Goal: Task Accomplishment & Management: Manage account settings

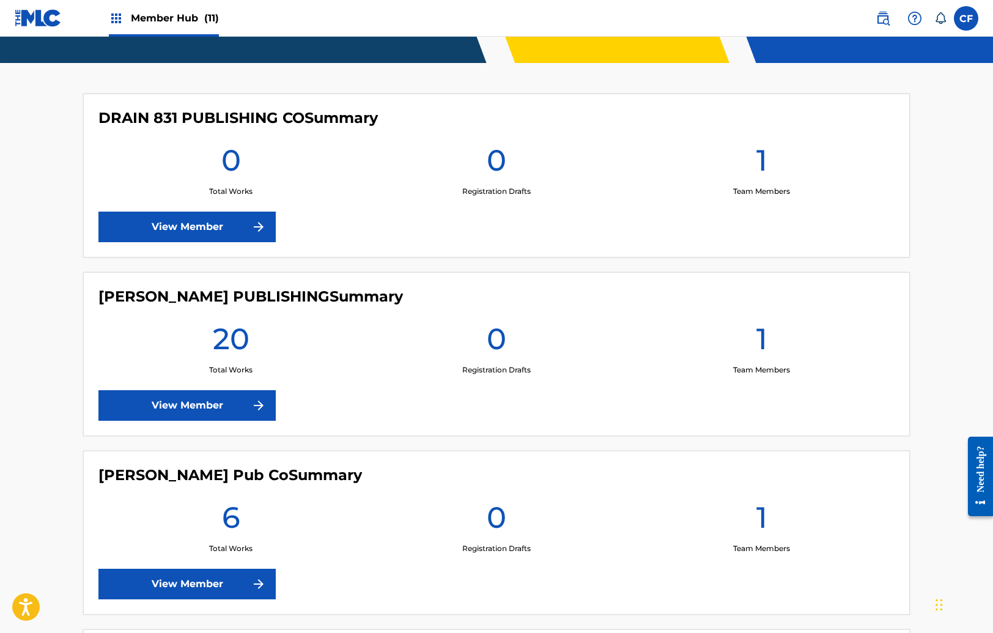
scroll to position [275, 0]
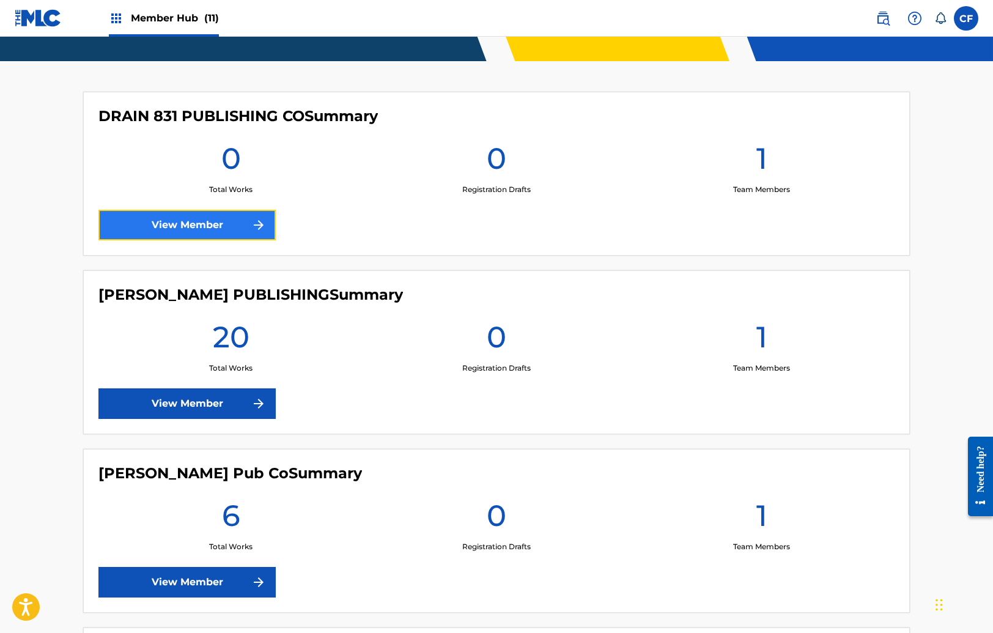
click at [206, 214] on link "View Member" at bounding box center [186, 225] width 177 height 31
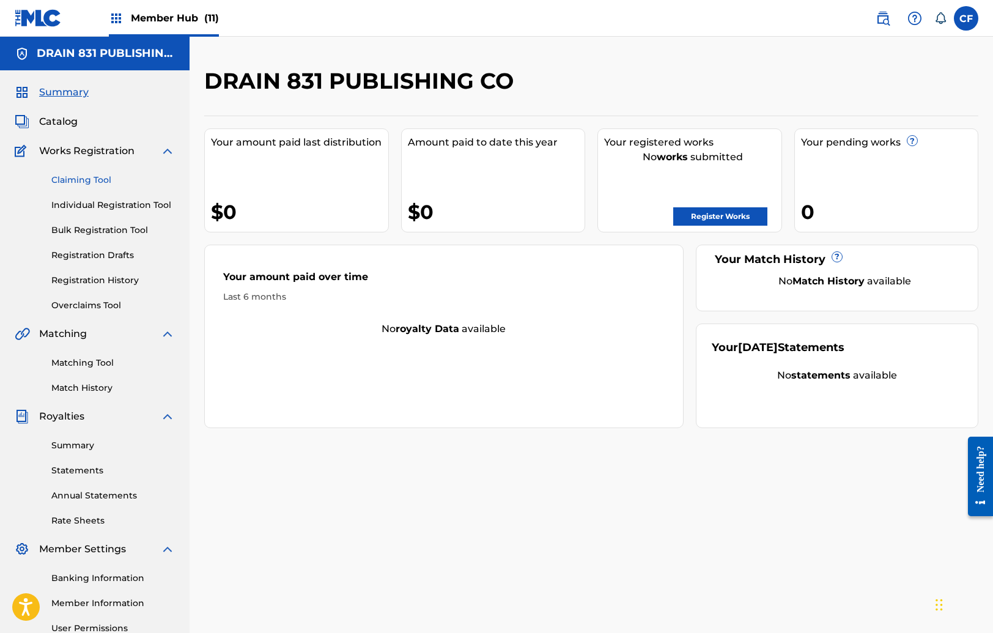
click at [91, 179] on link "Claiming Tool" at bounding box center [113, 180] width 124 height 13
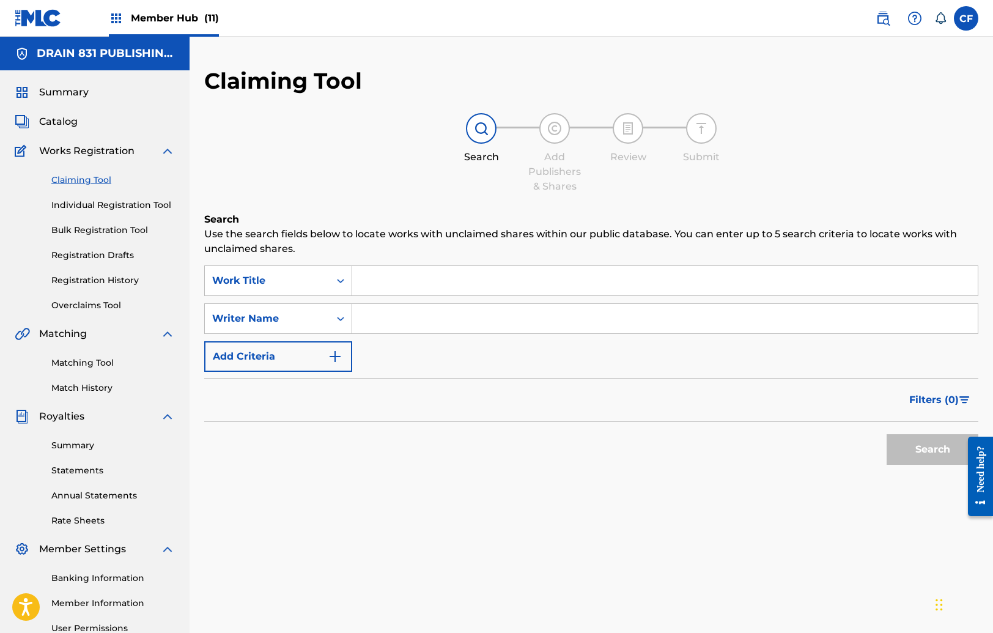
click at [376, 317] on input "Search Form" at bounding box center [665, 318] width 626 height 29
paste input "LOREM IPSUMD • SI: A4 / C1 / A19 / EL37 / 4SE6 / 5DO5 — 27 • EI: T2 / I3 / U78 …"
type input "[PERSON_NAME]"
click at [887, 434] on button "Search" at bounding box center [933, 449] width 92 height 31
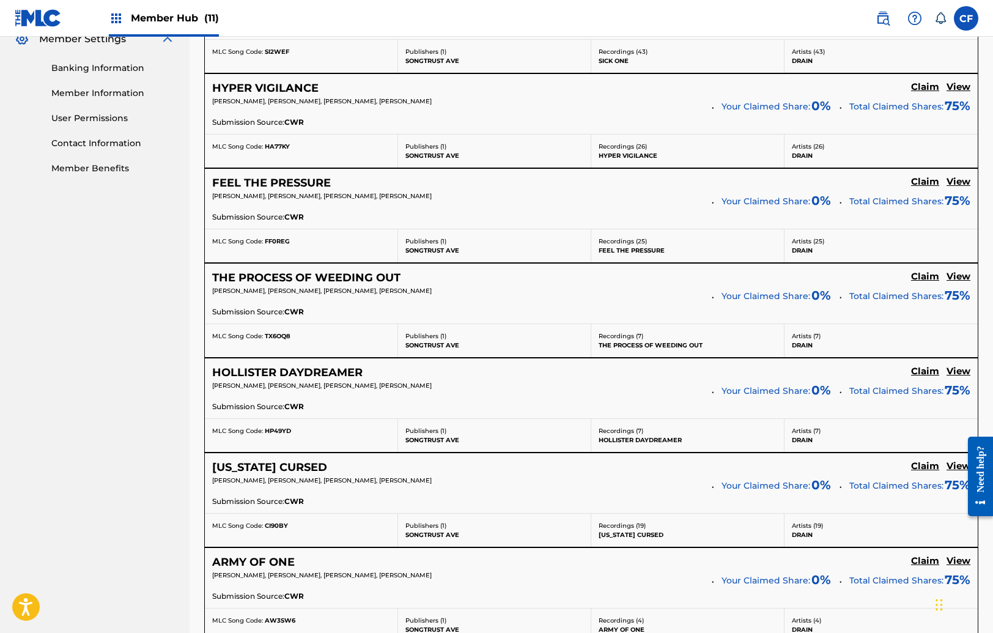
scroll to position [509, 0]
click at [924, 83] on h5 "Claim" at bounding box center [925, 88] width 28 height 12
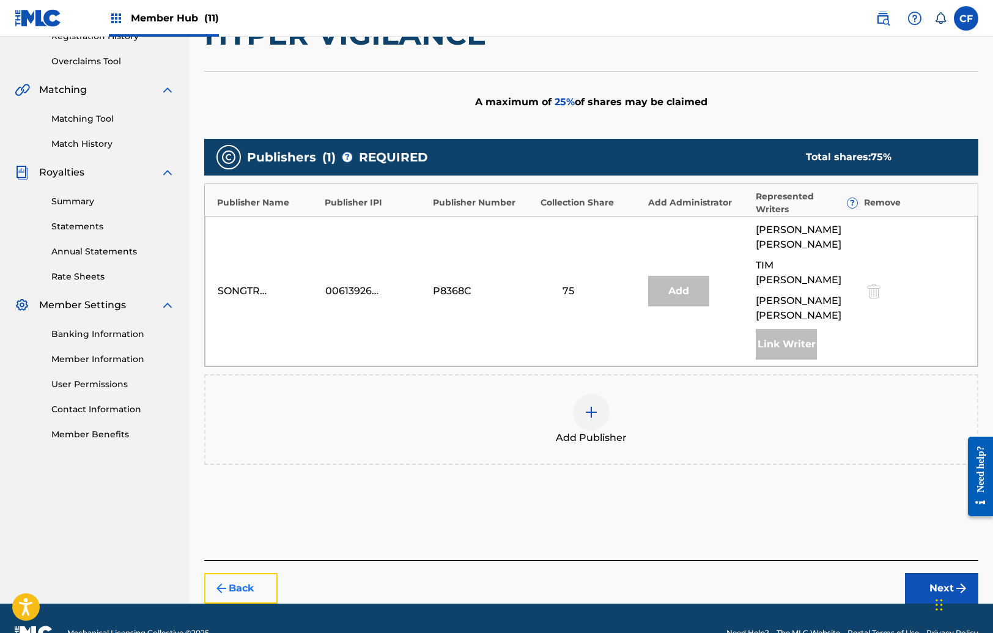
click at [243, 573] on button "Back" at bounding box center [240, 588] width 73 height 31
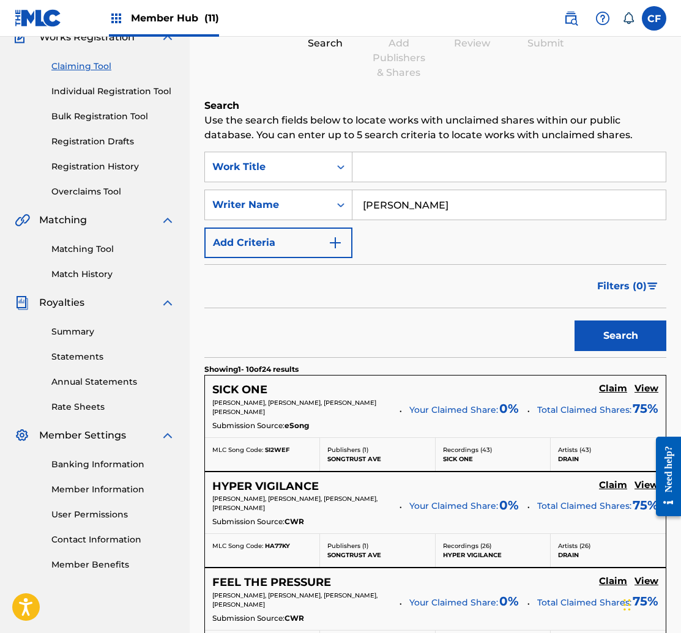
scroll to position [205, 0]
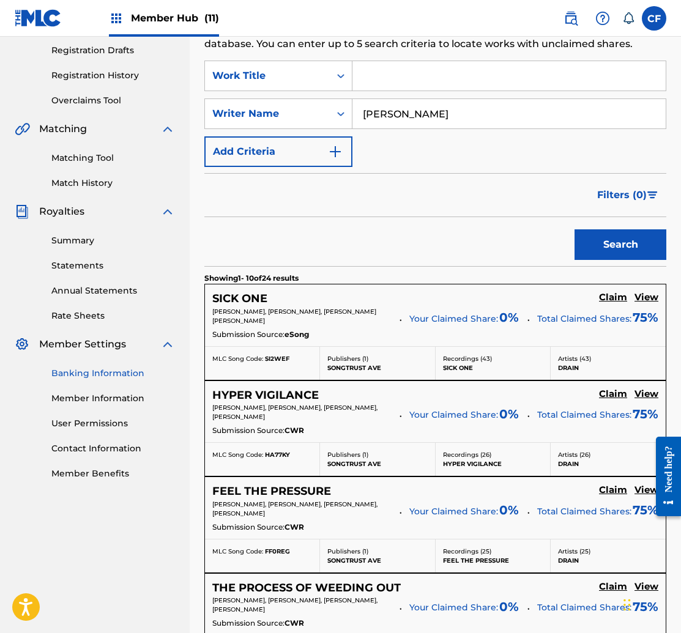
click at [117, 372] on link "Banking Information" at bounding box center [113, 373] width 124 height 13
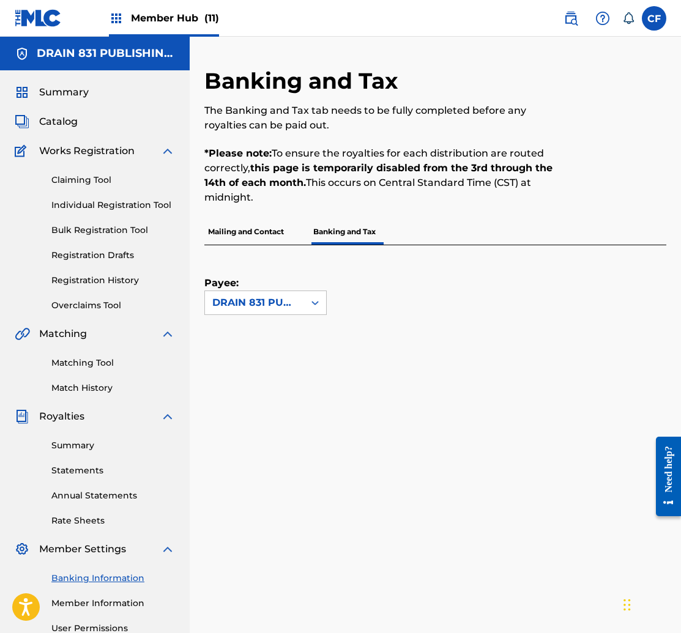
click at [249, 235] on p "Mailing and Contact" at bounding box center [245, 232] width 83 height 26
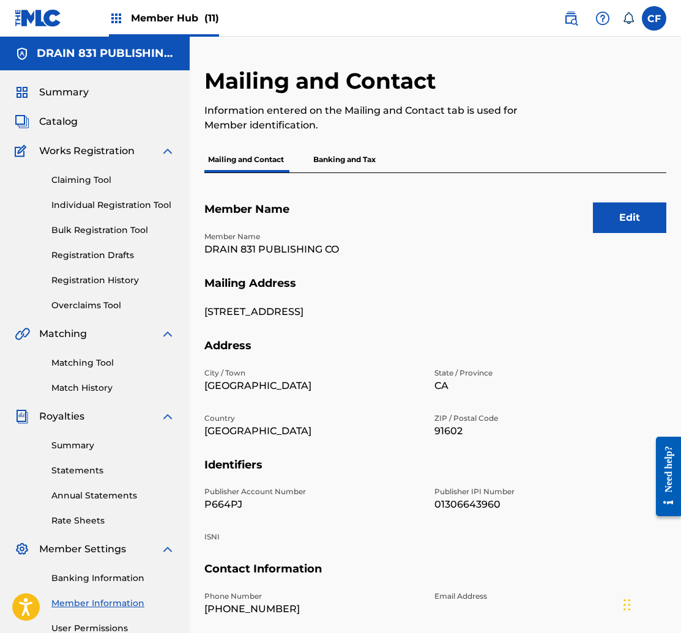
click at [341, 173] on div "Edit Member Name Member Name DRAIN 831 PUBLISHING CO Mailing Address [STREET_AD…" at bounding box center [435, 419] width 462 height 492
click at [339, 165] on p "Banking and Tax" at bounding box center [344, 160] width 70 height 26
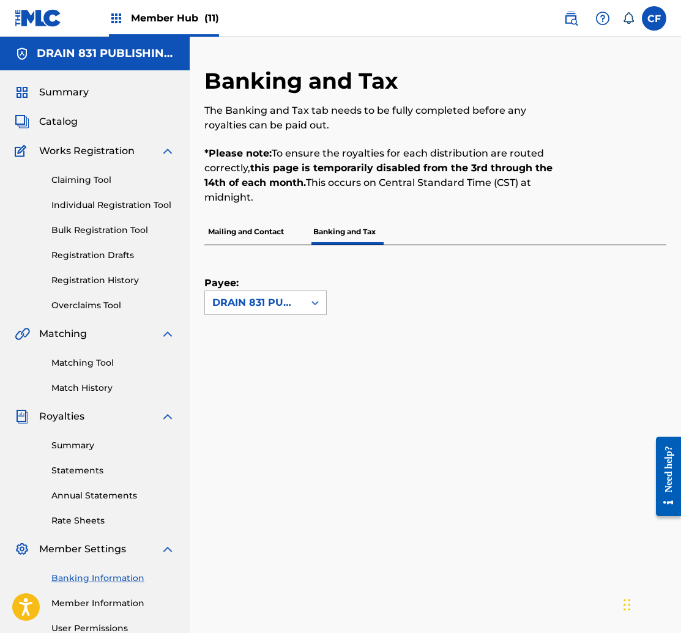
click at [291, 305] on div "DRAIN 831 PUBLISHING CO" at bounding box center [254, 302] width 84 height 15
click at [250, 236] on p "Mailing and Contact" at bounding box center [245, 232] width 83 height 26
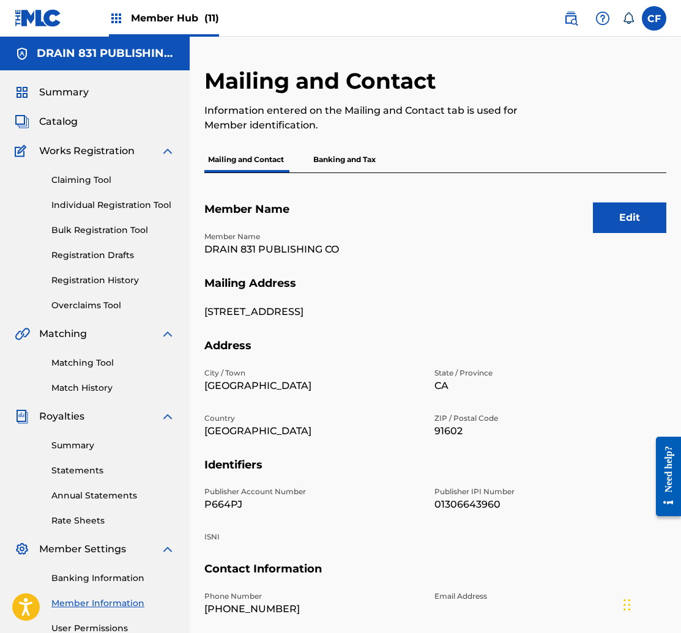
click at [346, 165] on p "Banking and Tax" at bounding box center [344, 160] width 70 height 26
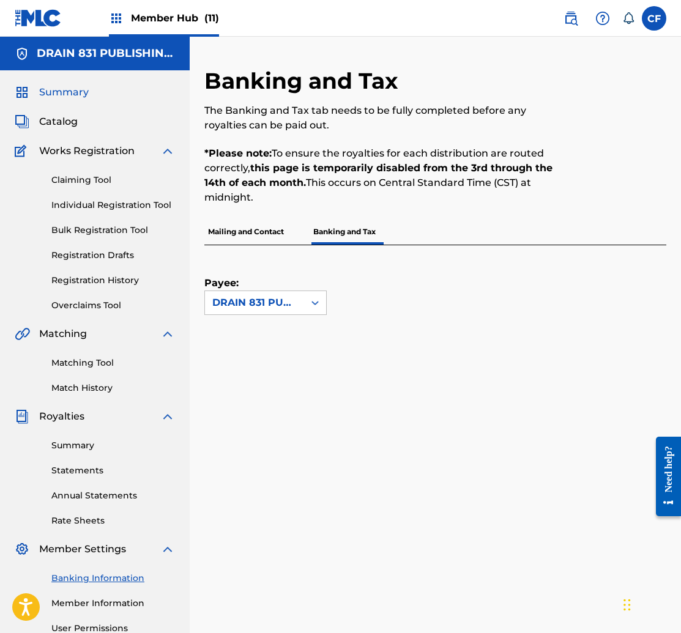
click at [50, 88] on span "Summary" at bounding box center [64, 92] width 50 height 15
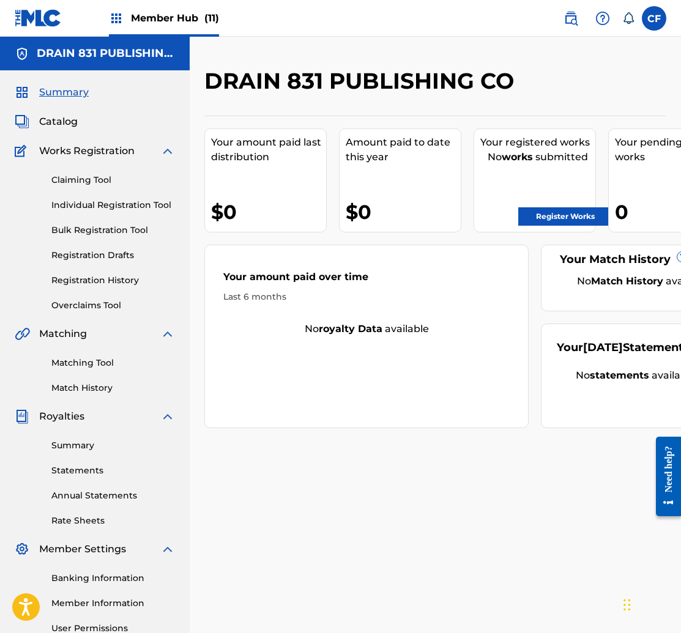
click at [44, 24] on img at bounding box center [38, 18] width 47 height 18
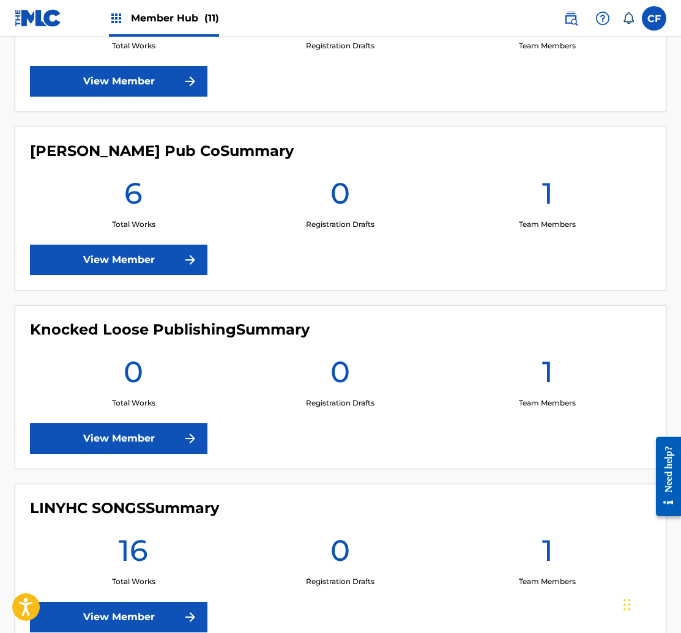
scroll to position [576, 0]
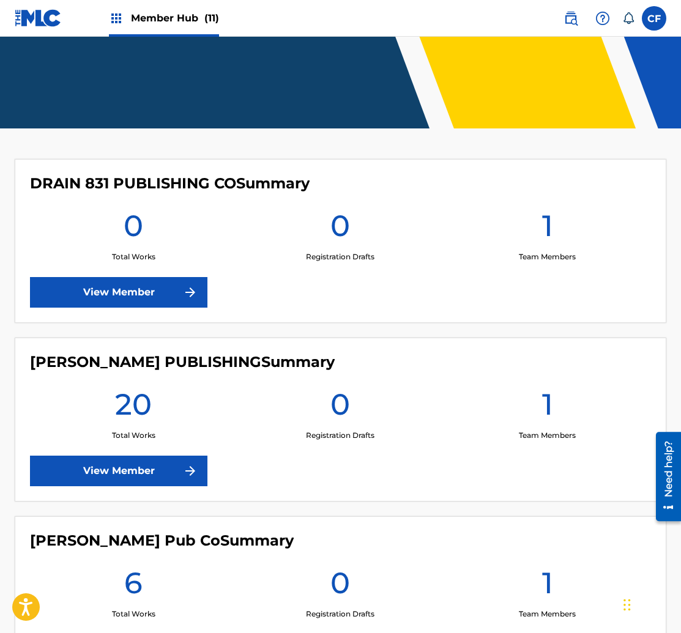
scroll to position [424, 0]
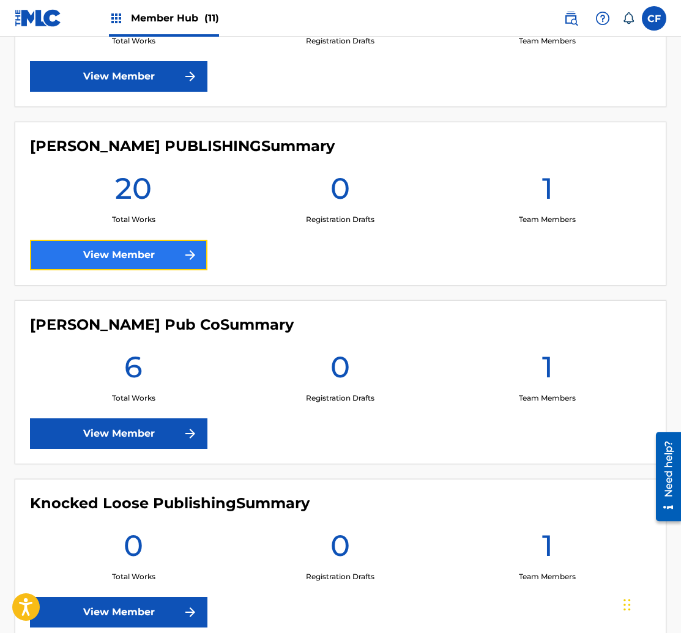
click at [155, 250] on link "View Member" at bounding box center [118, 255] width 177 height 31
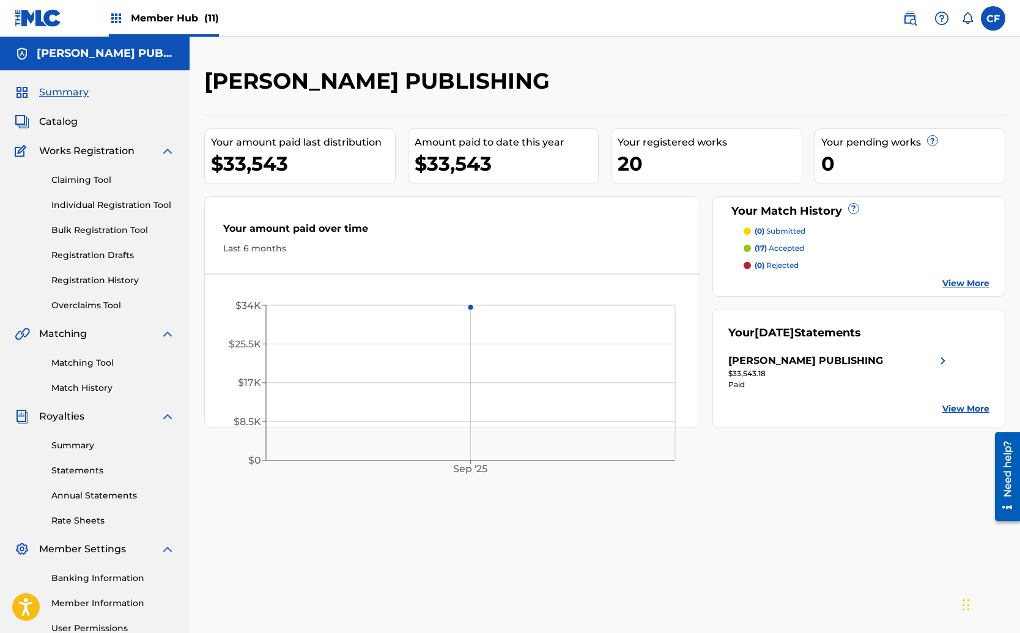
click at [680, 364] on img at bounding box center [943, 361] width 15 height 15
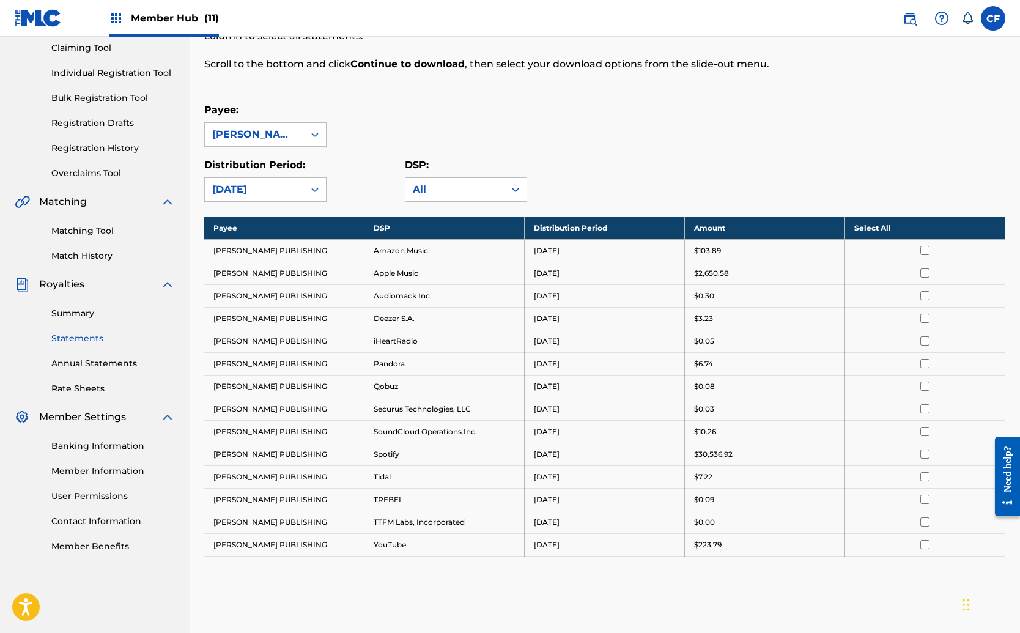
scroll to position [122, 0]
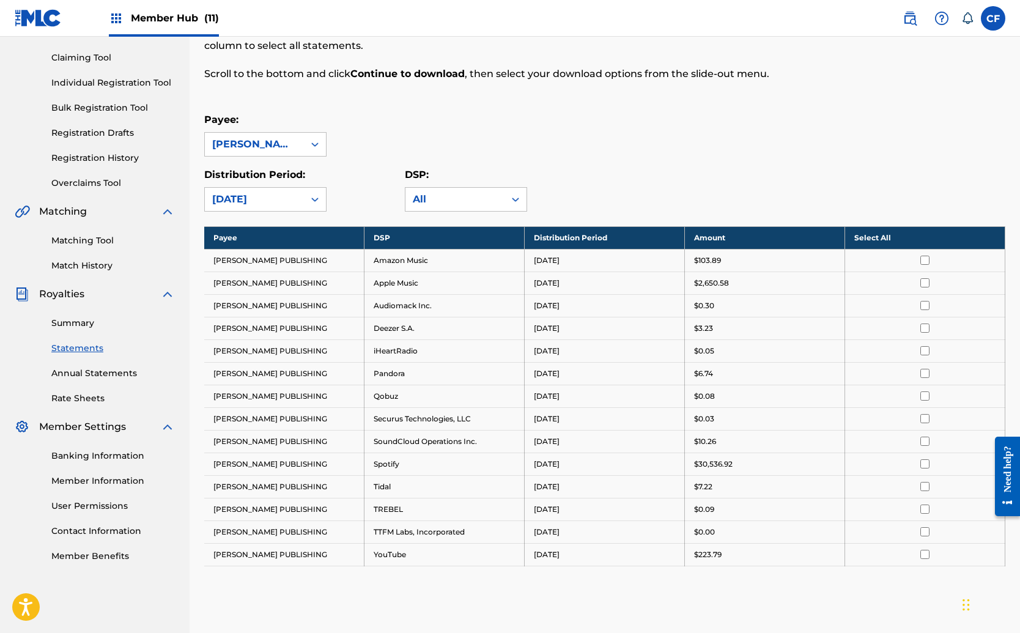
click at [727, 279] on p "$2,650.58" at bounding box center [711, 283] width 35 height 11
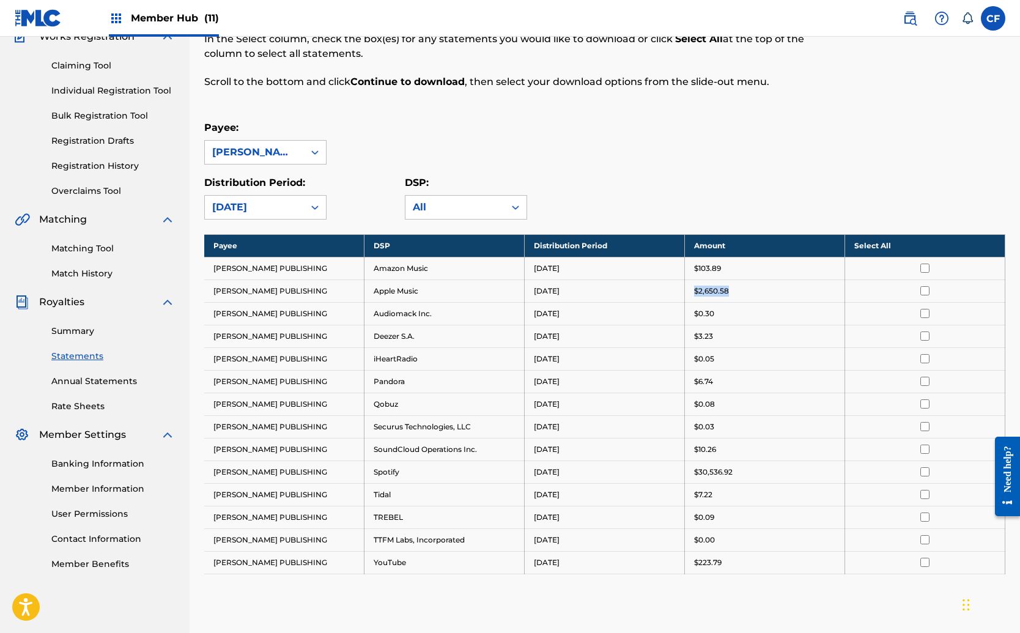
click at [727, 280] on td "$2,650.58" at bounding box center [765, 291] width 160 height 23
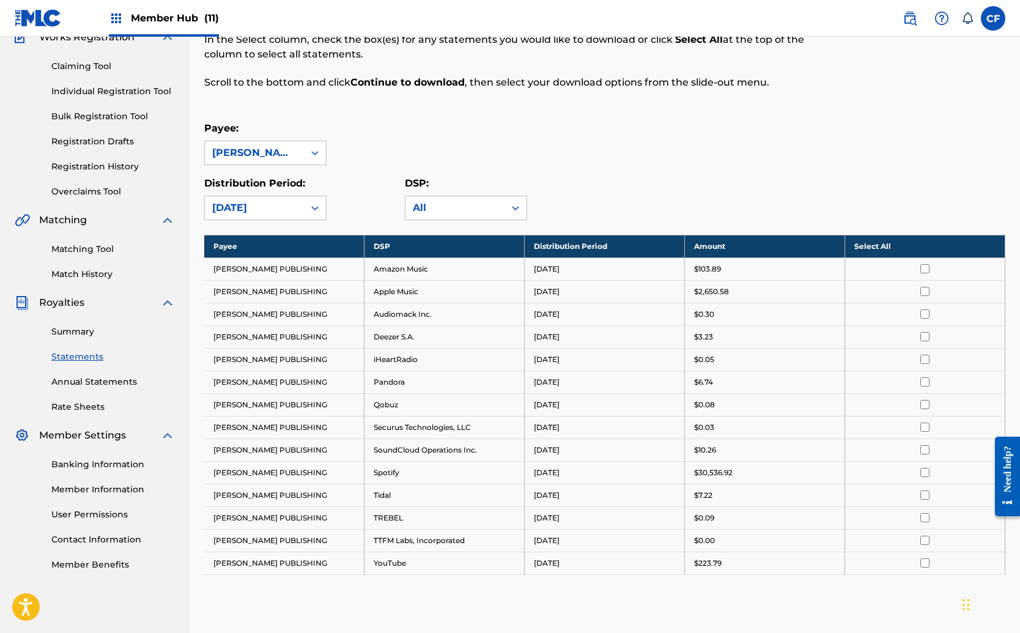
click at [700, 265] on p "$103.89" at bounding box center [707, 269] width 27 height 11
click at [730, 149] on div "Payee: GUS MEHRKAM PUBLISHING" at bounding box center [604, 143] width 801 height 44
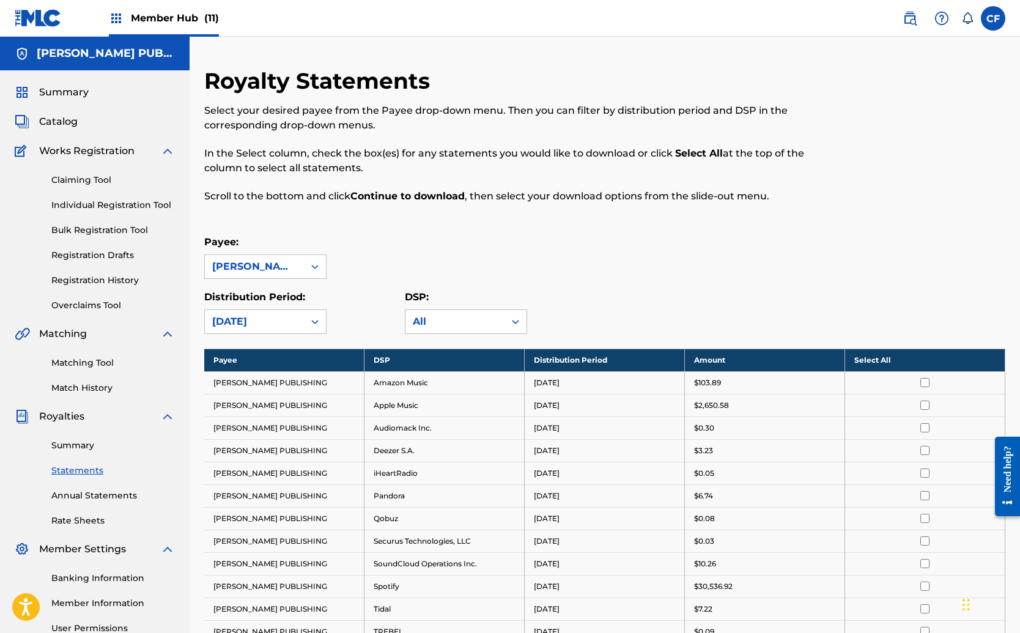
click at [36, 104] on div "Summary Catalog Works Registration Claiming Tool Individual Registration Tool B…" at bounding box center [95, 384] width 190 height 629
click at [43, 117] on span "Catalog" at bounding box center [58, 121] width 39 height 15
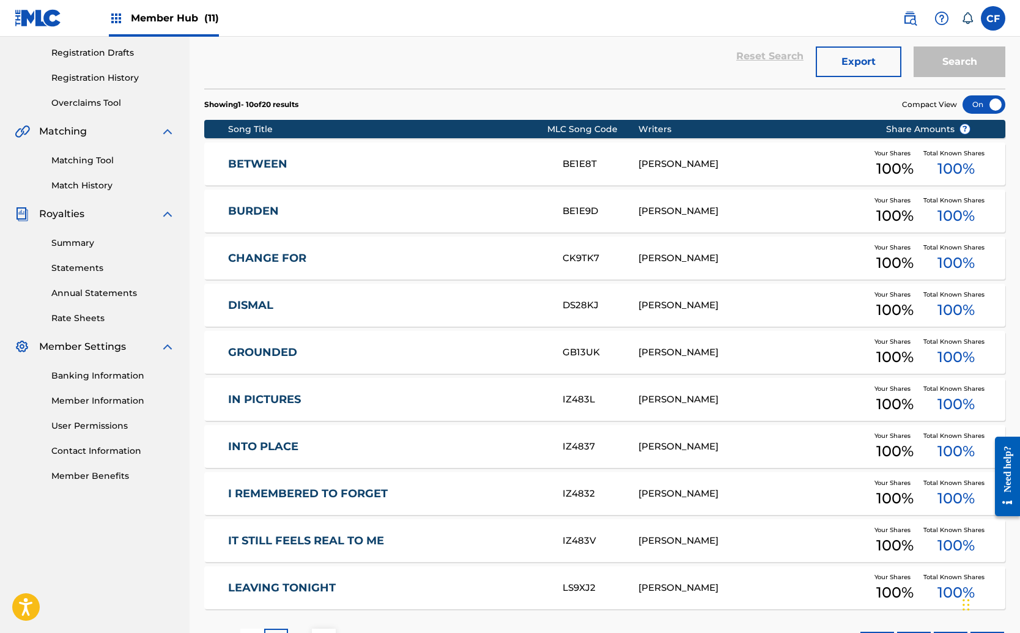
scroll to position [300, 0]
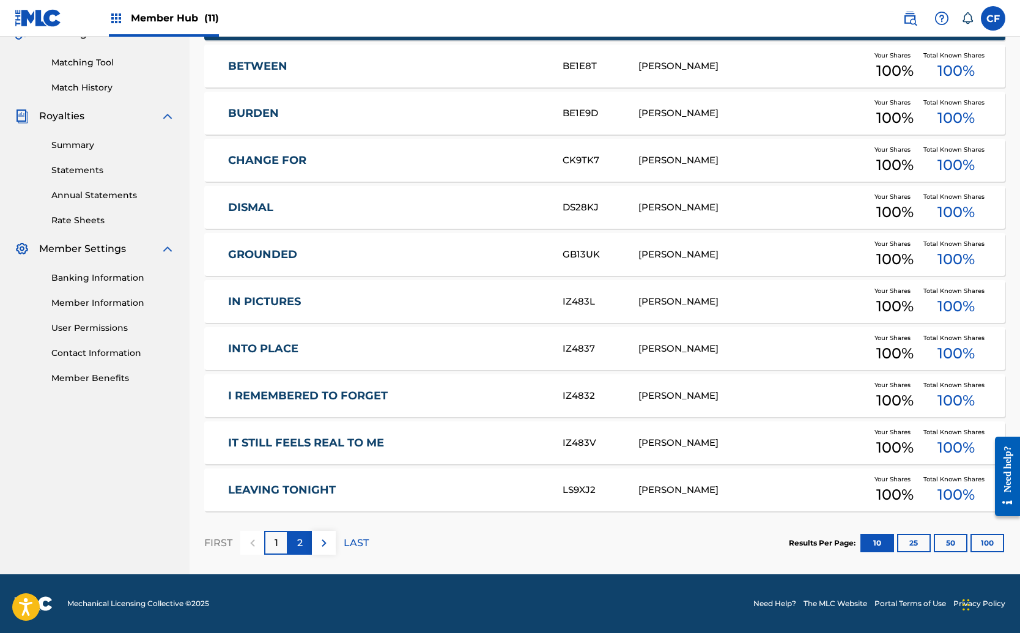
click at [299, 538] on p "2" at bounding box center [300, 543] width 6 height 15
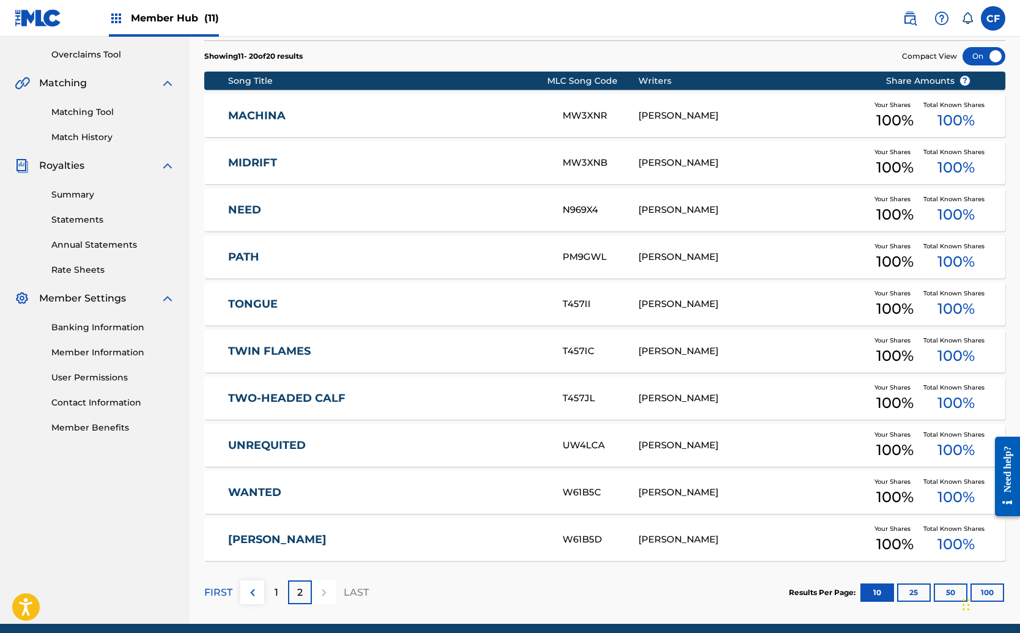
scroll to position [253, 0]
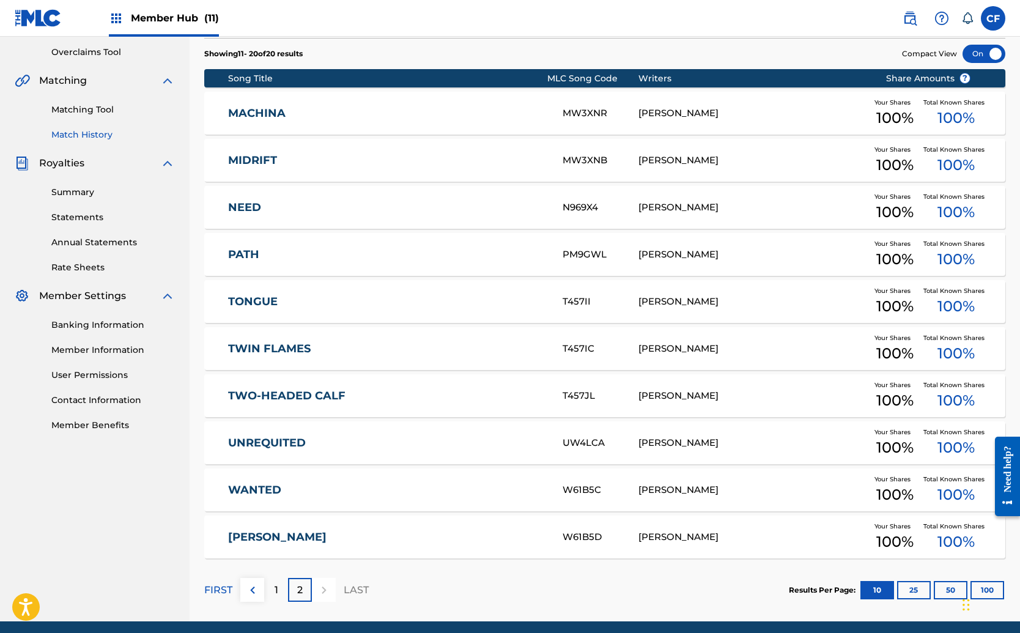
click at [92, 136] on link "Match History" at bounding box center [113, 134] width 124 height 13
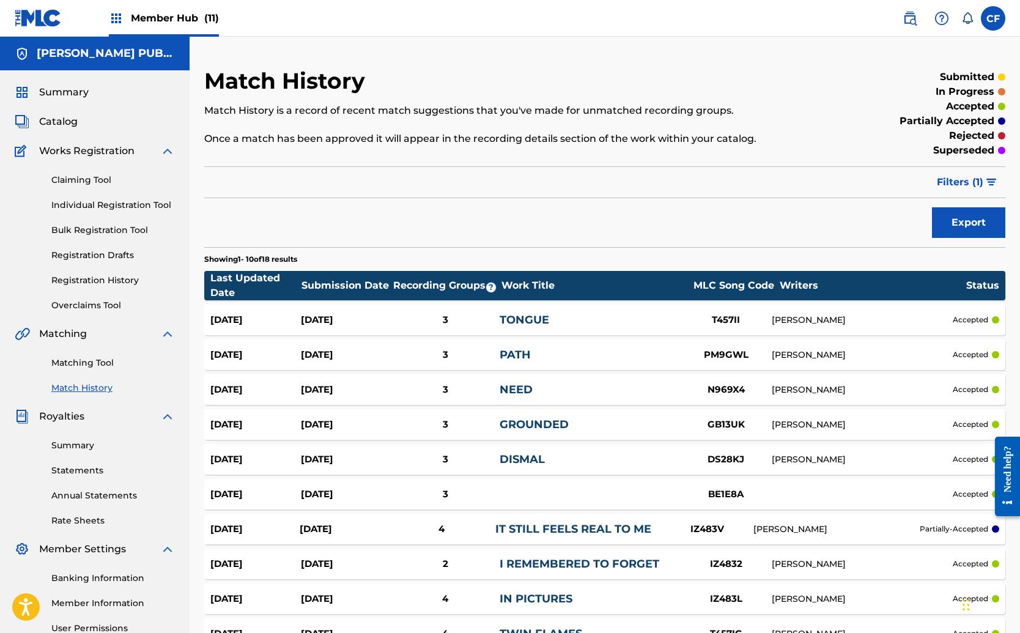
click at [747, 484] on div "Sep 12, 2025 Jul 7, 2025 3 BE1E8A accepted" at bounding box center [604, 494] width 801 height 31
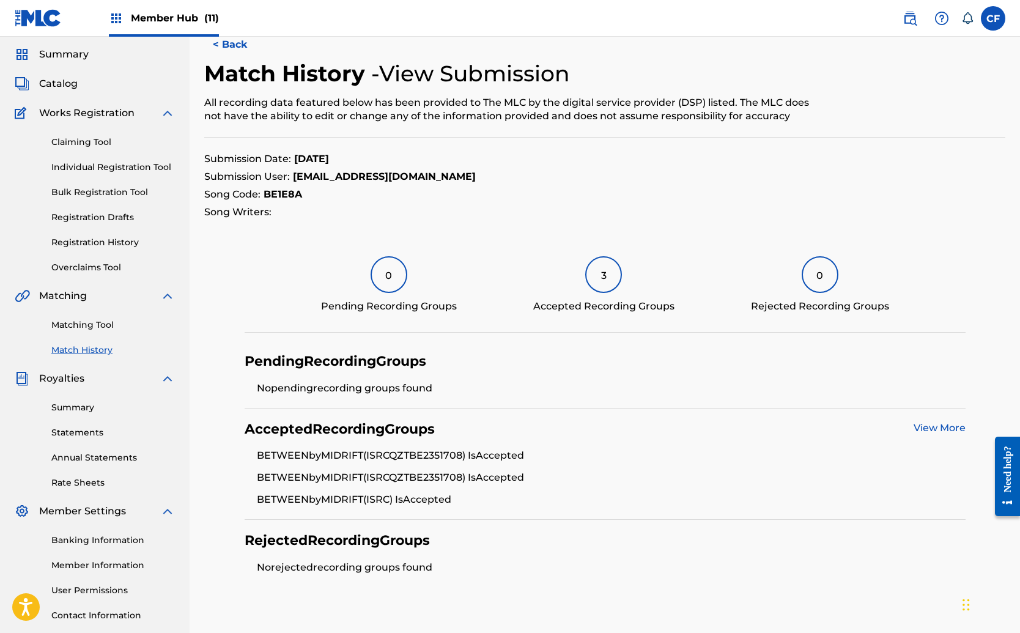
scroll to position [31, 0]
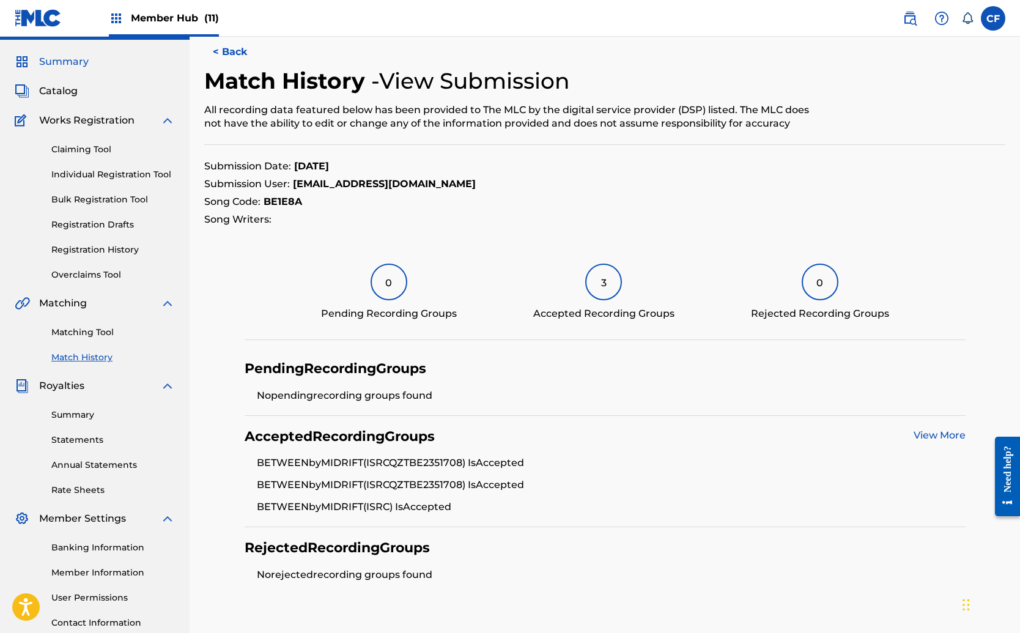
click at [58, 62] on span "Summary" at bounding box center [64, 61] width 50 height 15
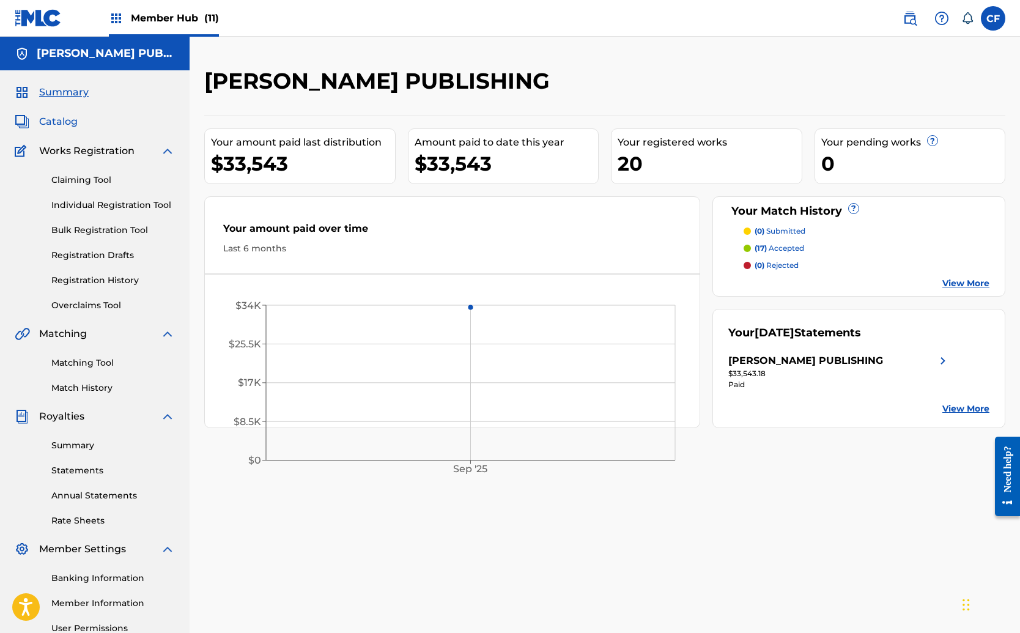
click at [53, 120] on span "Catalog" at bounding box center [58, 121] width 39 height 15
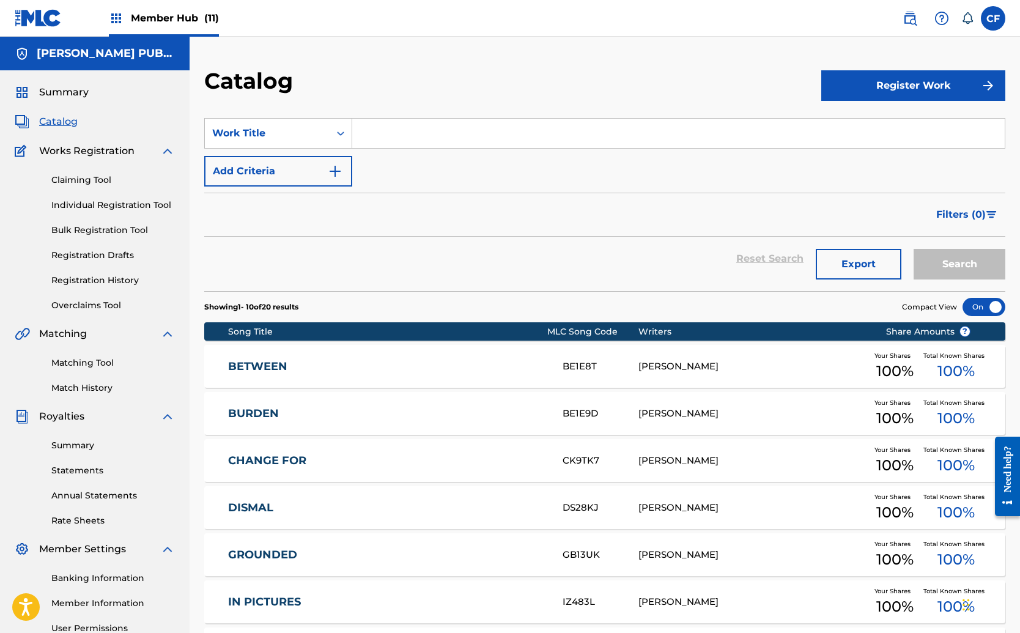
click at [345, 363] on link "BETWEEN" at bounding box center [387, 367] width 318 height 14
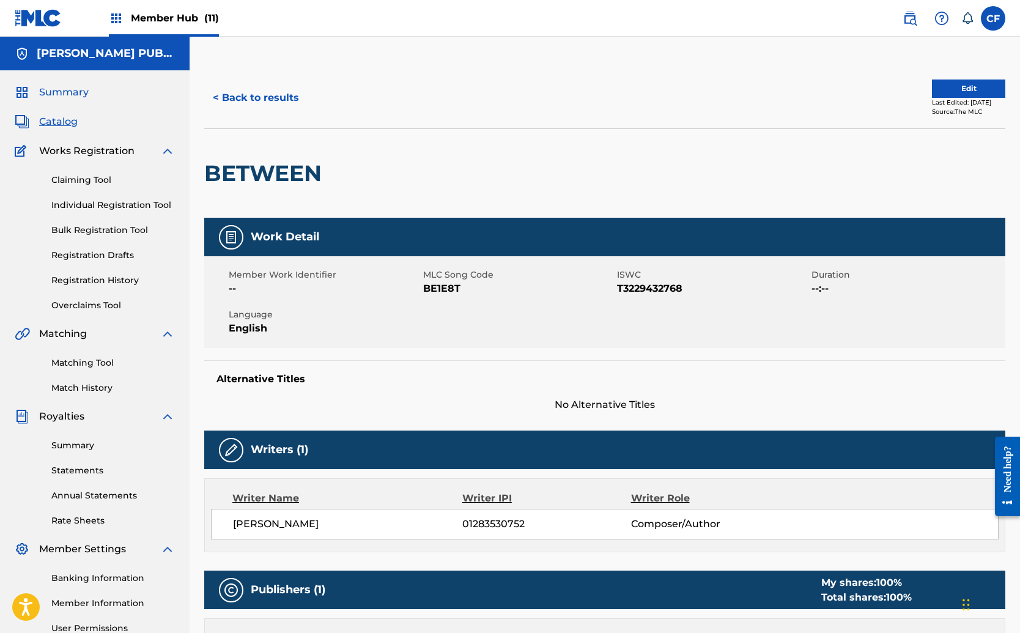
click at [69, 89] on span "Summary" at bounding box center [64, 92] width 50 height 15
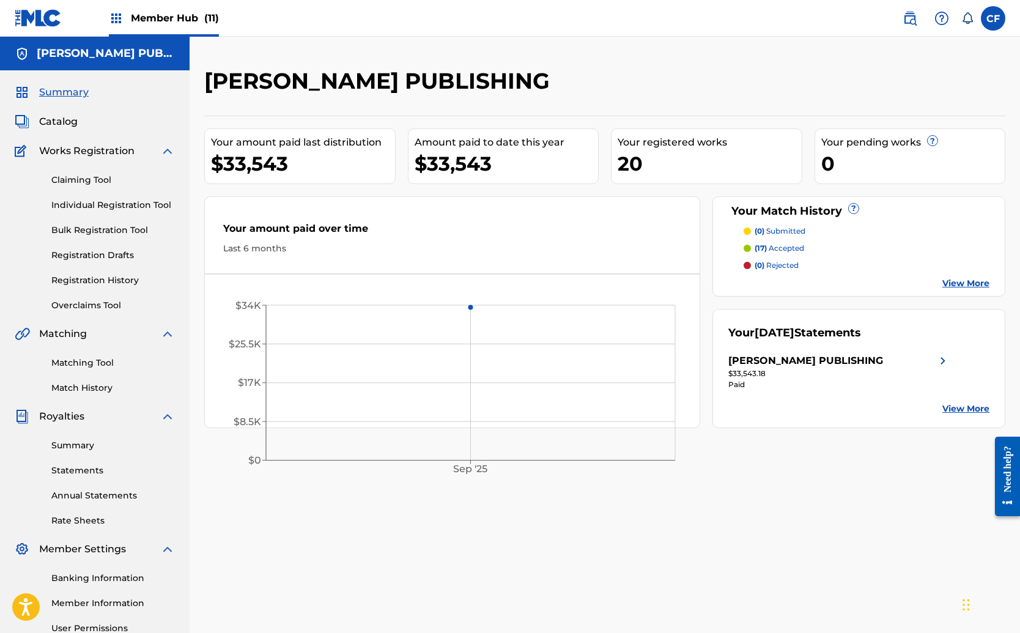
click at [54, 10] on img at bounding box center [38, 18] width 47 height 18
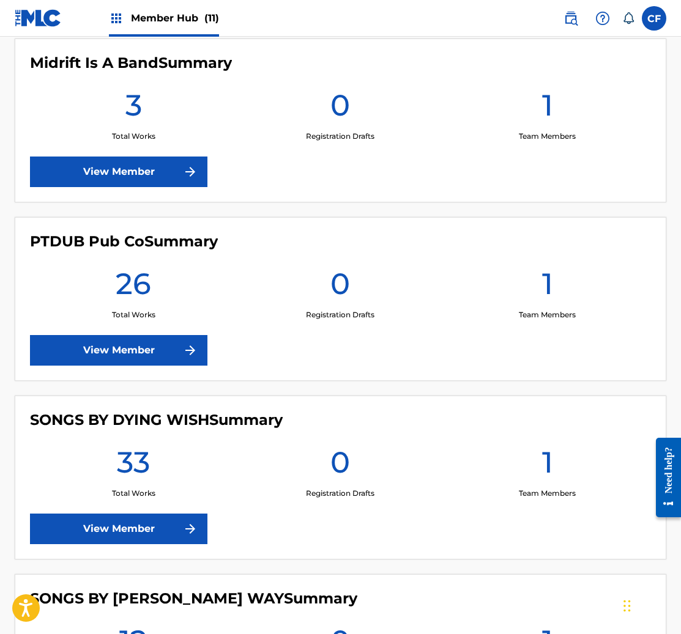
scroll to position [1756, 0]
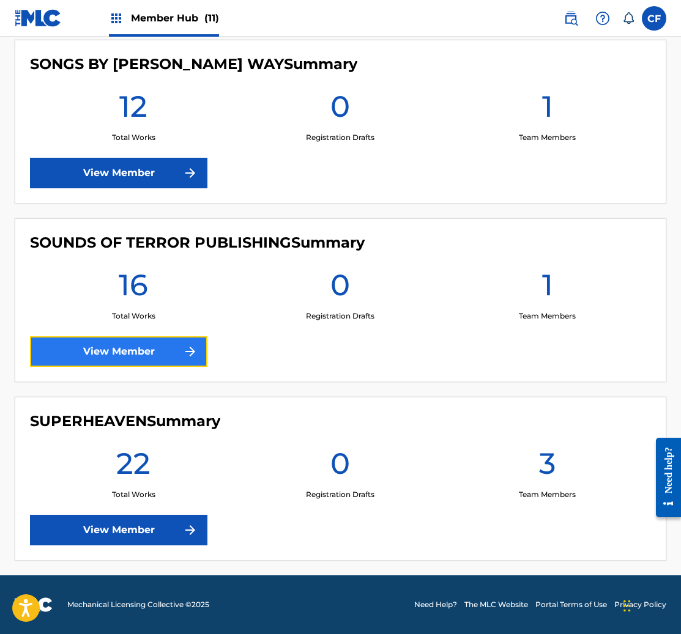
click at [144, 358] on link "View Member" at bounding box center [118, 351] width 177 height 31
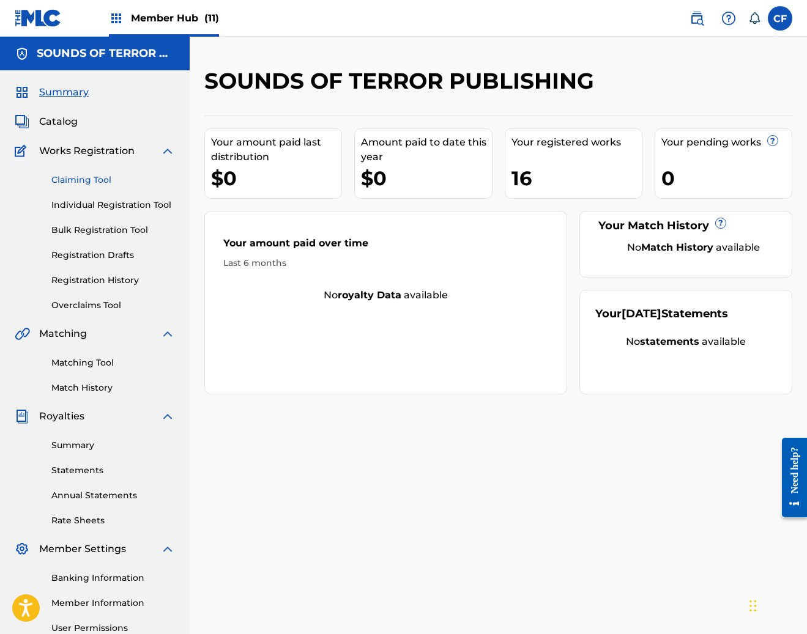
click at [90, 181] on link "Claiming Tool" at bounding box center [113, 180] width 124 height 13
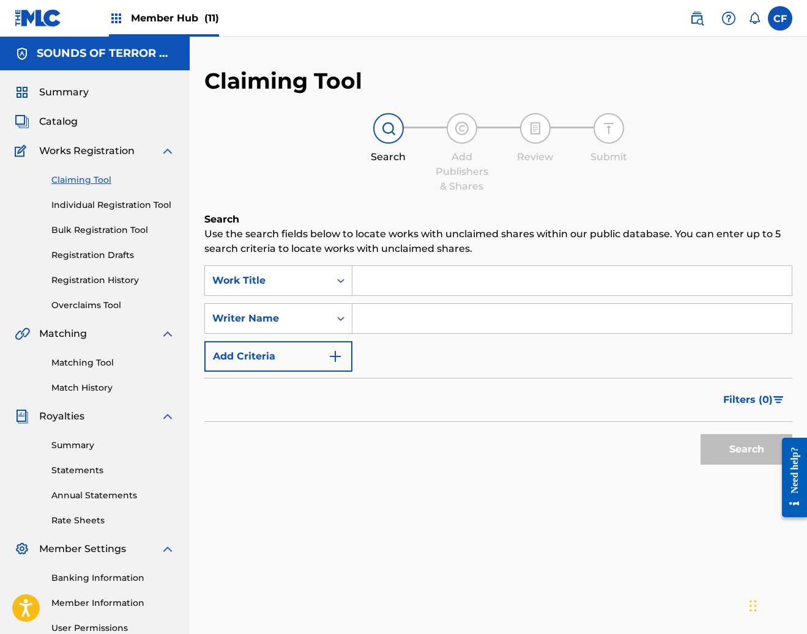
click at [387, 311] on input "Search Form" at bounding box center [571, 318] width 439 height 29
type input "scott vogel"
click at [700, 434] on button "Search" at bounding box center [746, 449] width 92 height 31
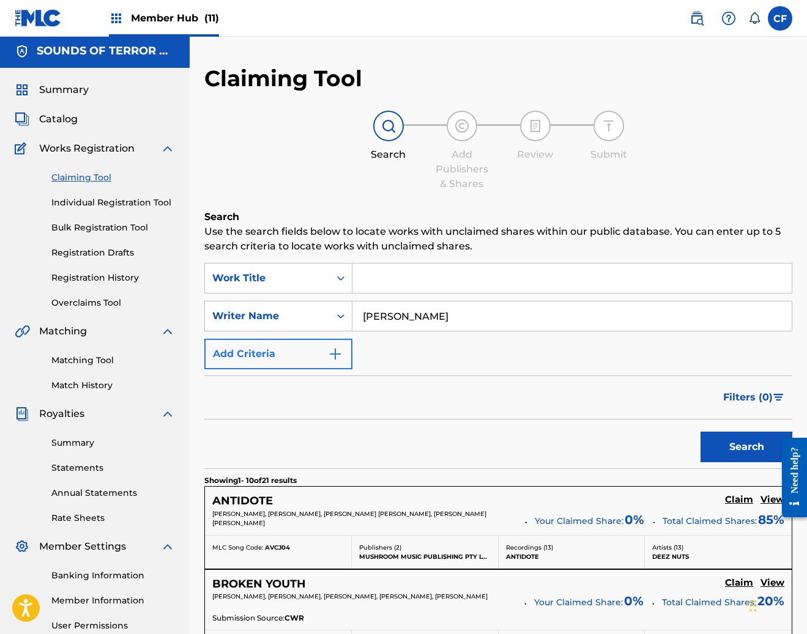
scroll to position [5, 0]
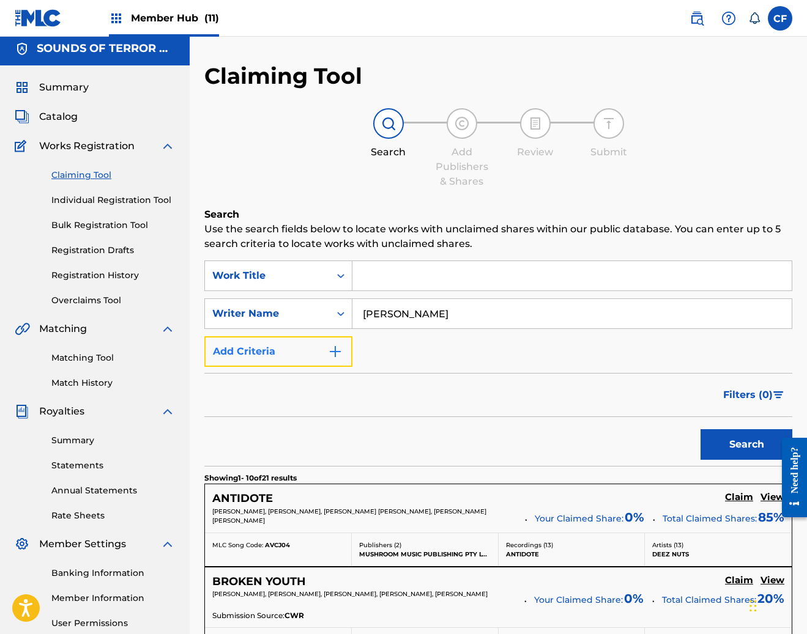
click at [289, 339] on button "Add Criteria" at bounding box center [278, 351] width 148 height 31
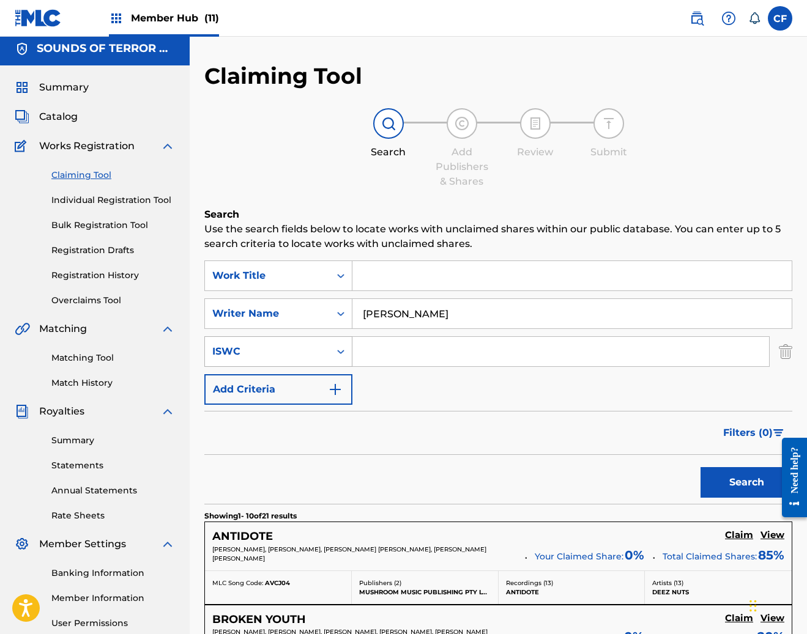
click at [328, 358] on div "ISWC" at bounding box center [267, 351] width 125 height 23
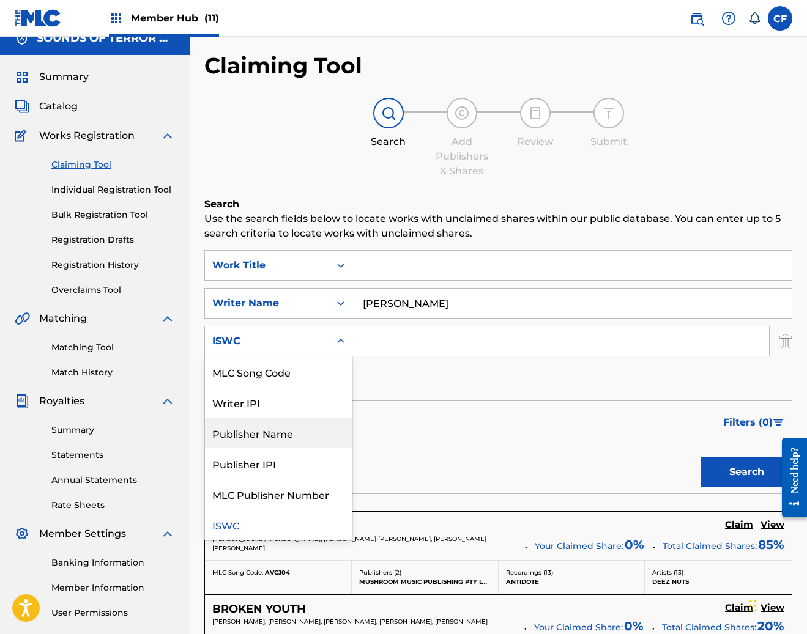
click at [467, 405] on div "Filters ( 0 )" at bounding box center [498, 423] width 588 height 44
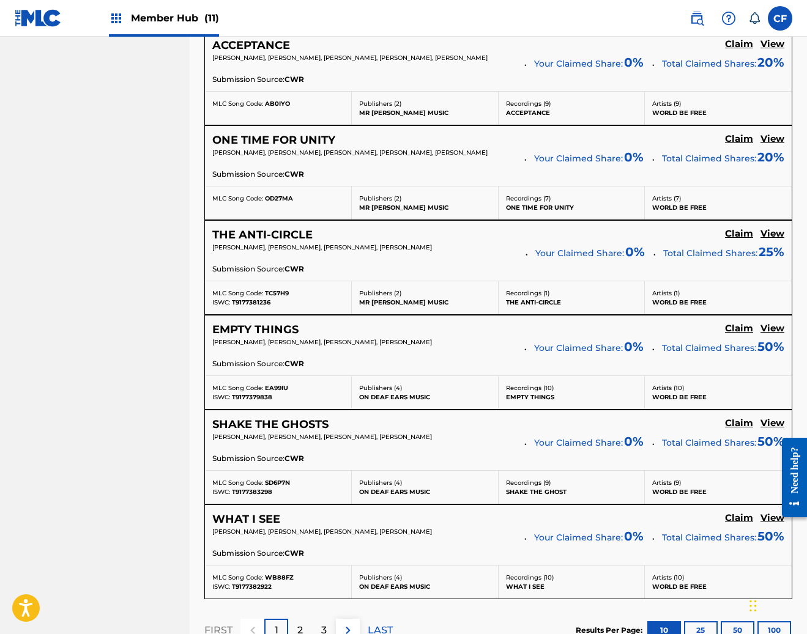
scroll to position [890, 0]
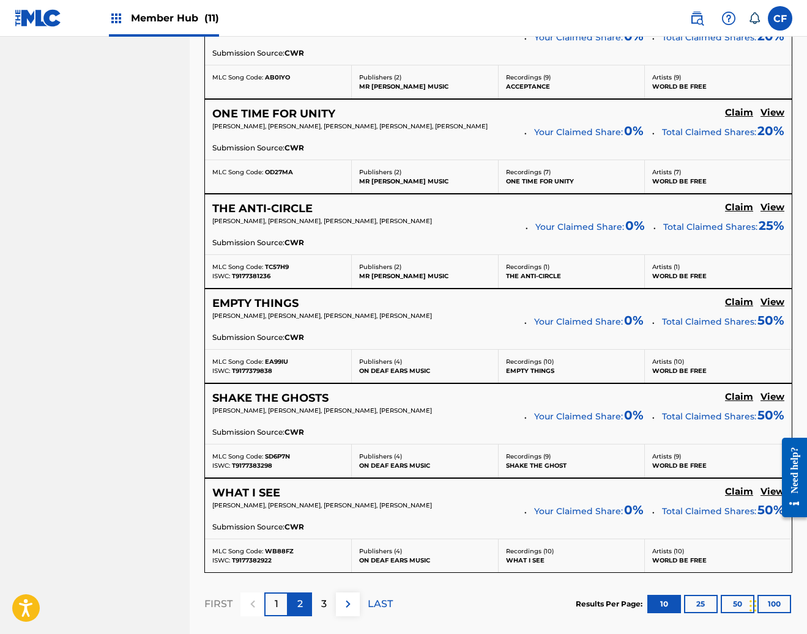
click at [299, 602] on p "2" at bounding box center [300, 604] width 6 height 15
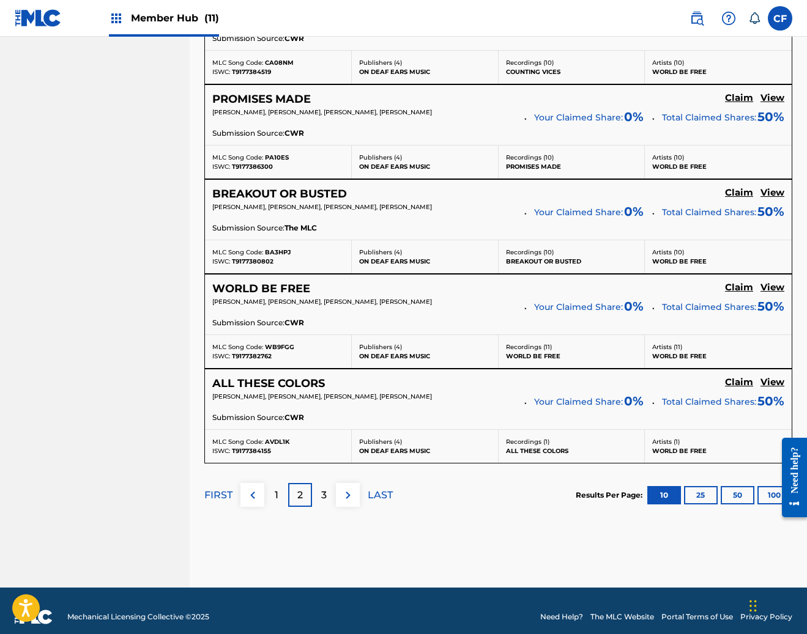
scroll to position [1018, 0]
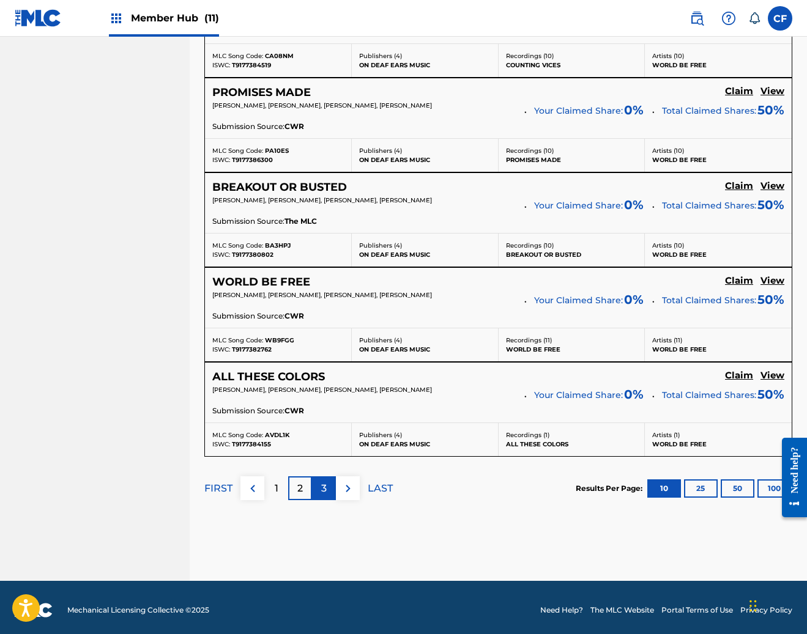
click at [322, 492] on p "3" at bounding box center [324, 488] width 6 height 15
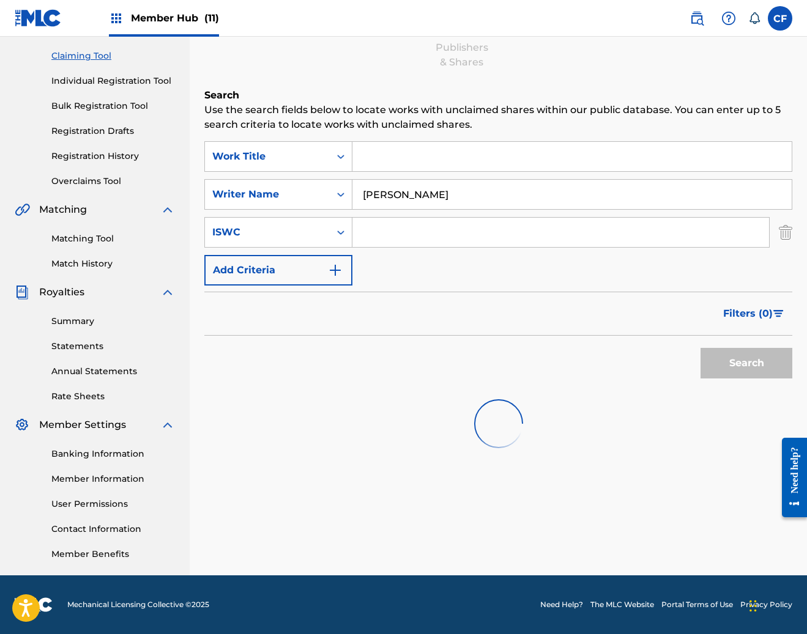
scroll to position [157, 0]
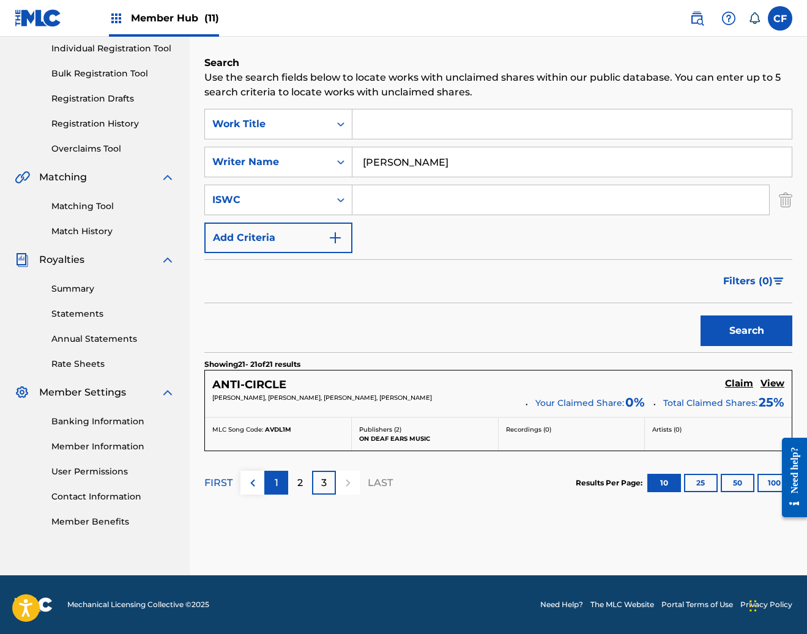
click at [273, 480] on div "1" at bounding box center [276, 483] width 24 height 24
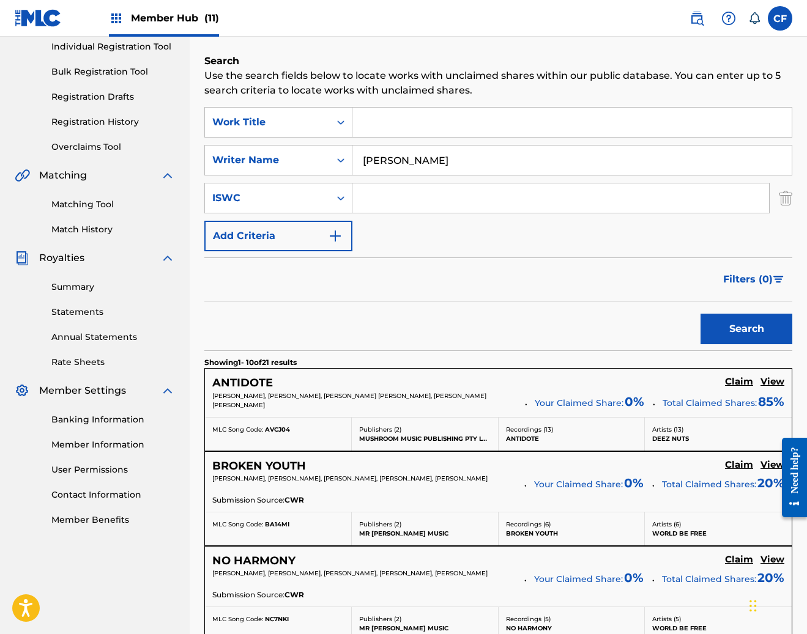
scroll to position [0, 0]
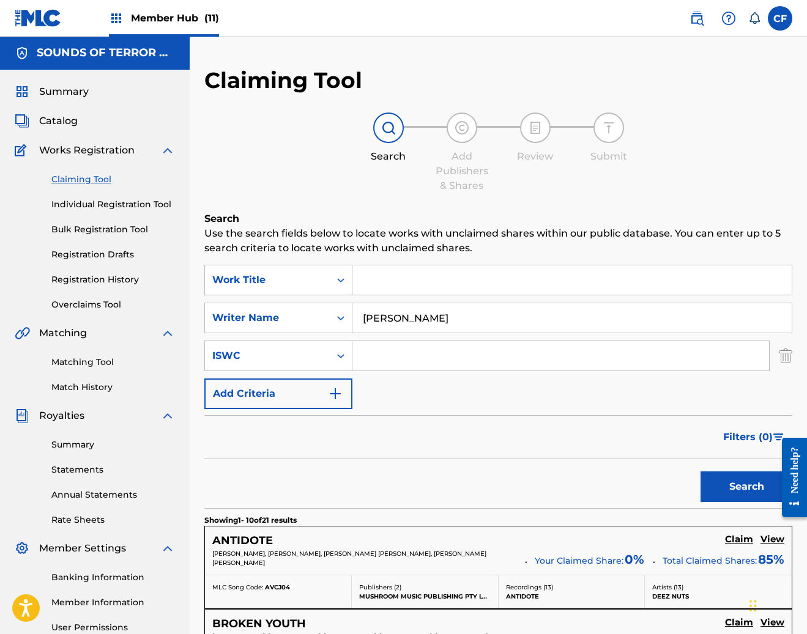
click at [38, 24] on img at bounding box center [38, 18] width 47 height 18
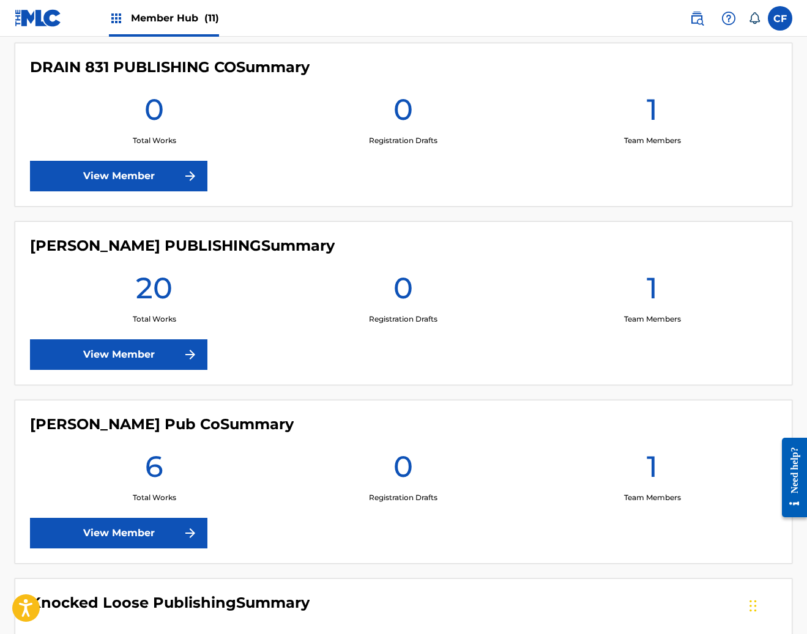
scroll to position [499, 0]
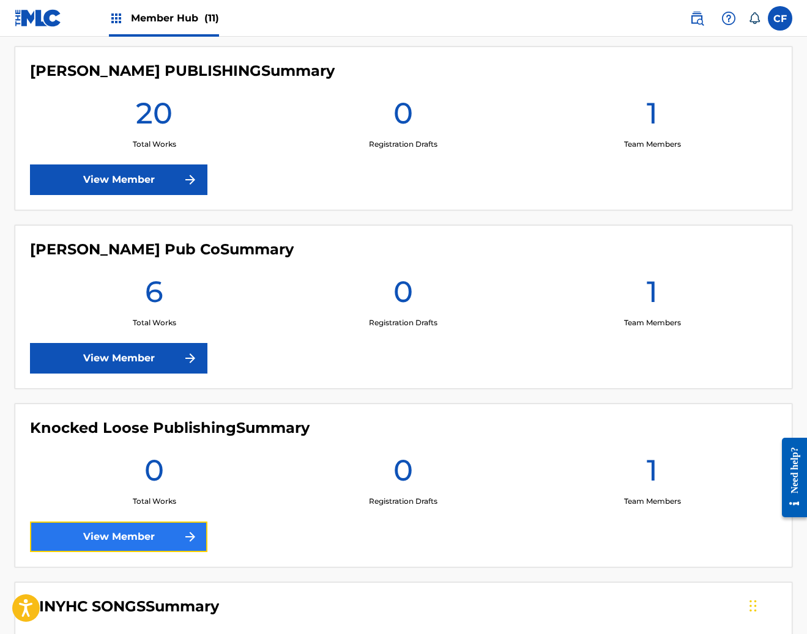
click at [147, 525] on link "View Member" at bounding box center [118, 537] width 177 height 31
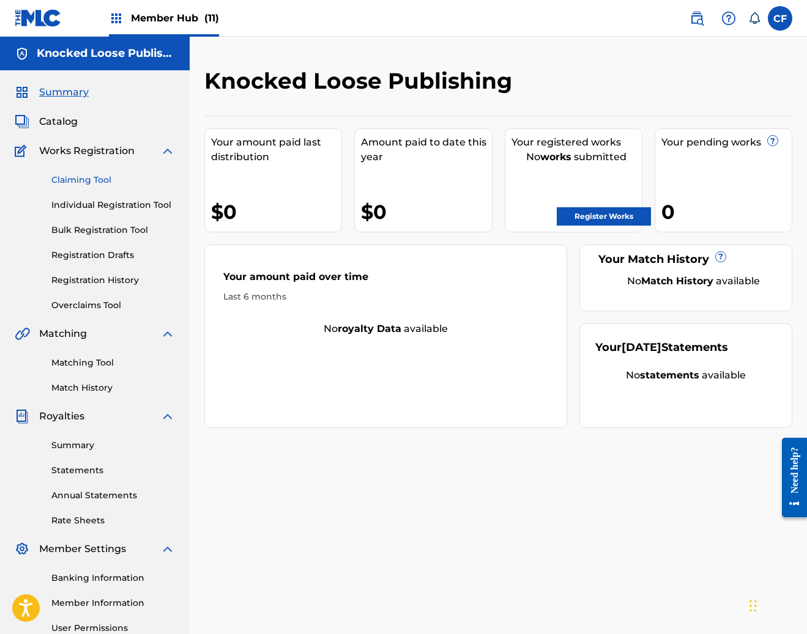
click at [89, 176] on link "Claiming Tool" at bounding box center [113, 180] width 124 height 13
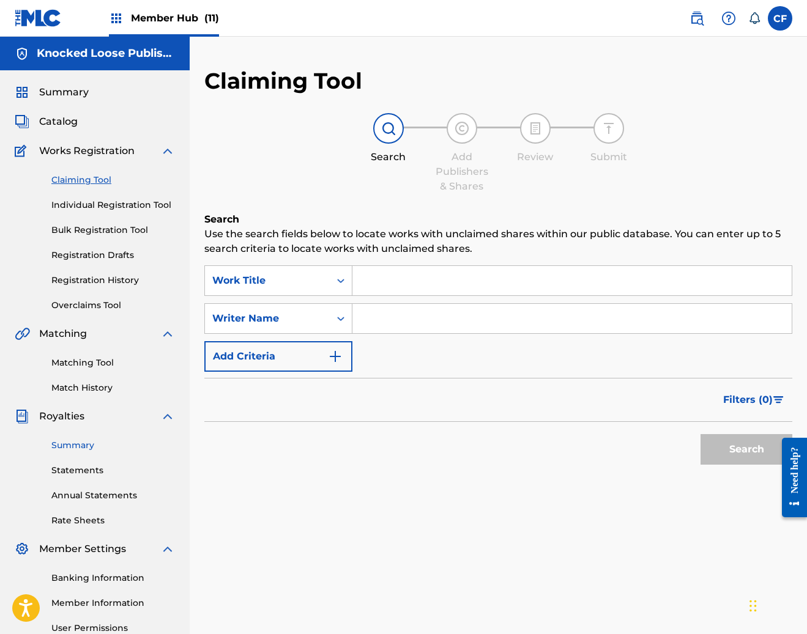
click at [70, 445] on link "Summary" at bounding box center [113, 445] width 124 height 13
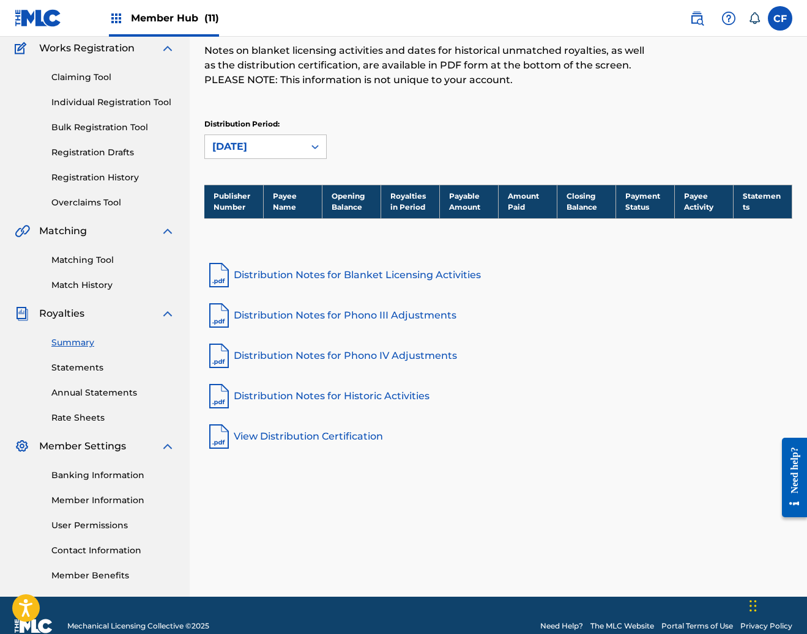
scroll to position [90, 0]
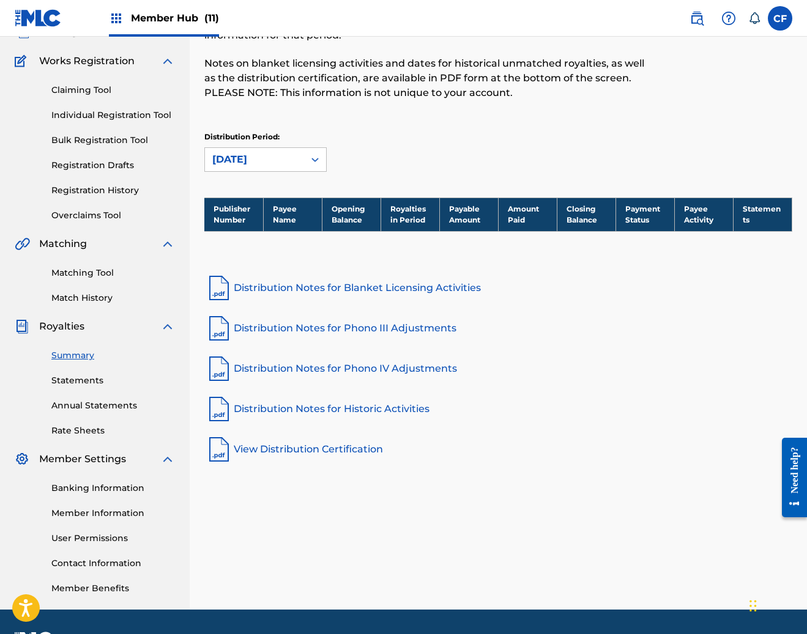
click at [69, 99] on div "Claiming Tool Individual Registration Tool Bulk Registration Tool Registration …" at bounding box center [95, 146] width 160 height 154
click at [86, 92] on link "Claiming Tool" at bounding box center [113, 90] width 124 height 13
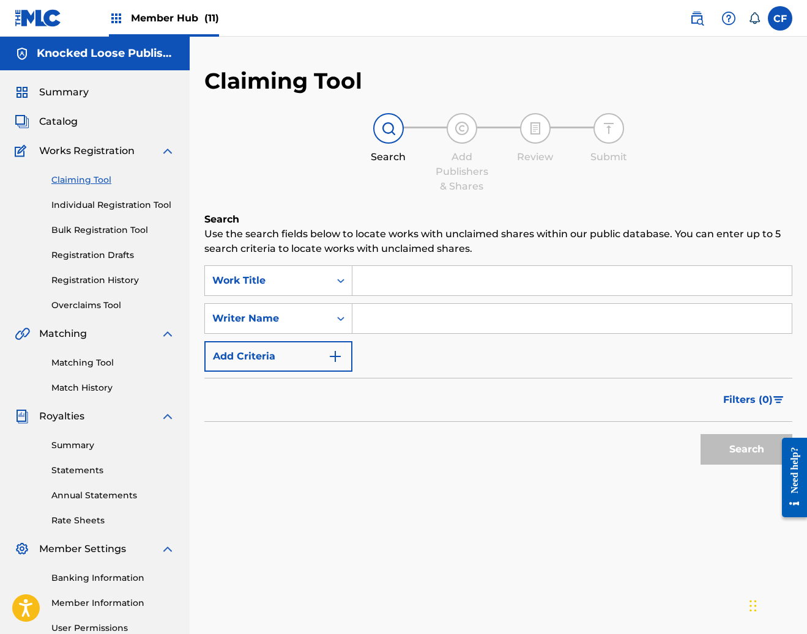
click at [436, 310] on input "Search Form" at bounding box center [571, 318] width 439 height 29
click at [365, 344] on div "SearchWithCriteria73660e80-b2eb-4a3b-a691-ad3191ab8014 Work Title SearchWithCri…" at bounding box center [498, 318] width 588 height 106
click at [387, 322] on input "Search Form" at bounding box center [571, 318] width 439 height 29
click at [700, 434] on button "Search" at bounding box center [746, 449] width 92 height 31
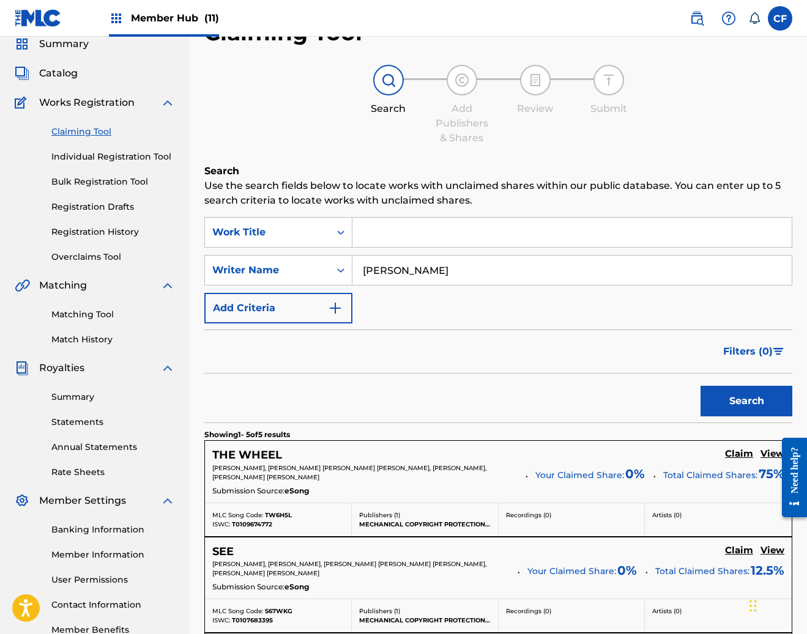
scroll to position [50, 0]
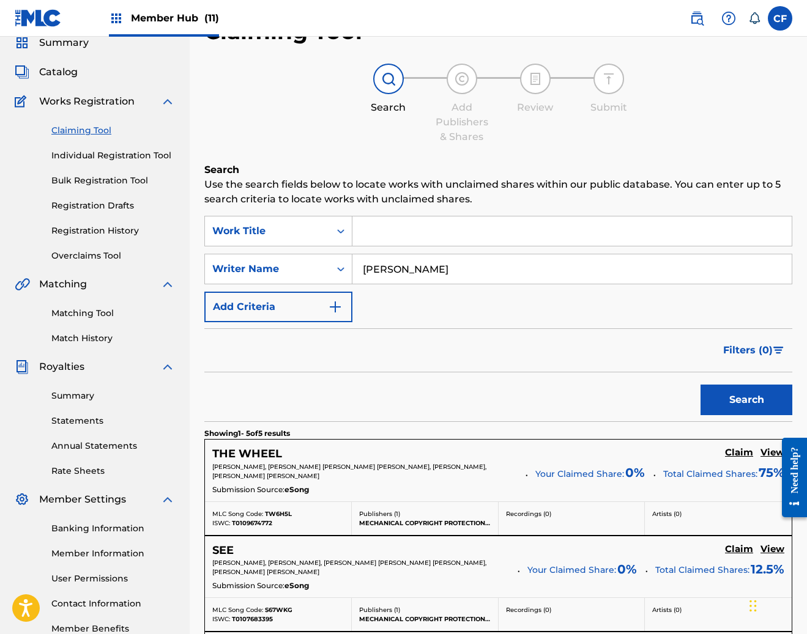
click at [477, 268] on input "kevin kaine" at bounding box center [571, 268] width 439 height 29
click at [700, 385] on button "Search" at bounding box center [746, 400] width 92 height 31
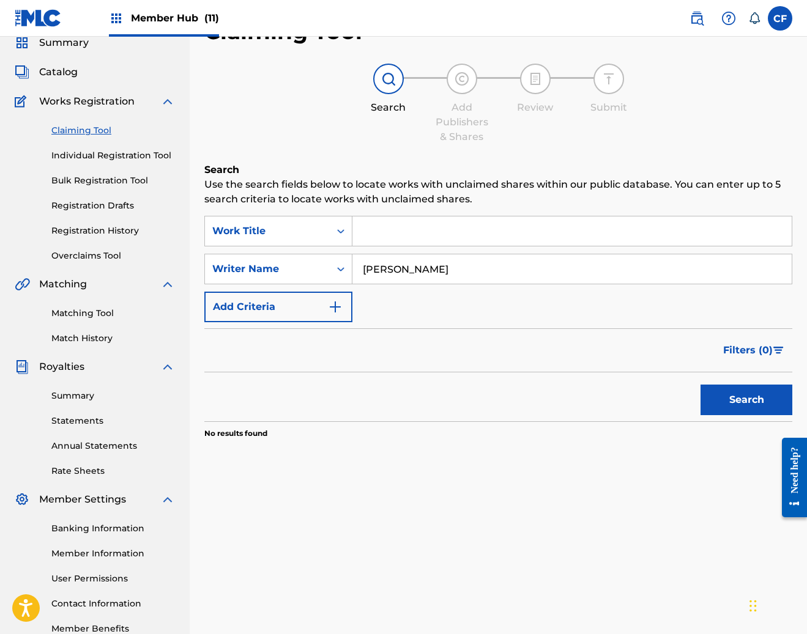
click at [477, 268] on input "kevin otten" at bounding box center [571, 268] width 439 height 29
click at [700, 385] on button "Search" at bounding box center [746, 400] width 92 height 31
click at [477, 268] on input "bryan garris" at bounding box center [571, 268] width 439 height 29
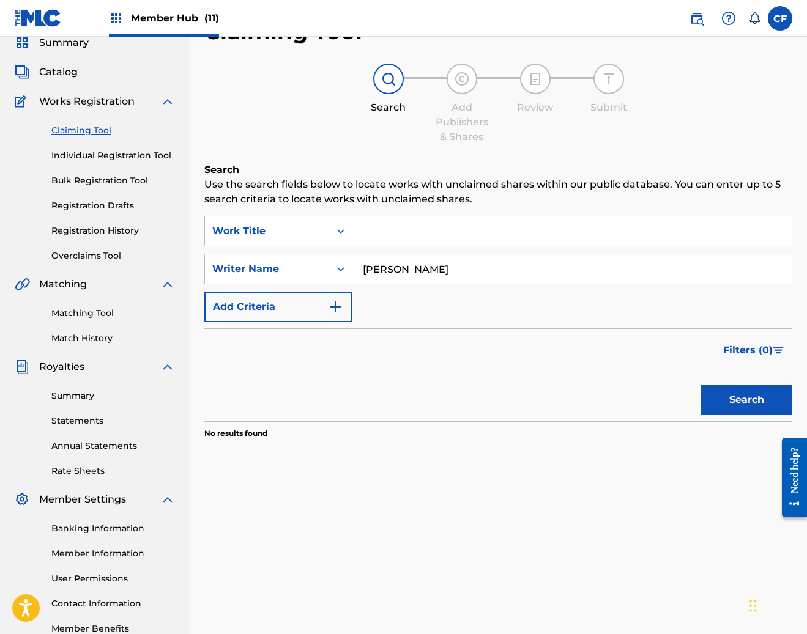
click at [477, 268] on input "bryan garris" at bounding box center [571, 268] width 439 height 29
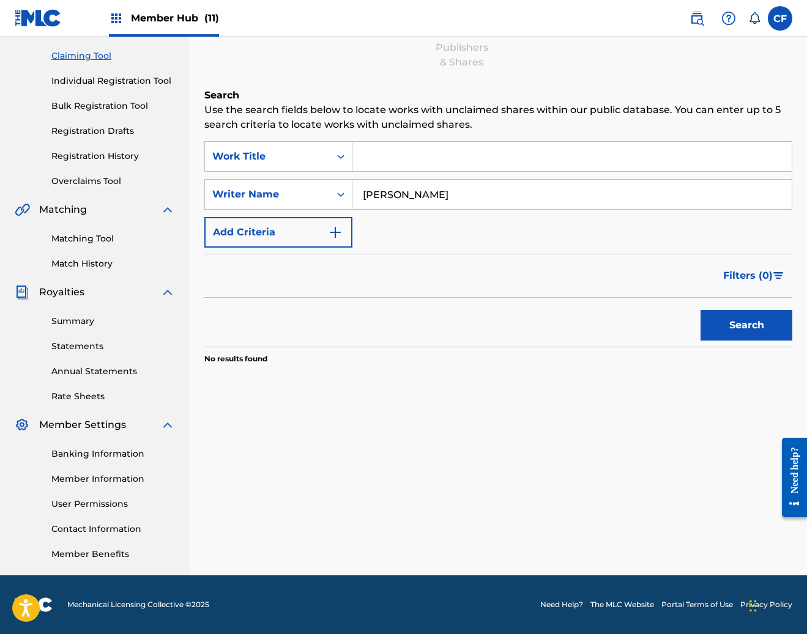
type input "isaac hale"
click at [700, 310] on button "Search" at bounding box center [746, 325] width 92 height 31
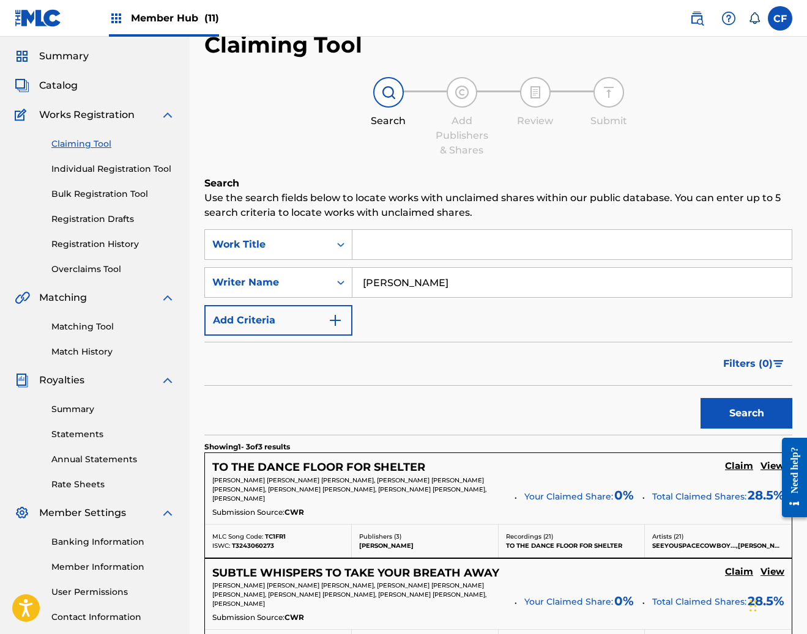
scroll to position [0, 0]
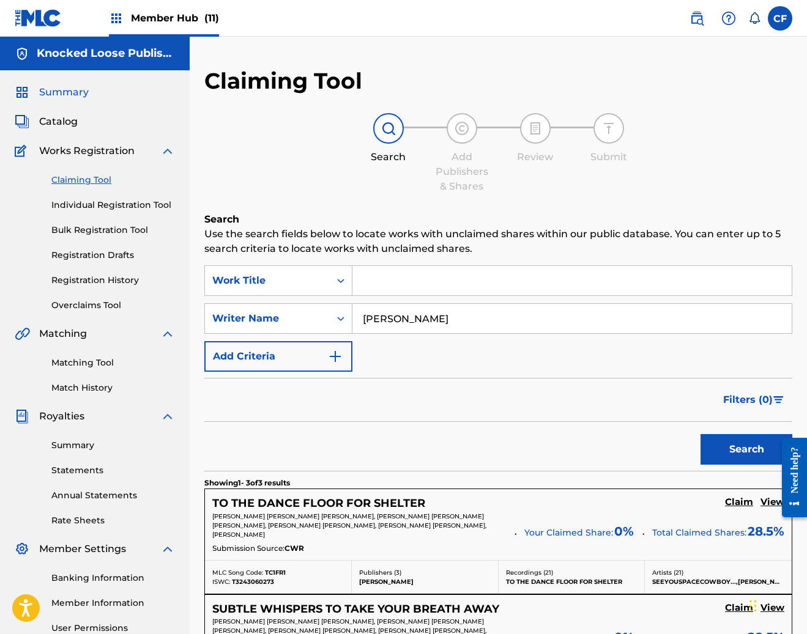
click at [59, 91] on span "Summary" at bounding box center [64, 92] width 50 height 15
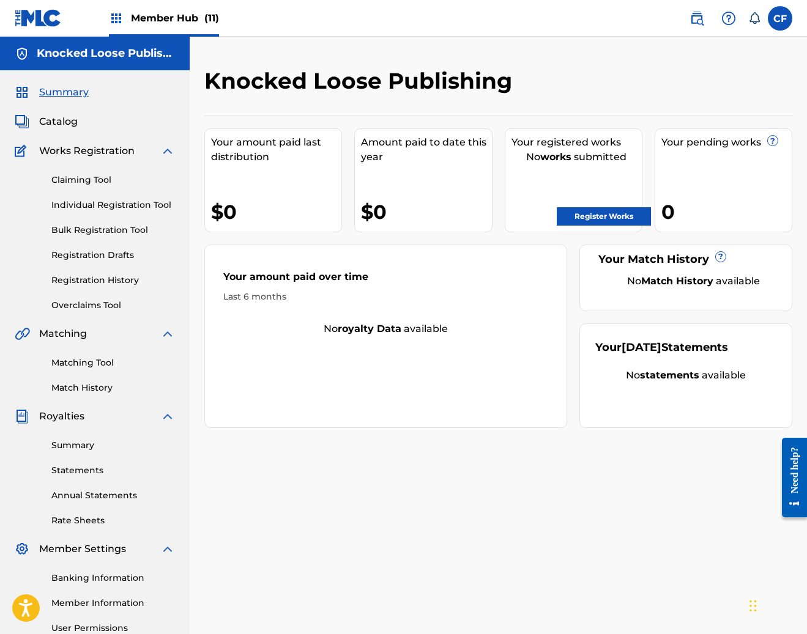
click at [85, 108] on div "Summary Catalog Works Registration Claiming Tool Individual Registration Tool B…" at bounding box center [95, 384] width 190 height 629
click at [59, 118] on span "Catalog" at bounding box center [58, 121] width 39 height 15
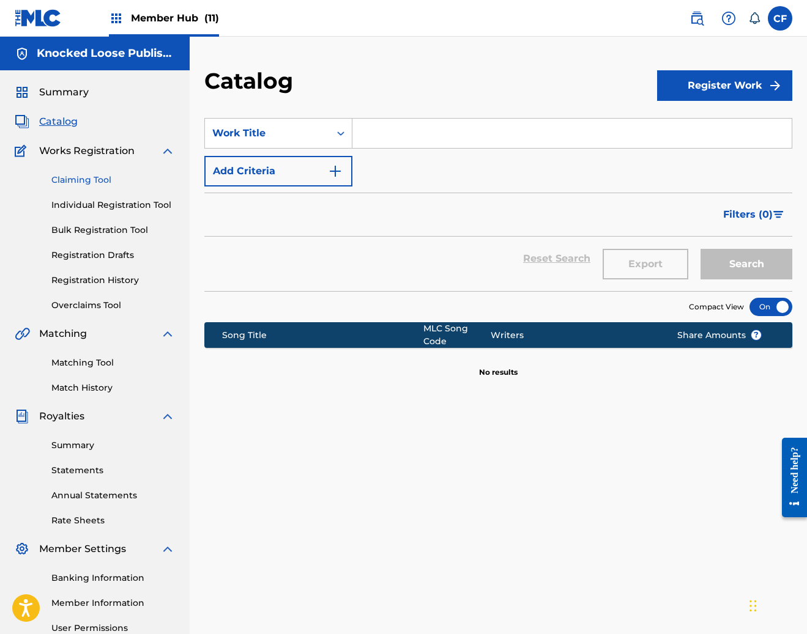
click at [78, 177] on link "Claiming Tool" at bounding box center [113, 180] width 124 height 13
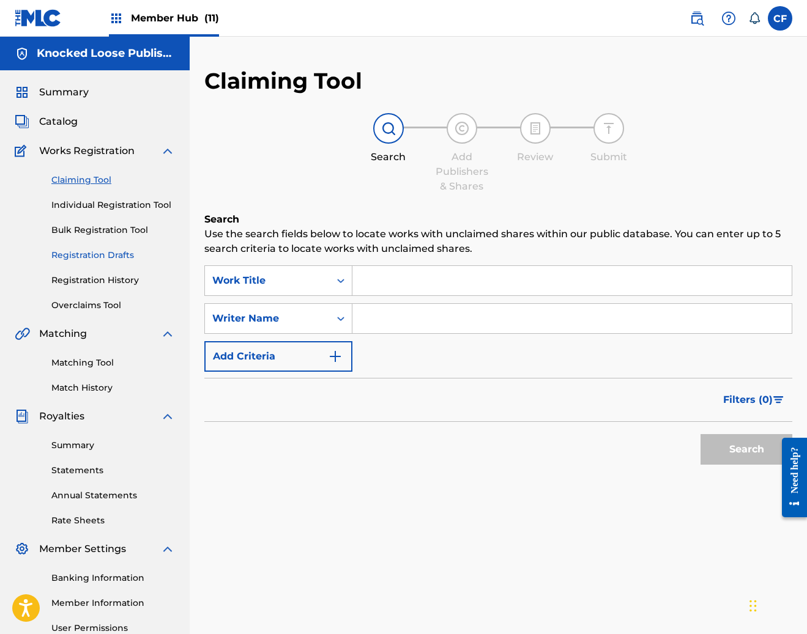
click at [95, 250] on link "Registration Drafts" at bounding box center [113, 255] width 124 height 13
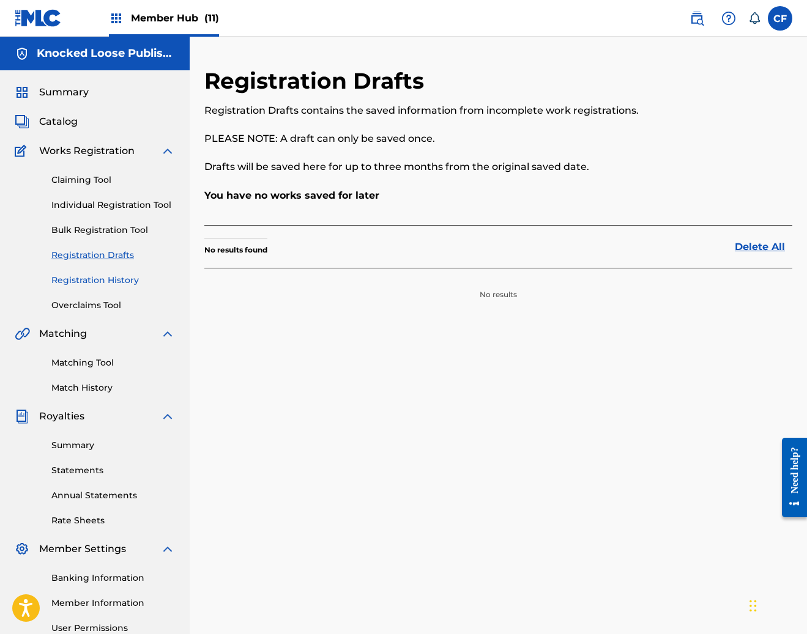
click at [106, 280] on link "Registration History" at bounding box center [113, 280] width 124 height 13
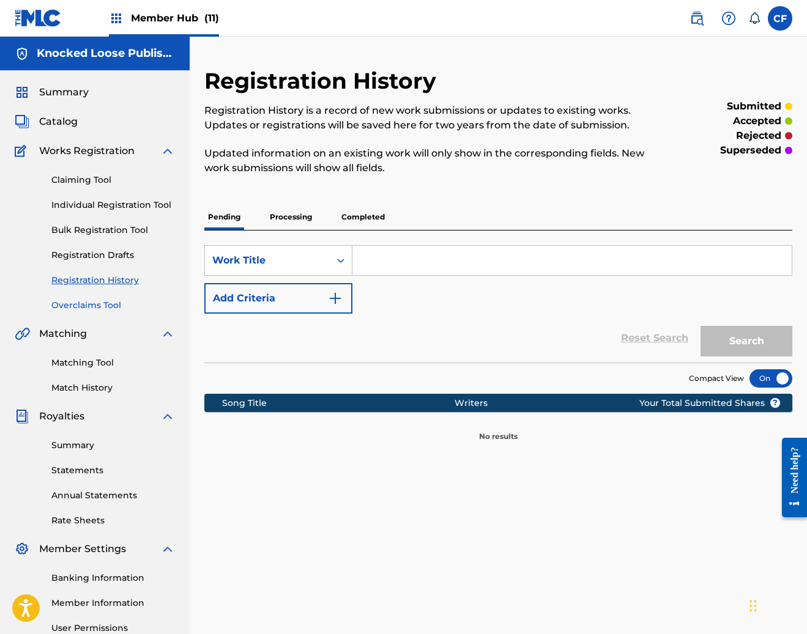
click at [87, 309] on link "Overclaims Tool" at bounding box center [113, 305] width 124 height 13
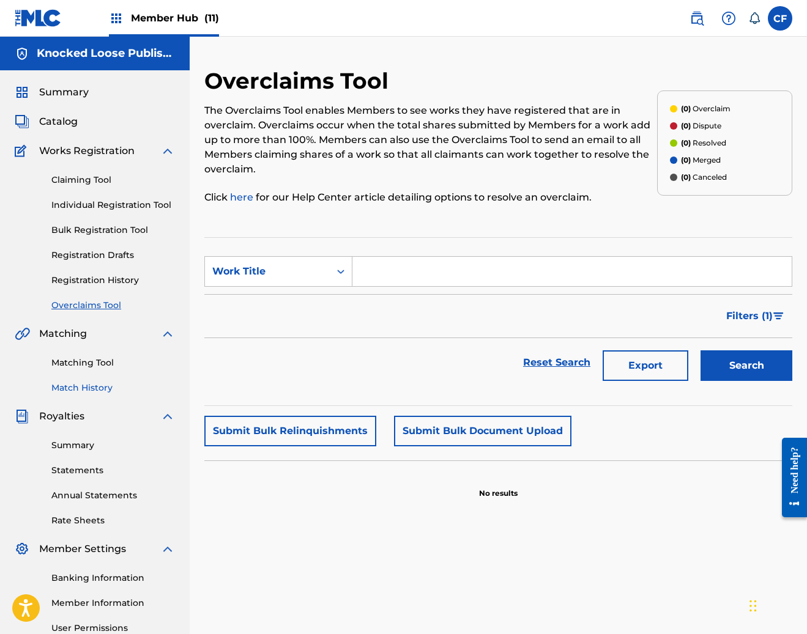
click at [83, 391] on link "Match History" at bounding box center [113, 388] width 124 height 13
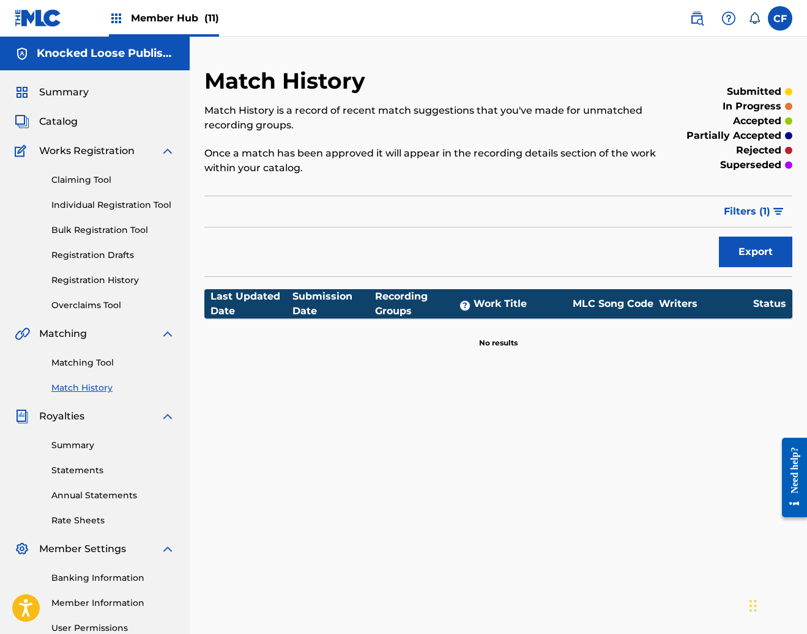
click at [75, 453] on div "Summary Statements Annual Statements Rate Sheets" at bounding box center [95, 475] width 160 height 103
click at [81, 448] on link "Summary" at bounding box center [113, 445] width 124 height 13
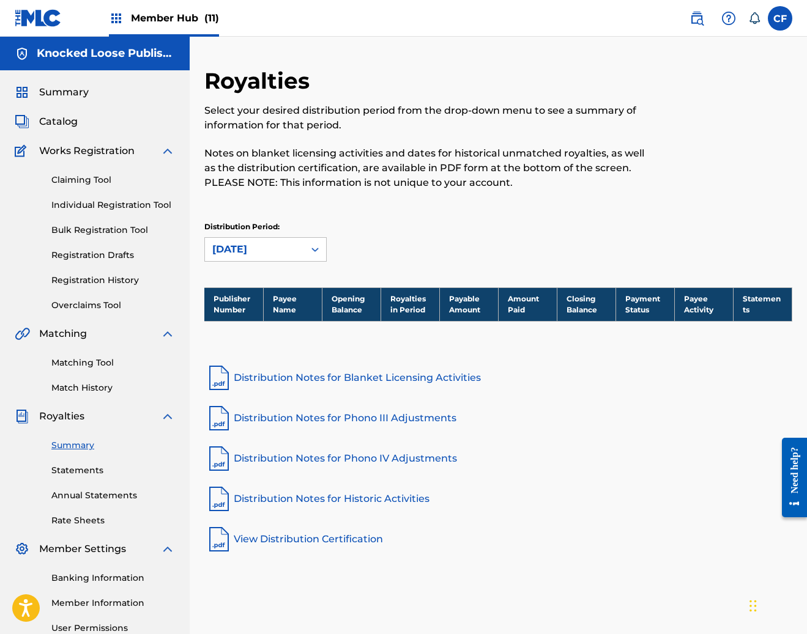
click at [76, 485] on div "Summary Statements Annual Statements Rate Sheets" at bounding box center [95, 475] width 160 height 103
click at [84, 475] on link "Statements" at bounding box center [113, 470] width 124 height 13
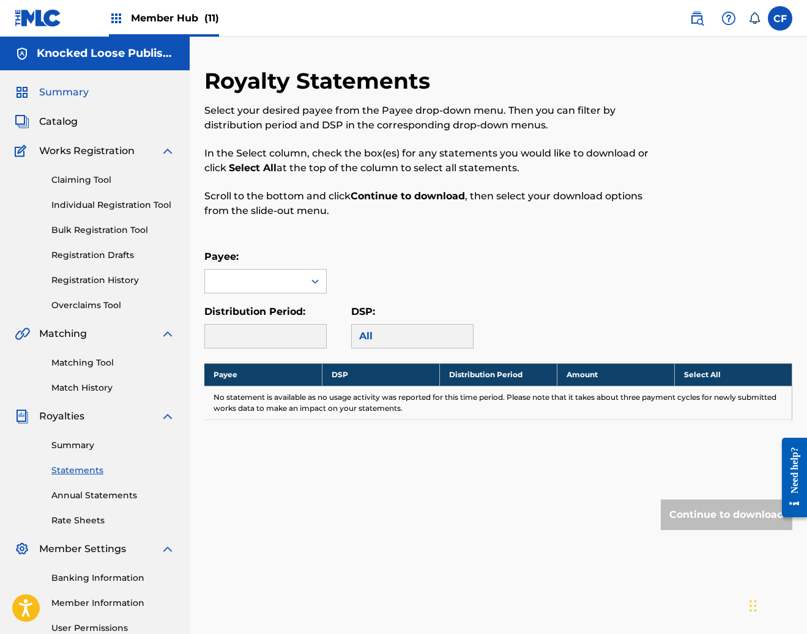
click at [71, 91] on span "Summary" at bounding box center [64, 92] width 50 height 15
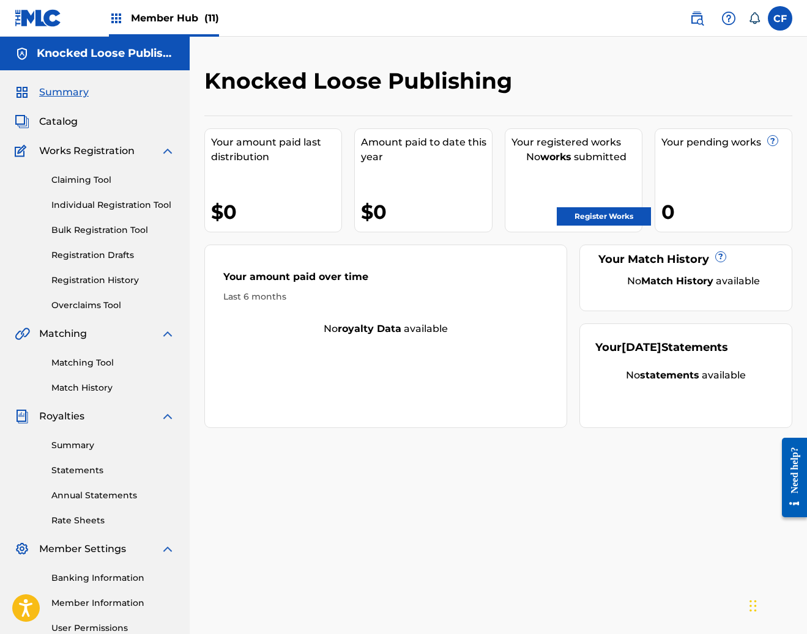
click at [35, 17] on img at bounding box center [38, 18] width 47 height 18
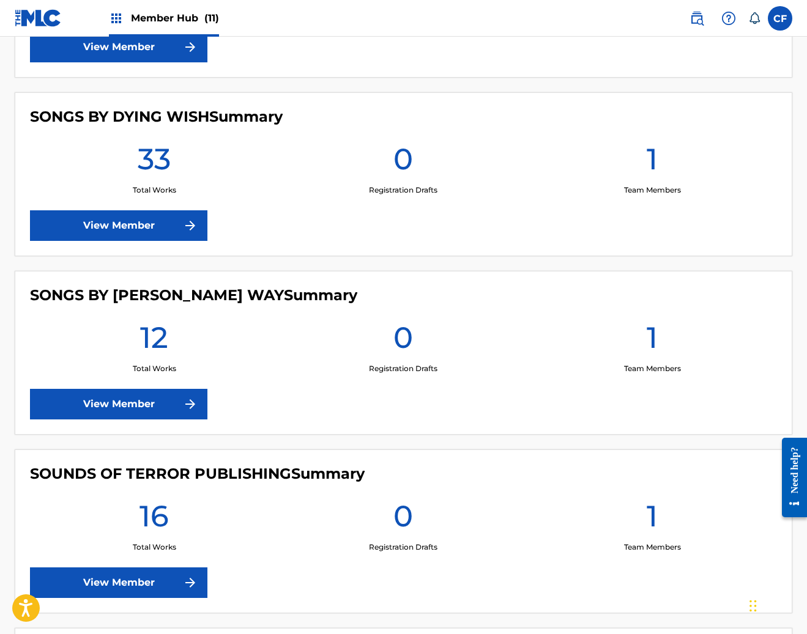
scroll to position [1518, 0]
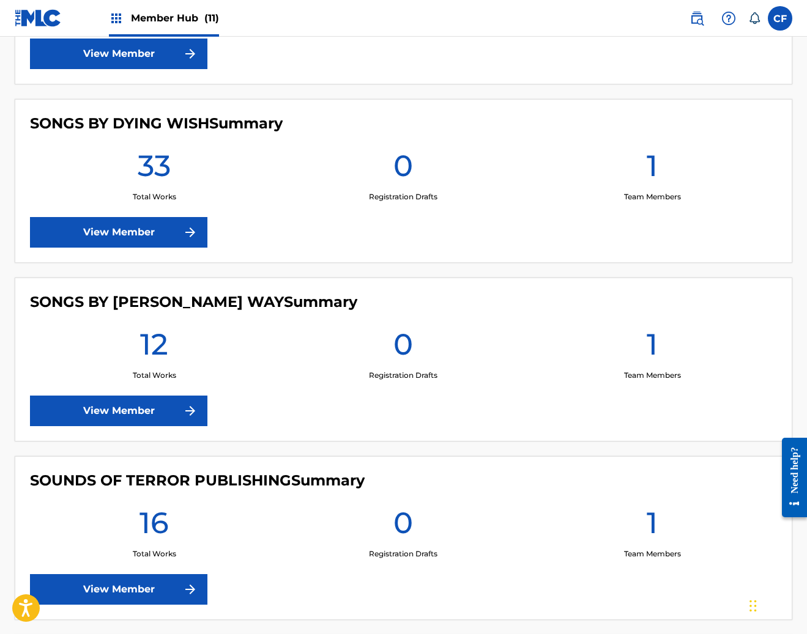
click at [150, 192] on p "Total Works" at bounding box center [154, 196] width 43 height 11
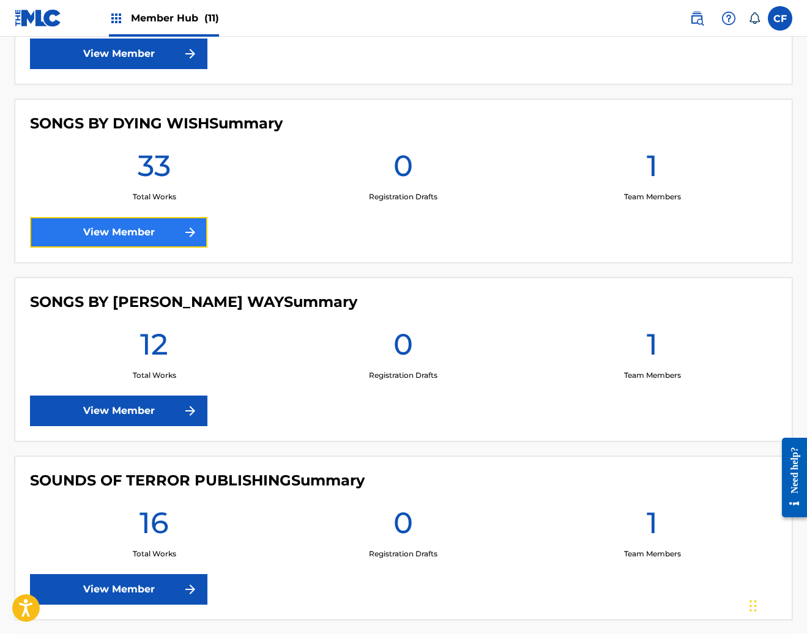
click at [128, 230] on link "View Member" at bounding box center [118, 232] width 177 height 31
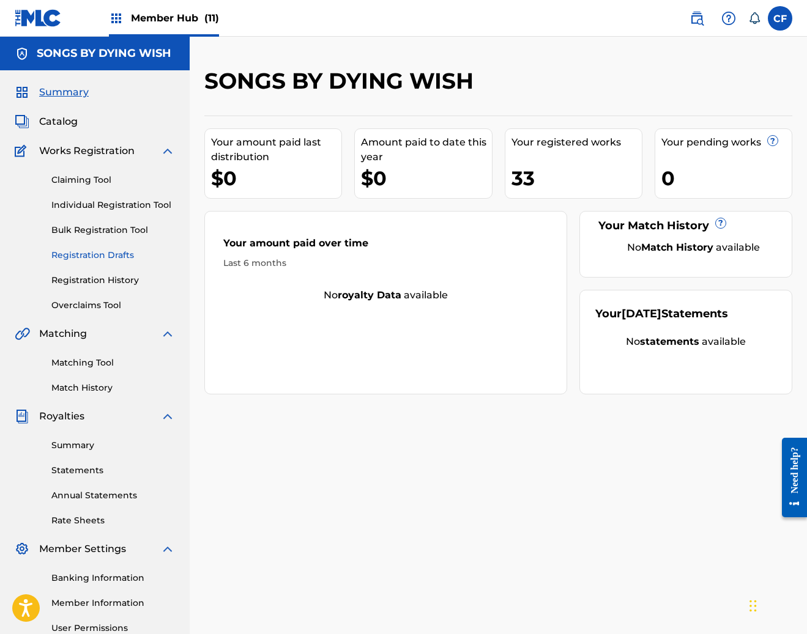
click at [116, 255] on link "Registration Drafts" at bounding box center [113, 255] width 124 height 13
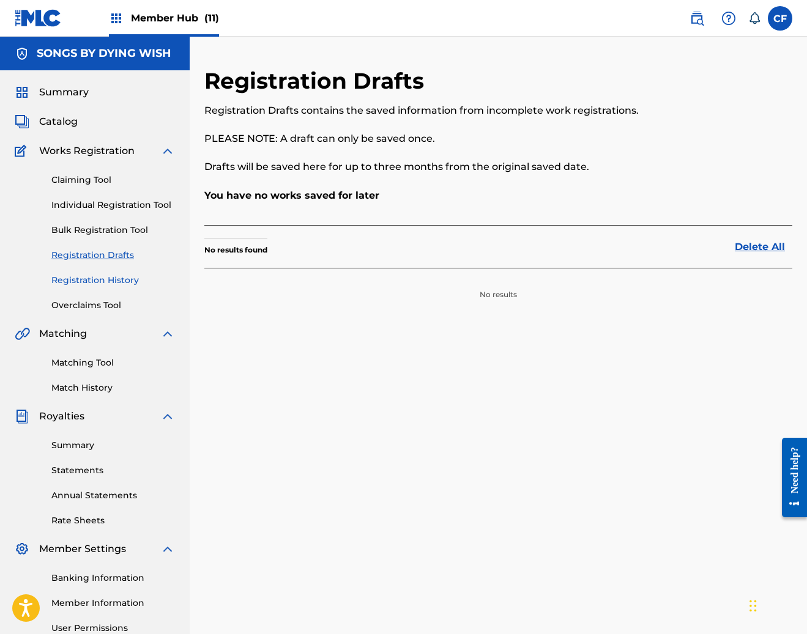
click at [107, 280] on link "Registration History" at bounding box center [113, 280] width 124 height 13
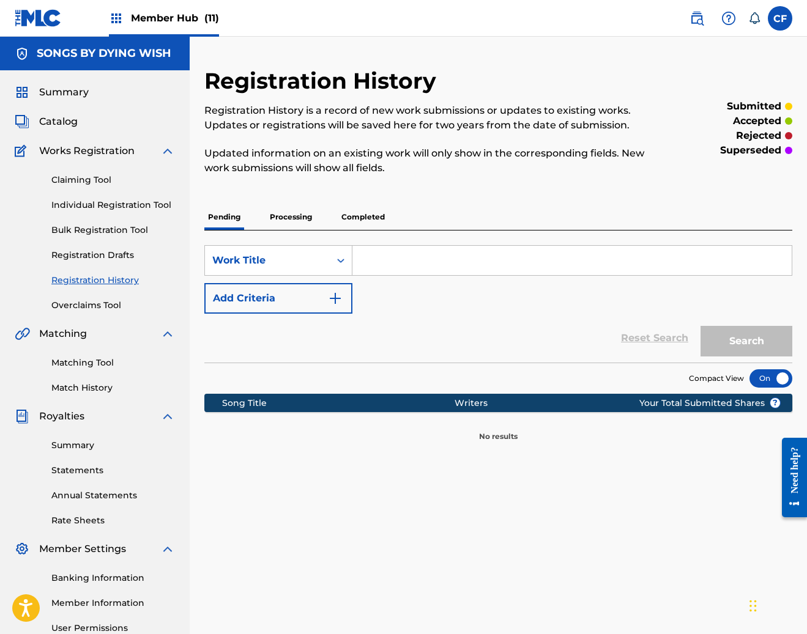
click at [267, 222] on p "Processing" at bounding box center [291, 217] width 50 height 26
click at [339, 215] on p "Completed" at bounding box center [363, 217] width 51 height 26
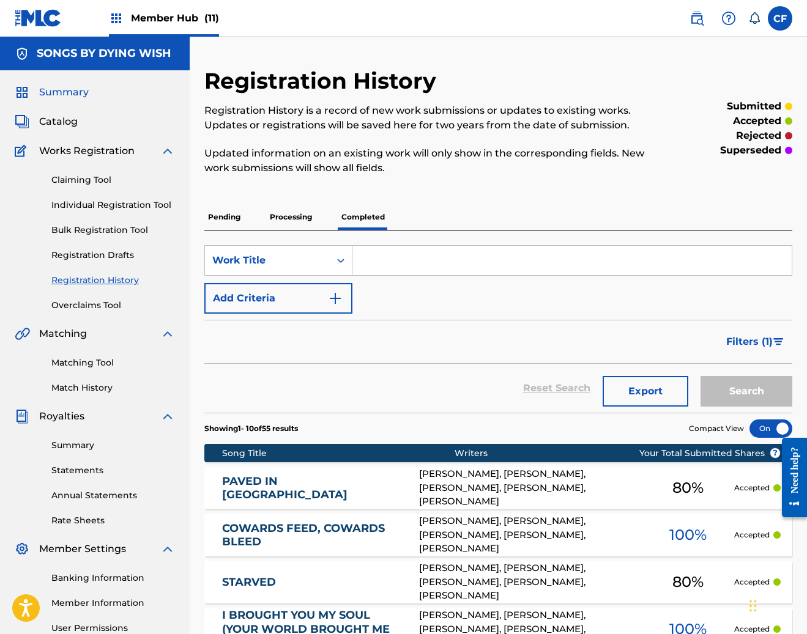
click at [87, 87] on span "Summary" at bounding box center [64, 92] width 50 height 15
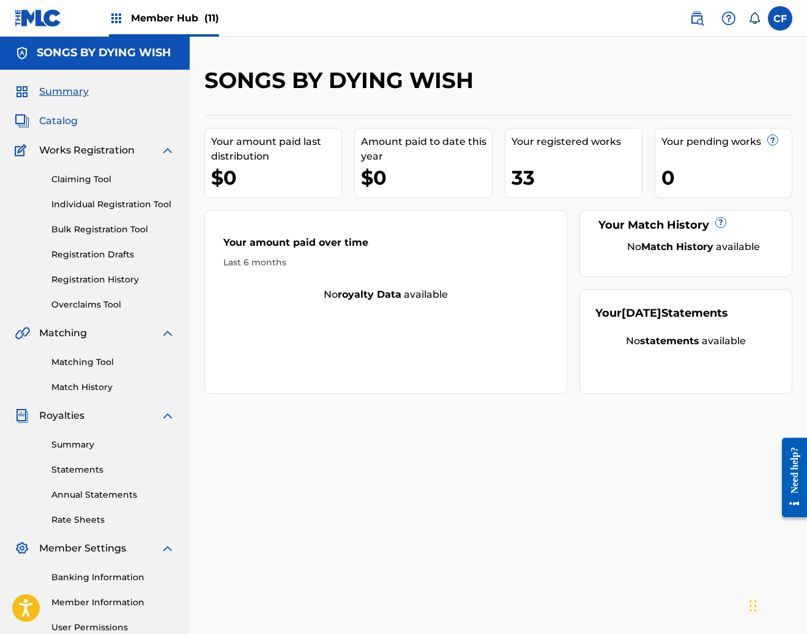
click at [62, 122] on span "Catalog" at bounding box center [58, 121] width 39 height 15
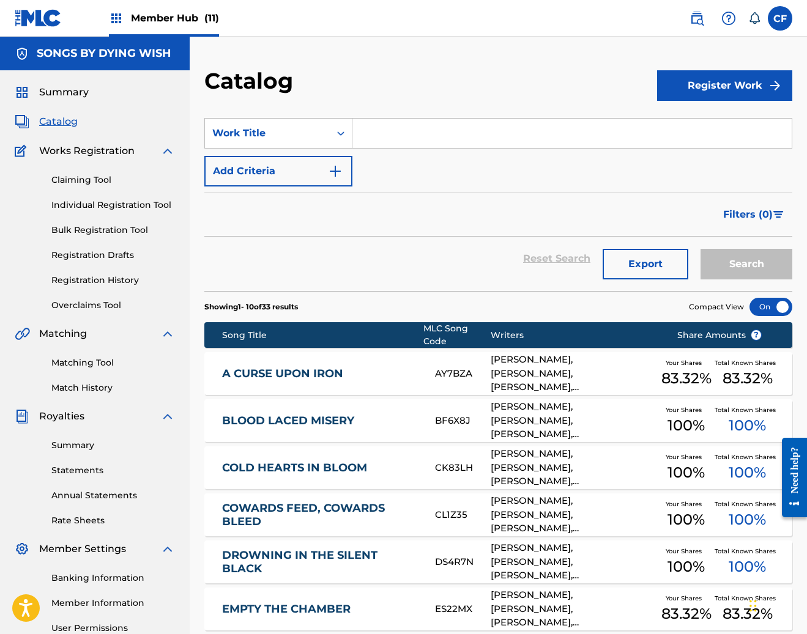
click at [519, 136] on input "Search Form" at bounding box center [571, 133] width 439 height 29
paste input "Mercenary Consequence"
type input "Mercenary Consequence"
click at [752, 272] on button "Search" at bounding box center [746, 264] width 92 height 31
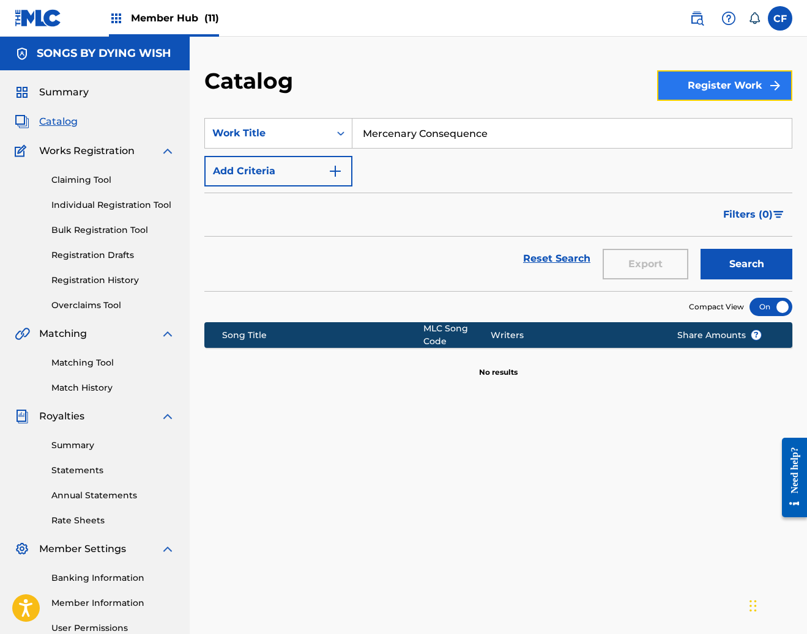
click at [732, 92] on button "Register Work" at bounding box center [724, 85] width 135 height 31
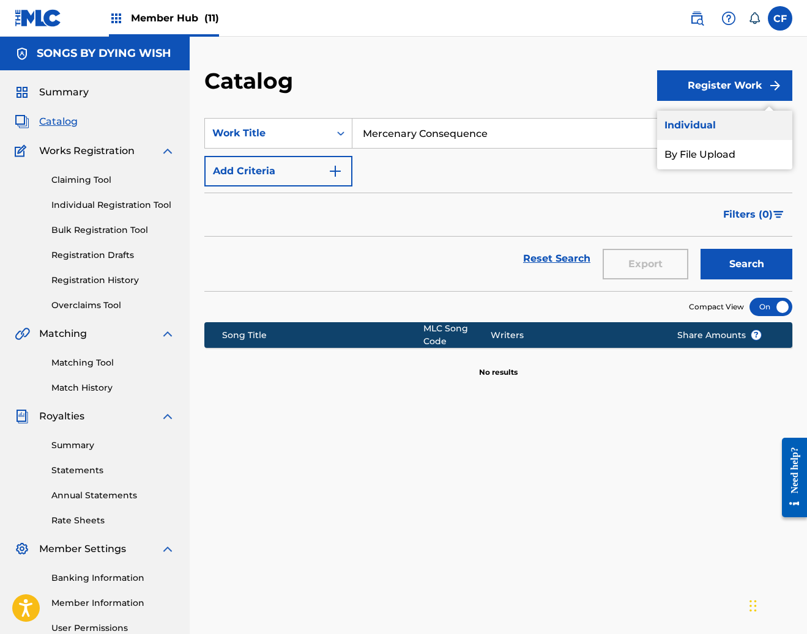
click at [714, 125] on link "Individual" at bounding box center [724, 125] width 135 height 29
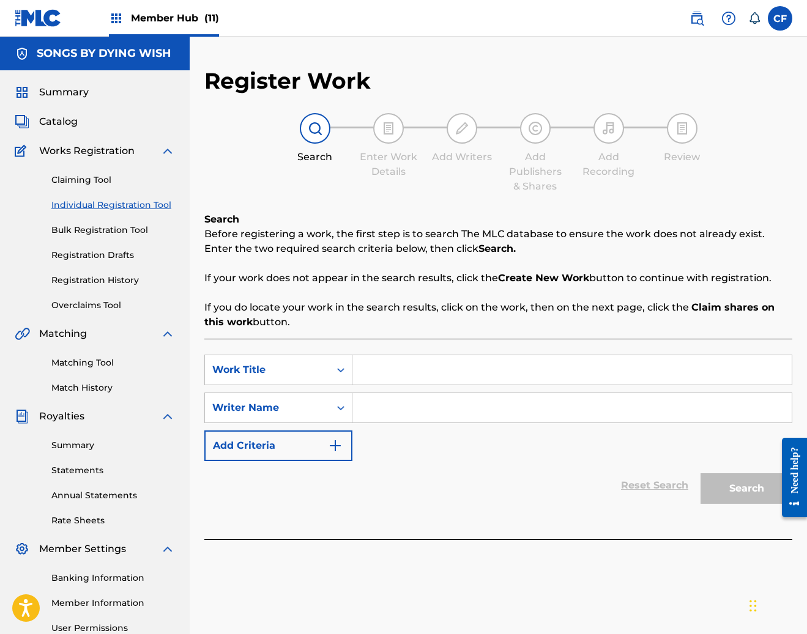
click at [400, 365] on input "Search Form" at bounding box center [571, 369] width 439 height 29
paste input "Mercenary Consequence"
type input "Mercenary Consequence"
click at [431, 422] on input "Search Form" at bounding box center [571, 407] width 439 height 29
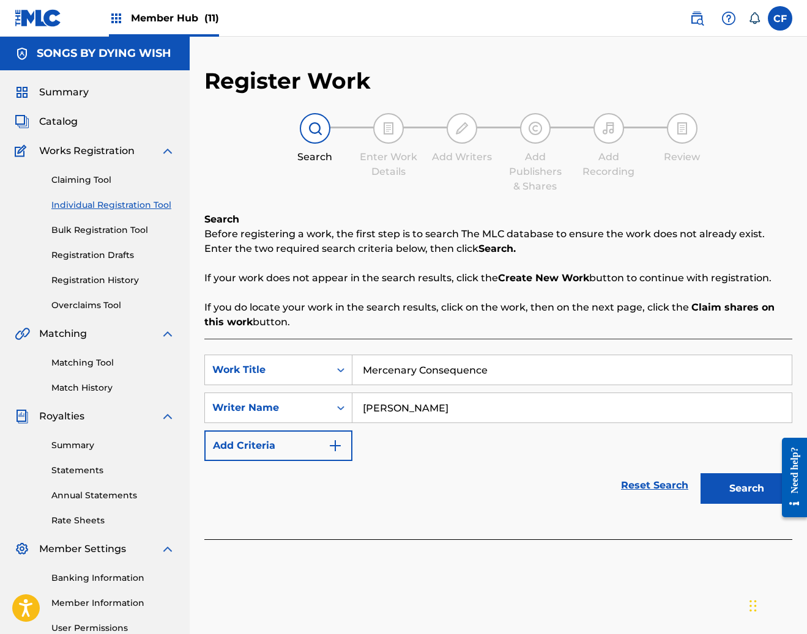
type input "emma boster"
click at [700, 473] on button "Search" at bounding box center [746, 488] width 92 height 31
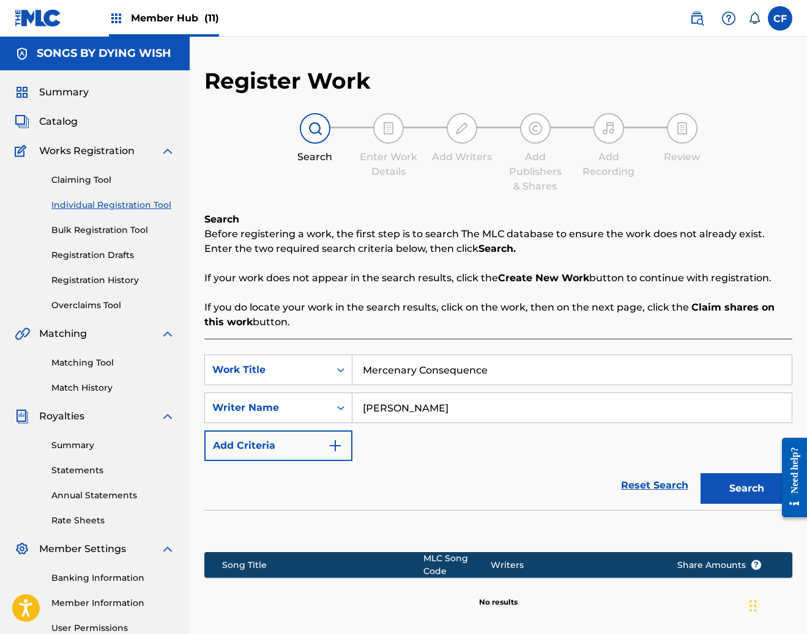
scroll to position [125, 0]
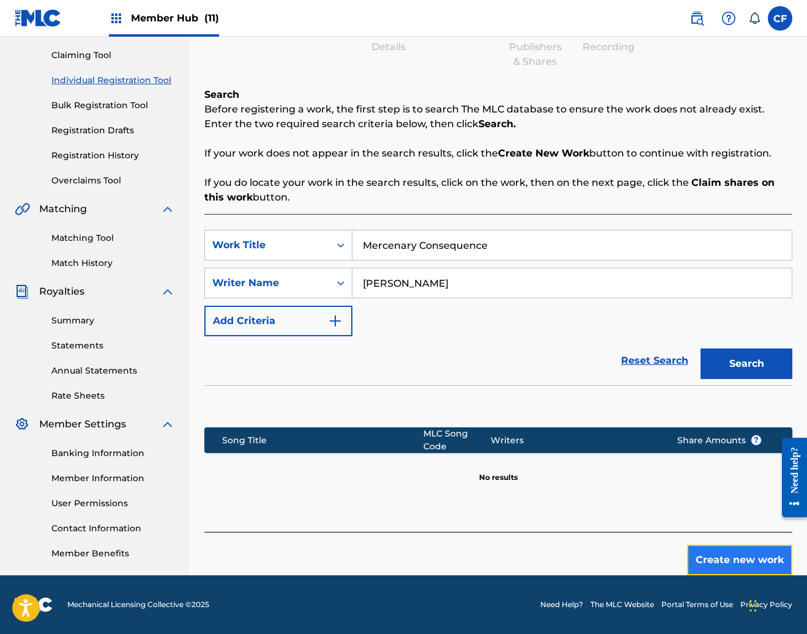
click at [717, 554] on button "Create new work" at bounding box center [739, 560] width 105 height 31
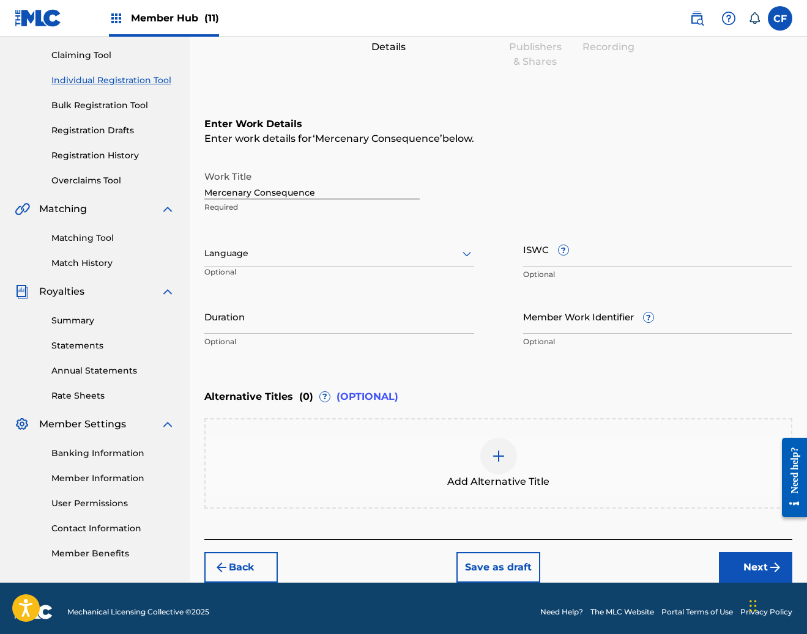
click at [355, 267] on div "Language Optional" at bounding box center [339, 259] width 270 height 55
click at [525, 242] on input "ISWC ?" at bounding box center [658, 249] width 270 height 35
paste input "T3324994421"
type input "T3324994421"
click at [650, 117] on h6 "Enter Work Details" at bounding box center [498, 124] width 588 height 15
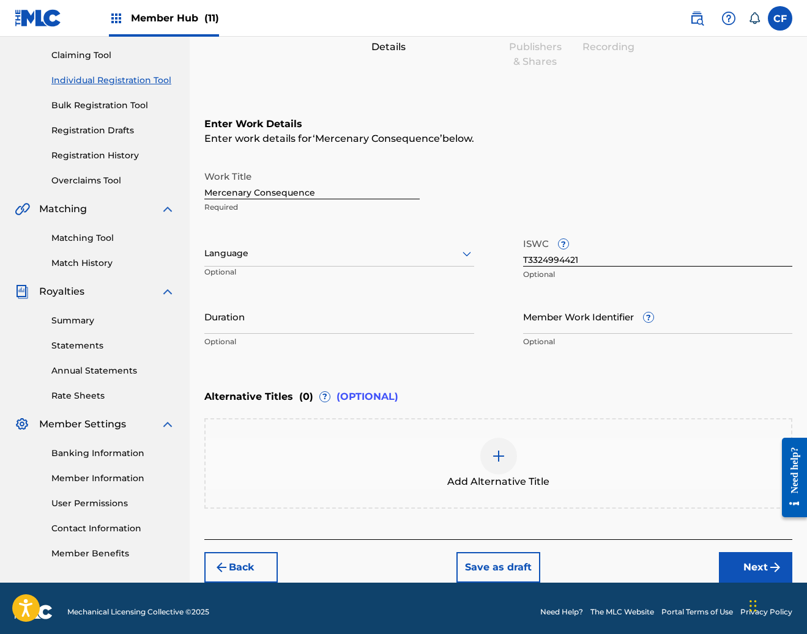
scroll to position [132, 0]
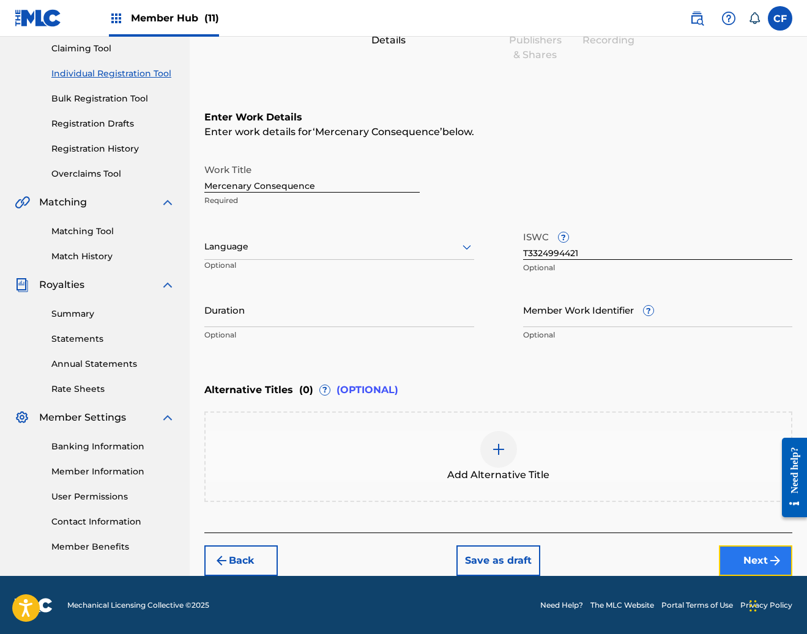
click at [755, 555] on button "Next" at bounding box center [755, 561] width 73 height 31
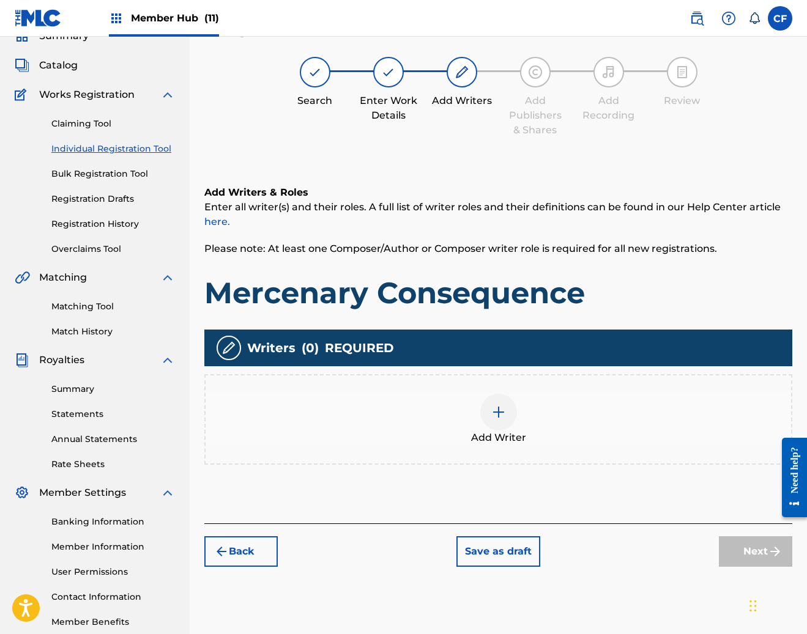
scroll to position [55, 0]
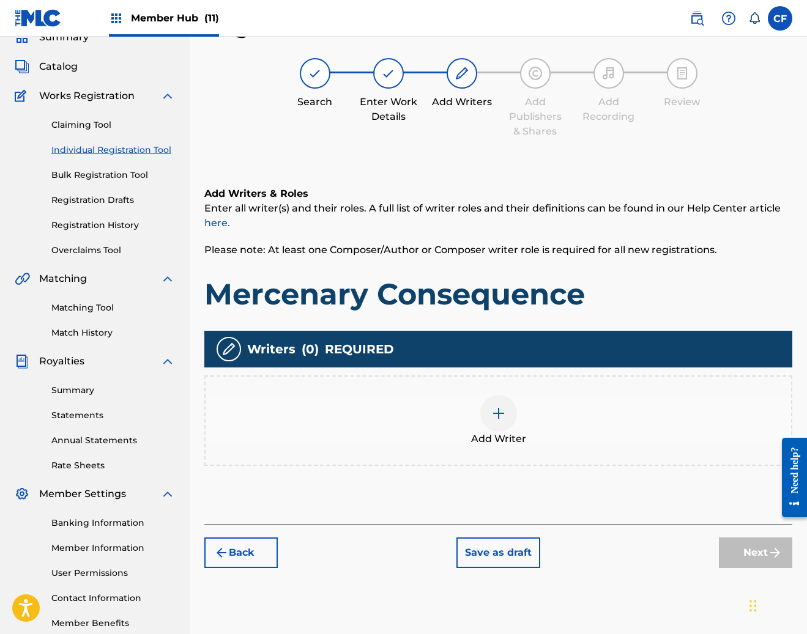
click at [497, 413] on img at bounding box center [498, 413] width 15 height 15
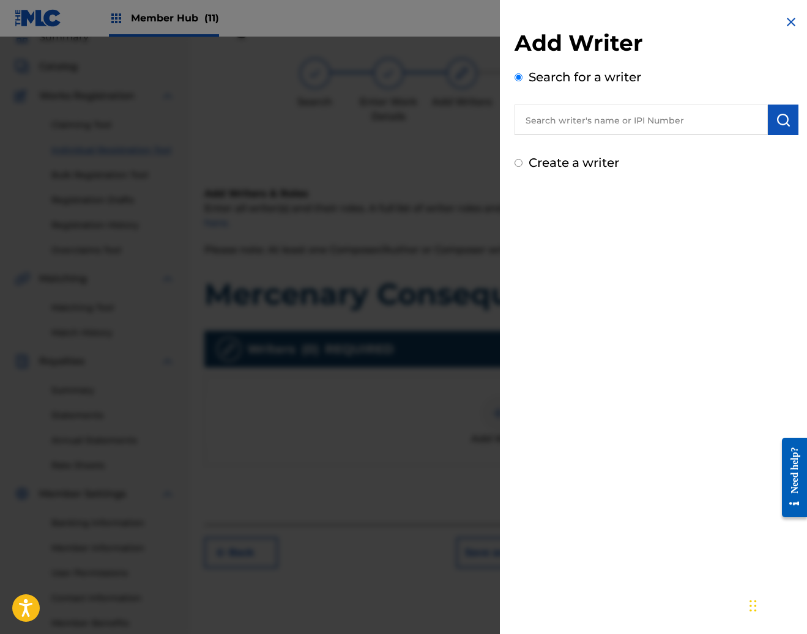
click at [588, 113] on input "text" at bounding box center [640, 120] width 253 height 31
paste input "1202418408"
click at [776, 114] on img "submit" at bounding box center [783, 120] width 15 height 15
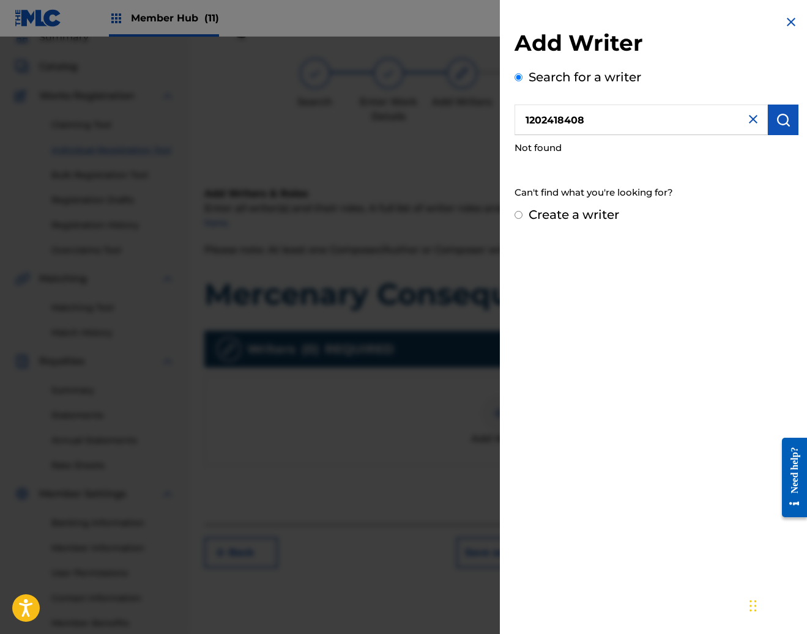
click at [631, 116] on input "1202418408" at bounding box center [640, 120] width 253 height 31
type input "pedro carillo"
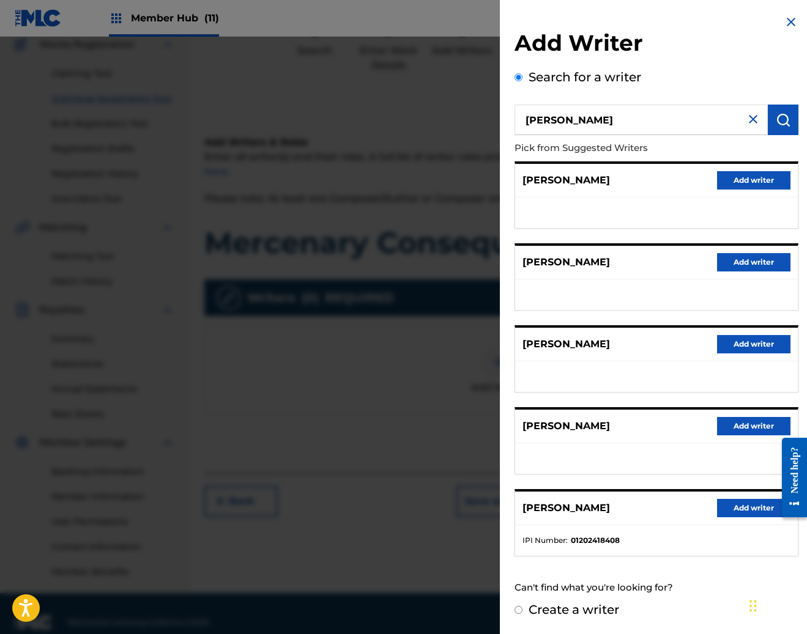
scroll to position [124, 0]
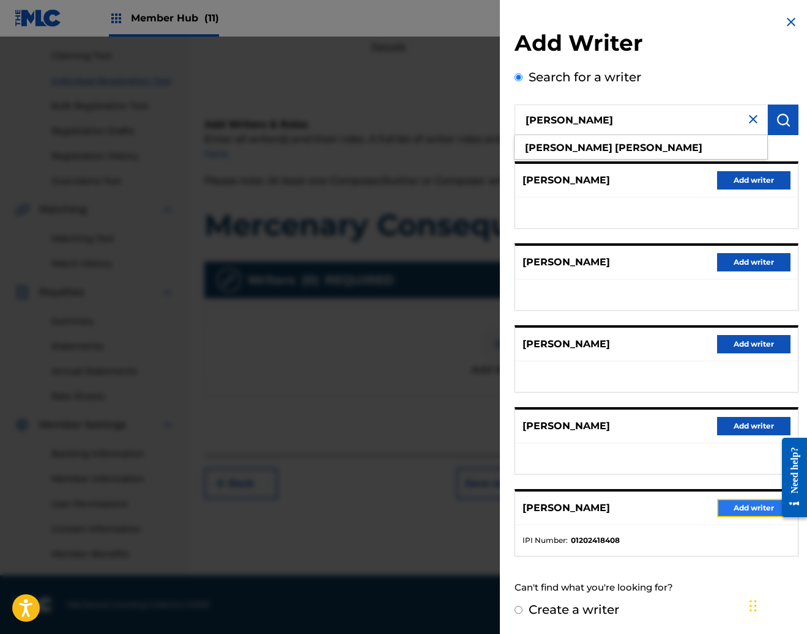
click at [749, 506] on button "Add writer" at bounding box center [753, 508] width 73 height 18
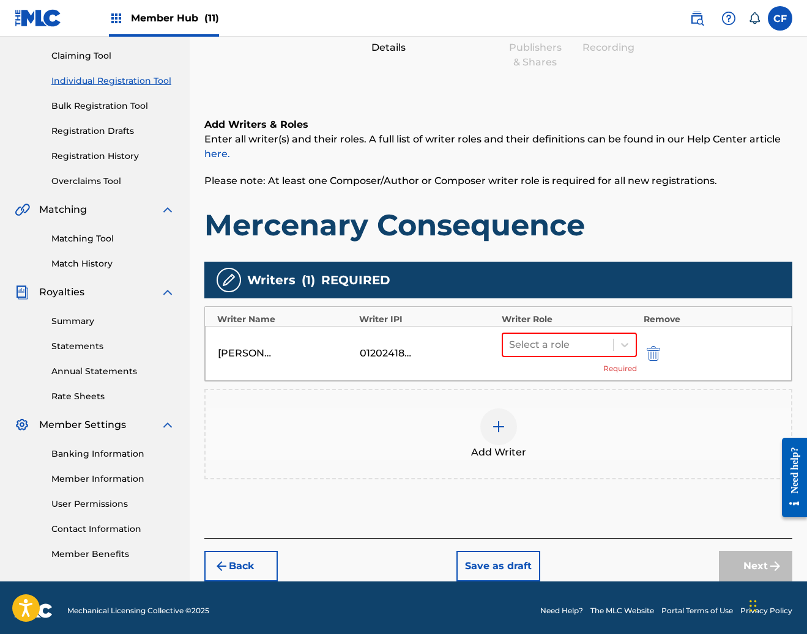
click at [505, 443] on div at bounding box center [498, 427] width 37 height 37
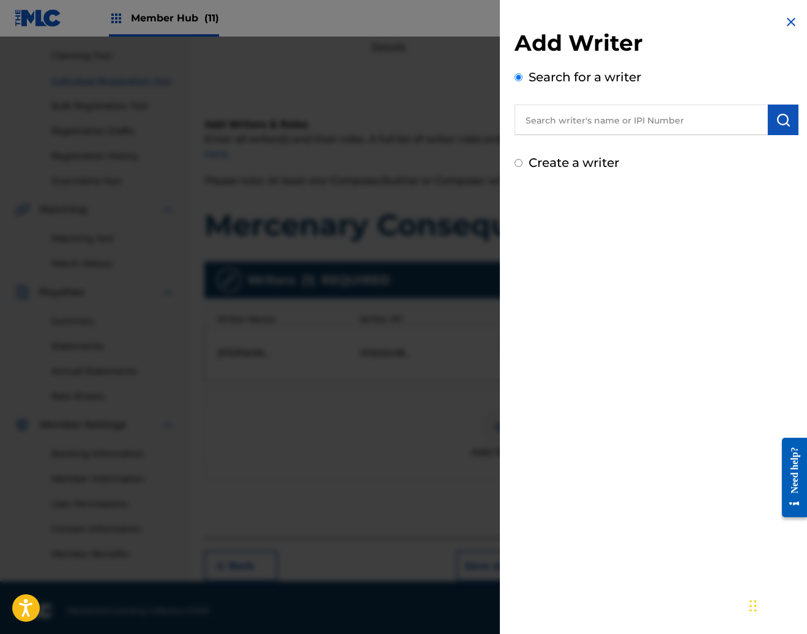
click at [559, 114] on input "text" at bounding box center [640, 120] width 253 height 31
paste input "1173258946"
click at [781, 119] on img "submit" at bounding box center [783, 120] width 15 height 15
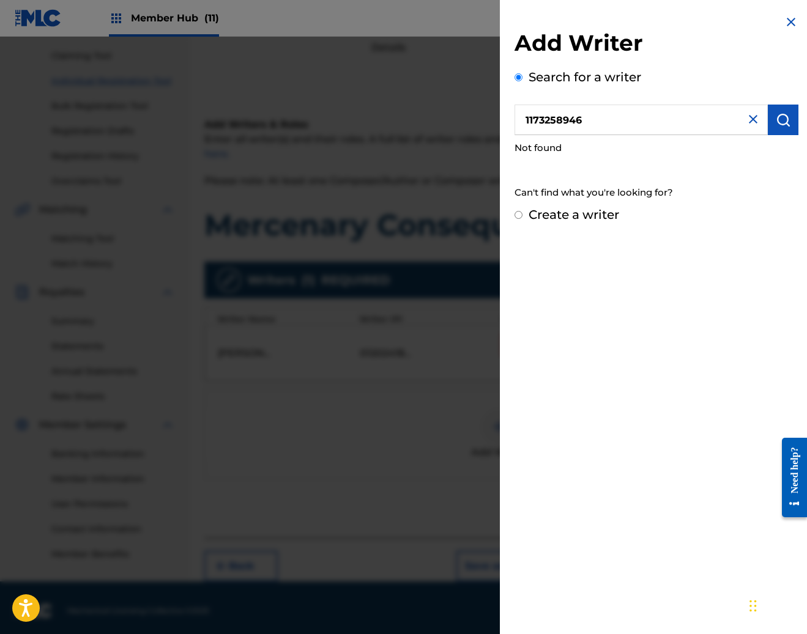
click at [595, 116] on input "1173258946" at bounding box center [640, 120] width 253 height 31
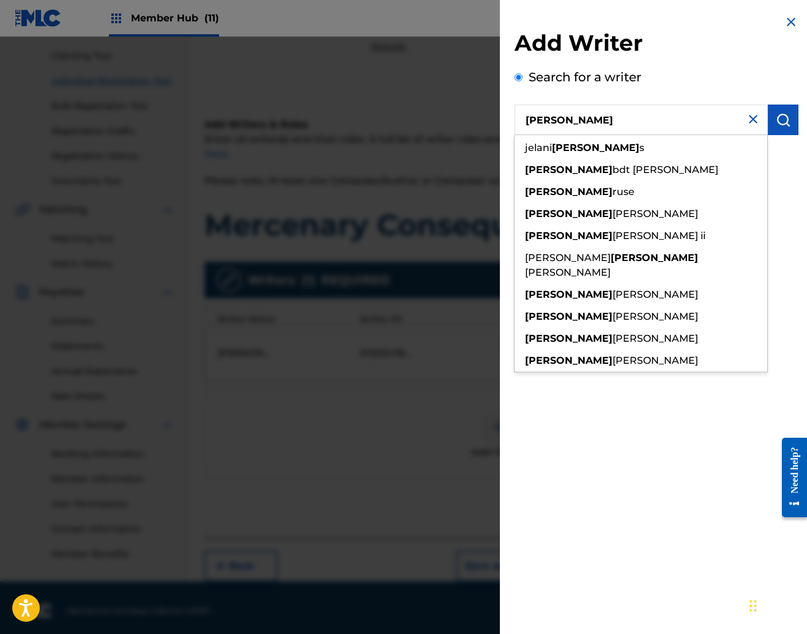
type input "andrew le"
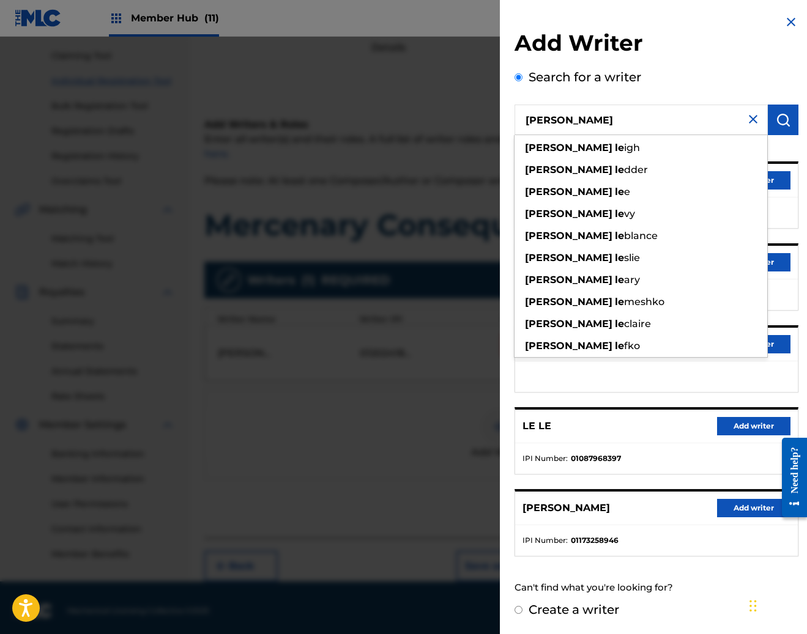
click at [625, 515] on div "ANDREW LE Add writer" at bounding box center [656, 509] width 283 height 34
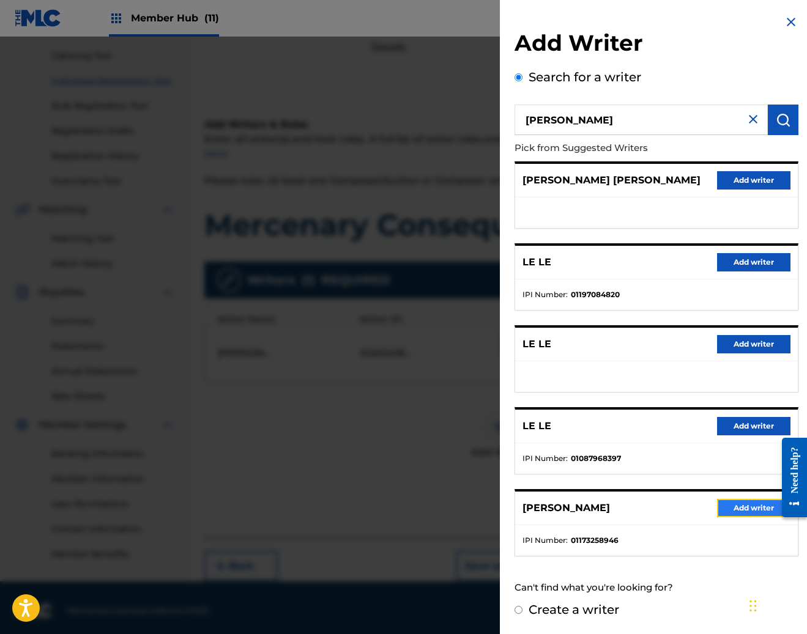
click at [746, 508] on button "Add writer" at bounding box center [753, 508] width 73 height 18
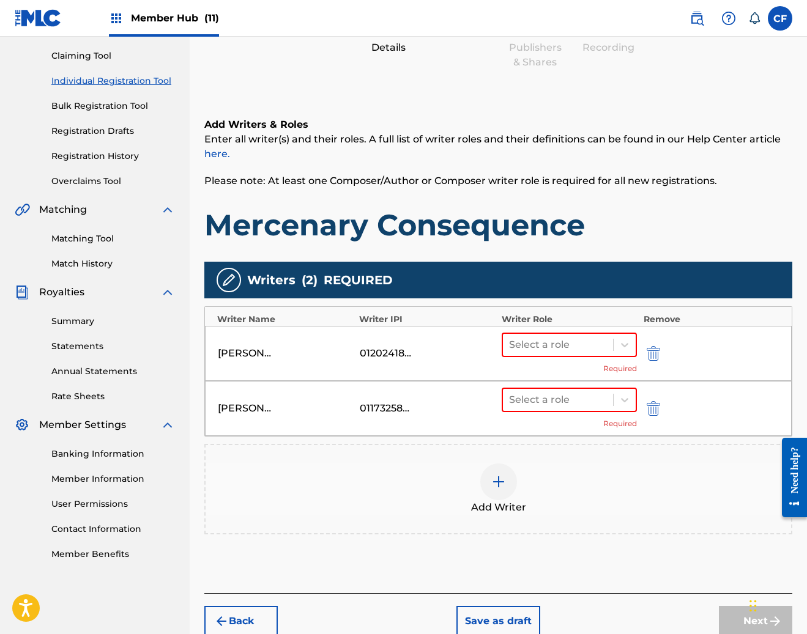
click at [508, 472] on div at bounding box center [498, 482] width 37 height 37
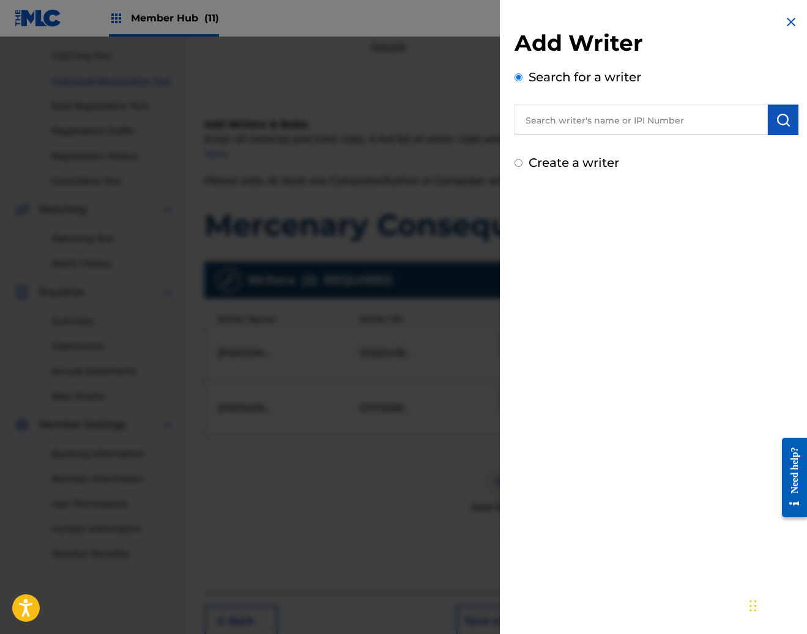
click at [629, 116] on input "text" at bounding box center [640, 120] width 253 height 31
paste input "REYNOLDS, SAMUEL PAUL"
click at [761, 116] on input "REYNOLDS, SAMUEL PAUL" at bounding box center [640, 120] width 253 height 31
type input "REYNOLDS, SAMUEL PAUL"
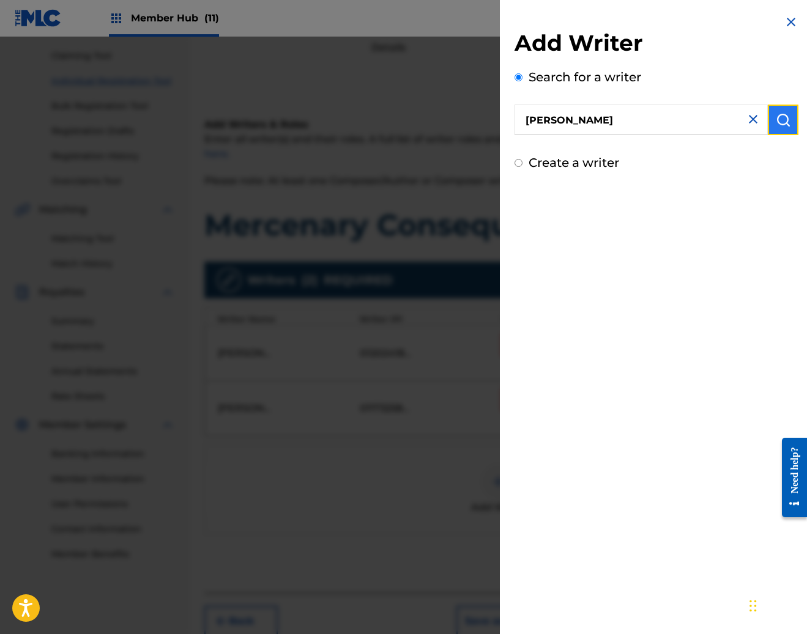
click at [776, 117] on img "submit" at bounding box center [783, 120] width 15 height 15
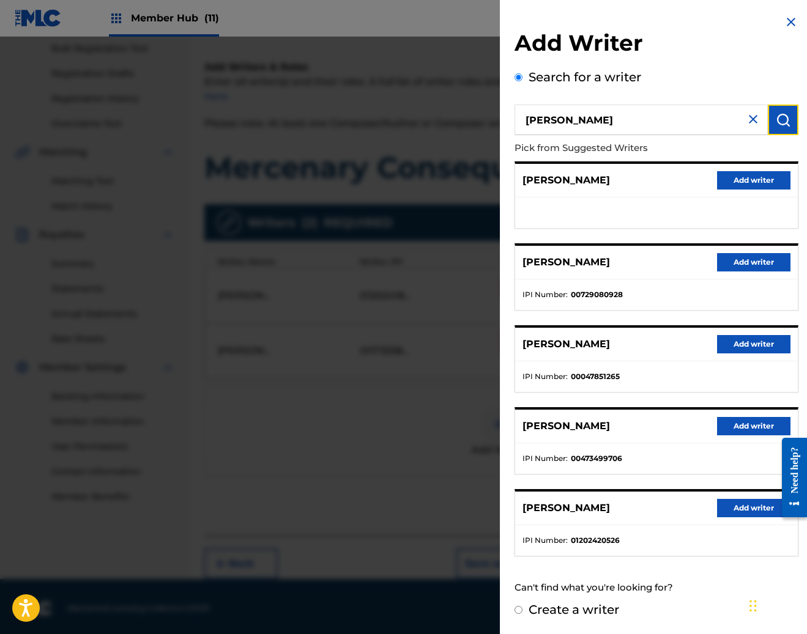
scroll to position [185, 0]
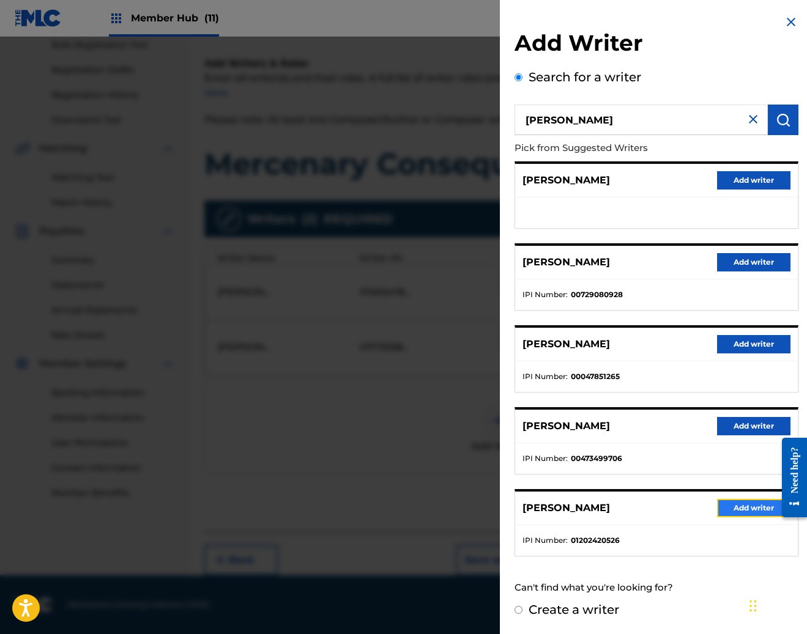
click at [760, 513] on button "Add writer" at bounding box center [753, 508] width 73 height 18
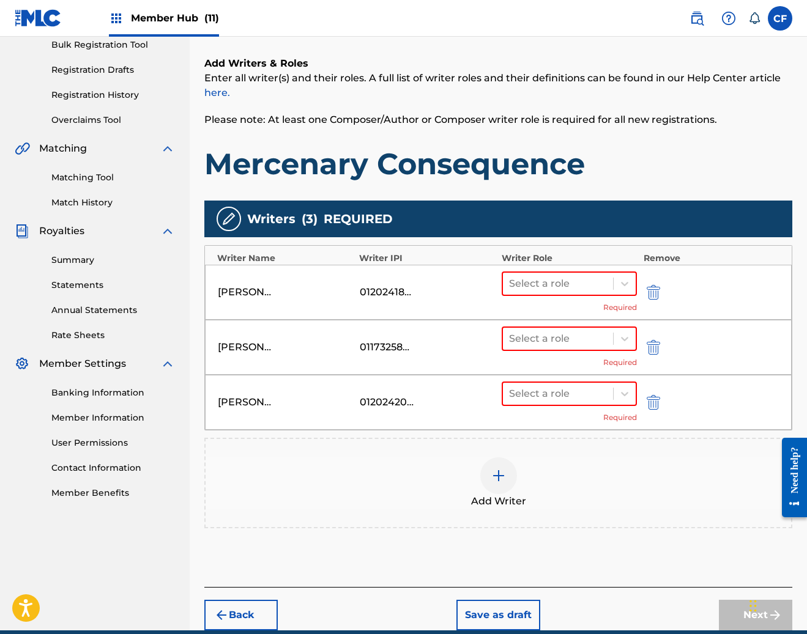
drag, startPoint x: 532, startPoint y: 528, endPoint x: 525, endPoint y: 516, distance: 13.7
click at [525, 516] on div "Add Writer" at bounding box center [498, 483] width 588 height 91
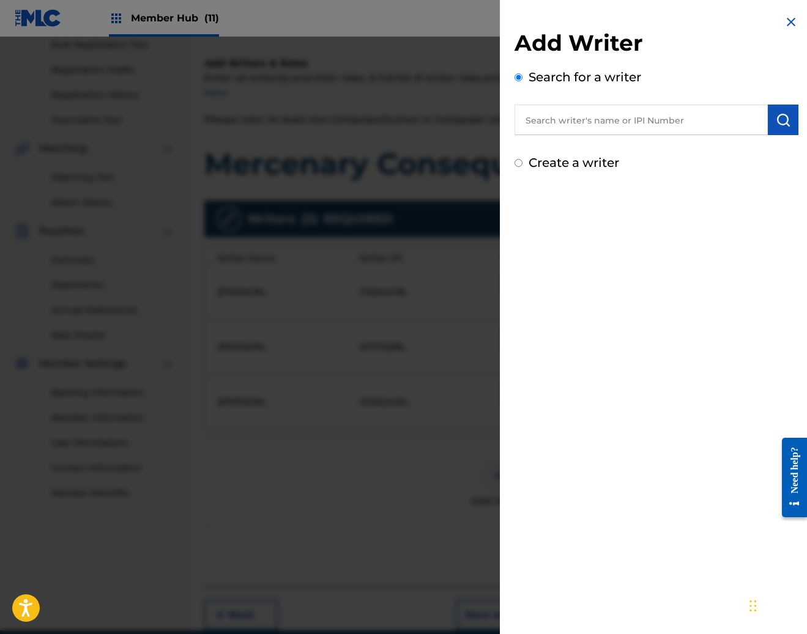
click at [510, 493] on div "Add Writer Search for a writer Create a writer" at bounding box center [656, 317] width 313 height 634
click at [589, 131] on input "text" at bounding box center [640, 120] width 253 height 31
paste input "YAMBRA, JEFFREY MICHAEL"
type input "YAMBRA, JEFFREY MICHAEL"
click at [784, 111] on button "submit" at bounding box center [783, 120] width 31 height 31
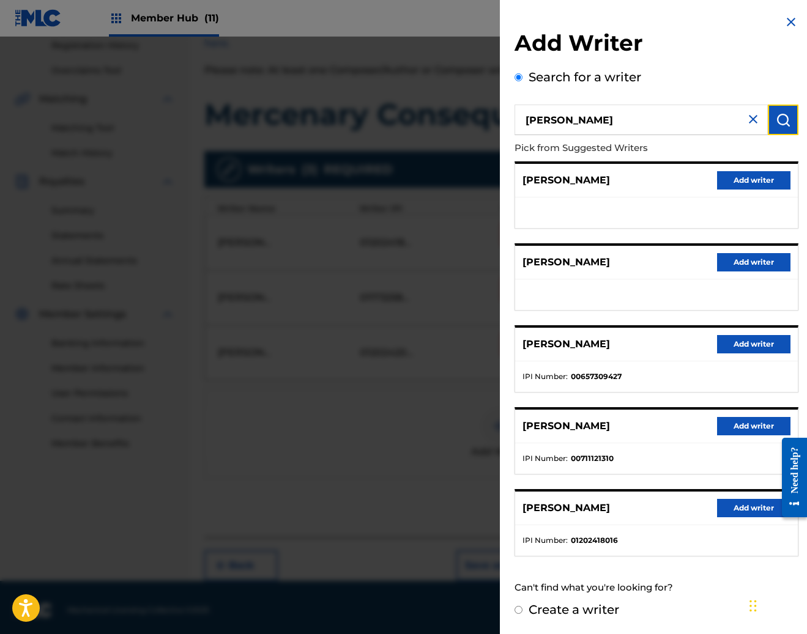
scroll to position [240, 0]
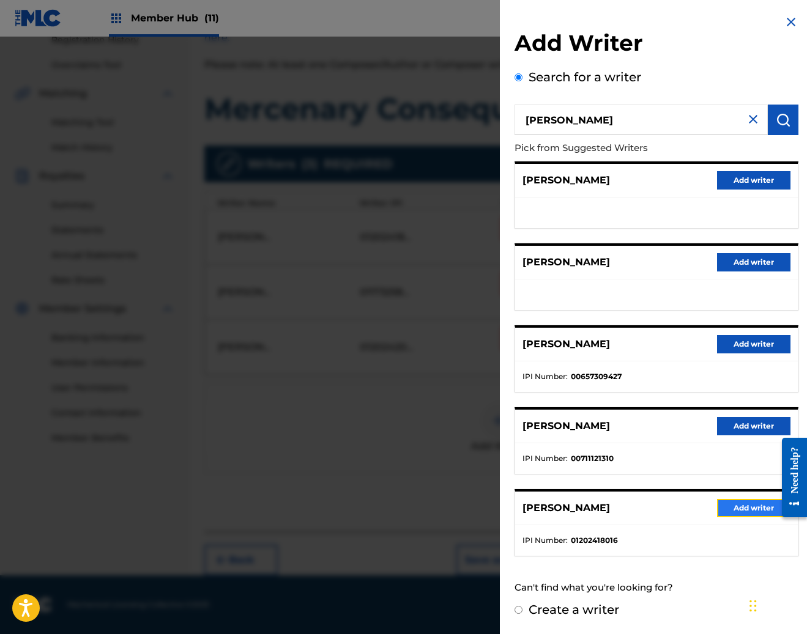
click at [738, 506] on button "Add writer" at bounding box center [753, 508] width 73 height 18
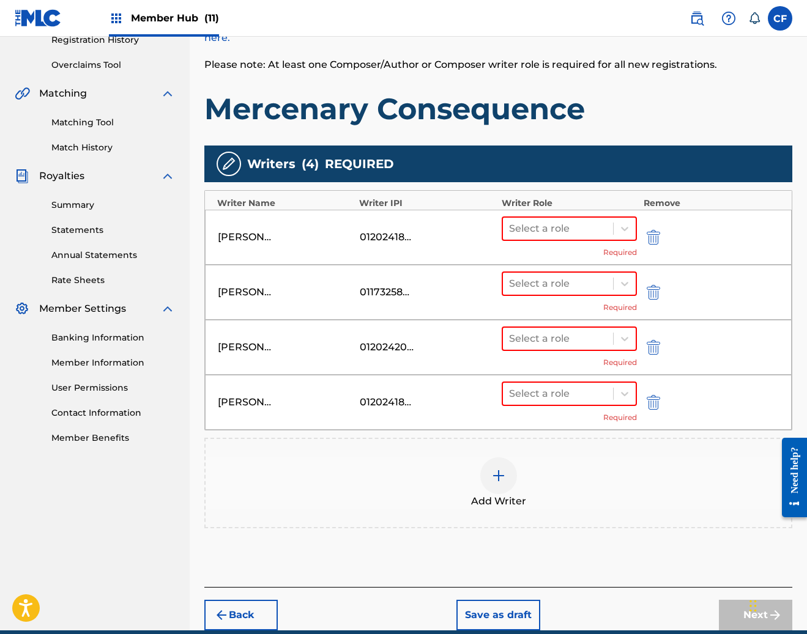
click at [497, 475] on img at bounding box center [498, 476] width 15 height 15
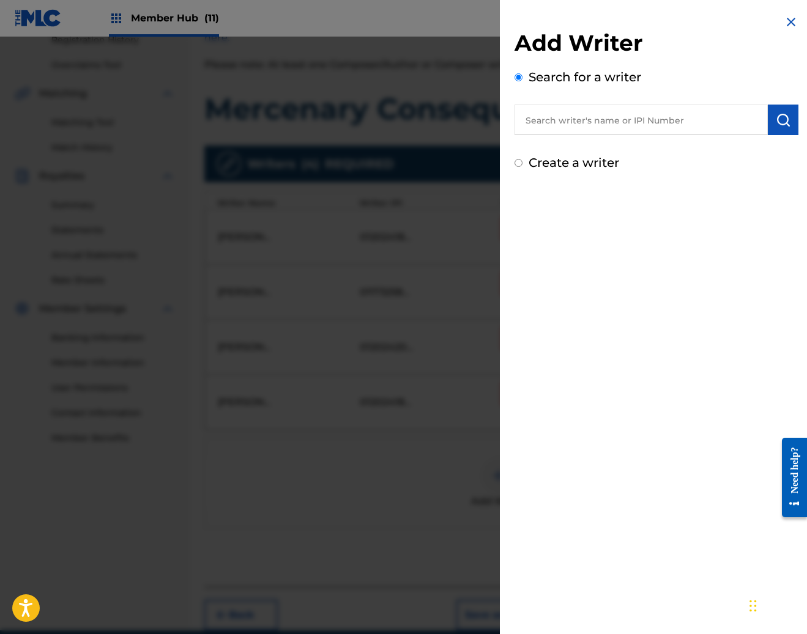
click at [606, 119] on input "text" at bounding box center [640, 120] width 253 height 31
paste input "BOSTER, EMMA GRACE"
type input "BOSTER, EMMA GRACE"
click at [776, 117] on img "submit" at bounding box center [783, 120] width 15 height 15
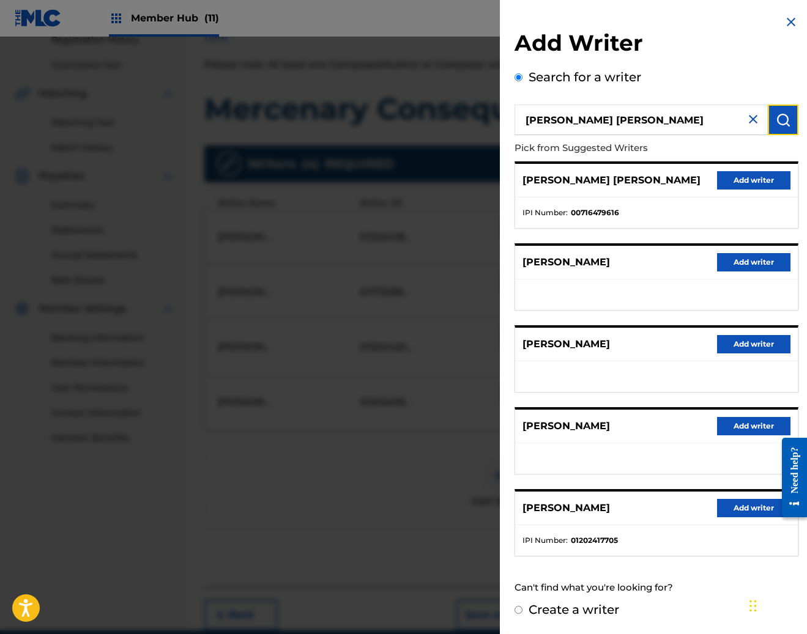
scroll to position [295, 0]
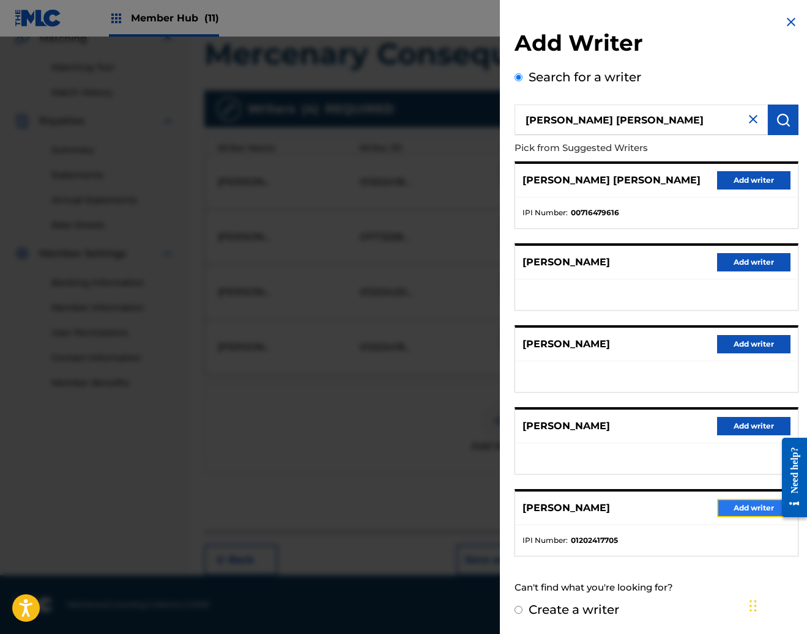
click at [735, 511] on button "Add writer" at bounding box center [753, 508] width 73 height 18
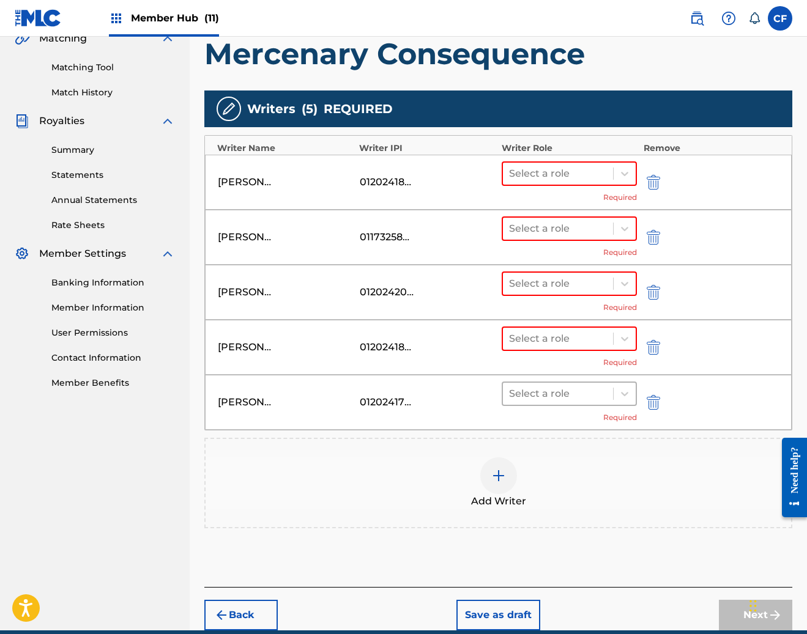
click at [577, 401] on div "Select a role" at bounding box center [570, 394] width 136 height 24
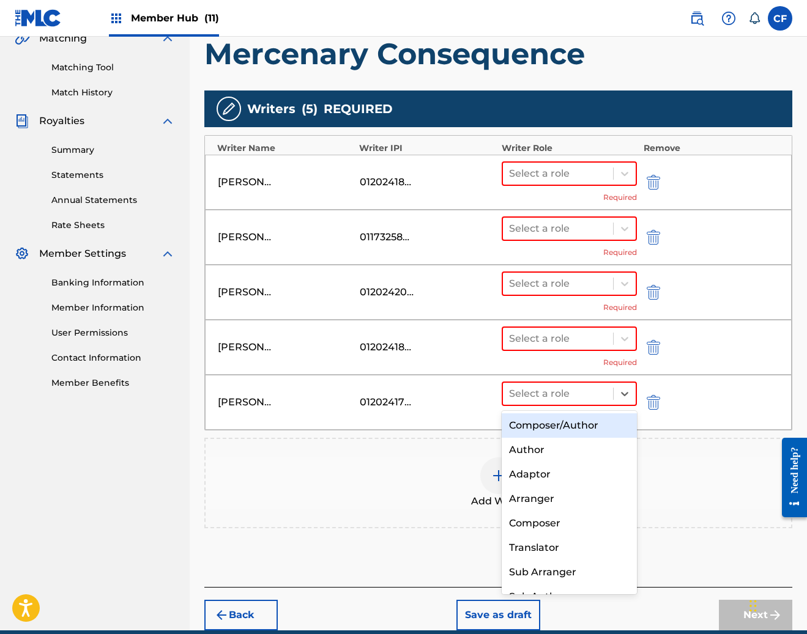
click at [558, 426] on div "Composer/Author" at bounding box center [570, 425] width 136 height 24
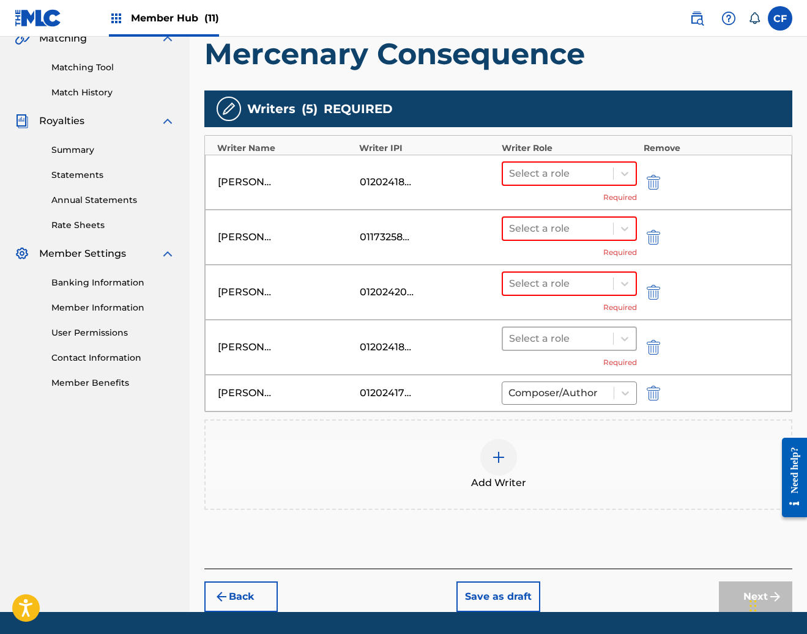
click at [585, 350] on div "Select a role" at bounding box center [570, 339] width 136 height 24
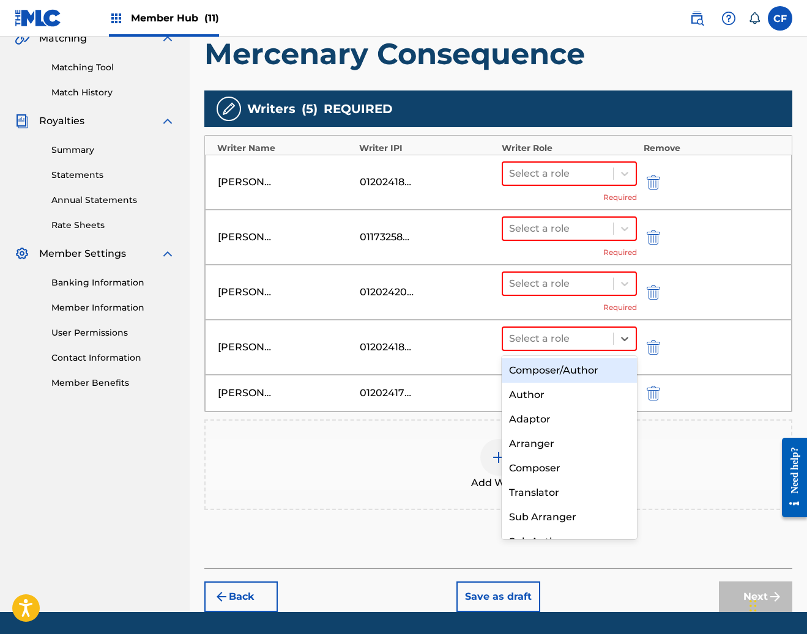
click at [565, 372] on div "Composer/Author" at bounding box center [570, 370] width 136 height 24
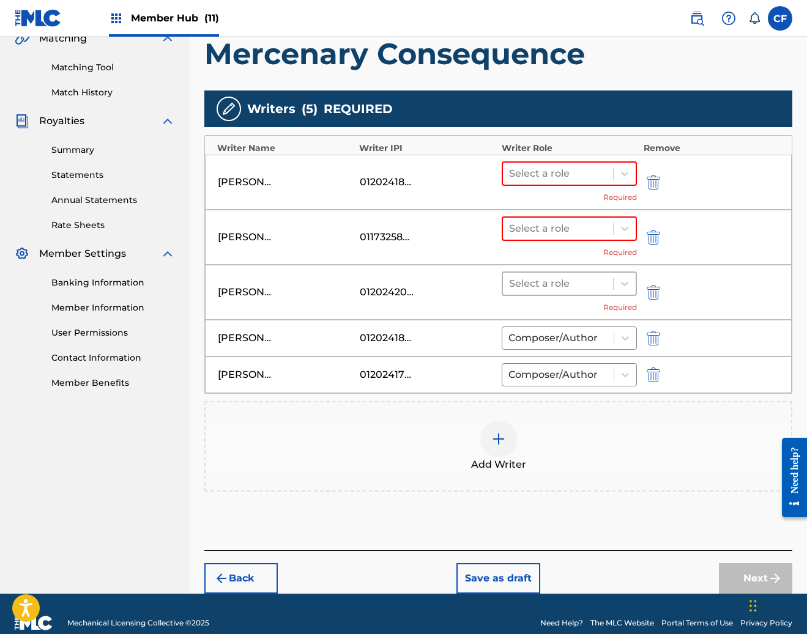
click at [578, 290] on div at bounding box center [558, 283] width 98 height 17
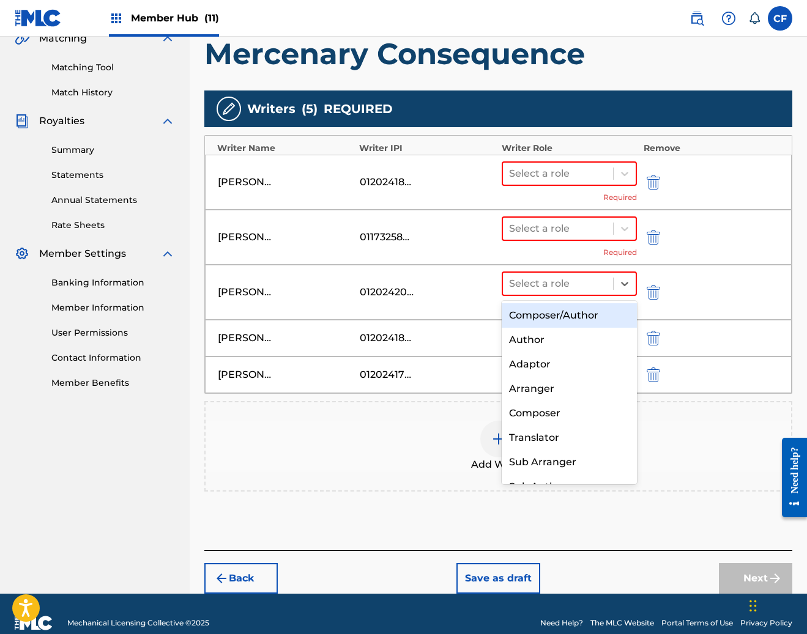
click at [566, 315] on div "Composer/Author" at bounding box center [570, 315] width 136 height 24
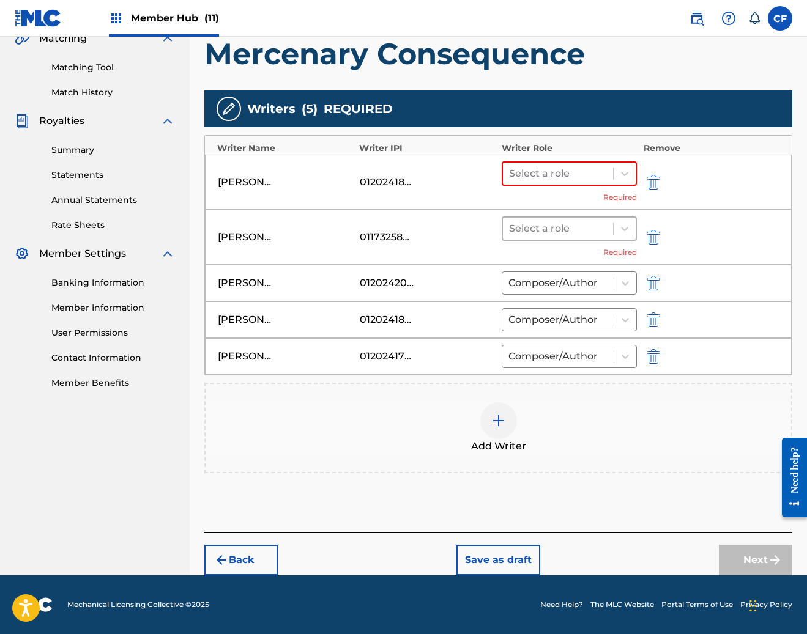
click at [570, 218] on div "Select a role" at bounding box center [558, 229] width 111 height 22
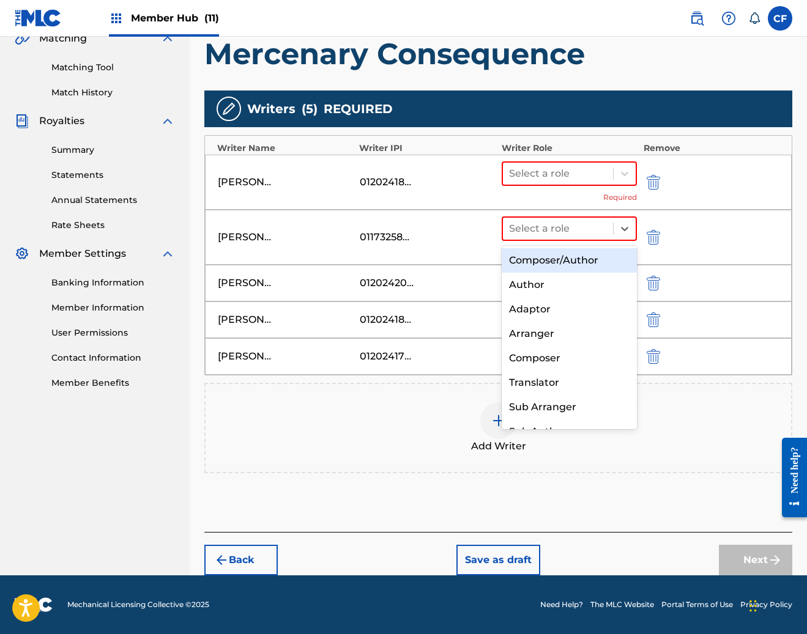
click at [543, 264] on div "Composer/Author" at bounding box center [570, 260] width 136 height 24
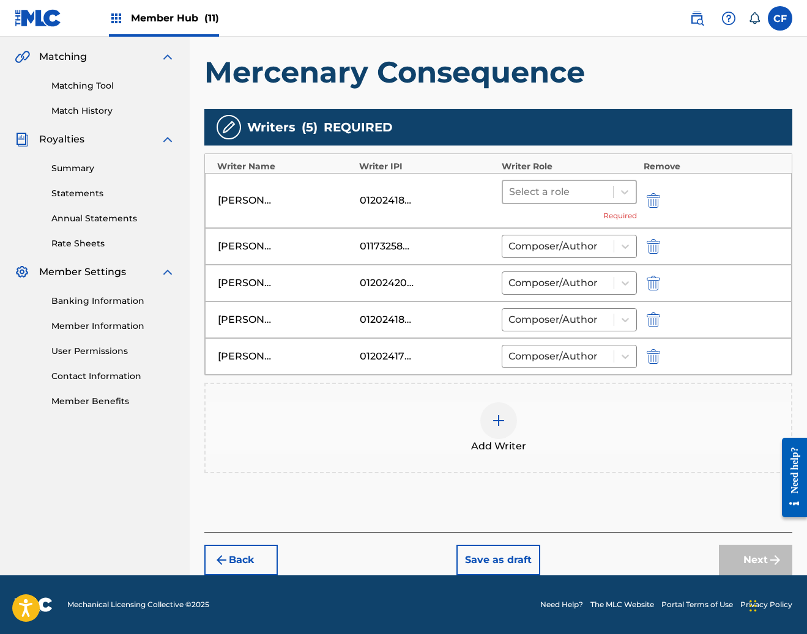
click at [571, 185] on div at bounding box center [558, 191] width 98 height 17
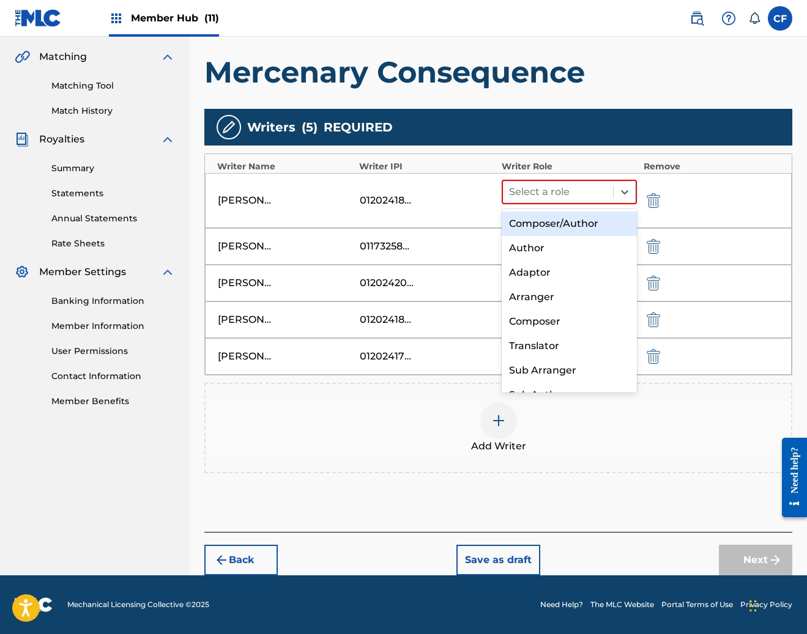
click at [550, 223] on div "Composer/Author" at bounding box center [570, 224] width 136 height 24
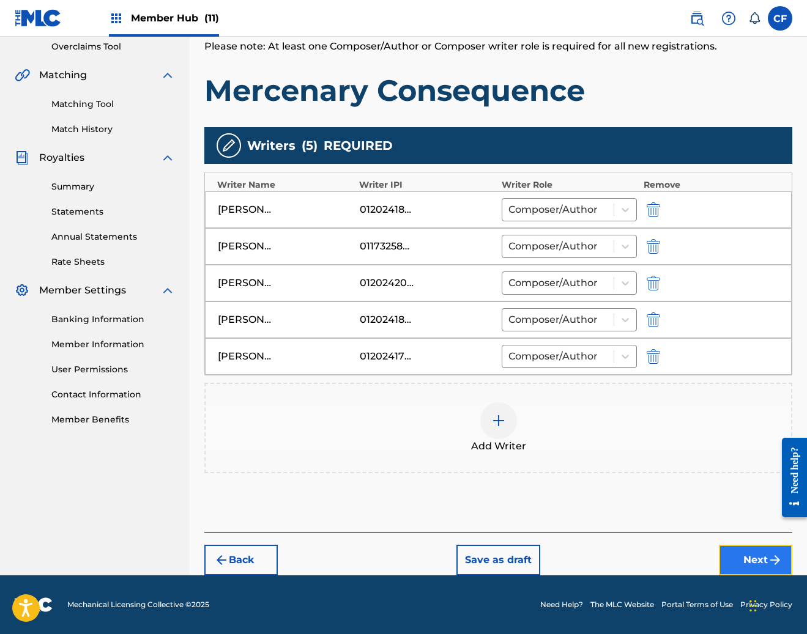
click at [760, 554] on button "Next" at bounding box center [755, 560] width 73 height 31
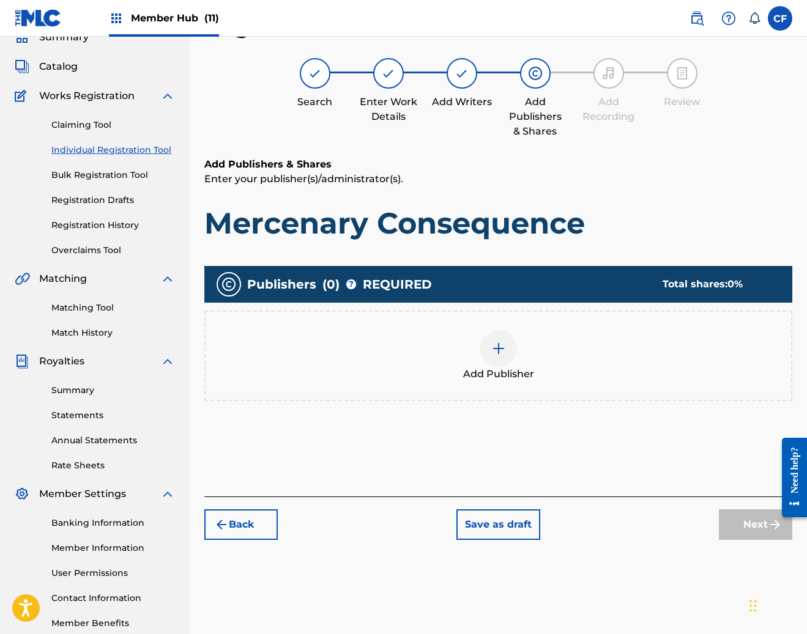
scroll to position [55, 0]
click at [508, 343] on div at bounding box center [498, 348] width 37 height 37
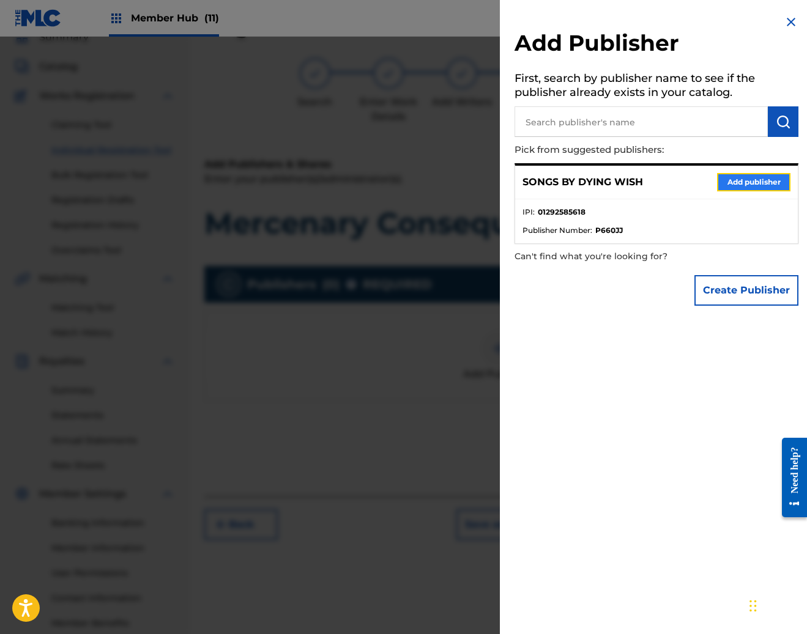
click at [741, 179] on button "Add publisher" at bounding box center [753, 182] width 73 height 18
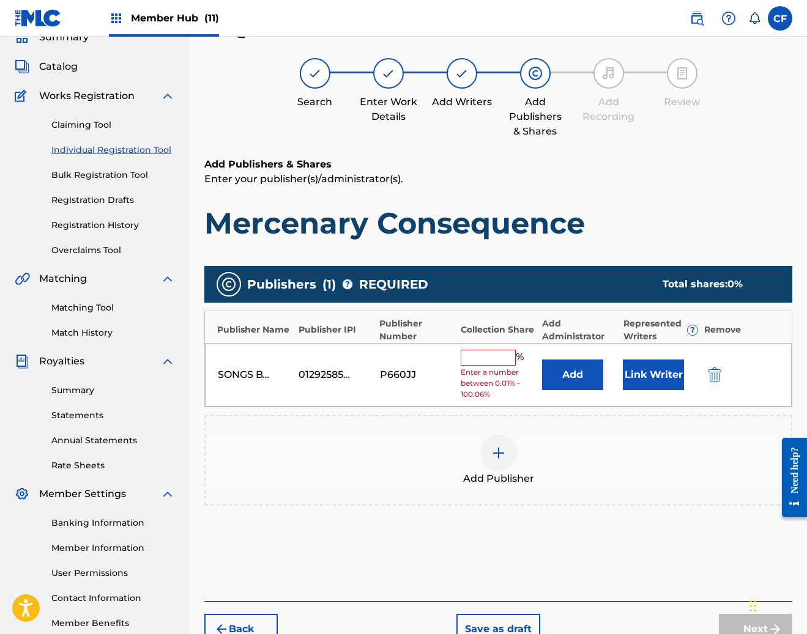
click at [478, 360] on input "text" at bounding box center [488, 358] width 55 height 16
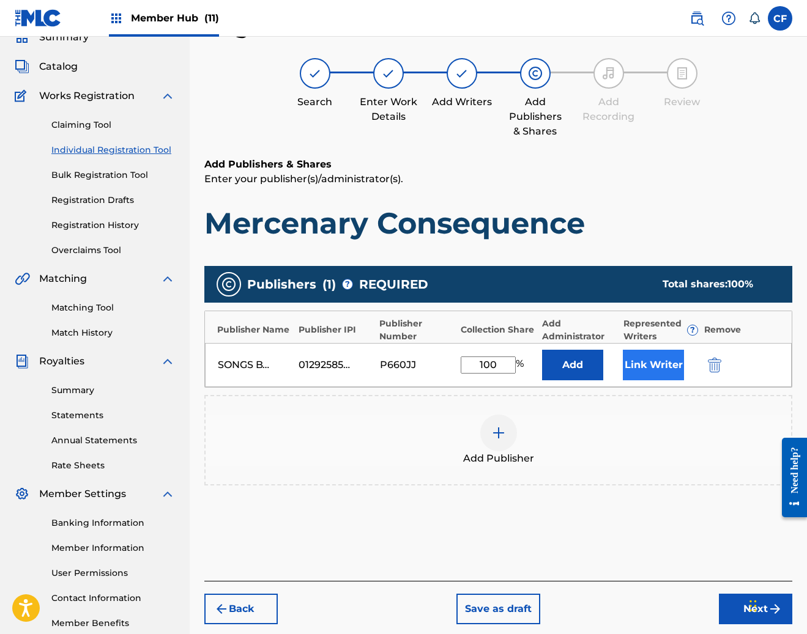
type input "100"
click at [658, 361] on button "Link Writer" at bounding box center [653, 365] width 61 height 31
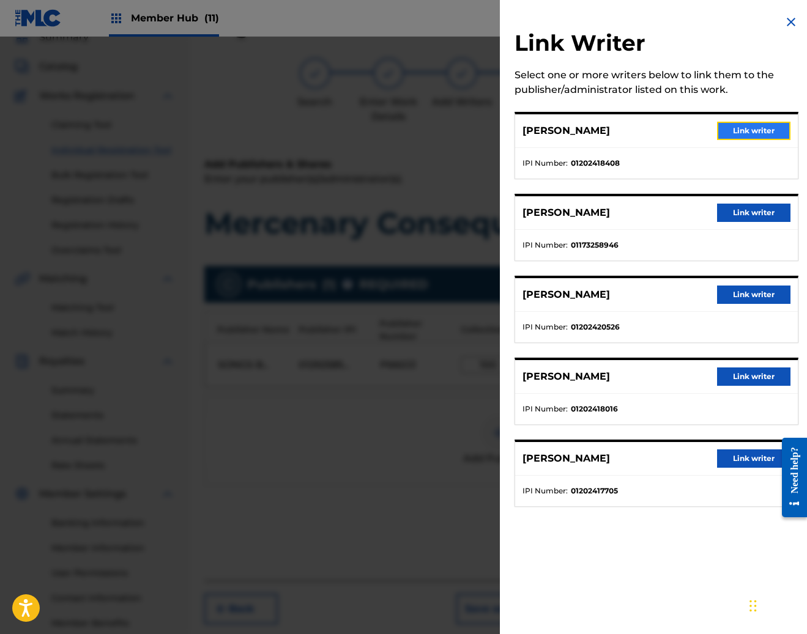
click at [746, 133] on button "Link writer" at bounding box center [753, 131] width 73 height 18
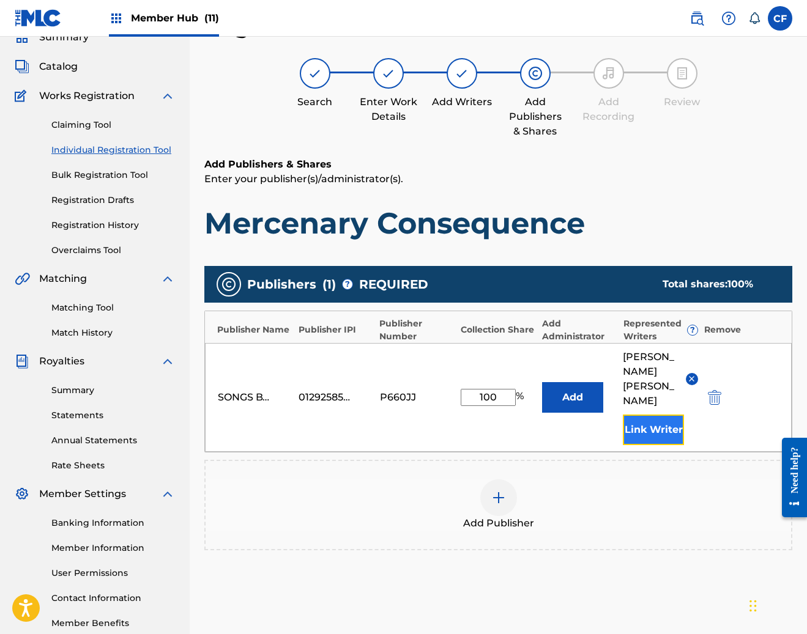
click at [649, 415] on button "Link Writer" at bounding box center [653, 430] width 61 height 31
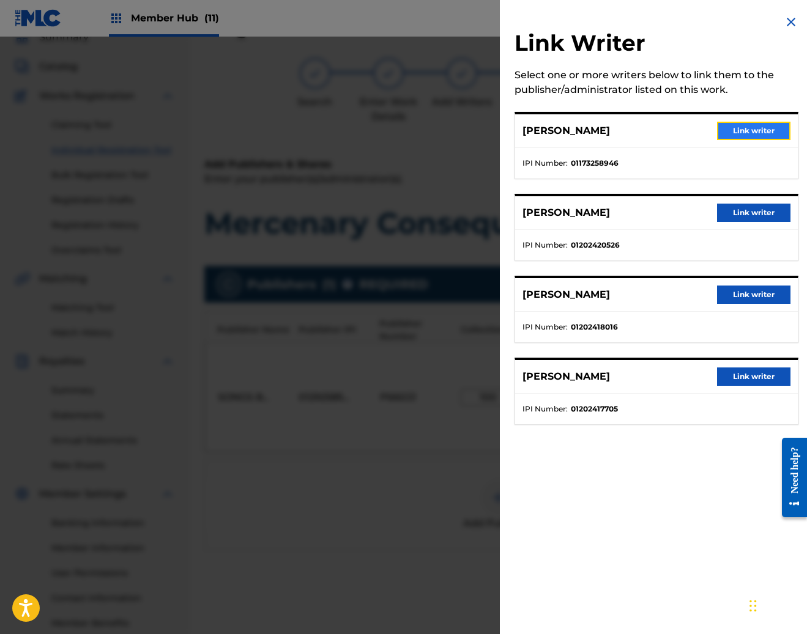
click at [750, 130] on button "Link writer" at bounding box center [753, 131] width 73 height 18
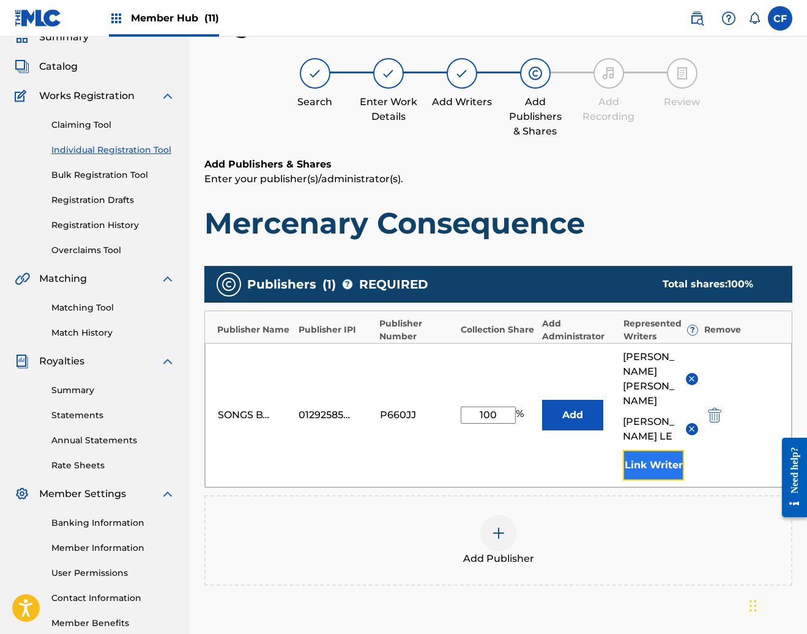
click at [652, 450] on button "Link Writer" at bounding box center [653, 465] width 61 height 31
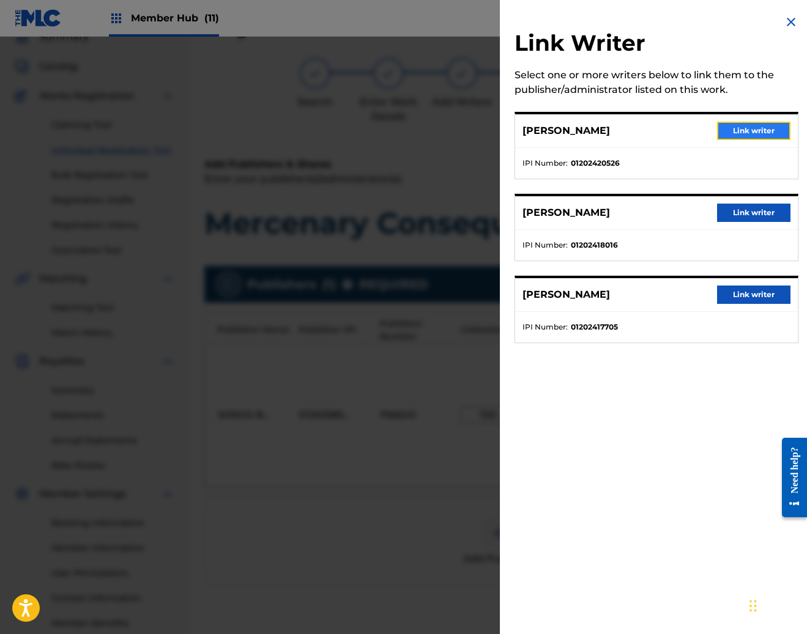
click at [749, 138] on button "Link writer" at bounding box center [753, 131] width 73 height 18
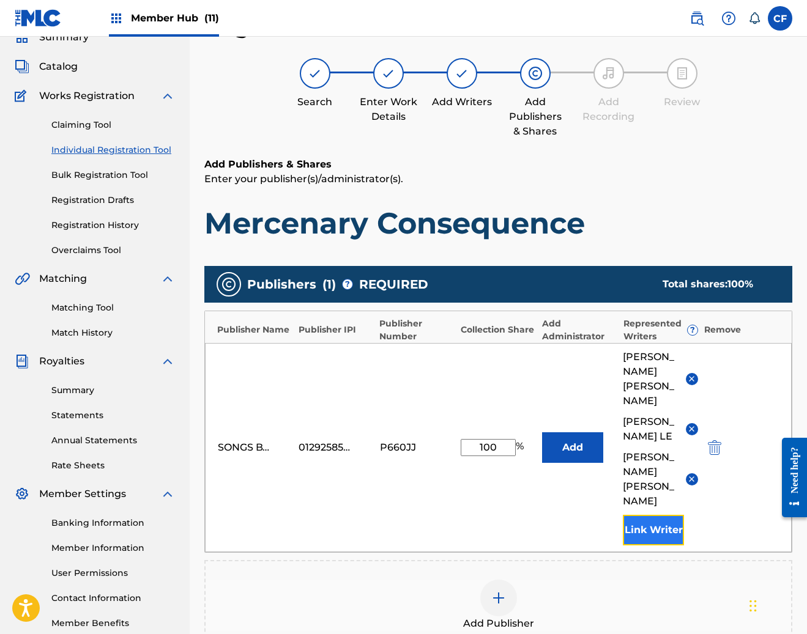
click at [630, 515] on button "Link Writer" at bounding box center [653, 530] width 61 height 31
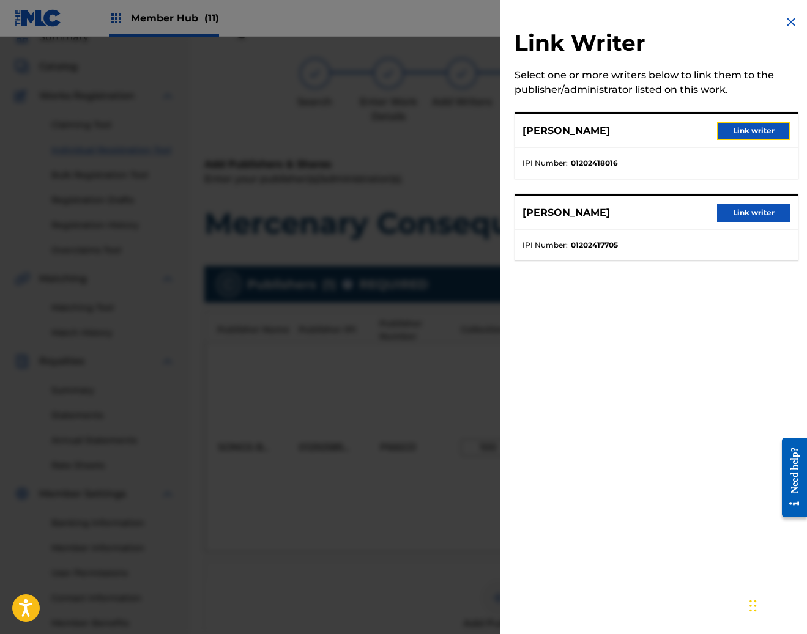
click at [766, 130] on button "Link writer" at bounding box center [753, 131] width 73 height 18
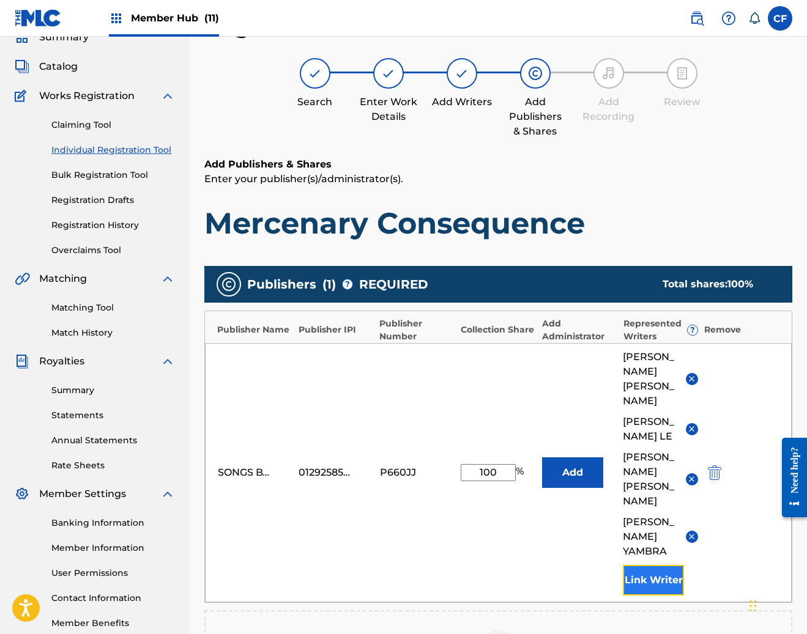
click at [637, 565] on button "Link Writer" at bounding box center [653, 580] width 61 height 31
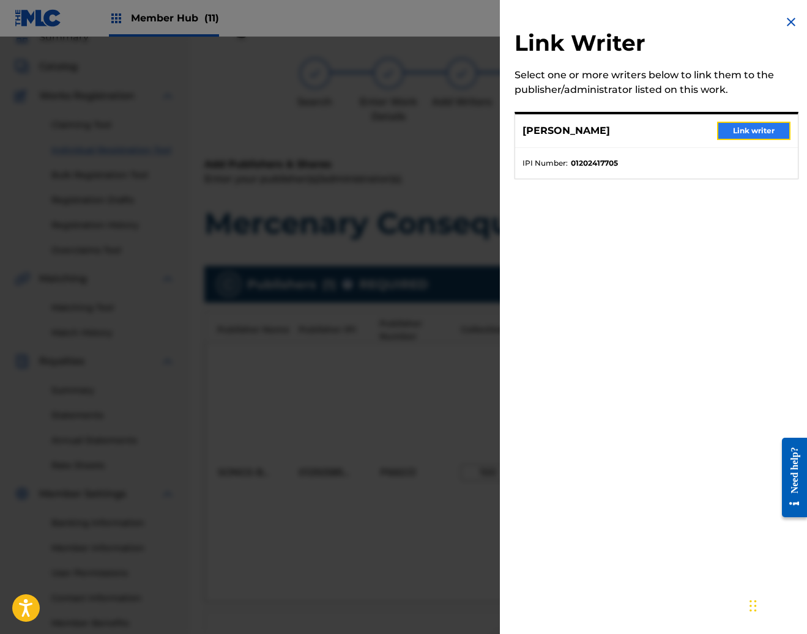
click at [761, 127] on button "Link writer" at bounding box center [753, 131] width 73 height 18
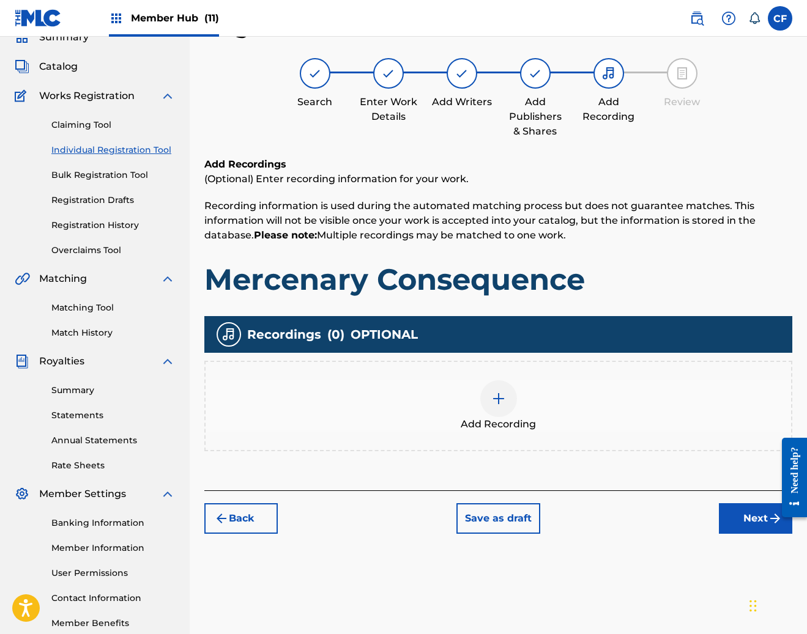
click at [502, 390] on div at bounding box center [498, 398] width 37 height 37
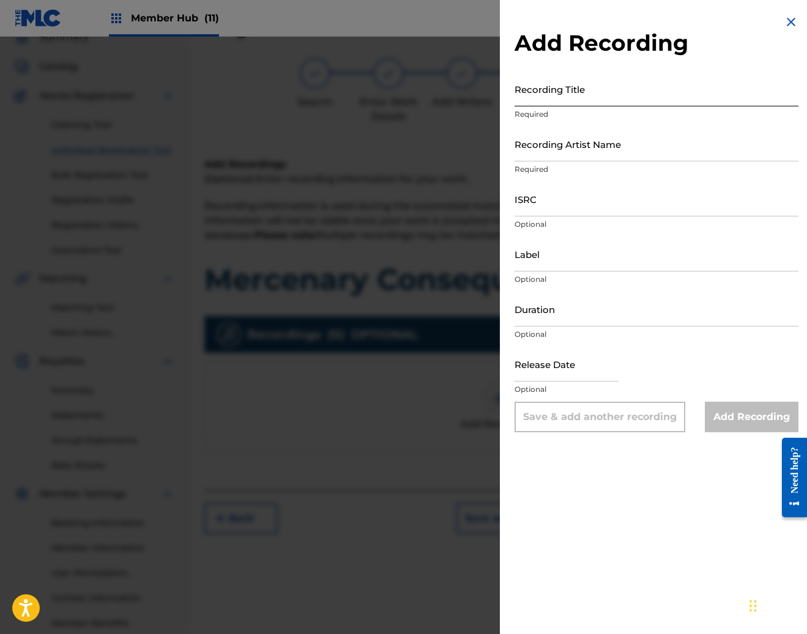
click at [595, 98] on input "Recording Title" at bounding box center [656, 89] width 284 height 35
paste input "MERCENARY CONSEQUENCE"
type input "MERCENARY CONSEQUENCE"
click at [610, 151] on input "Recording Artist Name" at bounding box center [656, 144] width 284 height 35
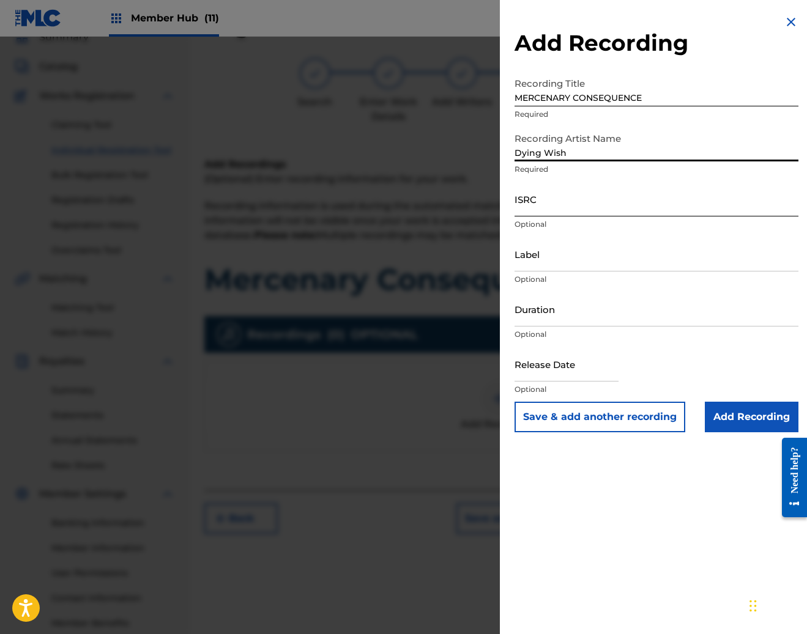
type input "Dying Wish"
click at [577, 204] on input "ISRC" at bounding box center [656, 199] width 284 height 35
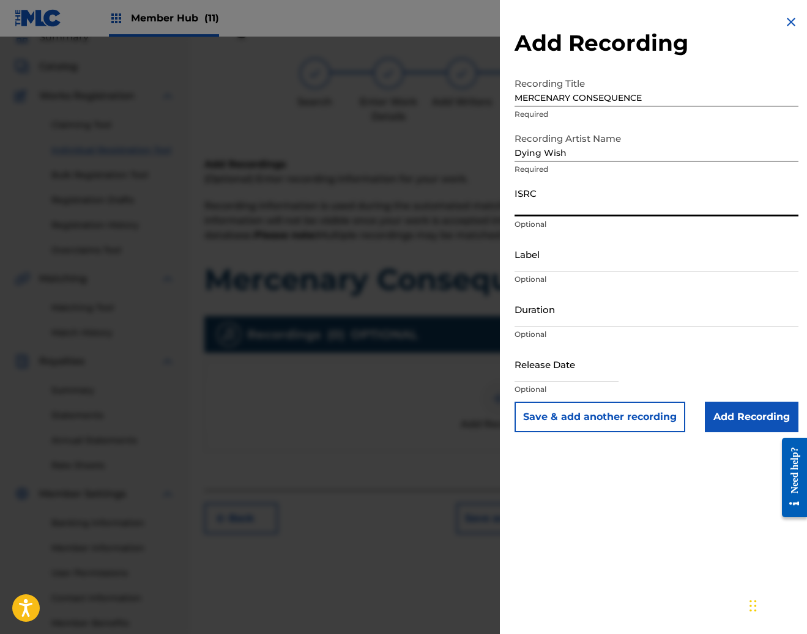
paste input "USHM21855006"
type input "USHM21855006"
click at [740, 373] on div "Release Date Optional" at bounding box center [656, 374] width 284 height 55
click at [751, 419] on input "Add Recording" at bounding box center [752, 417] width 94 height 31
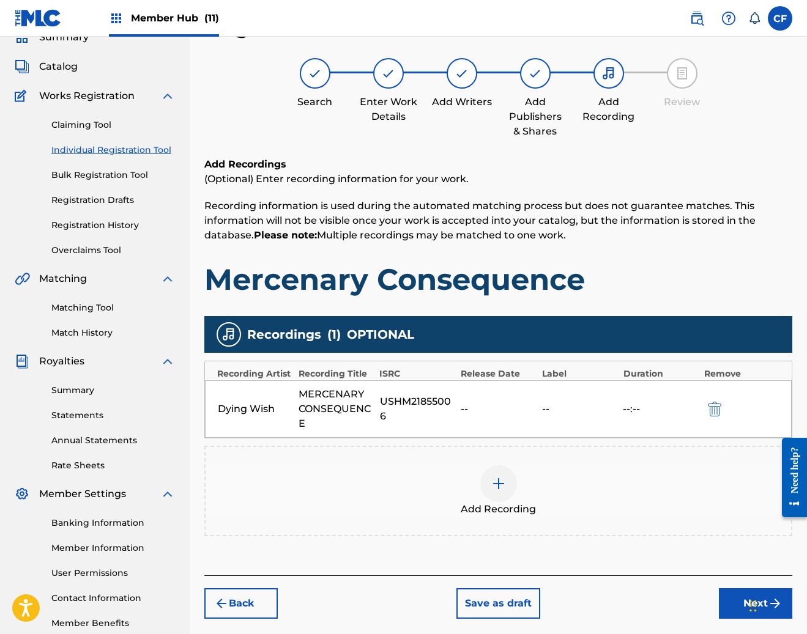
scroll to position [124, 0]
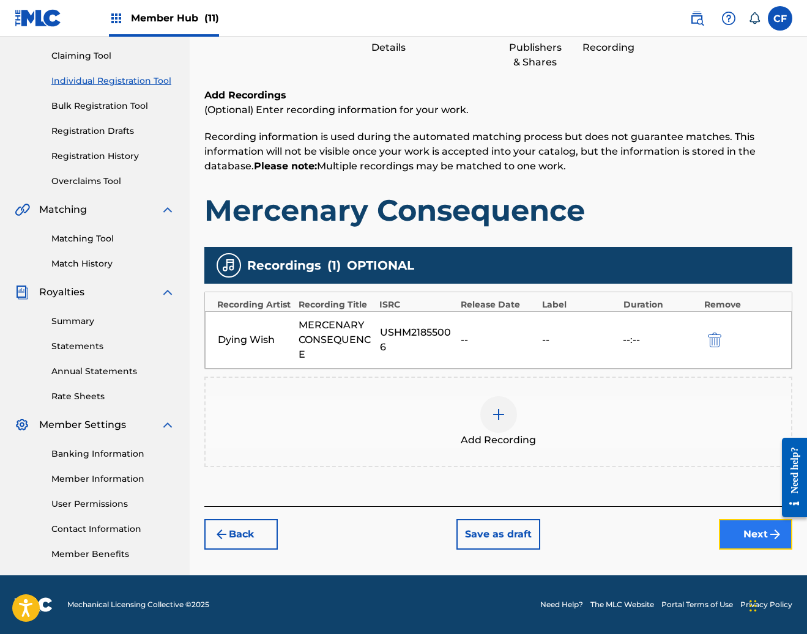
click at [734, 530] on button "Next" at bounding box center [755, 534] width 73 height 31
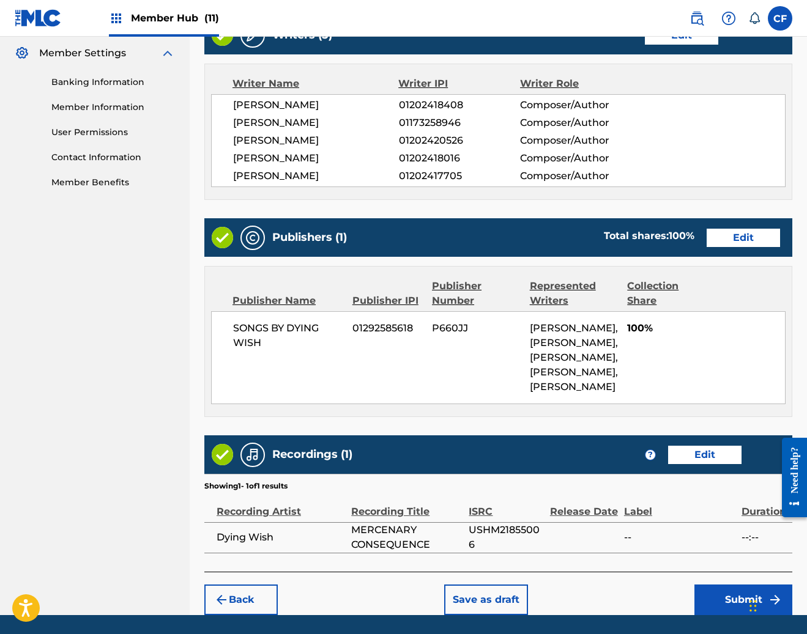
scroll to position [563, 0]
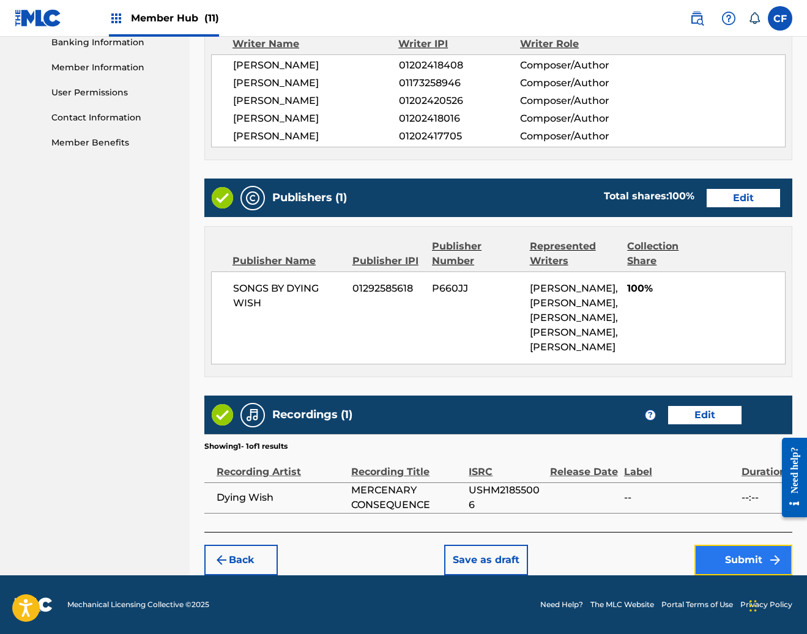
click at [719, 558] on button "Submit" at bounding box center [743, 560] width 98 height 31
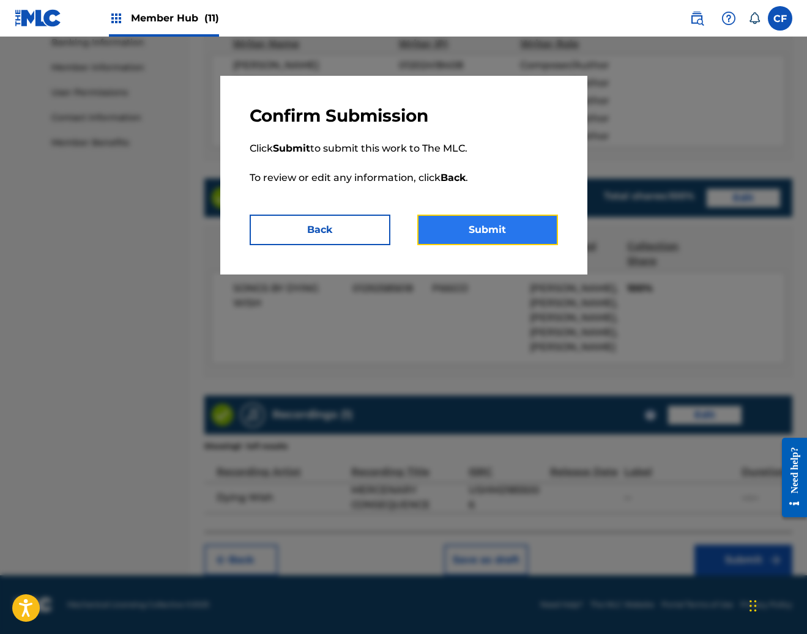
click at [506, 224] on button "Submit" at bounding box center [487, 230] width 141 height 31
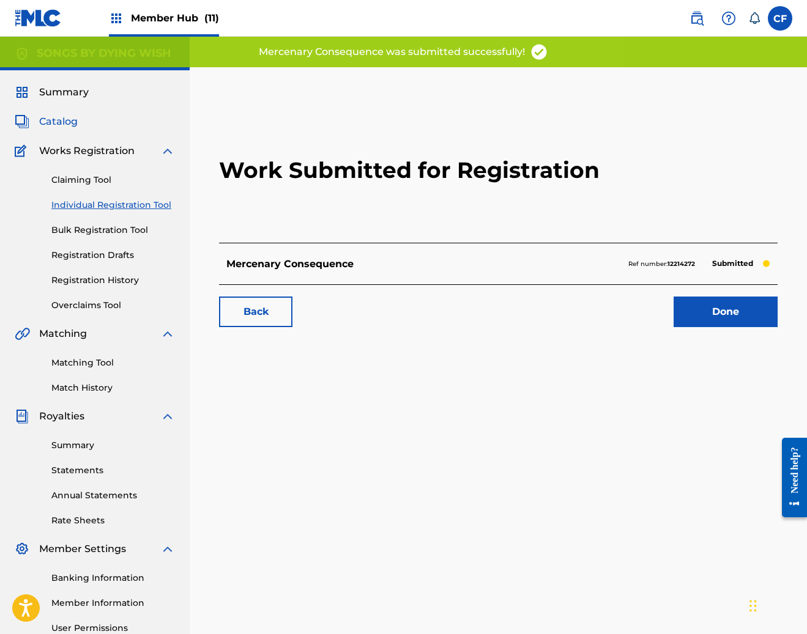
click at [56, 119] on span "Catalog" at bounding box center [58, 121] width 39 height 15
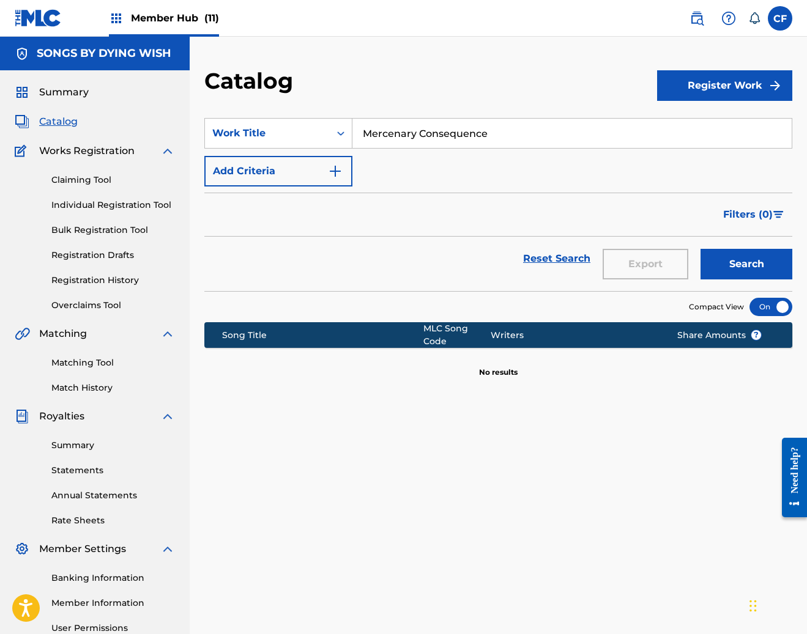
click at [530, 139] on input "Mercenary Consequence" at bounding box center [571, 133] width 439 height 29
paste input "Control"
type input "Control"
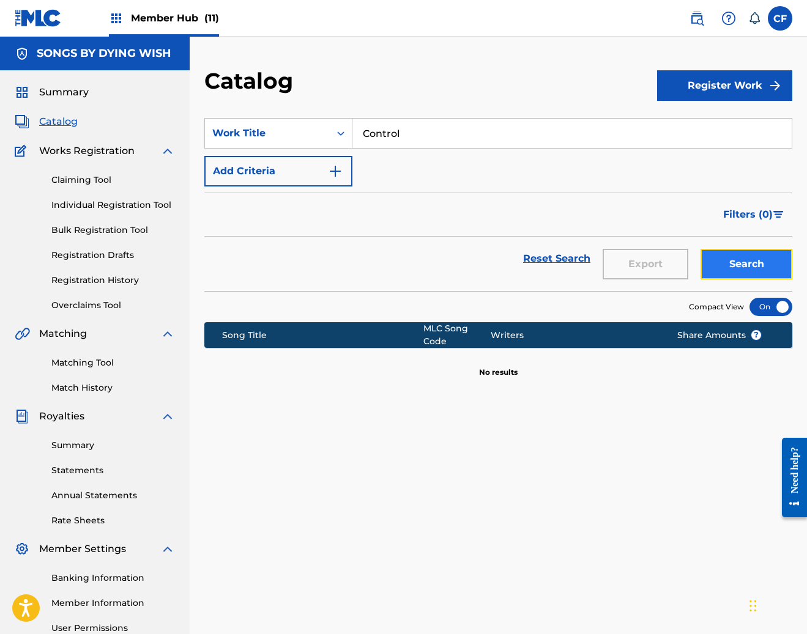
click at [729, 273] on button "Search" at bounding box center [746, 264] width 92 height 31
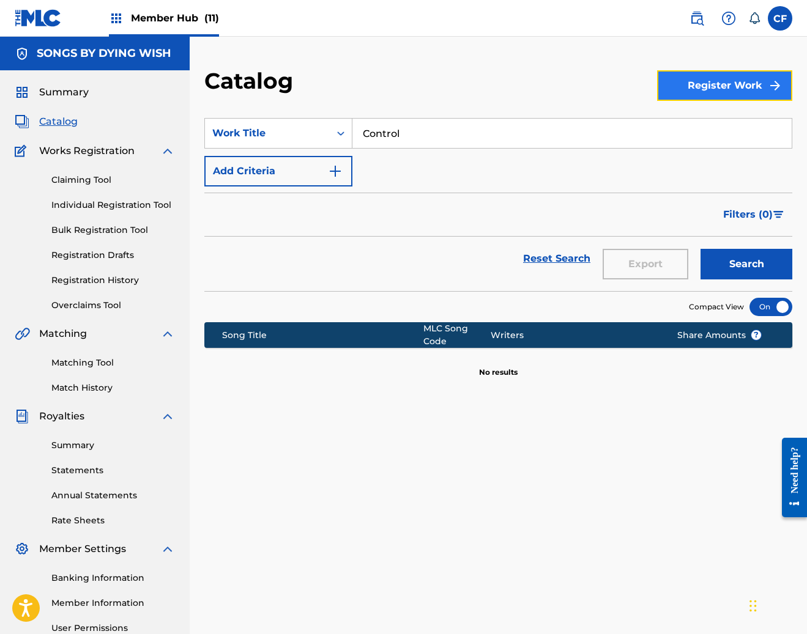
click at [719, 87] on button "Register Work" at bounding box center [724, 85] width 135 height 31
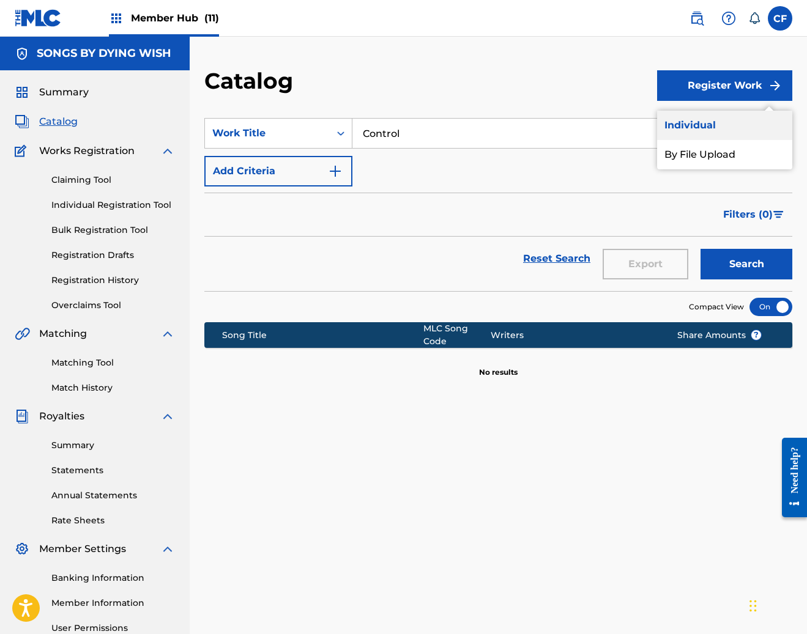
click at [703, 131] on link "Individual" at bounding box center [724, 125] width 135 height 29
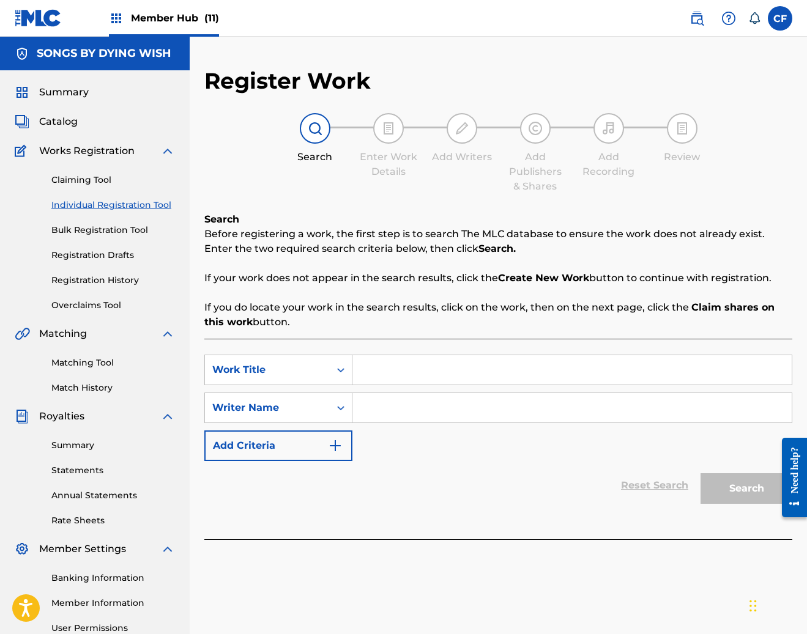
click at [423, 347] on div "SearchWithCriteriac3eb6c5b-518d-40e7-8227-cf4e4a5abf75 Work Title SearchWithCri…" at bounding box center [498, 439] width 588 height 201
click at [420, 377] on input "Search Form" at bounding box center [571, 369] width 439 height 29
paste input "Control"
type input "Control"
click at [455, 405] on input "Search Form" at bounding box center [571, 407] width 439 height 29
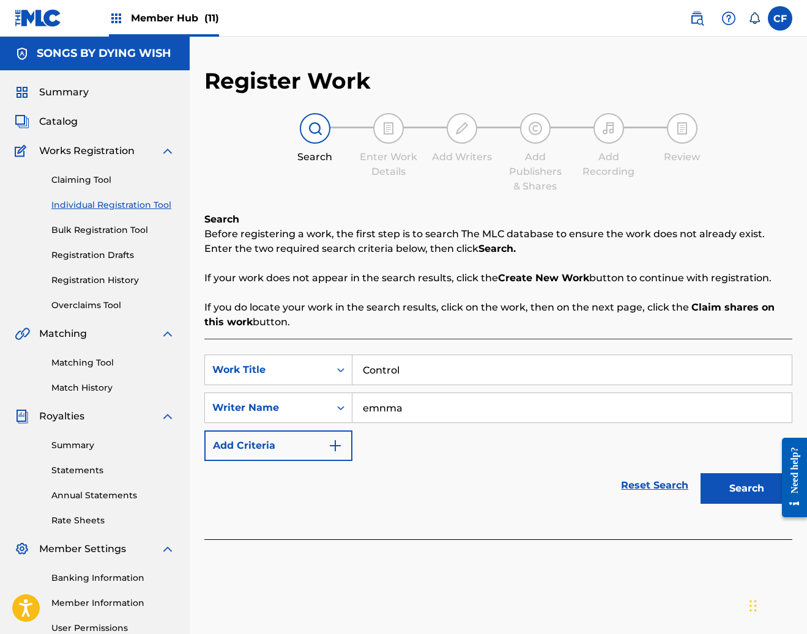
type input "emnma"
click at [700, 473] on button "Search" at bounding box center [746, 488] width 92 height 31
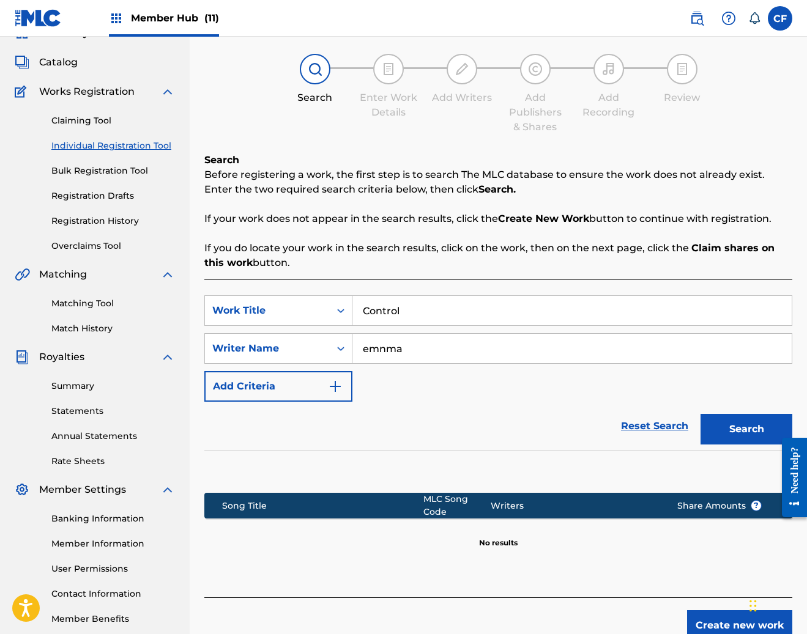
scroll to position [125, 0]
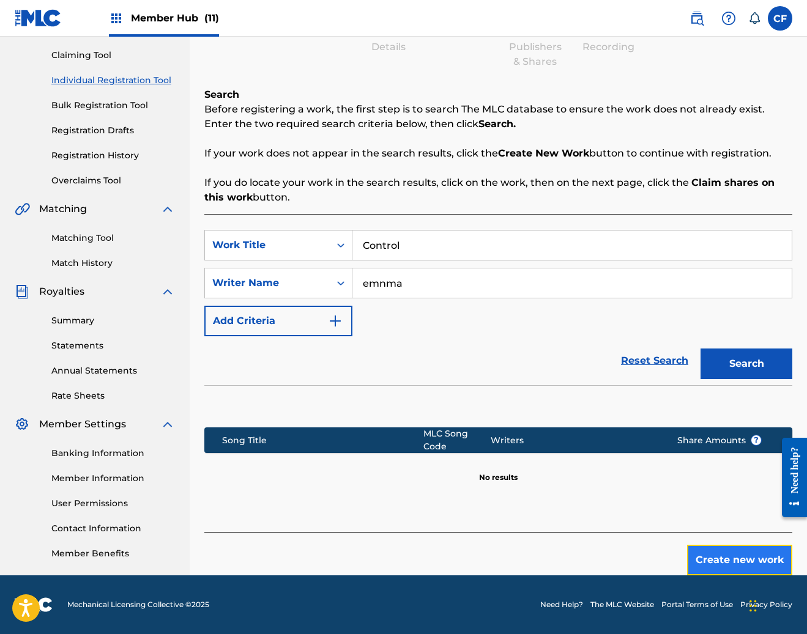
click at [728, 569] on button "Create new work" at bounding box center [739, 560] width 105 height 31
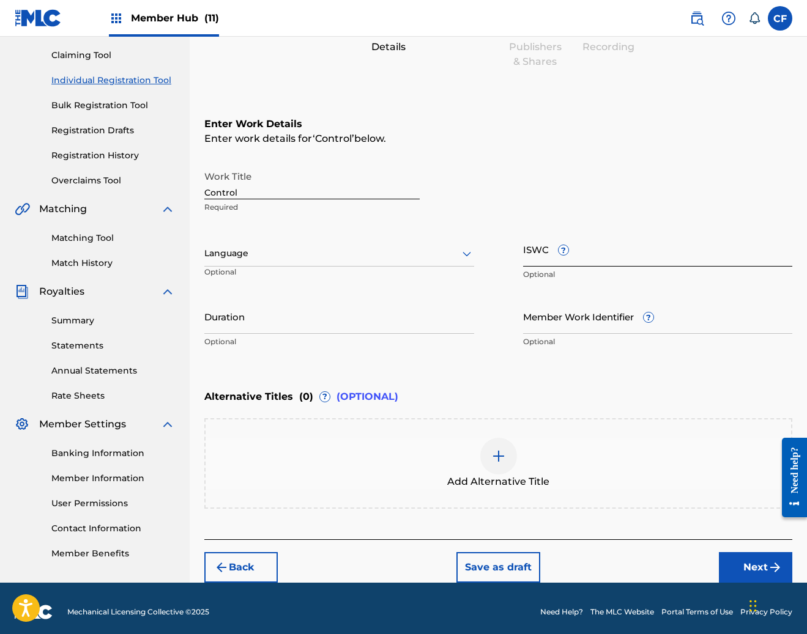
click at [535, 250] on input "ISWC ?" at bounding box center [658, 249] width 270 height 35
paste input "T3324994170"
type input "T3324994170"
click at [697, 180] on div "Work Title Control Required" at bounding box center [498, 192] width 588 height 55
click at [749, 574] on button "Next" at bounding box center [755, 567] width 73 height 31
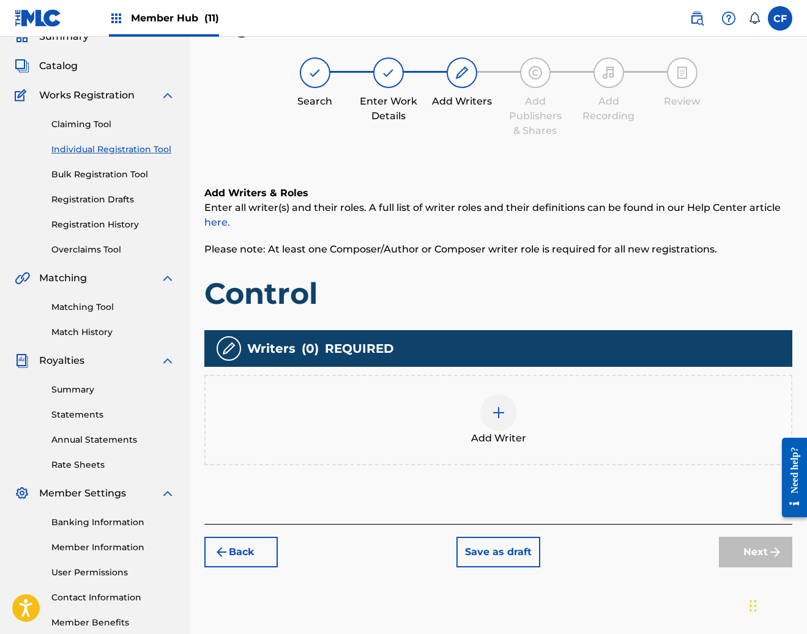
scroll to position [55, 0]
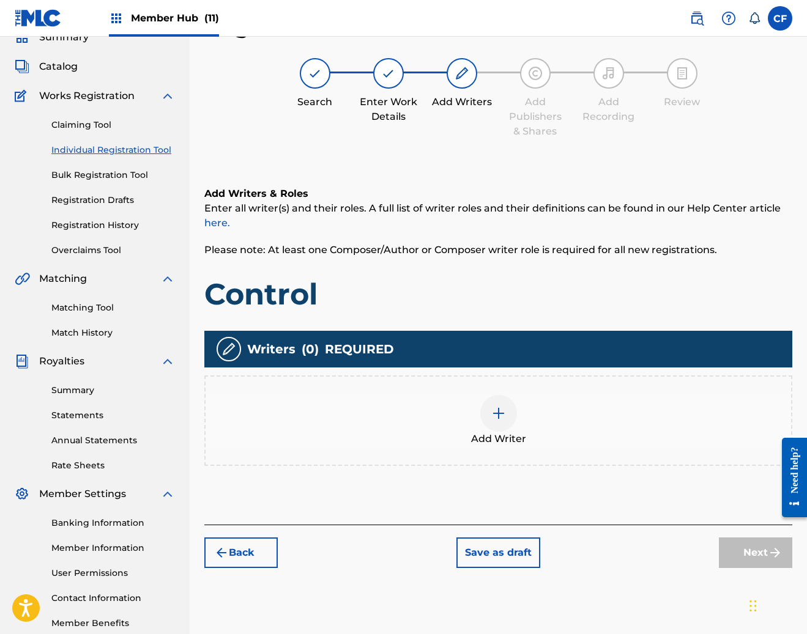
click at [524, 431] on div "Add Writer" at bounding box center [498, 420] width 585 height 51
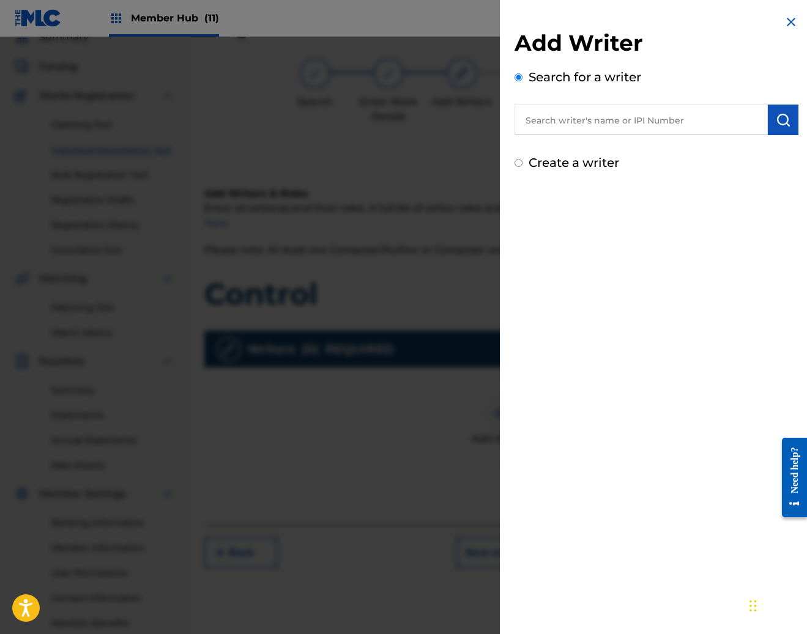
click at [705, 119] on input "text" at bounding box center [640, 120] width 253 height 31
click at [624, 114] on input "text" at bounding box center [640, 120] width 253 height 31
paste input "1202418408 ASCAP"
click at [795, 115] on div "Add Writer Search for a writer 1202418408 ASCAP Create a writer" at bounding box center [656, 93] width 313 height 187
click at [607, 125] on input "1202418408 ASCAP" at bounding box center [640, 120] width 253 height 31
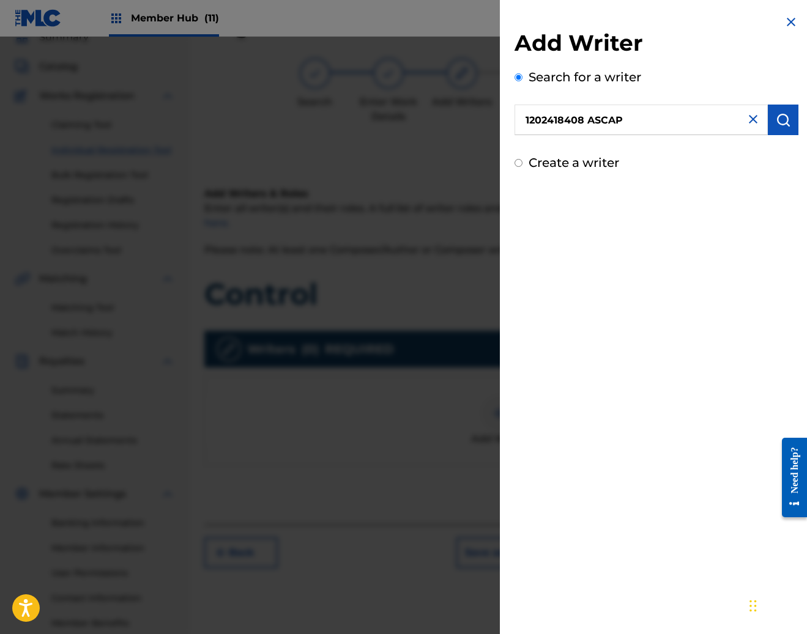
click at [607, 125] on input "1202418408 ASCAP" at bounding box center [640, 120] width 253 height 31
click at [614, 120] on input "1202418408 ASCAP" at bounding box center [640, 120] width 253 height 31
paste input "CARRILLO, PEDRO A"
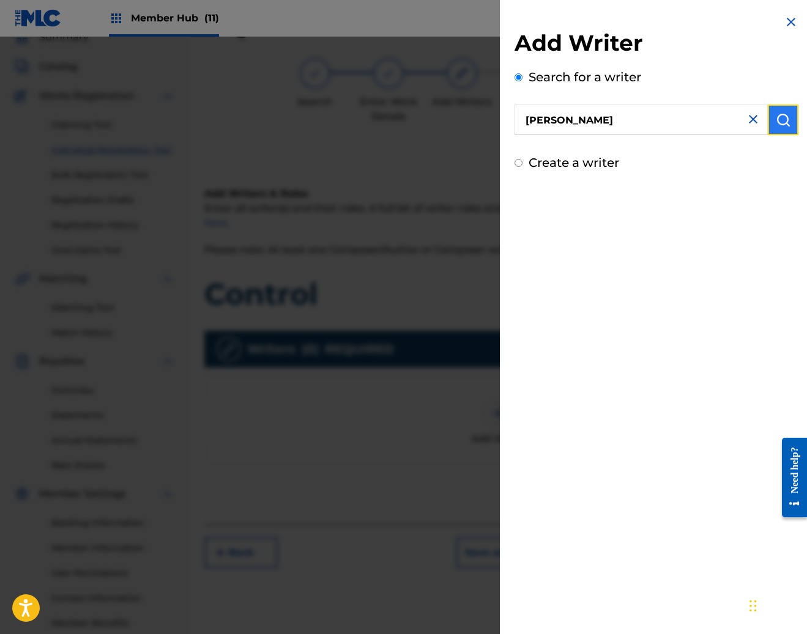
click at [777, 119] on img "submit" at bounding box center [783, 120] width 15 height 15
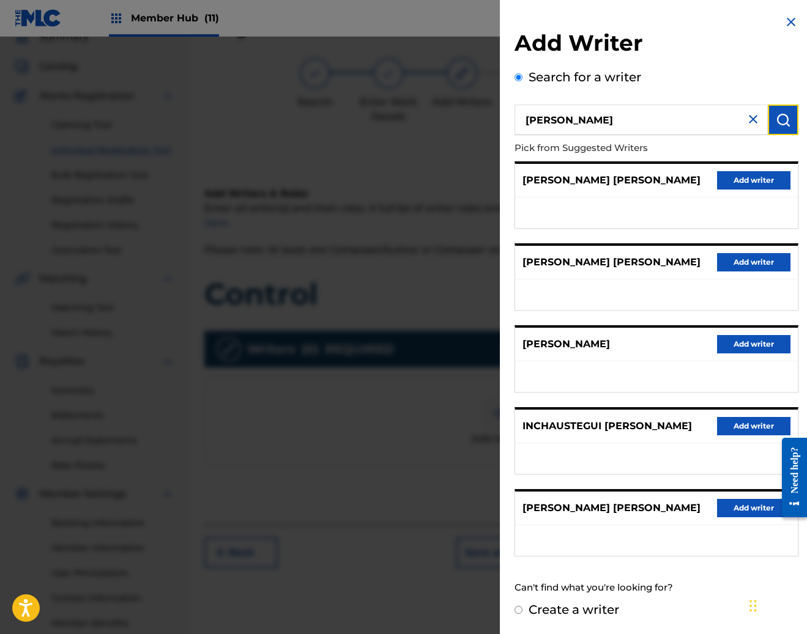
scroll to position [124, 0]
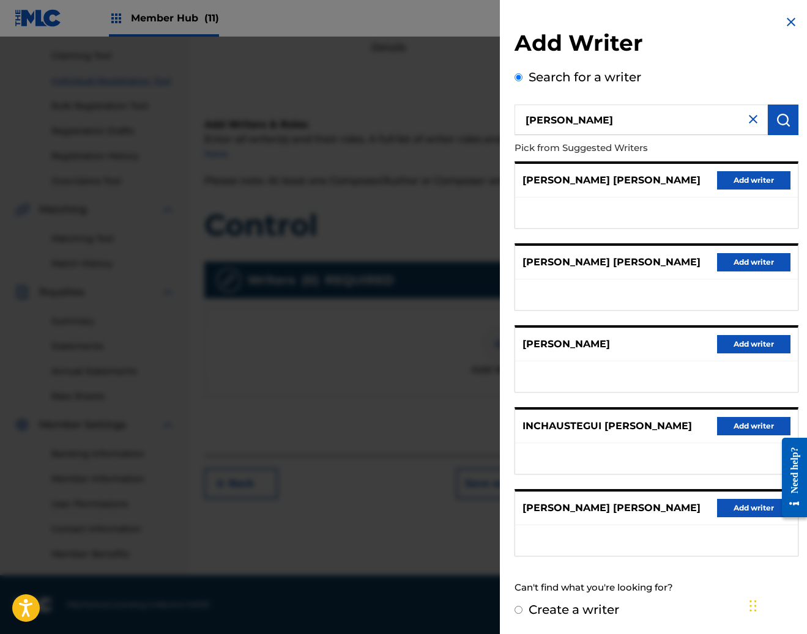
click at [622, 108] on input "CARRILLO, PEDRO A" at bounding box center [640, 120] width 253 height 31
click at [626, 119] on input "CARRILLO, PEDRO A" at bounding box center [640, 120] width 253 height 31
click at [597, 113] on input "CARRILLO, PEDRO" at bounding box center [640, 120] width 253 height 31
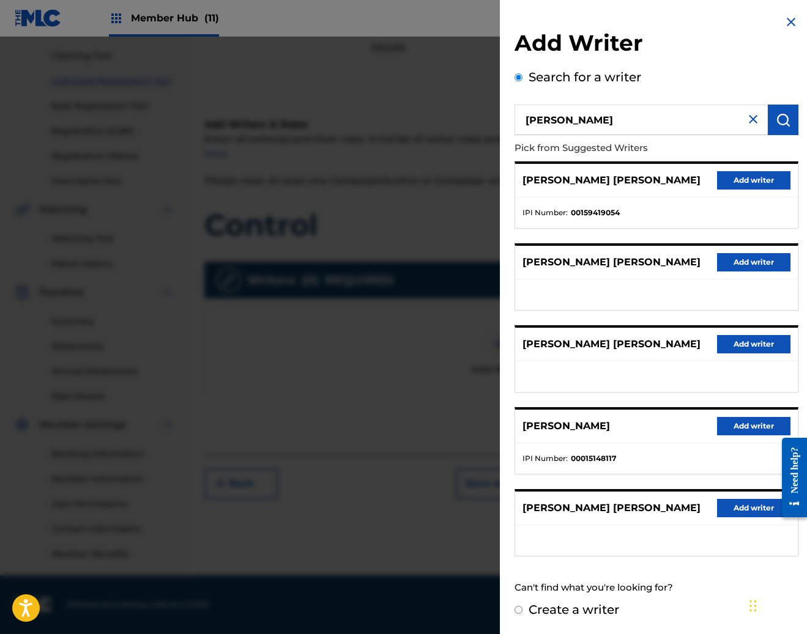
click at [597, 113] on input "CARRILLO, PEDRO" at bounding box center [640, 120] width 253 height 31
paste input "1202418408"
click at [776, 116] on img "submit" at bounding box center [783, 120] width 15 height 15
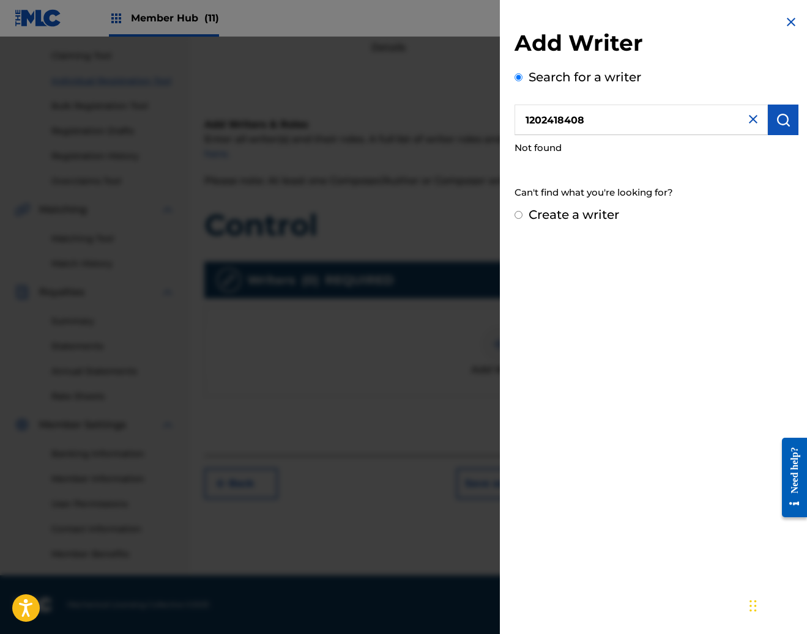
click at [620, 119] on input "1202418408" at bounding box center [640, 120] width 253 height 31
type input "pedro carillo"
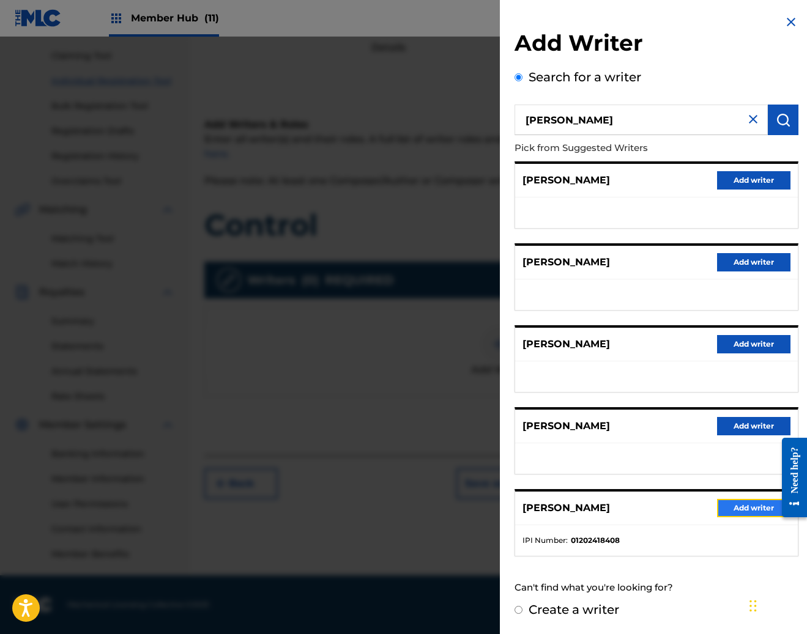
click at [729, 504] on button "Add writer" at bounding box center [753, 508] width 73 height 18
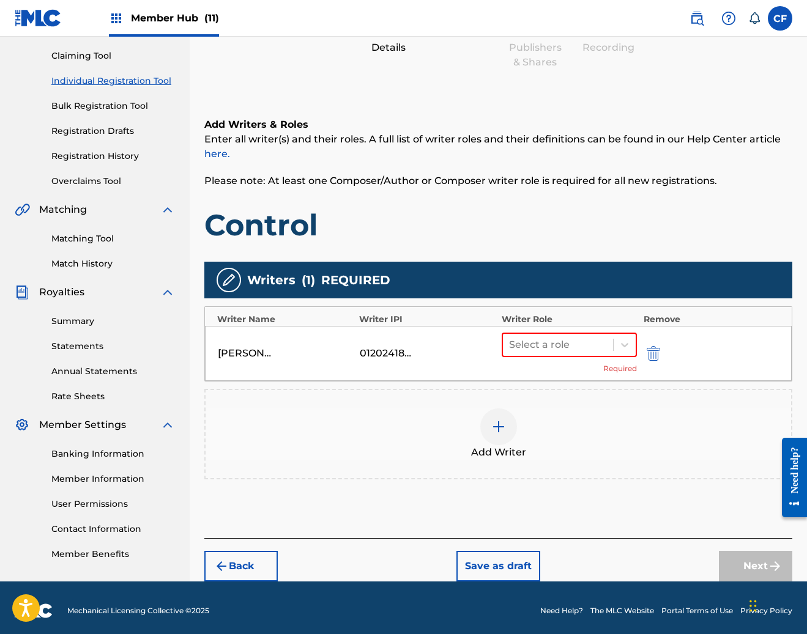
click at [508, 439] on div at bounding box center [498, 427] width 37 height 37
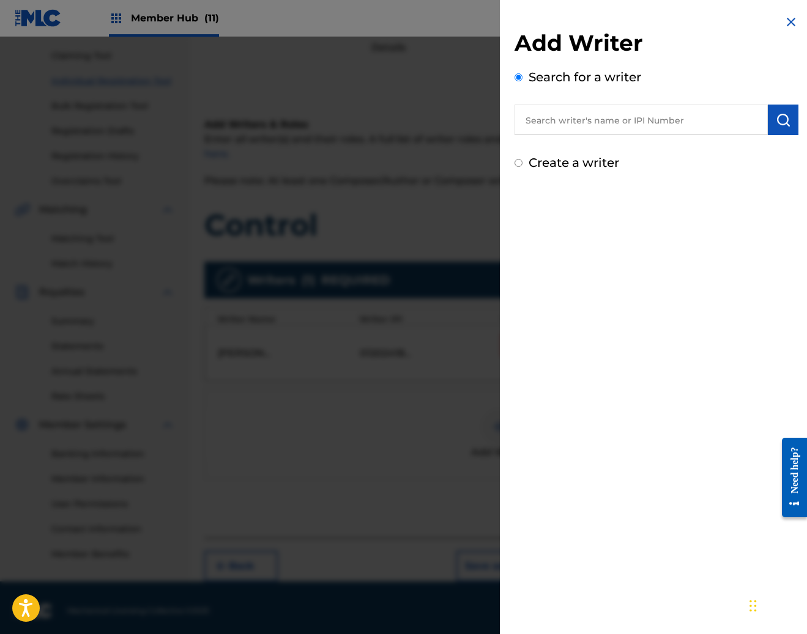
click at [628, 127] on input "text" at bounding box center [640, 120] width 253 height 31
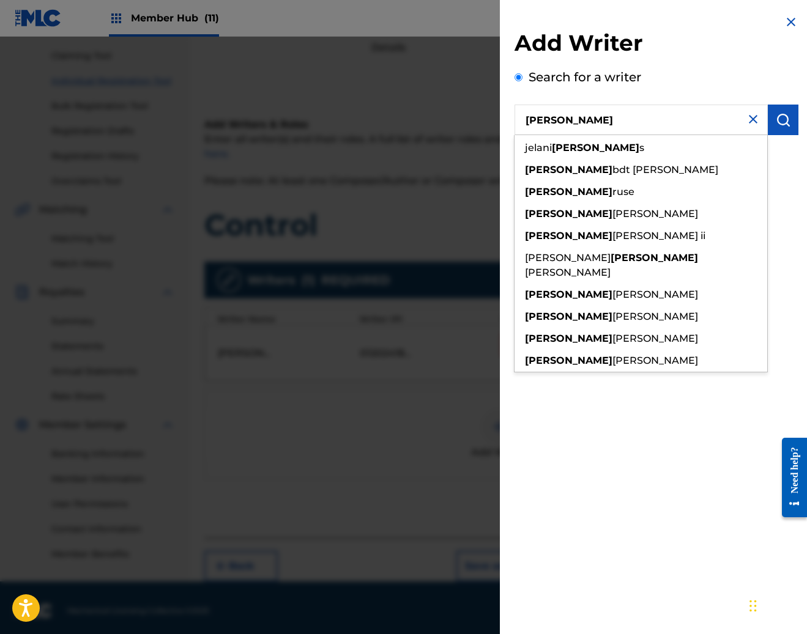
type input "andrew le"
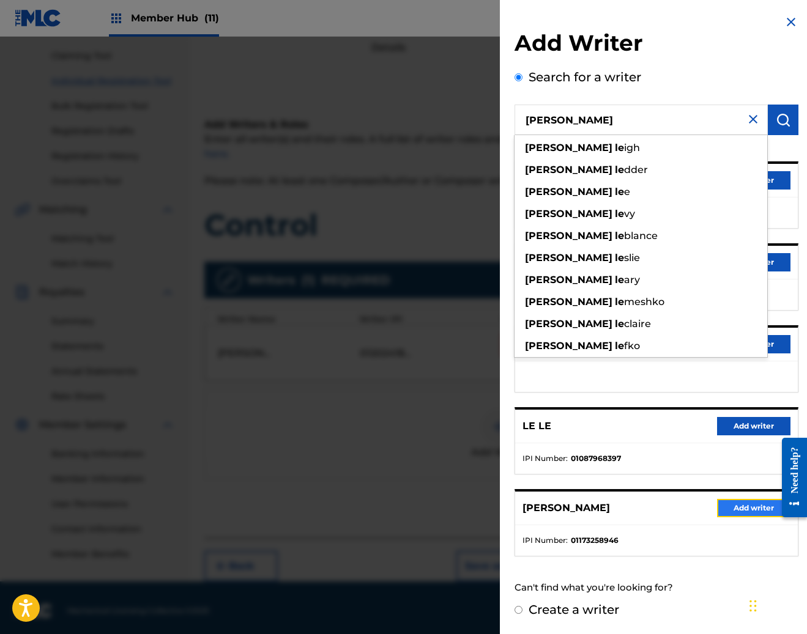
click at [765, 508] on button "Add writer" at bounding box center [753, 508] width 73 height 18
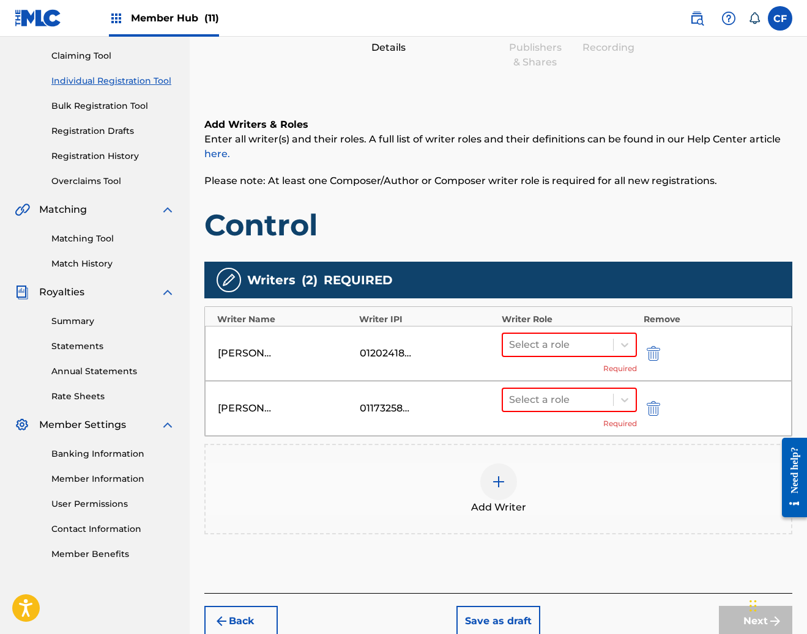
click at [504, 498] on div at bounding box center [498, 482] width 37 height 37
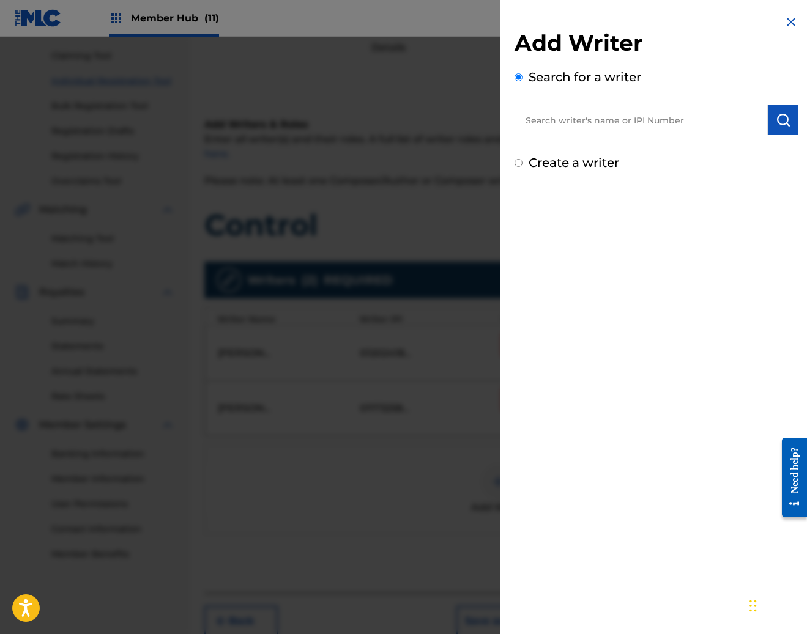
click at [640, 117] on input "text" at bounding box center [640, 120] width 253 height 31
paste input "REYNOLDS, SAMUEL PAUL"
type input "REYNOLDS, SAMUEL PAUL"
click at [795, 121] on div "Add Writer Search for a writer REYNOLDS, SAMUEL PAUL Create a writer" at bounding box center [656, 93] width 313 height 187
click at [788, 122] on button "submit" at bounding box center [783, 120] width 31 height 31
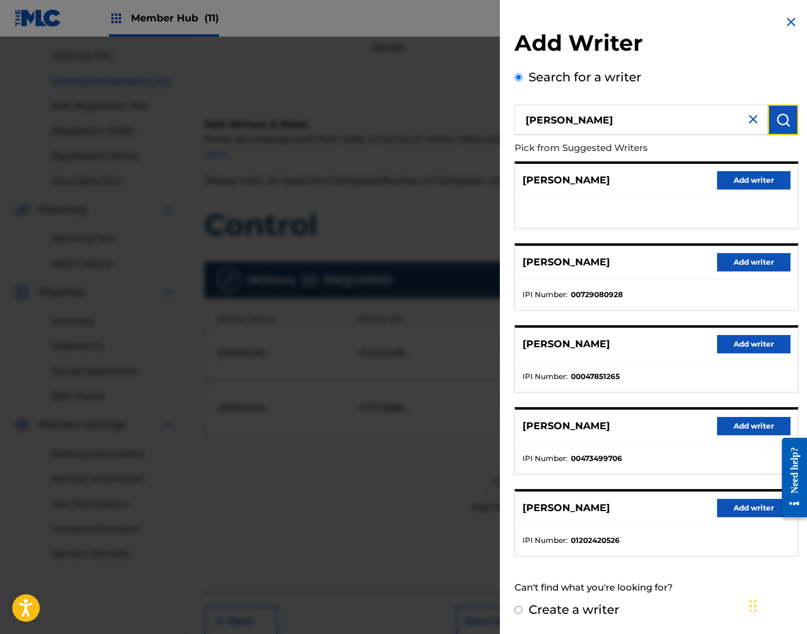
scroll to position [185, 0]
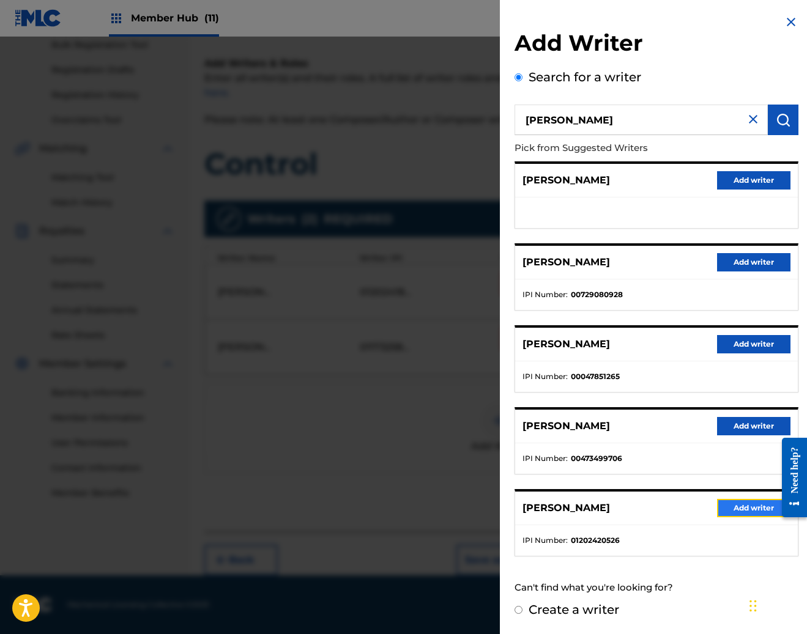
click at [747, 513] on button "Add writer" at bounding box center [753, 508] width 73 height 18
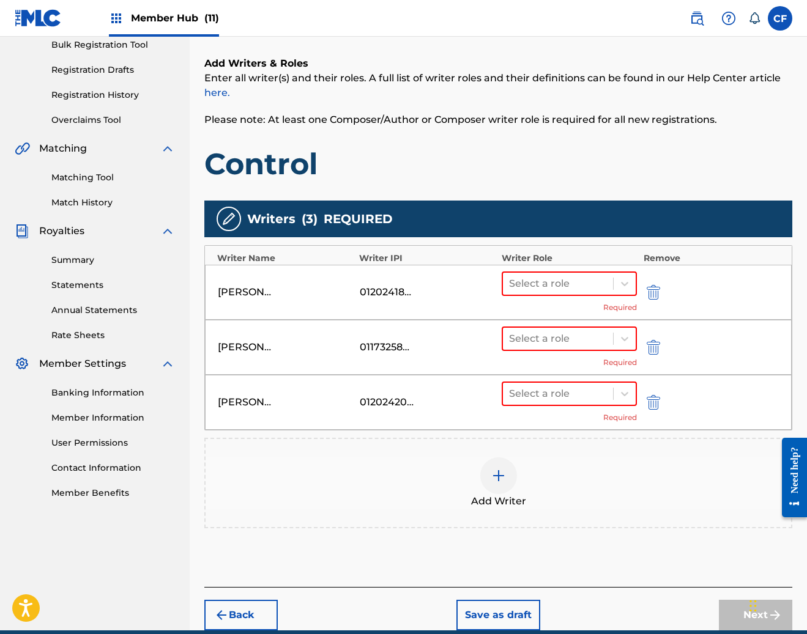
click at [492, 483] on div at bounding box center [498, 476] width 37 height 37
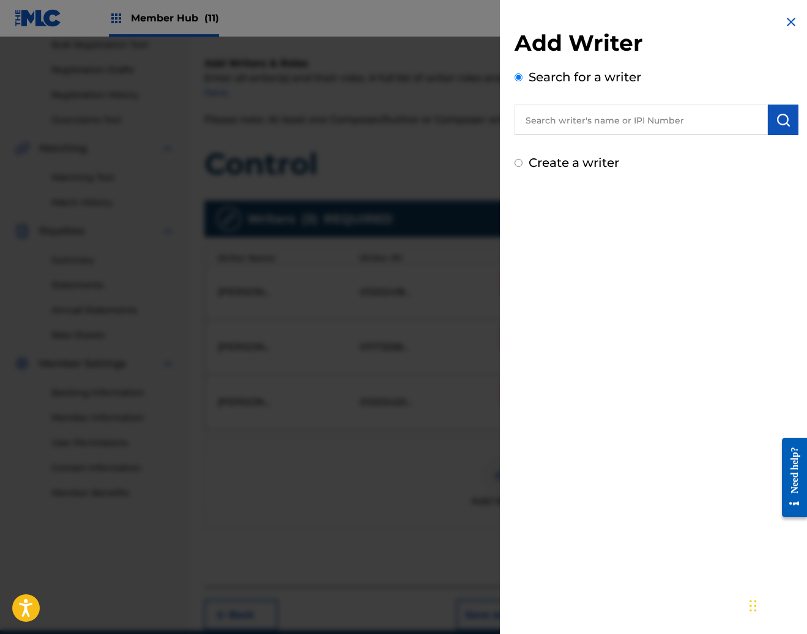
click at [618, 116] on input "text" at bounding box center [640, 120] width 253 height 31
paste input "YAMBRA, JEFFREY MICHAEL"
type input "YAMBRA, JEFFREY MICHAEL"
click at [769, 122] on button "submit" at bounding box center [783, 120] width 31 height 31
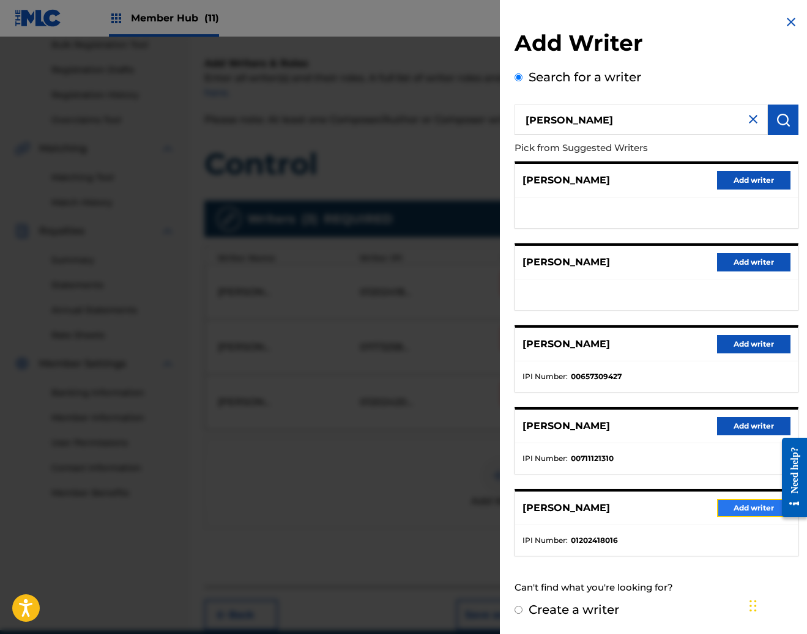
click at [730, 508] on button "Add writer" at bounding box center [753, 508] width 73 height 18
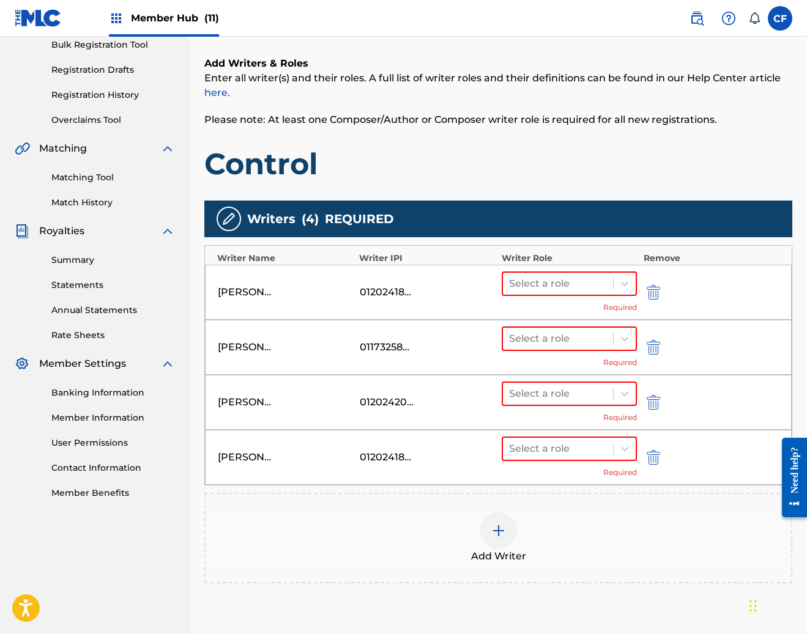
click at [491, 530] on img at bounding box center [498, 531] width 15 height 15
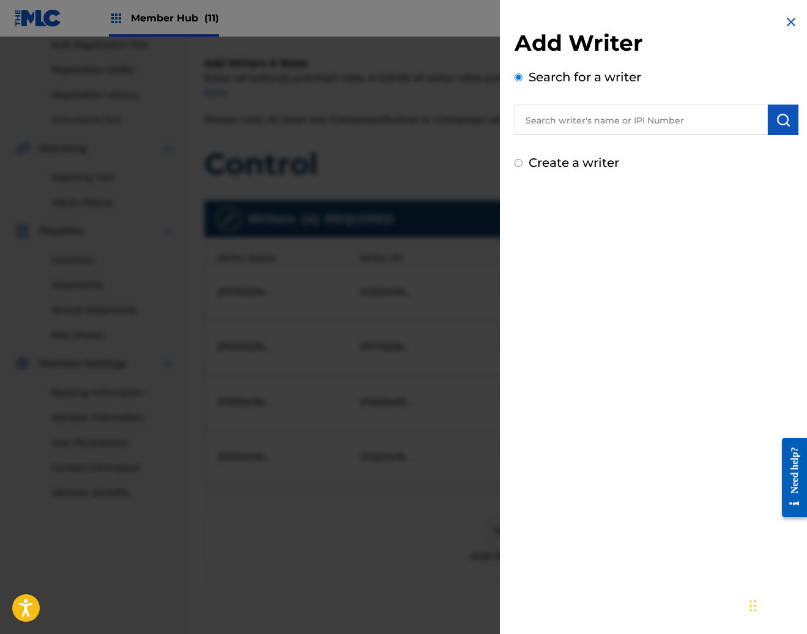
click at [644, 122] on input "text" at bounding box center [640, 120] width 253 height 31
paste input "BOSTER, EMMA GRACE"
type input "BOSTER, EMMA GRACE"
click at [776, 119] on img "submit" at bounding box center [783, 120] width 15 height 15
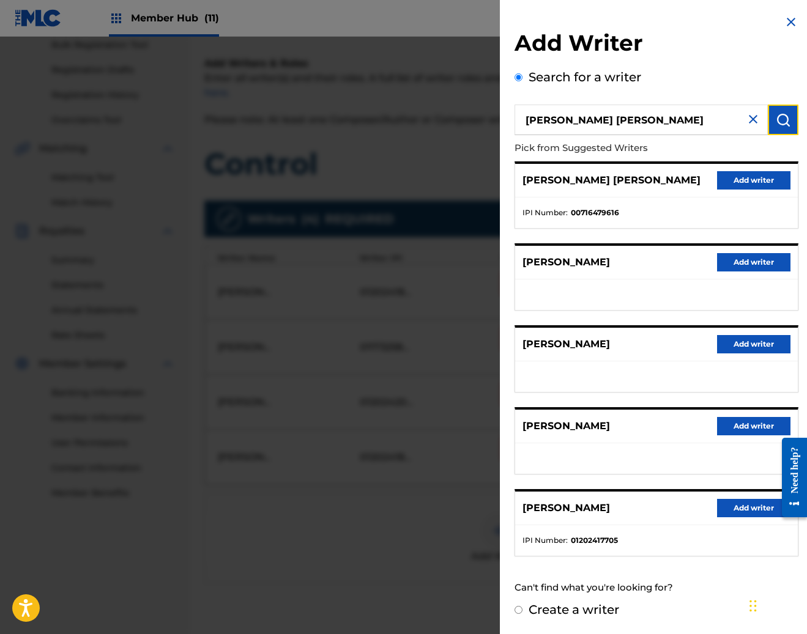
scroll to position [295, 0]
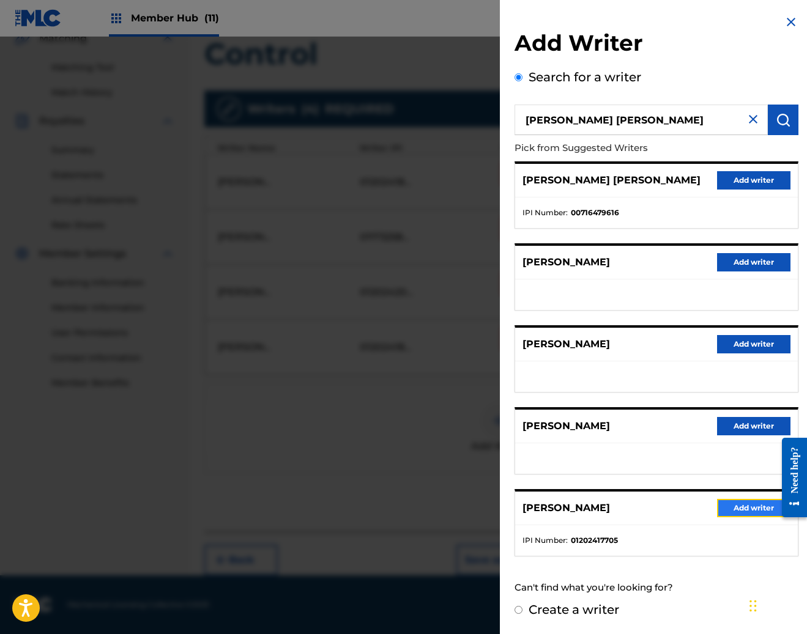
click at [743, 508] on button "Add writer" at bounding box center [753, 508] width 73 height 18
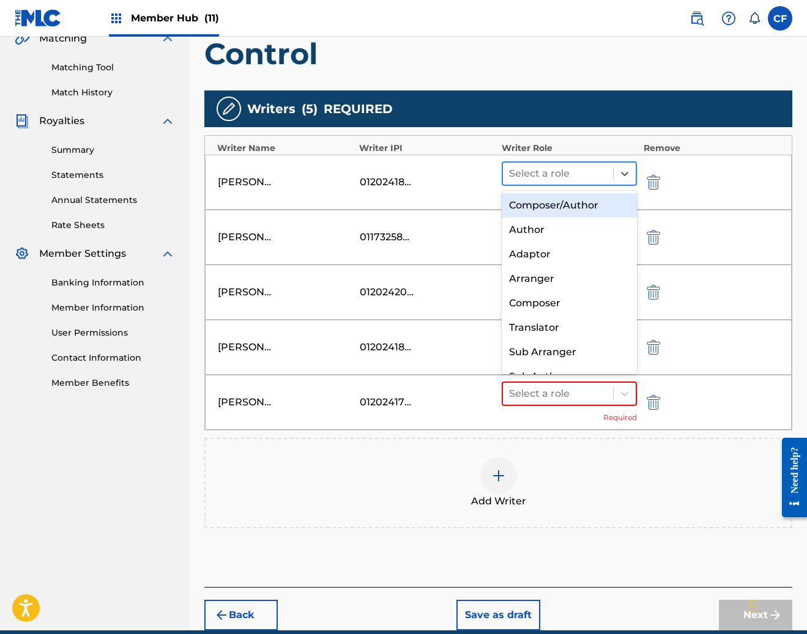
click at [572, 176] on div at bounding box center [558, 173] width 98 height 17
click at [563, 209] on div "Composer/Author" at bounding box center [570, 205] width 136 height 24
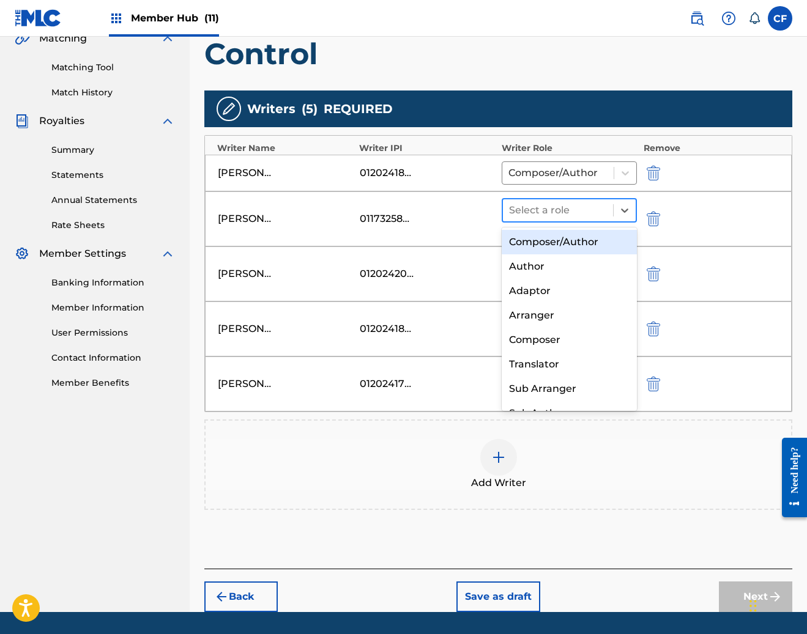
click at [564, 220] on div "Select a role" at bounding box center [558, 210] width 111 height 22
click at [562, 242] on div "Composer/Author" at bounding box center [570, 242] width 136 height 24
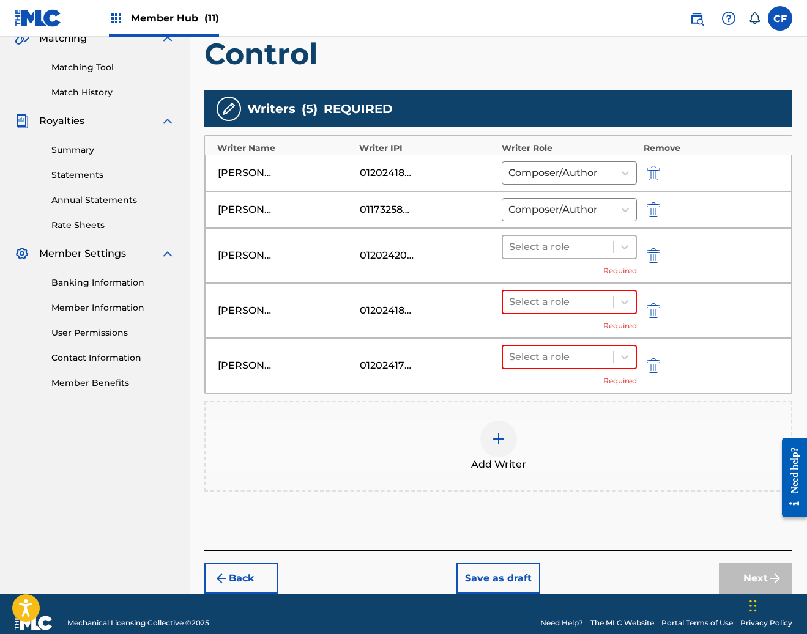
click at [564, 257] on div "Select a role" at bounding box center [570, 247] width 136 height 24
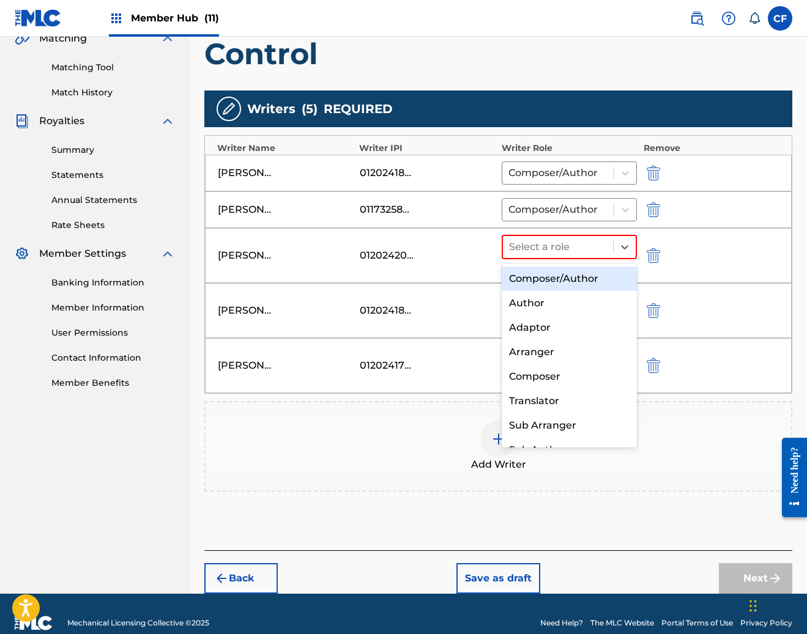
click at [561, 281] on div "Composer/Author" at bounding box center [570, 279] width 136 height 24
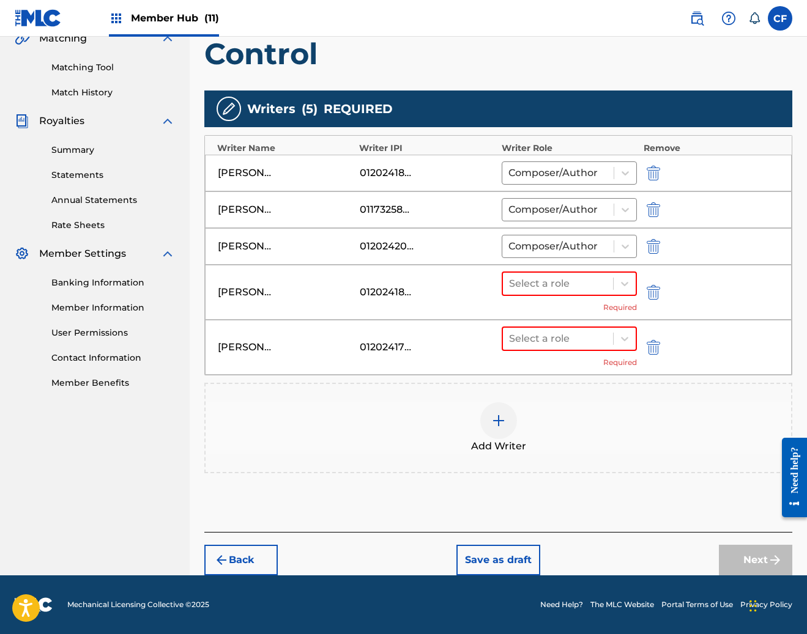
click at [562, 303] on div "Select a role Required" at bounding box center [570, 293] width 136 height 42
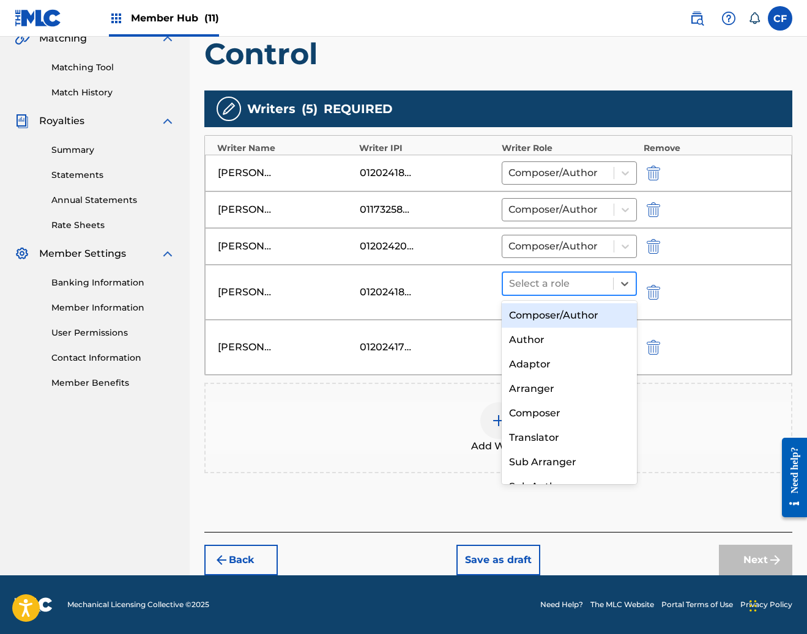
drag, startPoint x: 579, startPoint y: 291, endPoint x: 567, endPoint y: 314, distance: 26.3
click at [579, 291] on div at bounding box center [558, 283] width 98 height 17
click at [565, 319] on div "Composer/Author" at bounding box center [570, 315] width 136 height 24
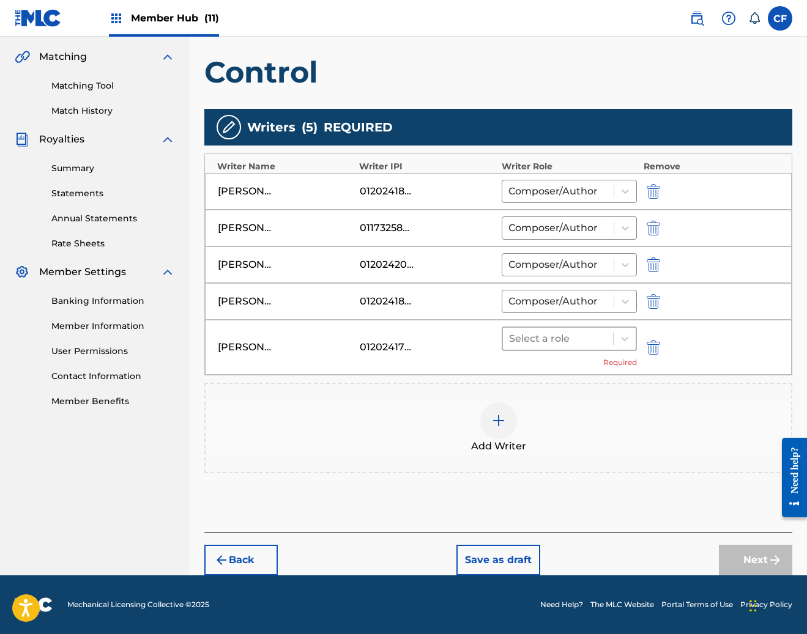
click at [558, 336] on div at bounding box center [558, 338] width 98 height 17
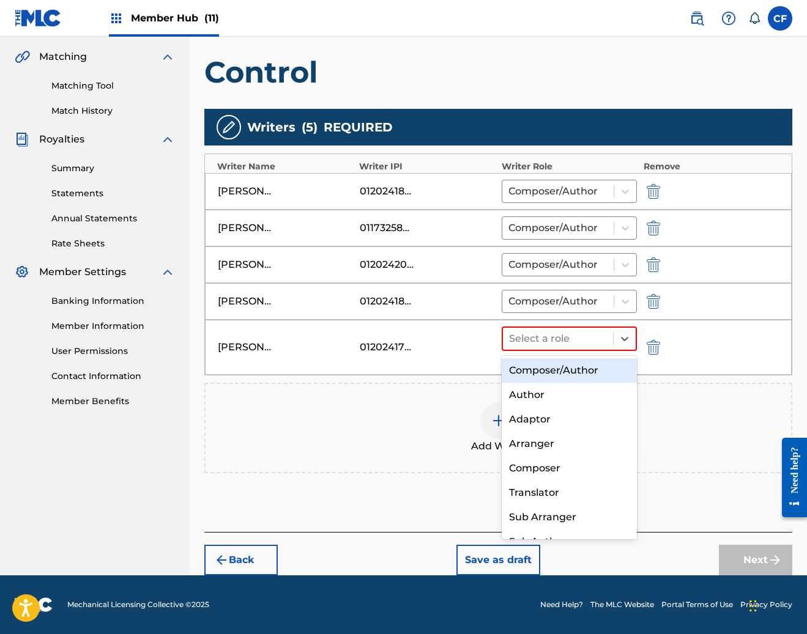
click at [555, 365] on div "Composer/Author" at bounding box center [570, 370] width 136 height 24
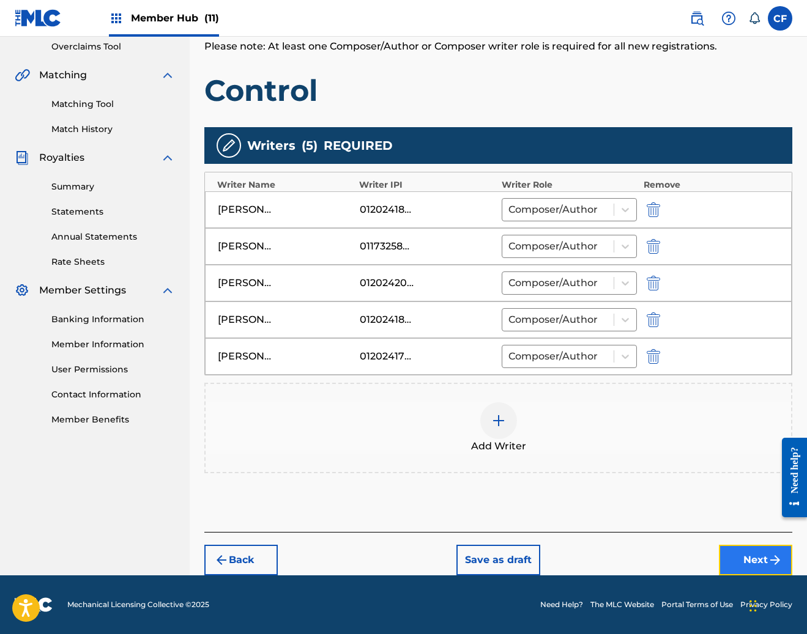
click at [738, 558] on button "Next" at bounding box center [755, 560] width 73 height 31
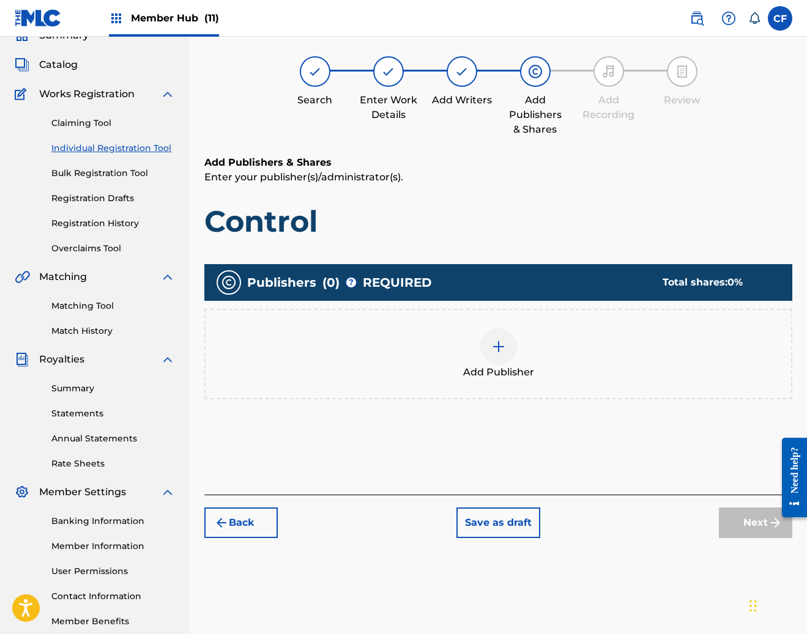
scroll to position [55, 0]
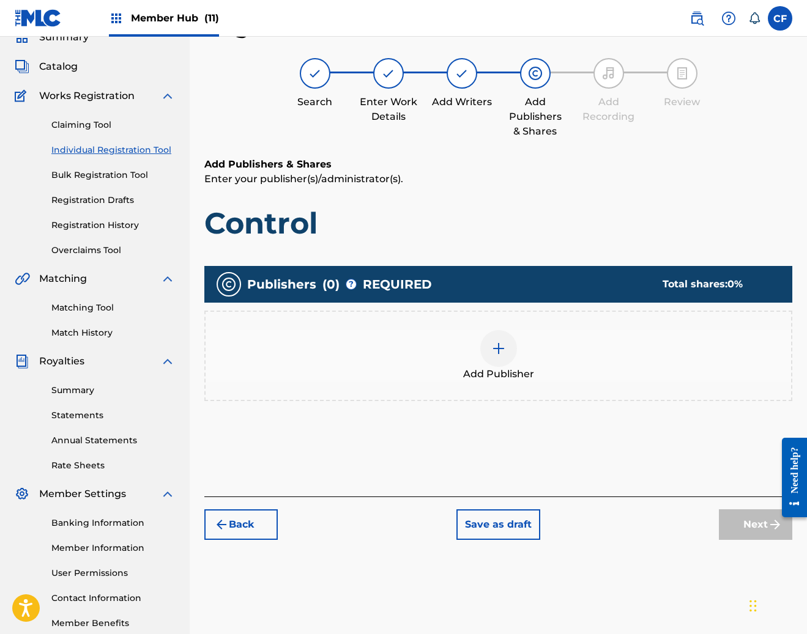
click at [487, 352] on div at bounding box center [498, 348] width 37 height 37
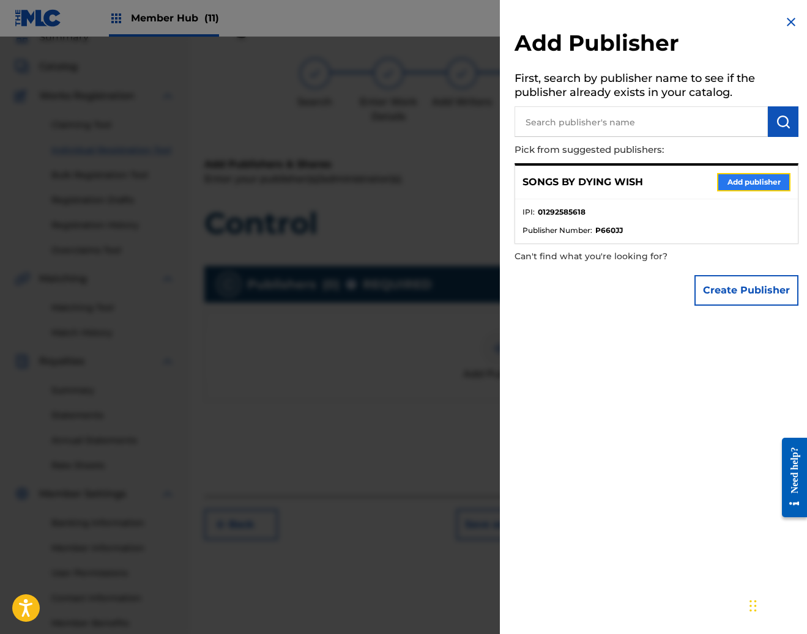
click at [732, 174] on button "Add publisher" at bounding box center [753, 182] width 73 height 18
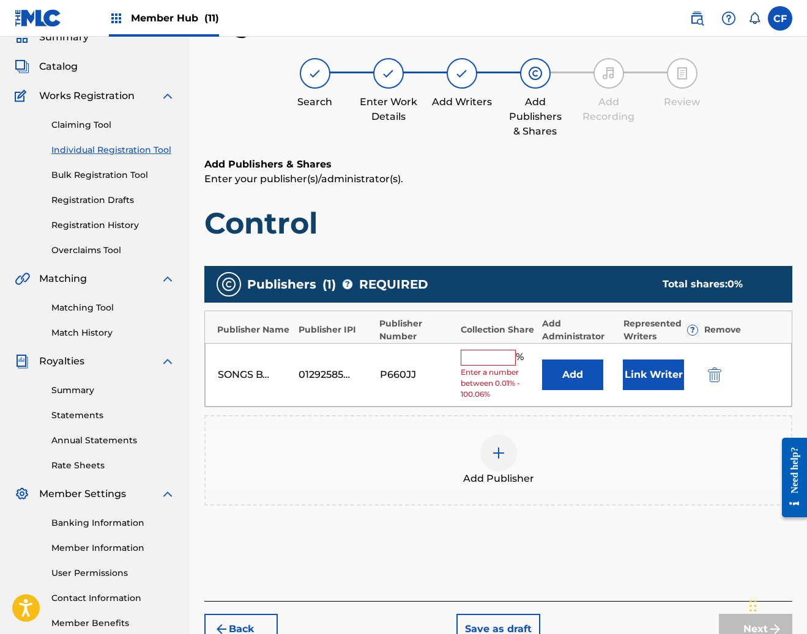
click at [499, 360] on input "text" at bounding box center [488, 358] width 55 height 16
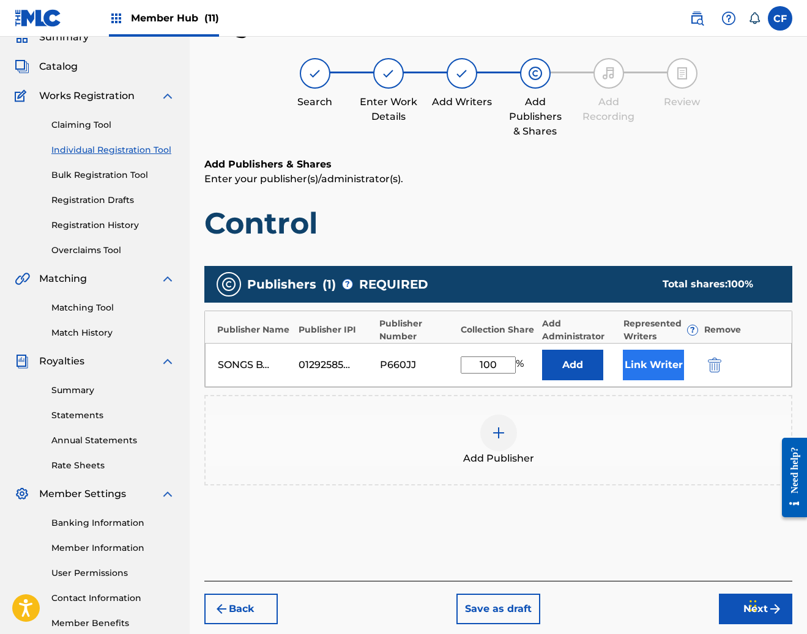
type input "100"
click at [645, 355] on button "Link Writer" at bounding box center [653, 365] width 61 height 31
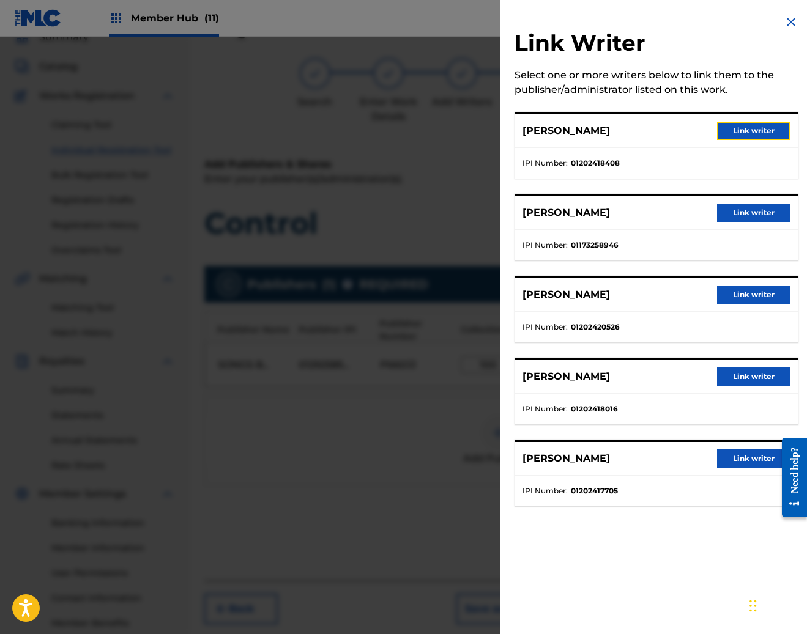
drag, startPoint x: 742, startPoint y: 130, endPoint x: 739, endPoint y: 176, distance: 46.0
click at [742, 130] on button "Link writer" at bounding box center [753, 131] width 73 height 18
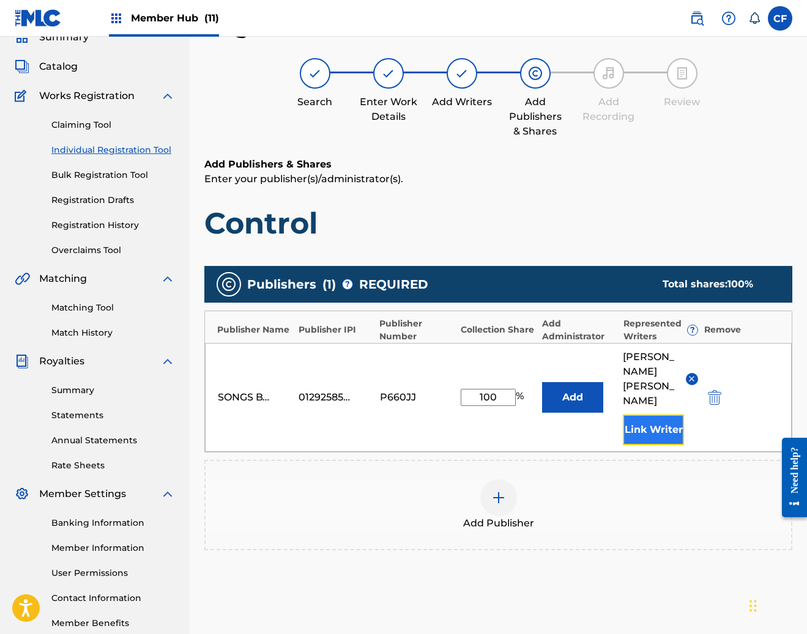
click at [653, 415] on button "Link Writer" at bounding box center [653, 430] width 61 height 31
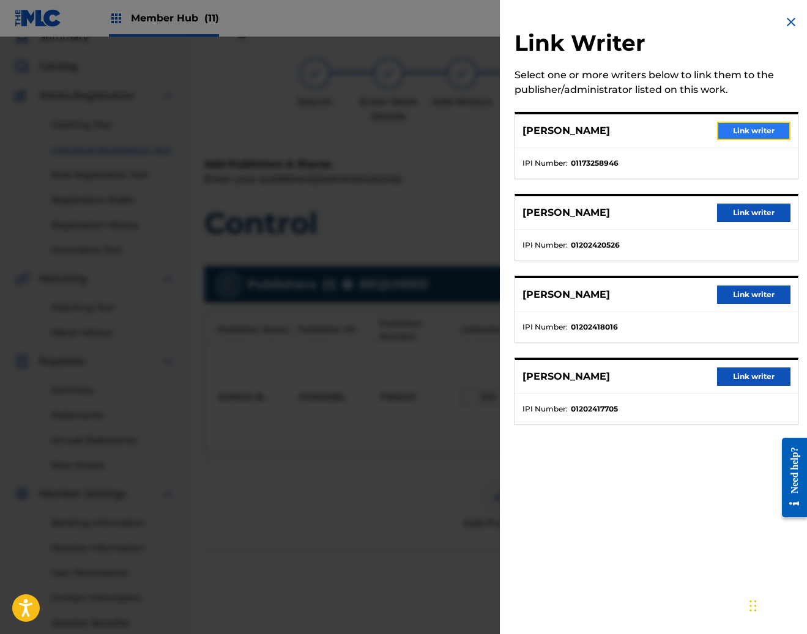
click at [754, 134] on button "Link writer" at bounding box center [753, 131] width 73 height 18
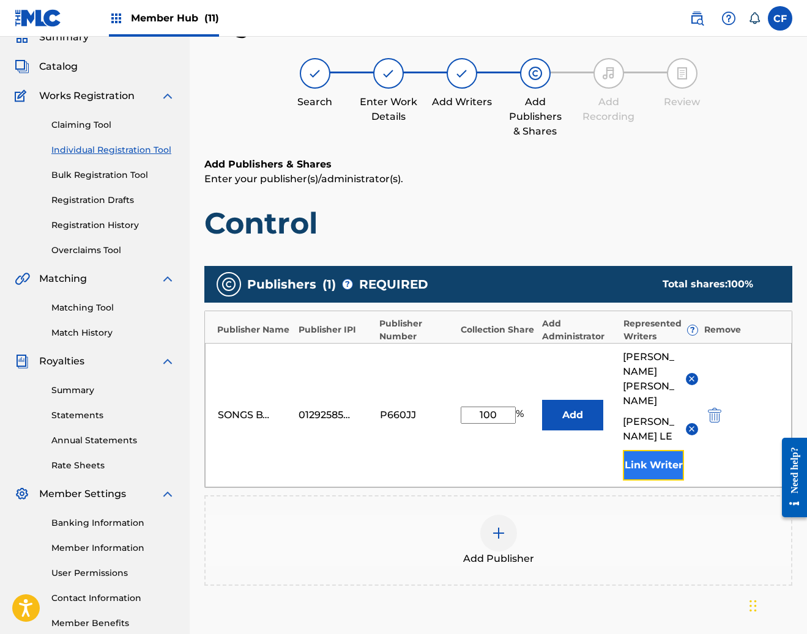
click at [645, 450] on button "Link Writer" at bounding box center [653, 465] width 61 height 31
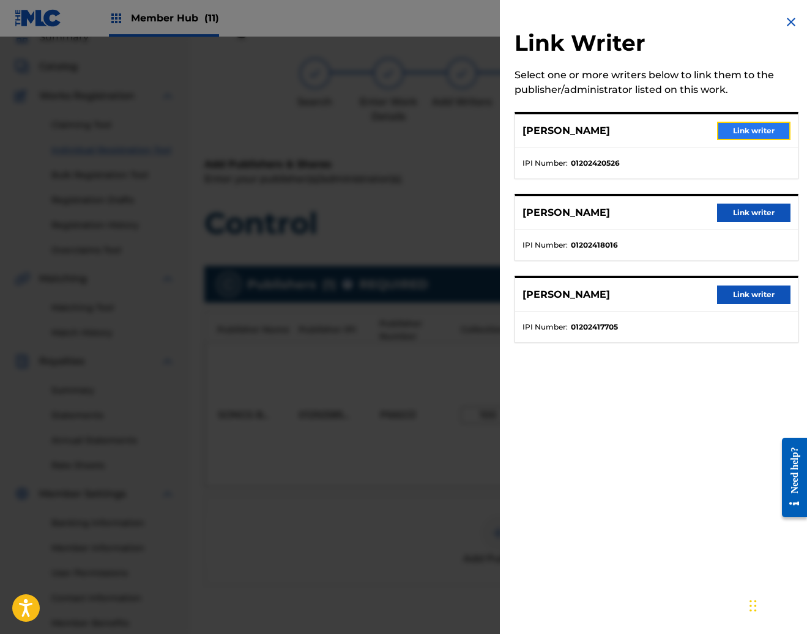
click at [759, 131] on button "Link writer" at bounding box center [753, 131] width 73 height 18
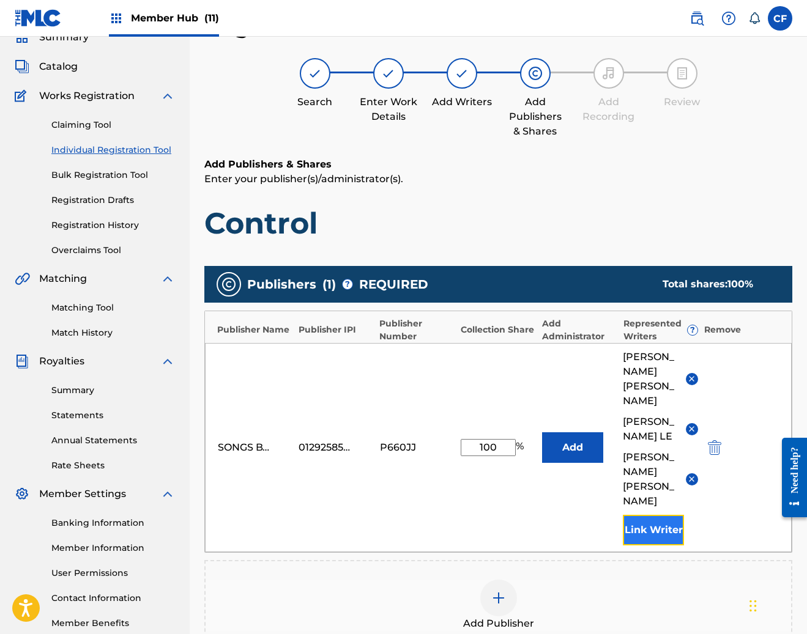
click at [645, 515] on button "Link Writer" at bounding box center [653, 530] width 61 height 31
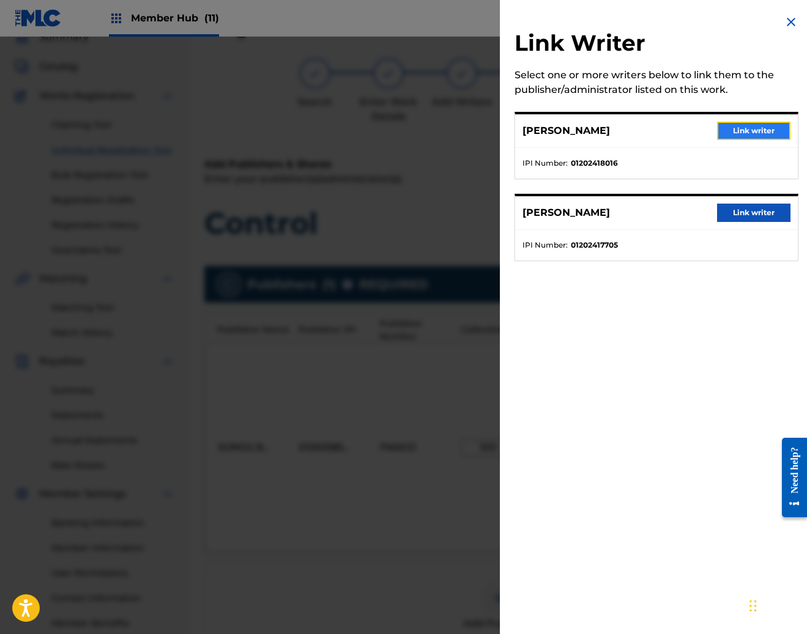
click at [755, 130] on button "Link writer" at bounding box center [753, 131] width 73 height 18
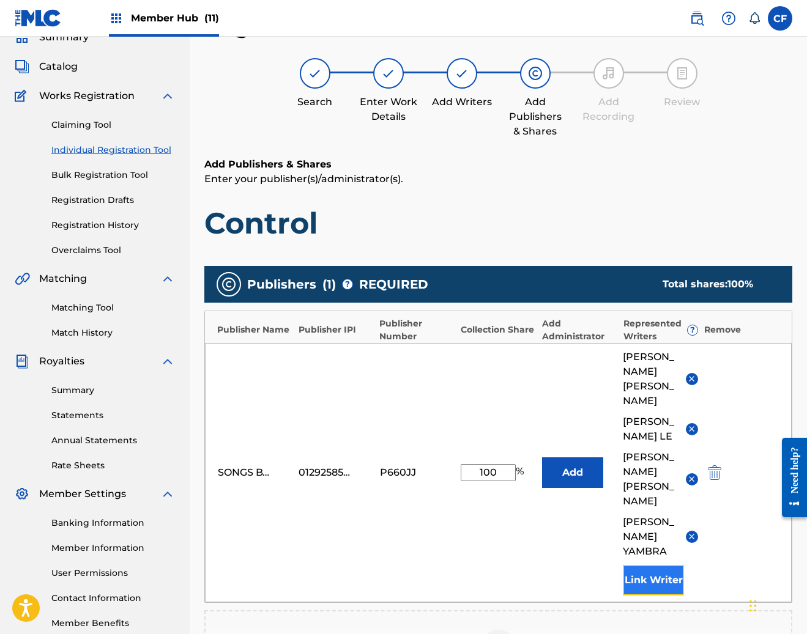
click at [648, 565] on button "Link Writer" at bounding box center [653, 580] width 61 height 31
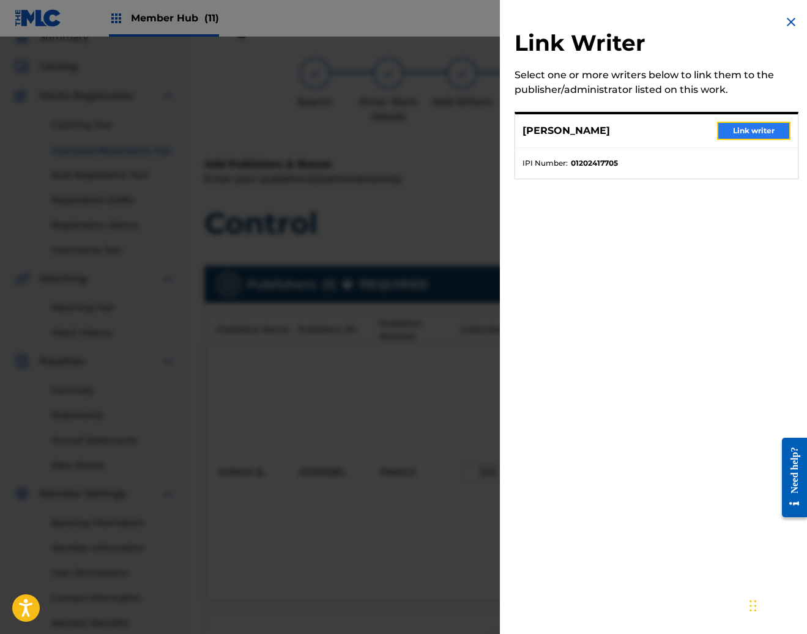
click at [743, 132] on button "Link writer" at bounding box center [753, 131] width 73 height 18
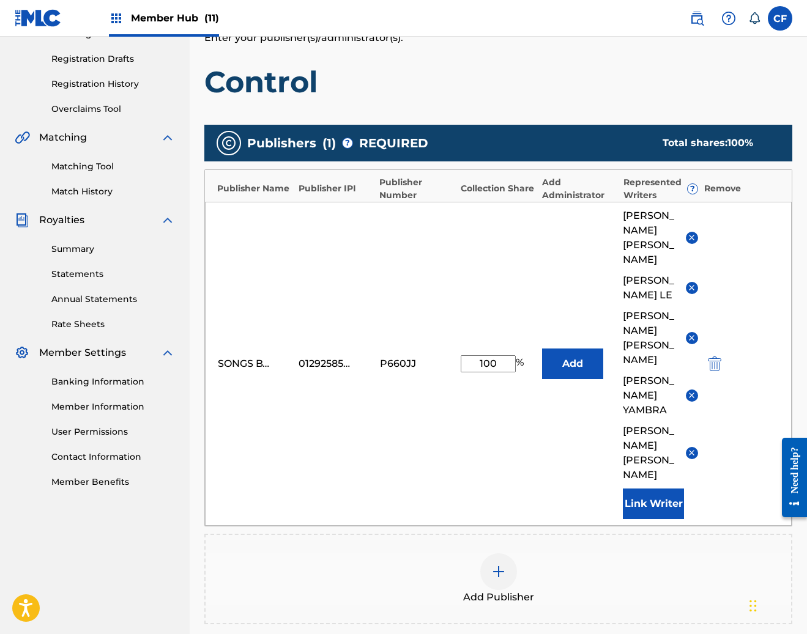
scroll to position [296, 0]
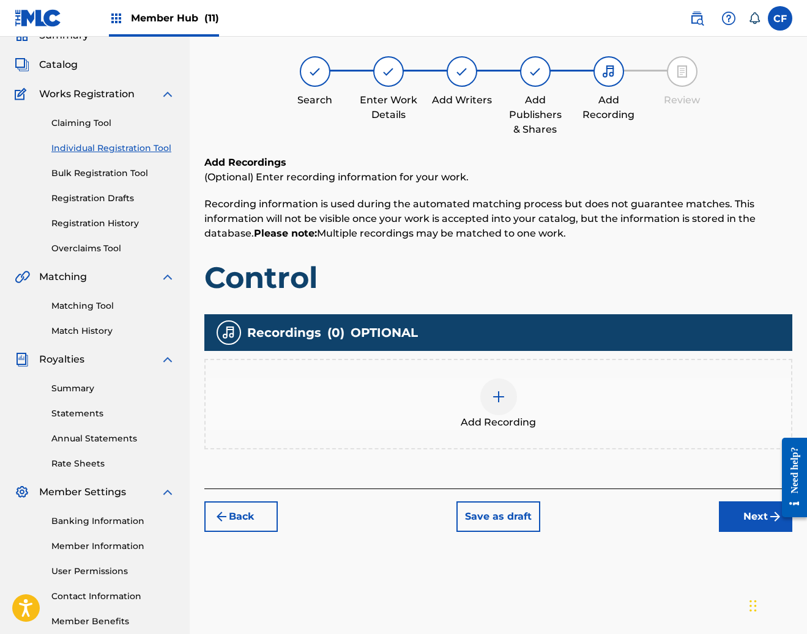
scroll to position [55, 0]
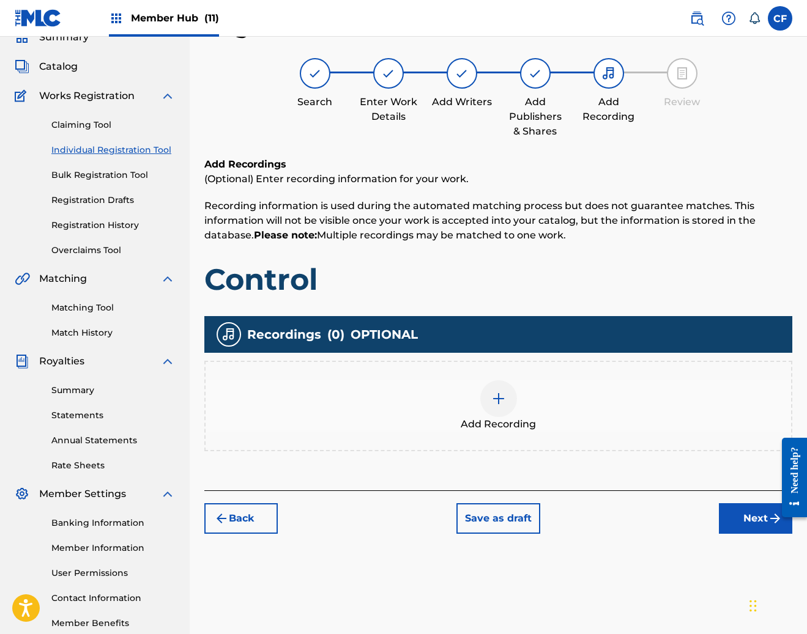
click at [502, 385] on div at bounding box center [498, 398] width 37 height 37
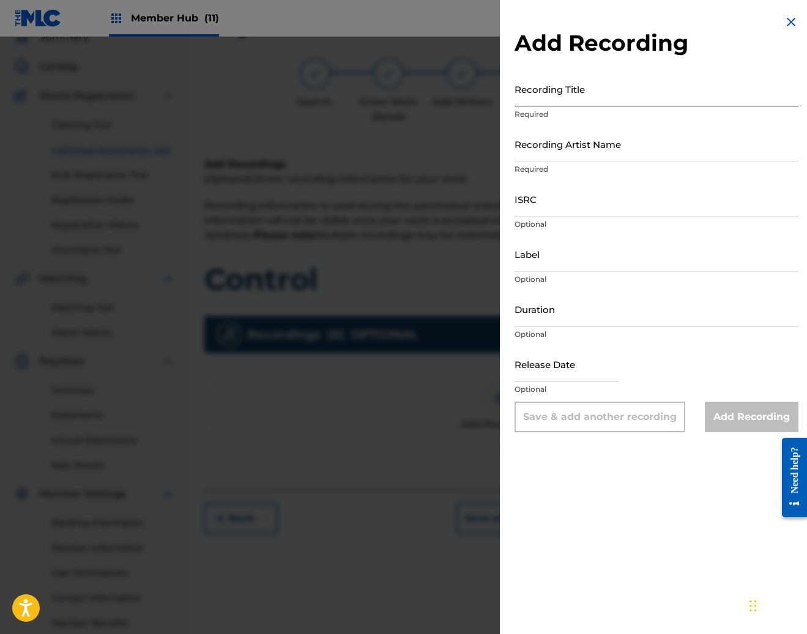
click at [596, 94] on input "Recording Title" at bounding box center [656, 89] width 284 height 35
type input "control"
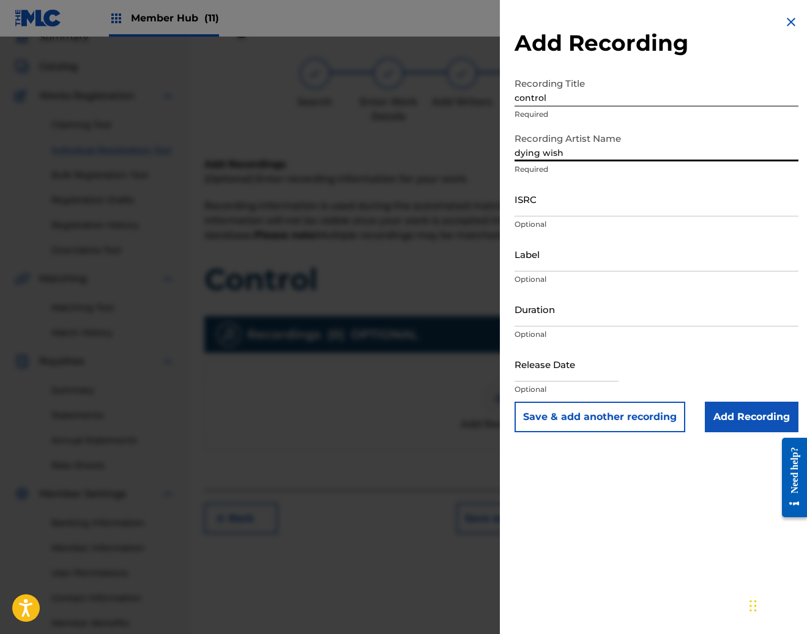
type input "dying wish"
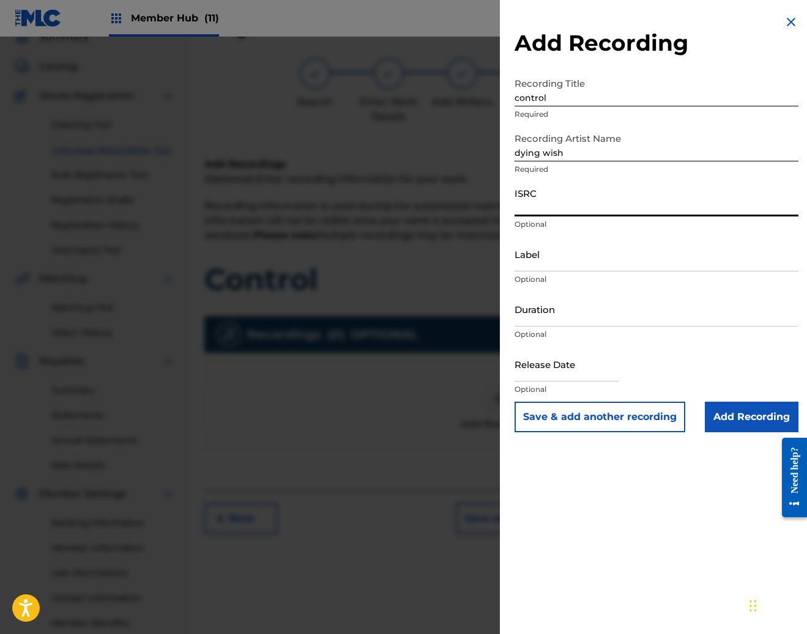
click at [573, 202] on input "ISRC" at bounding box center [656, 199] width 284 height 35
paste input "USHM21855005"
type input "USHM21855005"
click at [744, 420] on input "Add Recording" at bounding box center [752, 417] width 94 height 31
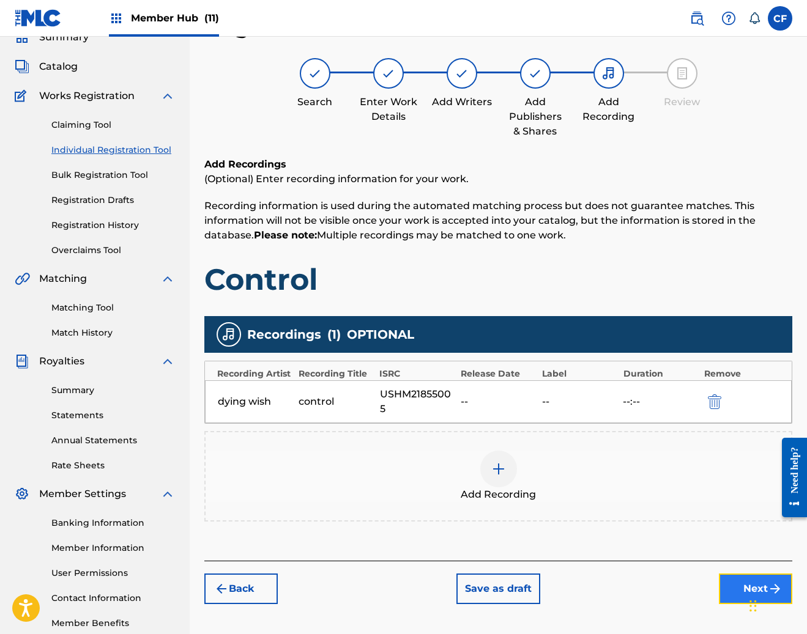
click at [729, 579] on button "Next" at bounding box center [755, 589] width 73 height 31
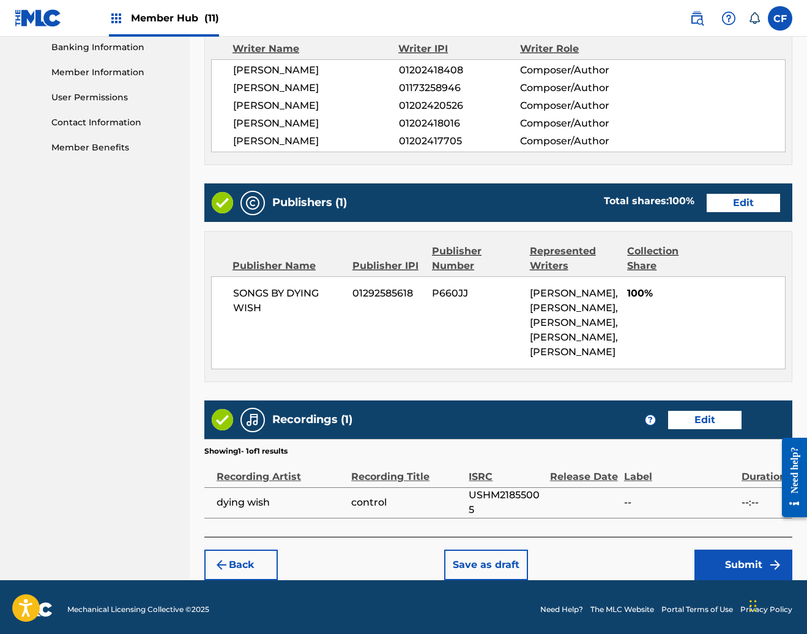
scroll to position [563, 0]
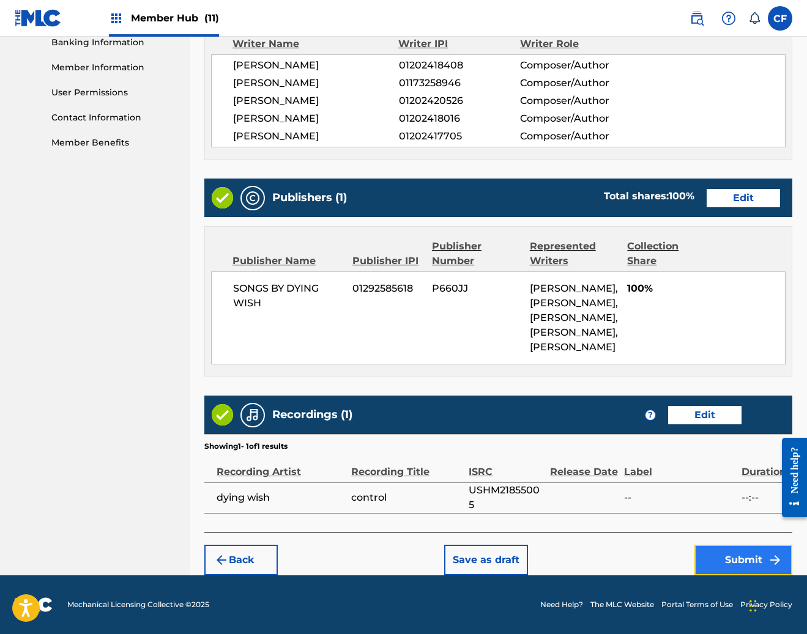
click at [734, 552] on button "Submit" at bounding box center [743, 560] width 98 height 31
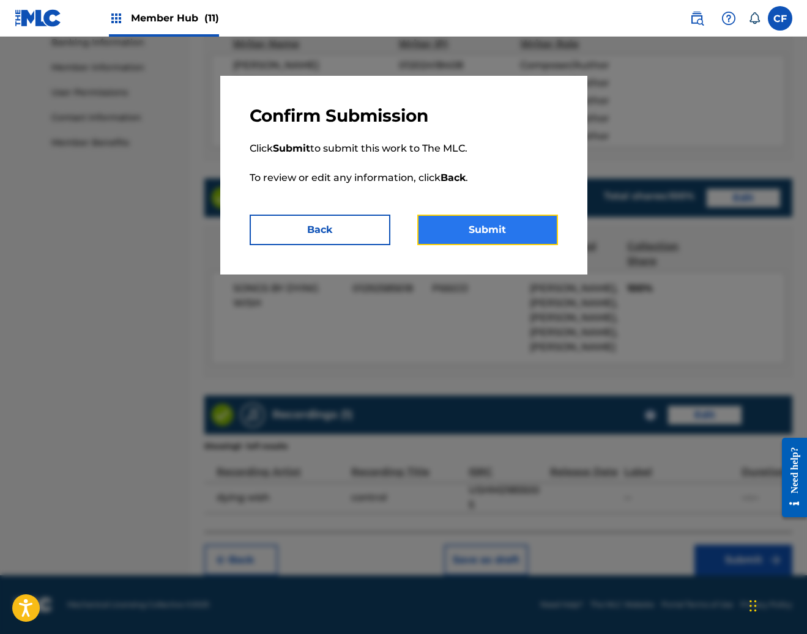
click at [507, 225] on button "Submit" at bounding box center [487, 230] width 141 height 31
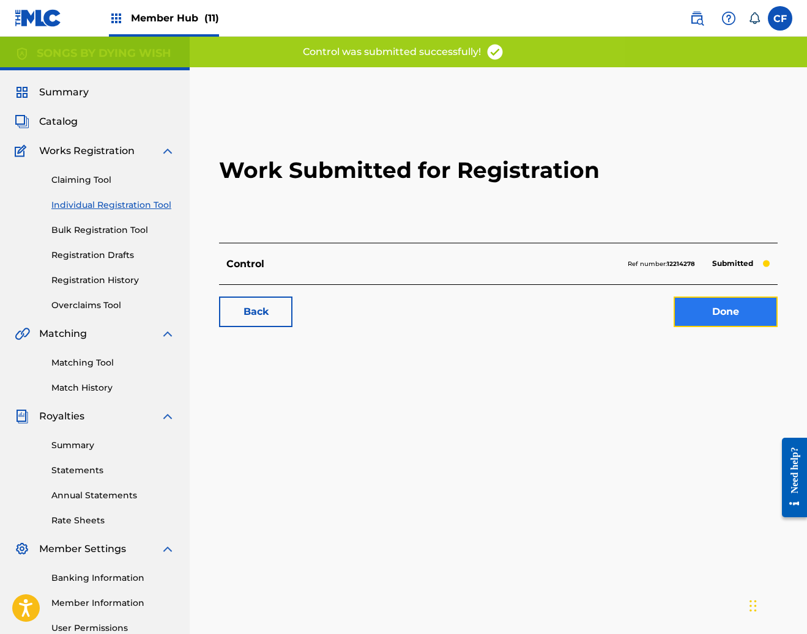
click at [726, 314] on link "Done" at bounding box center [725, 312] width 104 height 31
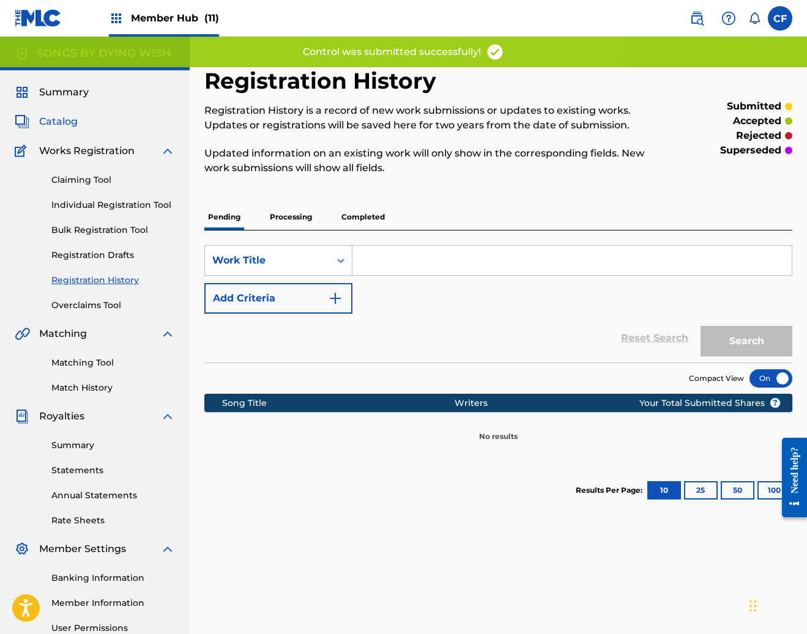
click at [70, 125] on span "Catalog" at bounding box center [58, 121] width 39 height 15
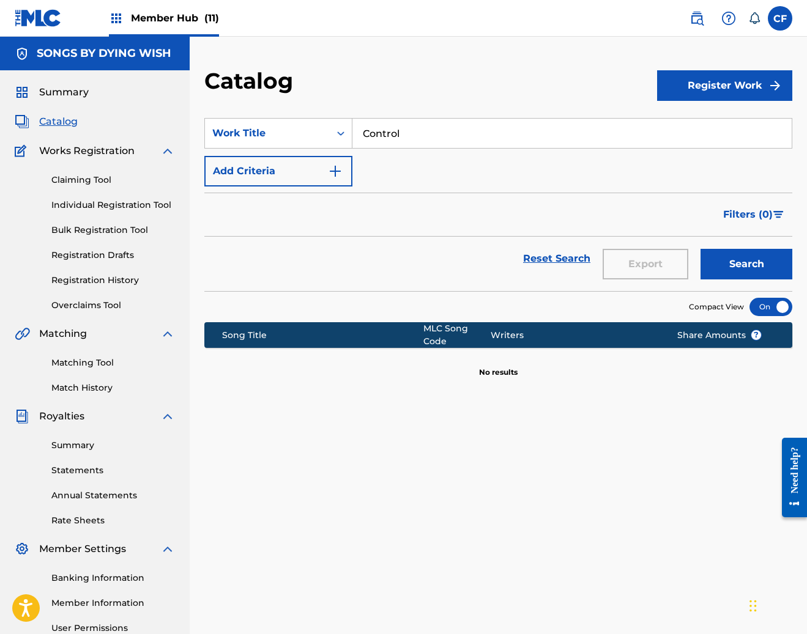
click at [484, 134] on input "Control" at bounding box center [571, 133] width 439 height 29
paste input "Bound by Contrition"
type input "Bound by Contrition"
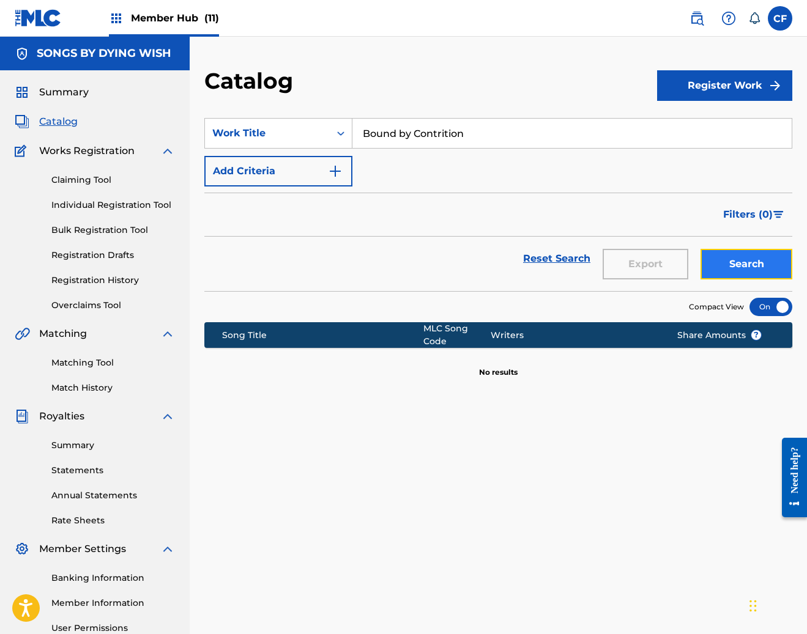
click at [750, 261] on button "Search" at bounding box center [746, 264] width 92 height 31
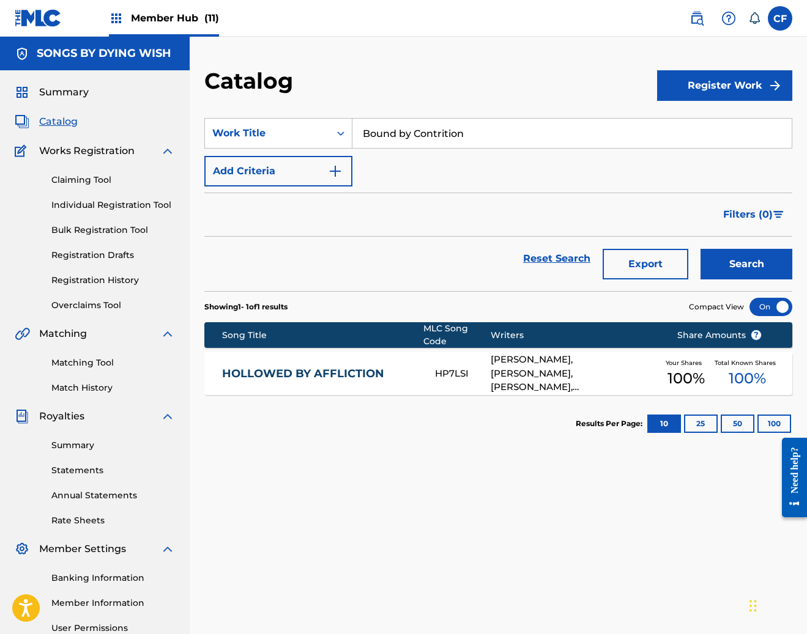
click at [518, 368] on div "EMMA BOSTER, ANDREW LE, JEFFERY YAMBRA, PEDRO CARILLO, SAMUEL REYNOLDS" at bounding box center [575, 374] width 168 height 42
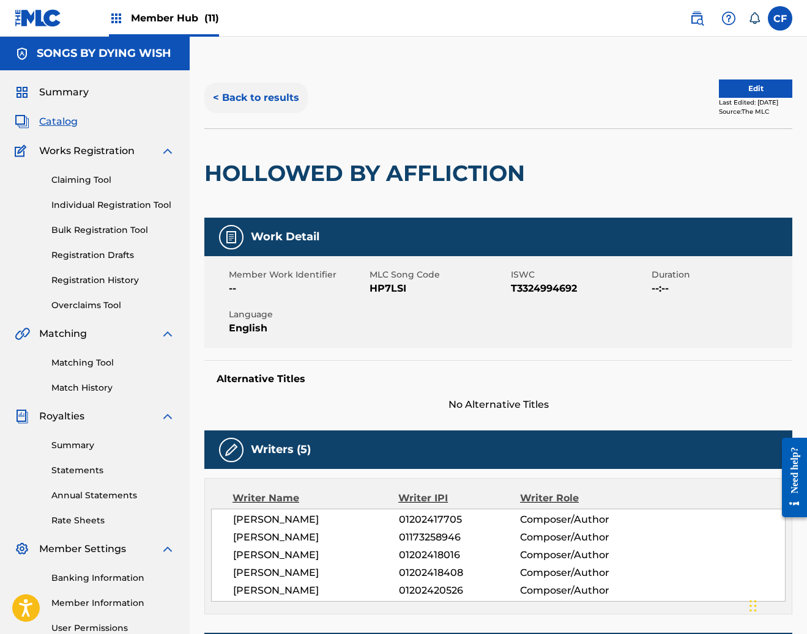
click at [246, 94] on button "< Back to results" at bounding box center [255, 98] width 103 height 31
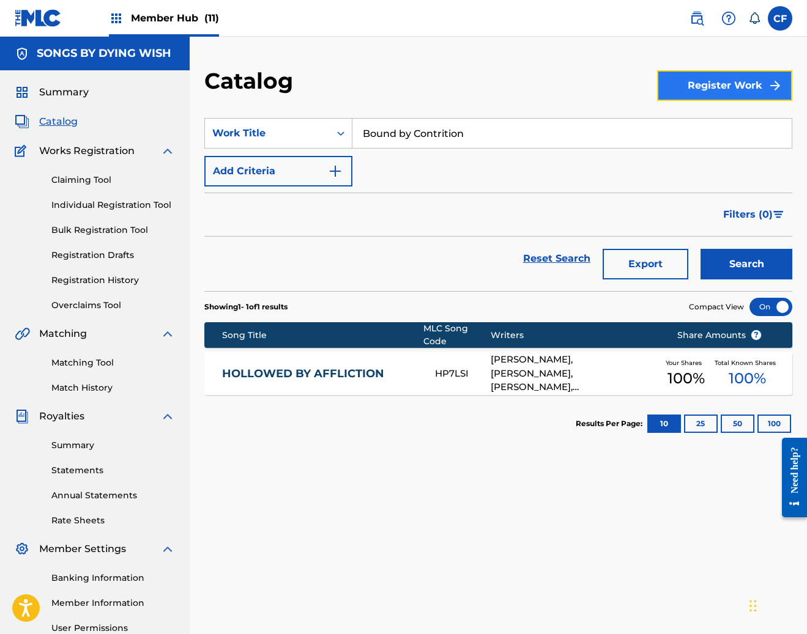
click at [722, 84] on button "Register Work" at bounding box center [724, 85] width 135 height 31
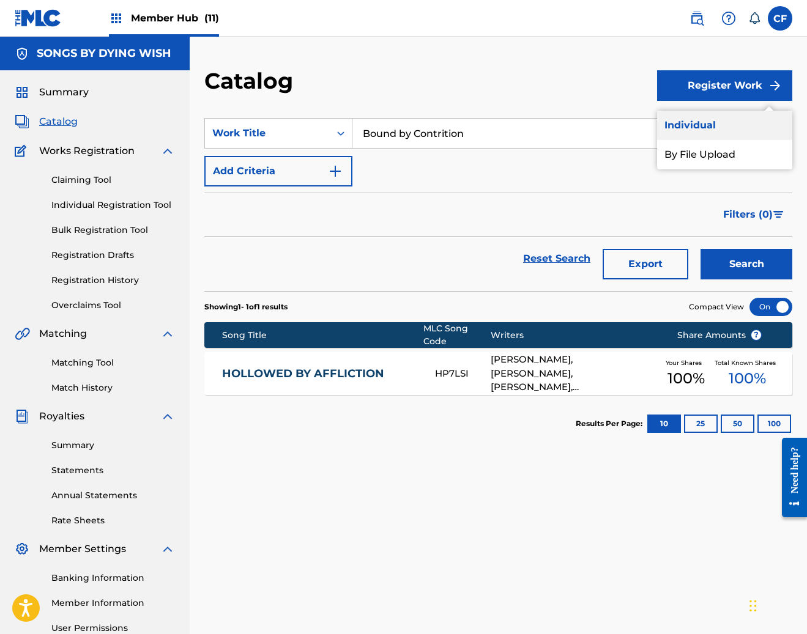
click at [684, 125] on link "Individual" at bounding box center [724, 125] width 135 height 29
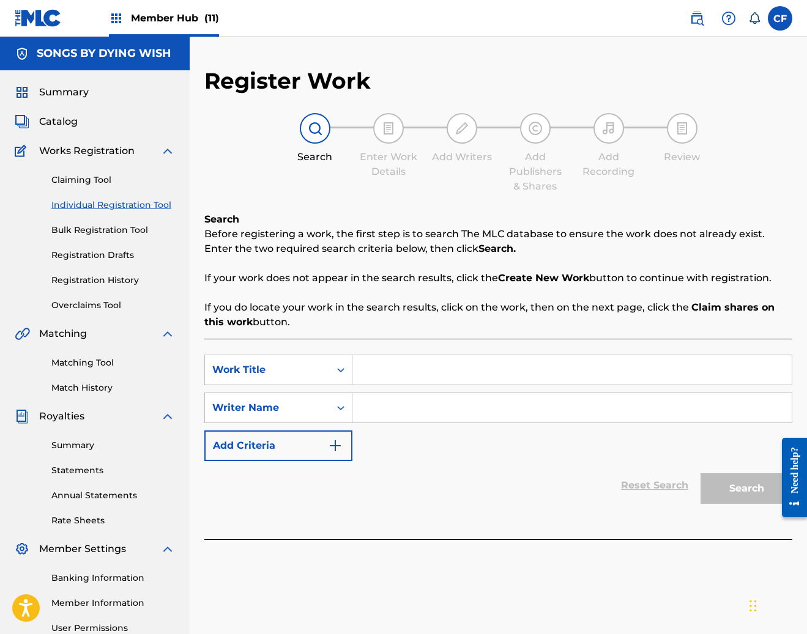
click at [415, 380] on input "Search Form" at bounding box center [571, 369] width 439 height 29
paste input "Bound by Contrition"
type input "Bound by Contrition"
click at [458, 409] on input "Search Form" at bounding box center [571, 407] width 439 height 29
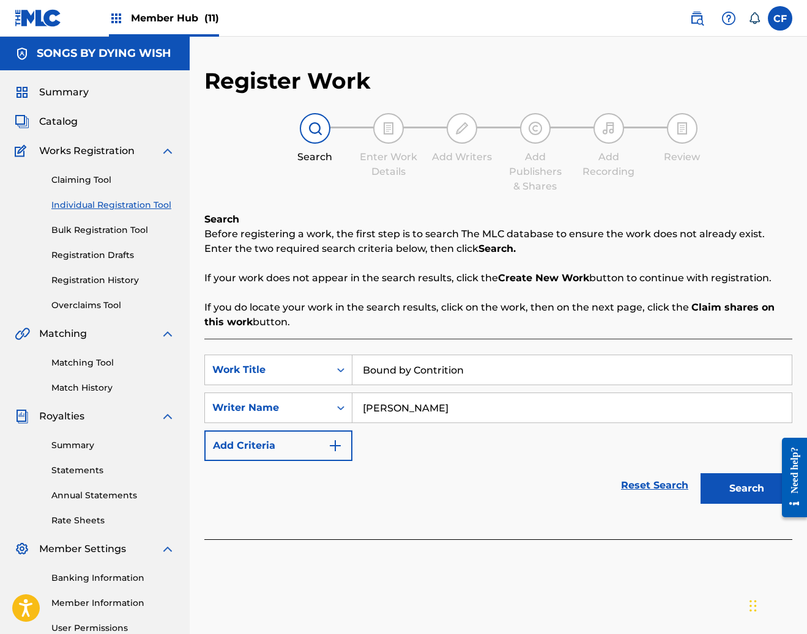
type input "emma boster"
click at [700, 473] on button "Search" at bounding box center [746, 488] width 92 height 31
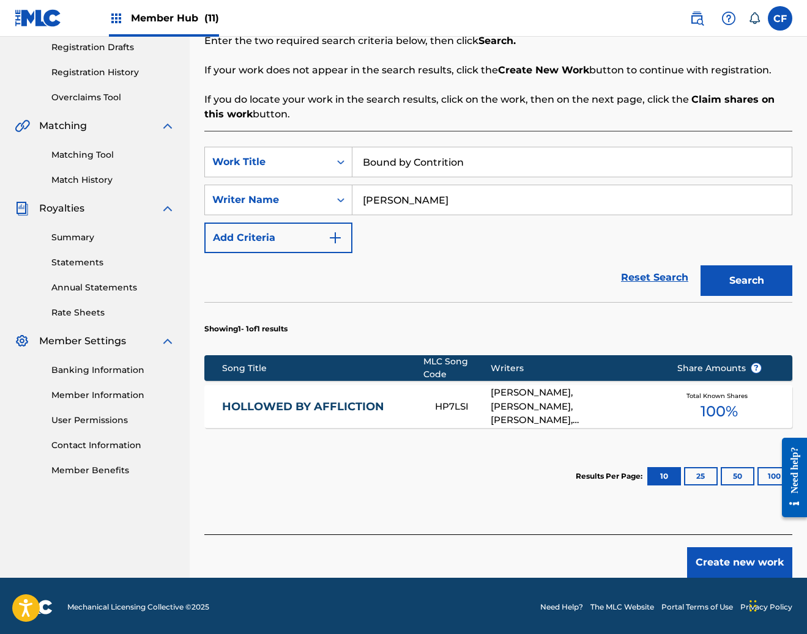
scroll to position [209, 0]
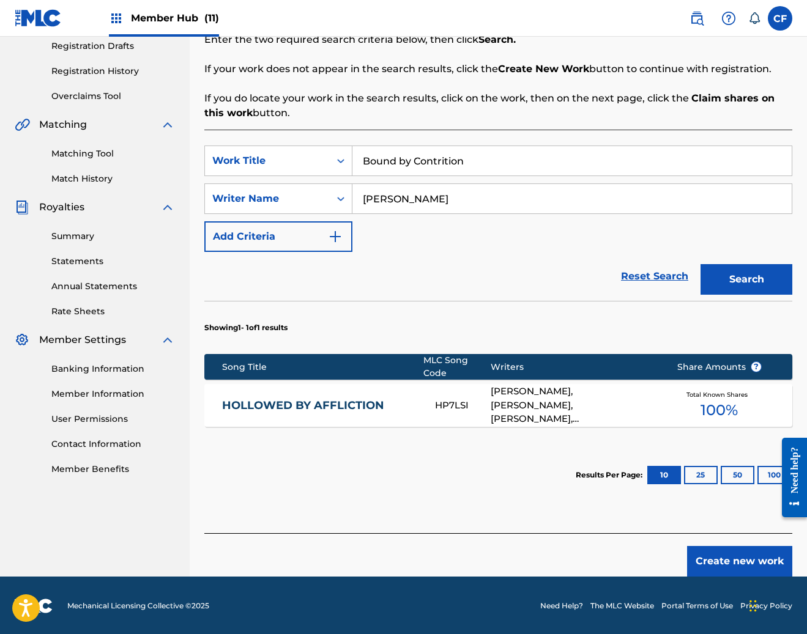
click at [466, 270] on div "Reset Search Search" at bounding box center [498, 276] width 588 height 49
click at [724, 560] on button "Create new work" at bounding box center [739, 561] width 105 height 31
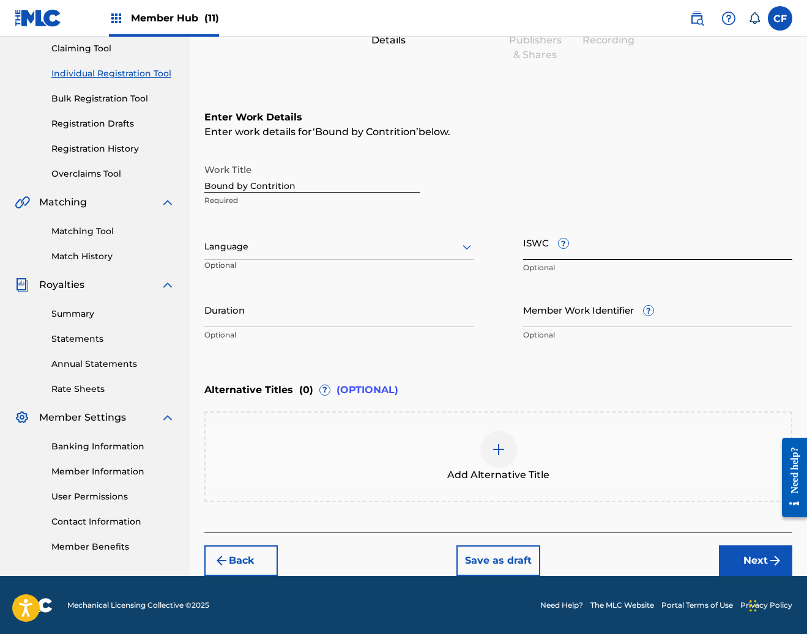
click at [524, 241] on input "ISWC ?" at bounding box center [658, 242] width 270 height 35
paste input "T3324994250"
type input "T3324994250"
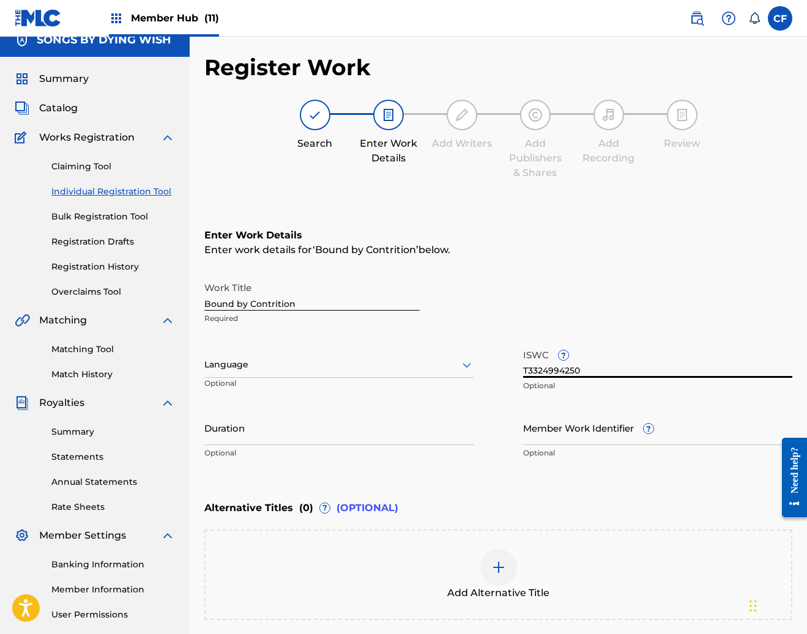
scroll to position [0, 0]
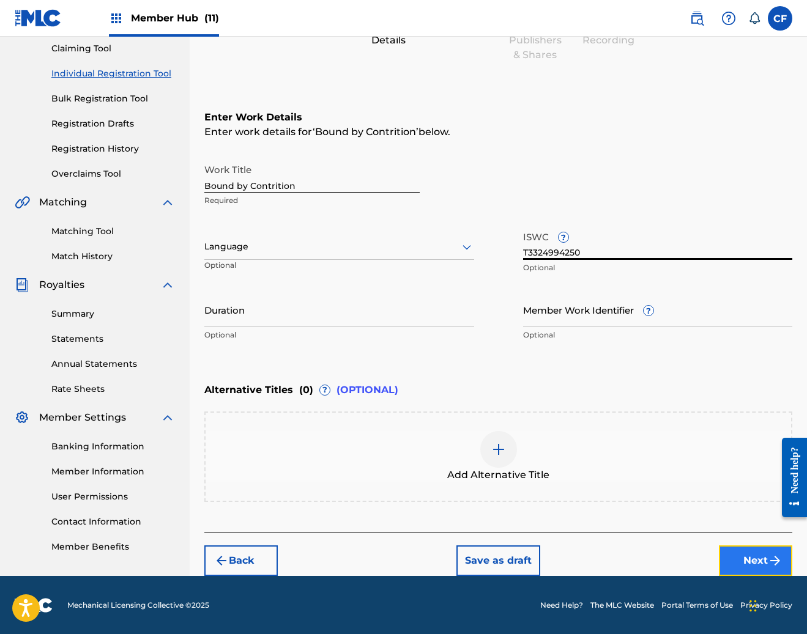
click at [744, 558] on button "Next" at bounding box center [755, 561] width 73 height 31
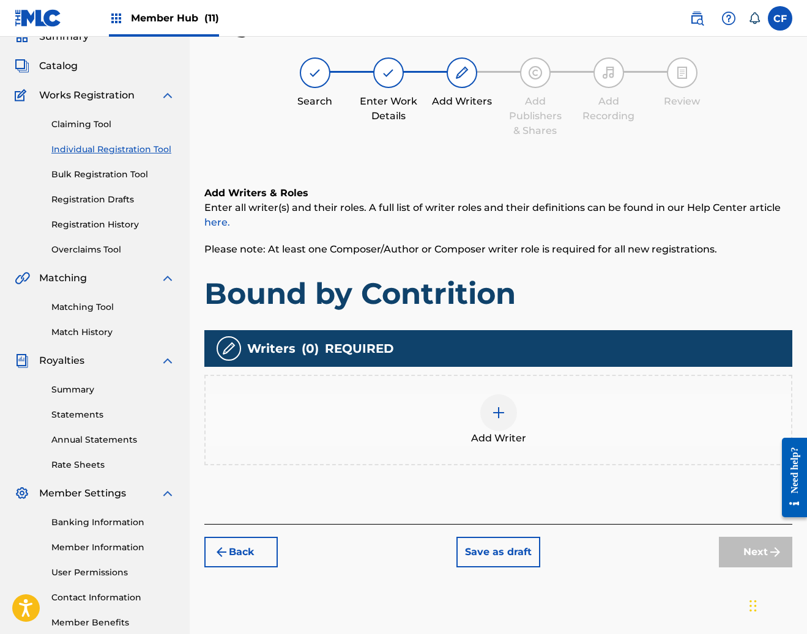
scroll to position [55, 0]
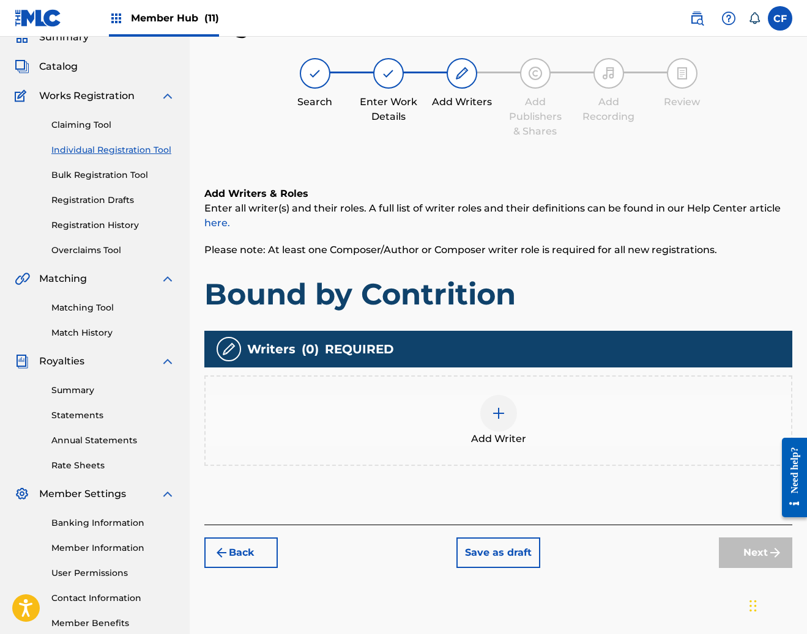
click at [508, 439] on span "Add Writer" at bounding box center [498, 439] width 55 height 15
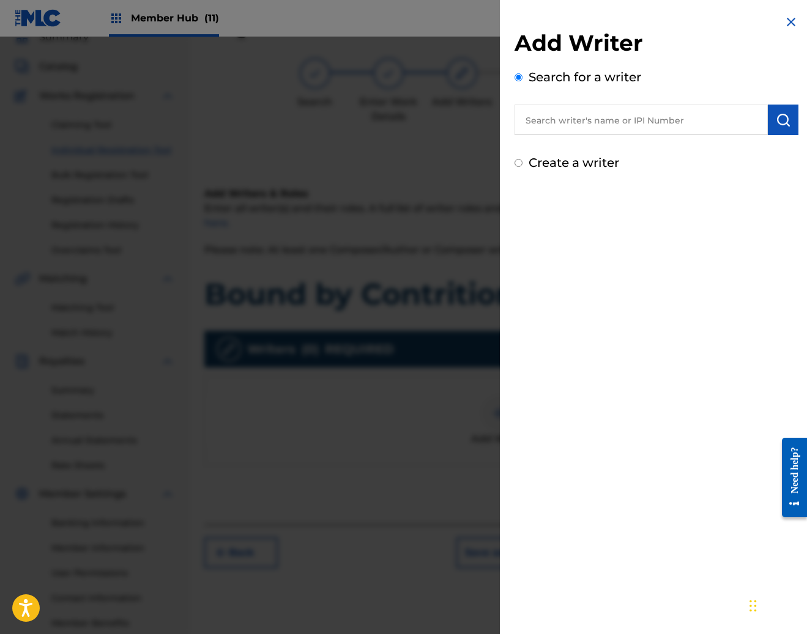
click at [609, 117] on input "text" at bounding box center [640, 120] width 253 height 31
paste input "CARRILLO, PEDRO A"
type input "pedro carillo"
click at [768, 119] on button "submit" at bounding box center [783, 120] width 31 height 31
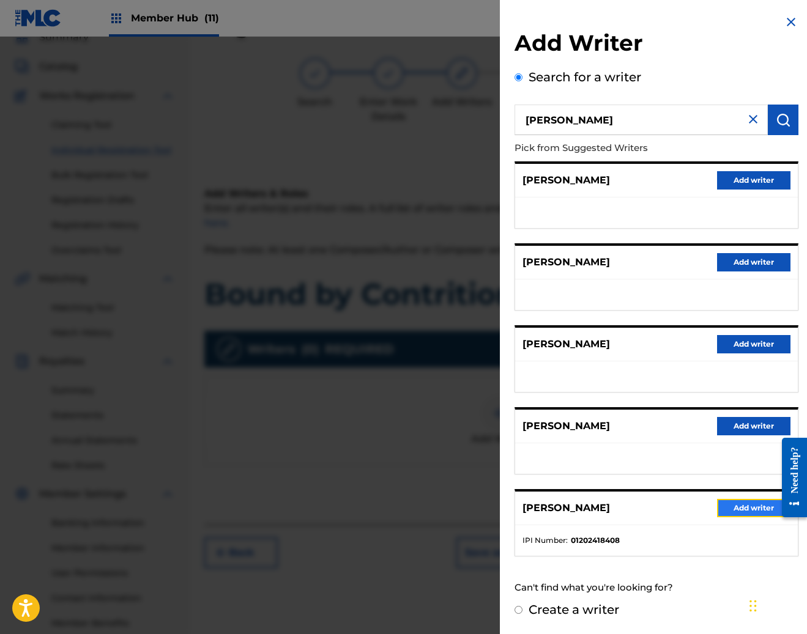
click at [745, 509] on button "Add writer" at bounding box center [753, 508] width 73 height 18
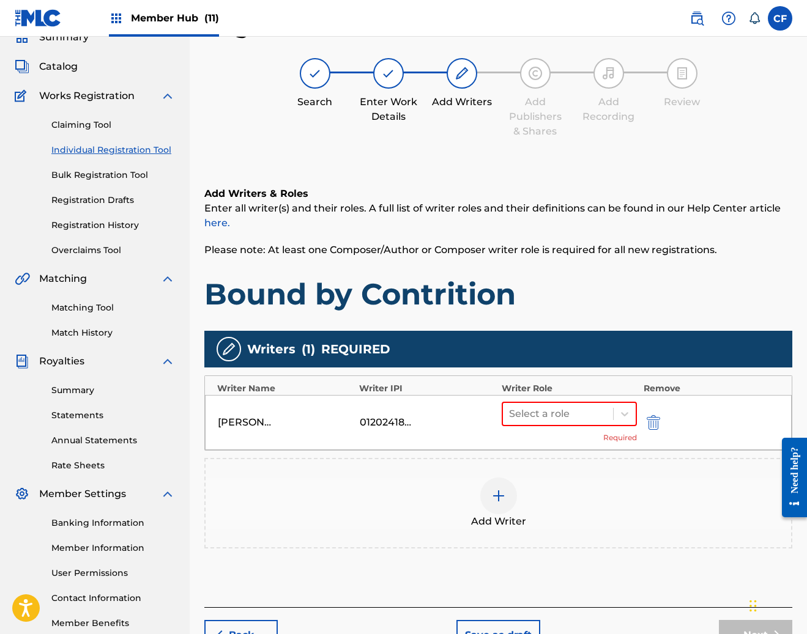
click at [495, 495] on img at bounding box center [498, 496] width 15 height 15
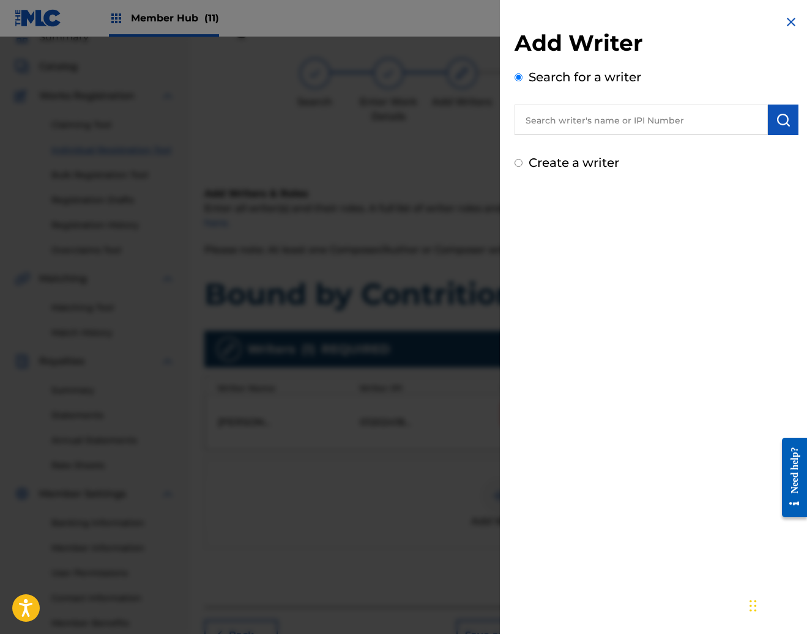
click at [628, 118] on input "text" at bounding box center [640, 120] width 253 height 31
paste input "LE, ANDREW"
type input "LE, ANDREW"
click at [791, 120] on button "submit" at bounding box center [783, 120] width 31 height 31
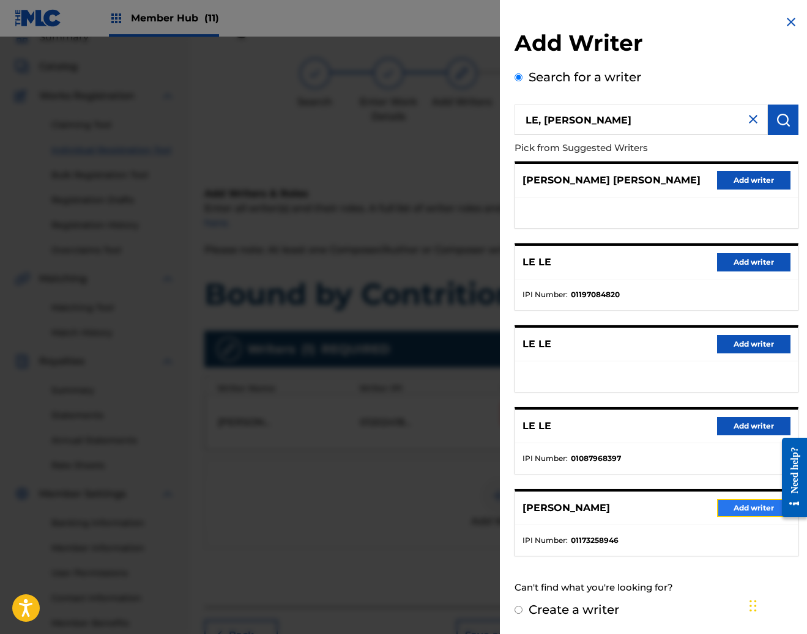
click at [740, 503] on button "Add writer" at bounding box center [753, 508] width 73 height 18
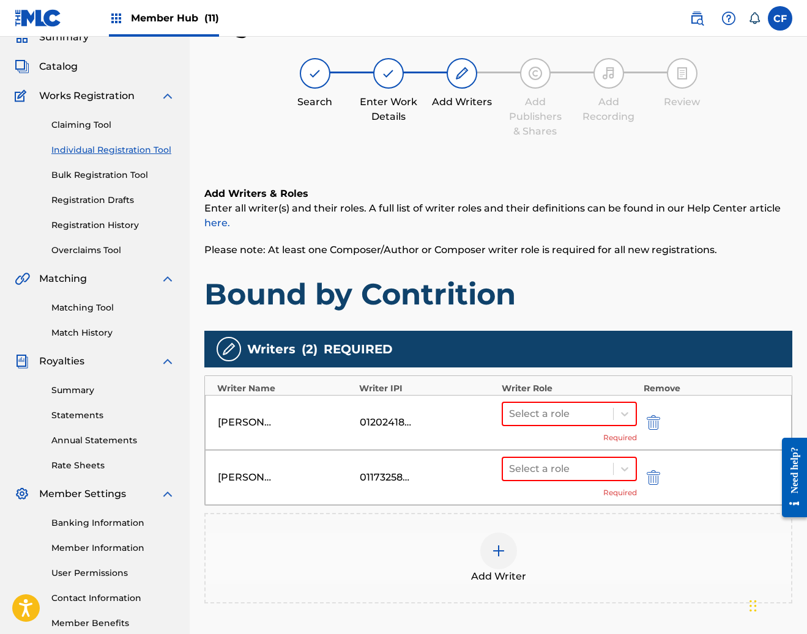
click at [484, 556] on div at bounding box center [498, 551] width 37 height 37
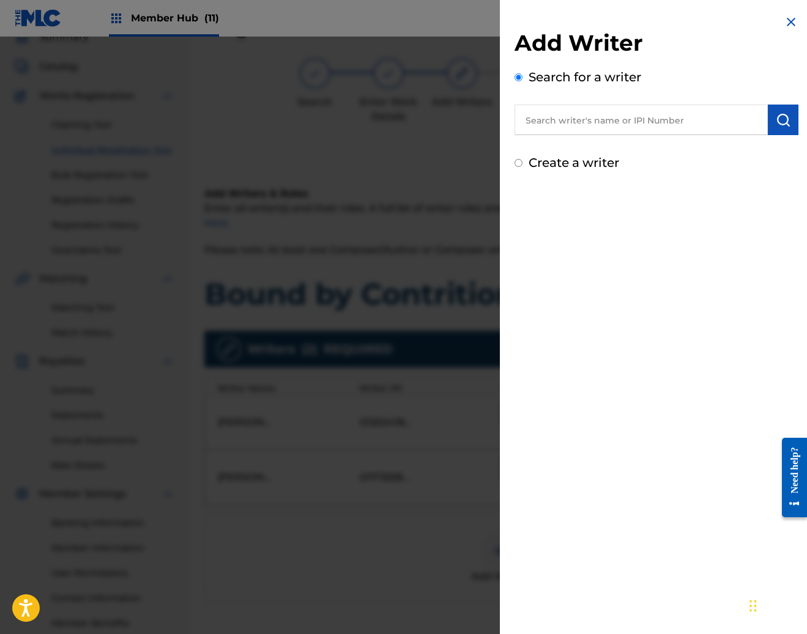
click at [614, 100] on div "Search for a writer" at bounding box center [656, 101] width 284 height 67
click at [611, 117] on input "text" at bounding box center [640, 120] width 253 height 31
paste input "REYNOLDS, SAMUEL PAUL"
type input "REYNOLDS, SAMUEL PAUL"
click at [786, 116] on button "submit" at bounding box center [783, 120] width 31 height 31
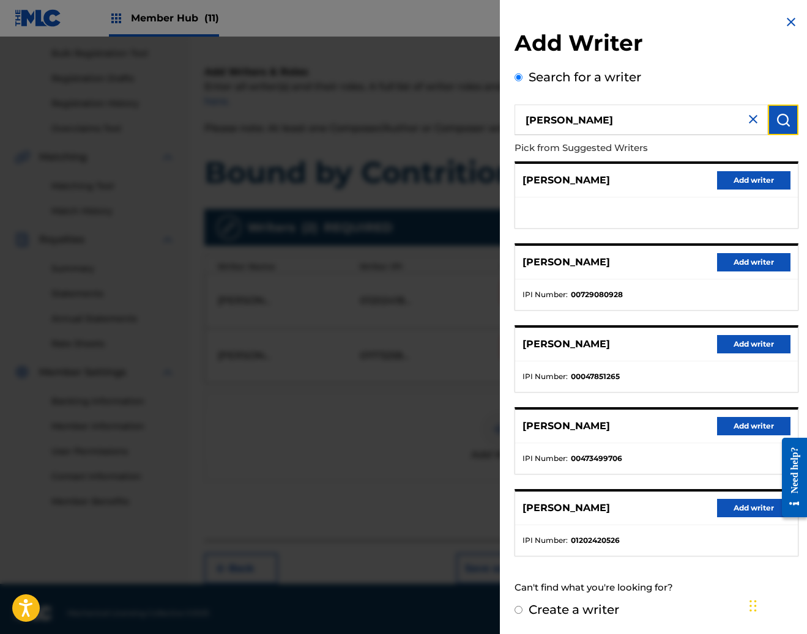
scroll to position [185, 0]
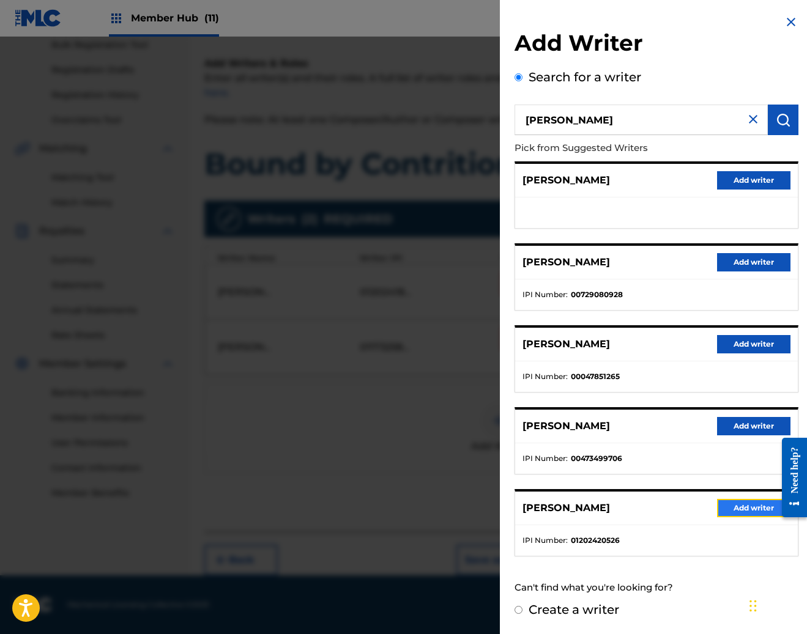
click at [743, 510] on button "Add writer" at bounding box center [753, 508] width 73 height 18
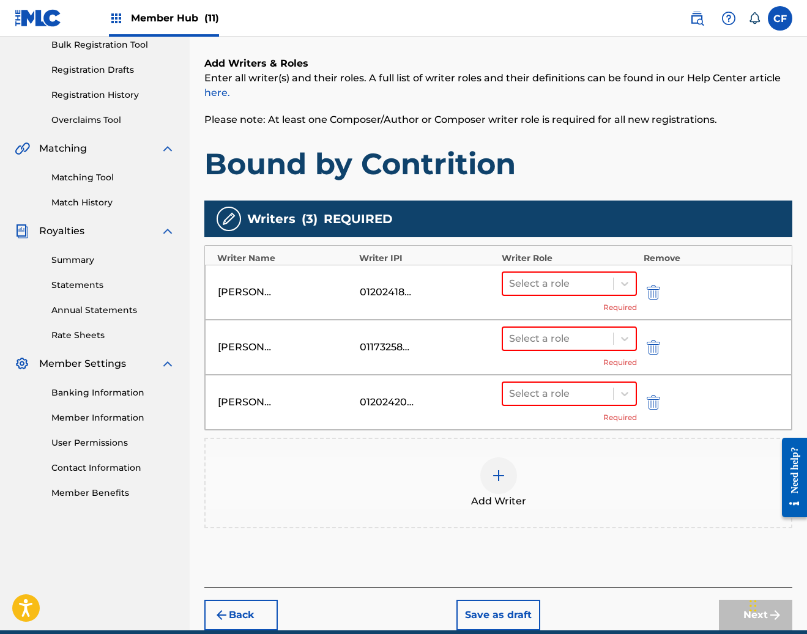
click at [503, 476] on img at bounding box center [498, 476] width 15 height 15
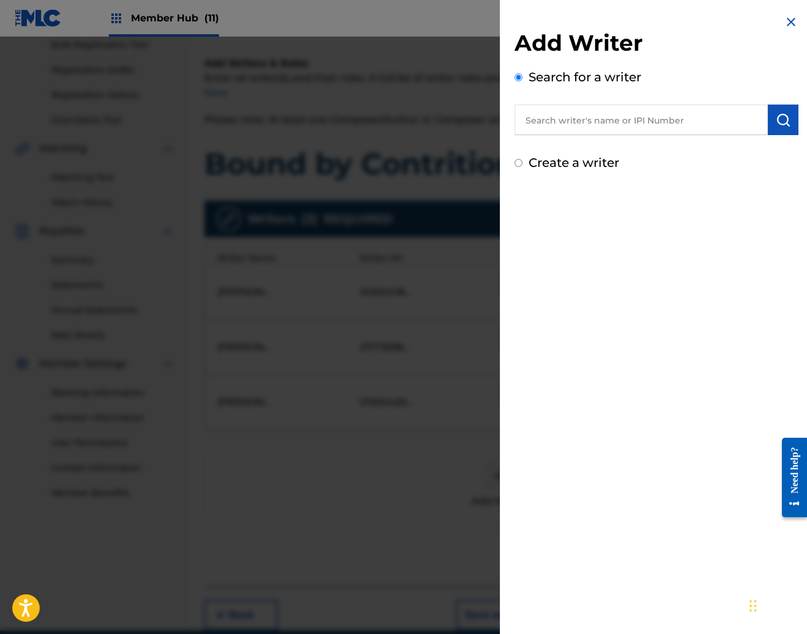
click at [645, 126] on input "text" at bounding box center [640, 120] width 253 height 31
paste input "YAMBRA, JEFFREY MICHAEL"
type input "YAMBRA, JEFFREY MICHAEL"
click at [776, 120] on img "submit" at bounding box center [783, 120] width 15 height 15
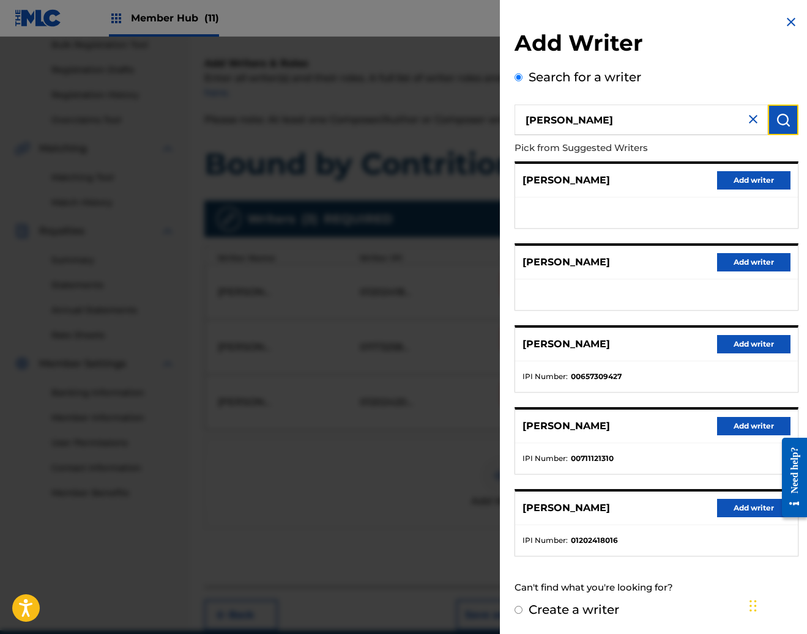
scroll to position [240, 0]
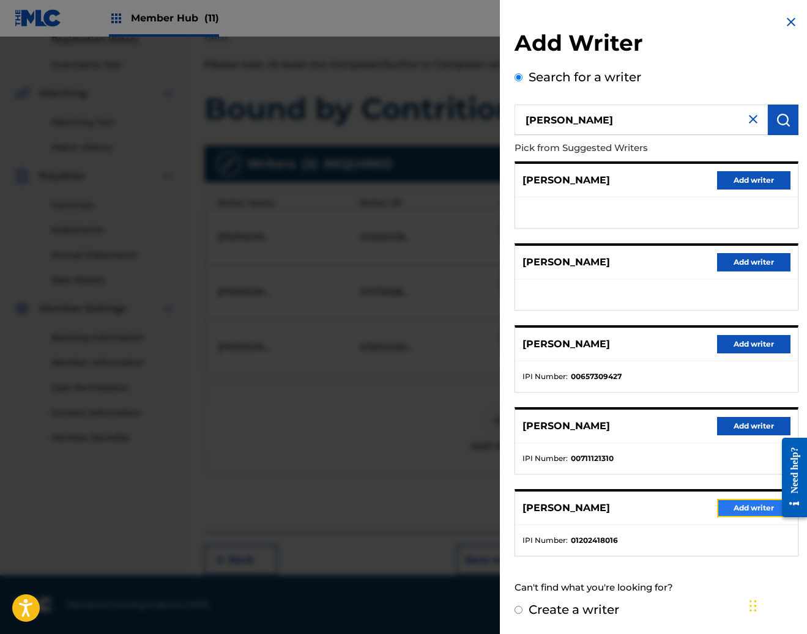
click at [731, 509] on button "Add writer" at bounding box center [753, 508] width 73 height 18
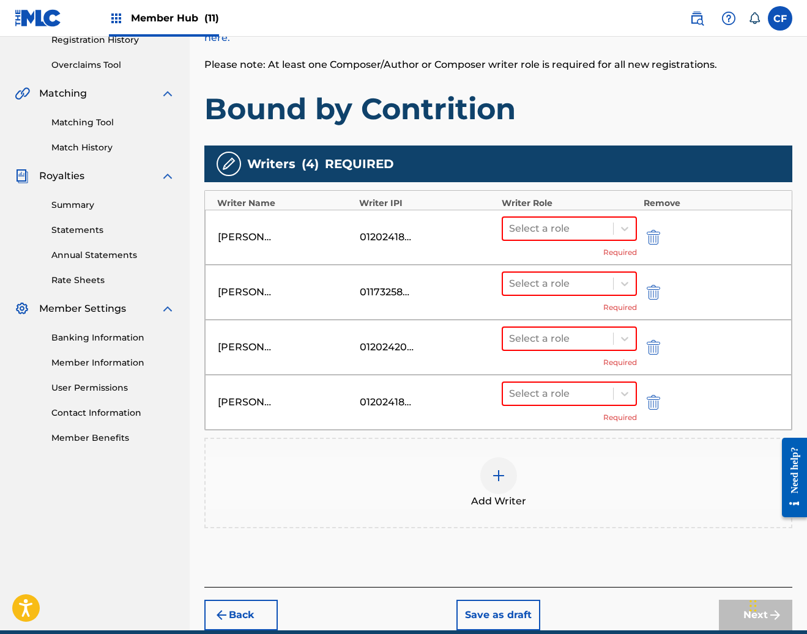
click at [503, 476] on img at bounding box center [498, 476] width 15 height 15
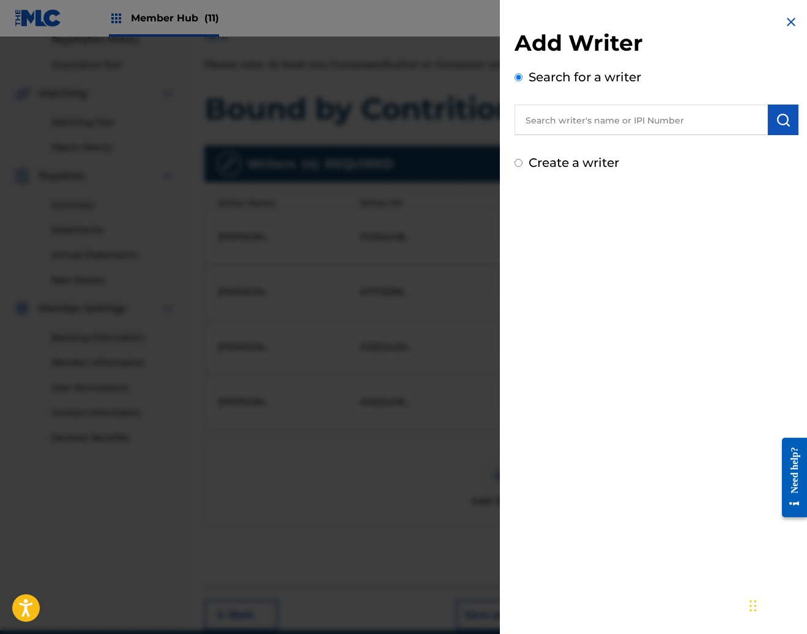
click at [670, 130] on input "text" at bounding box center [640, 120] width 253 height 31
paste input "BOSTER, EMMA GRACE"
click at [759, 120] on input "BOSTER, EMMA GRACE" at bounding box center [640, 120] width 253 height 31
type input "BOSTER, EMMA GRACE"
click at [782, 117] on img "submit" at bounding box center [783, 120] width 15 height 15
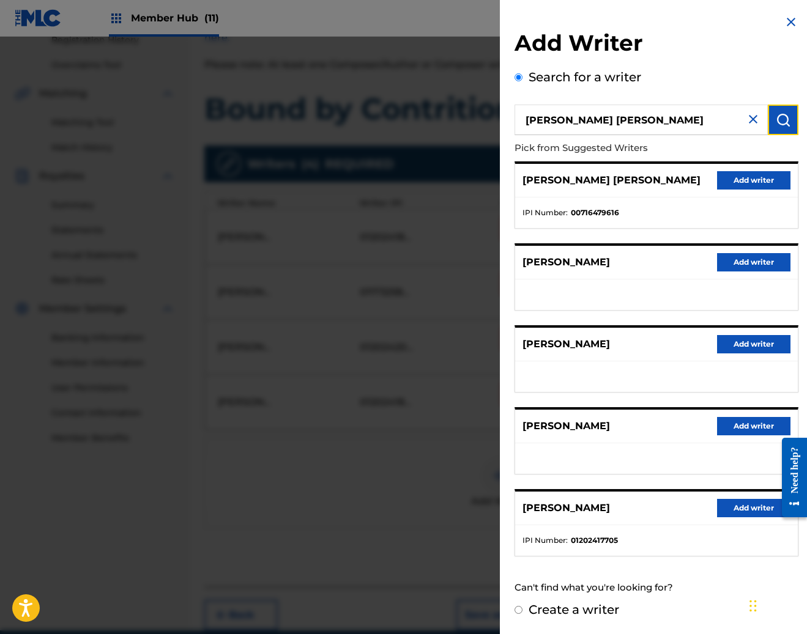
scroll to position [295, 0]
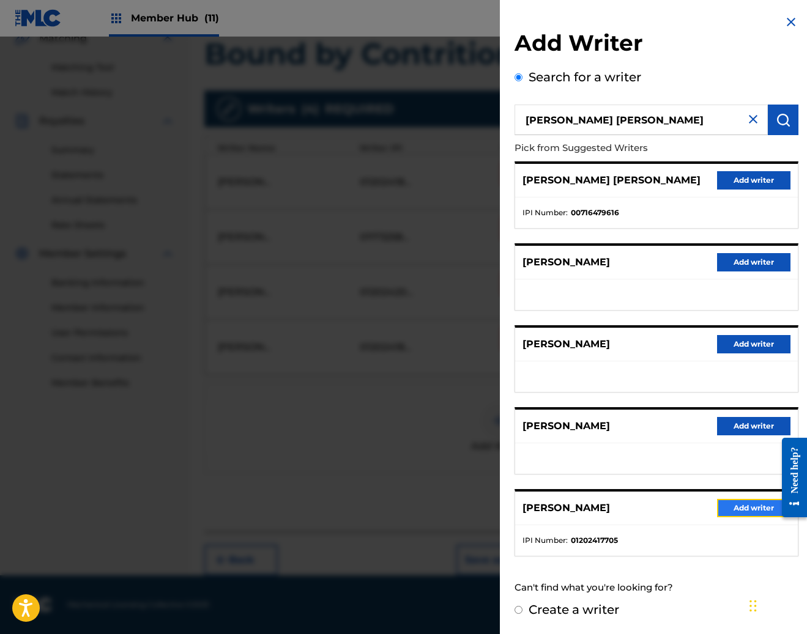
click at [746, 500] on button "Add writer" at bounding box center [753, 508] width 73 height 18
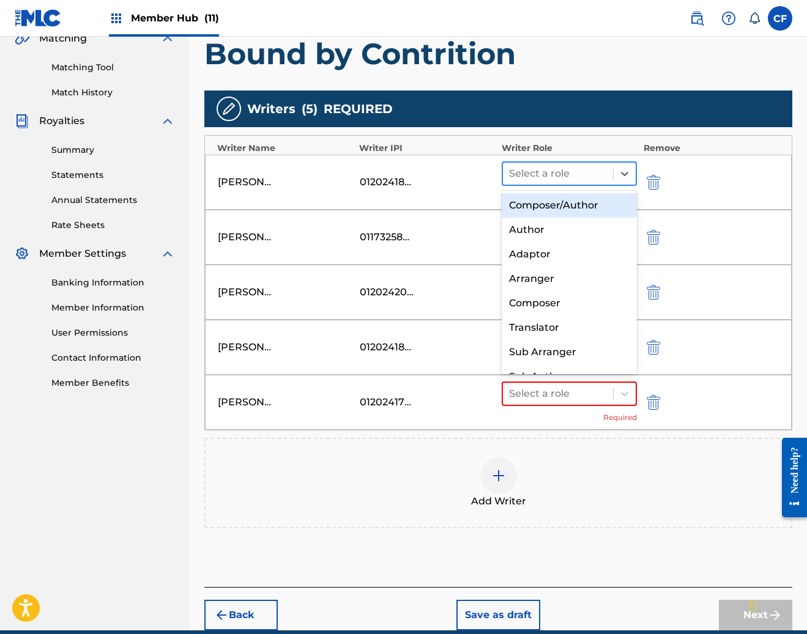
click at [525, 168] on div at bounding box center [558, 173] width 98 height 17
click at [521, 209] on div "Composer/Author" at bounding box center [570, 205] width 136 height 24
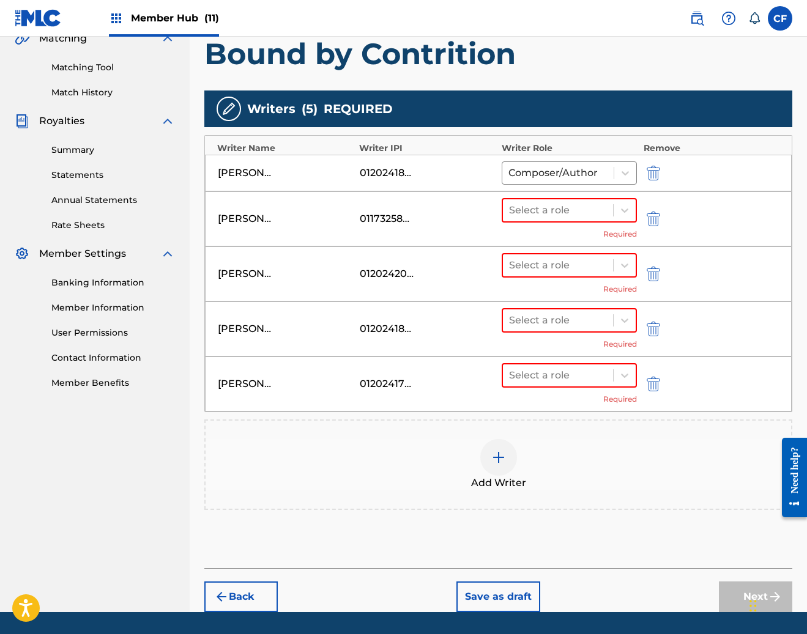
click at [530, 223] on div "Select a role Required" at bounding box center [570, 219] width 136 height 42
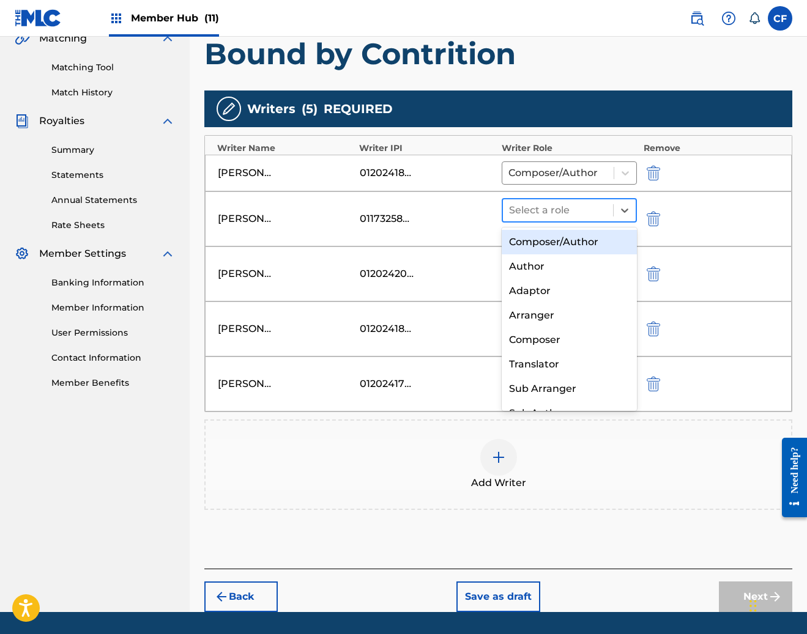
click at [548, 219] on div "Select a role" at bounding box center [558, 210] width 111 height 22
click at [552, 243] on div "Composer/Author" at bounding box center [570, 242] width 136 height 24
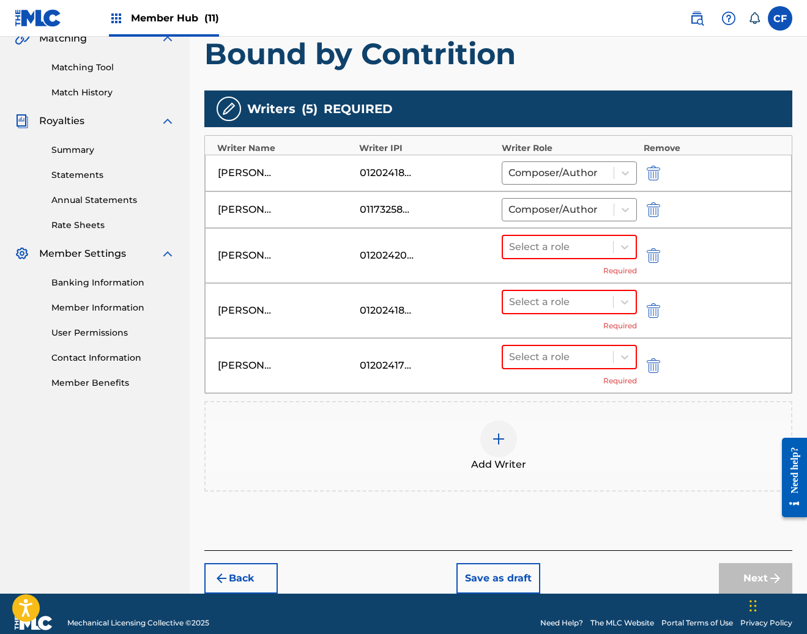
click at [558, 261] on div "Select a role Required" at bounding box center [570, 256] width 136 height 42
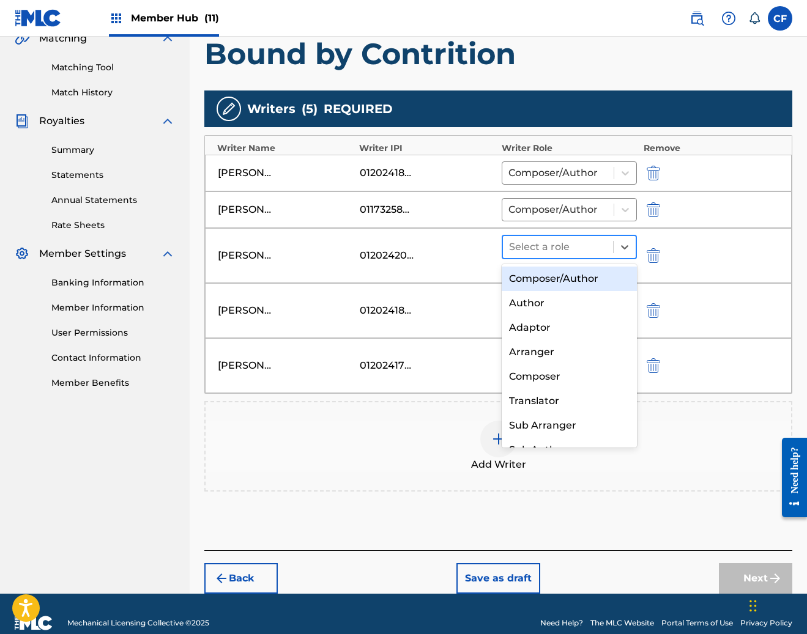
click at [586, 251] on div at bounding box center [558, 247] width 98 height 17
click at [572, 273] on div "Composer/Author" at bounding box center [570, 279] width 136 height 24
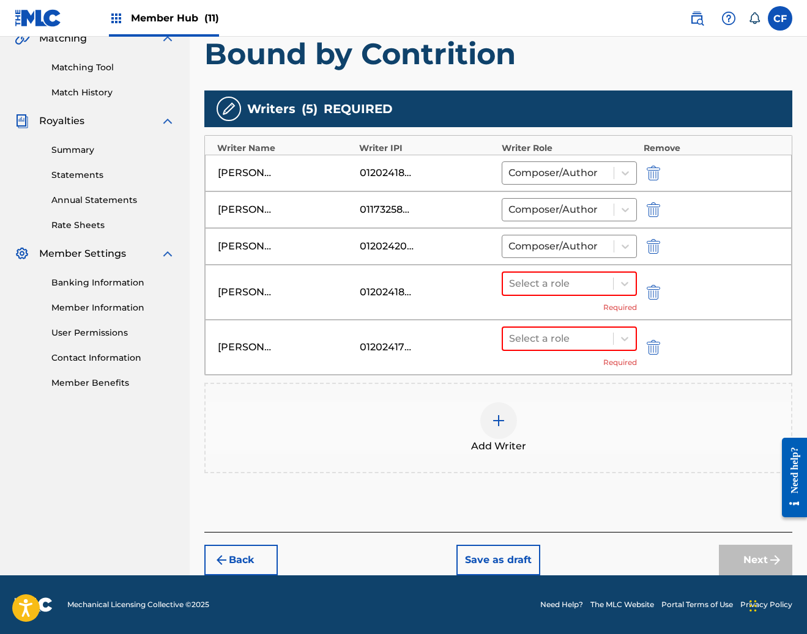
click at [579, 298] on div "Select a role Required" at bounding box center [570, 293] width 136 height 42
click at [588, 290] on div at bounding box center [558, 283] width 98 height 17
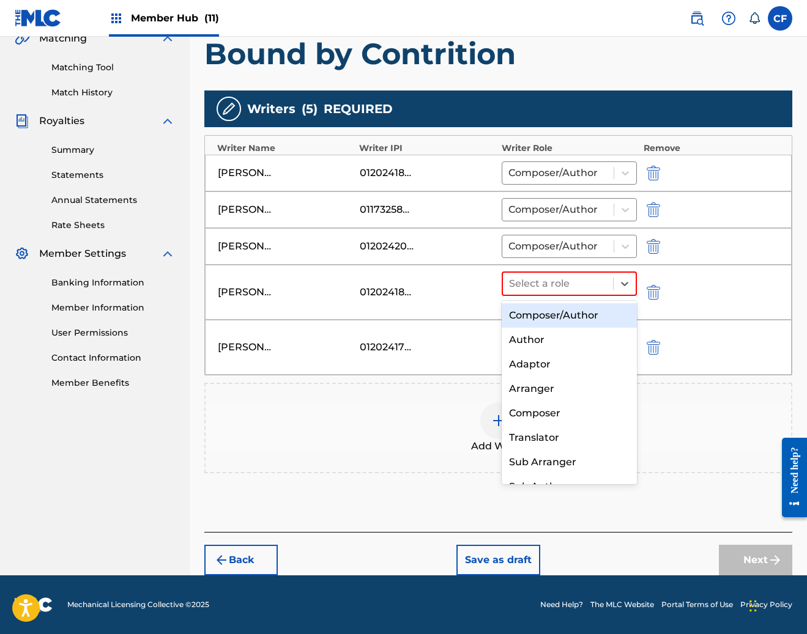
click at [575, 316] on div "Composer/Author" at bounding box center [570, 315] width 136 height 24
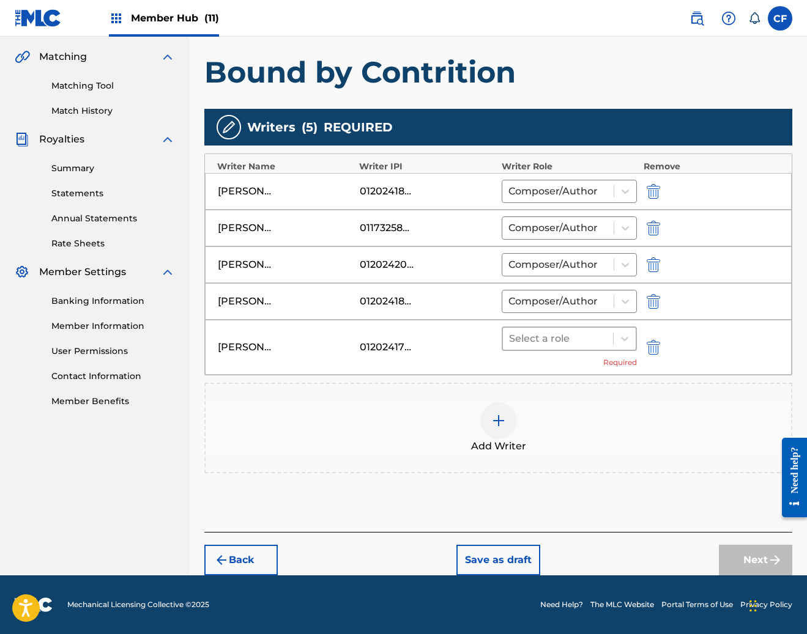
click at [585, 336] on div at bounding box center [558, 338] width 98 height 17
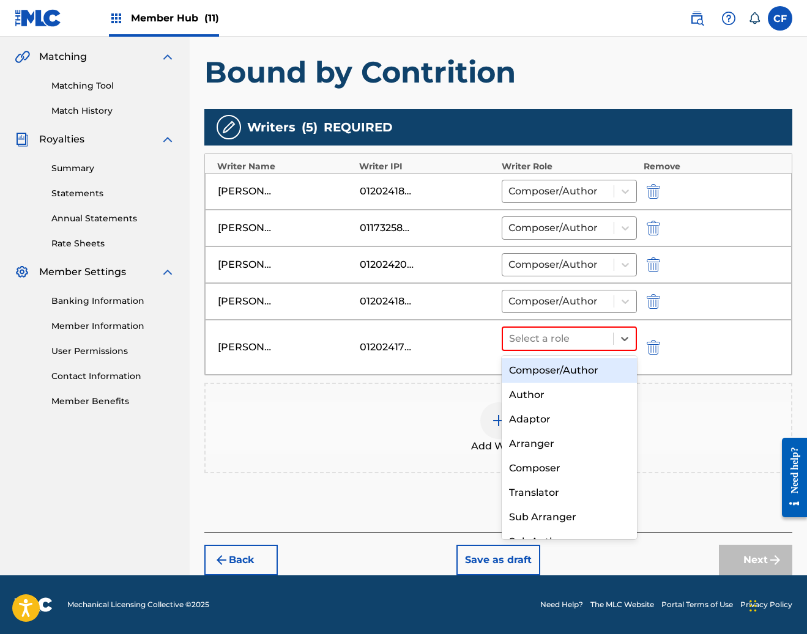
click at [574, 366] on div "Composer/Author" at bounding box center [570, 370] width 136 height 24
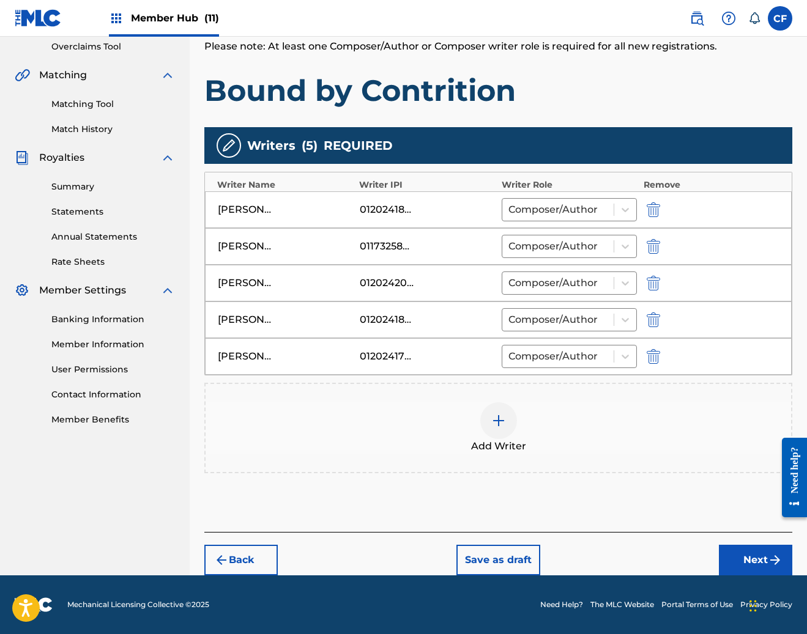
scroll to position [259, 0]
click at [749, 553] on button "Next" at bounding box center [755, 560] width 73 height 31
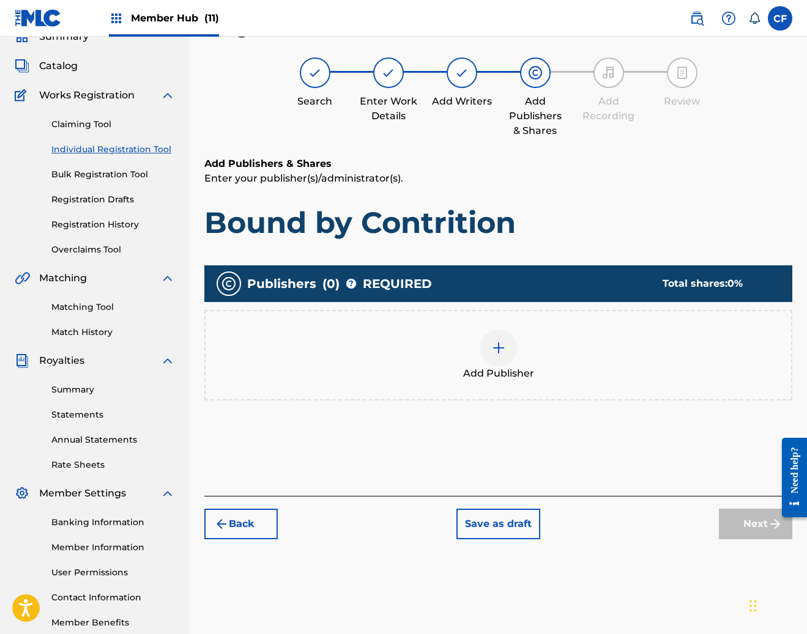
scroll to position [55, 0]
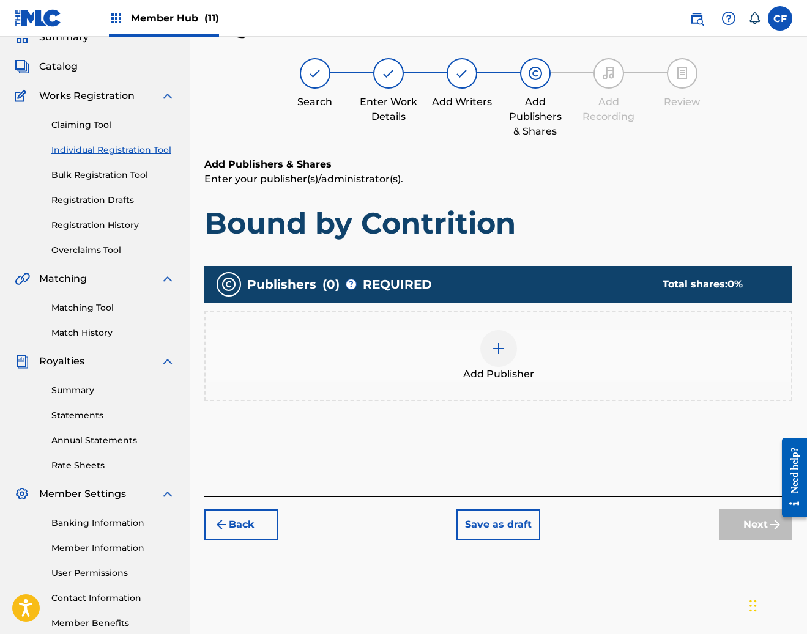
click at [487, 349] on div at bounding box center [498, 348] width 37 height 37
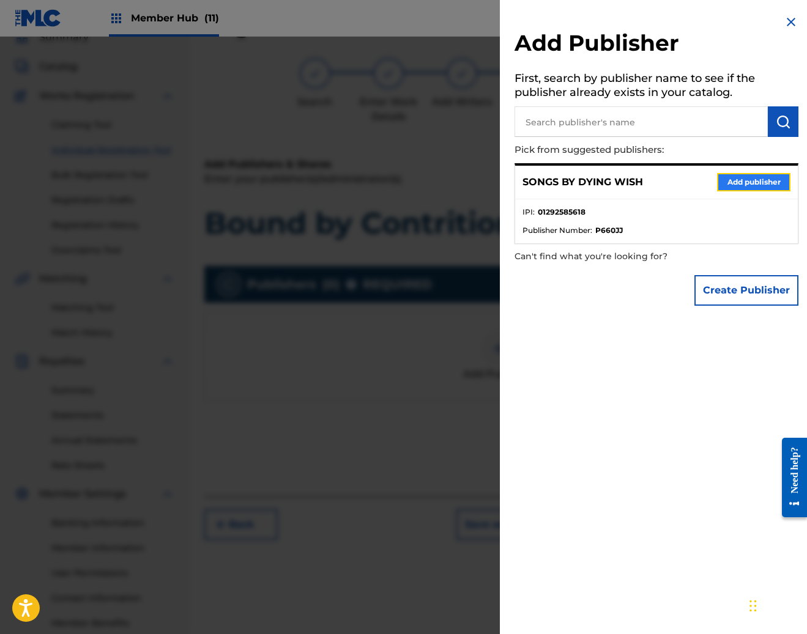
click at [749, 191] on button "Add publisher" at bounding box center [753, 182] width 73 height 18
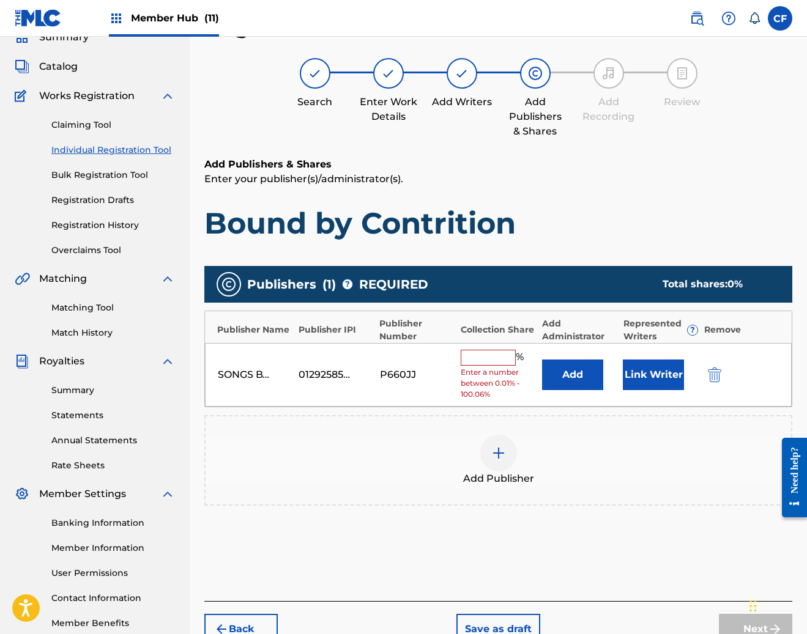
click at [646, 352] on div "SONGS BY DYING WISH 01292585618 P660JJ % Enter a number between 0.01% - 100.06%…" at bounding box center [498, 375] width 587 height 64
click at [655, 374] on button "Link Writer" at bounding box center [653, 375] width 61 height 31
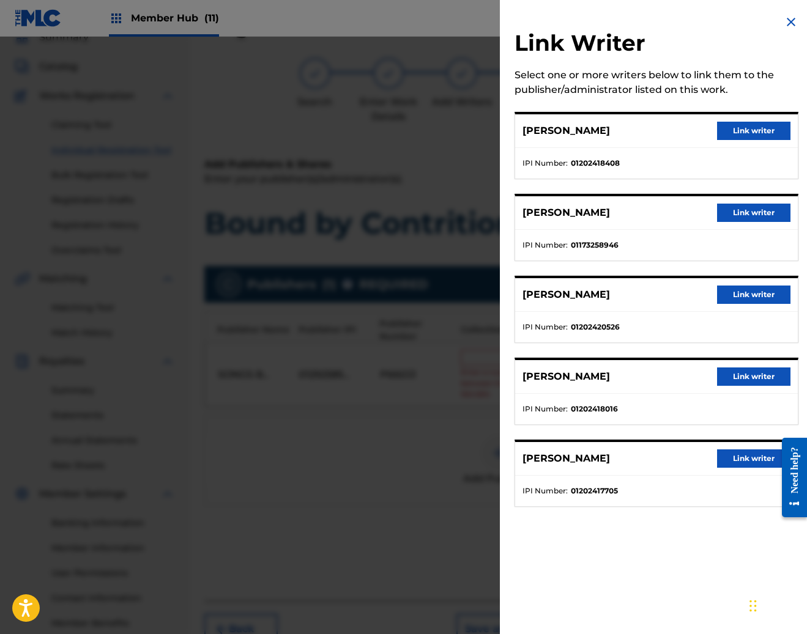
click at [757, 120] on div "PEDRO CARILLO Link writer" at bounding box center [656, 131] width 283 height 34
click at [761, 122] on button "Link writer" at bounding box center [753, 131] width 73 height 18
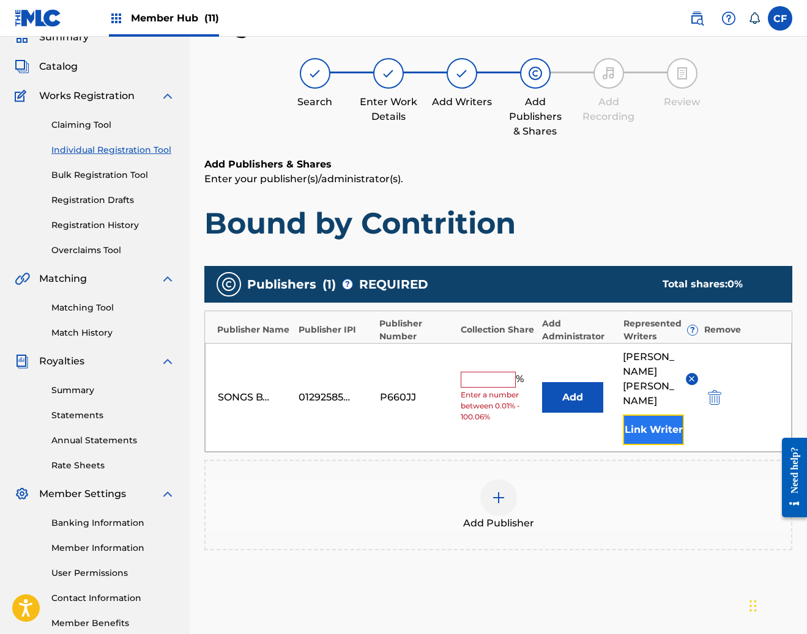
click at [639, 415] on button "Link Writer" at bounding box center [653, 430] width 61 height 31
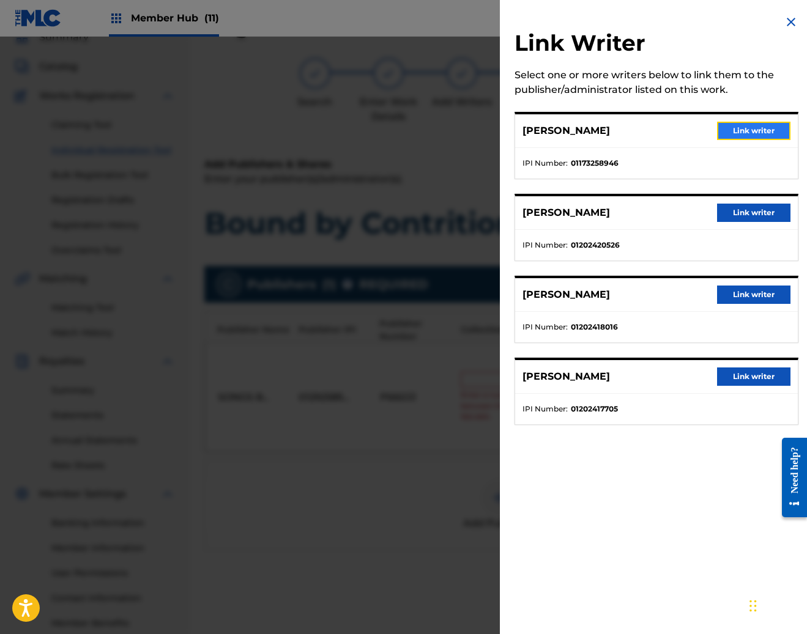
click at [758, 127] on button "Link writer" at bounding box center [753, 131] width 73 height 18
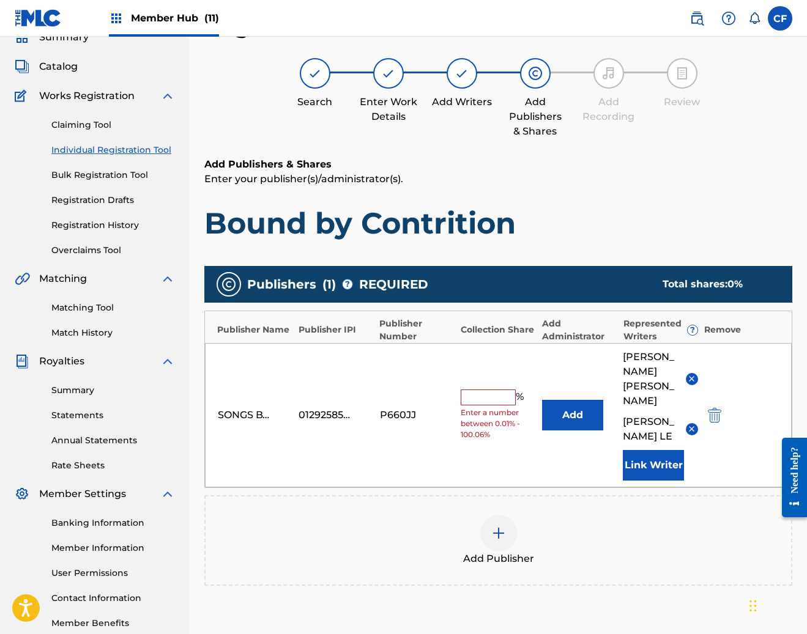
click at [640, 417] on div "PEDRO CARILLO ANDREW LE Link Writer" at bounding box center [660, 415] width 75 height 131
click at [643, 450] on button "Link Writer" at bounding box center [653, 465] width 61 height 31
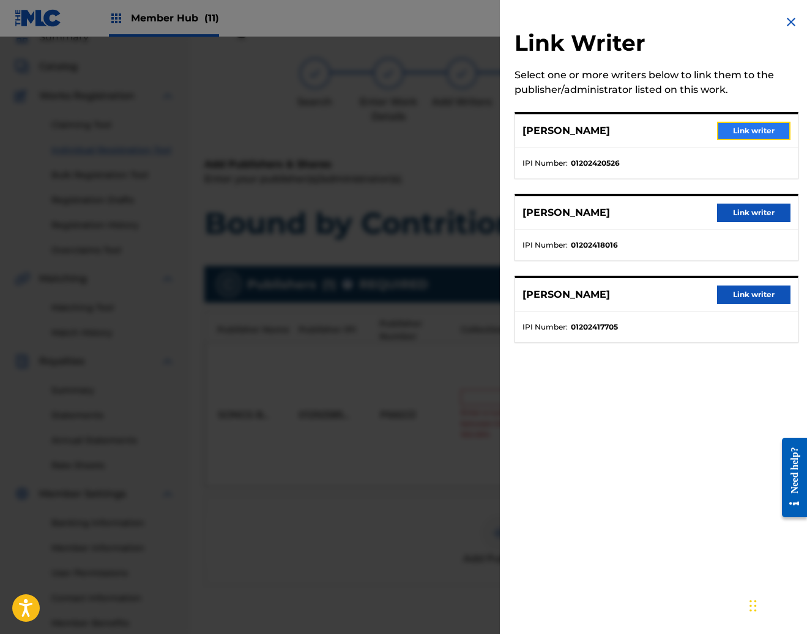
click at [755, 135] on button "Link writer" at bounding box center [753, 131] width 73 height 18
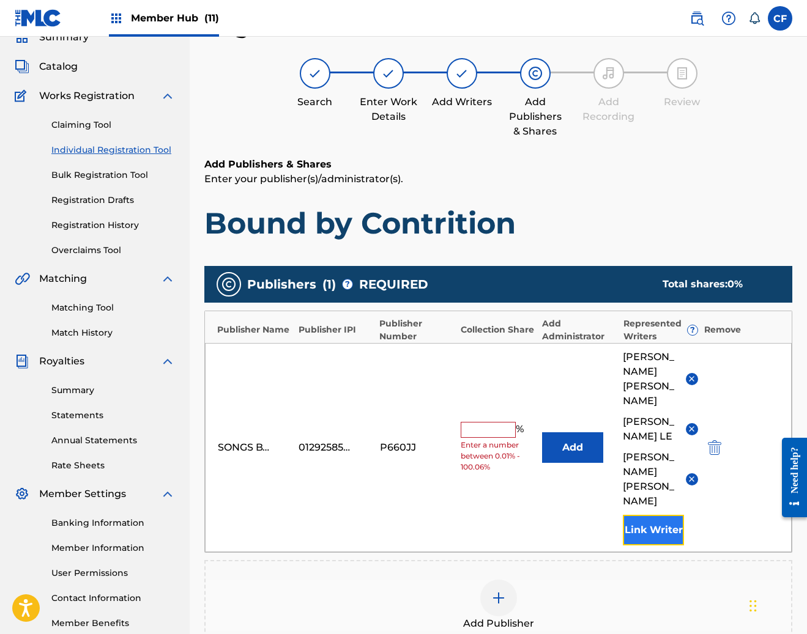
click at [635, 515] on button "Link Writer" at bounding box center [653, 530] width 61 height 31
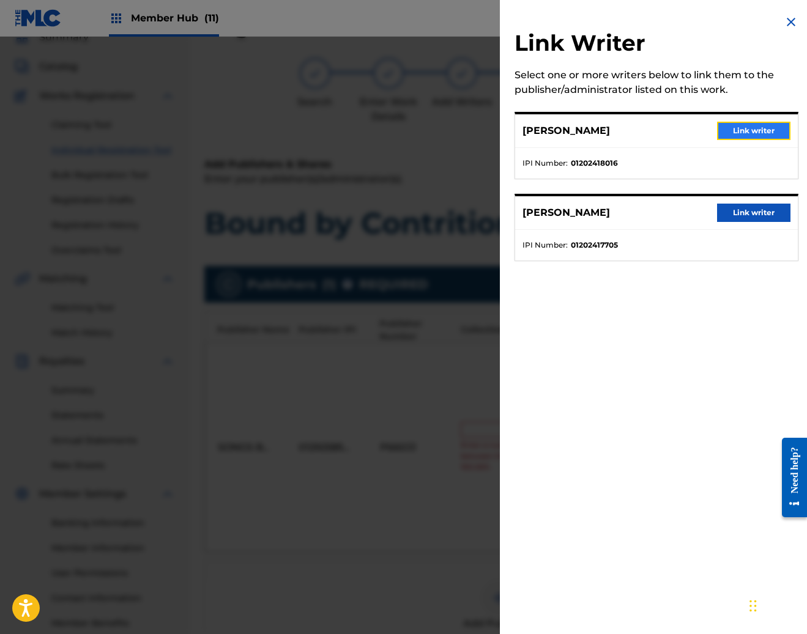
click at [768, 122] on button "Link writer" at bounding box center [753, 131] width 73 height 18
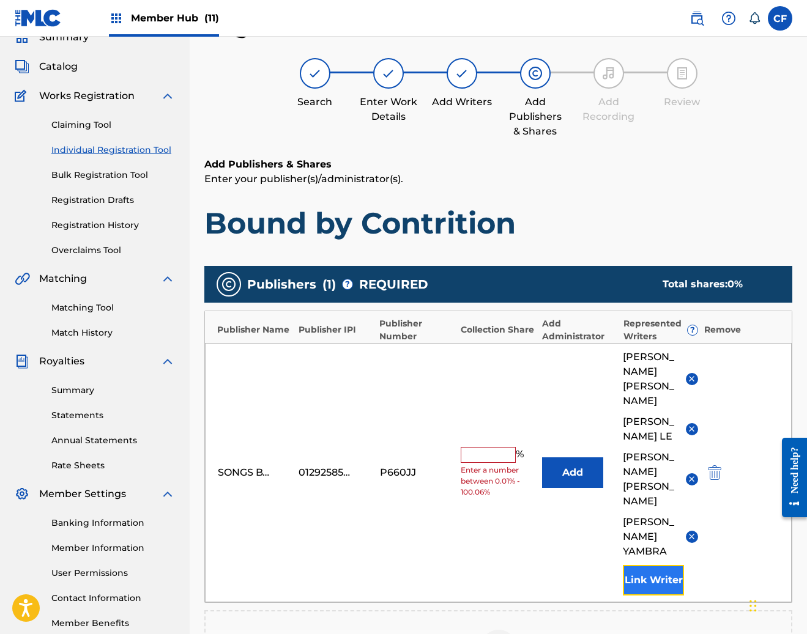
click at [656, 565] on button "Link Writer" at bounding box center [653, 580] width 61 height 31
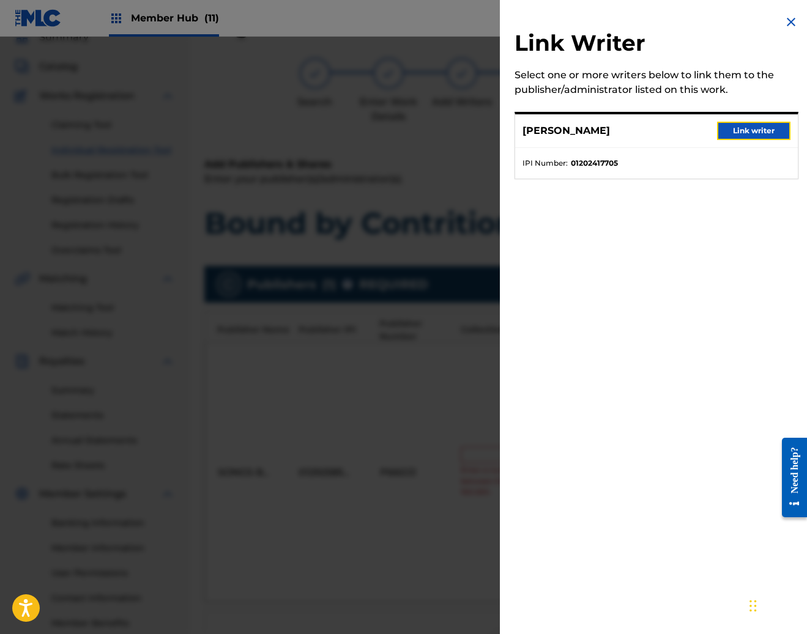
click at [754, 130] on button "Link writer" at bounding box center [753, 131] width 73 height 18
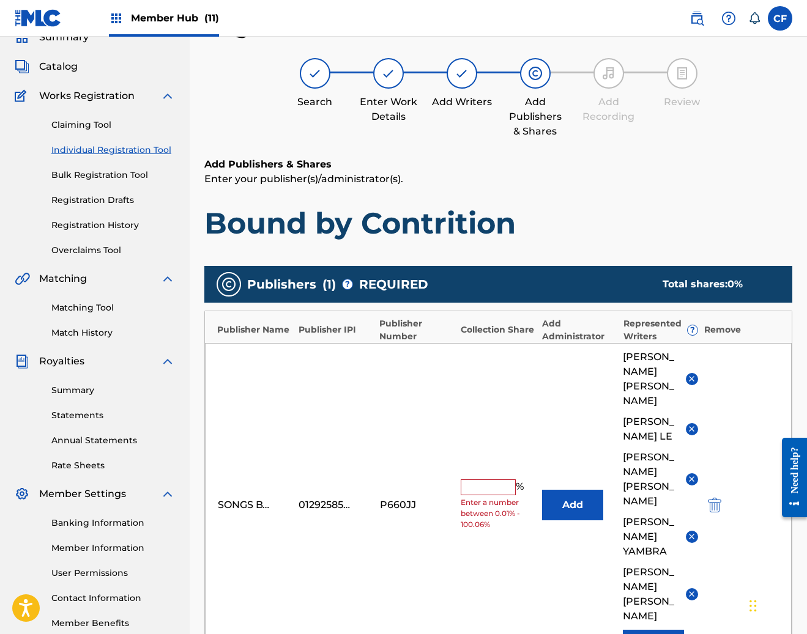
click at [491, 480] on input "text" at bounding box center [488, 488] width 55 height 16
type input "100"
click at [546, 182] on p "Enter your publisher(s)/administrator(s)." at bounding box center [498, 179] width 588 height 15
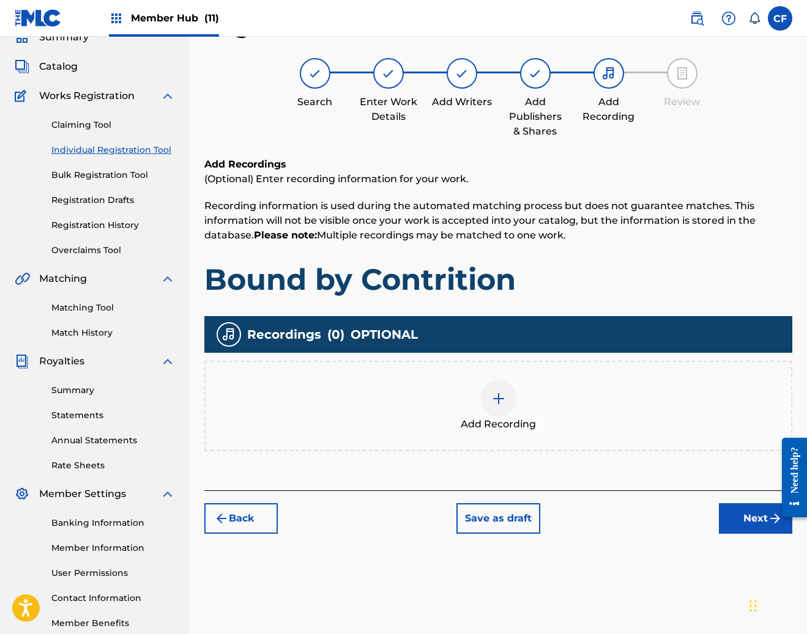
click at [543, 404] on div "Add Recording" at bounding box center [498, 405] width 585 height 51
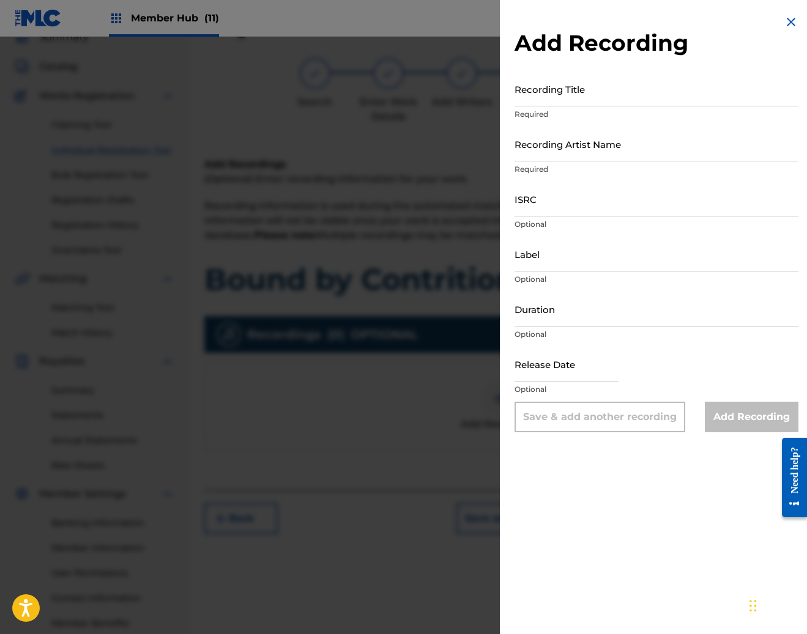
click at [558, 65] on div "Add Recording Recording Title Required Recording Artist Name Required ISRC Opti…" at bounding box center [656, 223] width 313 height 447
click at [558, 88] on input "Recording Title" at bounding box center [656, 89] width 284 height 35
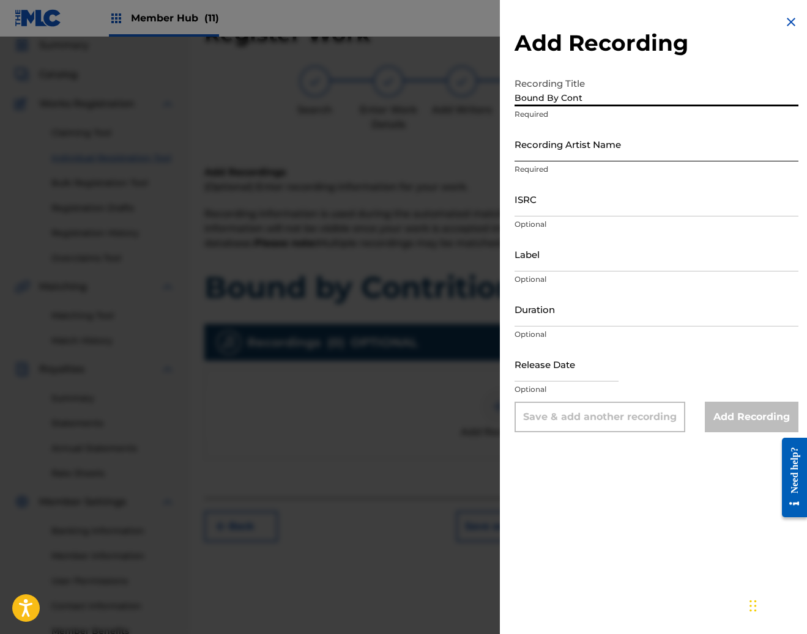
type input "Bound By Cont"
click at [536, 152] on input "Recording Artist Name" at bounding box center [656, 144] width 284 height 35
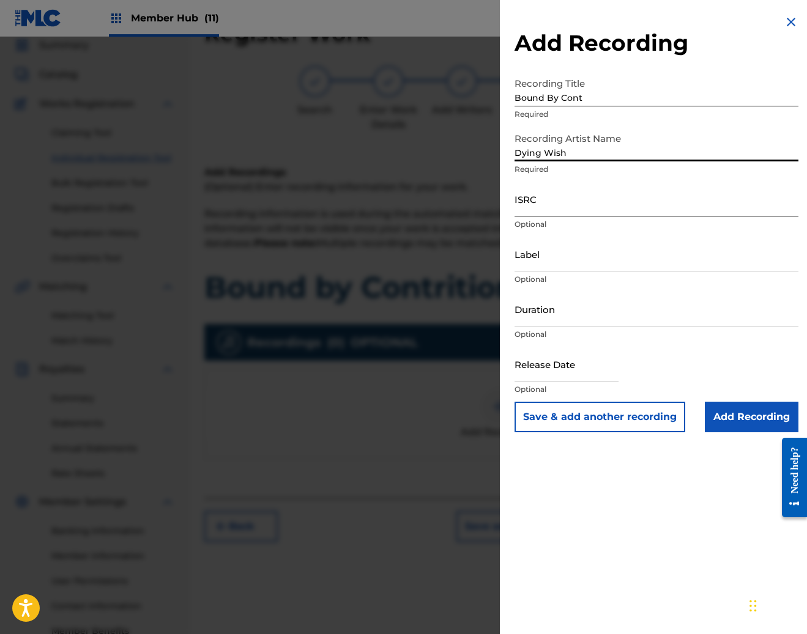
type input "Dying Wish"
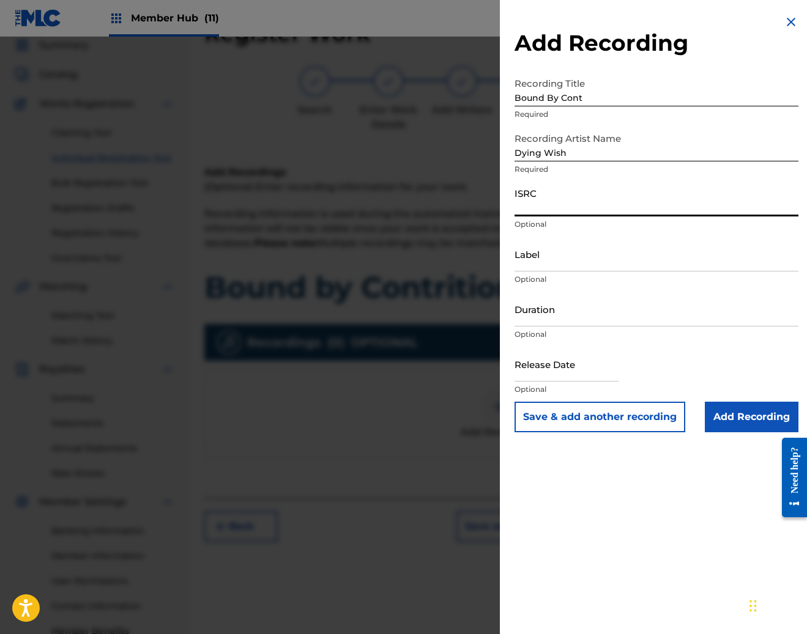
click at [542, 207] on input "ISRC" at bounding box center [656, 199] width 284 height 35
paste input "USHM21855004"
type input "USHM21855004"
click at [661, 106] on input "Bound By Cont" at bounding box center [656, 89] width 284 height 35
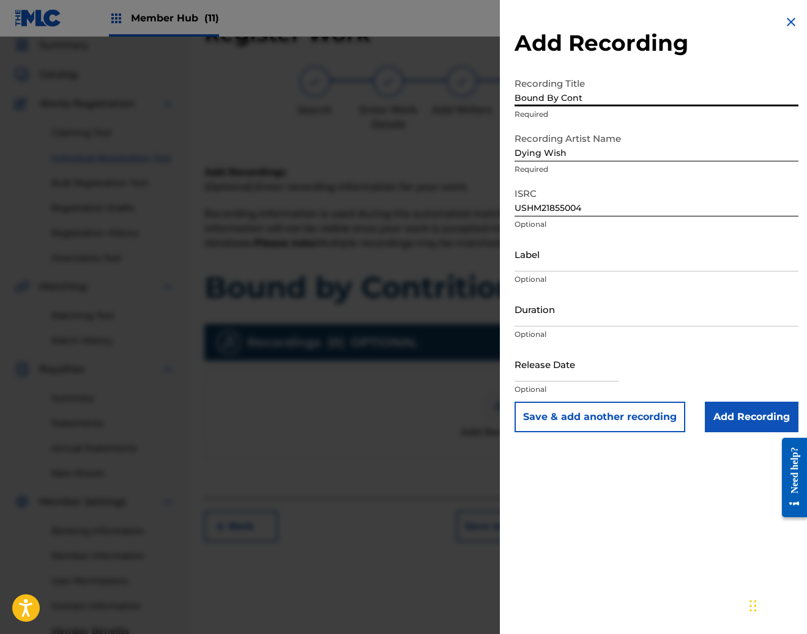
click at [661, 106] on input "Bound By Cont" at bounding box center [656, 89] width 284 height 35
paste input "OUND BY CONTRITION"
type input "BOUND BY CONTRITION"
click at [735, 418] on input "Add Recording" at bounding box center [752, 417] width 94 height 31
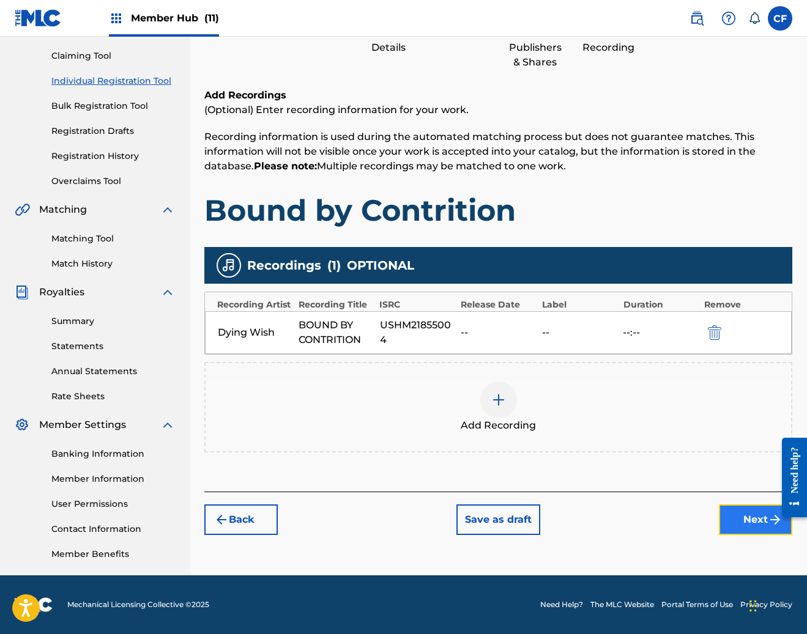
click at [743, 514] on button "Next" at bounding box center [755, 520] width 73 height 31
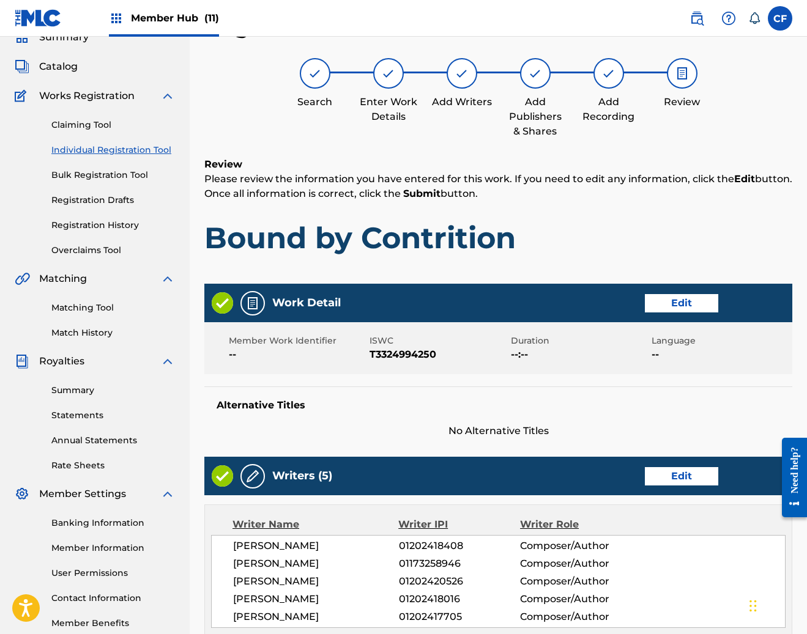
scroll to position [563, 0]
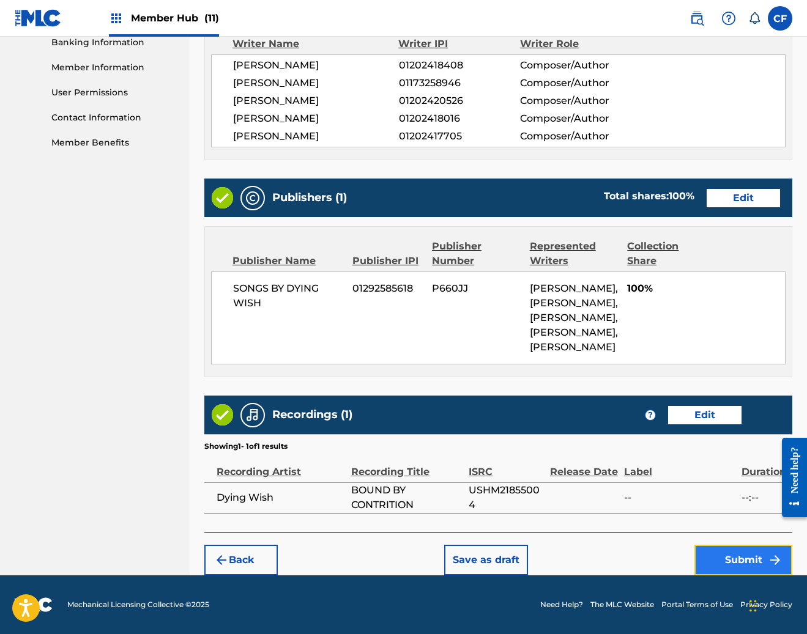
click at [722, 557] on button "Submit" at bounding box center [743, 560] width 98 height 31
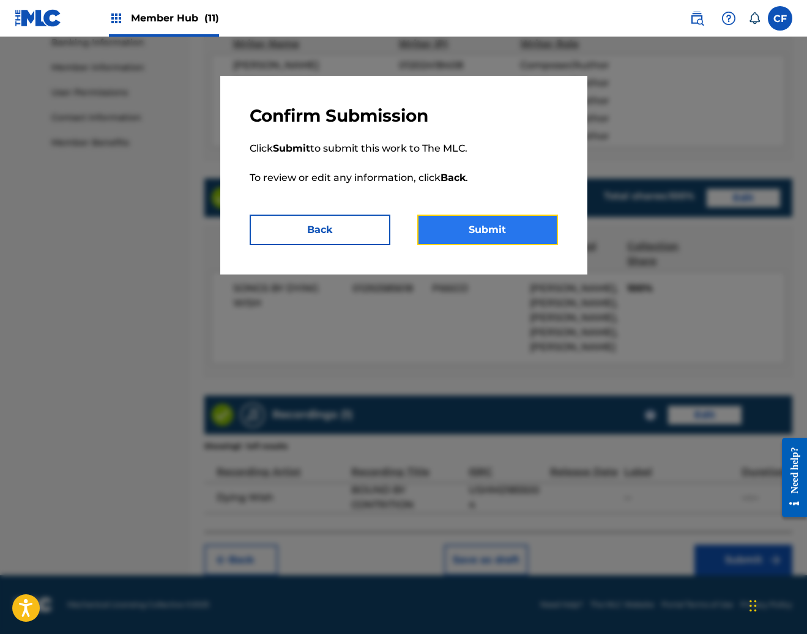
click at [516, 245] on button "Submit" at bounding box center [487, 230] width 141 height 31
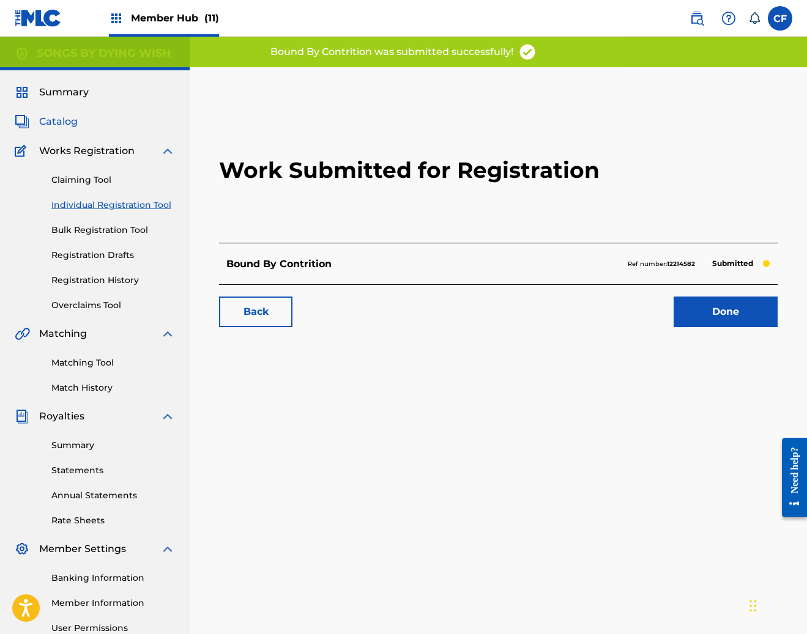
click at [50, 120] on span "Catalog" at bounding box center [58, 121] width 39 height 15
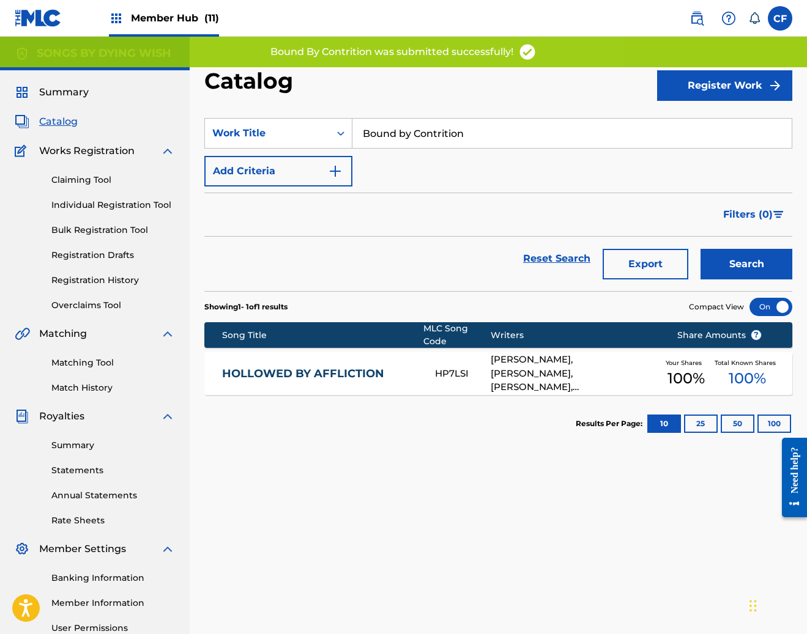
click at [555, 140] on input "Bound by Contrition" at bounding box center [571, 133] width 439 height 29
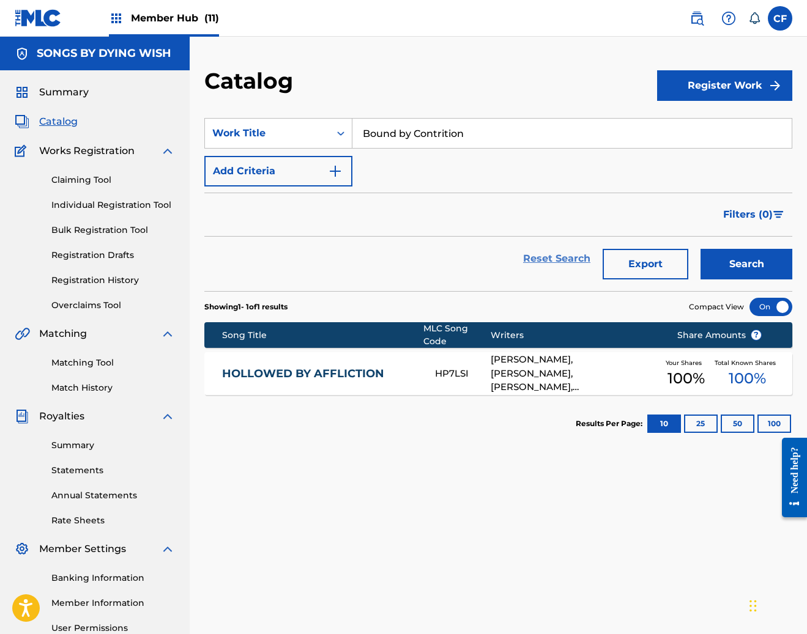
click at [560, 258] on link "Reset Search" at bounding box center [557, 258] width 80 height 27
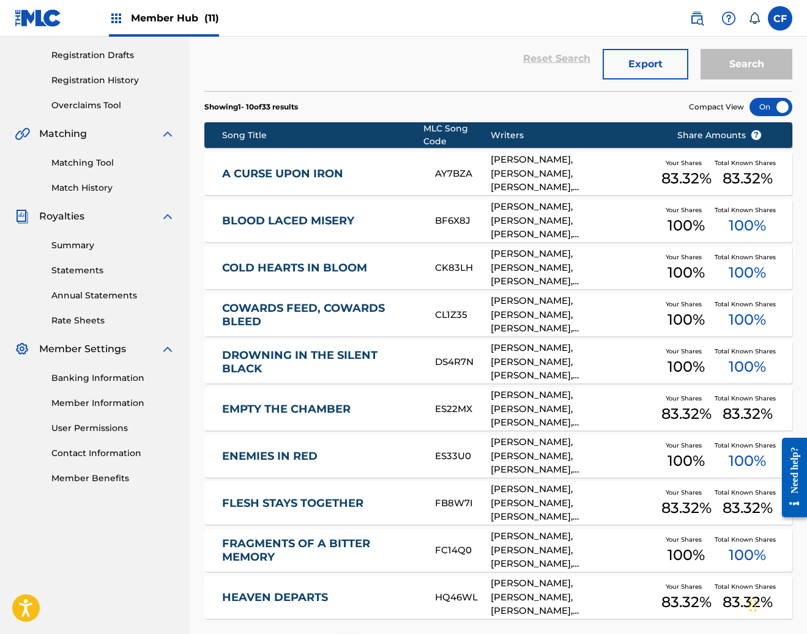
scroll to position [306, 0]
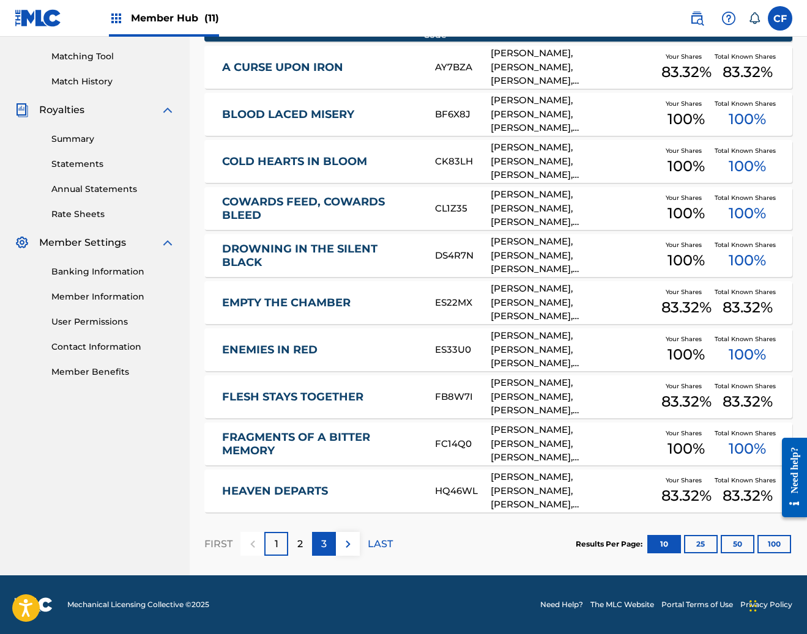
click at [320, 543] on div "3" at bounding box center [324, 544] width 24 height 24
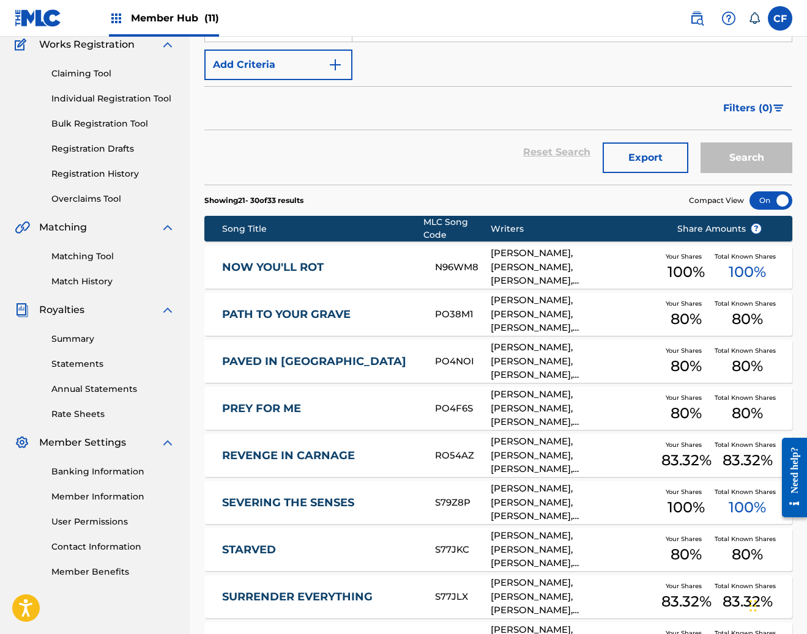
scroll to position [0, 0]
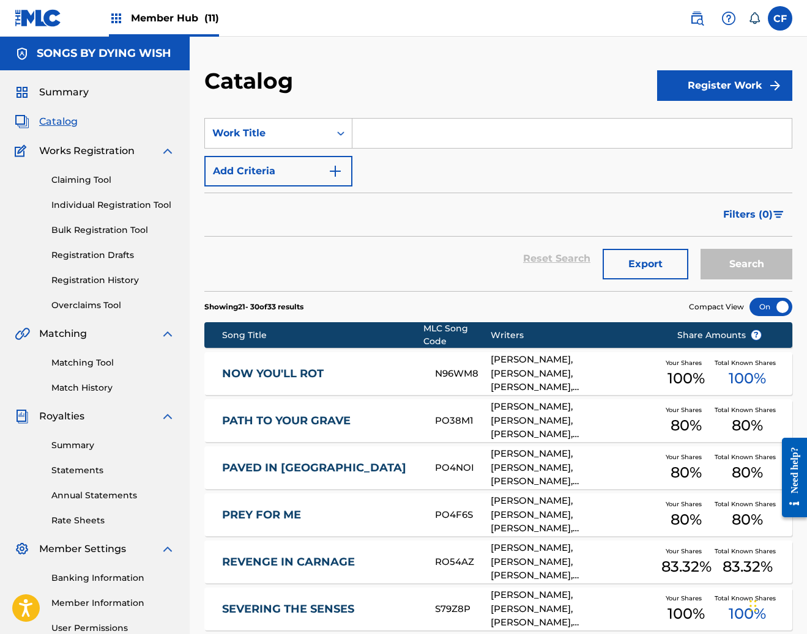
click at [438, 125] on input "Search Form" at bounding box center [571, 133] width 439 height 29
paste input "Enemies in Red"
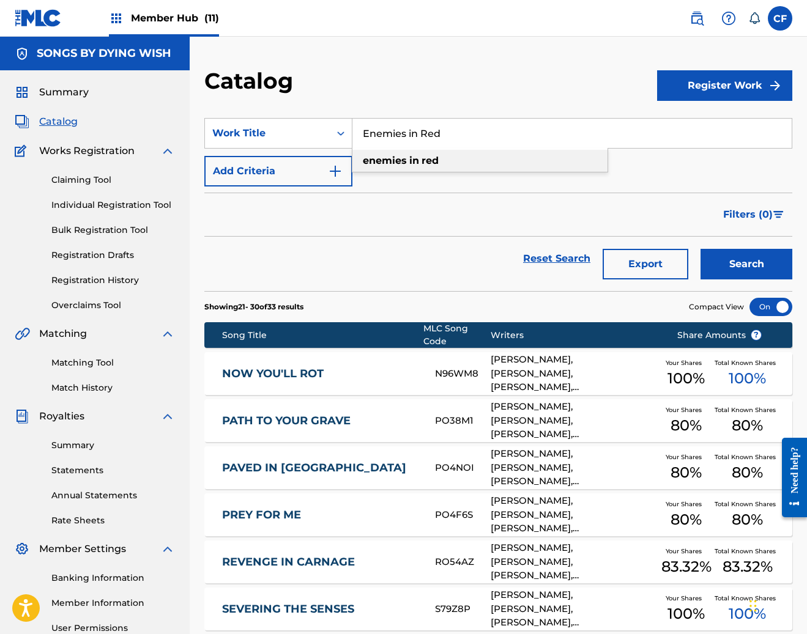
click at [395, 157] on strong "enemies" at bounding box center [385, 161] width 44 height 12
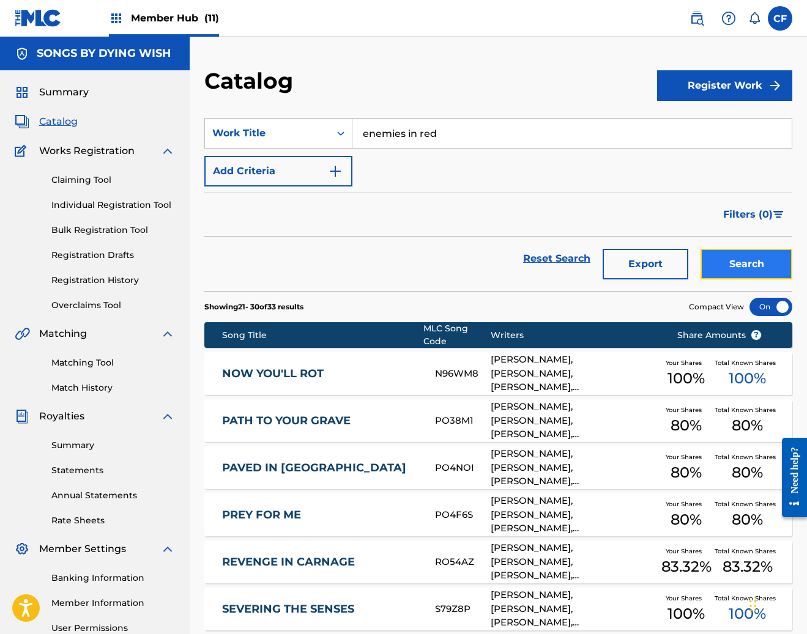
click at [736, 254] on button "Search" at bounding box center [746, 264] width 92 height 31
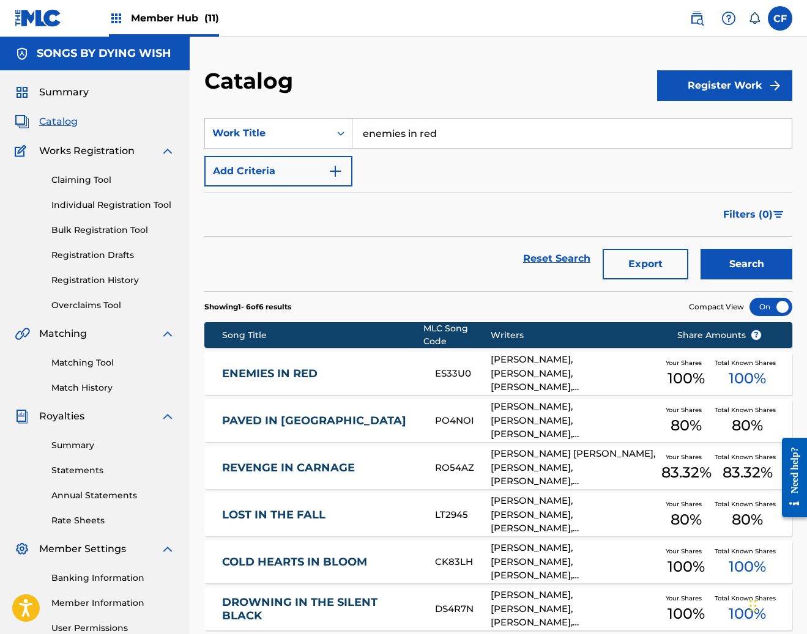
click at [503, 139] on input "enemies in red" at bounding box center [571, 133] width 439 height 29
paste input "Innate Thirst - Single Version"
drag, startPoint x: 424, startPoint y: 136, endPoint x: 625, endPoint y: 162, distance: 202.9
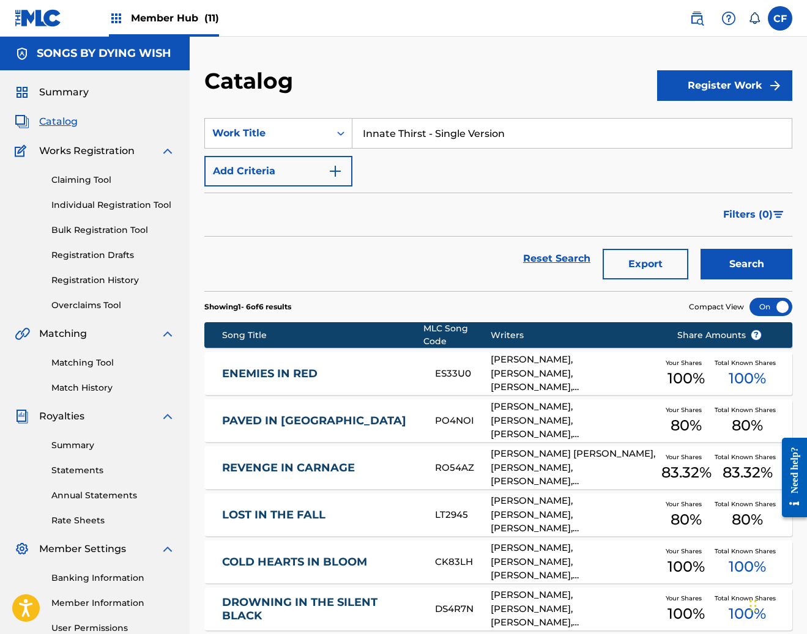
click at [625, 162] on div "SearchWithCriteria5dacd869-4a13-4486-8fbd-a68290da6c29 Work Title Innate Thirst…" at bounding box center [498, 152] width 588 height 69
type input "Innate Thirst"
click at [700, 249] on button "Search" at bounding box center [746, 264] width 92 height 31
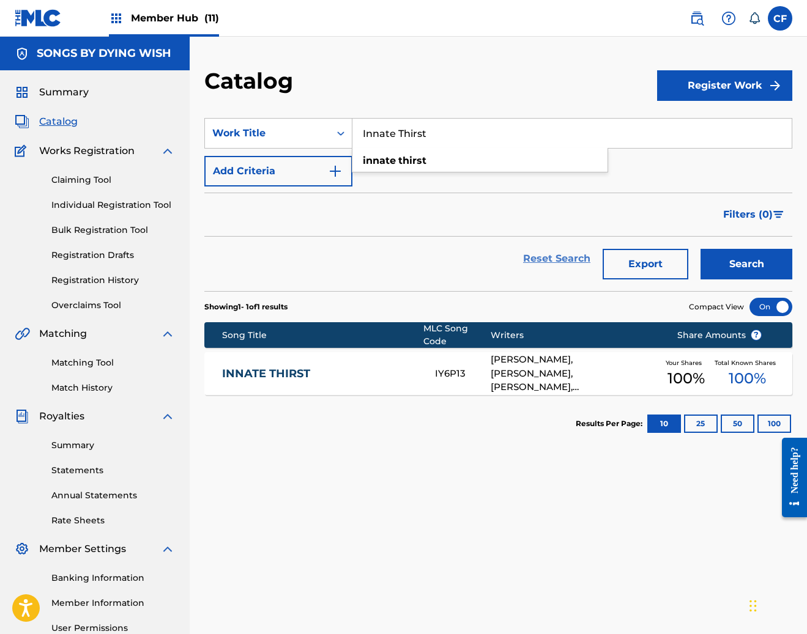
click at [528, 256] on link "Reset Search" at bounding box center [557, 258] width 80 height 27
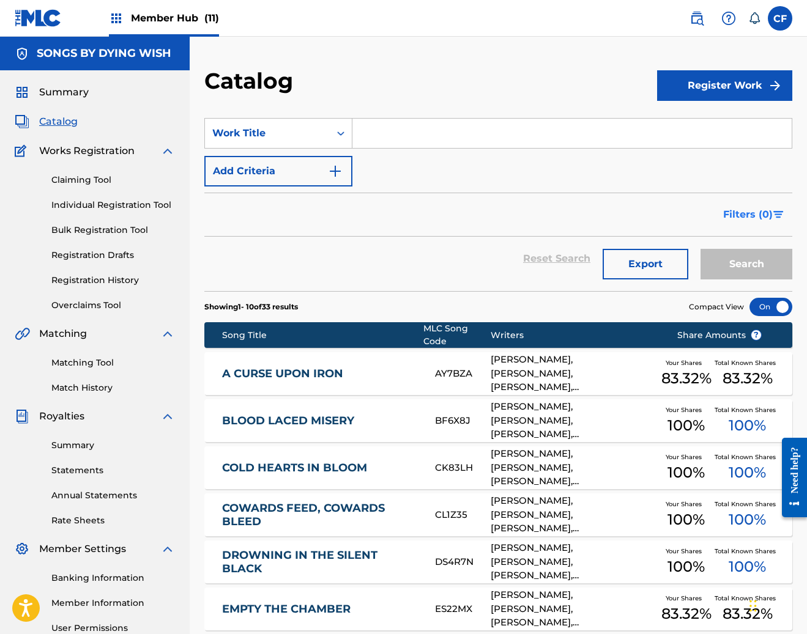
click at [747, 201] on button "Filters ( 0 )" at bounding box center [754, 214] width 76 height 31
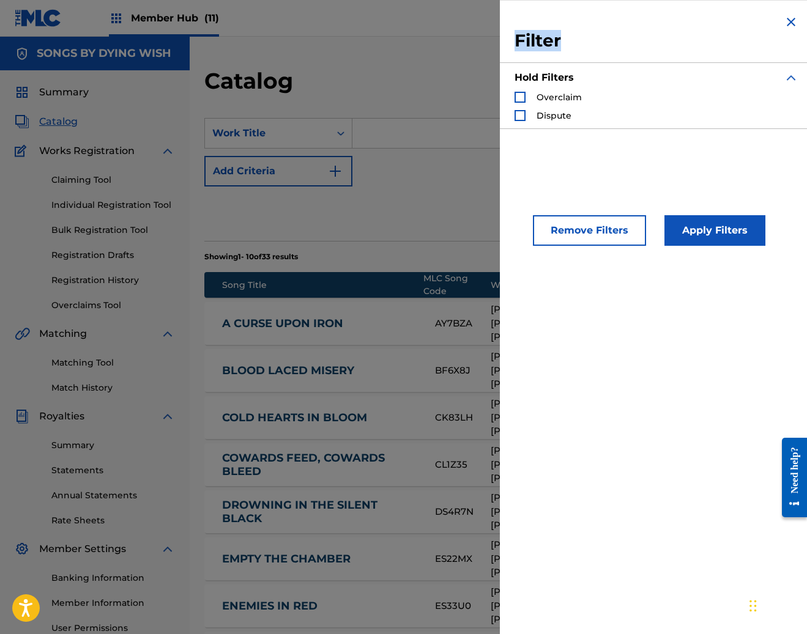
click at [788, 30] on h3 "Filter" at bounding box center [656, 41] width 284 height 22
click at [784, 22] on img "Search Form" at bounding box center [791, 22] width 15 height 15
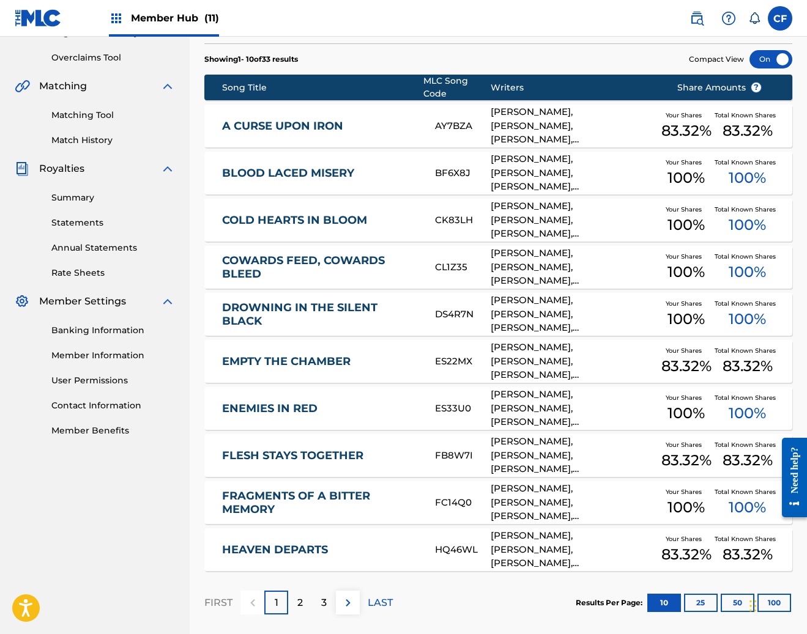
scroll to position [249, 0]
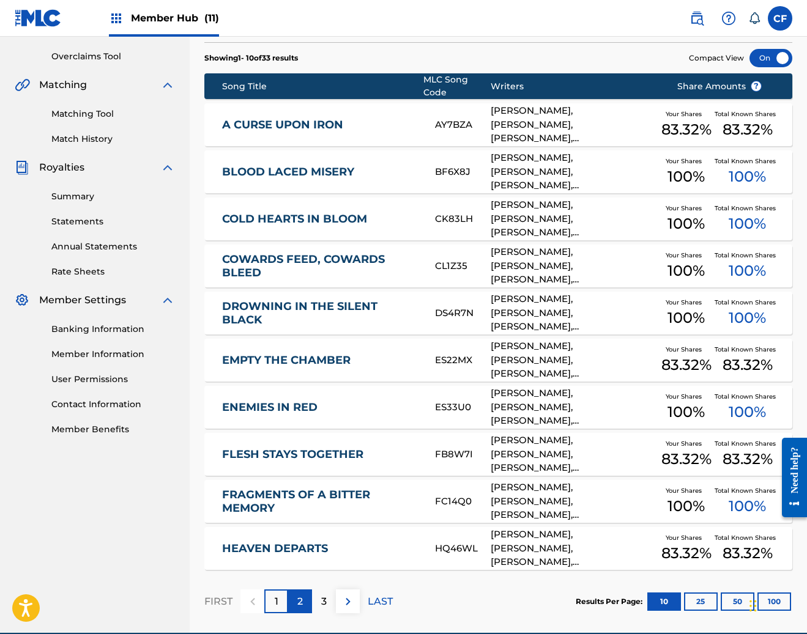
click at [301, 602] on p "2" at bounding box center [300, 602] width 6 height 15
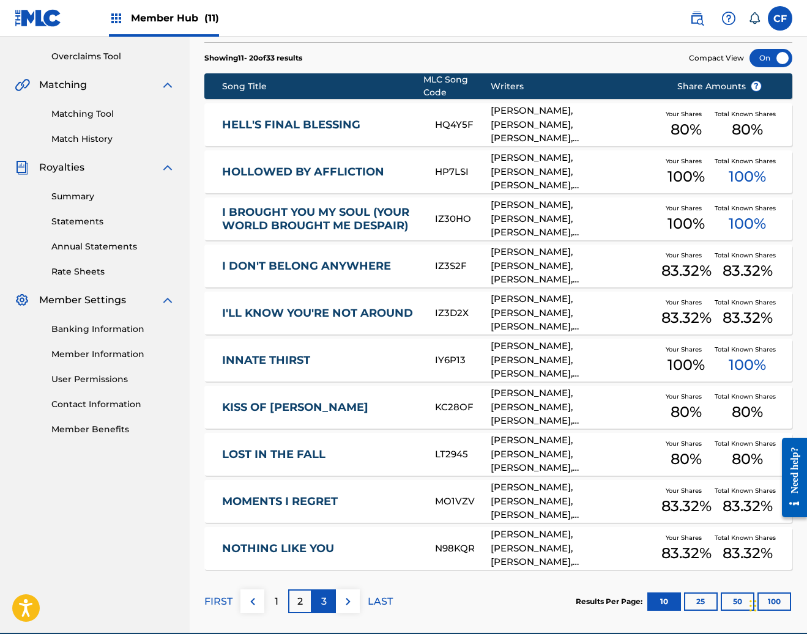
click at [322, 601] on p "3" at bounding box center [324, 602] width 6 height 15
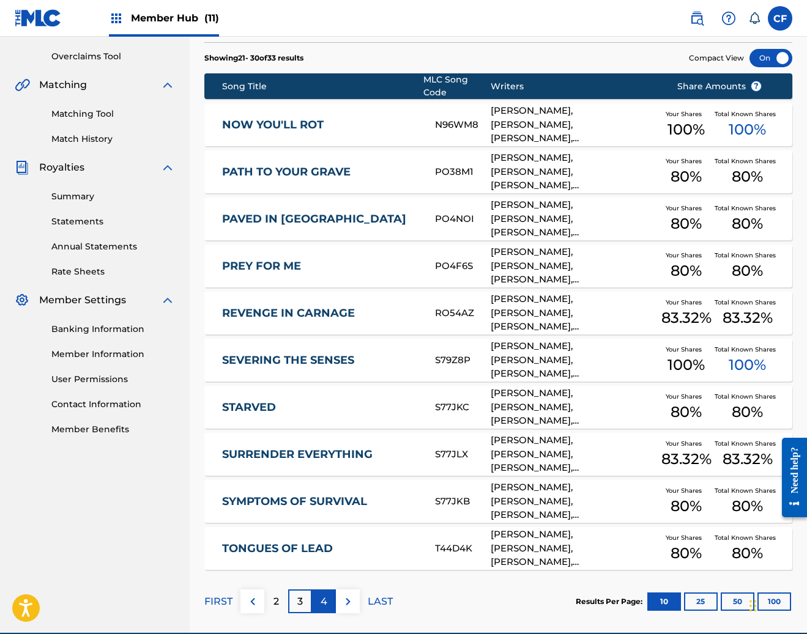
click at [319, 603] on div "4" at bounding box center [324, 602] width 24 height 24
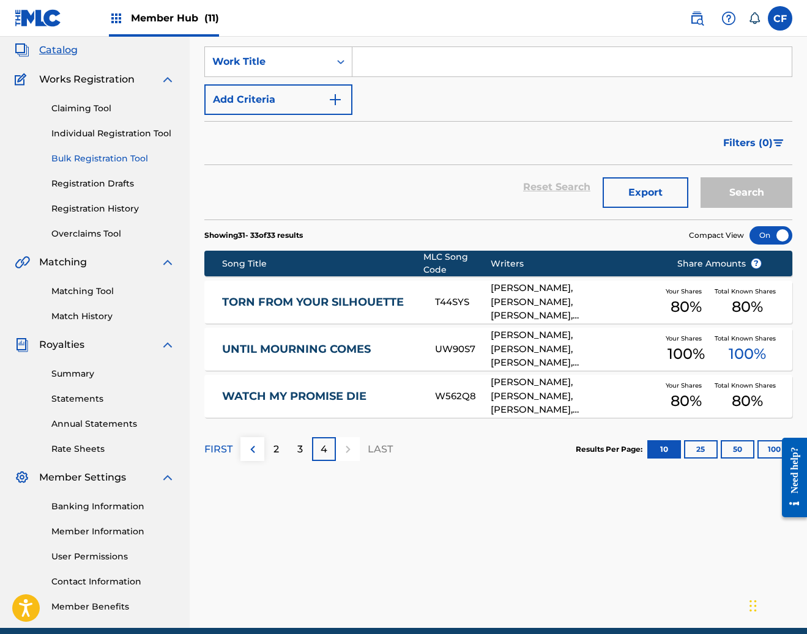
scroll to position [71, 0]
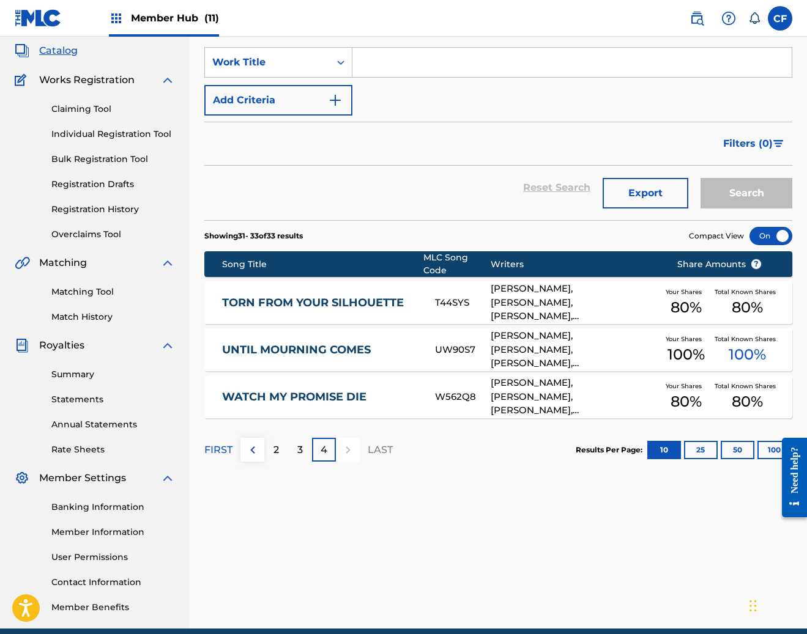
click at [111, 201] on div "Claiming Tool Individual Registration Tool Bulk Registration Tool Registration …" at bounding box center [95, 164] width 160 height 154
click at [109, 209] on link "Registration History" at bounding box center [113, 209] width 124 height 13
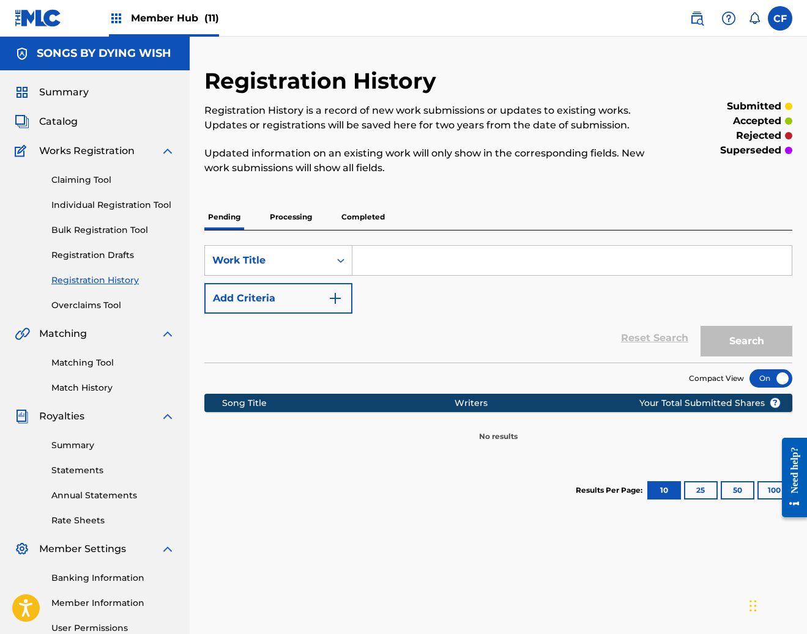
click at [298, 221] on p "Processing" at bounding box center [291, 217] width 50 height 26
click at [373, 209] on p "Completed" at bounding box center [363, 217] width 51 height 26
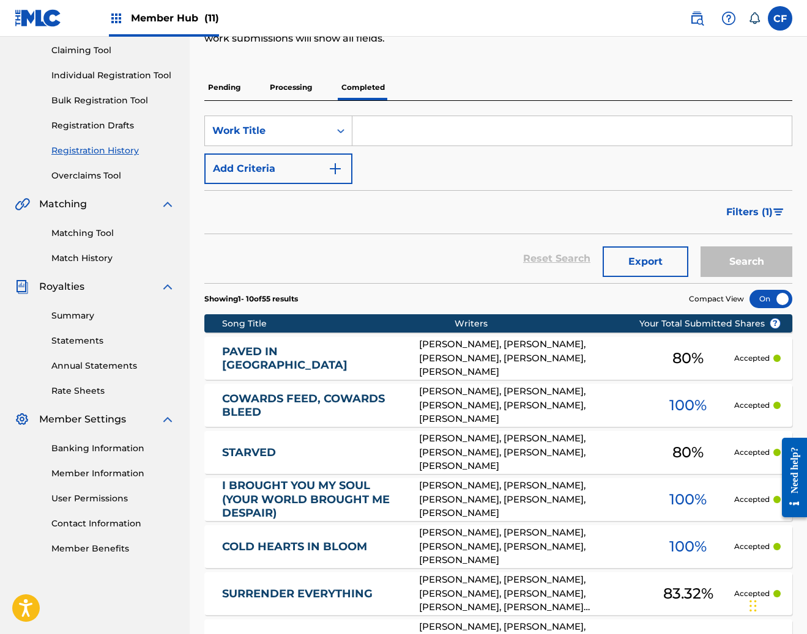
scroll to position [301, 0]
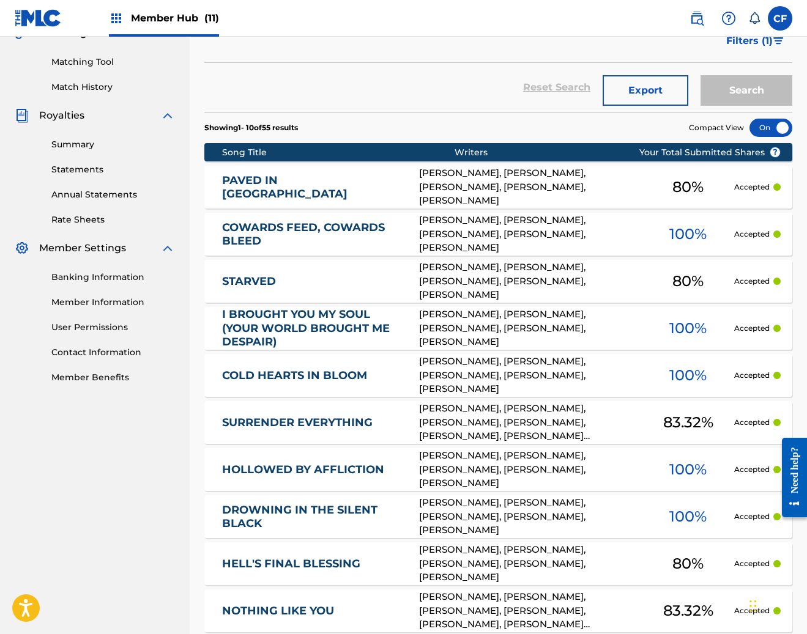
click at [338, 189] on link "PAVED IN SORROW" at bounding box center [312, 188] width 180 height 28
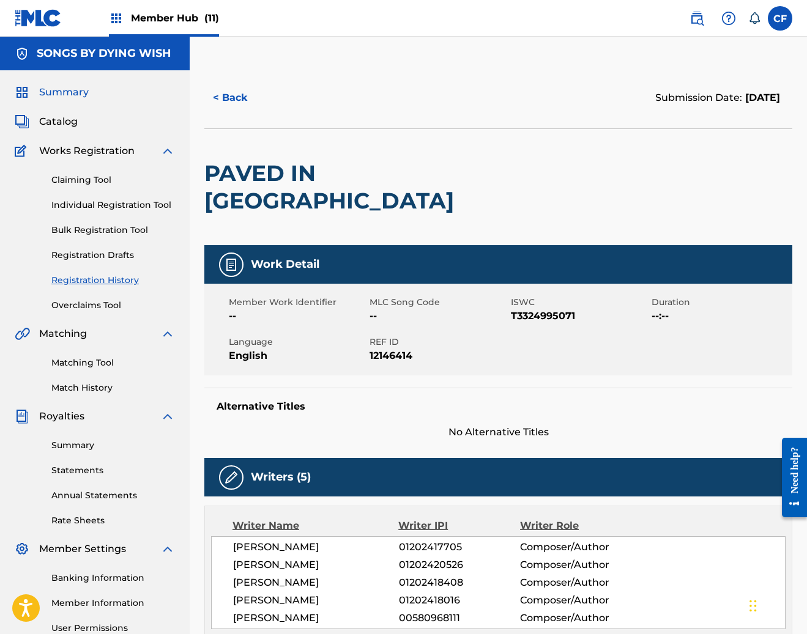
click at [73, 94] on span "Summary" at bounding box center [64, 92] width 50 height 15
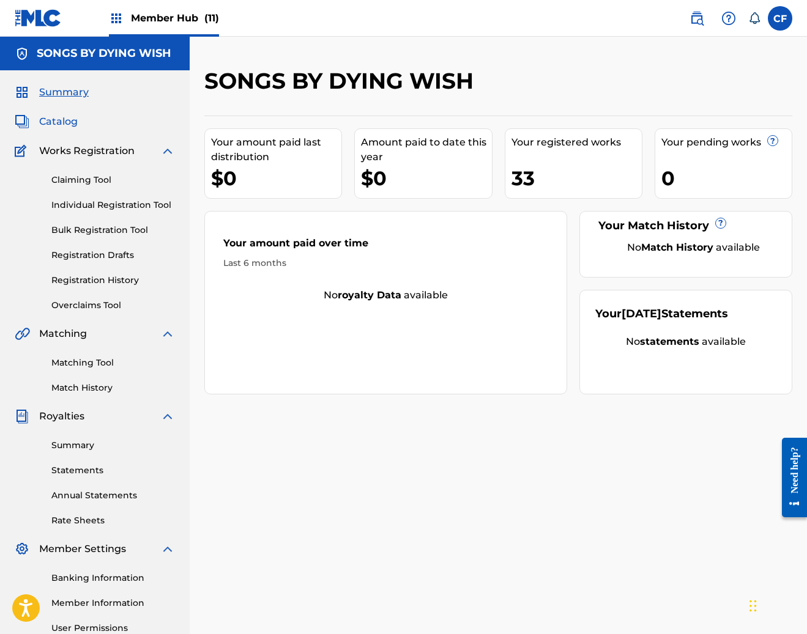
click at [73, 119] on span "Catalog" at bounding box center [58, 121] width 39 height 15
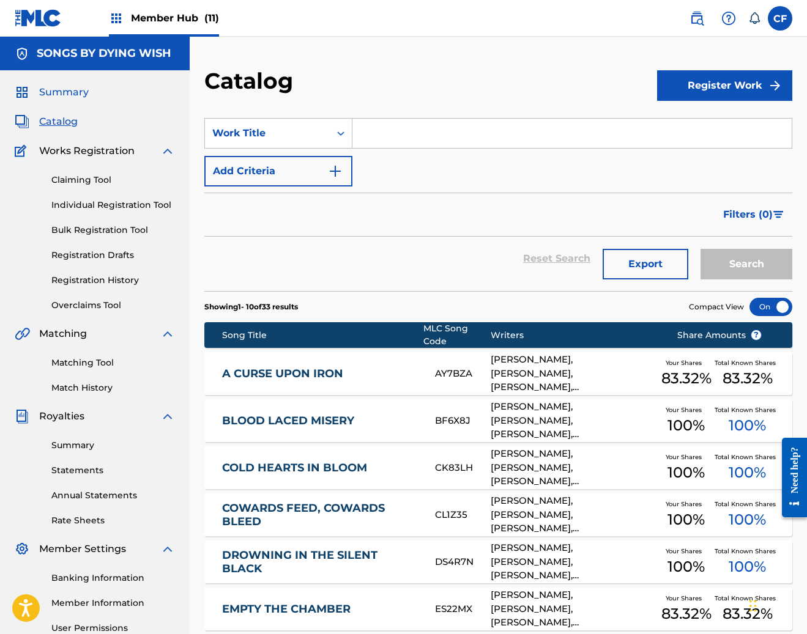
click at [50, 99] on span "Summary" at bounding box center [64, 92] width 50 height 15
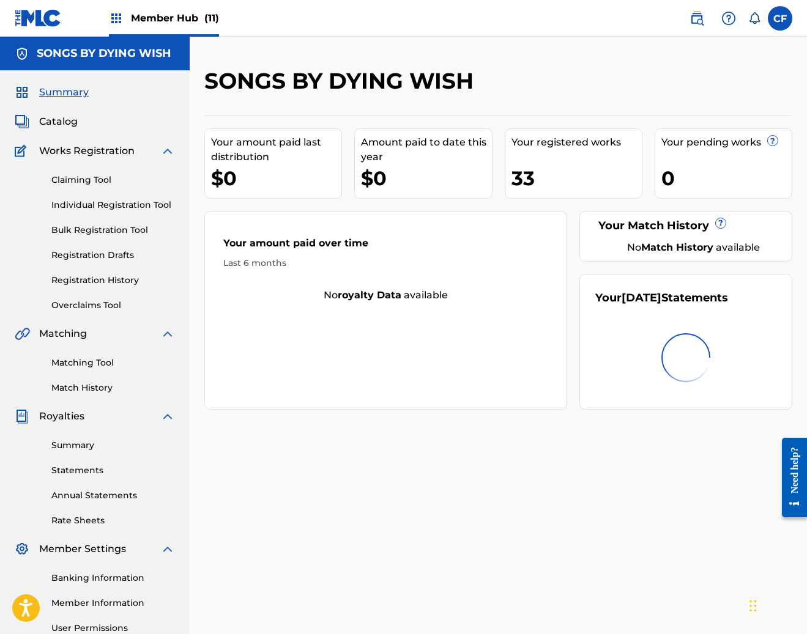
click at [35, 16] on img at bounding box center [38, 18] width 47 height 18
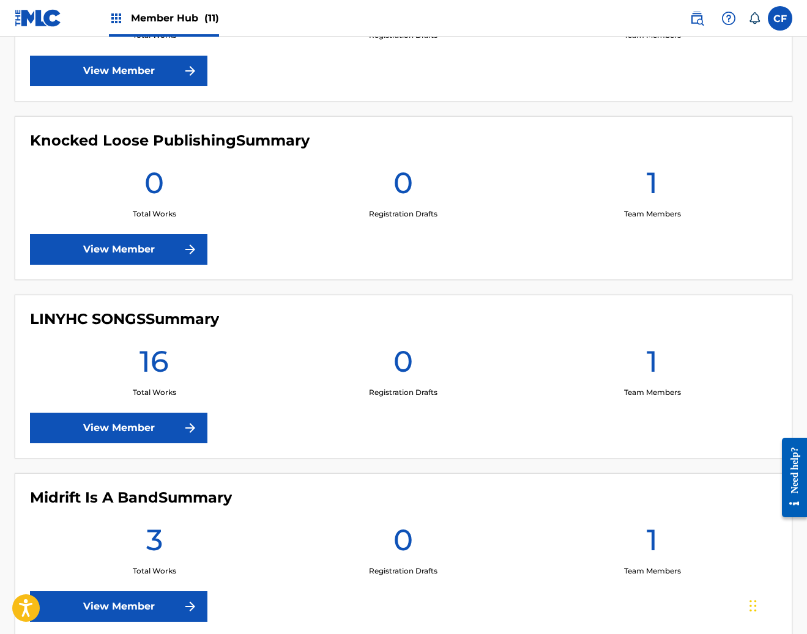
scroll to position [1045, 0]
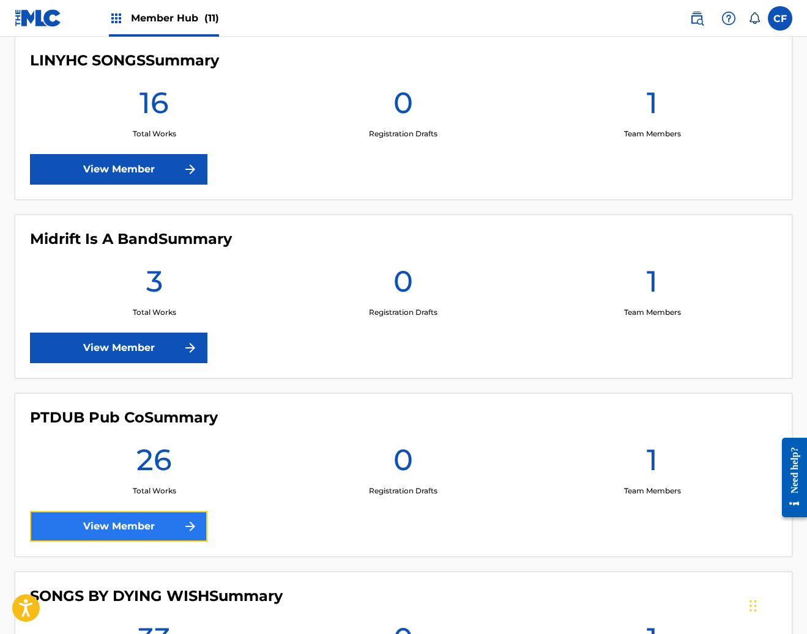
click at [148, 527] on link "View Member" at bounding box center [118, 526] width 177 height 31
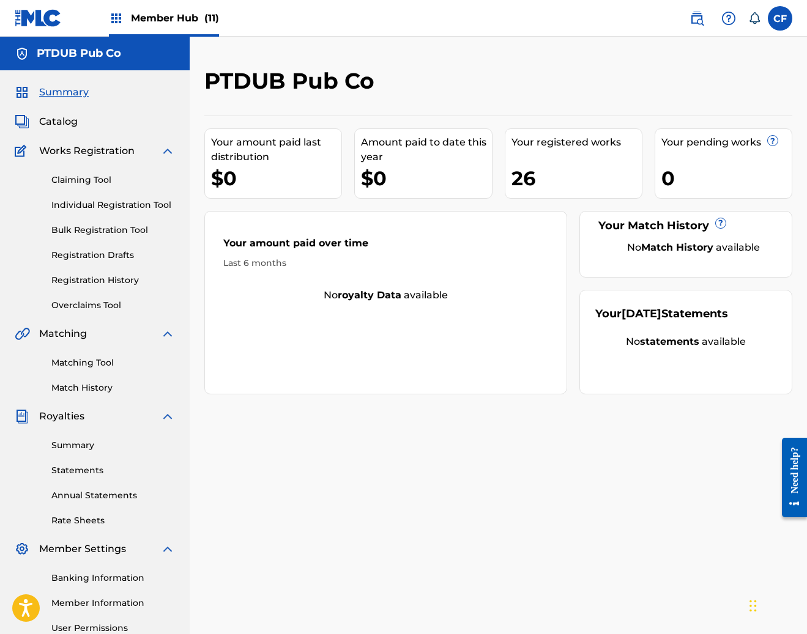
click at [70, 172] on div "Claiming Tool Individual Registration Tool Bulk Registration Tool Registration …" at bounding box center [95, 235] width 160 height 154
click at [89, 177] on link "Claiming Tool" at bounding box center [113, 180] width 124 height 13
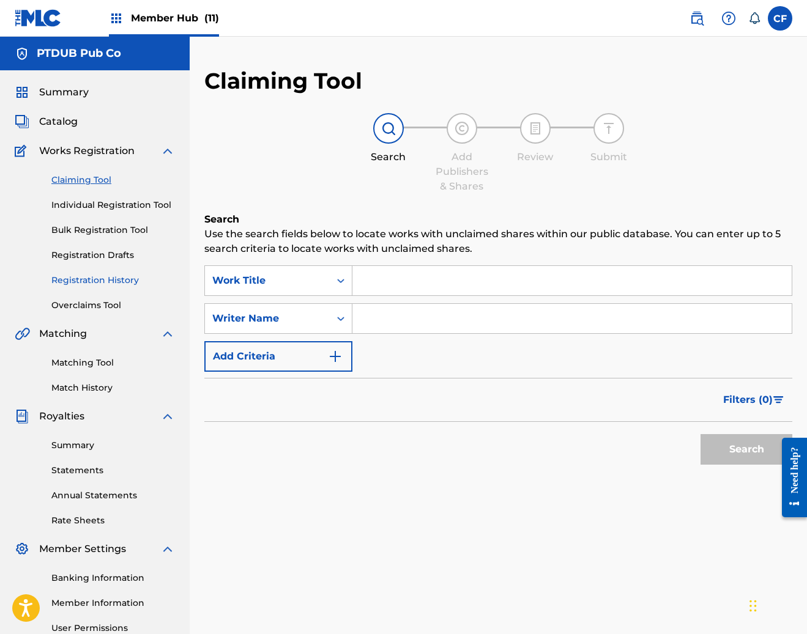
click at [100, 284] on link "Registration History" at bounding box center [113, 280] width 124 height 13
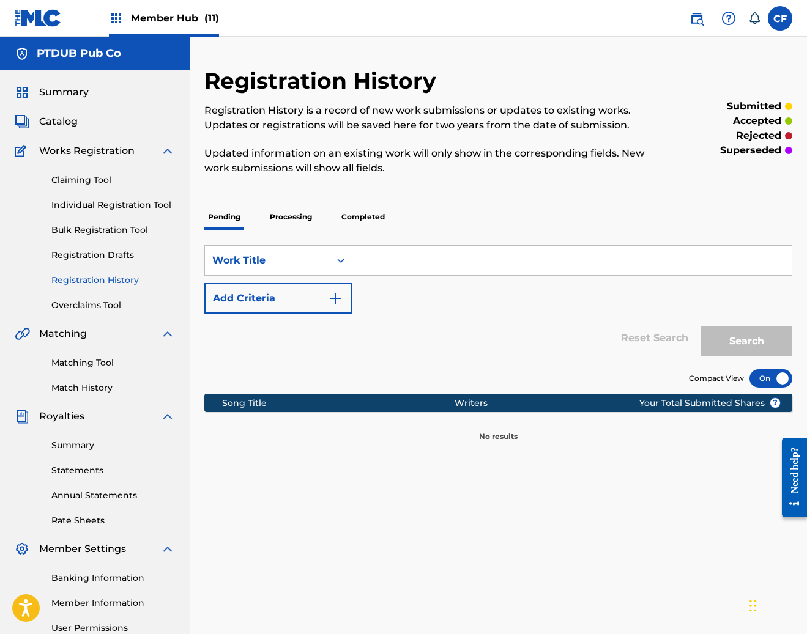
click at [286, 218] on p "Processing" at bounding box center [291, 217] width 50 height 26
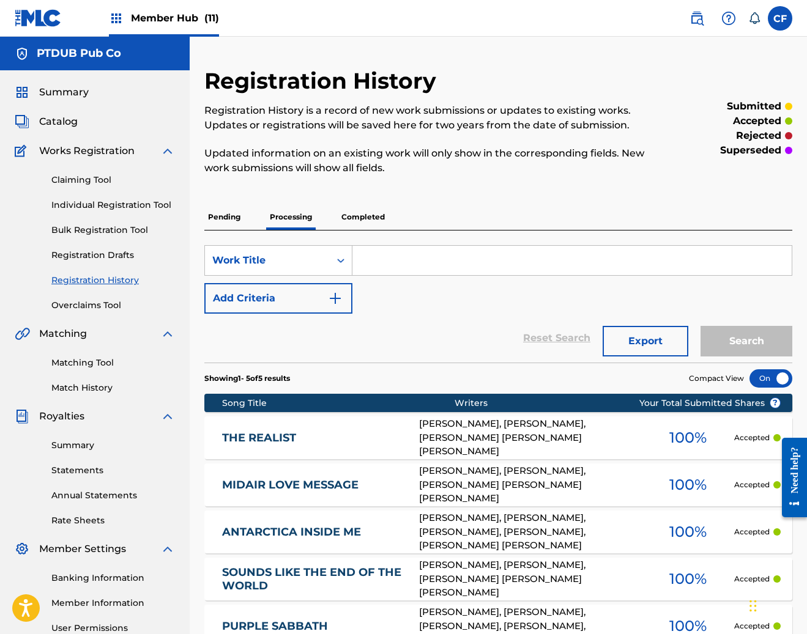
click at [370, 215] on p "Completed" at bounding box center [363, 217] width 51 height 26
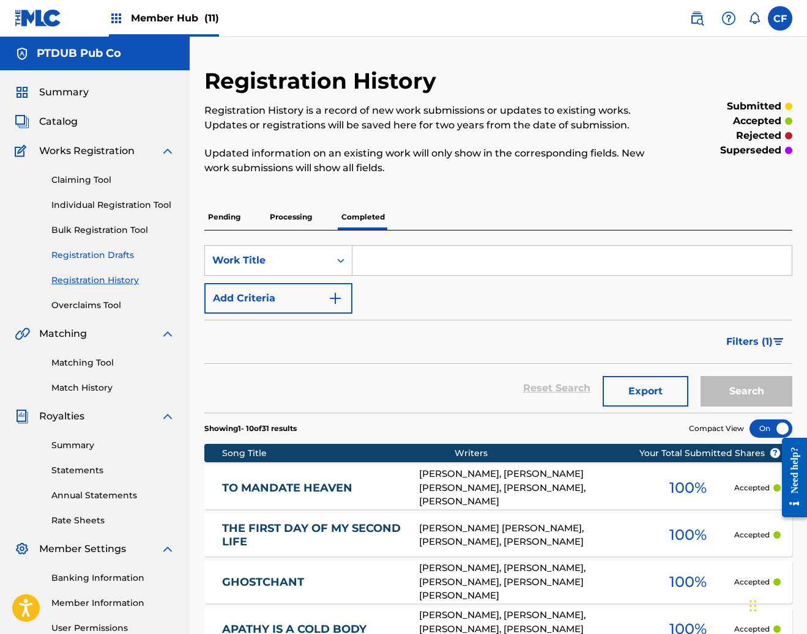
click at [100, 254] on link "Registration Drafts" at bounding box center [113, 255] width 124 height 13
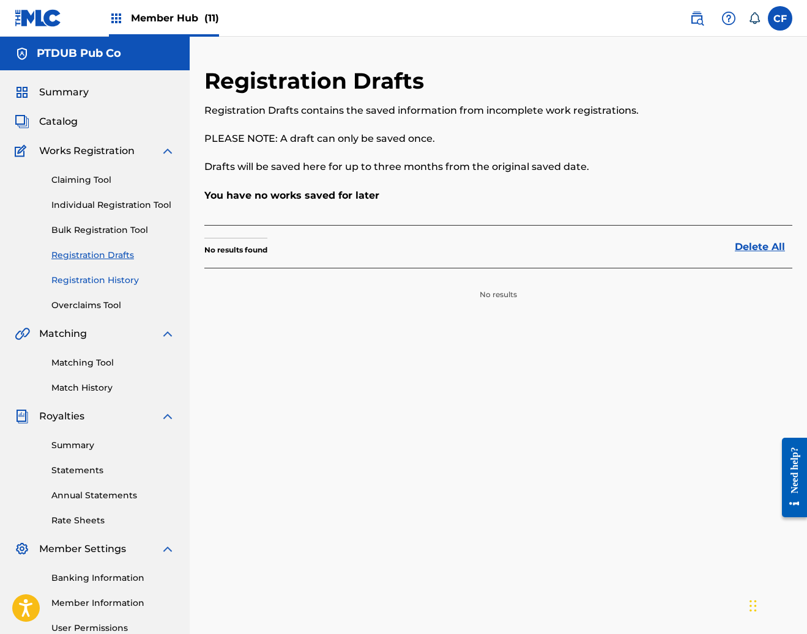
click at [129, 284] on link "Registration History" at bounding box center [113, 280] width 124 height 13
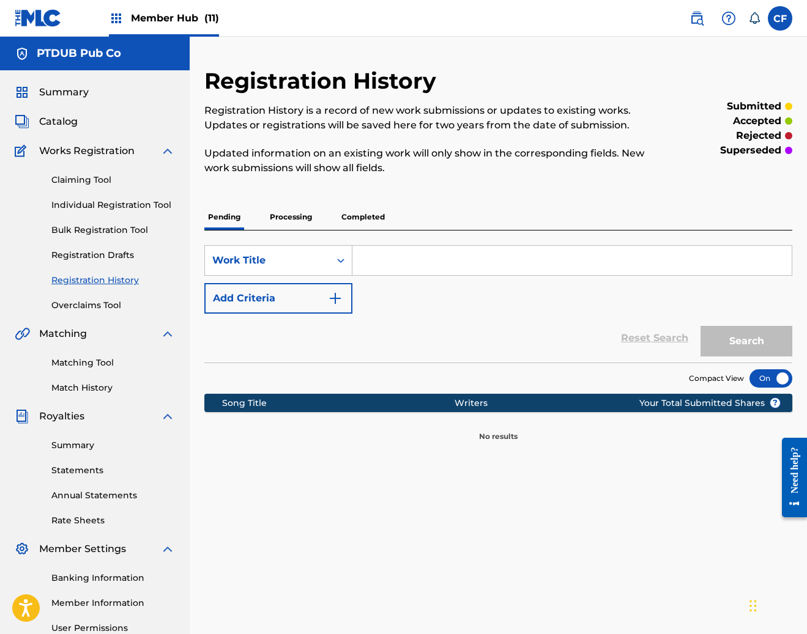
click at [283, 224] on p "Processing" at bounding box center [291, 217] width 50 height 26
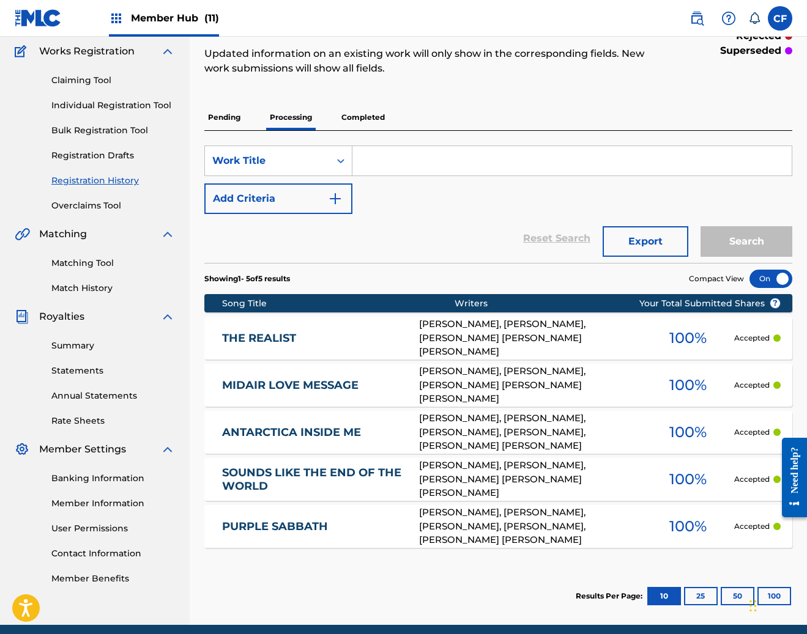
scroll to position [149, 0]
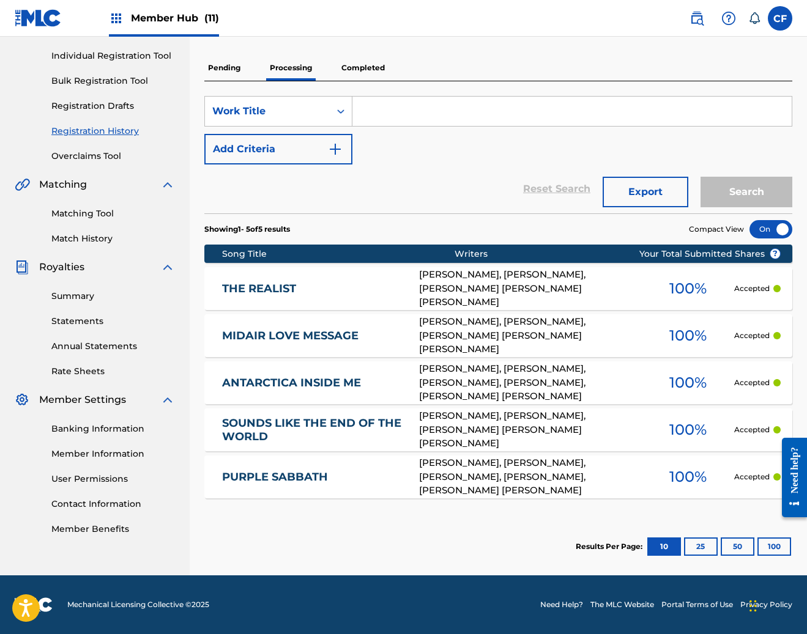
click at [350, 287] on link "THE REALIST" at bounding box center [312, 289] width 180 height 14
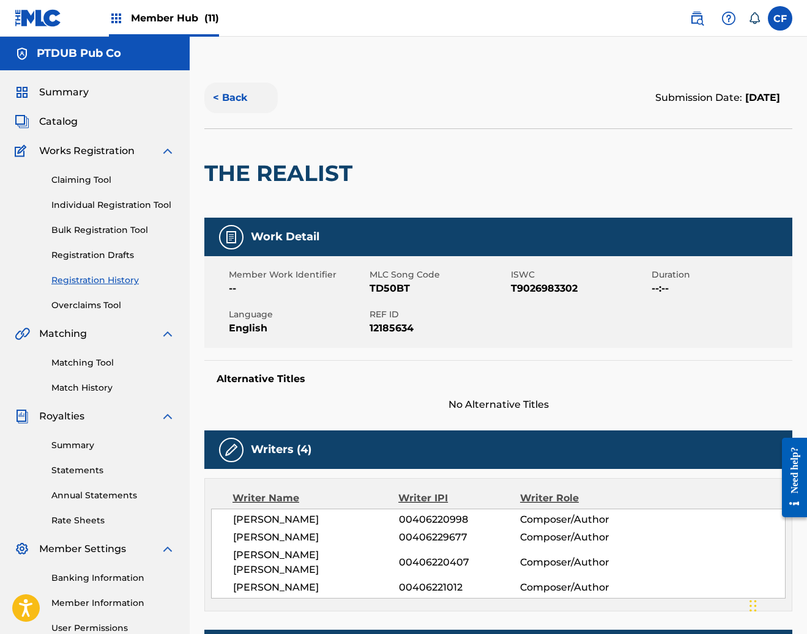
click at [229, 98] on button "< Back" at bounding box center [240, 98] width 73 height 31
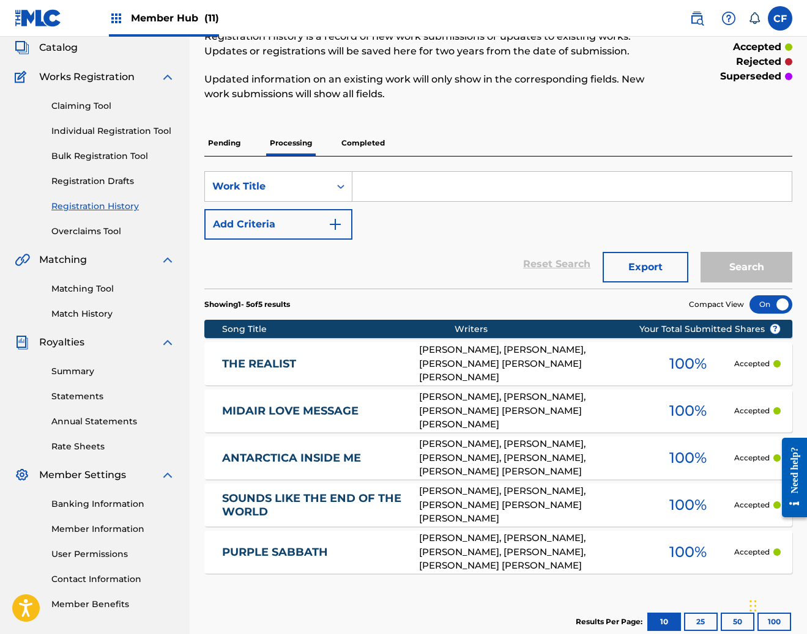
scroll to position [61, 0]
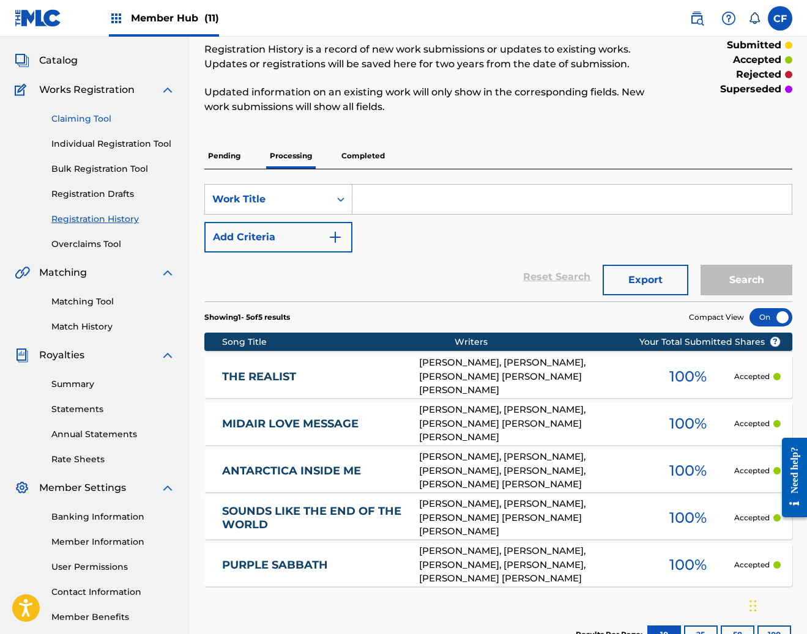
click at [86, 119] on link "Claiming Tool" at bounding box center [113, 119] width 124 height 13
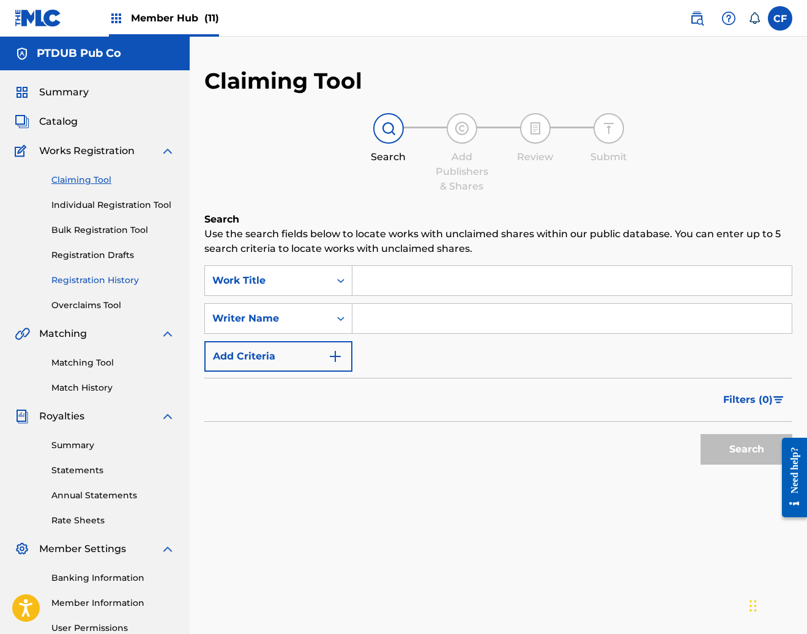
click at [114, 278] on link "Registration History" at bounding box center [113, 280] width 124 height 13
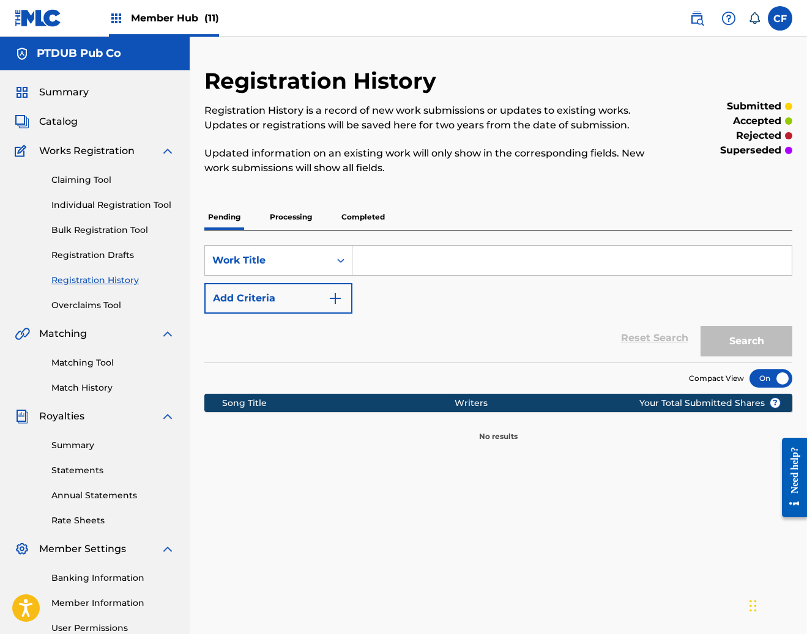
click at [106, 245] on div "Claiming Tool Individual Registration Tool Bulk Registration Tool Registration …" at bounding box center [95, 235] width 160 height 154
click at [116, 260] on link "Registration Drafts" at bounding box center [113, 255] width 124 height 13
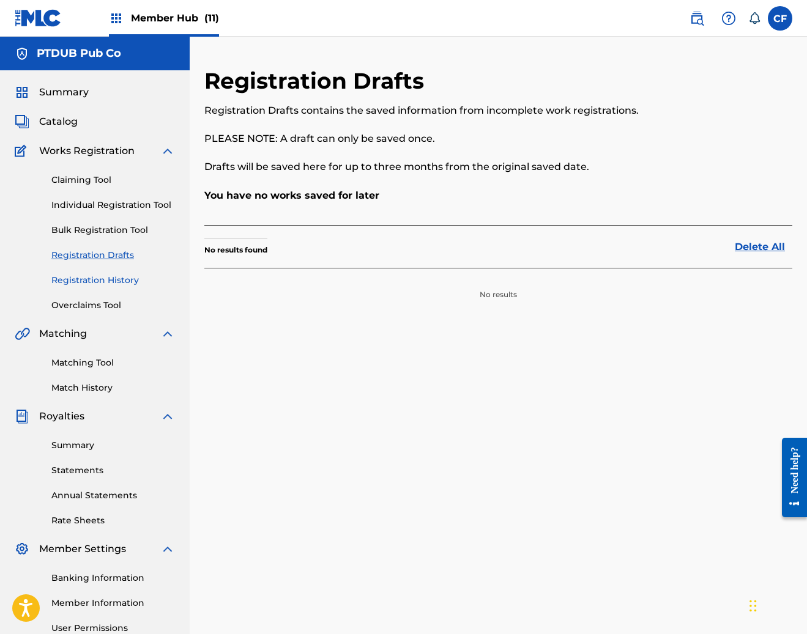
click at [125, 277] on link "Registration History" at bounding box center [113, 280] width 124 height 13
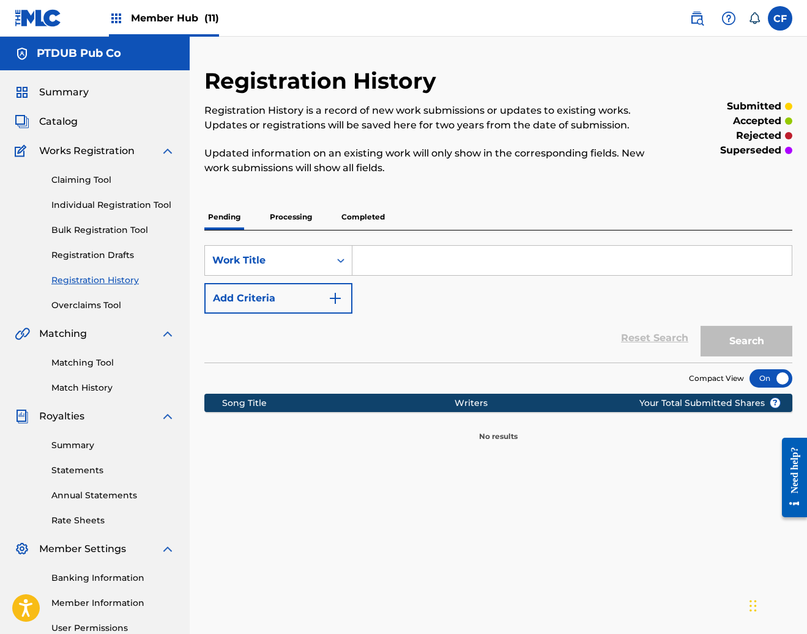
click at [297, 220] on p "Processing" at bounding box center [291, 217] width 50 height 26
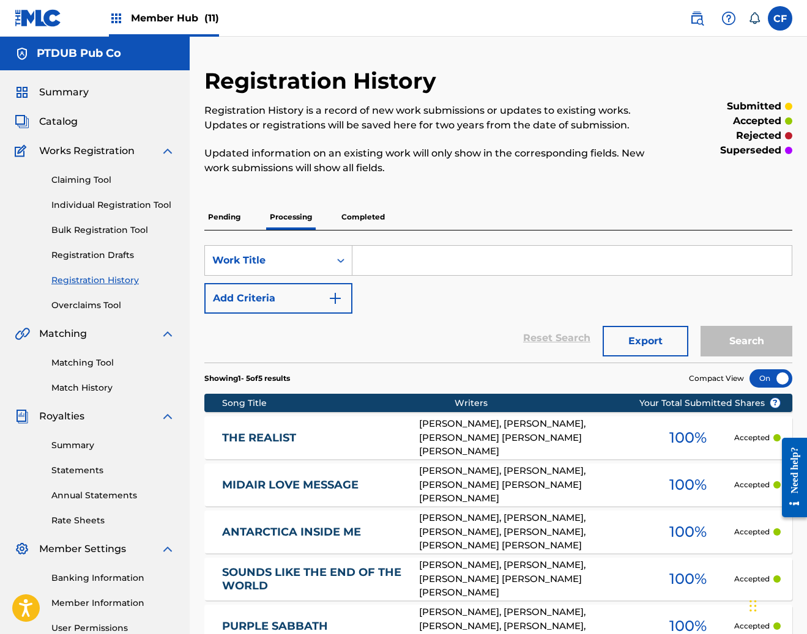
click at [327, 418] on div "THE REALIST TD50BT CHRISTOPHER HORNBROOK, JEFFREY MOREIRA, RYAN MICHAEL PRIMACK…" at bounding box center [498, 438] width 588 height 43
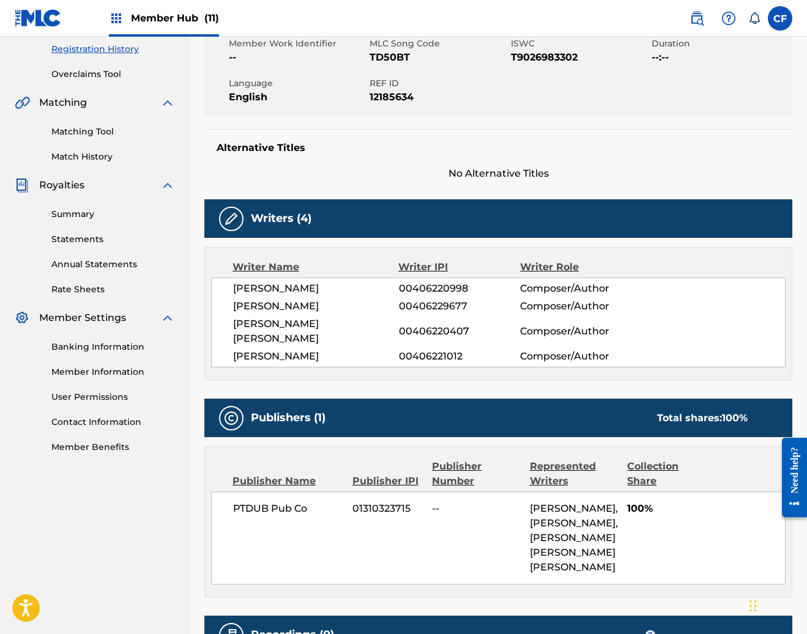
scroll to position [232, 0]
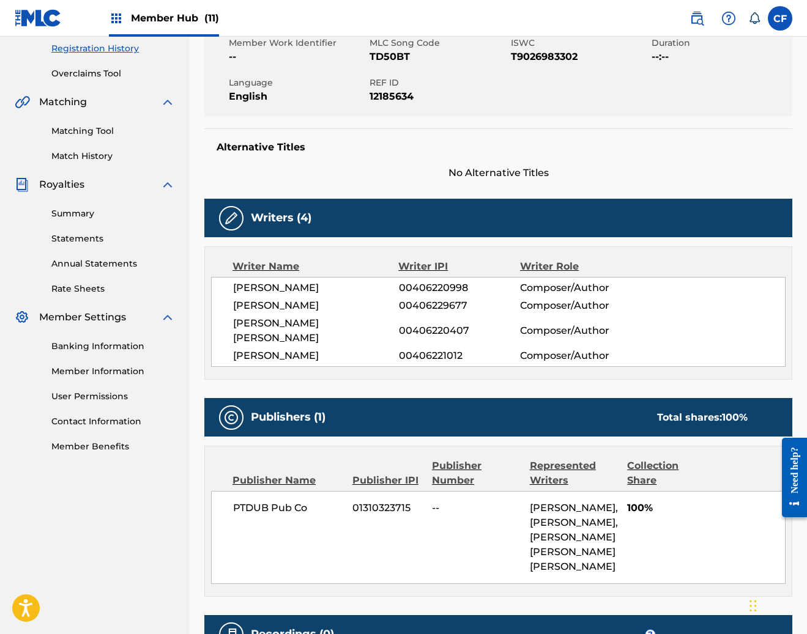
click at [325, 298] on span "JEFFREY MOREIRA" at bounding box center [316, 305] width 166 height 15
copy div "JEFFREY MOREIRA"
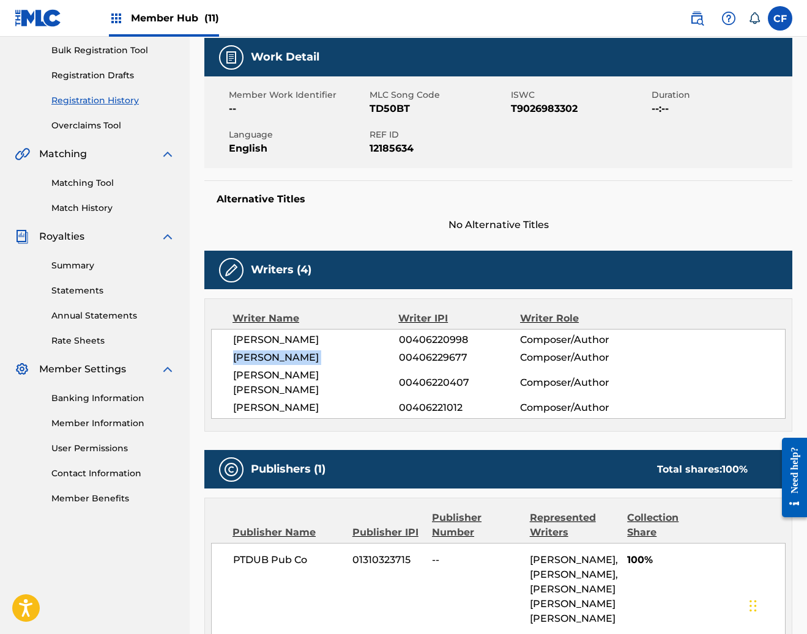
scroll to position [179, 0]
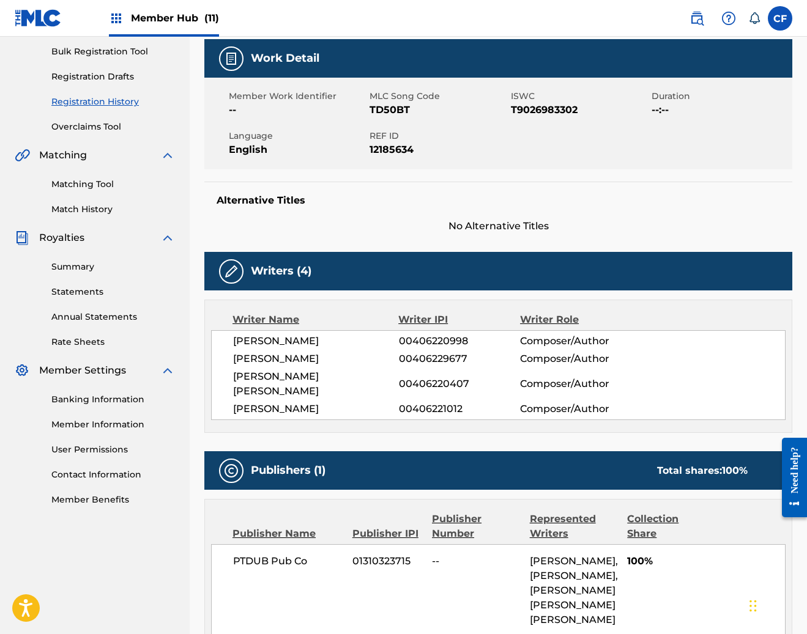
click at [284, 377] on span "RYAN MICHAEL PRIMACK" at bounding box center [316, 383] width 166 height 29
click at [320, 338] on span "CHRISTOPHER HORNBROOK" at bounding box center [316, 341] width 166 height 15
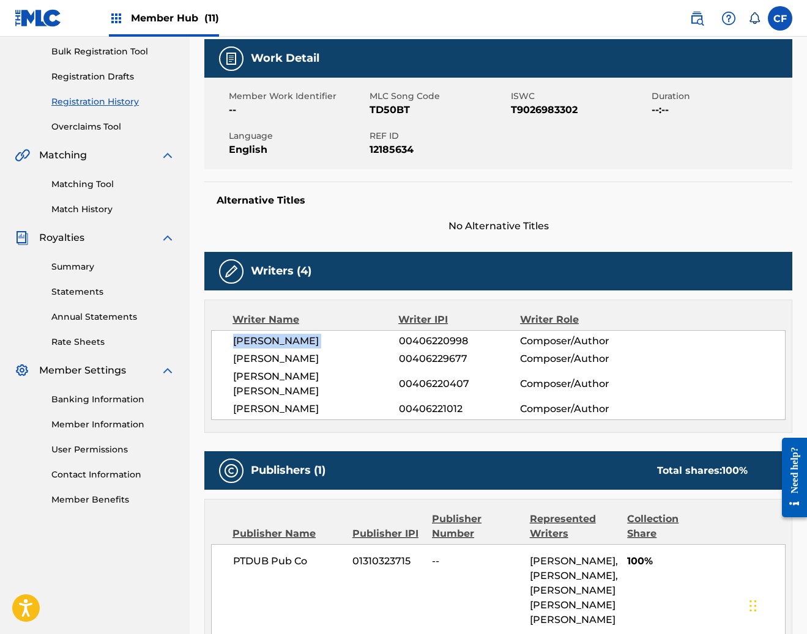
click at [320, 338] on span "CHRISTOPHER HORNBROOK" at bounding box center [316, 341] width 166 height 15
click at [298, 356] on span "JEFFREY MOREIRA" at bounding box center [316, 359] width 166 height 15
copy div "JEFFREY MOREIRA"
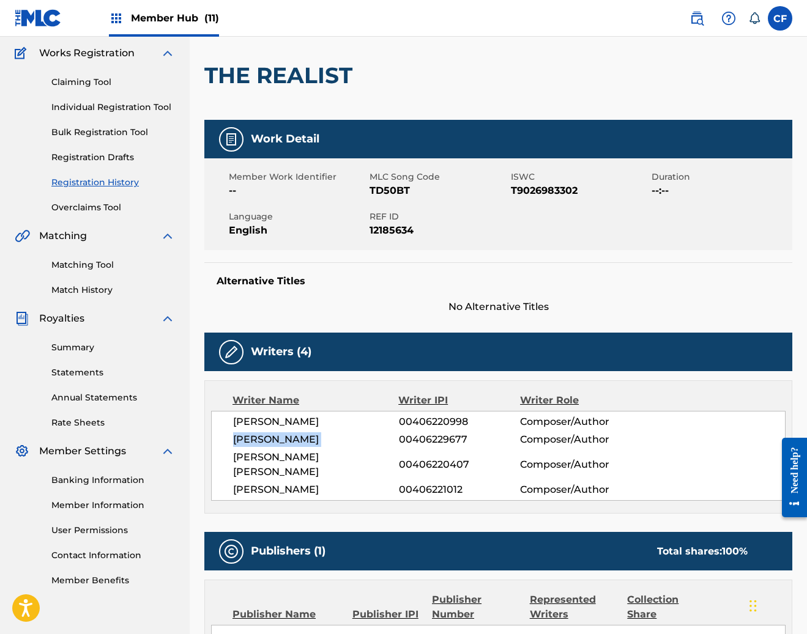
scroll to position [58, 0]
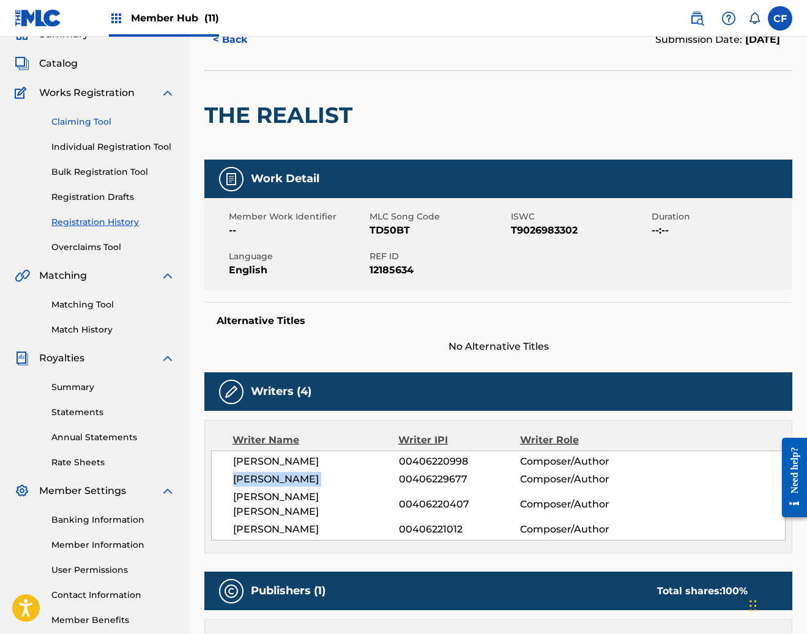
click at [98, 122] on link "Claiming Tool" at bounding box center [113, 122] width 124 height 13
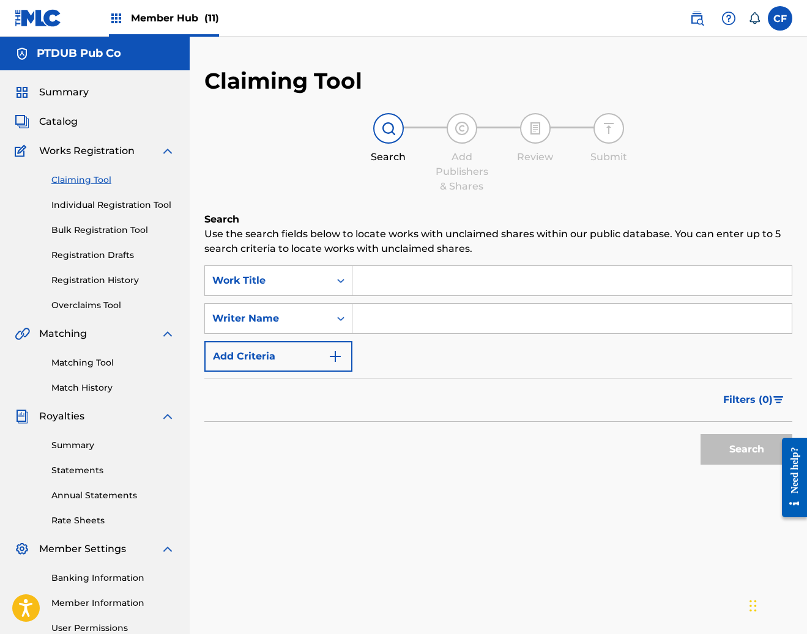
click at [443, 308] on input "Search Form" at bounding box center [571, 318] width 439 height 29
paste input "JEFFREY MOREIRA"
type input "JEFFREY MOREIRA"
click at [721, 448] on button "Search" at bounding box center [746, 449] width 92 height 31
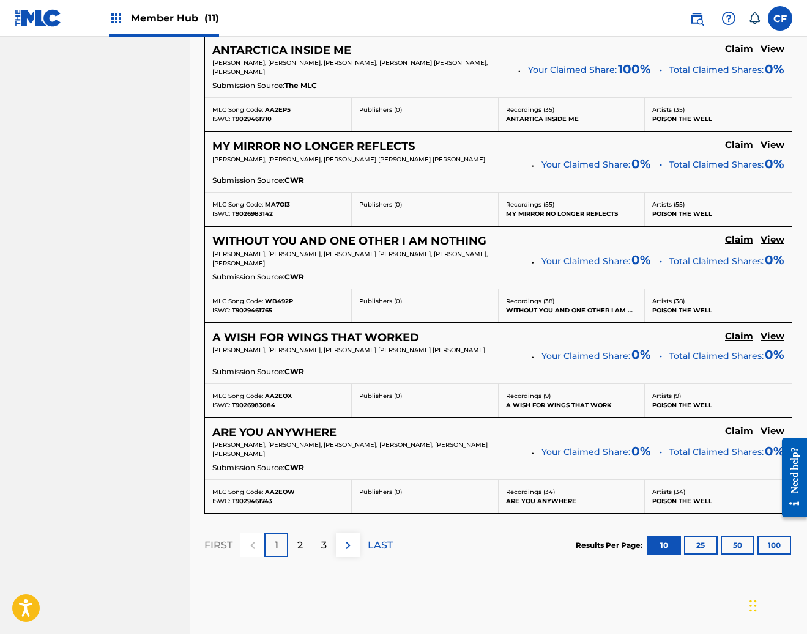
scroll to position [938, 0]
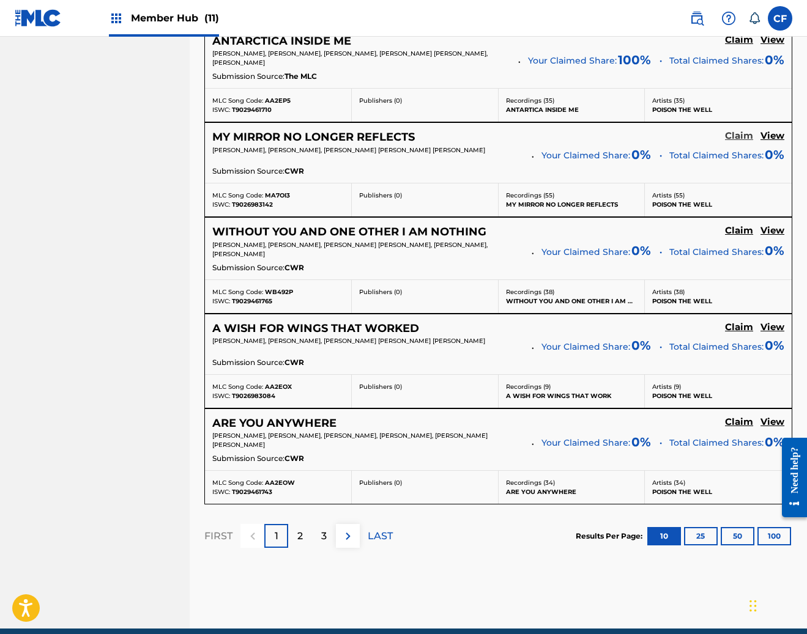
click at [743, 142] on h5 "Claim" at bounding box center [739, 136] width 28 height 12
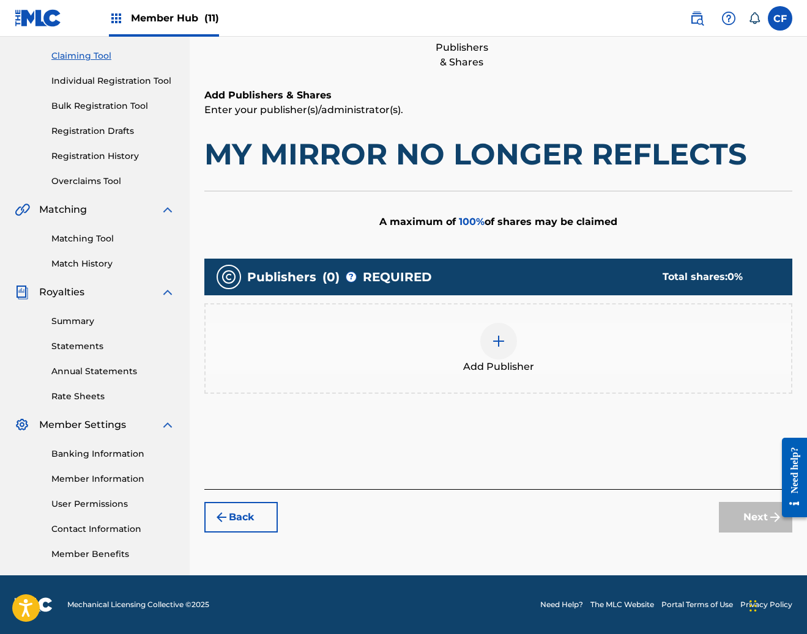
click at [502, 362] on span "Add Publisher" at bounding box center [498, 367] width 71 height 15
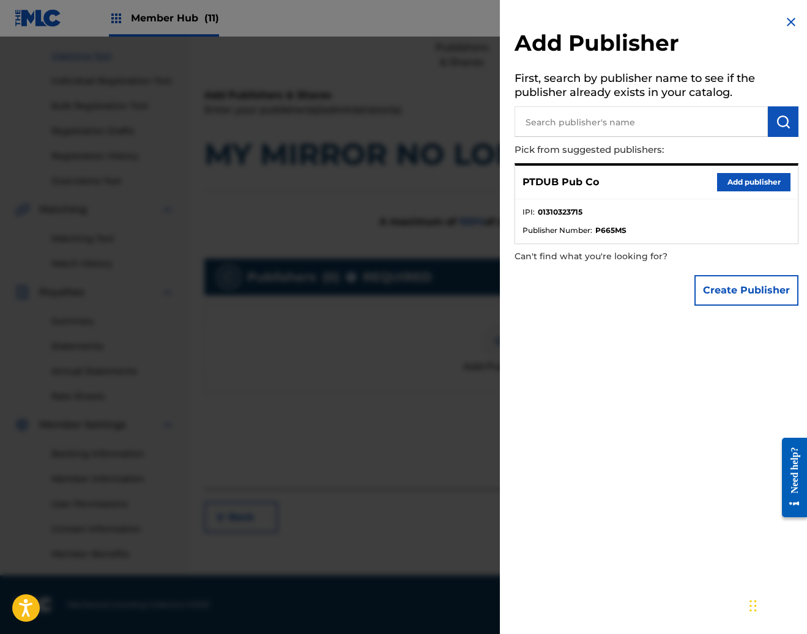
click at [732, 168] on div "PTDUB Pub Co Add publisher" at bounding box center [656, 183] width 283 height 34
click at [750, 187] on button "Add publisher" at bounding box center [753, 182] width 73 height 18
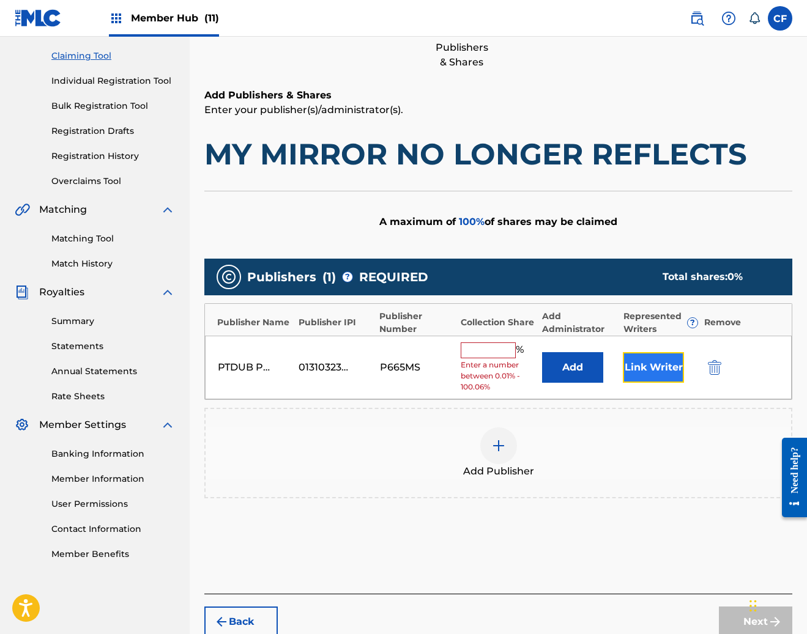
click at [670, 358] on button "Link Writer" at bounding box center [653, 367] width 61 height 31
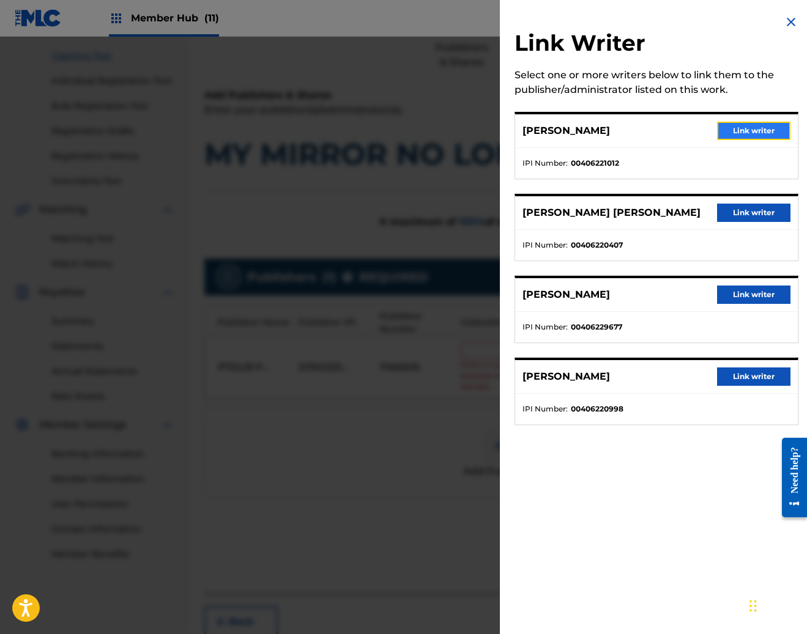
click at [772, 128] on button "Link writer" at bounding box center [753, 131] width 73 height 18
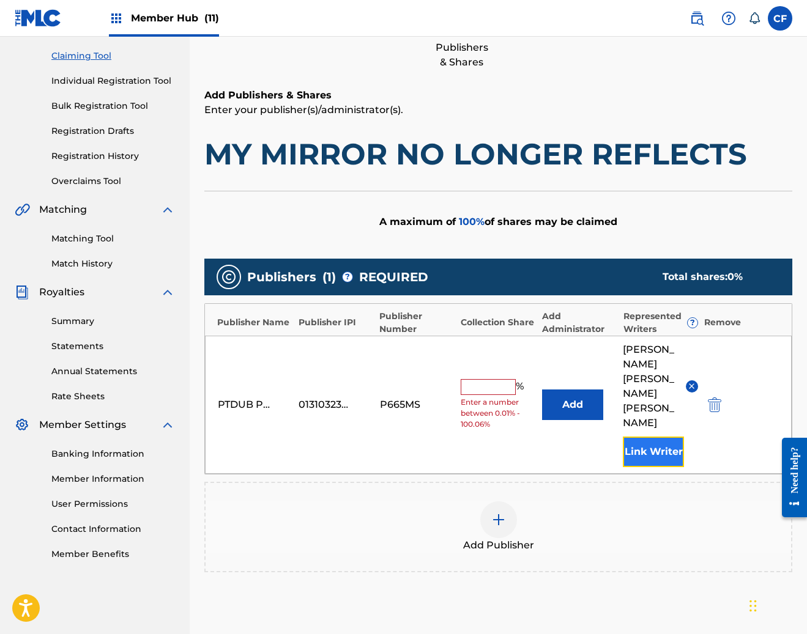
click at [650, 437] on button "Link Writer" at bounding box center [653, 452] width 61 height 31
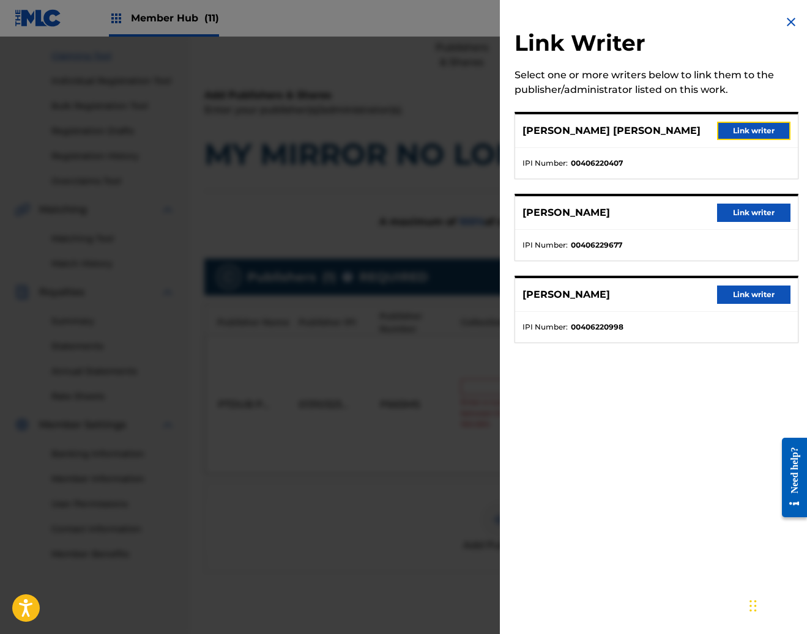
click at [755, 136] on button "Link writer" at bounding box center [753, 131] width 73 height 18
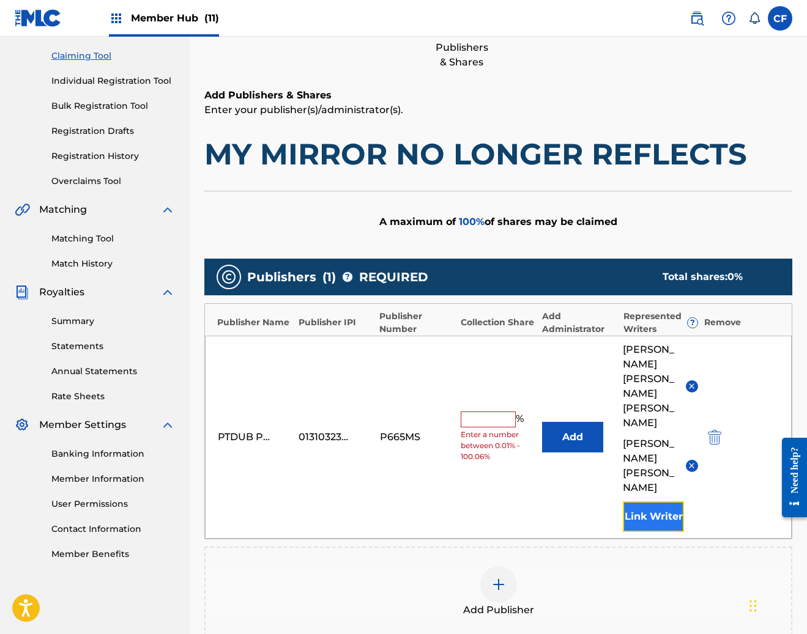
click at [653, 502] on button "Link Writer" at bounding box center [653, 517] width 61 height 31
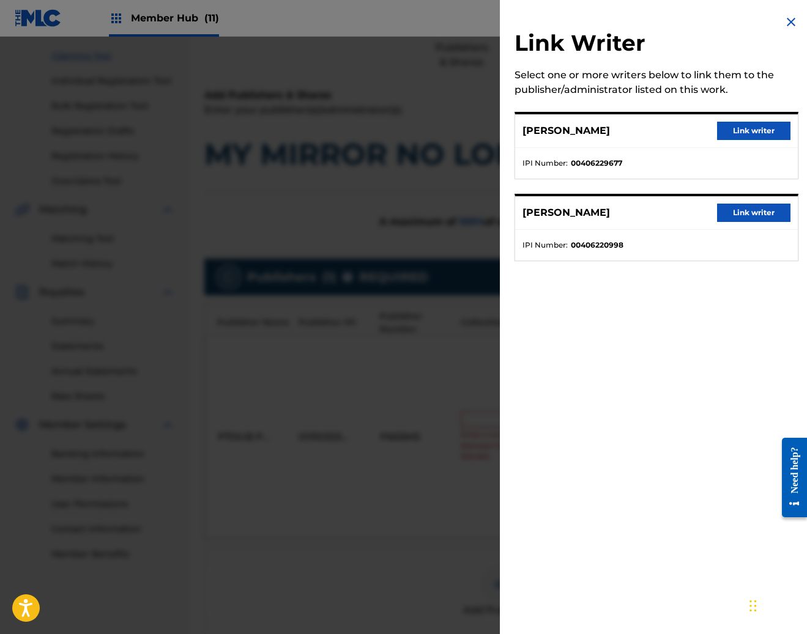
click at [780, 117] on div "JEFFREY MOREIRA Link writer" at bounding box center [656, 131] width 283 height 34
click at [769, 133] on button "Link writer" at bounding box center [753, 131] width 73 height 18
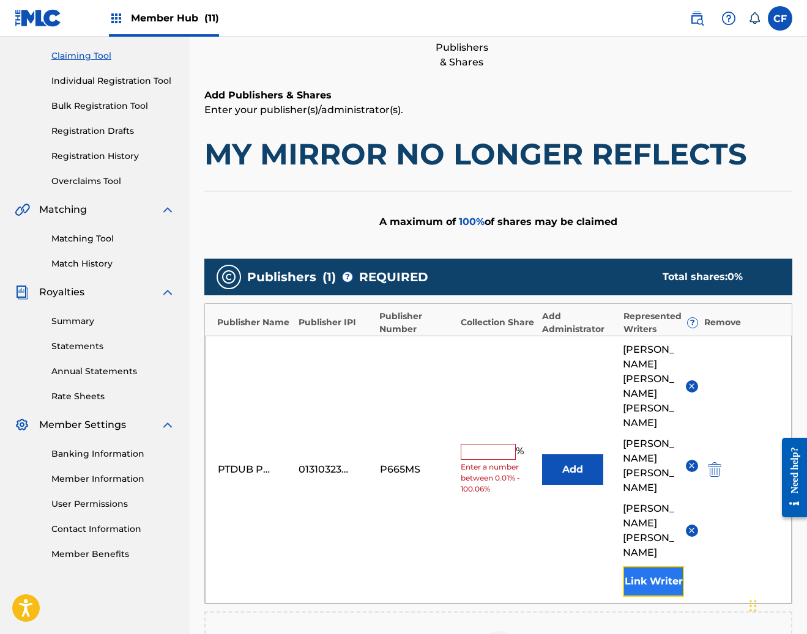
click at [659, 566] on button "Link Writer" at bounding box center [653, 581] width 61 height 31
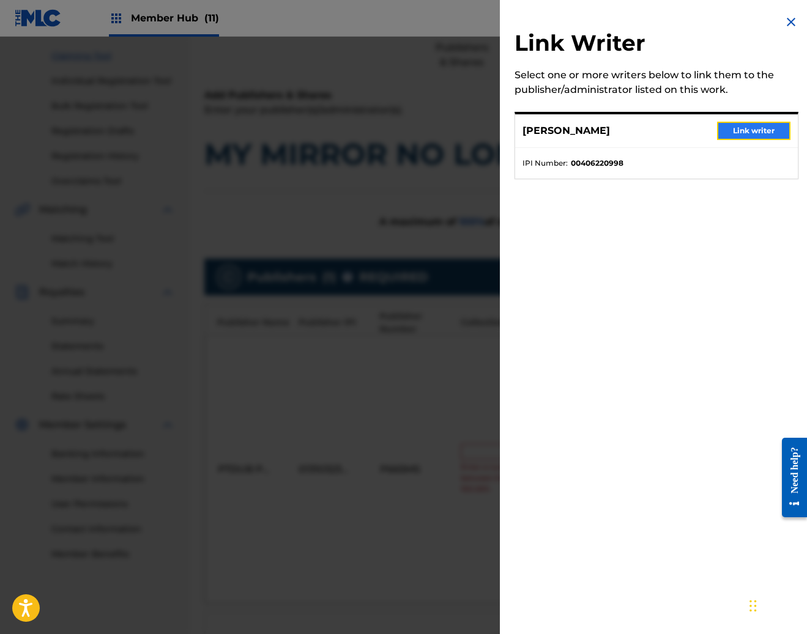
click at [746, 129] on button "Link writer" at bounding box center [753, 131] width 73 height 18
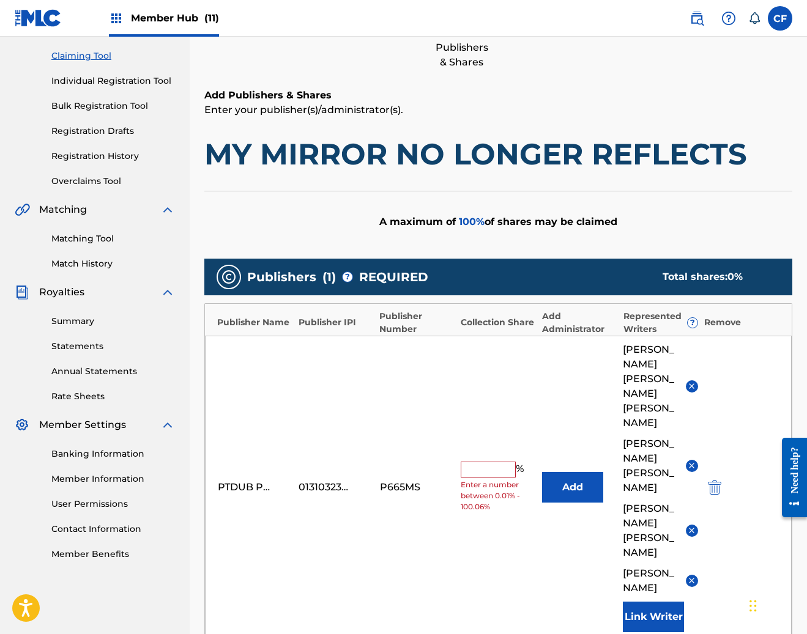
click at [483, 462] on input "text" at bounding box center [488, 470] width 55 height 16
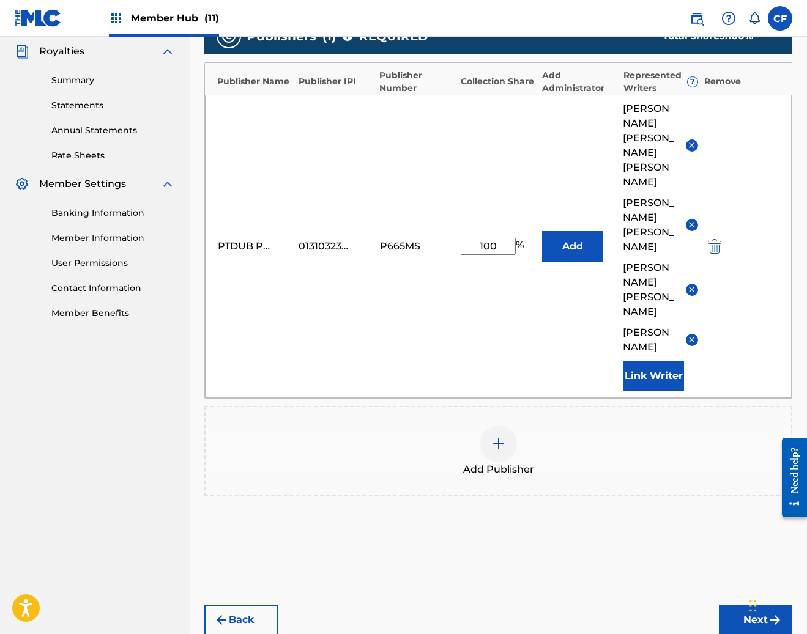
scroll to position [366, 0]
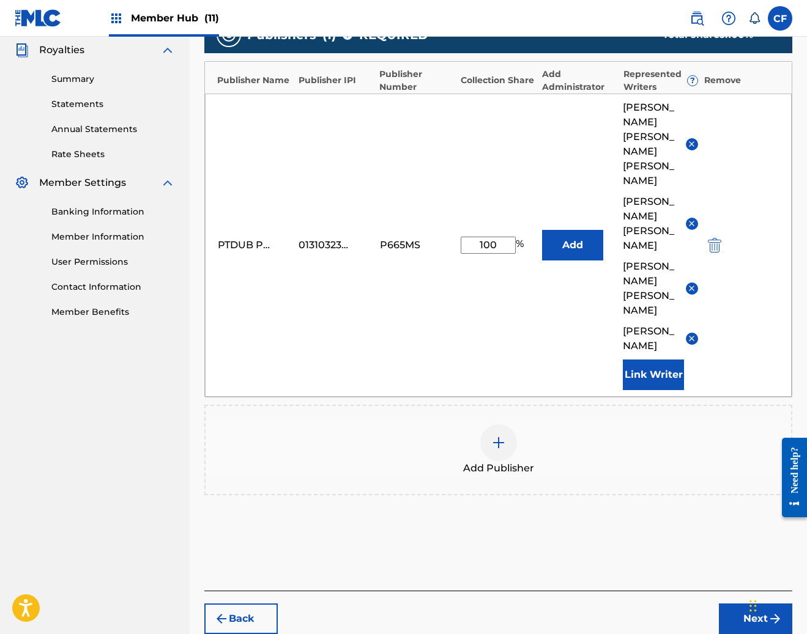
type input "100"
drag, startPoint x: 722, startPoint y: 542, endPoint x: 729, endPoint y: 544, distance: 7.2
click at [726, 591] on div "Back Next" at bounding box center [498, 612] width 588 height 43
click at [744, 604] on button "Next" at bounding box center [755, 619] width 73 height 31
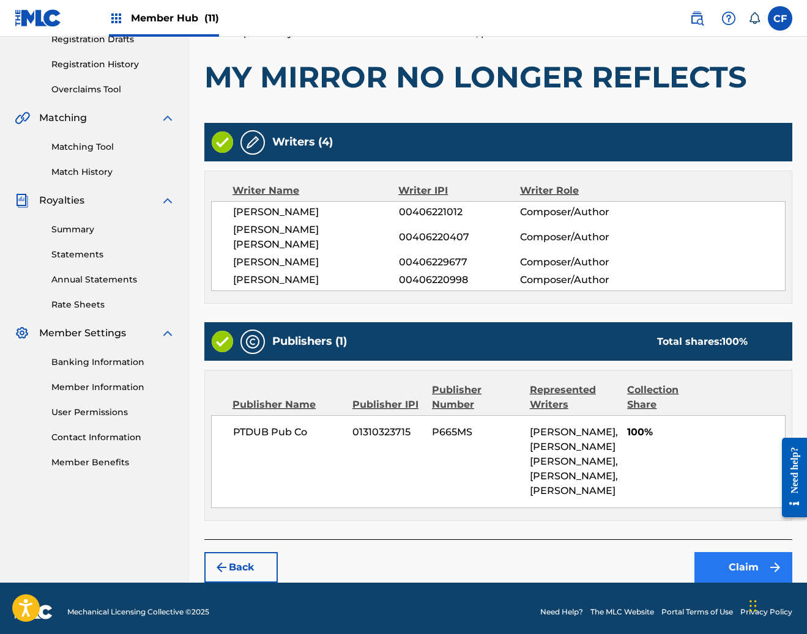
scroll to position [251, 0]
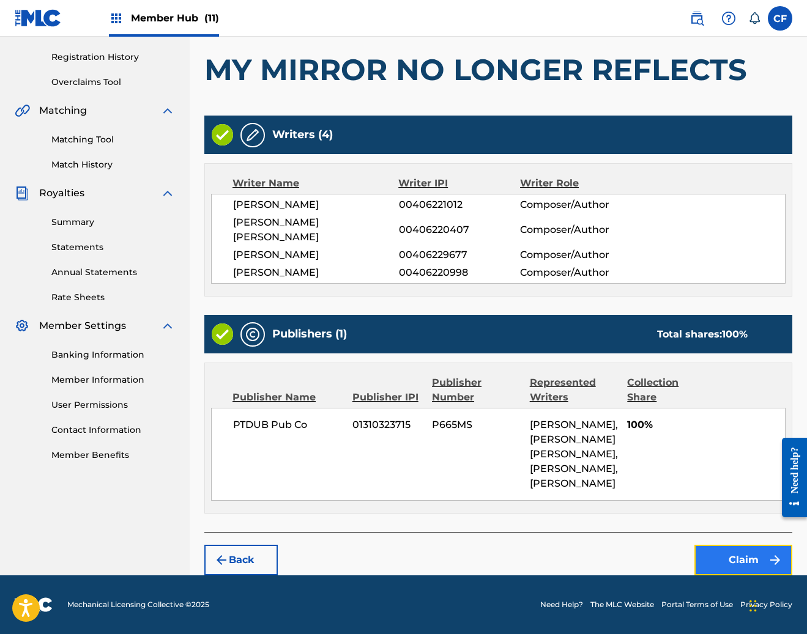
click at [739, 558] on button "Claim" at bounding box center [743, 560] width 98 height 31
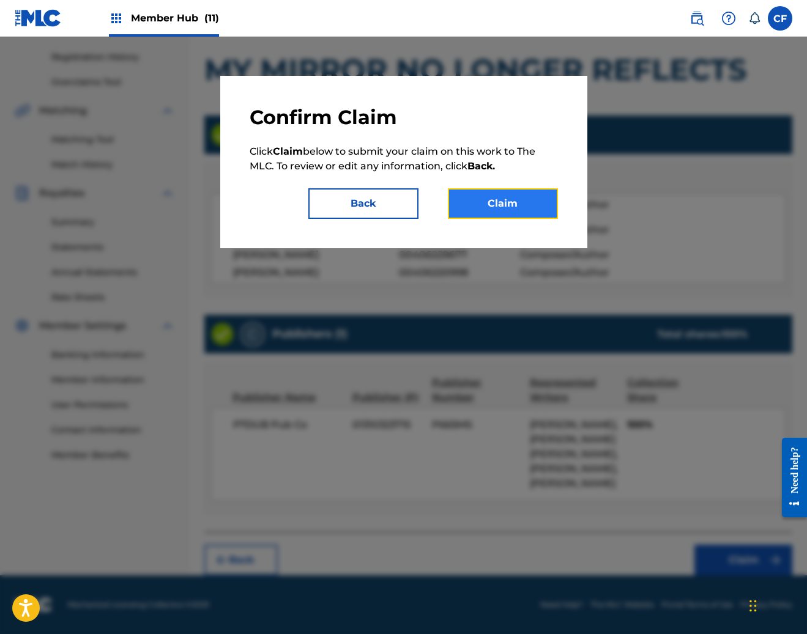
click at [505, 196] on button "Claim" at bounding box center [503, 203] width 110 height 31
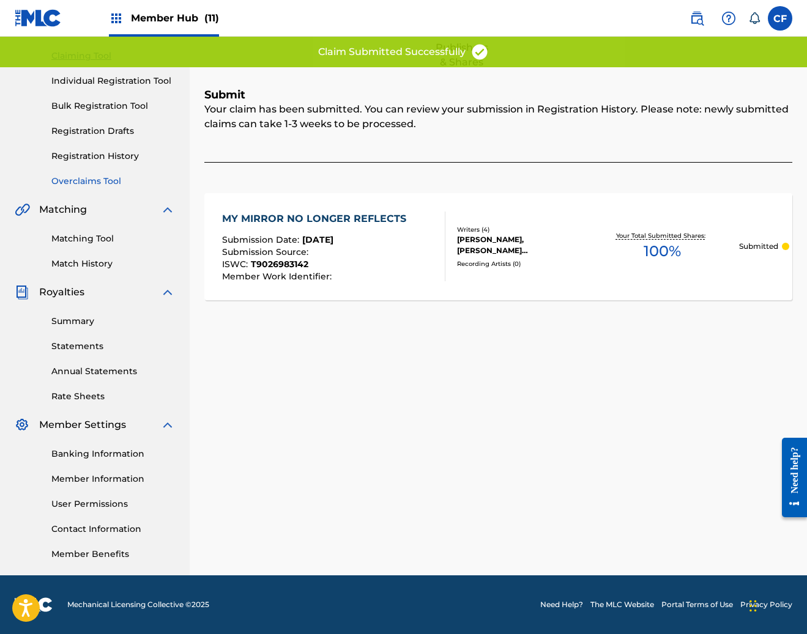
scroll to position [53, 0]
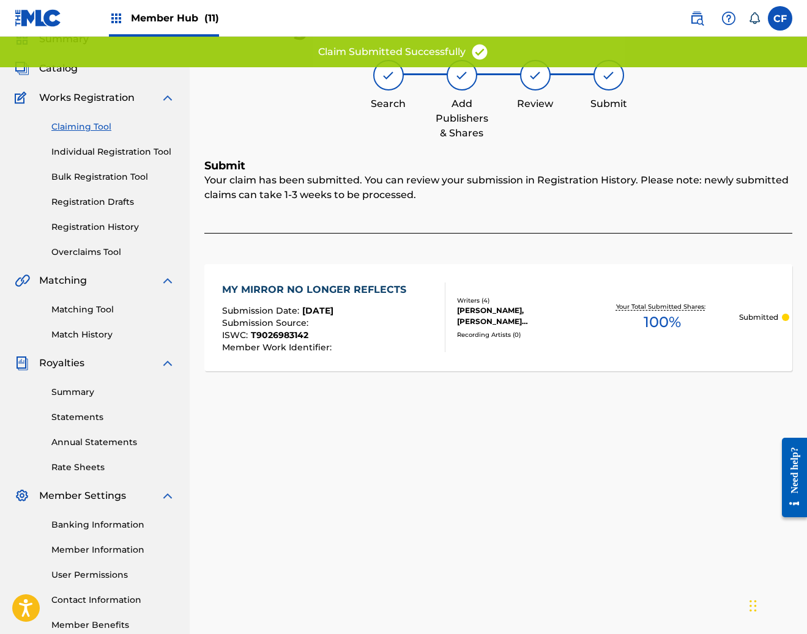
click at [79, 125] on link "Claiming Tool" at bounding box center [113, 126] width 124 height 13
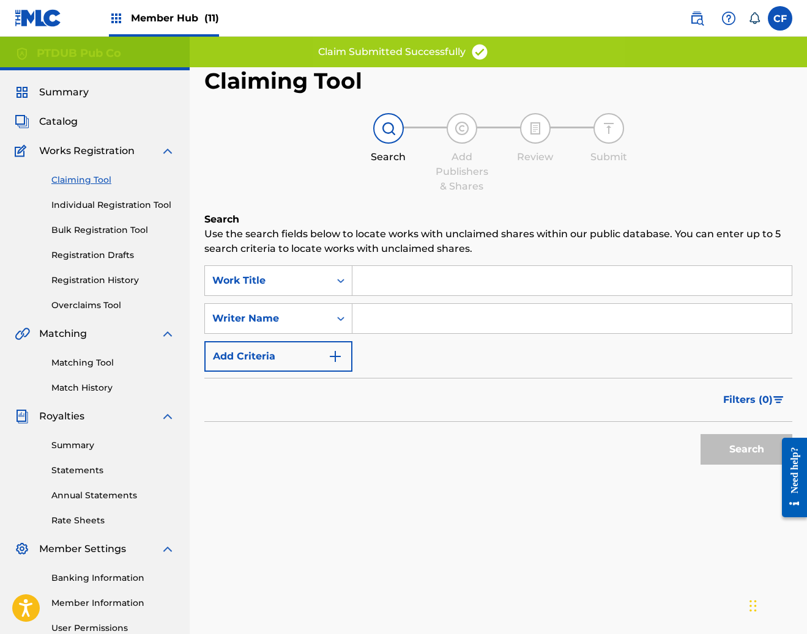
click at [418, 327] on input "Search Form" at bounding box center [571, 318] width 439 height 29
paste input "JEFFREY MOREIRA"
type input "JEFFREY MOREIRA"
click at [765, 451] on button "Search" at bounding box center [746, 449] width 92 height 31
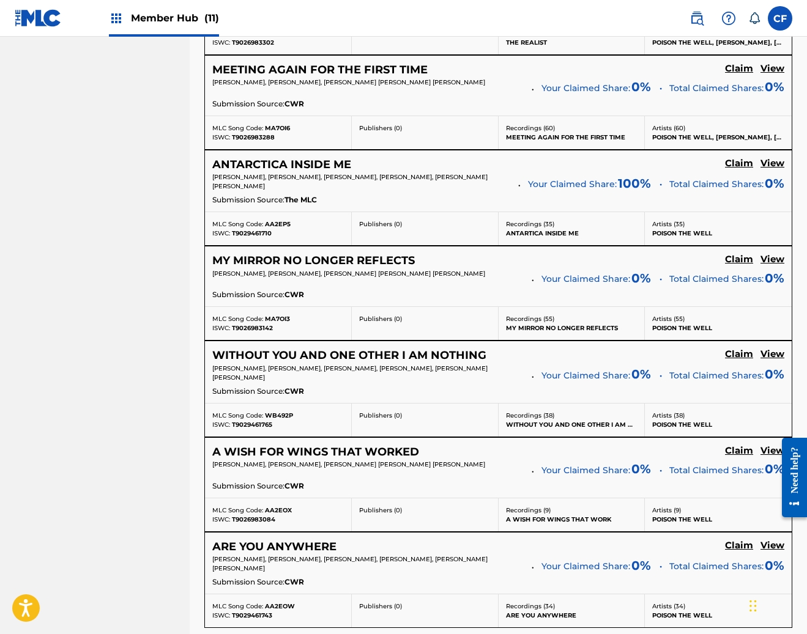
scroll to position [817, 0]
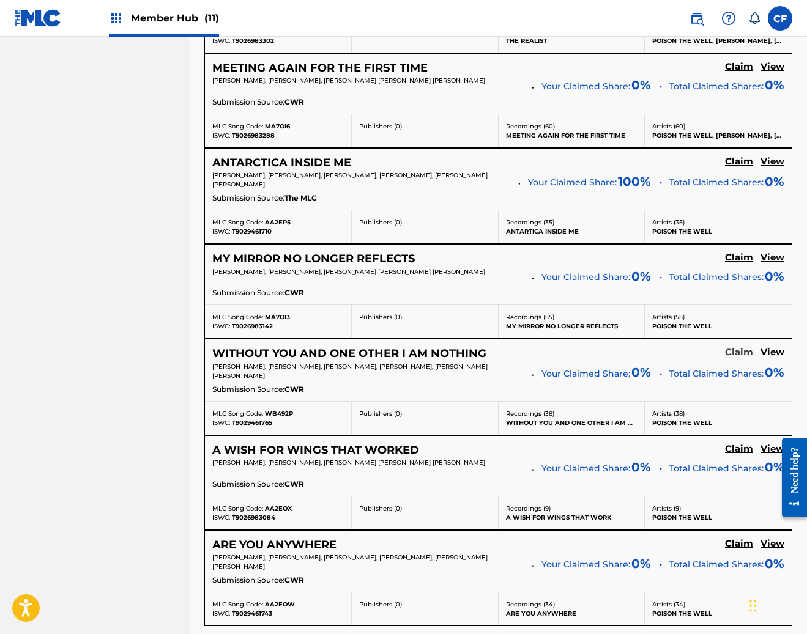
click at [733, 358] on h5 "Claim" at bounding box center [739, 353] width 28 height 12
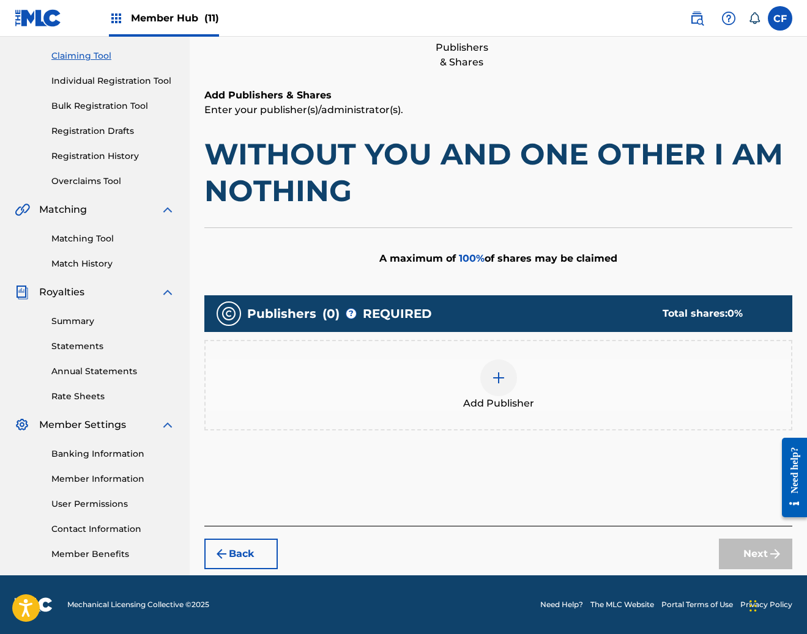
scroll to position [124, 0]
click at [513, 348] on div "Add Publisher" at bounding box center [498, 385] width 588 height 91
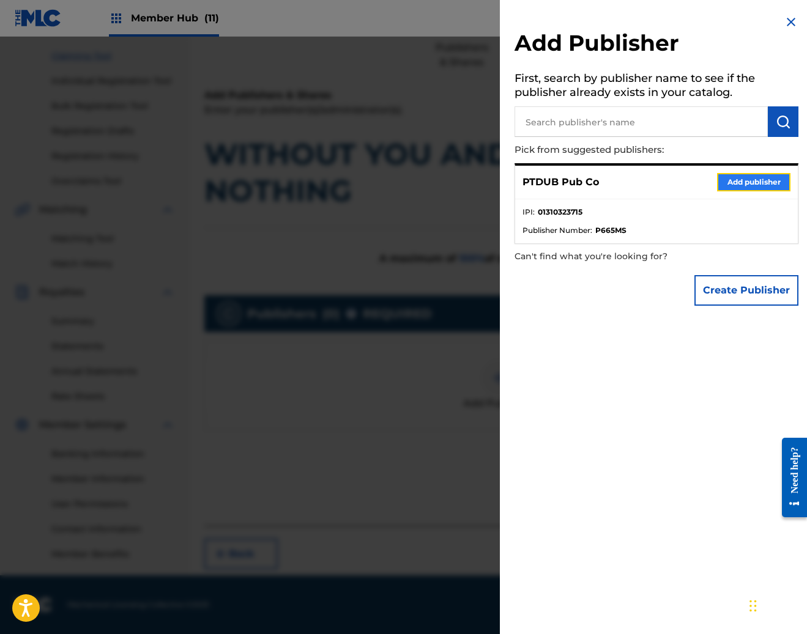
click at [749, 190] on button "Add publisher" at bounding box center [753, 182] width 73 height 18
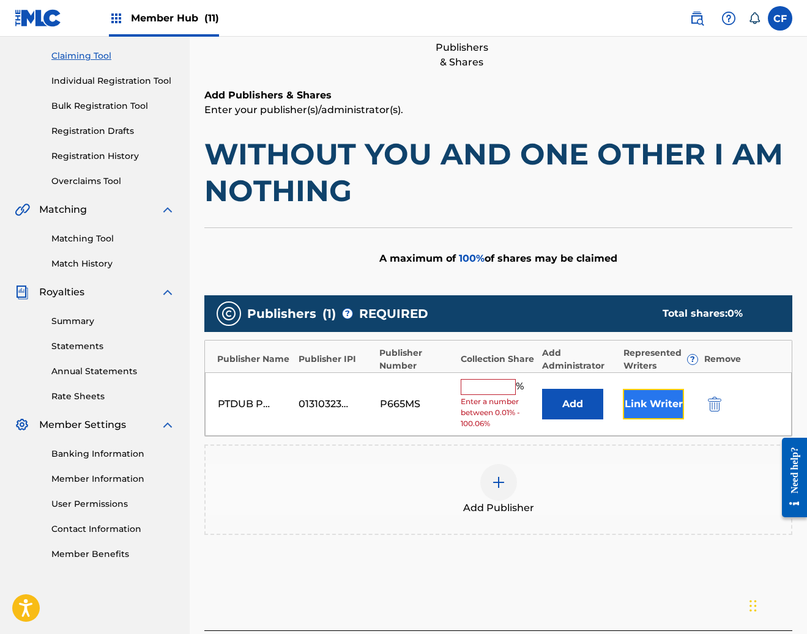
click at [656, 407] on button "Link Writer" at bounding box center [653, 404] width 61 height 31
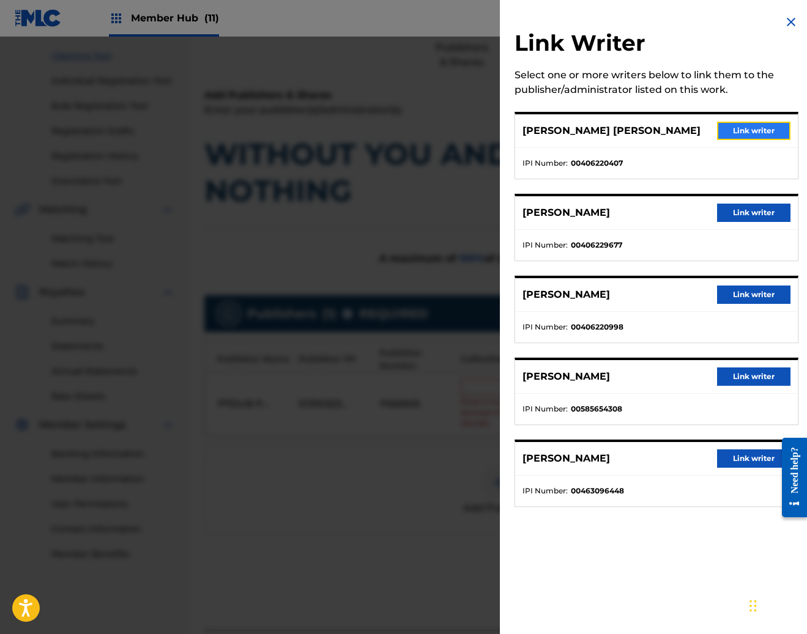
click at [774, 127] on button "Link writer" at bounding box center [753, 131] width 73 height 18
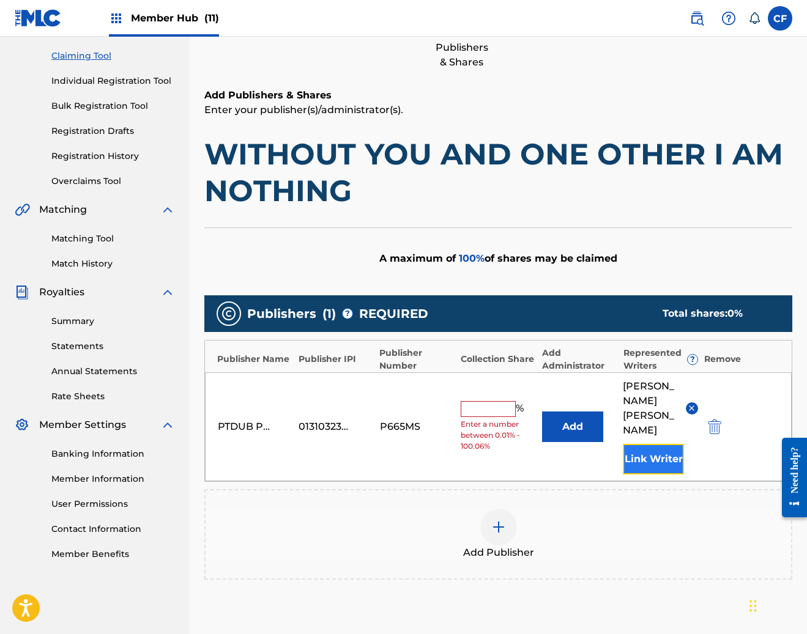
click at [649, 457] on button "Link Writer" at bounding box center [653, 459] width 61 height 31
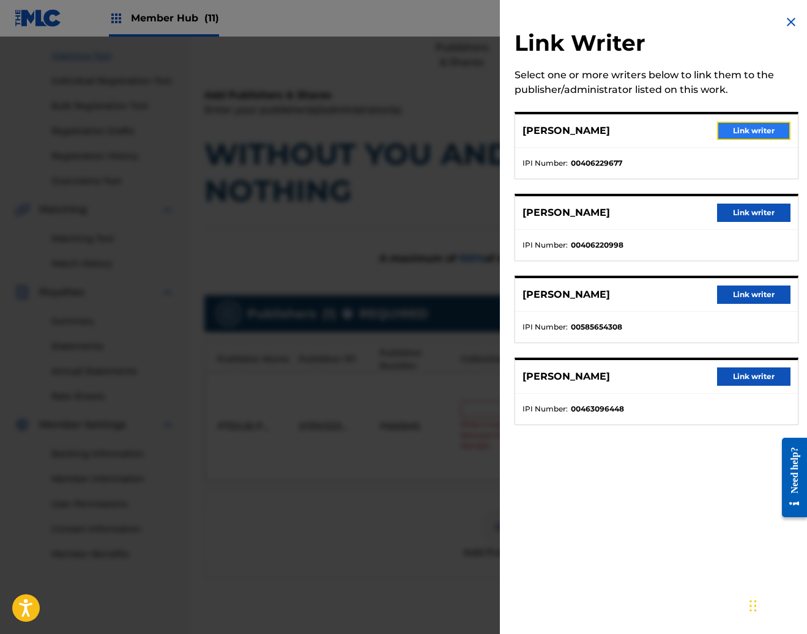
click at [744, 123] on button "Link writer" at bounding box center [753, 131] width 73 height 18
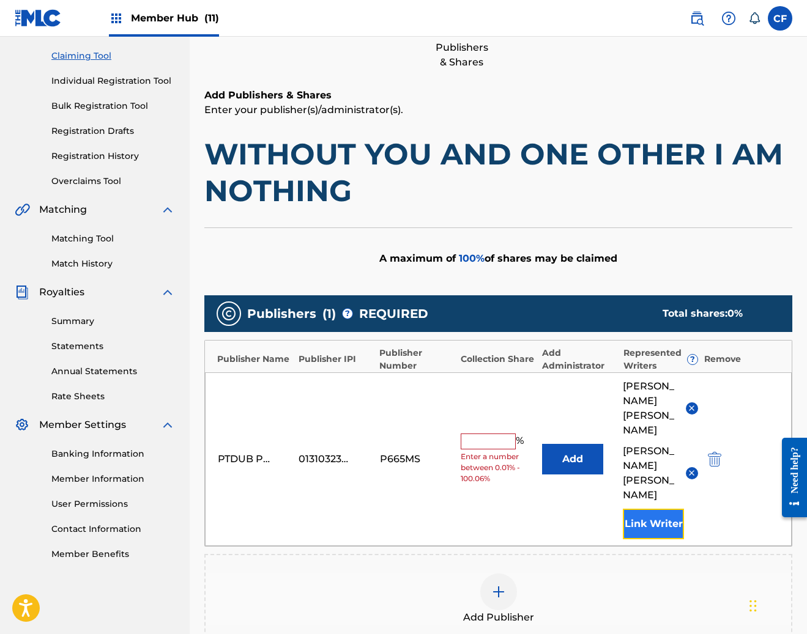
click at [628, 509] on button "Link Writer" at bounding box center [653, 524] width 61 height 31
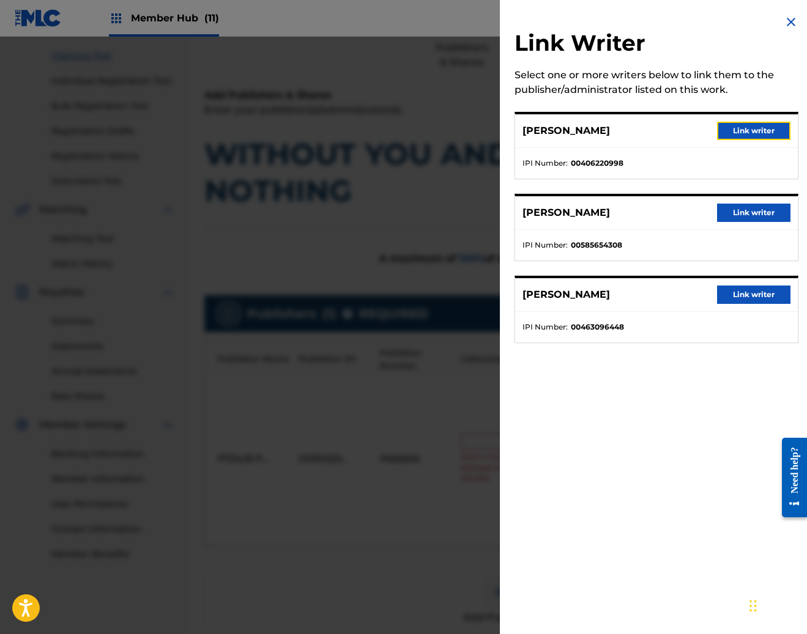
click at [739, 138] on button "Link writer" at bounding box center [753, 131] width 73 height 18
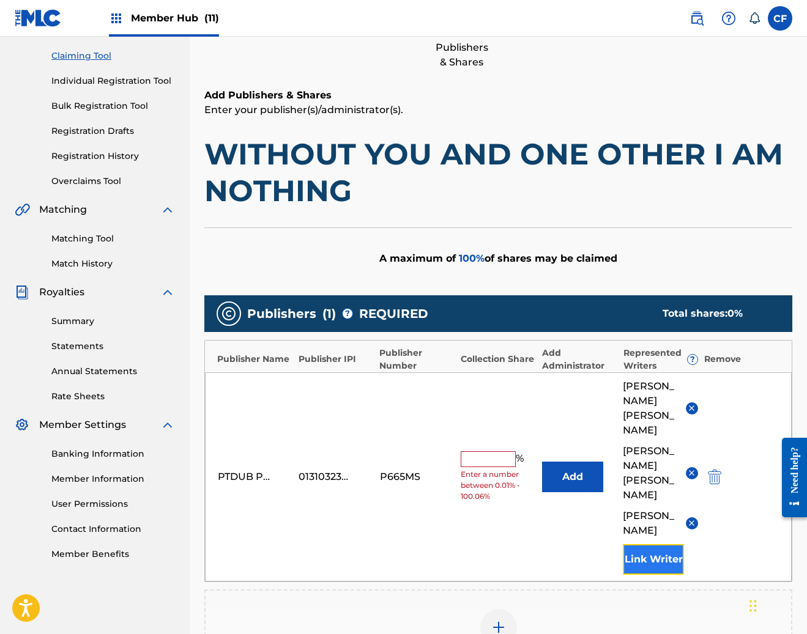
click at [660, 544] on button "Link Writer" at bounding box center [653, 559] width 61 height 31
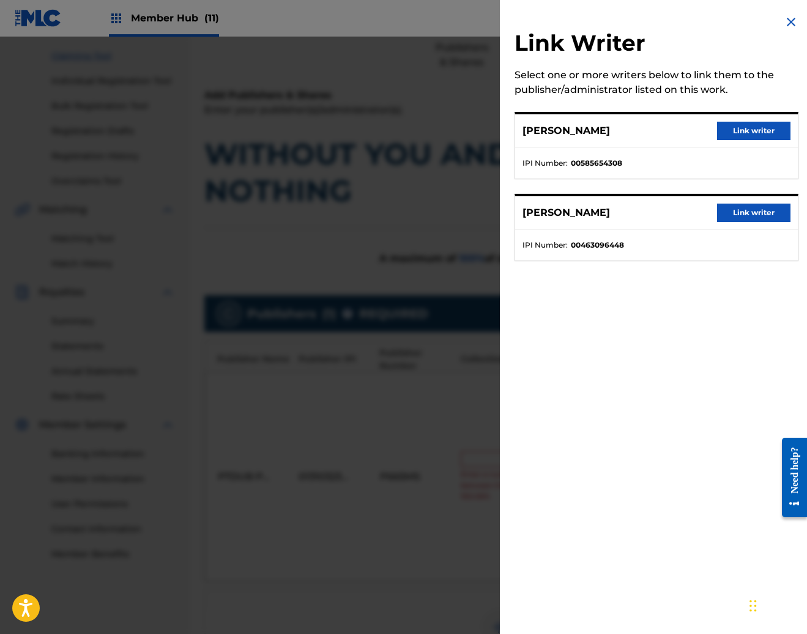
click at [749, 143] on div "BRADLEY GRACE Link writer" at bounding box center [656, 131] width 283 height 34
click at [747, 132] on button "Link writer" at bounding box center [753, 131] width 73 height 18
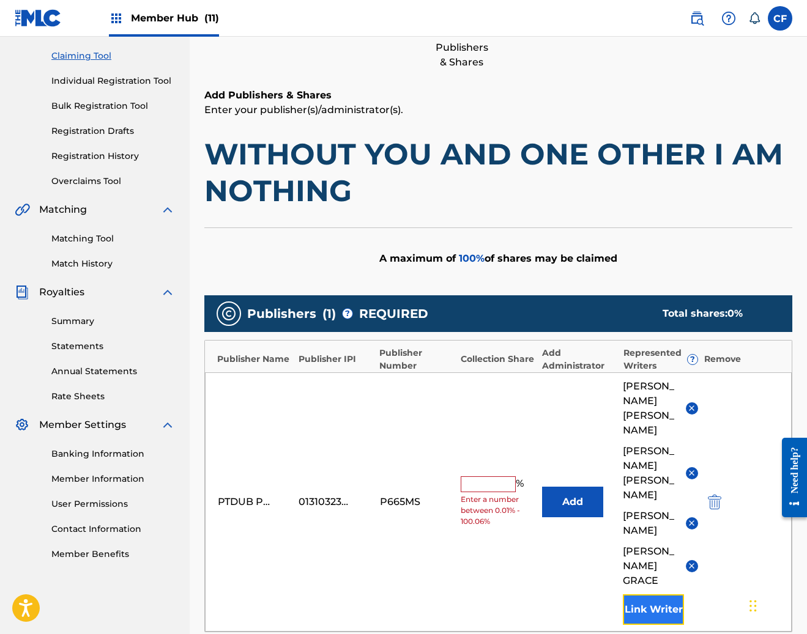
click at [644, 595] on button "Link Writer" at bounding box center [653, 610] width 61 height 31
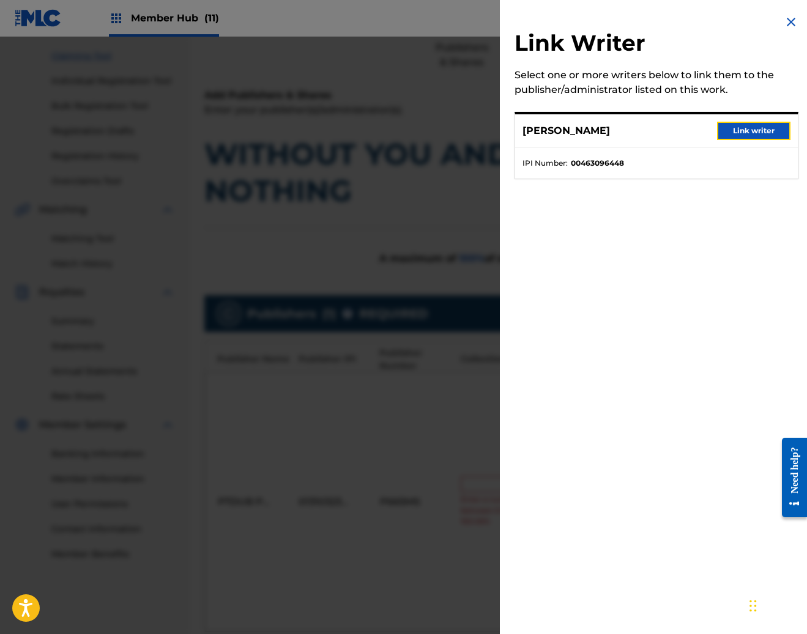
drag, startPoint x: 760, startPoint y: 129, endPoint x: 758, endPoint y: 143, distance: 13.6
click at [760, 129] on button "Link writer" at bounding box center [753, 131] width 73 height 18
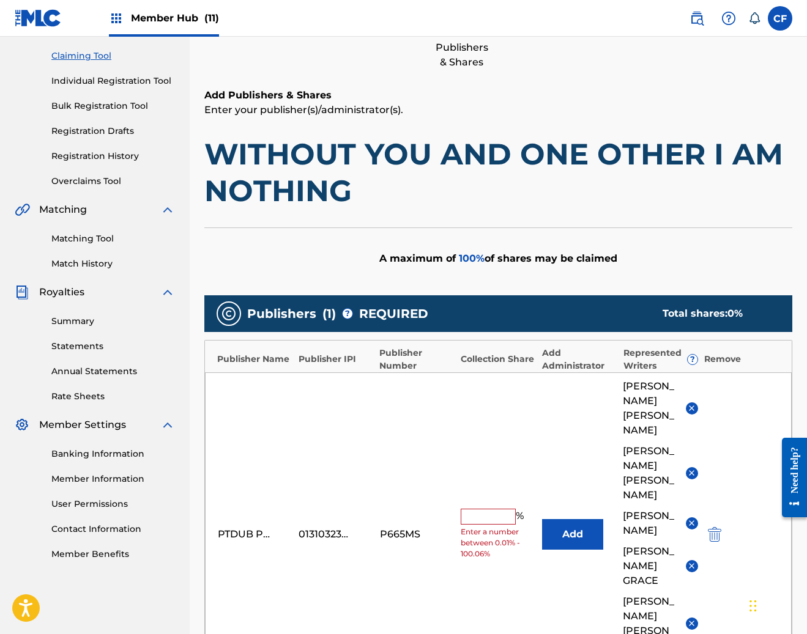
click at [485, 509] on input "text" at bounding box center [488, 517] width 55 height 16
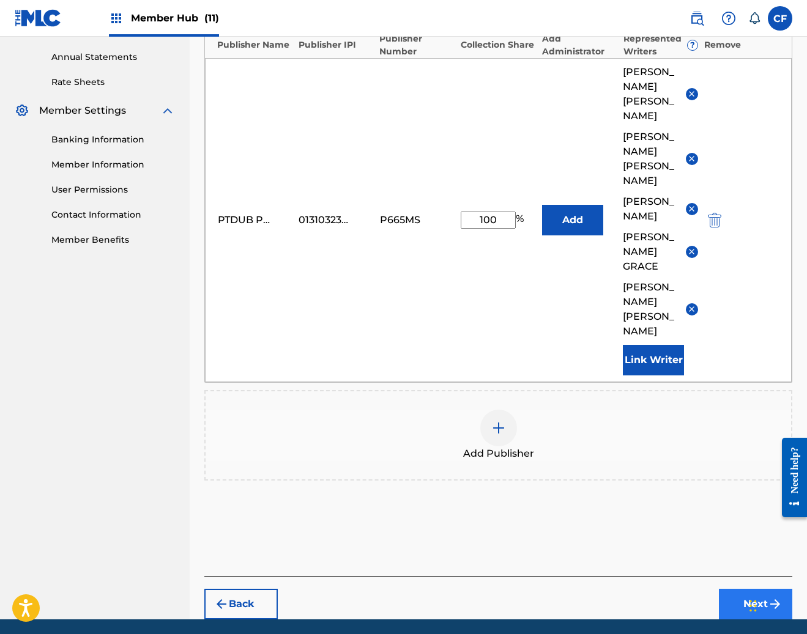
type input "100"
click at [737, 589] on button "Next" at bounding box center [755, 604] width 73 height 31
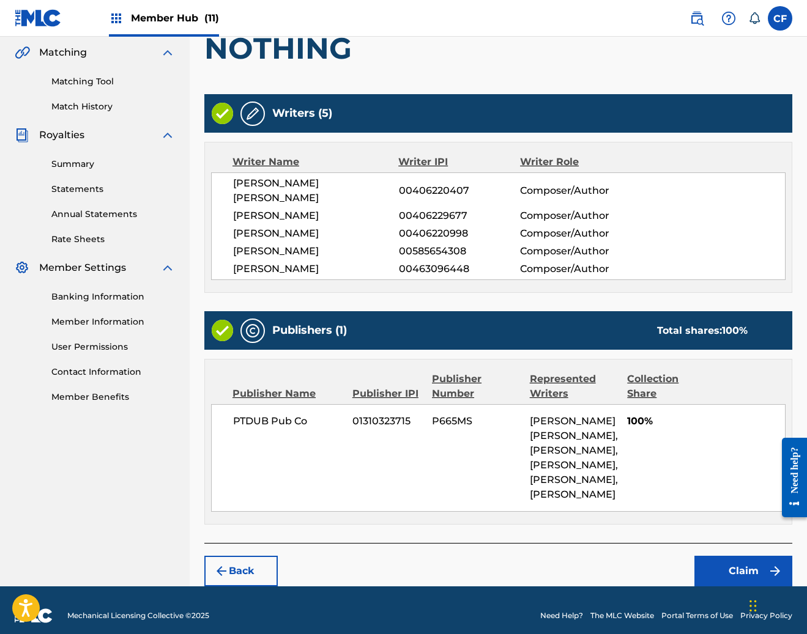
scroll to position [350, 0]
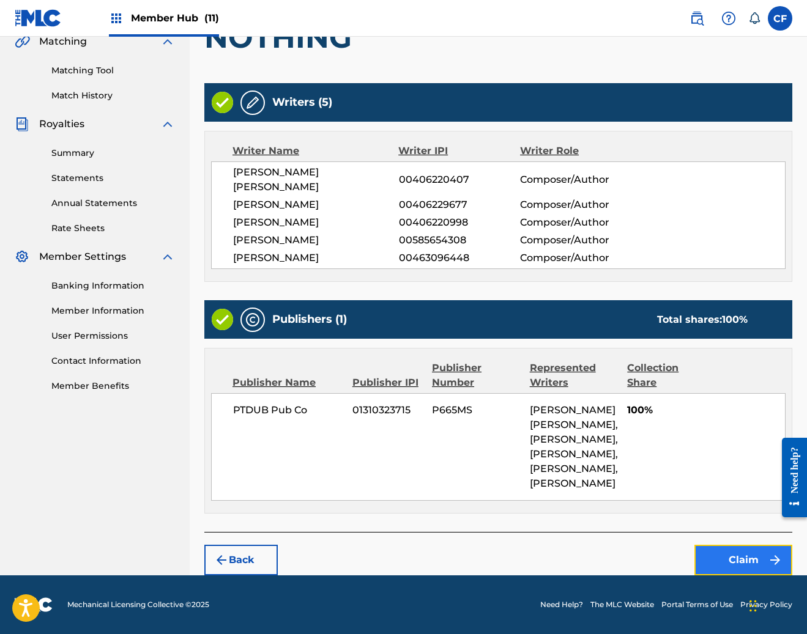
click at [717, 550] on button "Claim" at bounding box center [743, 560] width 98 height 31
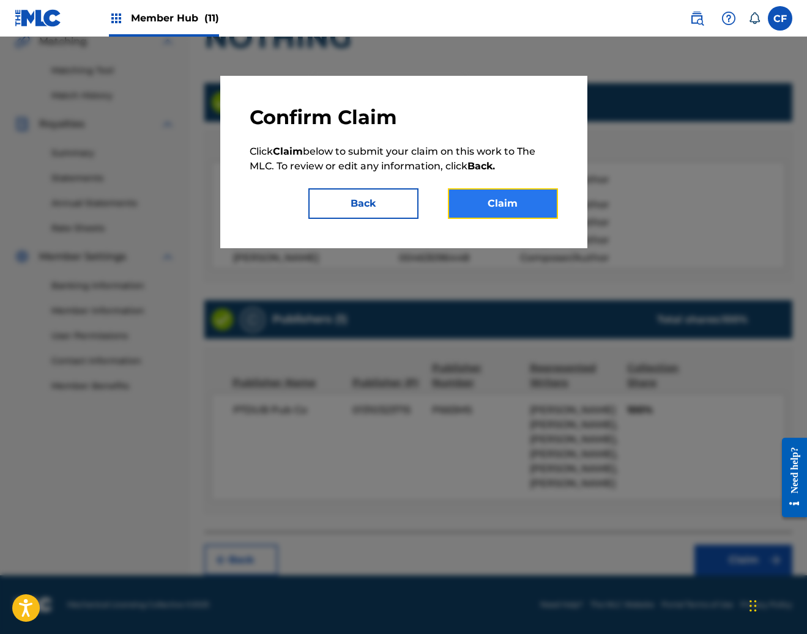
click at [497, 206] on button "Claim" at bounding box center [503, 203] width 110 height 31
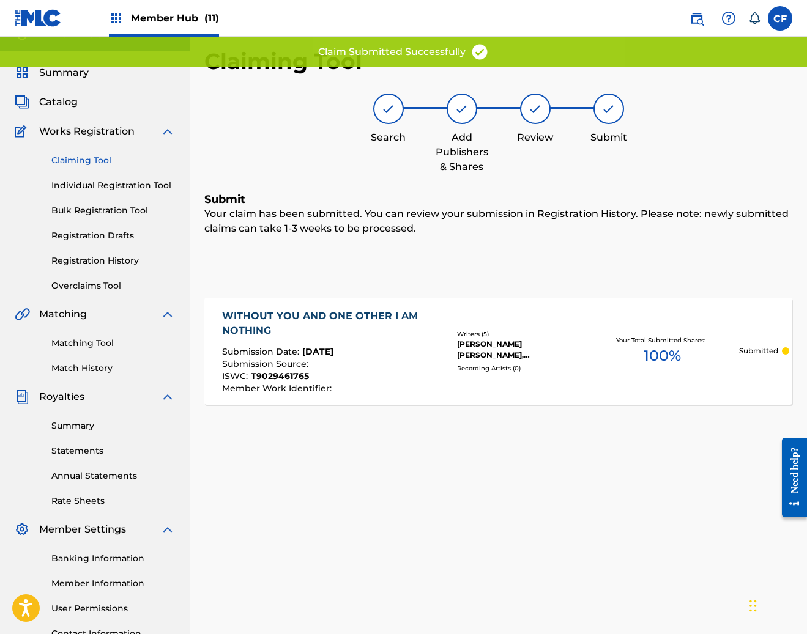
scroll to position [0, 0]
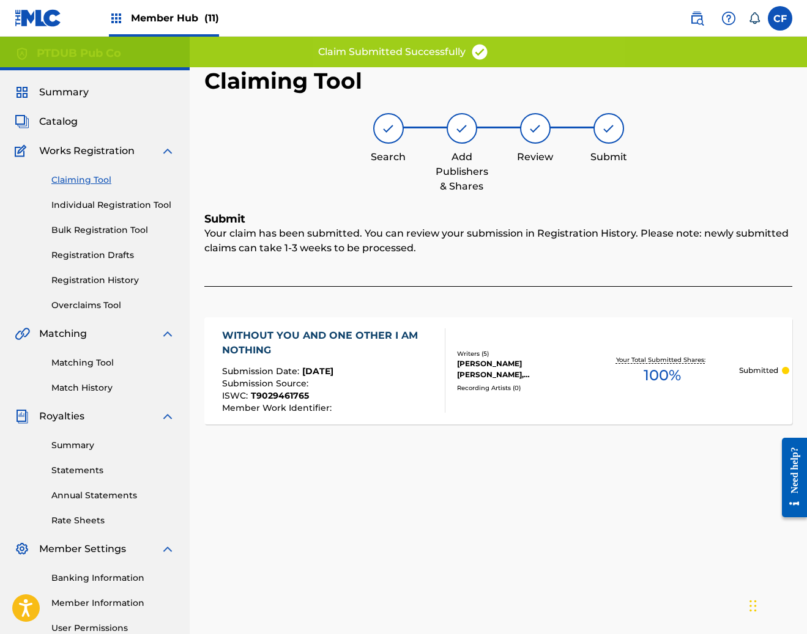
click at [86, 180] on link "Claiming Tool" at bounding box center [113, 180] width 124 height 13
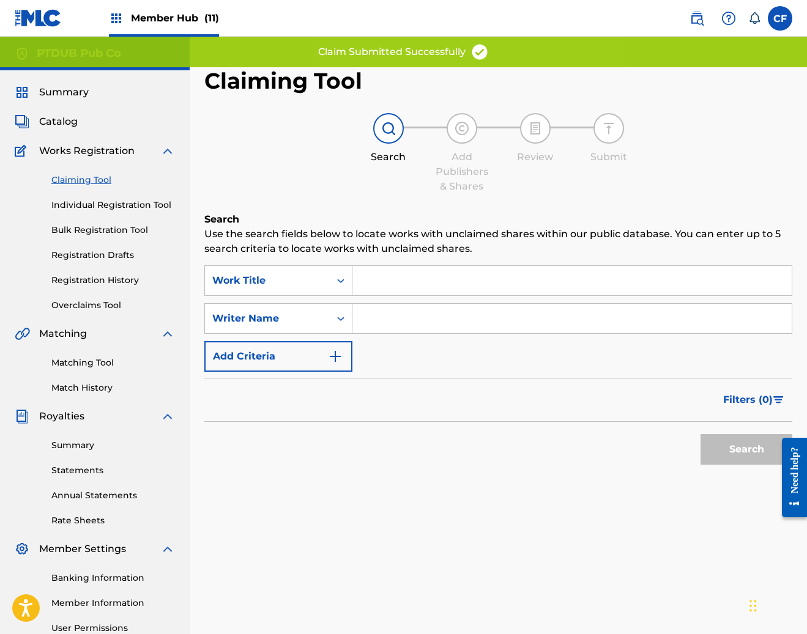
click at [454, 281] on input "Search Form" at bounding box center [571, 280] width 439 height 29
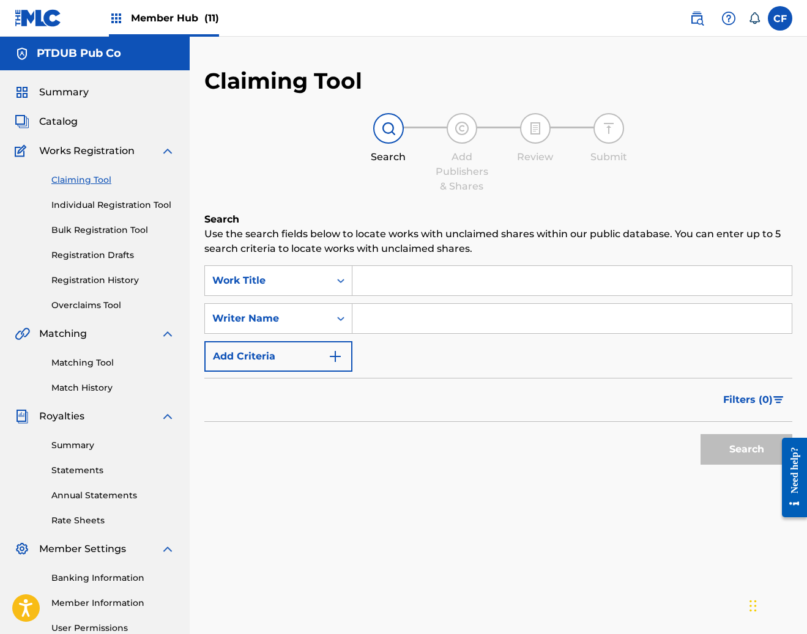
click at [445, 324] on input "Search Form" at bounding box center [571, 318] width 439 height 29
paste input "JEFFREY MOREIRA"
type input "JEFFREY MOREIRA"
click at [747, 455] on button "Search" at bounding box center [746, 449] width 92 height 31
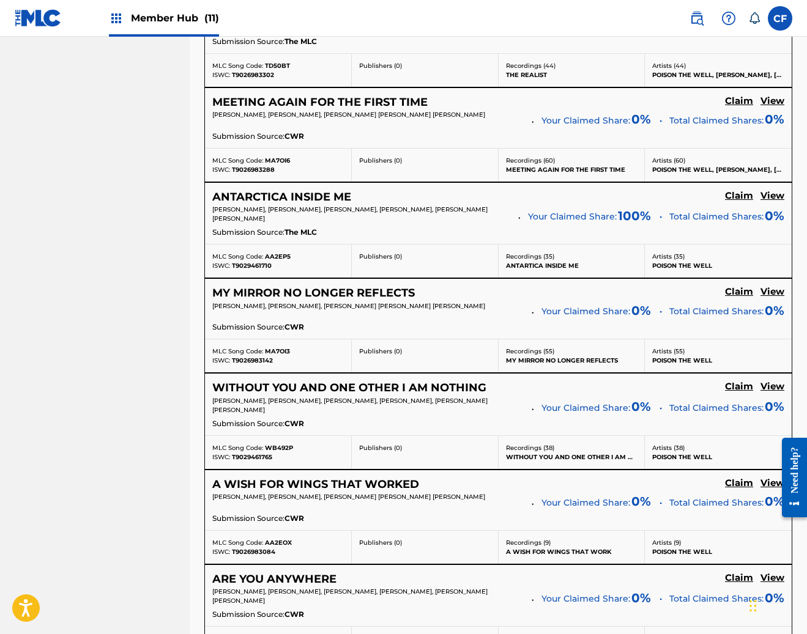
scroll to position [1001, 0]
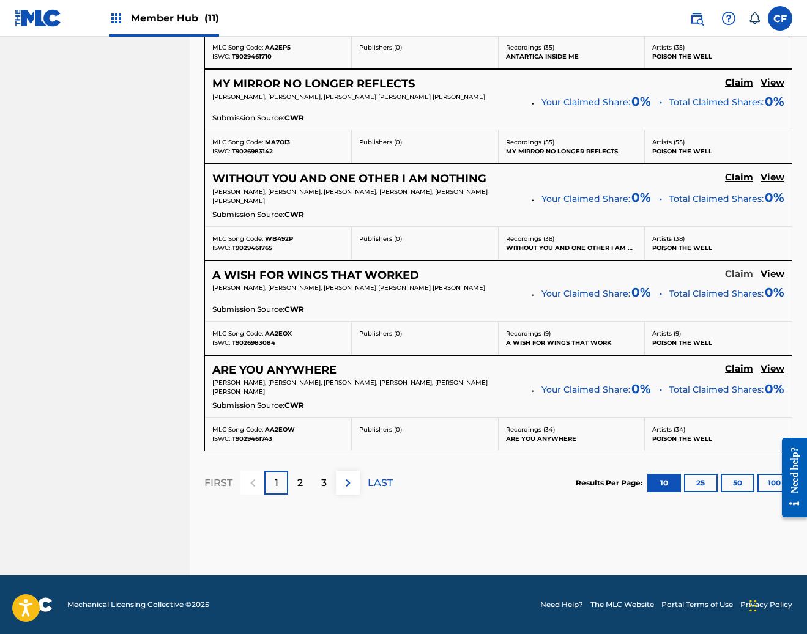
click at [735, 277] on h5 "Claim" at bounding box center [739, 275] width 28 height 12
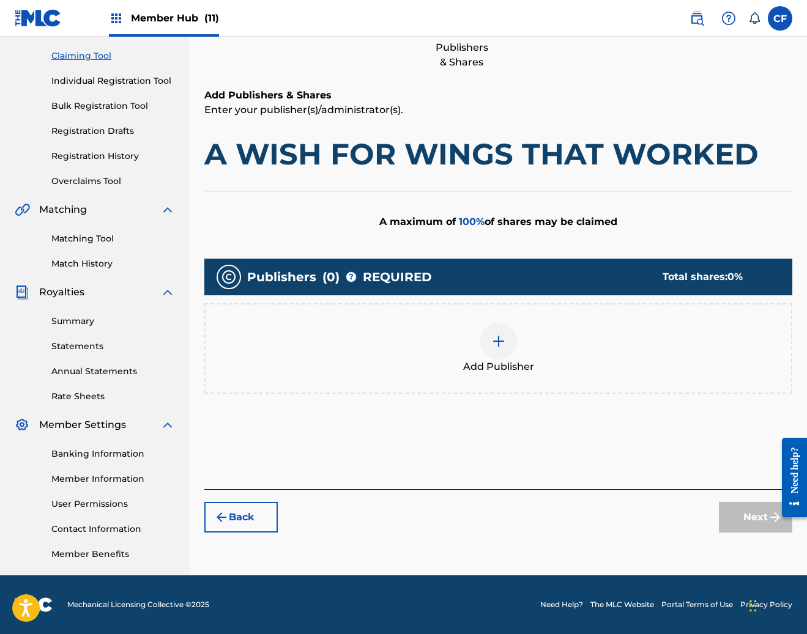
click at [517, 368] on span "Add Publisher" at bounding box center [498, 367] width 71 height 15
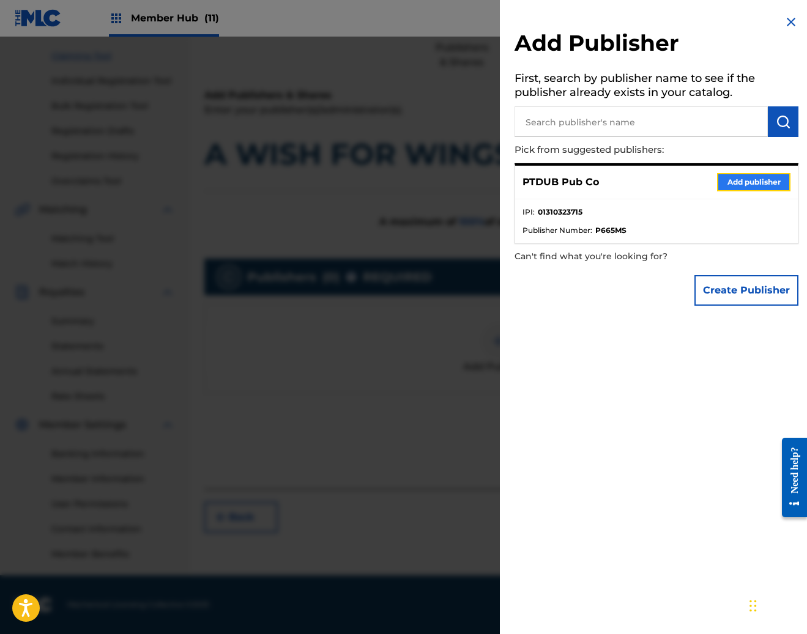
click at [743, 182] on button "Add publisher" at bounding box center [753, 182] width 73 height 18
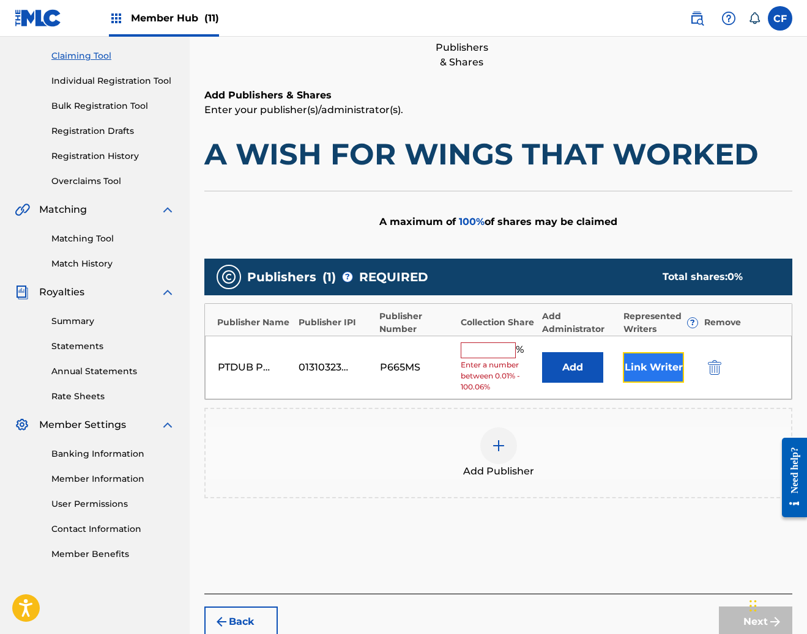
click at [652, 358] on button "Link Writer" at bounding box center [653, 367] width 61 height 31
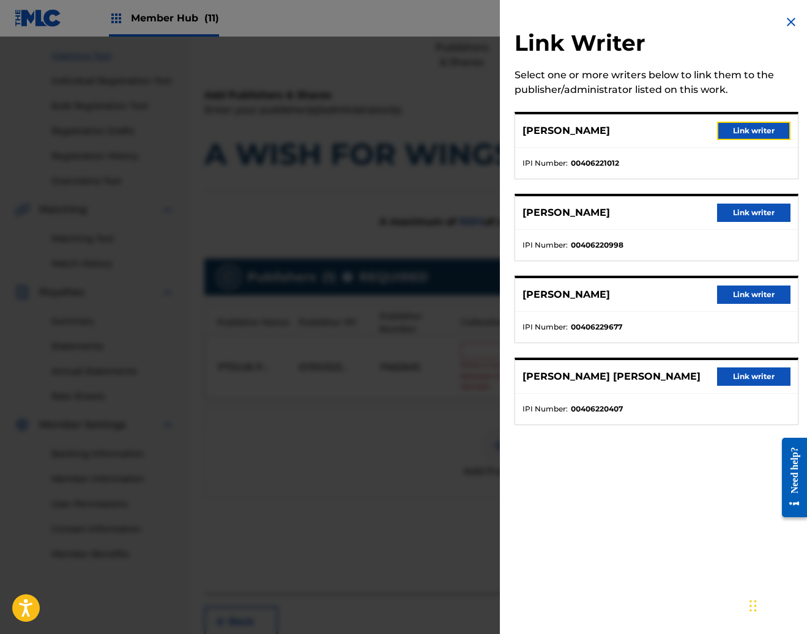
drag, startPoint x: 768, startPoint y: 130, endPoint x: 768, endPoint y: 144, distance: 13.5
click at [768, 132] on button "Link writer" at bounding box center [753, 131] width 73 height 18
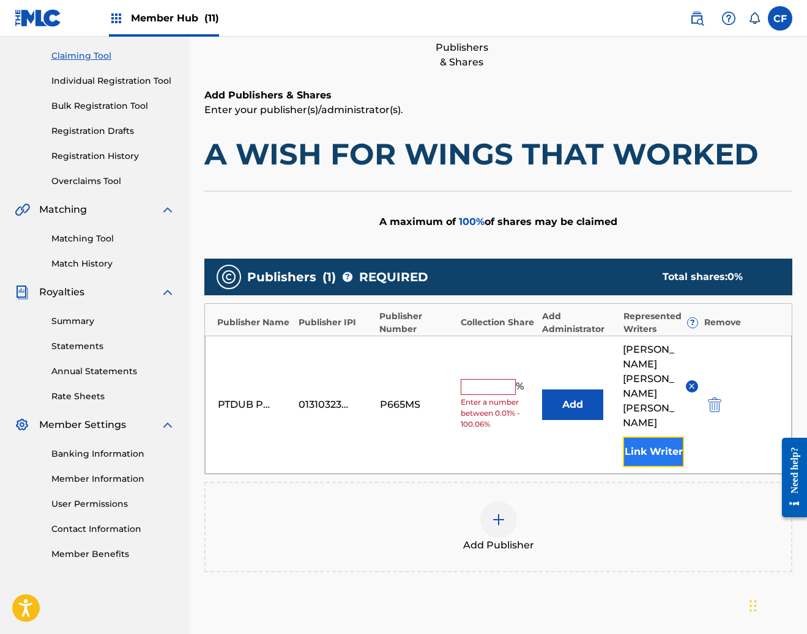
click at [670, 437] on button "Link Writer" at bounding box center [653, 452] width 61 height 31
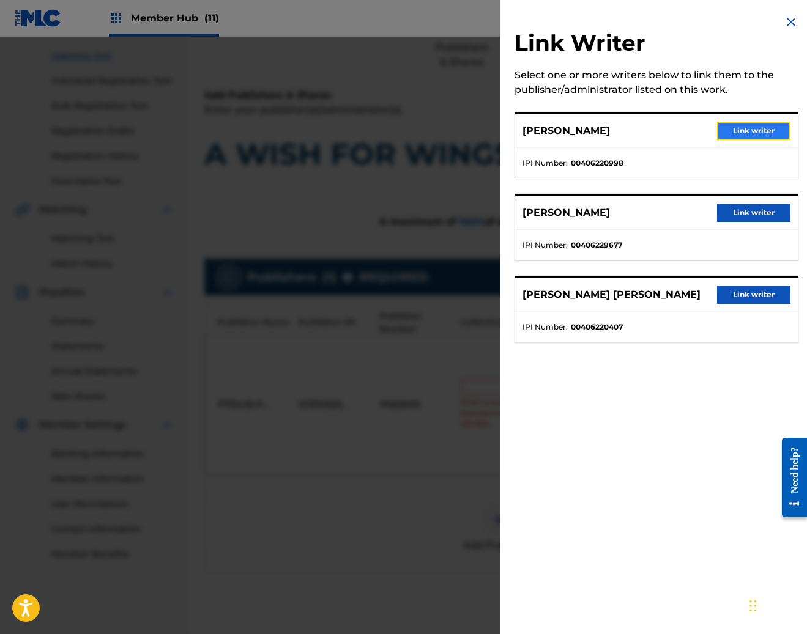
click at [739, 139] on button "Link writer" at bounding box center [753, 131] width 73 height 18
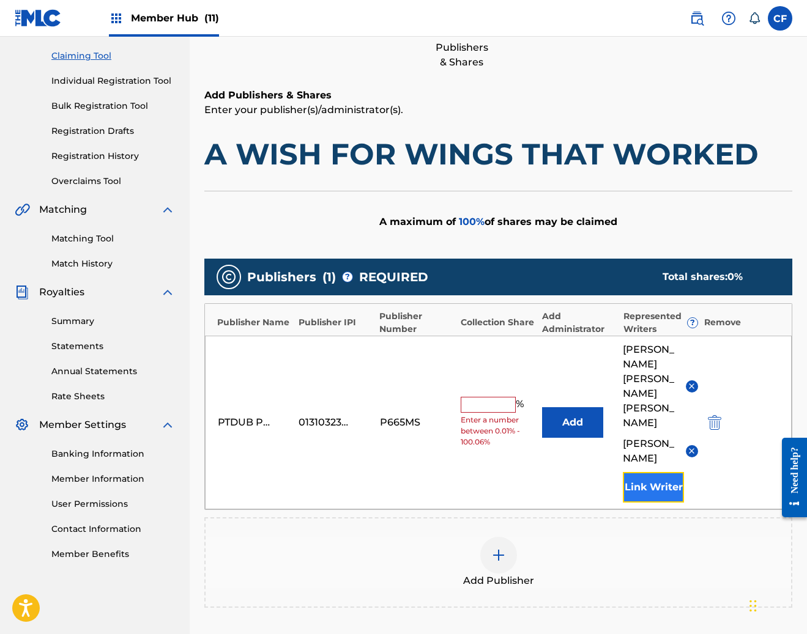
click at [642, 472] on button "Link Writer" at bounding box center [653, 487] width 61 height 31
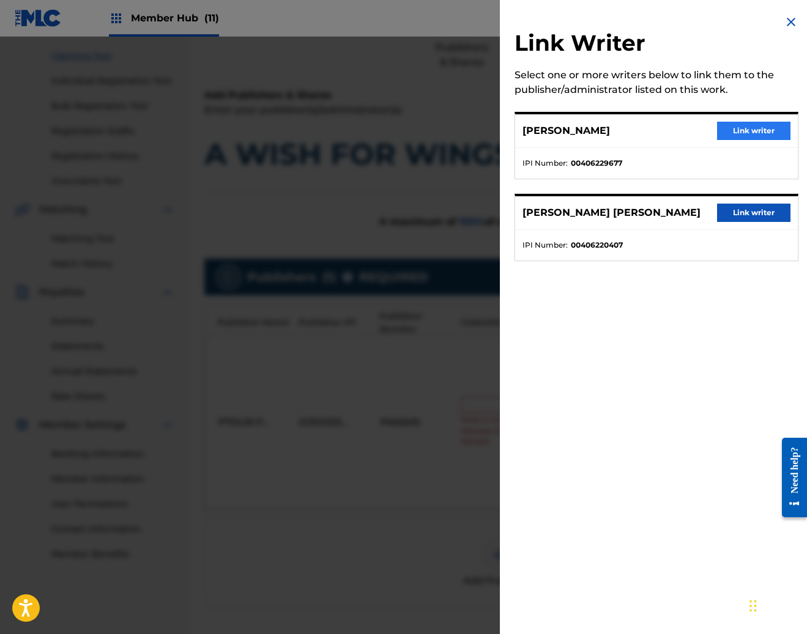
drag, startPoint x: 759, startPoint y: 114, endPoint x: 758, endPoint y: 122, distance: 8.0
click at [759, 116] on div "JEFFREY MOREIRA Link writer" at bounding box center [656, 131] width 283 height 34
click at [756, 132] on button "Link writer" at bounding box center [753, 131] width 73 height 18
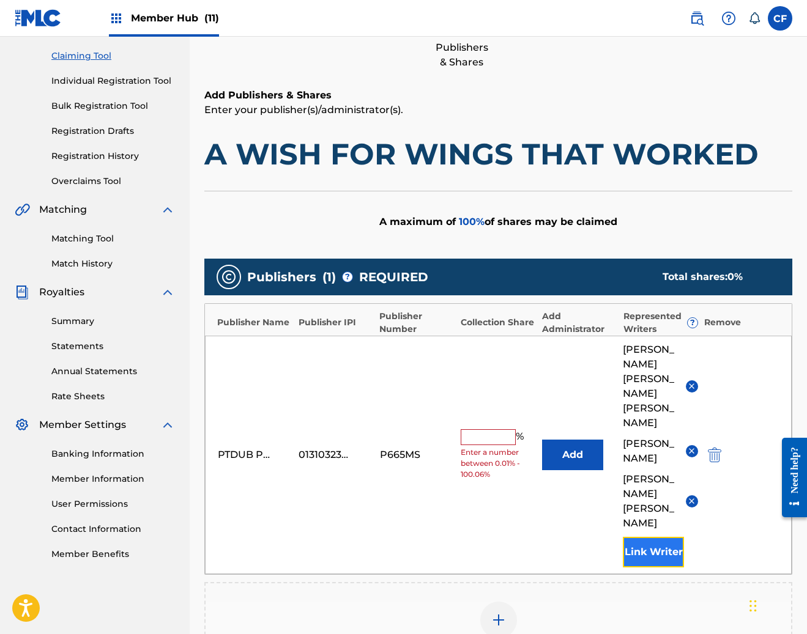
click at [640, 537] on button "Link Writer" at bounding box center [653, 552] width 61 height 31
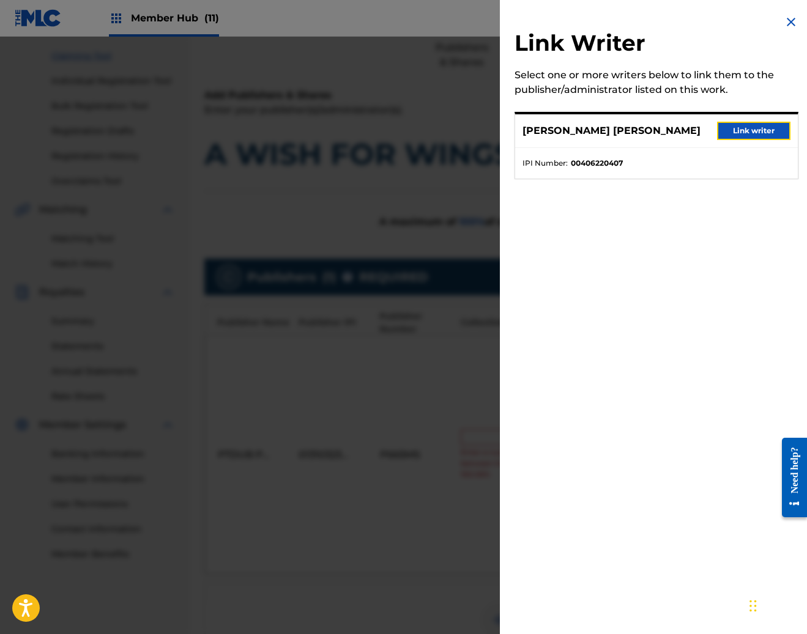
click at [757, 135] on button "Link writer" at bounding box center [753, 131] width 73 height 18
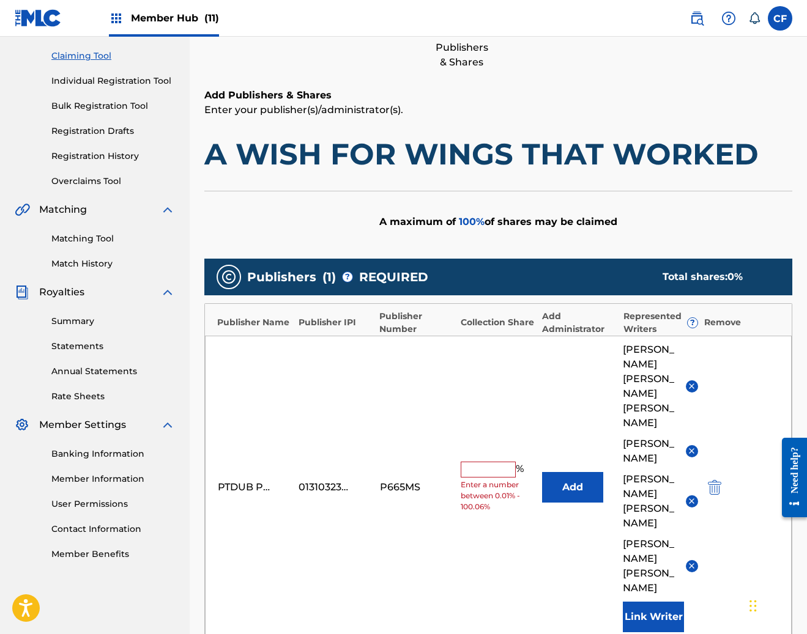
click at [496, 462] on input "text" at bounding box center [488, 470] width 55 height 16
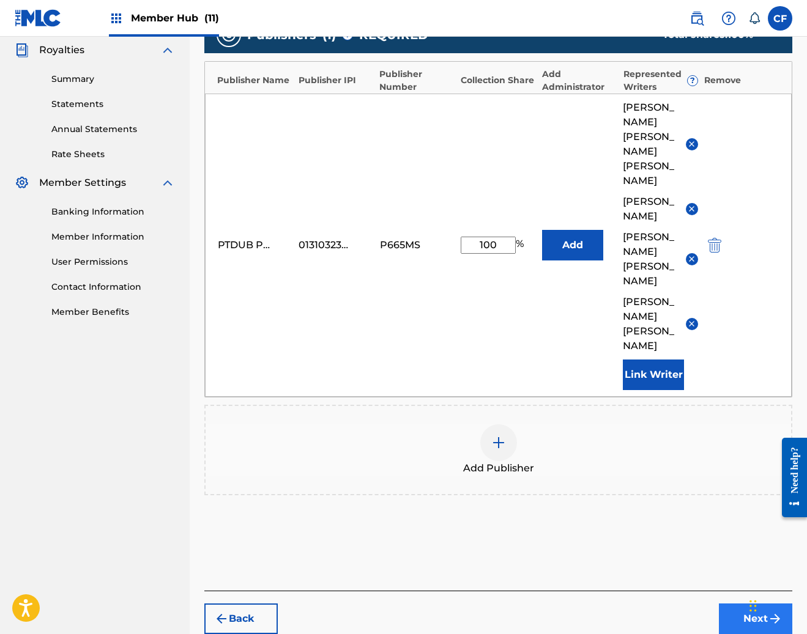
type input "100"
click at [735, 604] on button "Next" at bounding box center [755, 619] width 73 height 31
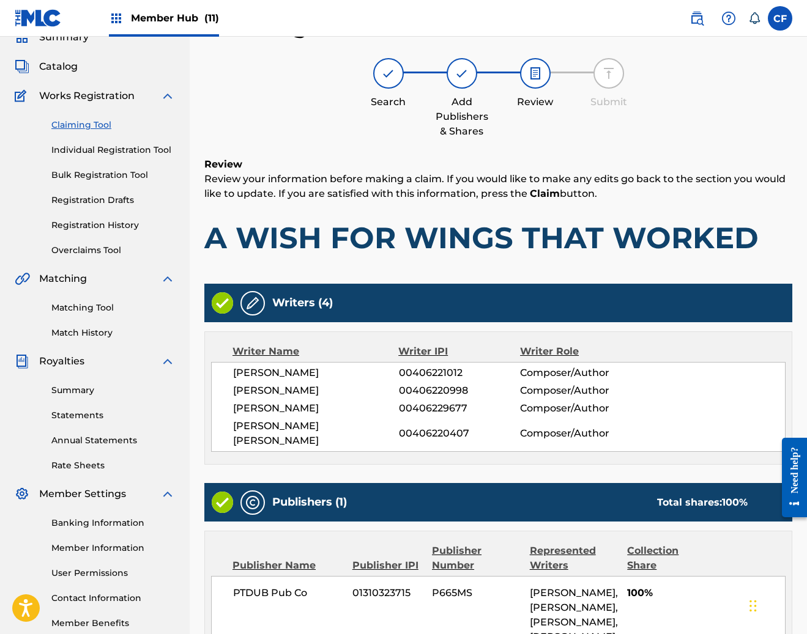
scroll to position [251, 0]
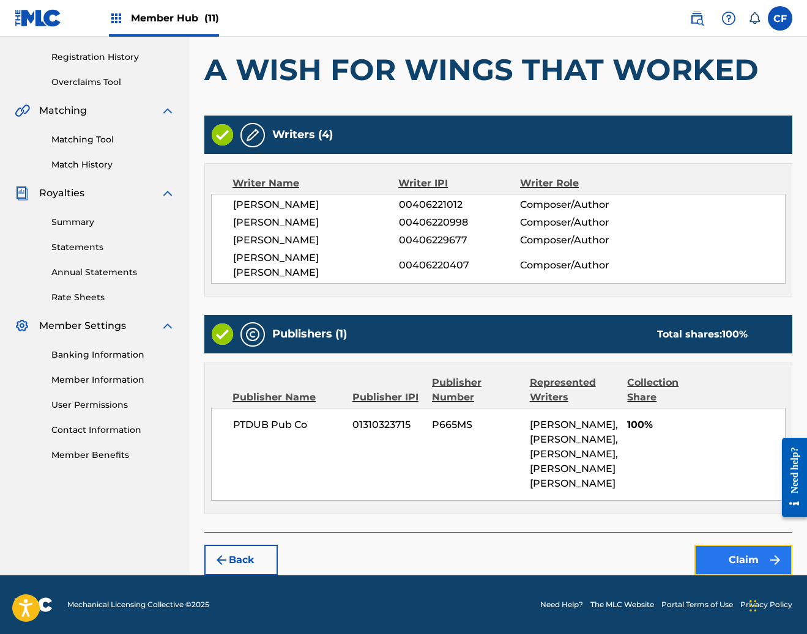
click at [723, 566] on button "Claim" at bounding box center [743, 560] width 98 height 31
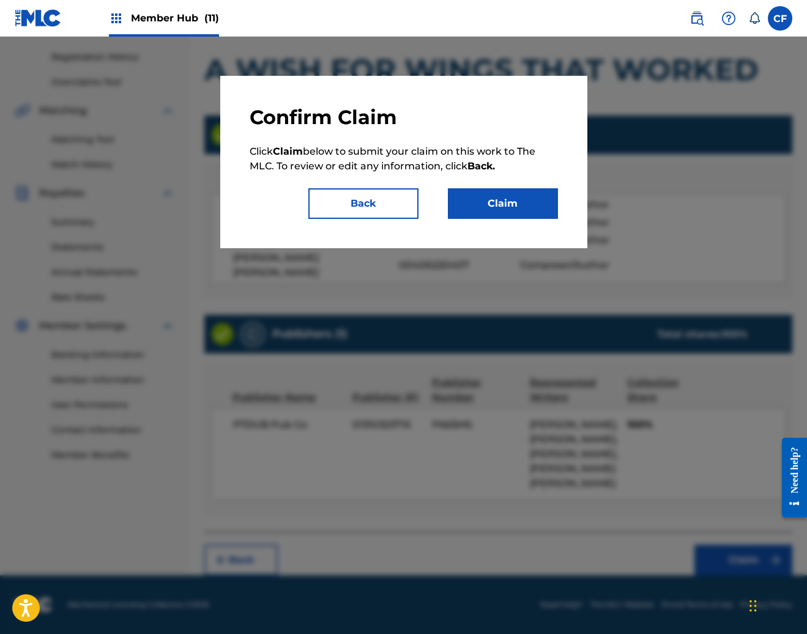
click at [486, 229] on div "Confirm Claim Click Claim below to submit your claim on this work to The MLC. T…" at bounding box center [403, 162] width 367 height 172
click at [524, 198] on button "Claim" at bounding box center [503, 203] width 110 height 31
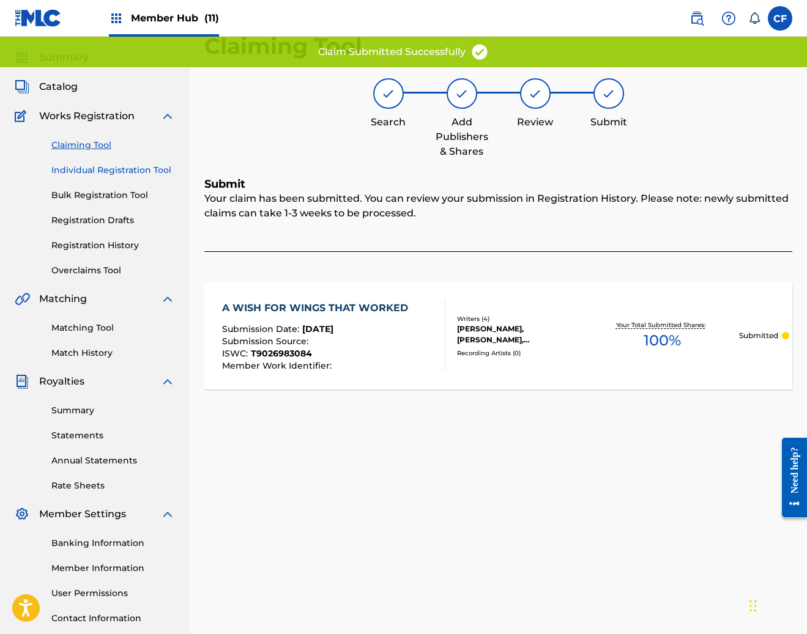
scroll to position [0, 0]
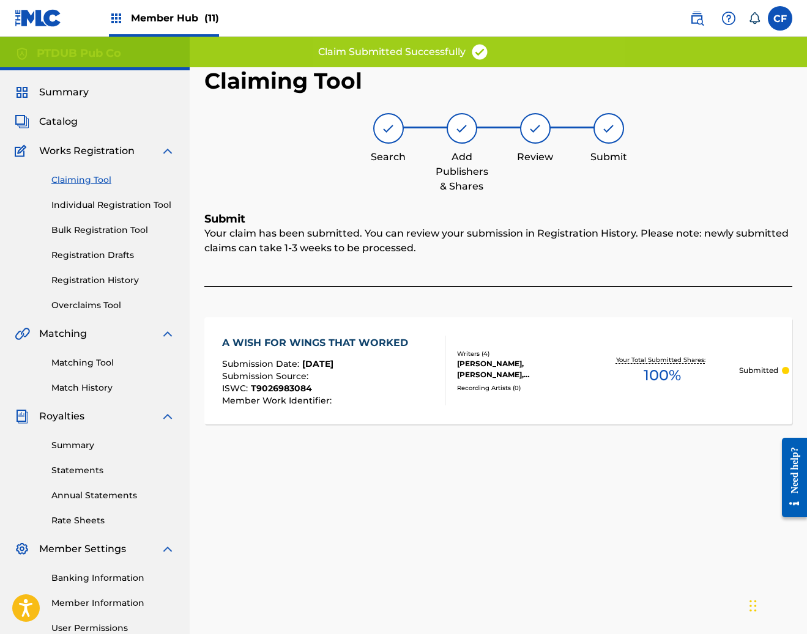
click at [94, 182] on link "Claiming Tool" at bounding box center [113, 180] width 124 height 13
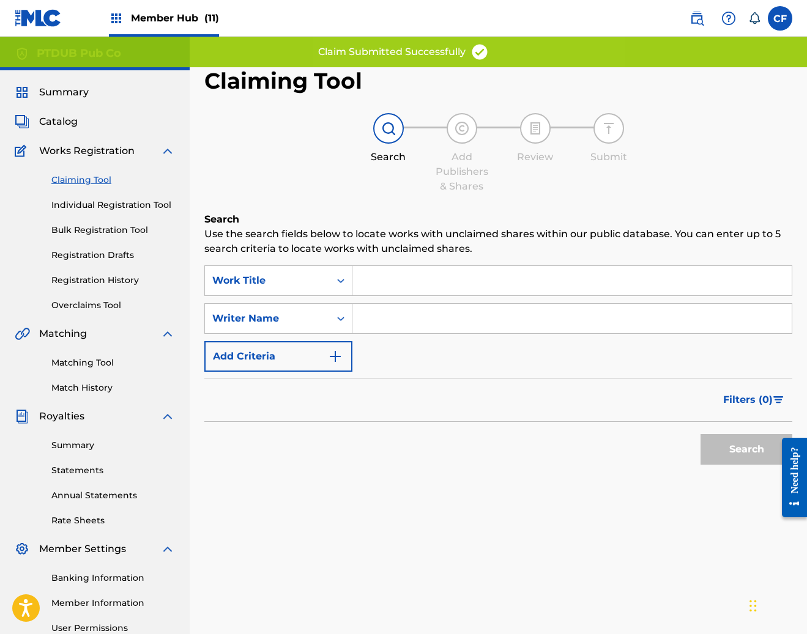
click at [477, 281] on input "Search Form" at bounding box center [571, 280] width 439 height 29
click at [456, 326] on input "Search Form" at bounding box center [571, 318] width 439 height 29
paste input "JEFFREY MOREIRA"
type input "JEFFREY MOREIRA"
click at [757, 456] on button "Search" at bounding box center [746, 449] width 92 height 31
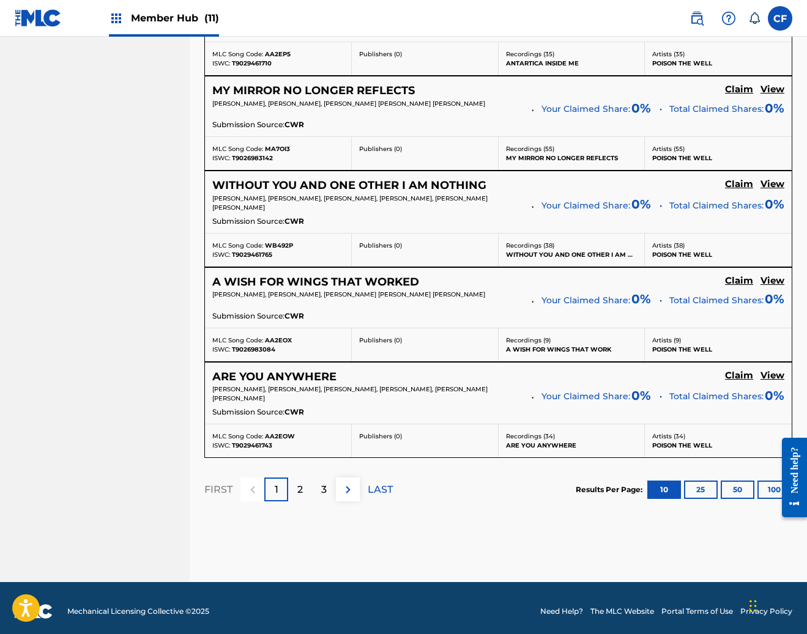
scroll to position [1001, 0]
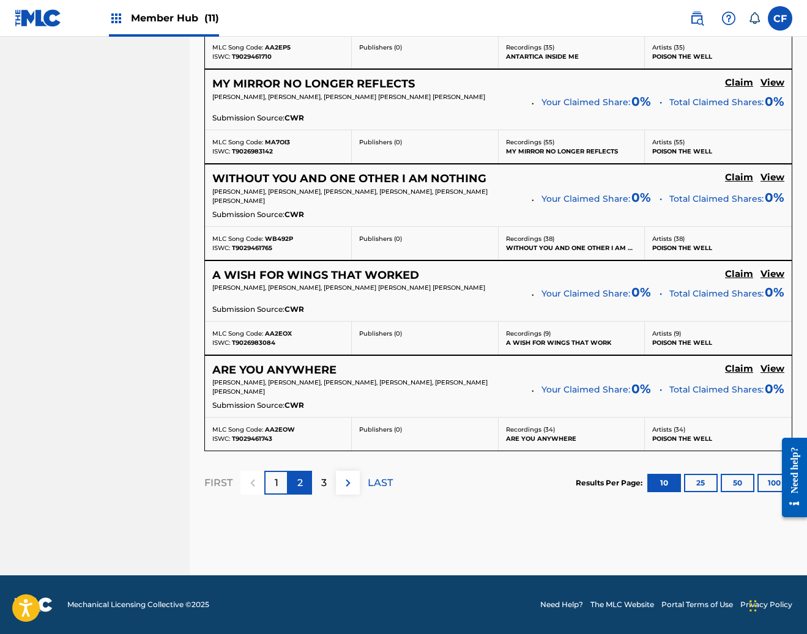
click at [303, 484] on div "2" at bounding box center [300, 483] width 24 height 24
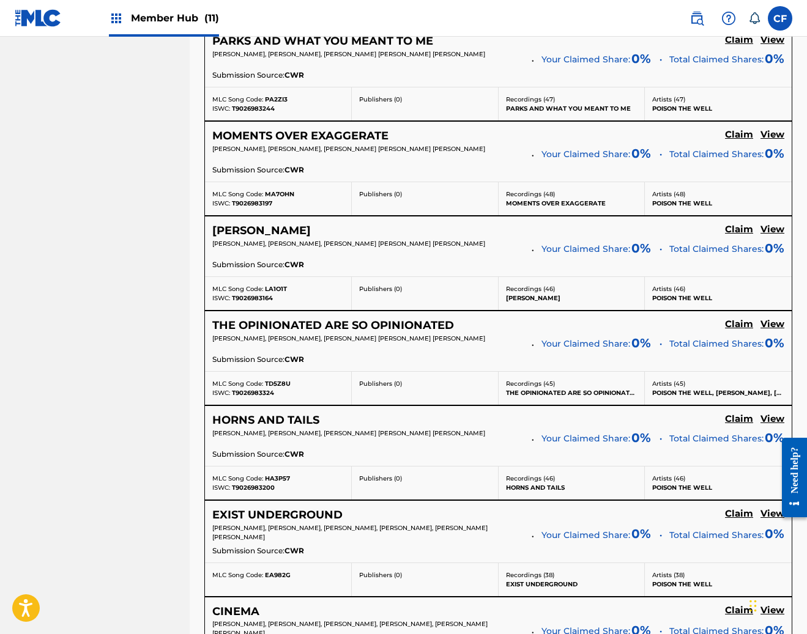
scroll to position [746, 0]
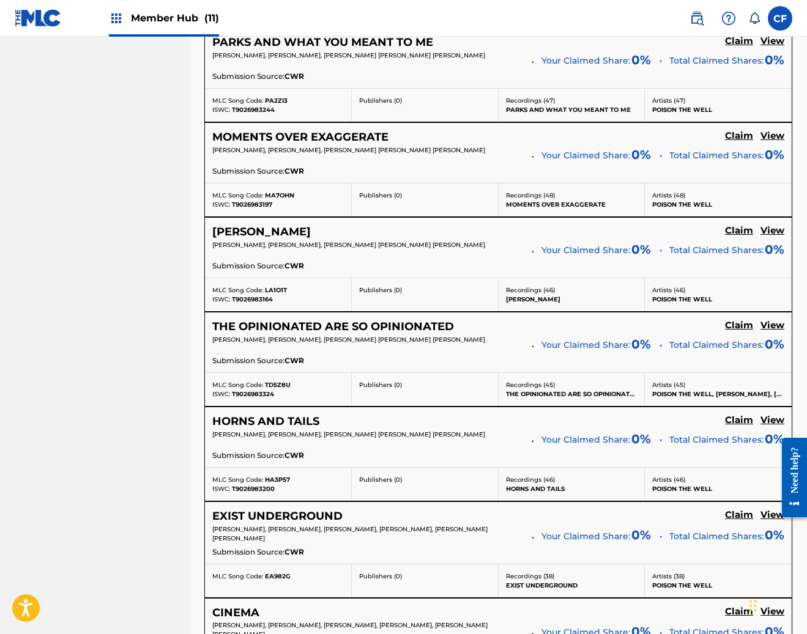
click at [731, 418] on div "HORNS AND TAILS Claim View CHRISTOPHER HORNBROOK, JEFFREY MOREIRA, RYAN MICHAEL…" at bounding box center [498, 437] width 587 height 60
click at [732, 426] on h5 "Claim" at bounding box center [739, 421] width 28 height 12
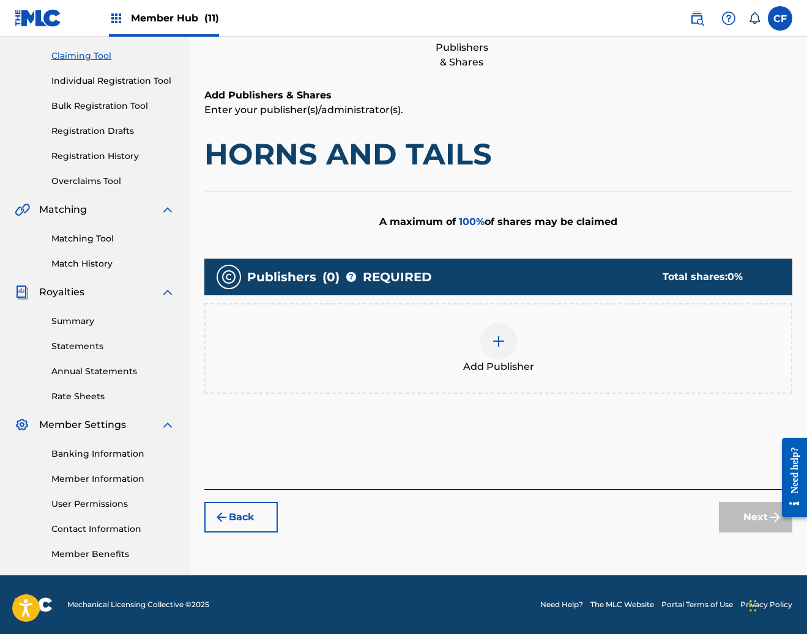
click at [500, 339] on img at bounding box center [498, 341] width 15 height 15
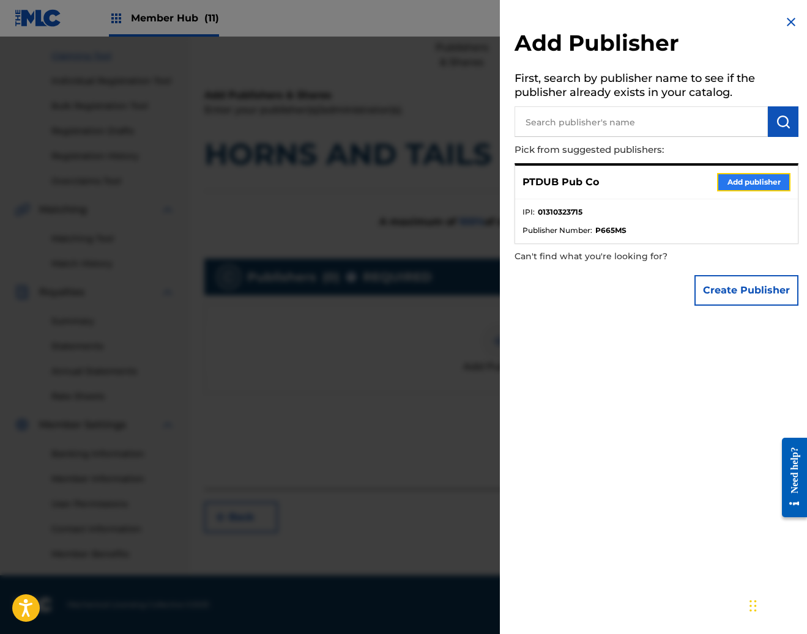
click at [749, 188] on button "Add publisher" at bounding box center [753, 182] width 73 height 18
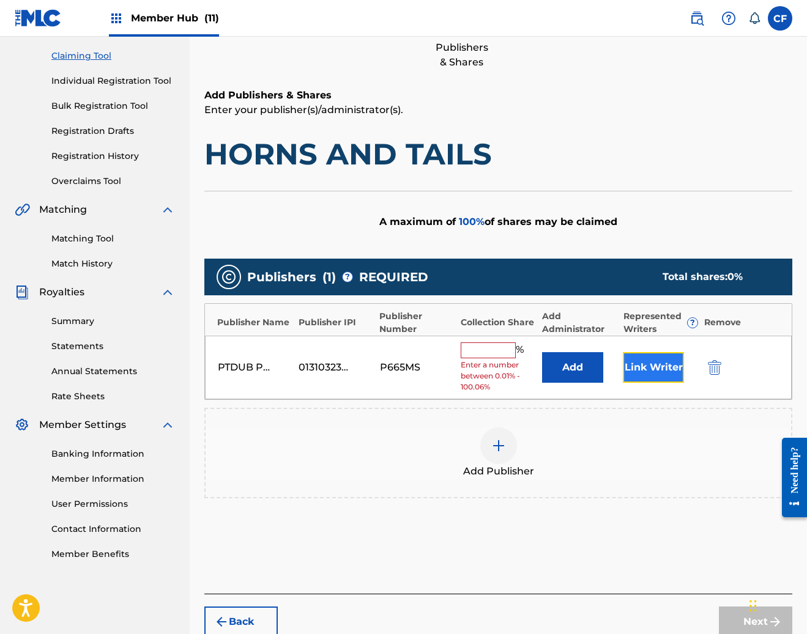
click at [644, 363] on button "Link Writer" at bounding box center [653, 367] width 61 height 31
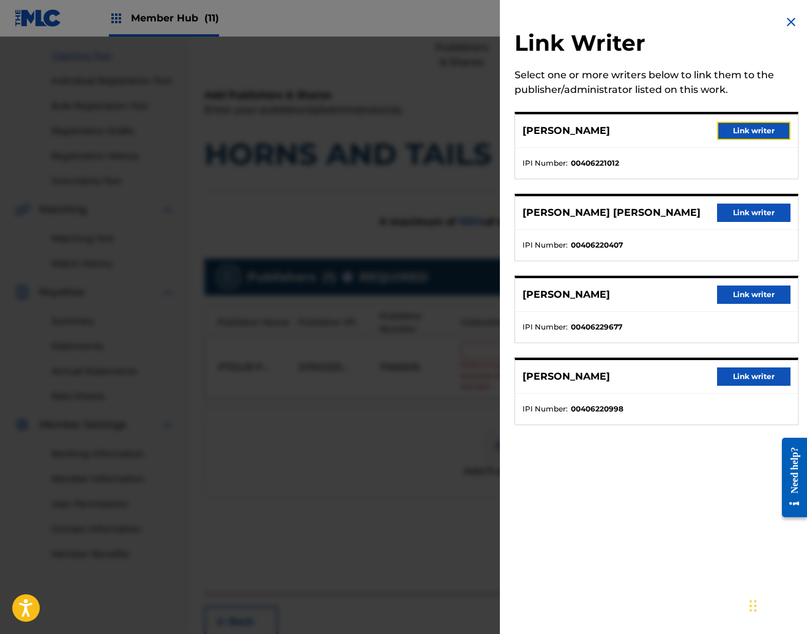
click at [751, 128] on button "Link writer" at bounding box center [753, 131] width 73 height 18
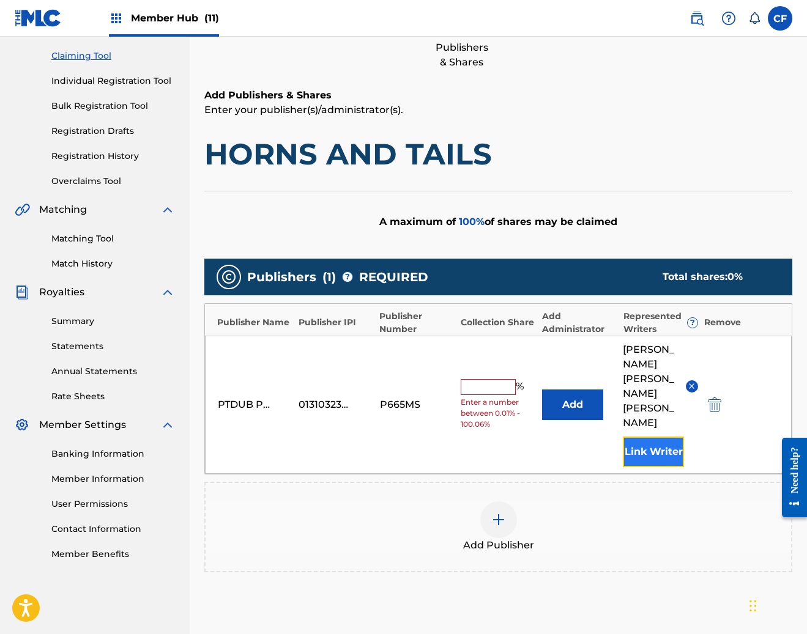
click at [640, 437] on button "Link Writer" at bounding box center [653, 452] width 61 height 31
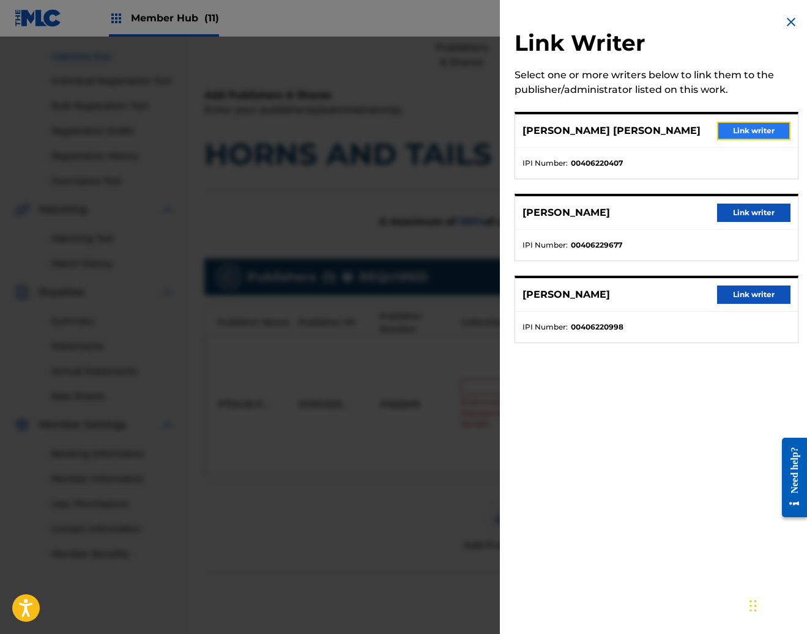
drag, startPoint x: 758, startPoint y: 132, endPoint x: 734, endPoint y: 174, distance: 49.0
click at [757, 132] on button "Link writer" at bounding box center [753, 131] width 73 height 18
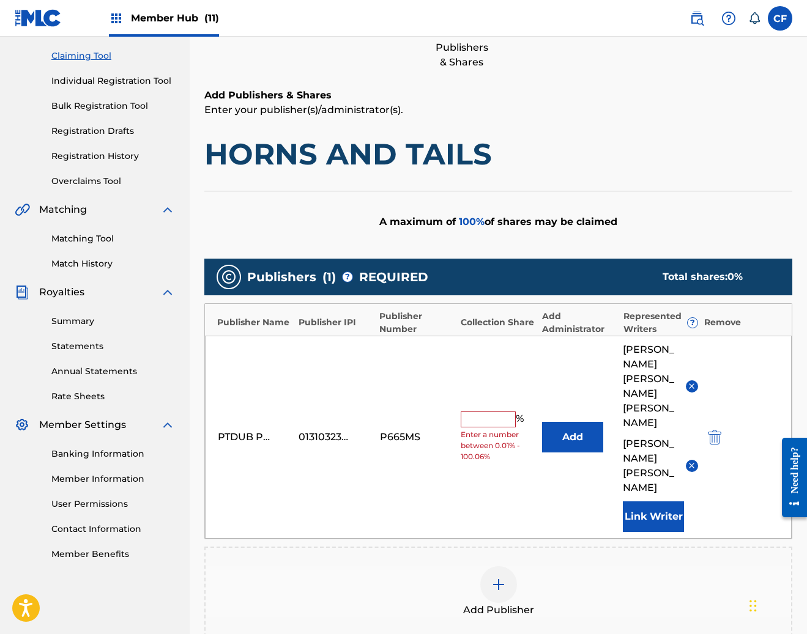
click at [643, 440] on div "DEREK EDWARD MILLER RYAN MICHAEL PRIMACK Link Writer" at bounding box center [660, 438] width 75 height 190
click at [648, 502] on button "Link Writer" at bounding box center [653, 517] width 61 height 31
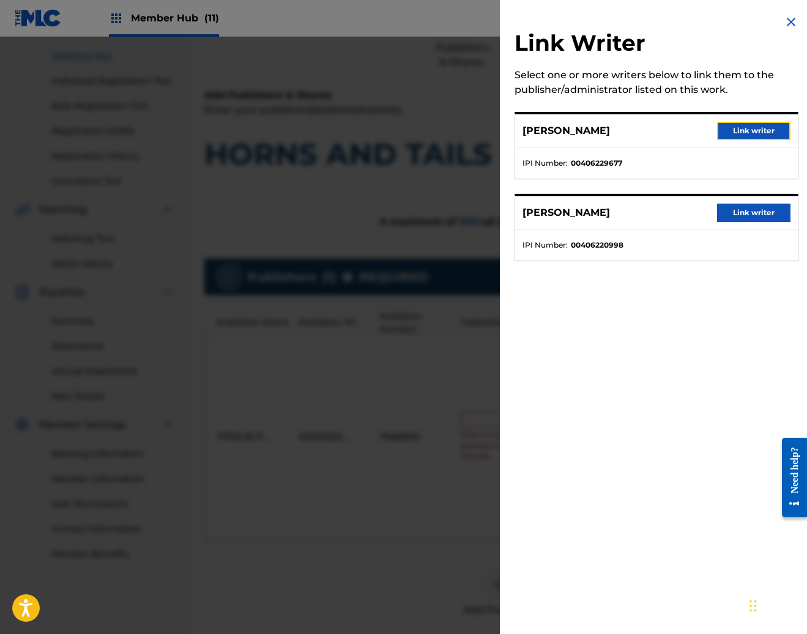
drag, startPoint x: 738, startPoint y: 137, endPoint x: 741, endPoint y: 147, distance: 10.1
click at [738, 137] on button "Link writer" at bounding box center [753, 131] width 73 height 18
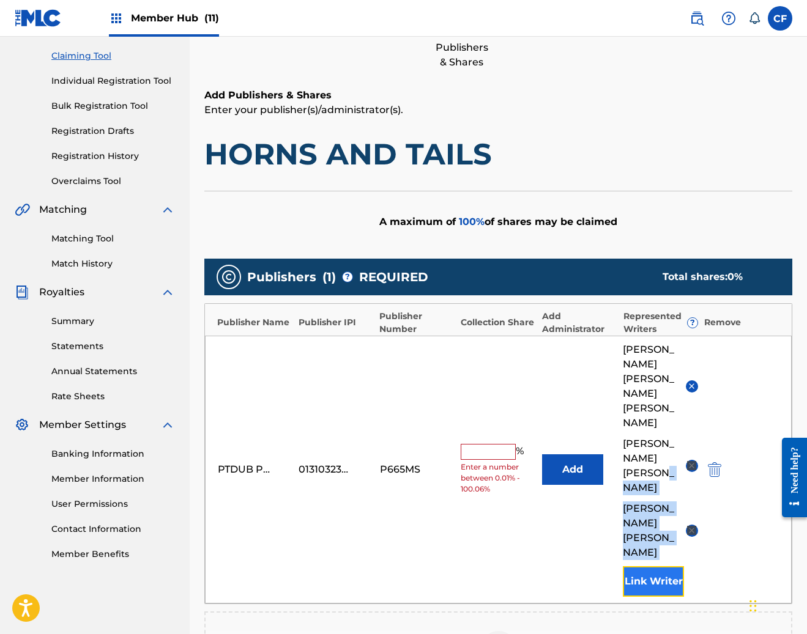
click at [676, 566] on button "Link Writer" at bounding box center [653, 581] width 61 height 31
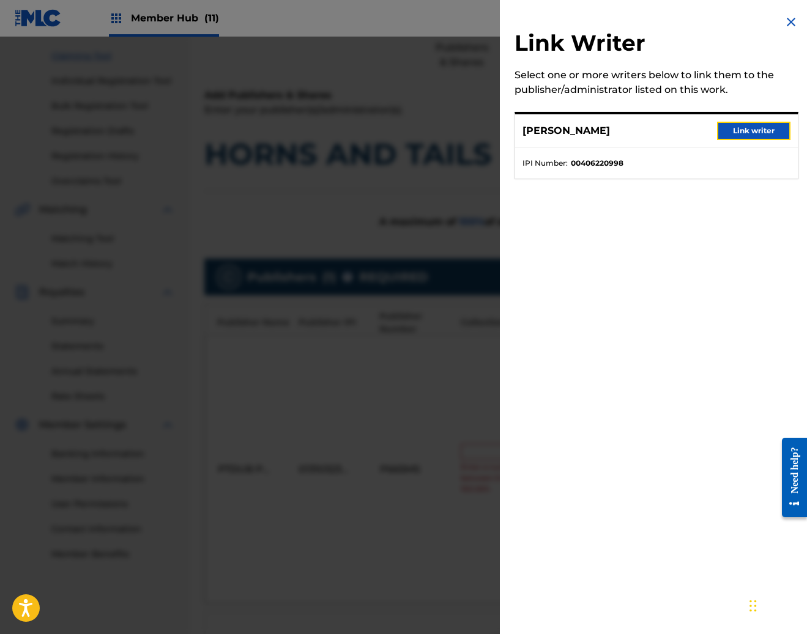
click at [754, 127] on button "Link writer" at bounding box center [753, 131] width 73 height 18
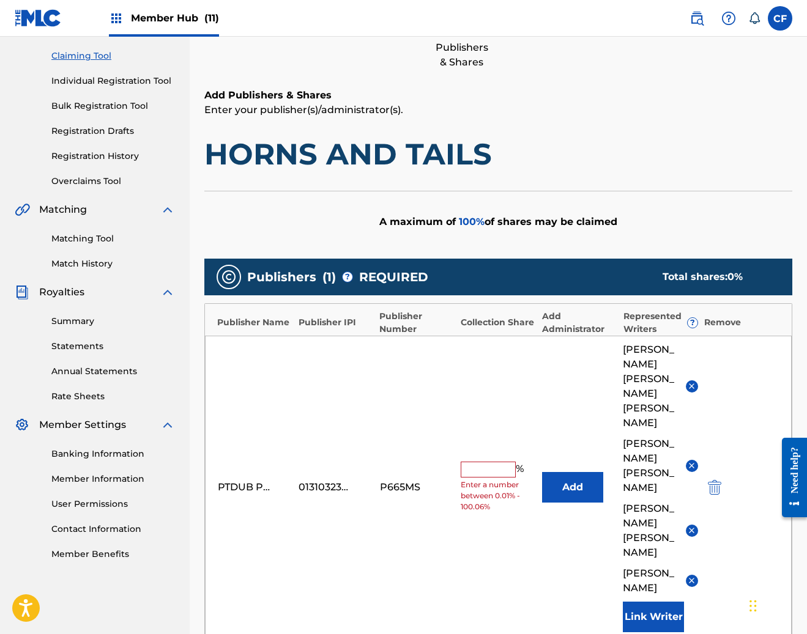
click at [494, 462] on input "text" at bounding box center [488, 470] width 55 height 16
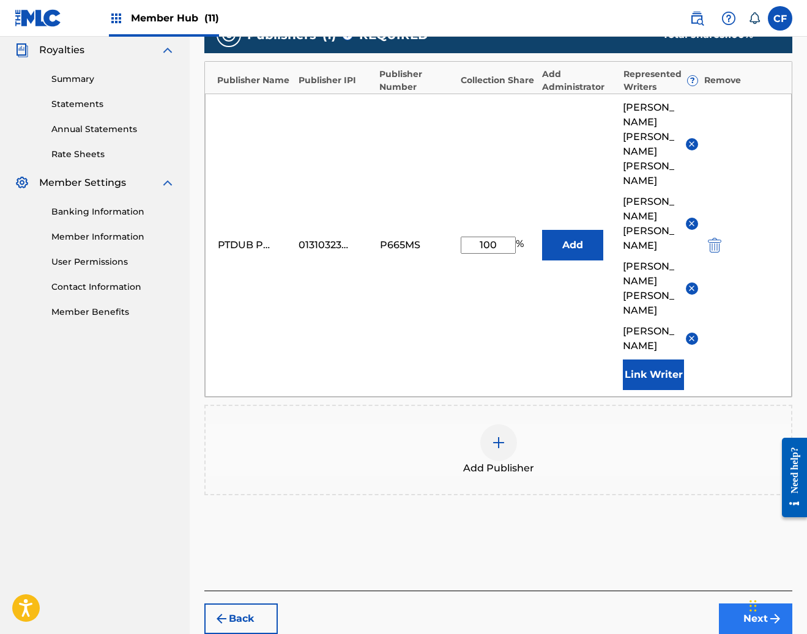
type input "100"
click at [741, 604] on button "Next" at bounding box center [755, 619] width 73 height 31
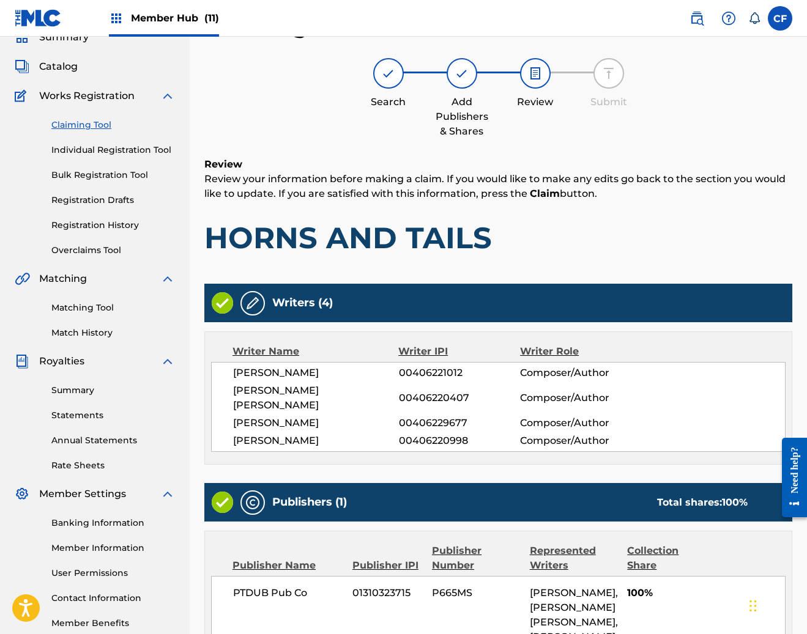
scroll to position [251, 0]
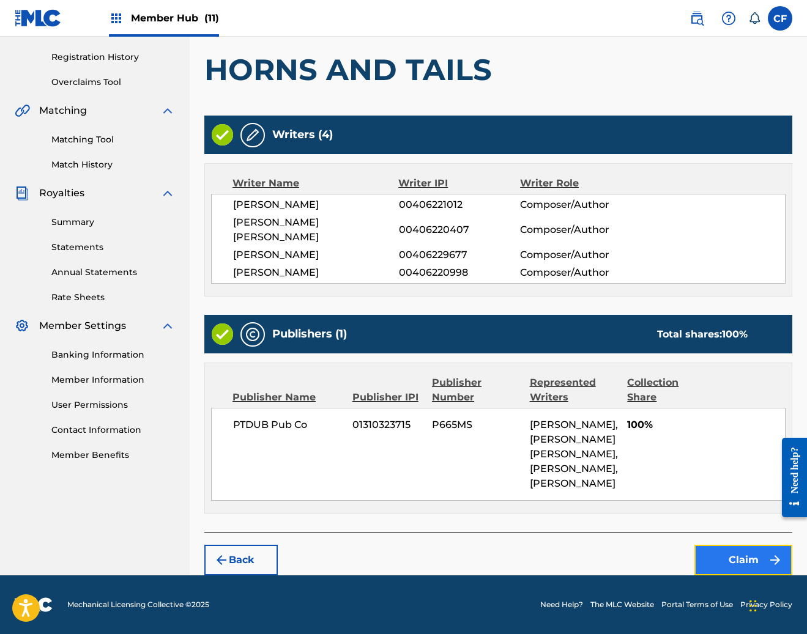
click at [714, 556] on button "Claim" at bounding box center [743, 560] width 98 height 31
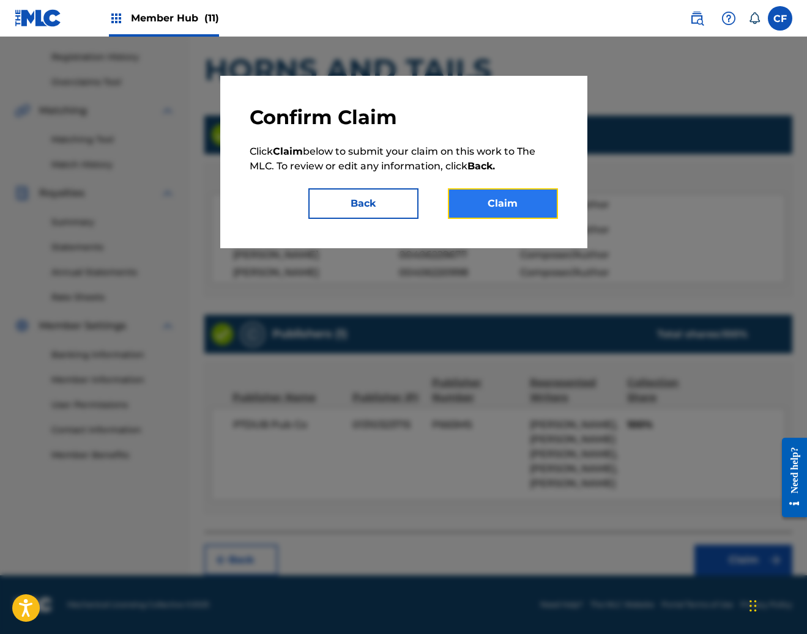
click at [491, 194] on button "Claim" at bounding box center [503, 203] width 110 height 31
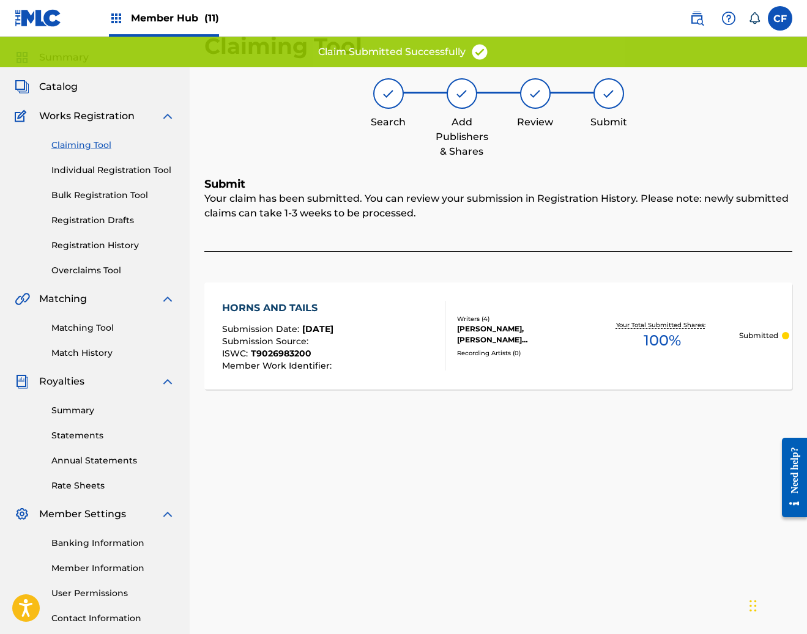
scroll to position [0, 0]
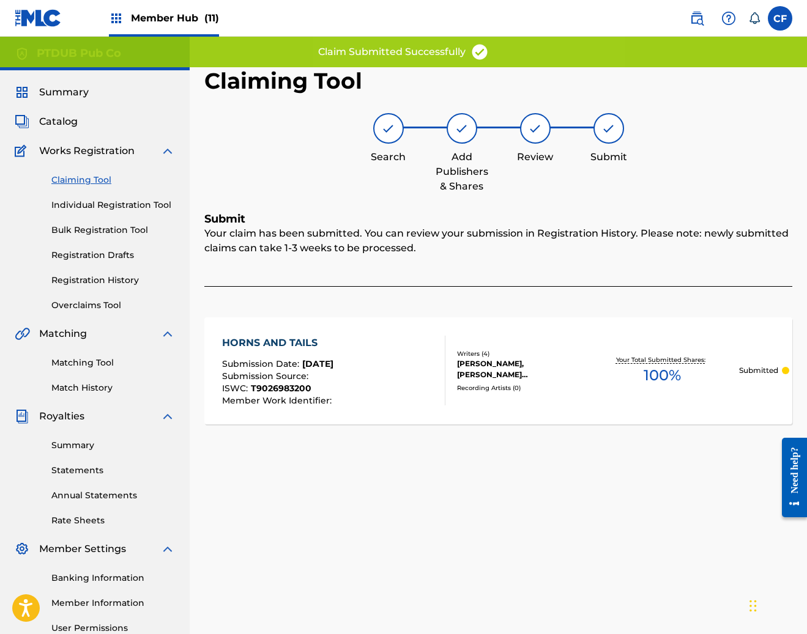
click at [70, 180] on link "Claiming Tool" at bounding box center [113, 180] width 124 height 13
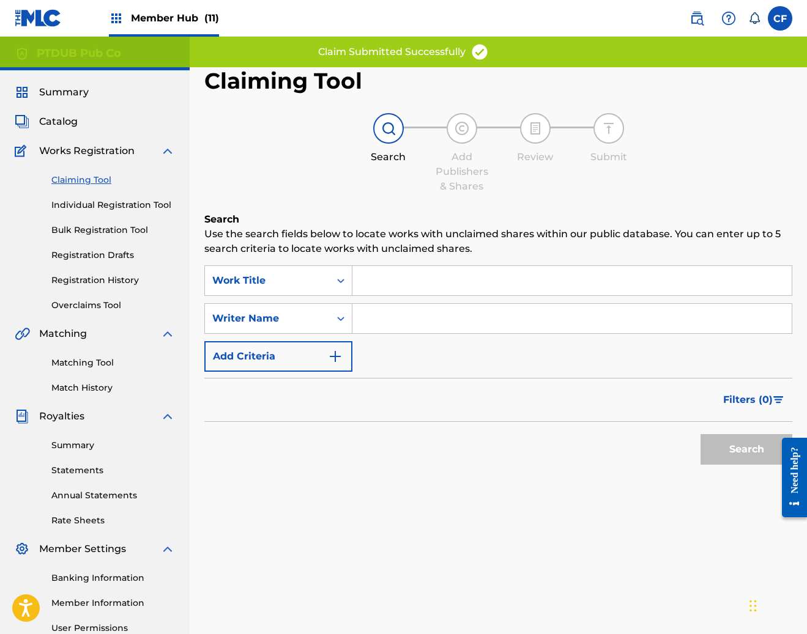
click at [472, 309] on input "Search Form" at bounding box center [571, 318] width 439 height 29
paste input "JEFFREY MOREIRA"
type input "JEFFREY MOREIRA"
click at [717, 437] on button "Search" at bounding box center [746, 449] width 92 height 31
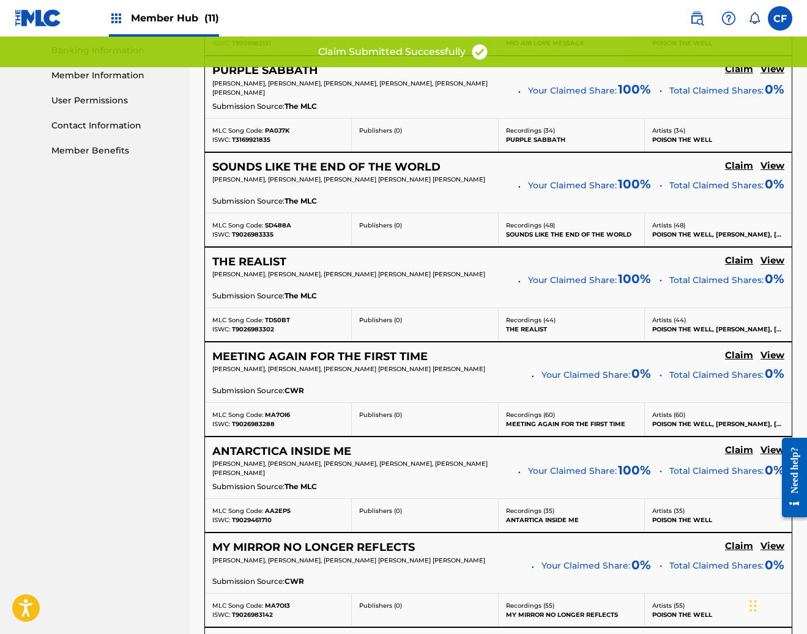
scroll to position [1001, 0]
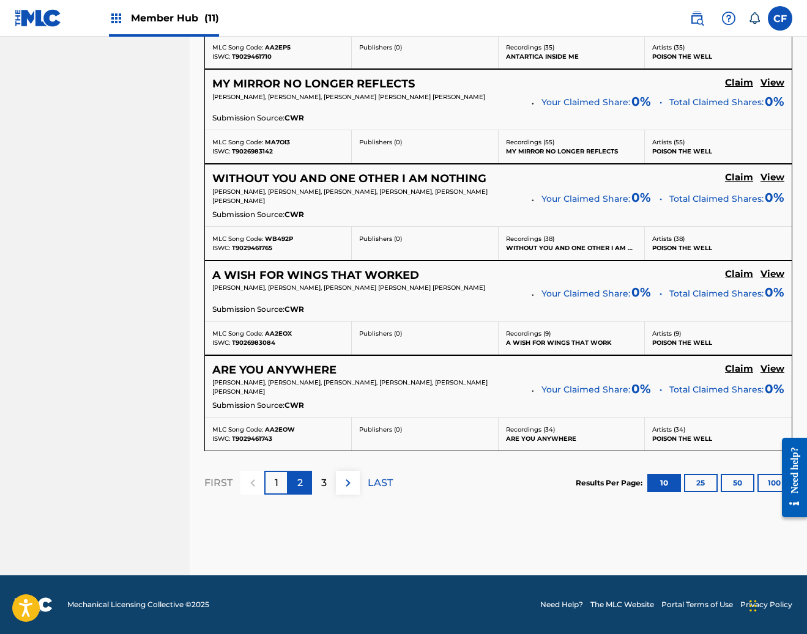
click at [295, 481] on div "2" at bounding box center [300, 483] width 24 height 24
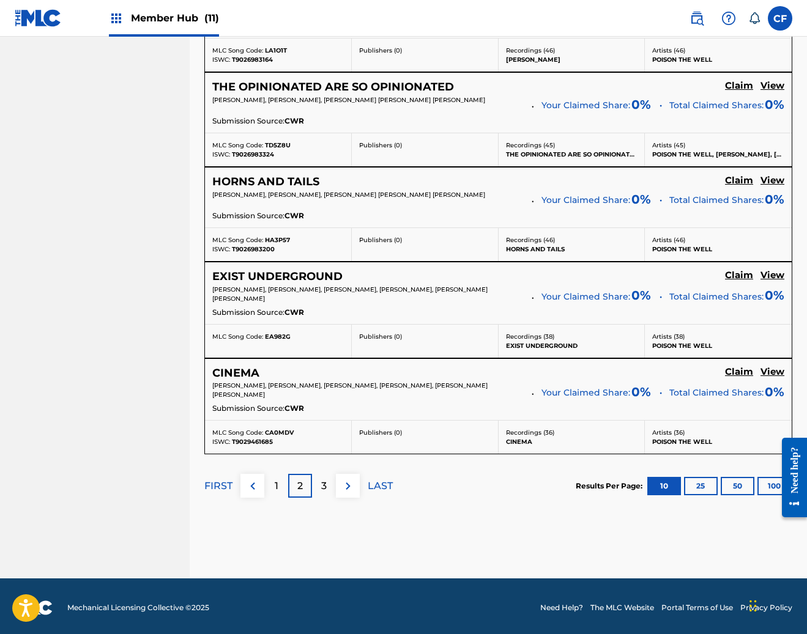
scroll to position [996, 0]
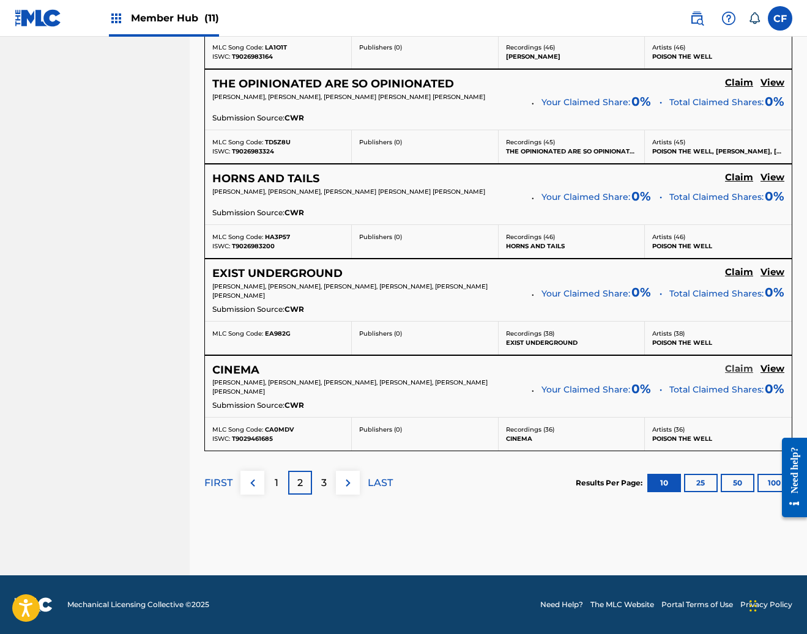
click at [747, 367] on h5 "Claim" at bounding box center [739, 369] width 28 height 12
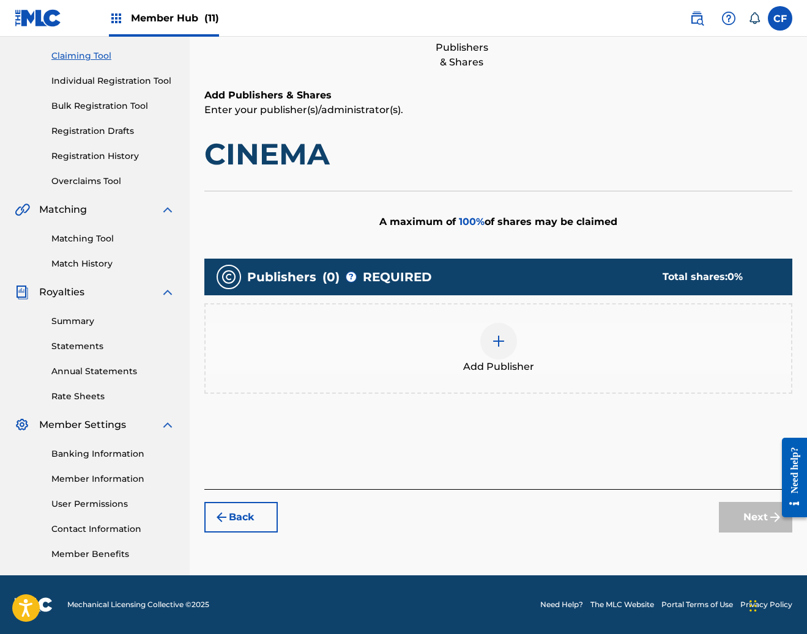
scroll to position [124, 0]
click at [540, 357] on div "Add Publisher" at bounding box center [498, 348] width 585 height 51
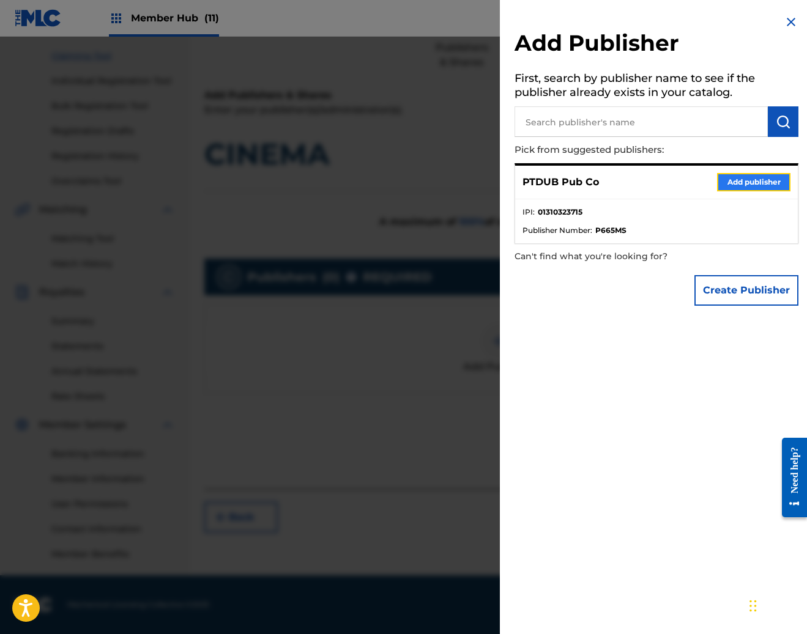
click at [744, 179] on button "Add publisher" at bounding box center [753, 182] width 73 height 18
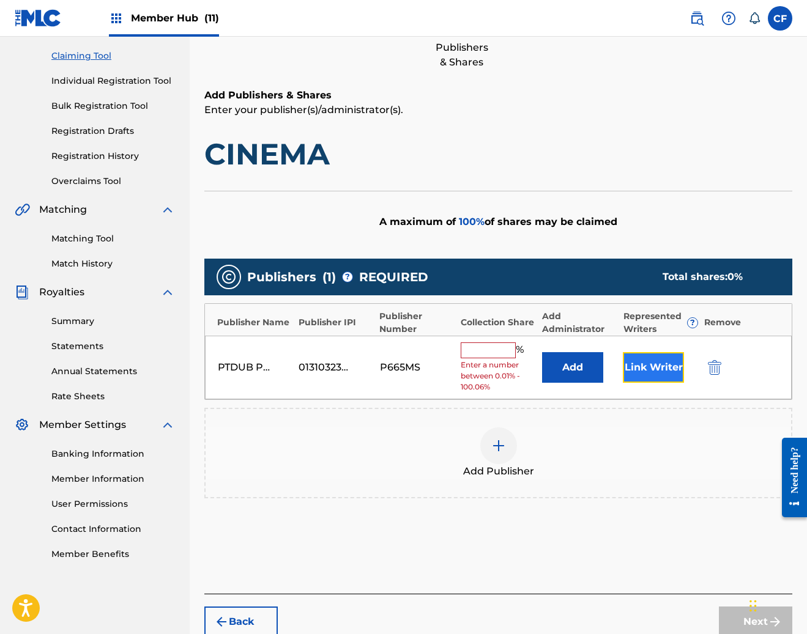
click at [659, 367] on button "Link Writer" at bounding box center [653, 367] width 61 height 31
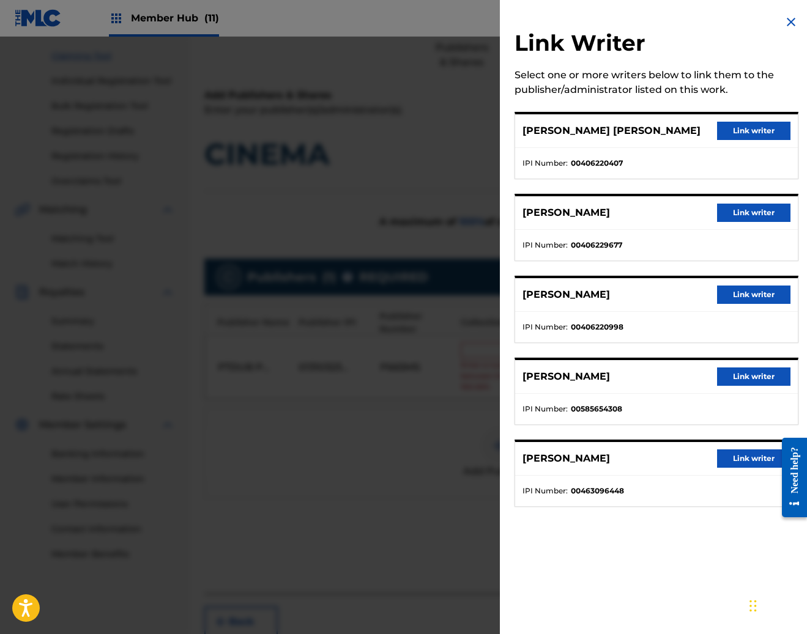
click at [787, 127] on div "RYAN MICHAEL PRIMACK Link writer" at bounding box center [656, 131] width 283 height 34
click at [726, 137] on button "Link writer" at bounding box center [753, 131] width 73 height 18
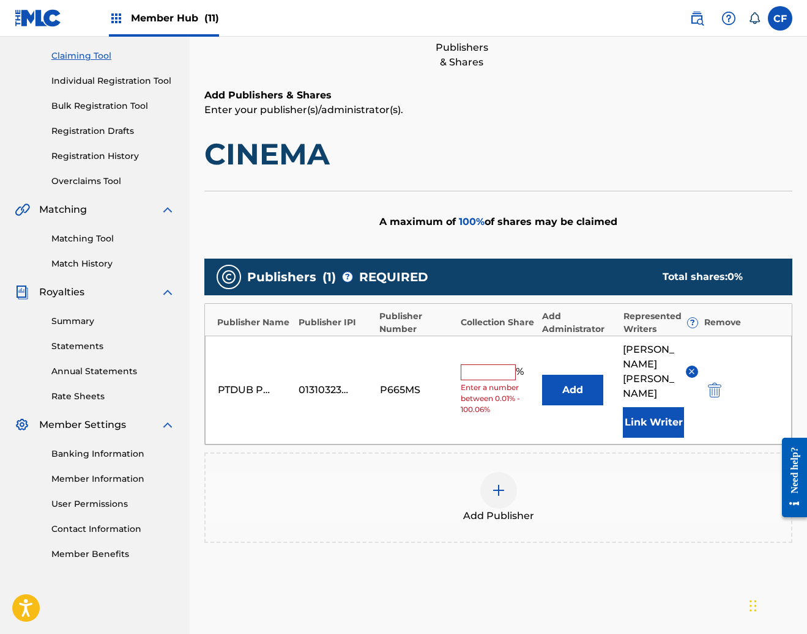
click at [661, 432] on div "Publishers ( 1 ) ? REQUIRED Total shares: 0 % Publisher Name Publisher IPI Publ…" at bounding box center [498, 401] width 588 height 284
click at [664, 407] on button "Link Writer" at bounding box center [653, 422] width 61 height 31
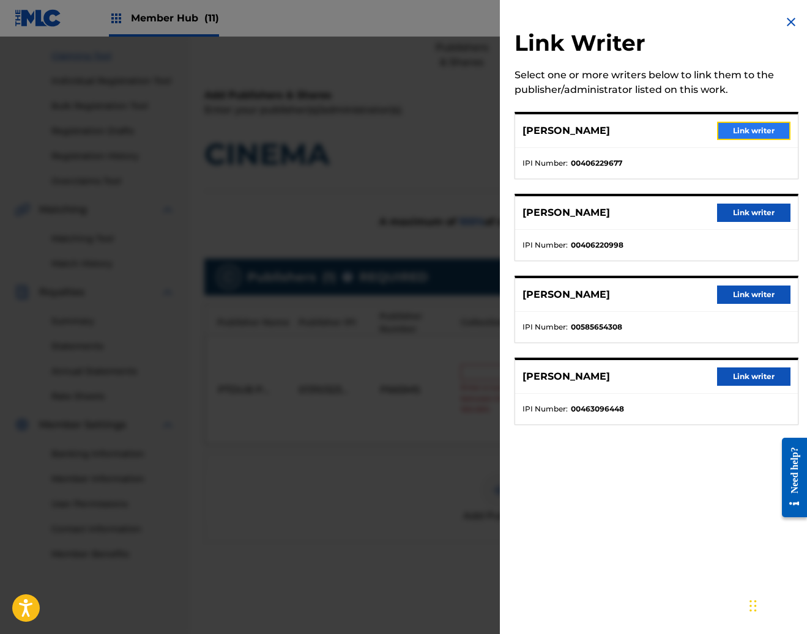
click at [746, 131] on button "Link writer" at bounding box center [753, 131] width 73 height 18
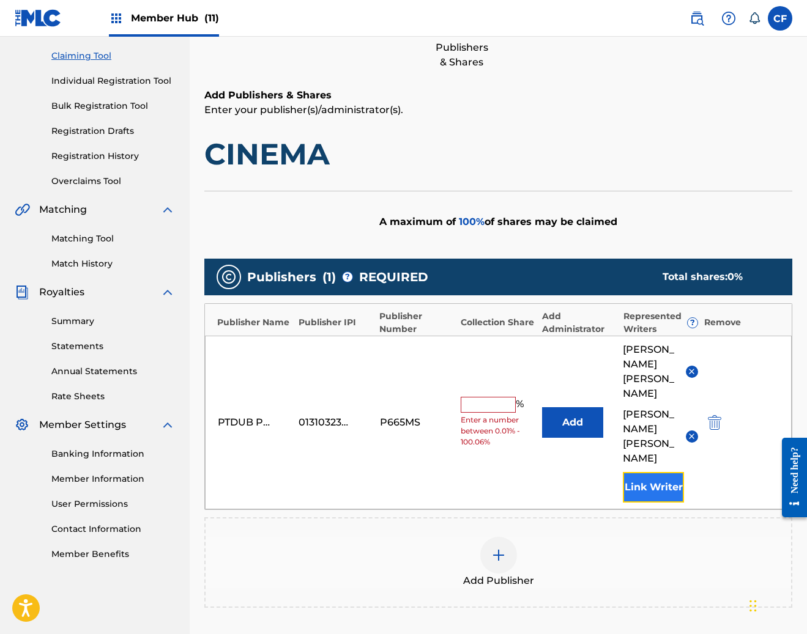
click at [664, 472] on button "Link Writer" at bounding box center [653, 487] width 61 height 31
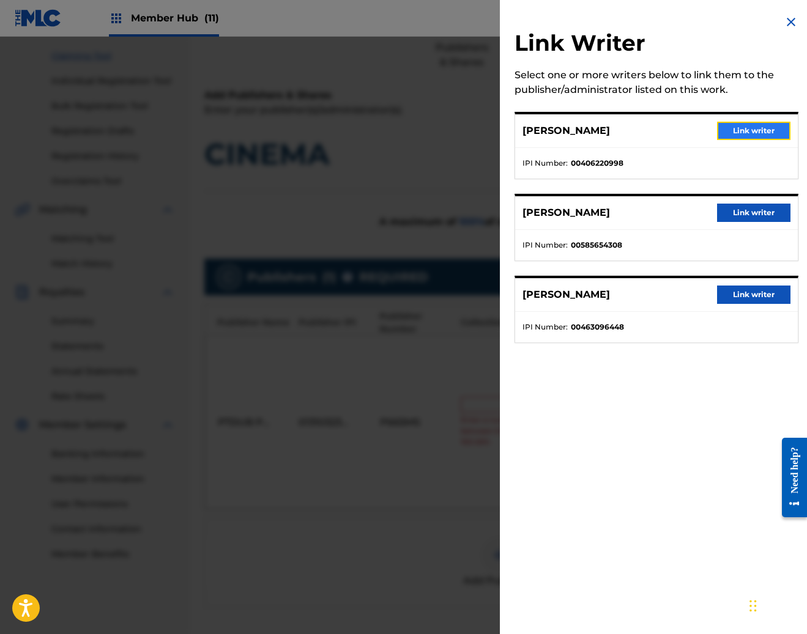
click at [768, 122] on button "Link writer" at bounding box center [753, 131] width 73 height 18
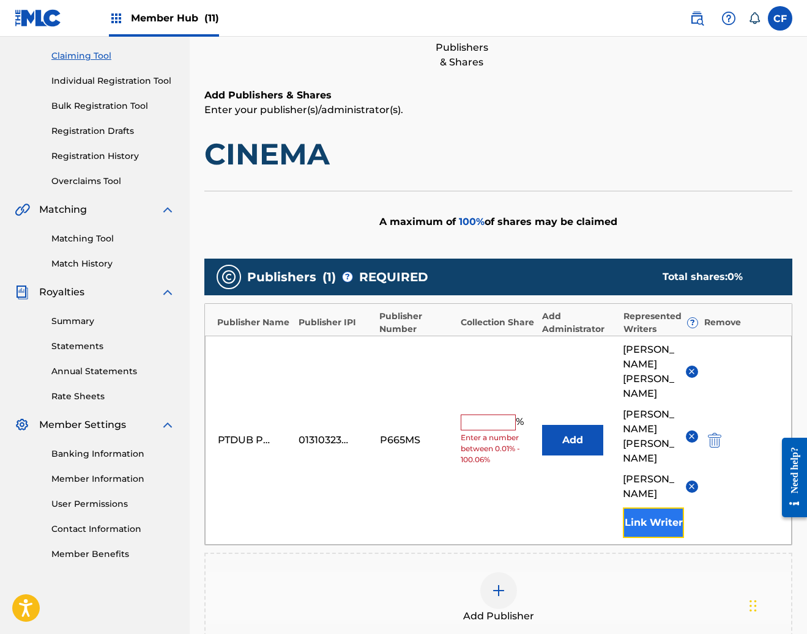
click at [643, 508] on button "Link Writer" at bounding box center [653, 523] width 61 height 31
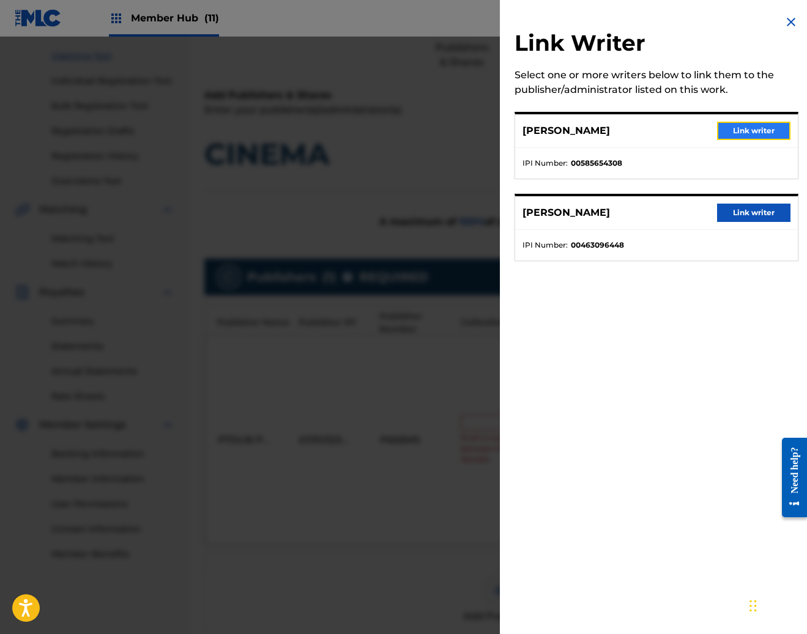
click at [762, 132] on button "Link writer" at bounding box center [753, 131] width 73 height 18
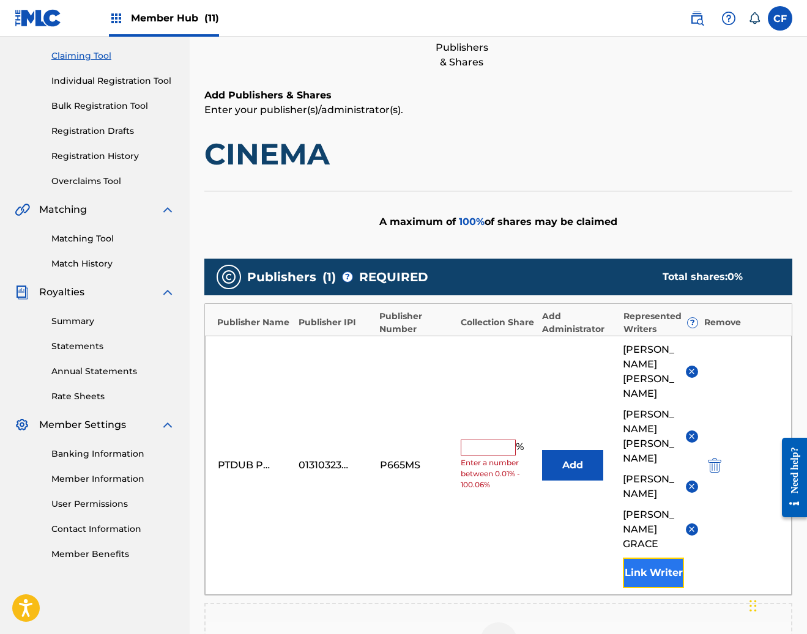
click at [635, 558] on button "Link Writer" at bounding box center [653, 573] width 61 height 31
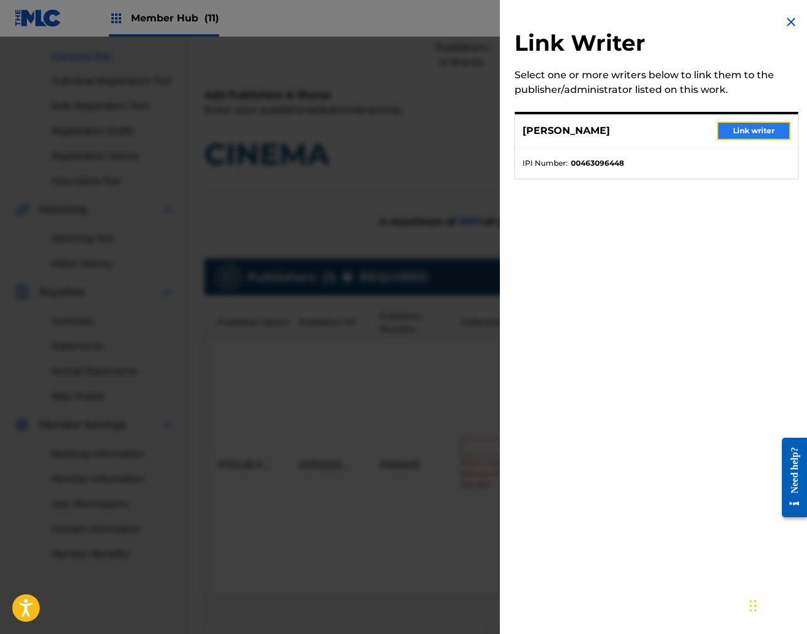
click at [750, 134] on button "Link writer" at bounding box center [753, 131] width 73 height 18
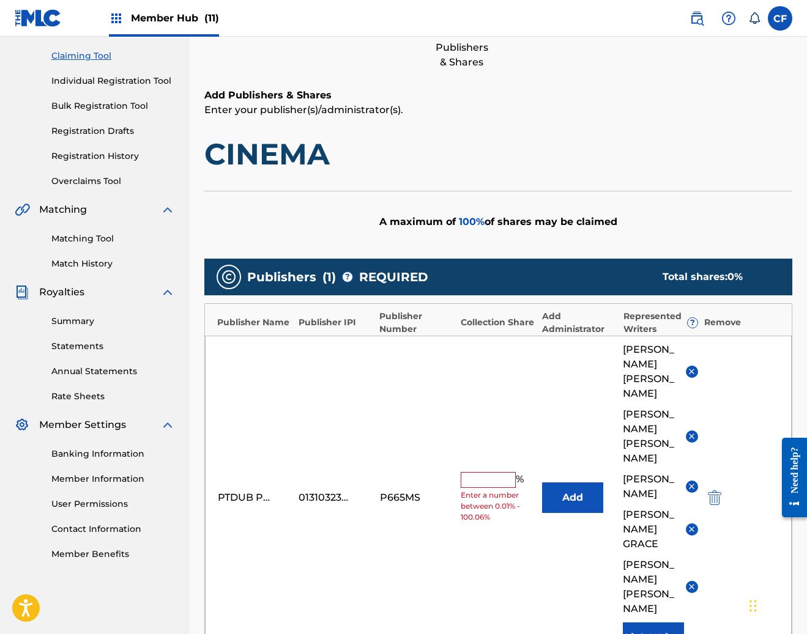
click at [497, 472] on input "text" at bounding box center [488, 480] width 55 height 16
type input "100"
click at [562, 161] on h1 "CINEMA" at bounding box center [498, 154] width 588 height 37
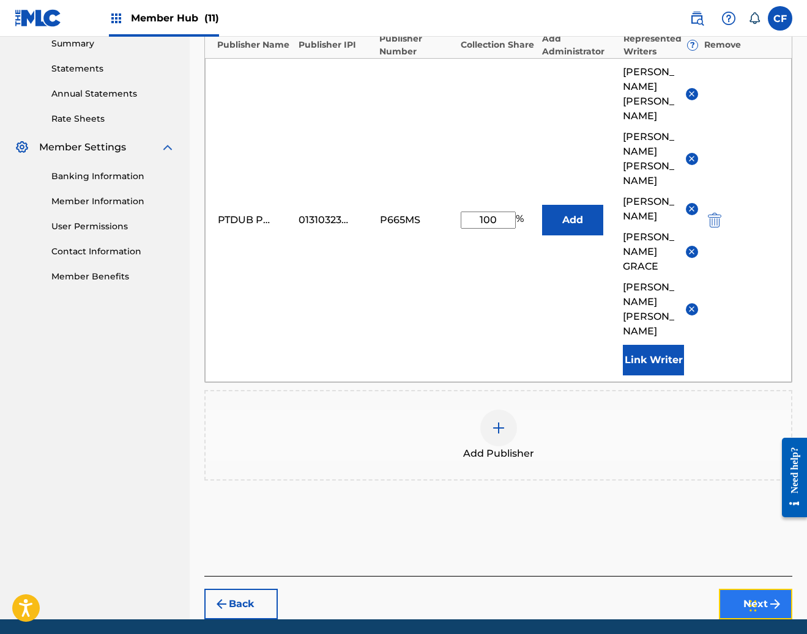
click at [749, 589] on button "Next" at bounding box center [755, 604] width 73 height 31
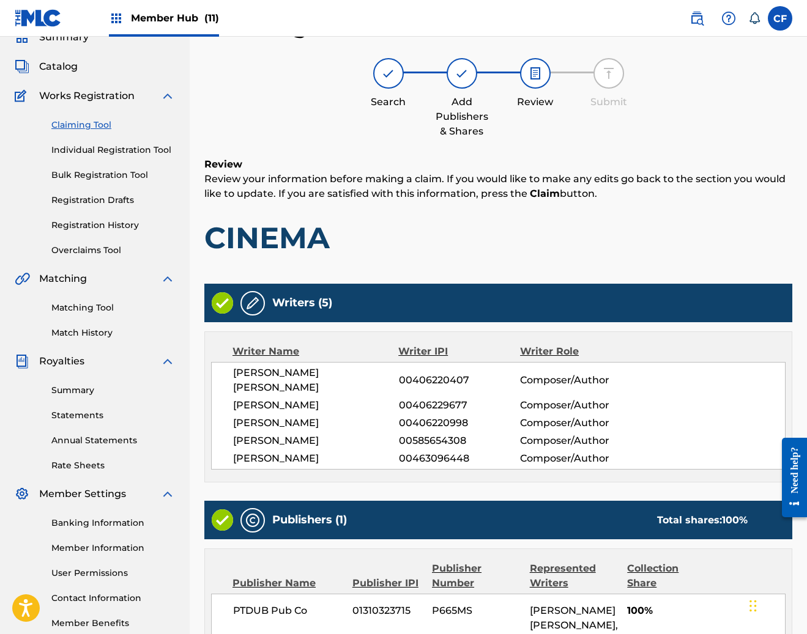
scroll to position [313, 0]
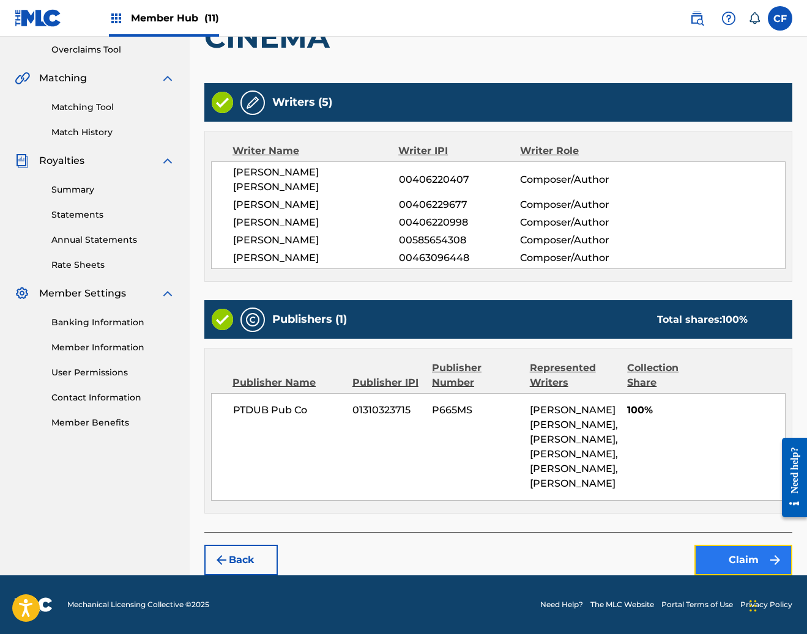
click at [741, 556] on button "Claim" at bounding box center [743, 560] width 98 height 31
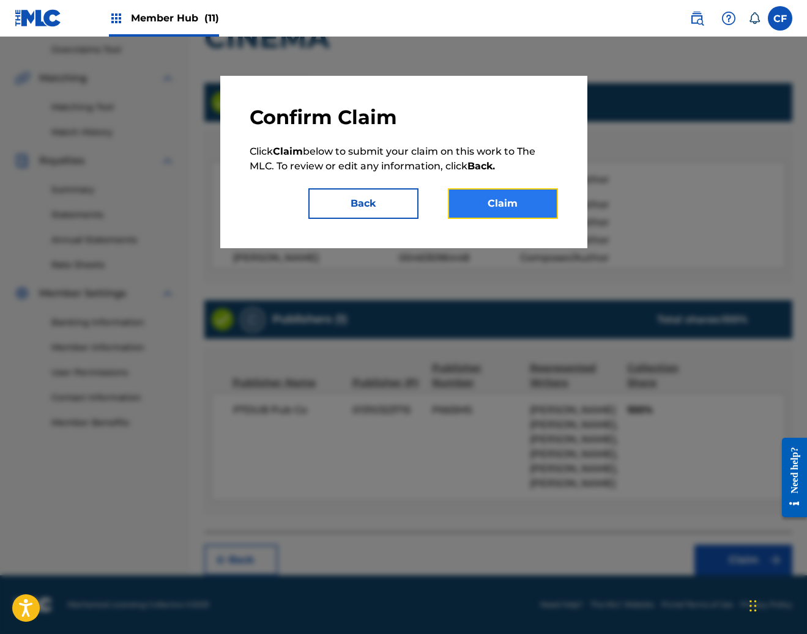
click at [522, 205] on button "Claim" at bounding box center [503, 203] width 110 height 31
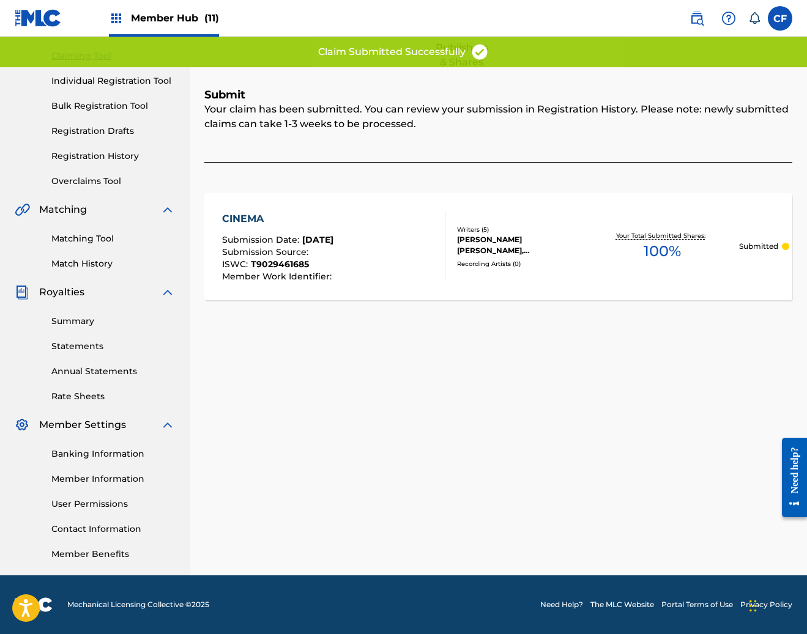
scroll to position [0, 0]
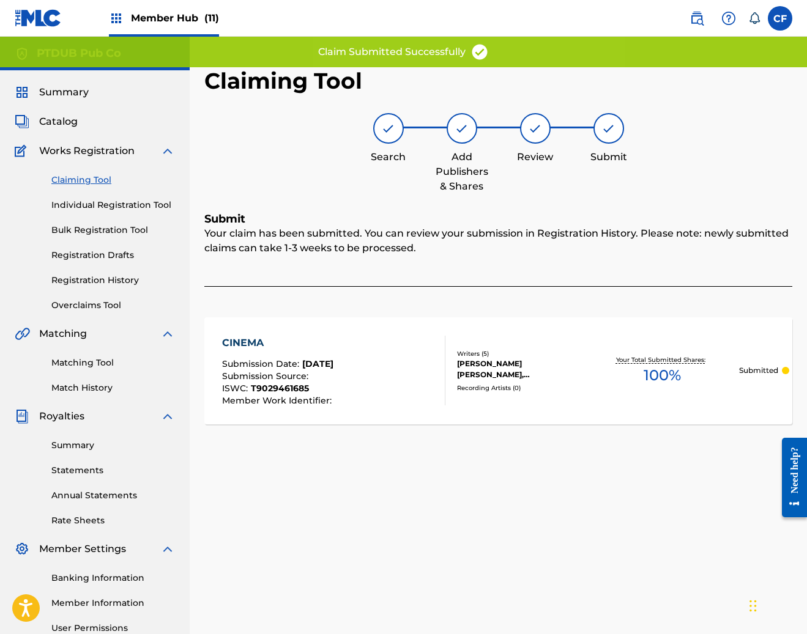
click at [76, 175] on link "Claiming Tool" at bounding box center [113, 180] width 124 height 13
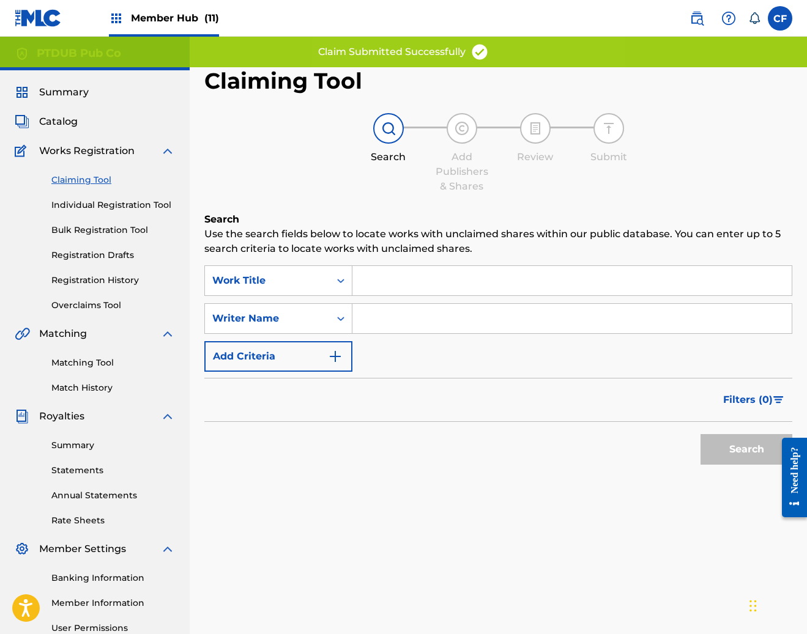
click at [460, 319] on input "Search Form" at bounding box center [571, 318] width 439 height 29
paste input "JEFFREY MOREIRA"
type input "JEFFREY MOREIRA"
click at [763, 451] on button "Search" at bounding box center [746, 449] width 92 height 31
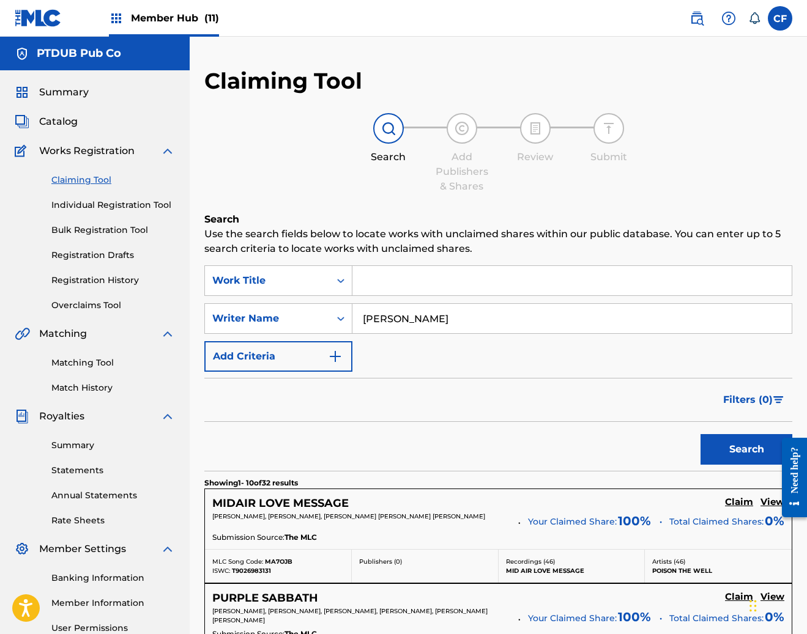
scroll to position [1001, 0]
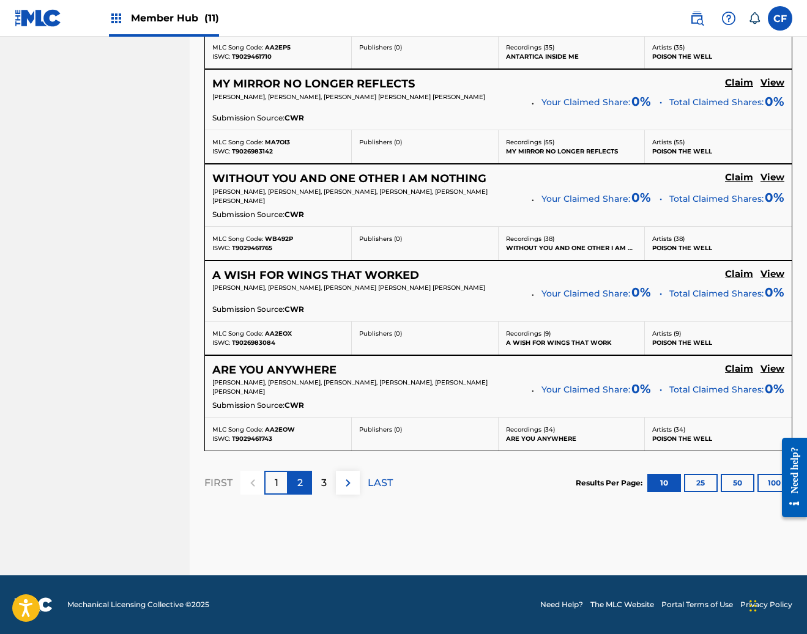
click at [305, 481] on div "2" at bounding box center [300, 483] width 24 height 24
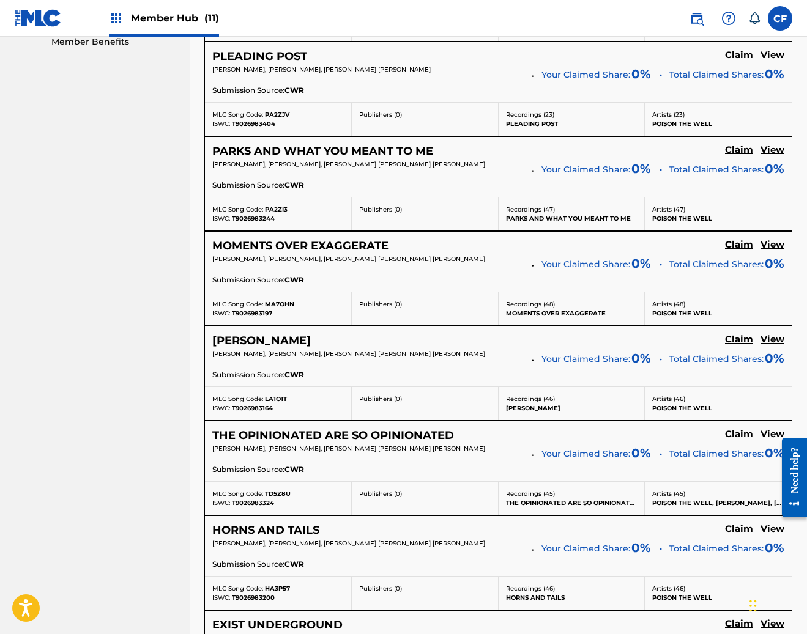
scroll to position [634, 0]
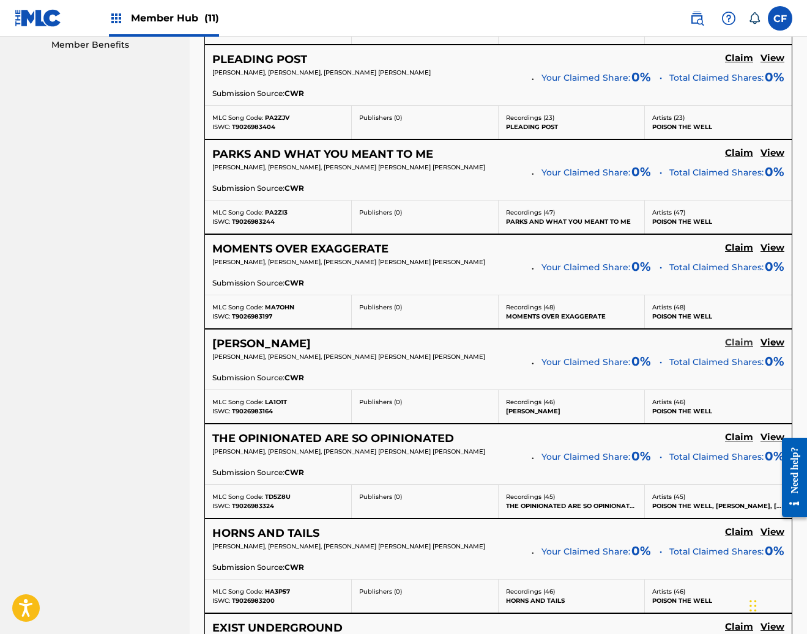
click at [750, 342] on h5 "Claim" at bounding box center [739, 343] width 28 height 12
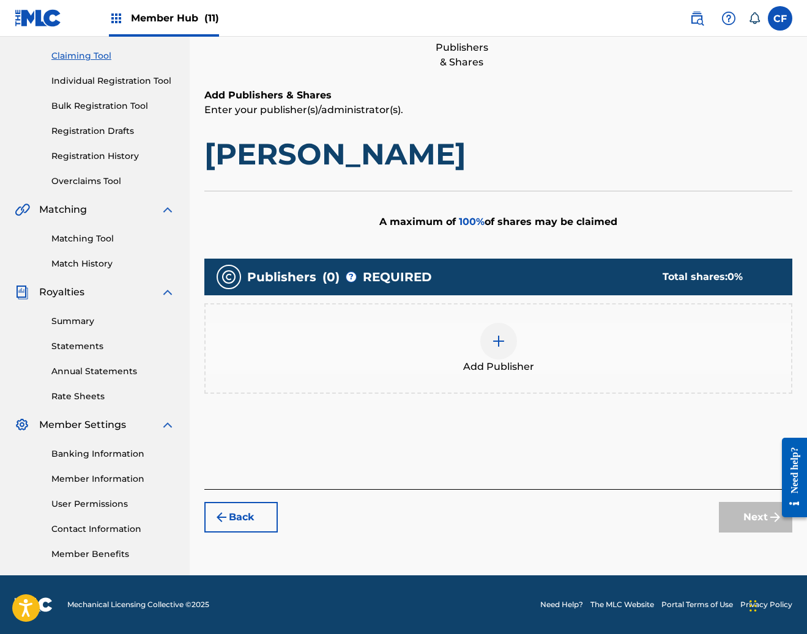
click at [528, 379] on div "Add Publisher" at bounding box center [498, 348] width 588 height 91
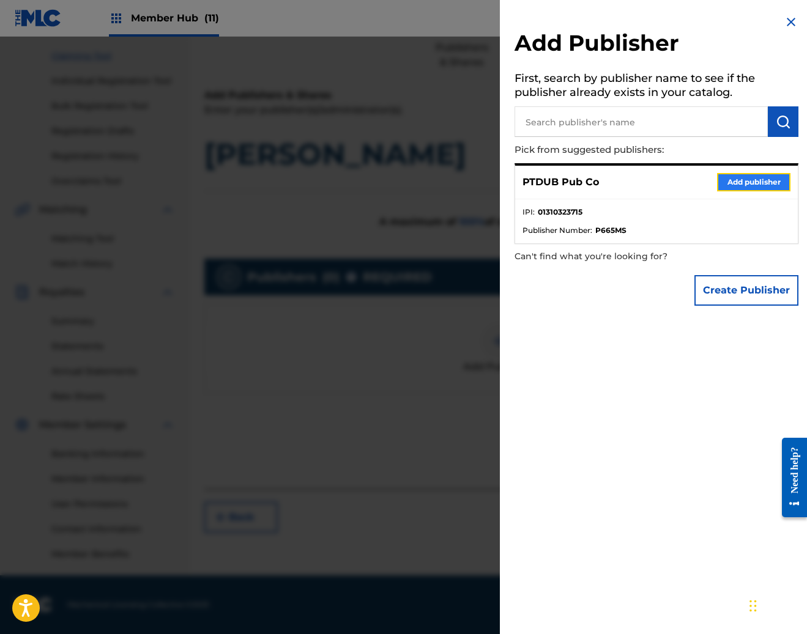
click at [749, 183] on button "Add publisher" at bounding box center [753, 182] width 73 height 18
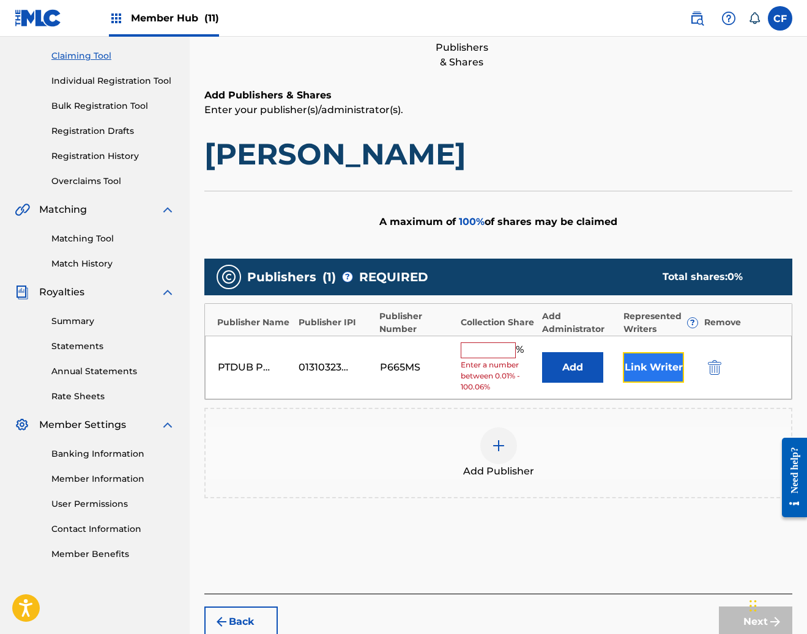
click at [648, 357] on button "Link Writer" at bounding box center [653, 367] width 61 height 31
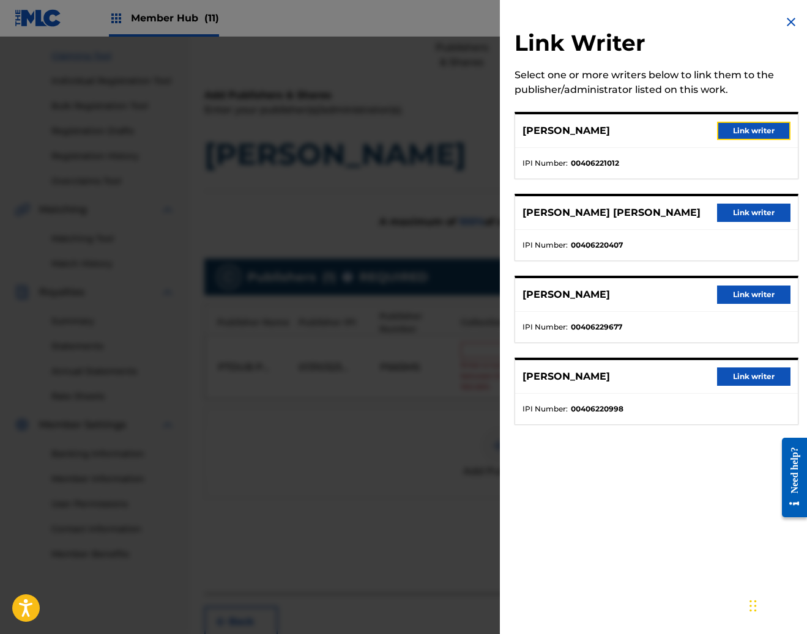
click at [777, 122] on button "Link writer" at bounding box center [753, 131] width 73 height 18
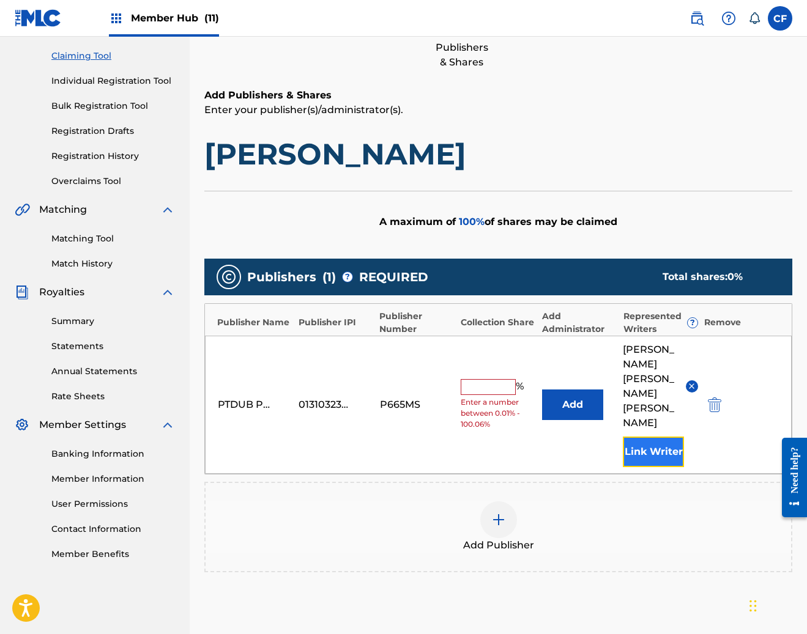
click at [629, 437] on button "Link Writer" at bounding box center [653, 452] width 61 height 31
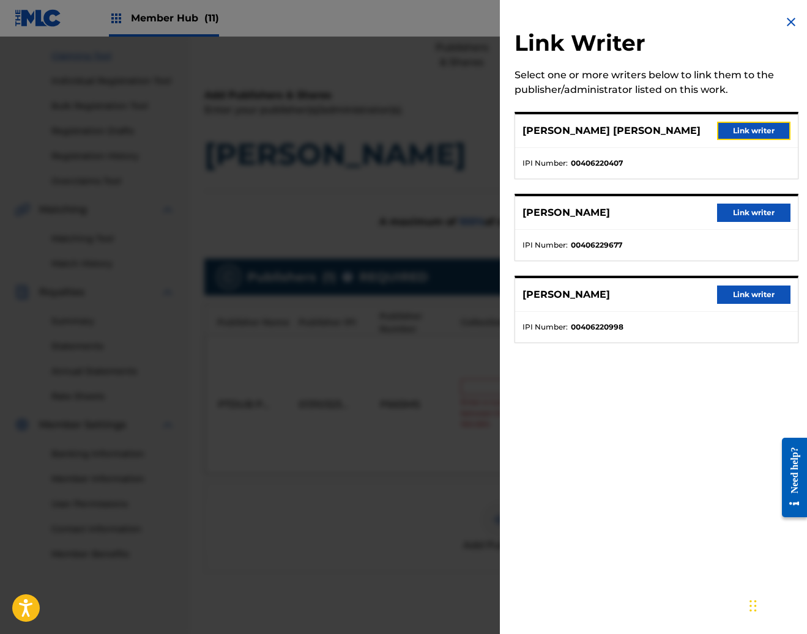
drag, startPoint x: 738, startPoint y: 136, endPoint x: 712, endPoint y: 295, distance: 160.5
click at [738, 137] on button "Link writer" at bounding box center [753, 131] width 73 height 18
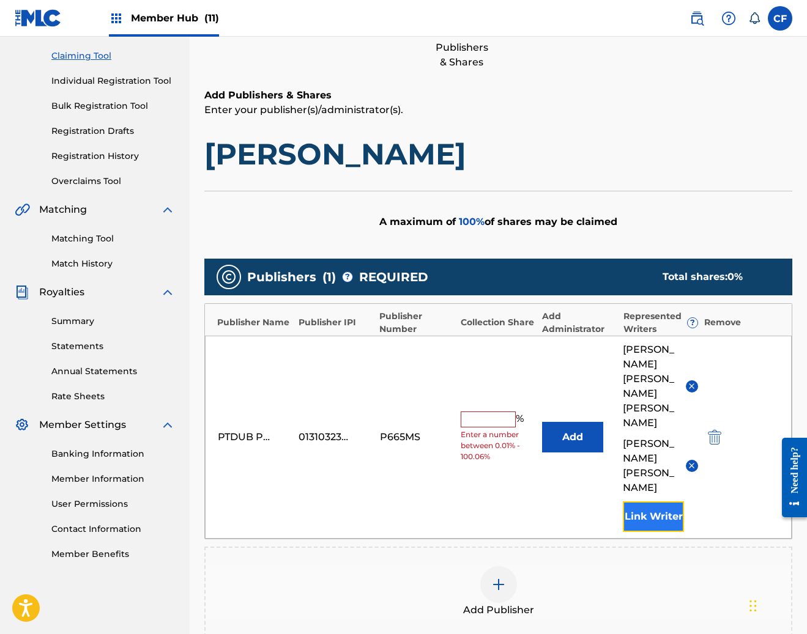
click at [656, 502] on button "Link Writer" at bounding box center [653, 517] width 61 height 31
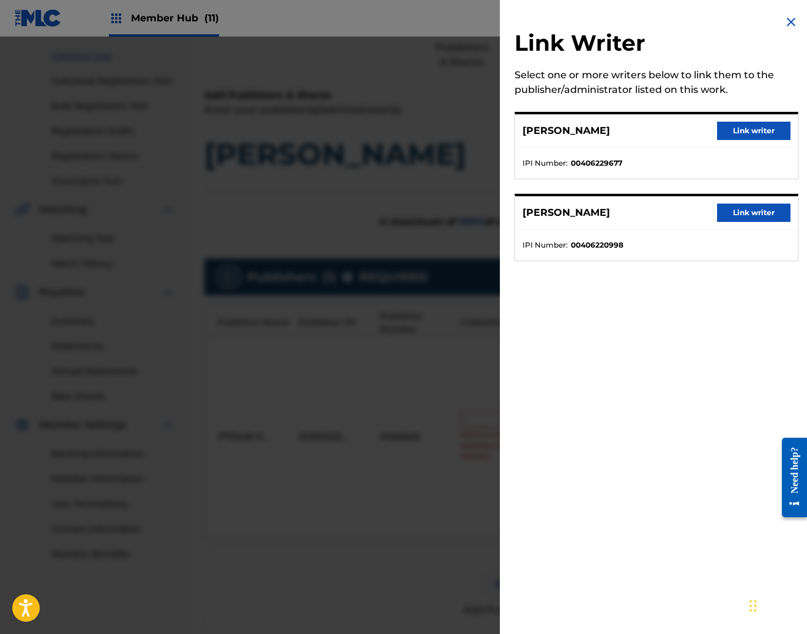
click at [757, 143] on div "JEFFREY MOREIRA Link writer" at bounding box center [656, 131] width 283 height 34
click at [758, 128] on button "Link writer" at bounding box center [753, 131] width 73 height 18
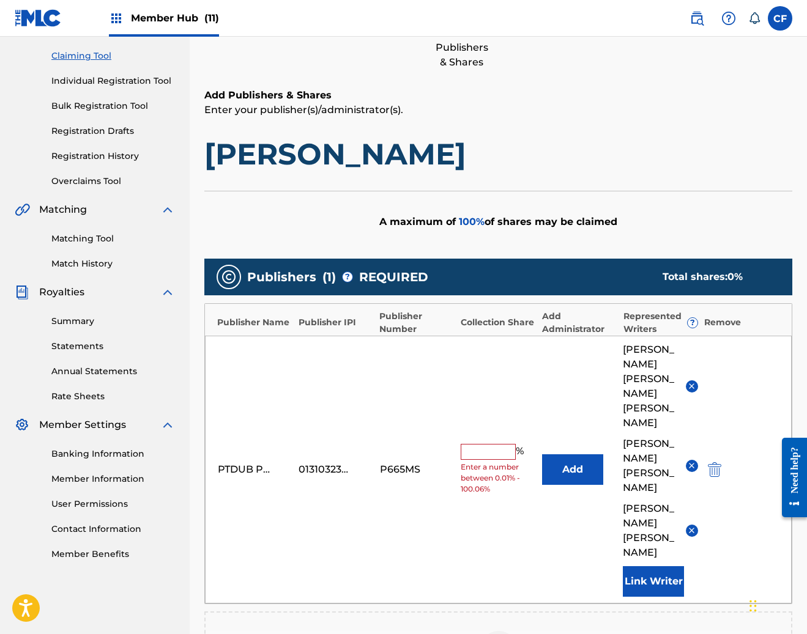
click at [647, 513] on div "PTDUB Pub Co 01310323715 P665MS % Enter a number between 0.01% - 100.06% Add DE…" at bounding box center [498, 470] width 587 height 268
click at [653, 566] on button "Link Writer" at bounding box center [653, 581] width 61 height 31
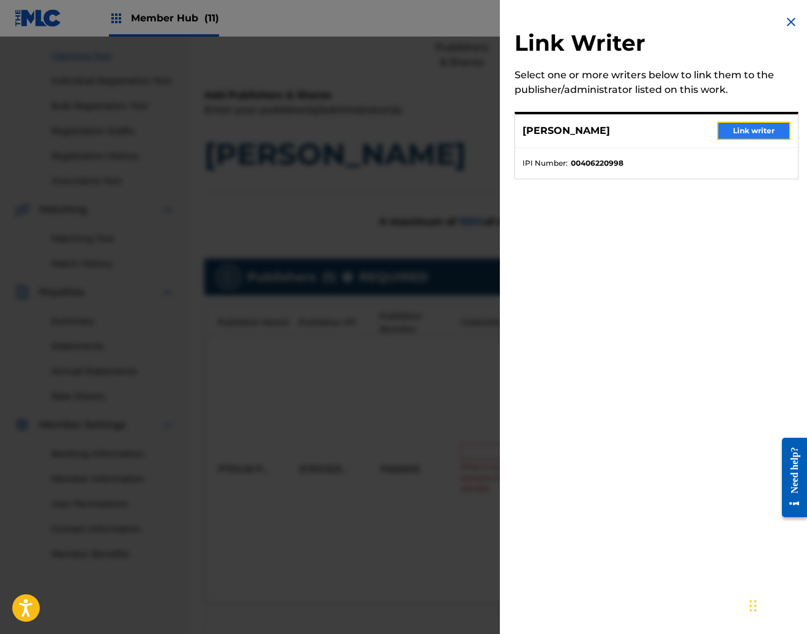
click at [769, 125] on button "Link writer" at bounding box center [753, 131] width 73 height 18
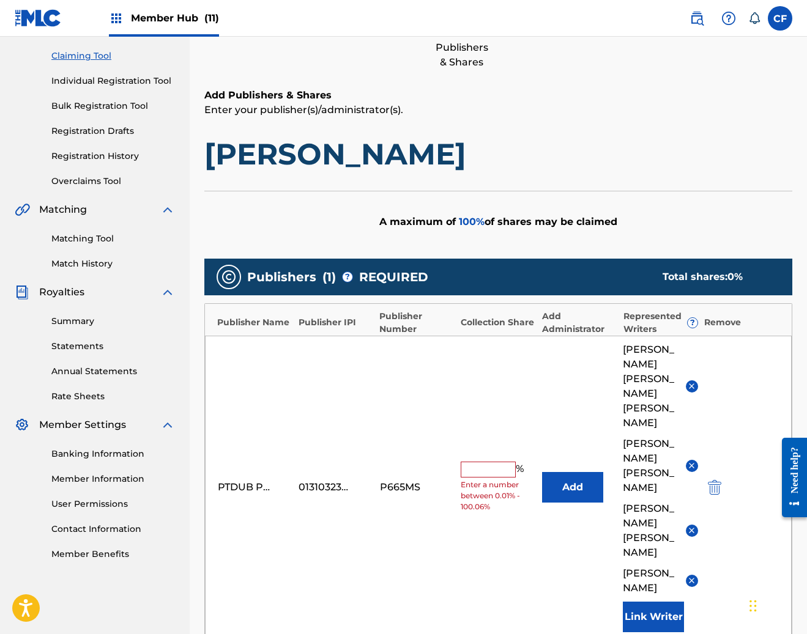
click at [494, 462] on input "text" at bounding box center [488, 470] width 55 height 16
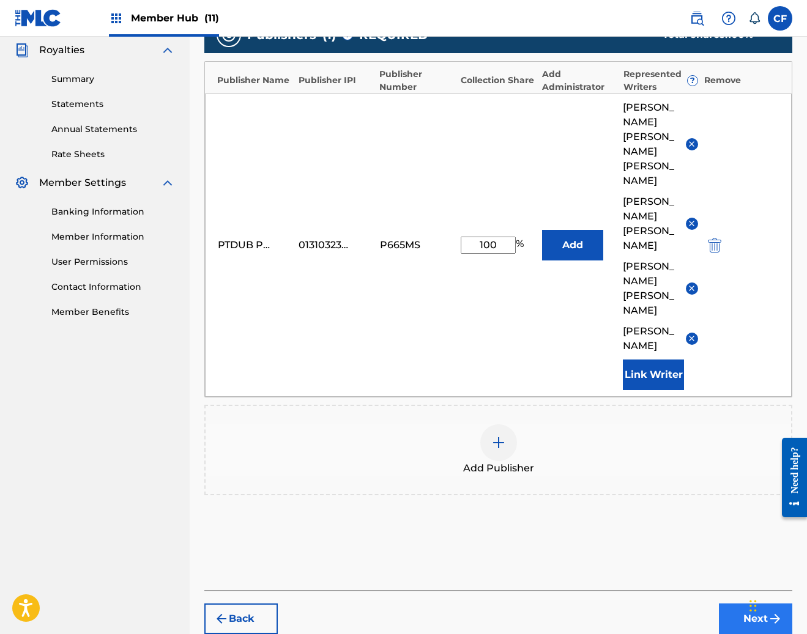
type input "100"
click at [725, 604] on button "Next" at bounding box center [755, 619] width 73 height 31
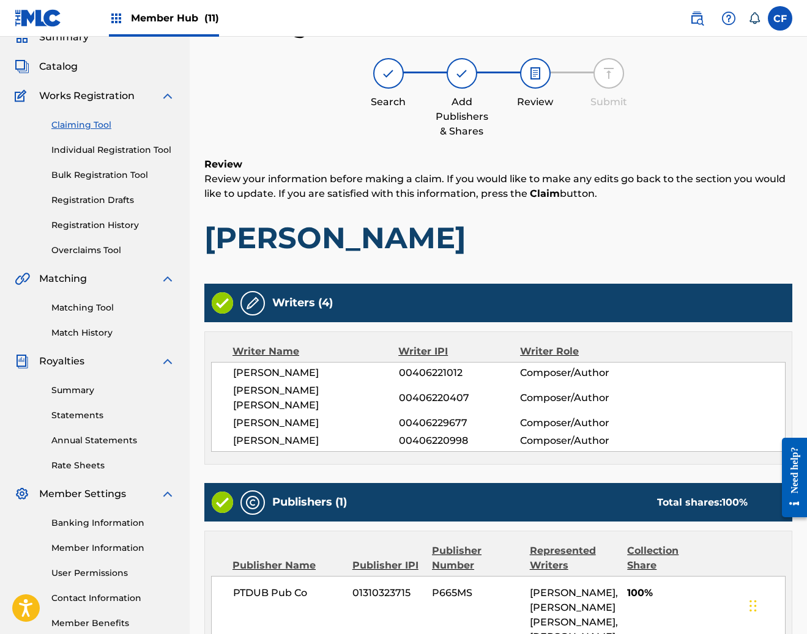
scroll to position [251, 0]
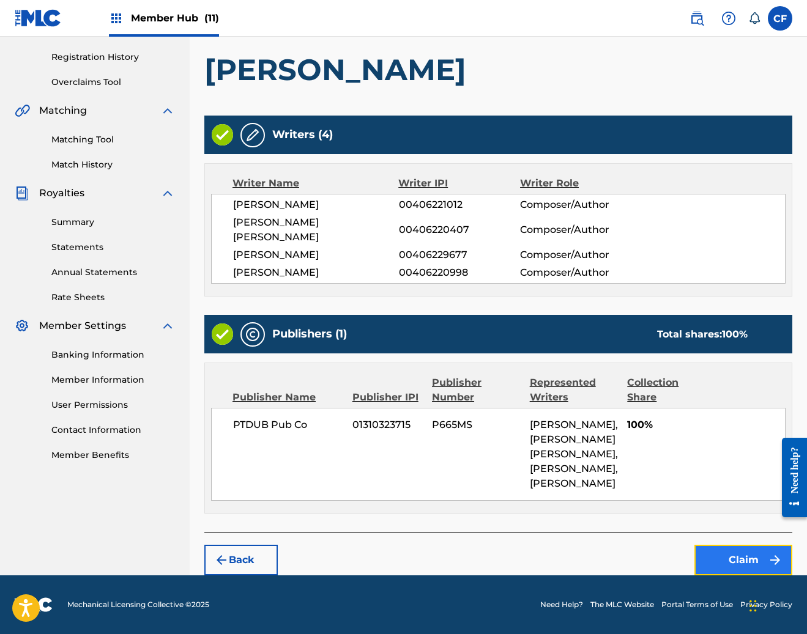
click at [726, 571] on button "Claim" at bounding box center [743, 560] width 98 height 31
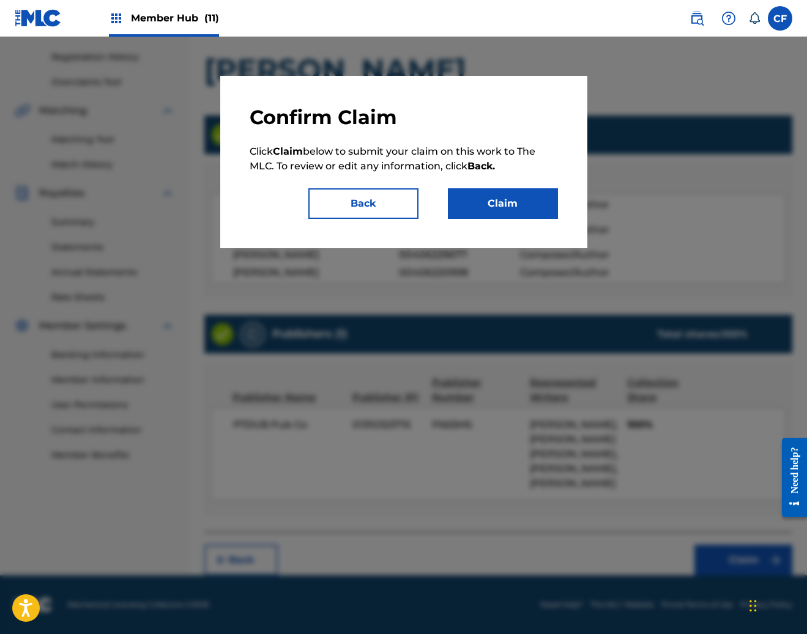
click at [727, 561] on div at bounding box center [403, 354] width 807 height 634
click at [515, 198] on button "Claim" at bounding box center [503, 203] width 110 height 31
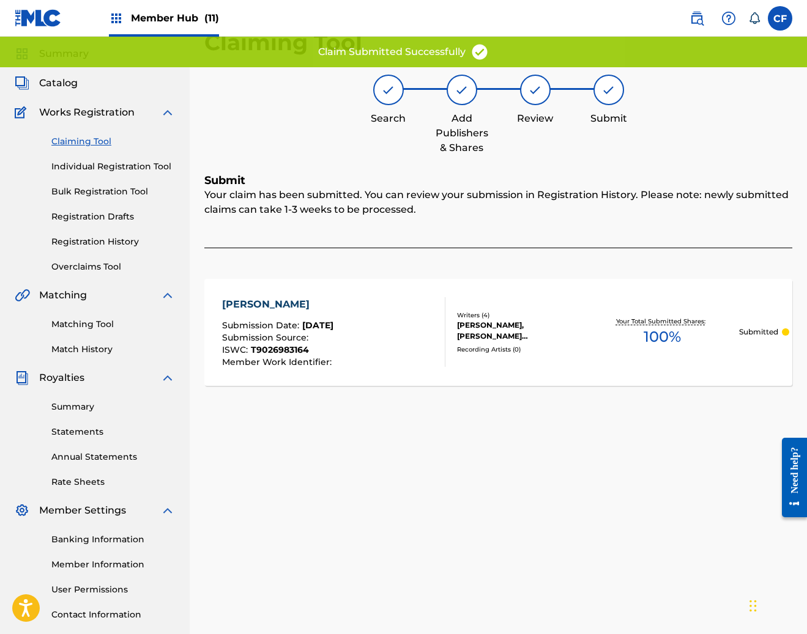
scroll to position [0, 0]
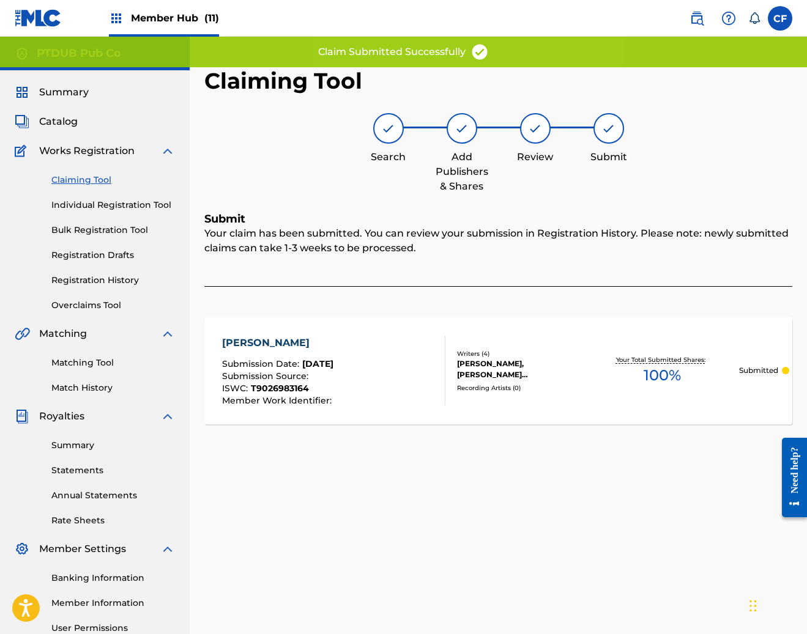
click at [103, 181] on link "Claiming Tool" at bounding box center [113, 180] width 124 height 13
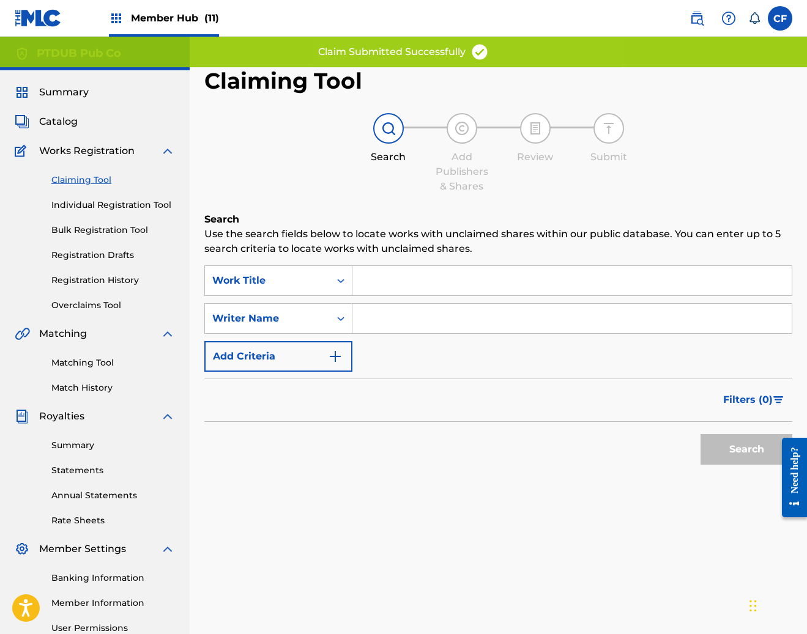
click at [506, 315] on input "Search Form" at bounding box center [571, 318] width 439 height 29
paste input "JEFFREY MOREIRA"
type input "JEFFREY MOREIRA"
click at [742, 450] on button "Search" at bounding box center [746, 449] width 92 height 31
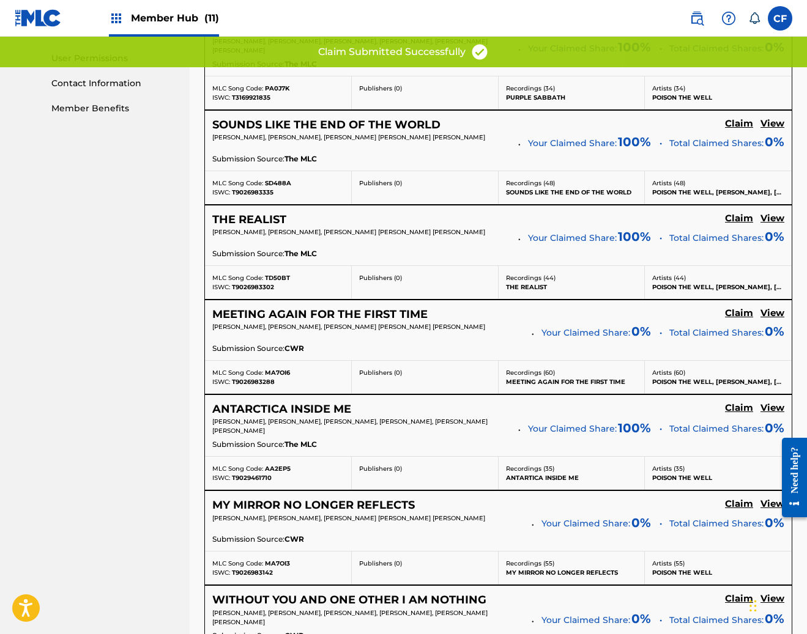
scroll to position [1001, 0]
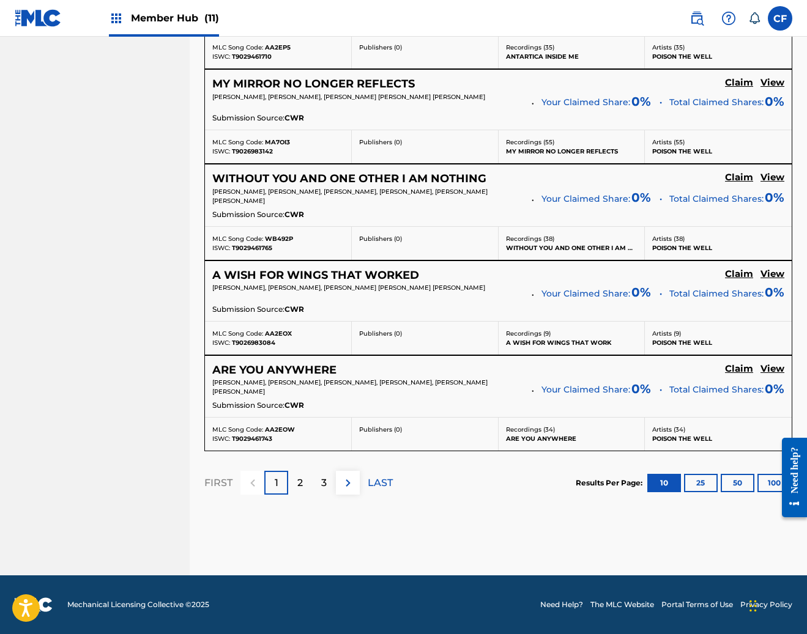
drag, startPoint x: 317, startPoint y: 480, endPoint x: 328, endPoint y: 511, distance: 32.3
click at [317, 480] on div "3" at bounding box center [324, 483] width 24 height 24
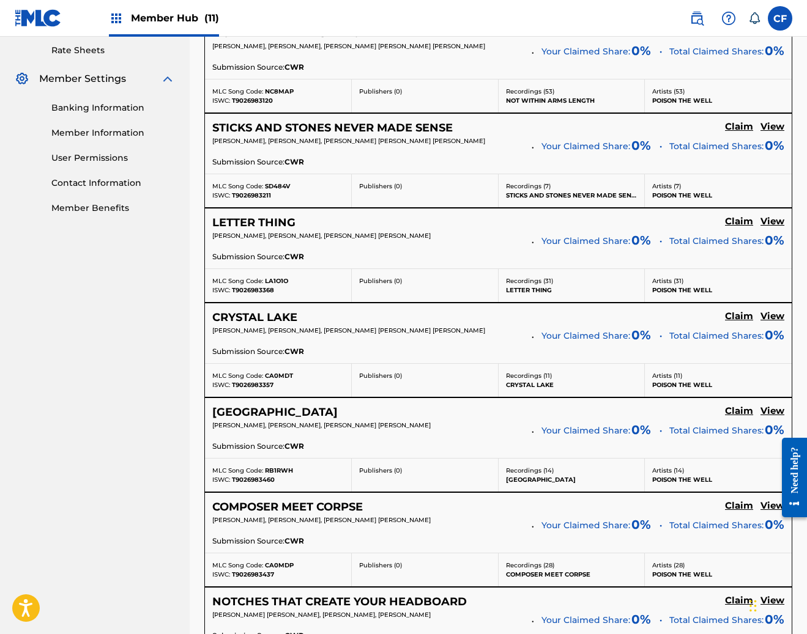
scroll to position [467, 0]
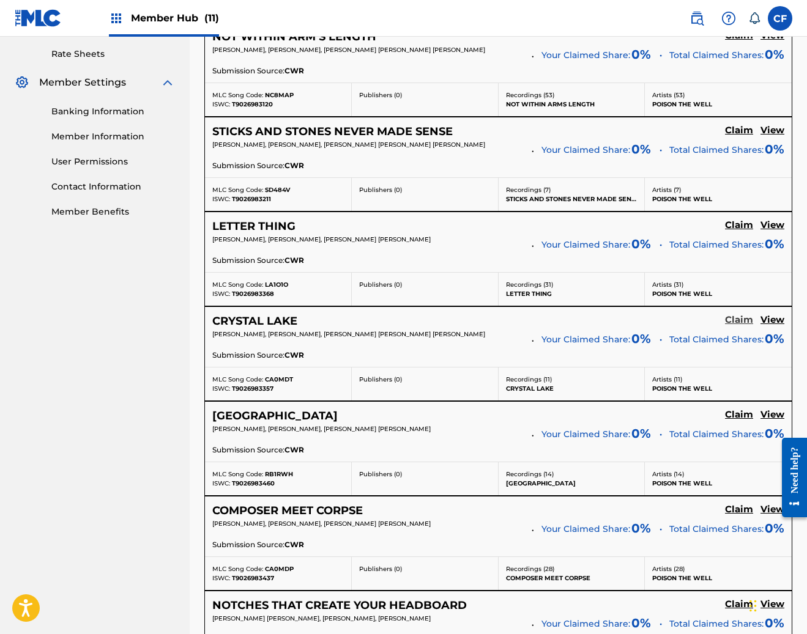
click at [735, 324] on h5 "Claim" at bounding box center [739, 320] width 28 height 12
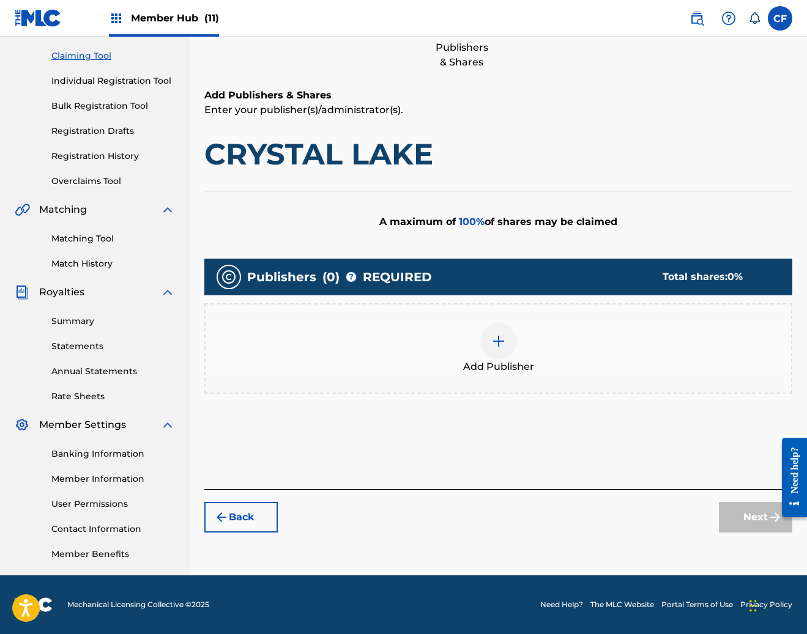
click at [521, 343] on div "Add Publisher" at bounding box center [498, 348] width 585 height 51
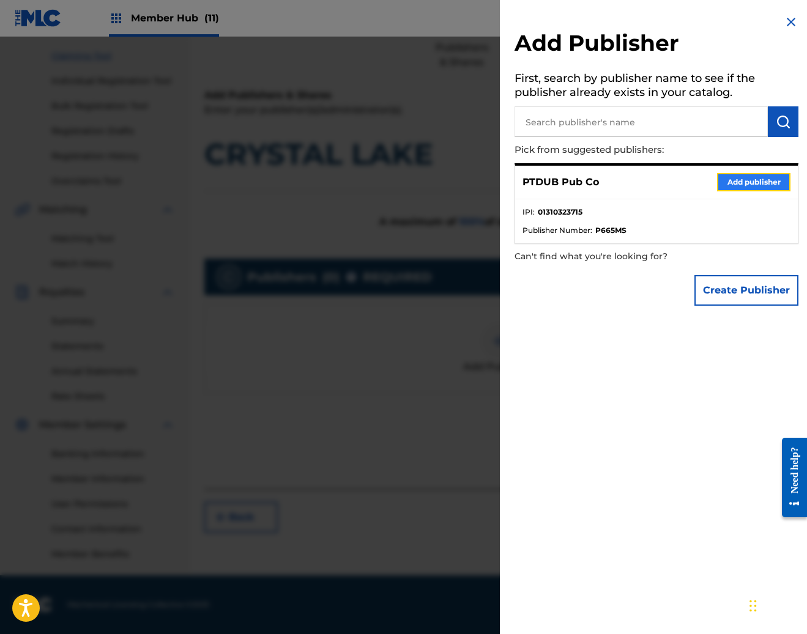
click at [750, 185] on button "Add publisher" at bounding box center [753, 182] width 73 height 18
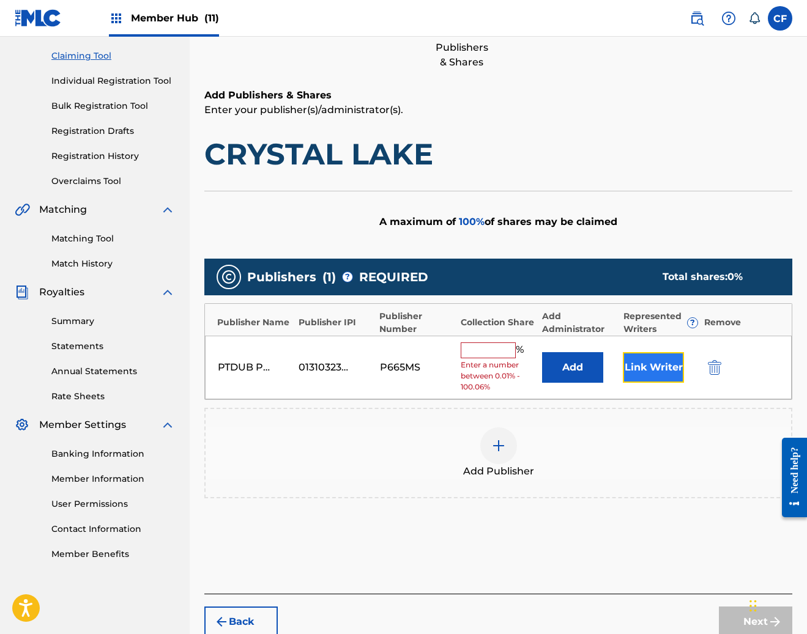
click at [653, 366] on button "Link Writer" at bounding box center [653, 367] width 61 height 31
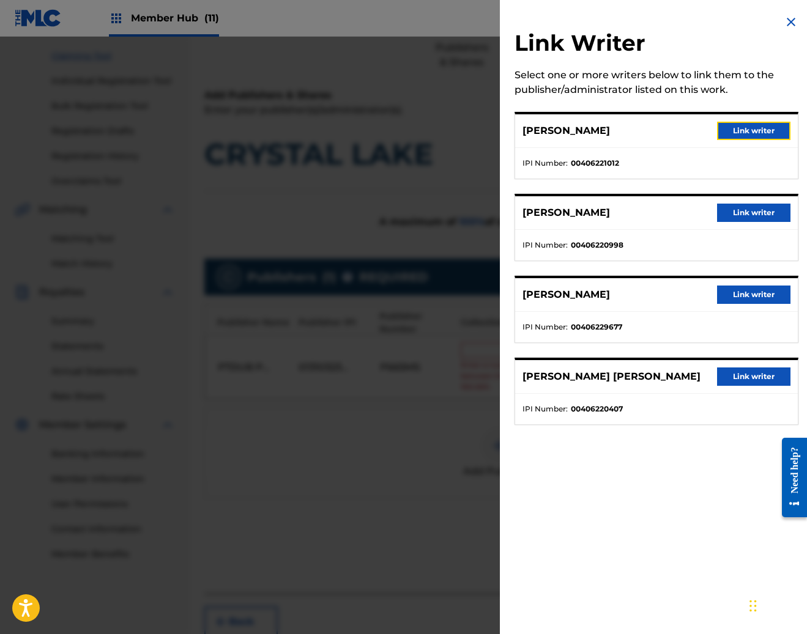
click at [728, 128] on button "Link writer" at bounding box center [753, 131] width 73 height 18
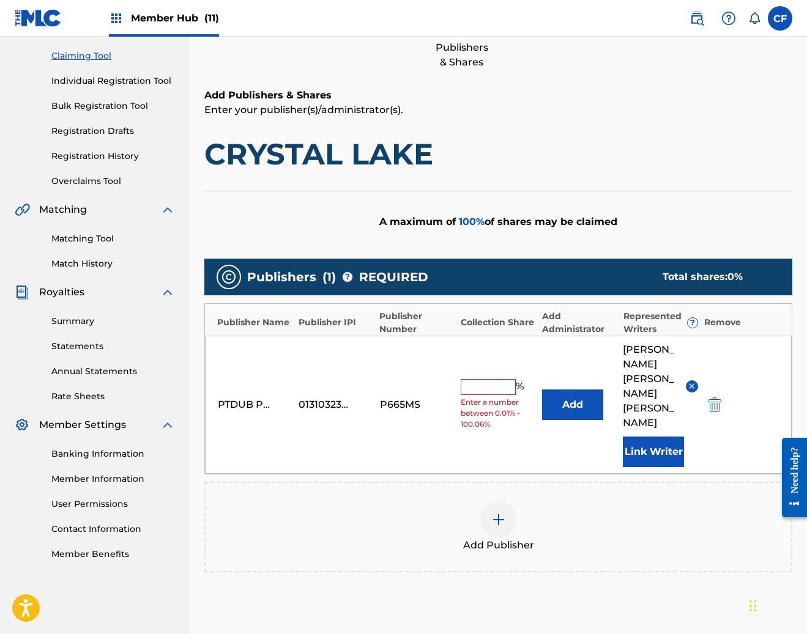
click at [654, 425] on div "PTDUB Pub Co 01310323715 P665MS % Enter a number between 0.01% - 100.06% Add DE…" at bounding box center [498, 405] width 587 height 138
click at [660, 437] on button "Link Writer" at bounding box center [653, 452] width 61 height 31
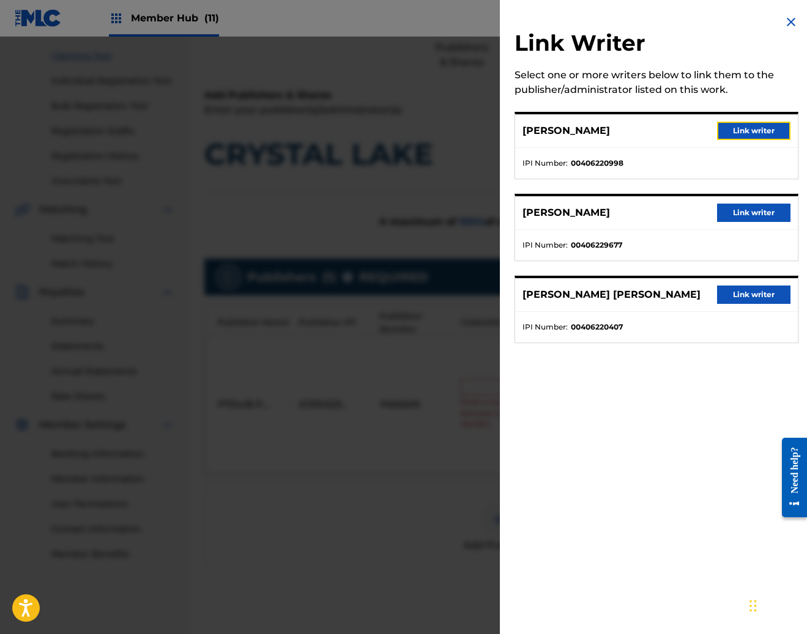
drag, startPoint x: 748, startPoint y: 128, endPoint x: 747, endPoint y: 149, distance: 20.8
click at [748, 128] on button "Link writer" at bounding box center [753, 131] width 73 height 18
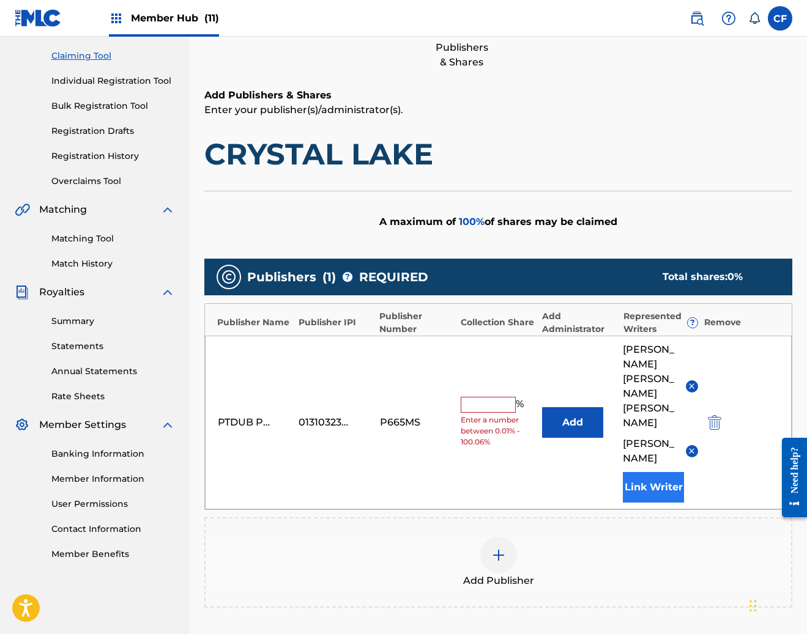
click at [632, 455] on div "DEREK EDWARD MILLER CHRISTOPHER HORNBROOK Link Writer" at bounding box center [660, 423] width 75 height 160
click at [639, 472] on button "Link Writer" at bounding box center [653, 487] width 61 height 31
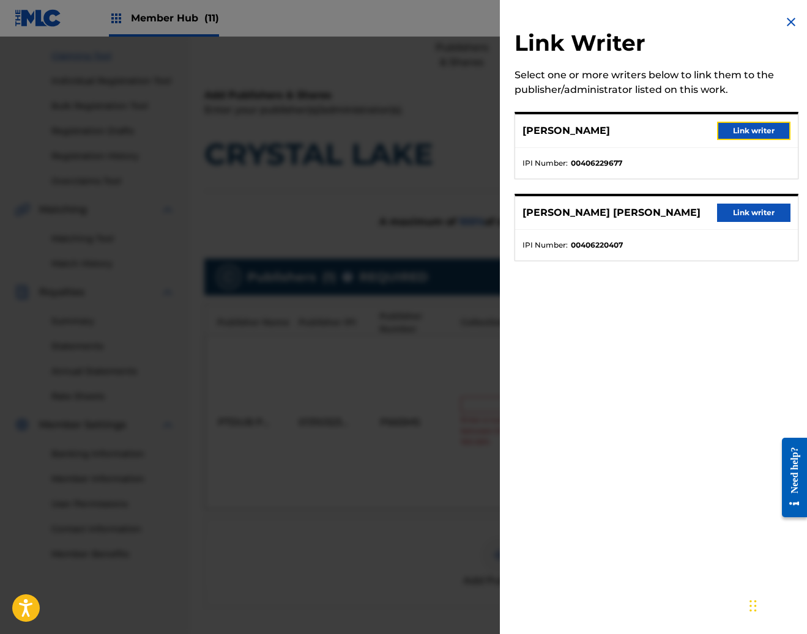
click at [747, 135] on button "Link writer" at bounding box center [753, 131] width 73 height 18
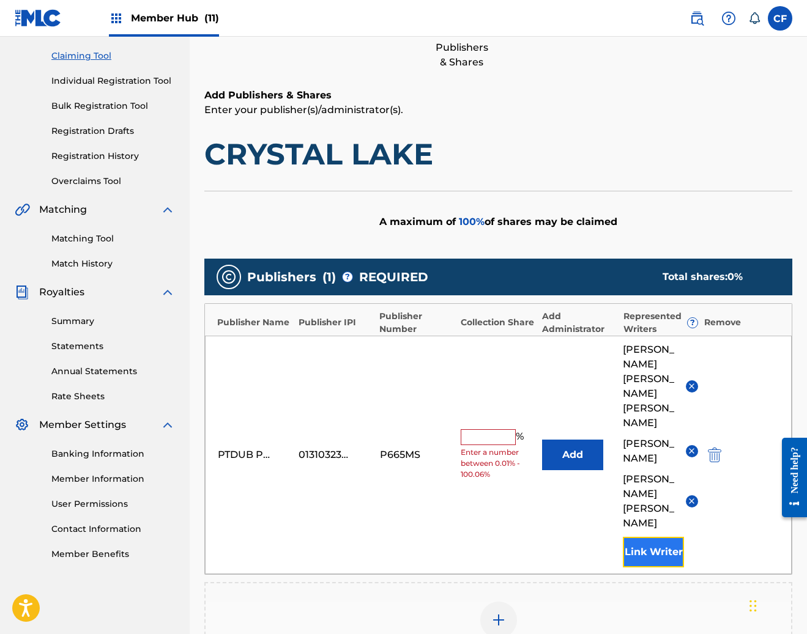
click at [650, 537] on button "Link Writer" at bounding box center [653, 552] width 61 height 31
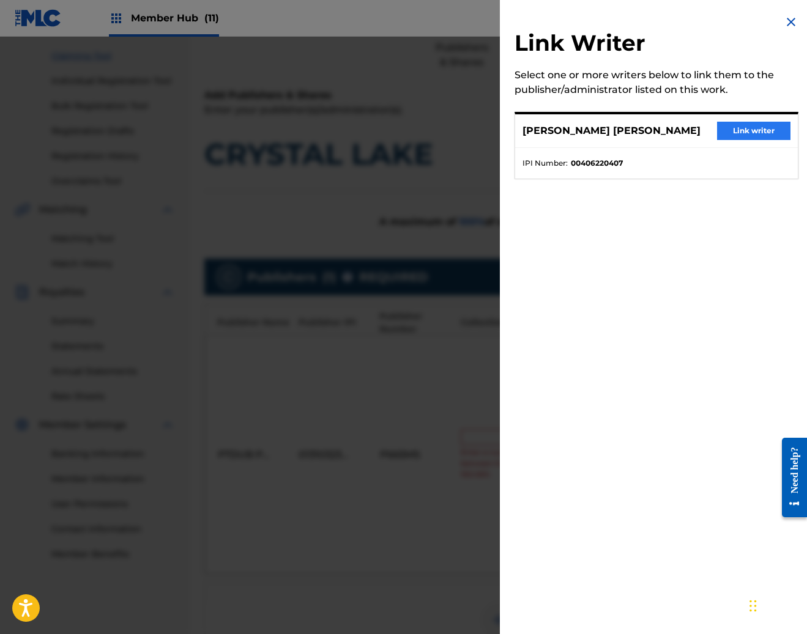
drag, startPoint x: 752, startPoint y: 119, endPoint x: 750, endPoint y: 135, distance: 16.1
click at [752, 119] on div "RYAN MICHAEL PRIMACK Link writer" at bounding box center [656, 131] width 283 height 34
drag, startPoint x: 759, startPoint y: 130, endPoint x: 756, endPoint y: 136, distance: 7.4
click at [759, 130] on button "Link writer" at bounding box center [753, 131] width 73 height 18
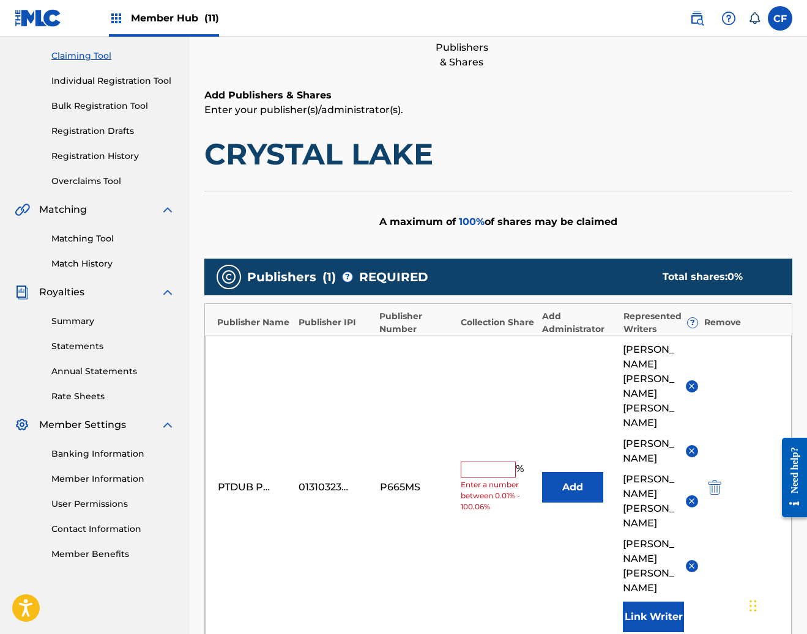
click at [487, 462] on input "text" at bounding box center [488, 470] width 55 height 16
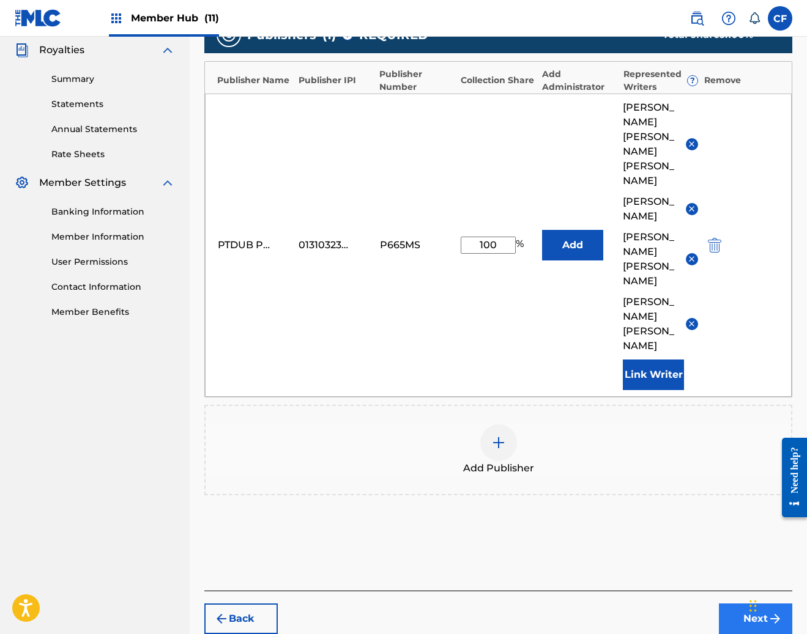
type input "100"
click at [741, 604] on button "Next" at bounding box center [755, 619] width 73 height 31
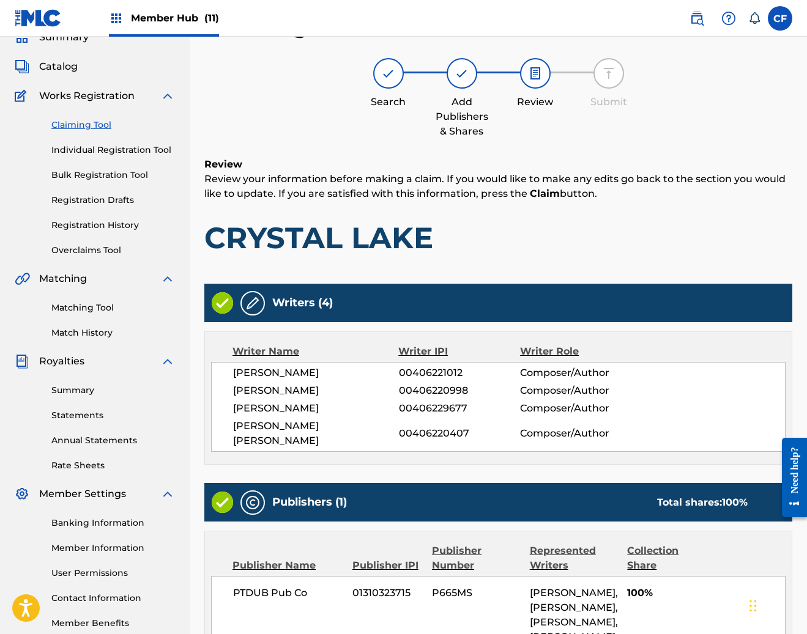
scroll to position [251, 0]
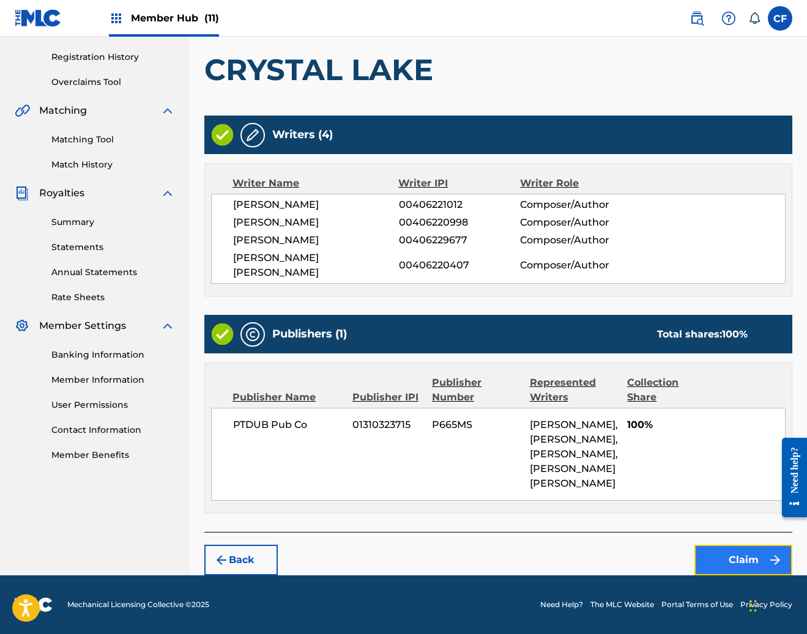
click at [725, 555] on button "Claim" at bounding box center [743, 560] width 98 height 31
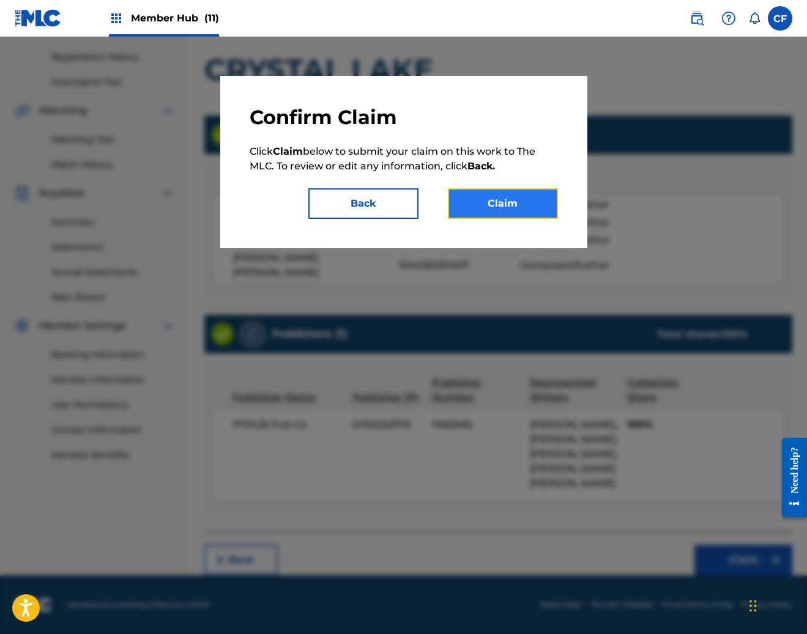
click at [514, 193] on button "Claim" at bounding box center [503, 203] width 110 height 31
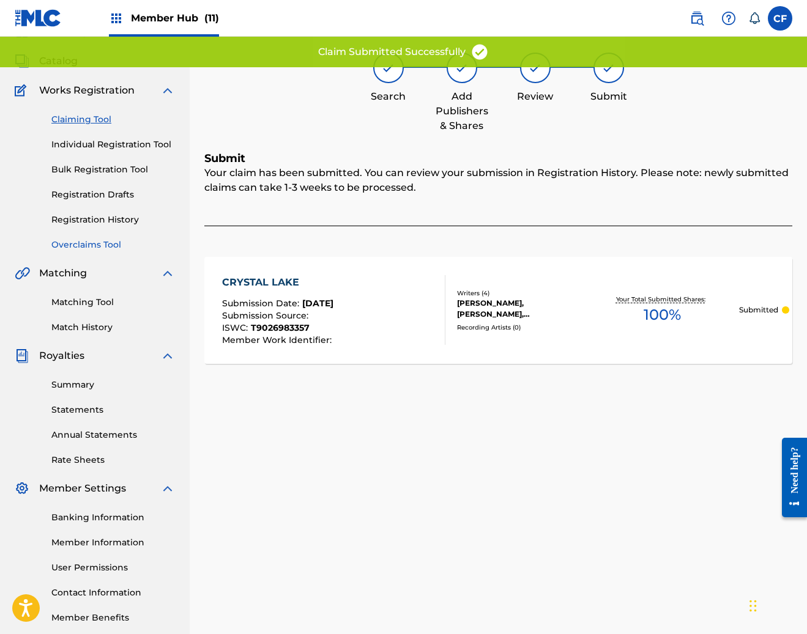
scroll to position [0, 0]
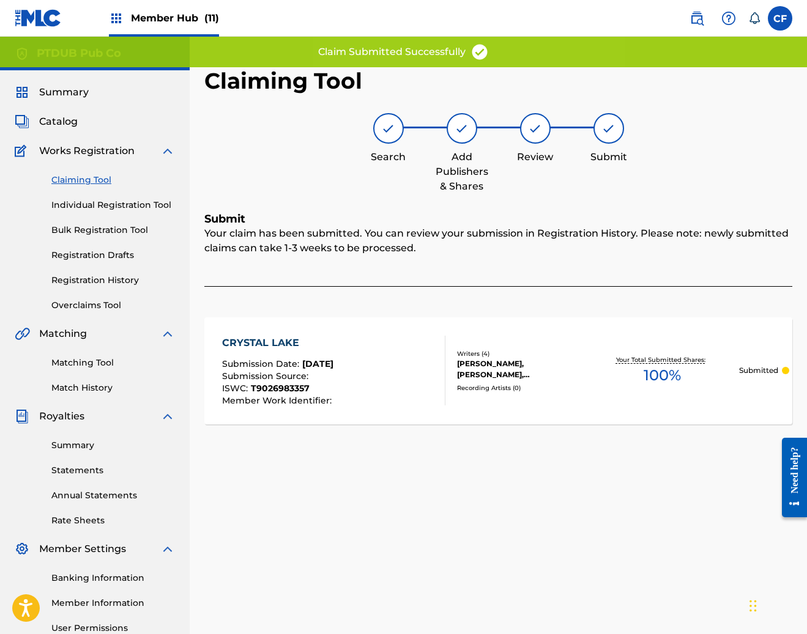
click at [80, 178] on link "Claiming Tool" at bounding box center [113, 180] width 124 height 13
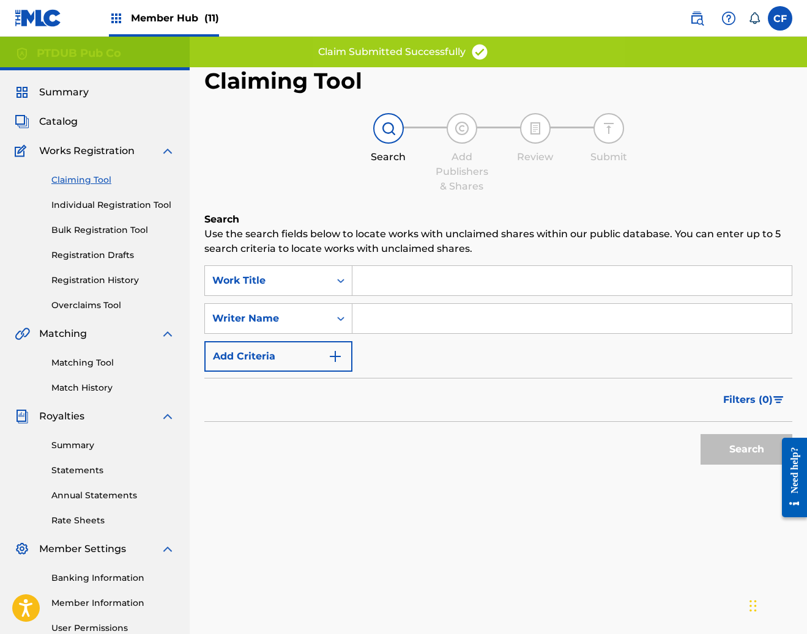
click at [439, 322] on input "Search Form" at bounding box center [571, 318] width 439 height 29
paste input "JEFFREY MOREIRA"
type input "JEFFREY MOREIRA"
click at [743, 461] on button "Search" at bounding box center [746, 449] width 92 height 31
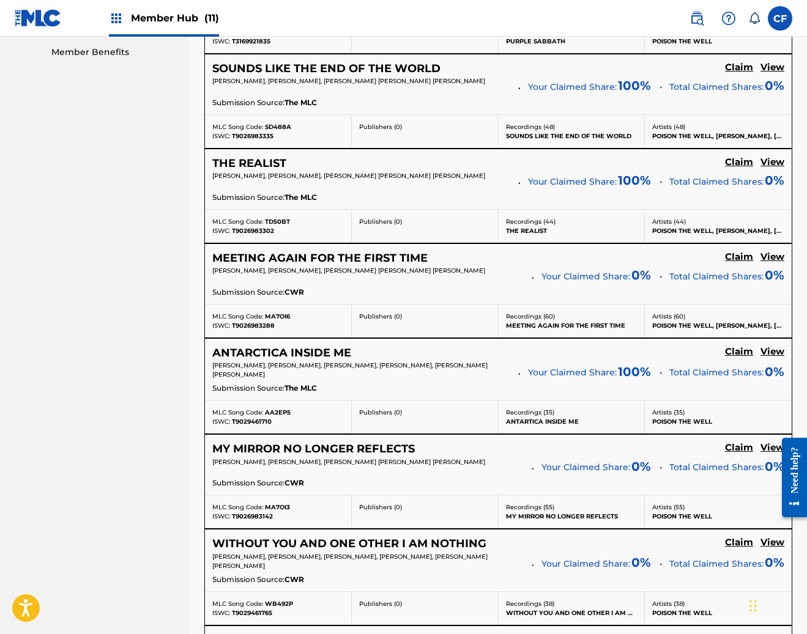
scroll to position [1001, 0]
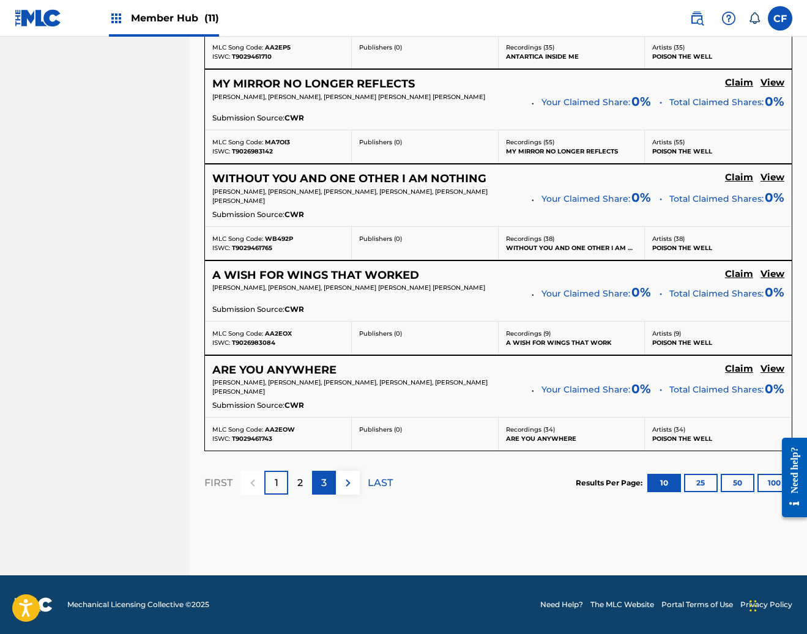
click at [317, 489] on div "3" at bounding box center [324, 483] width 24 height 24
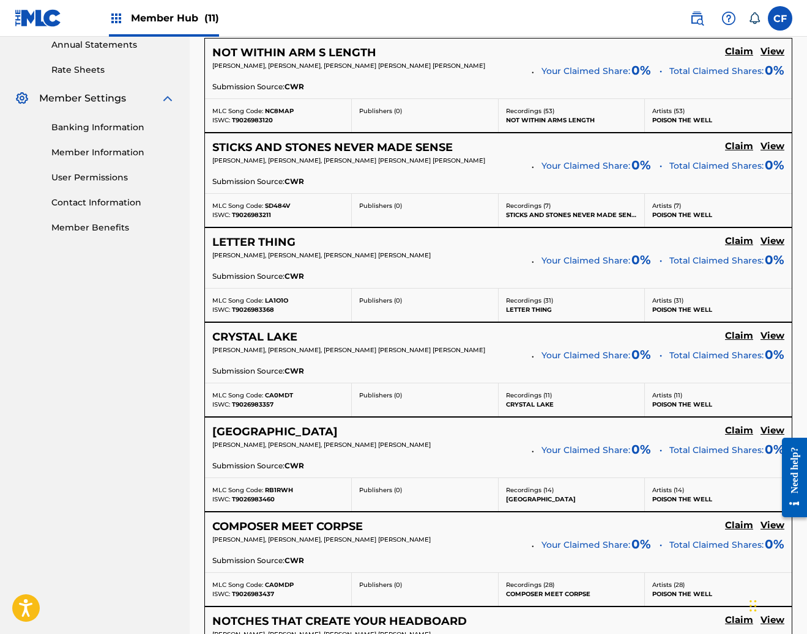
scroll to position [206, 0]
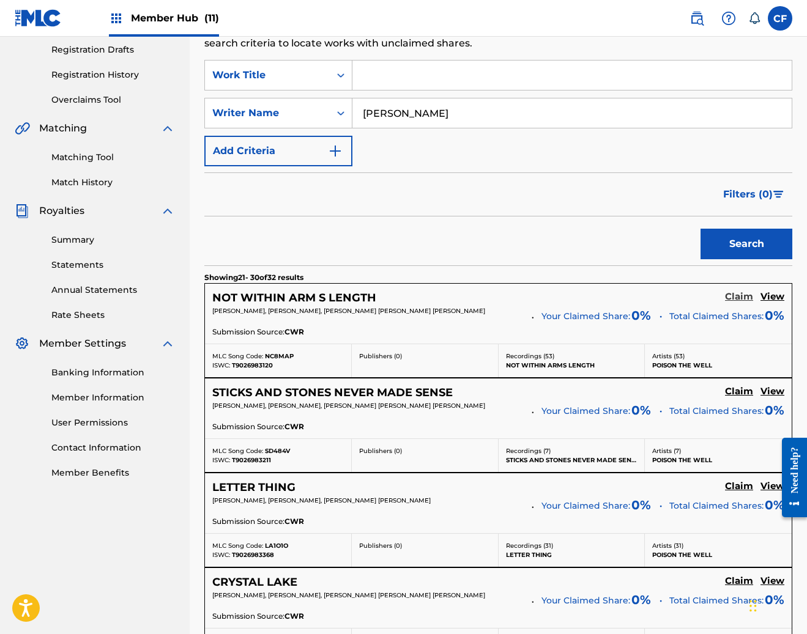
click at [730, 297] on h5 "Claim" at bounding box center [739, 297] width 28 height 12
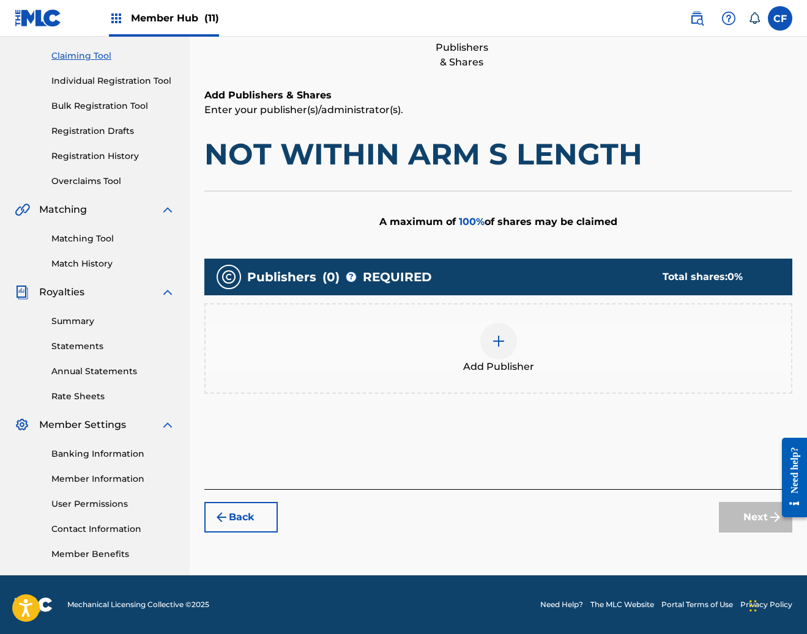
scroll to position [124, 0]
click at [521, 367] on span "Add Publisher" at bounding box center [498, 367] width 71 height 15
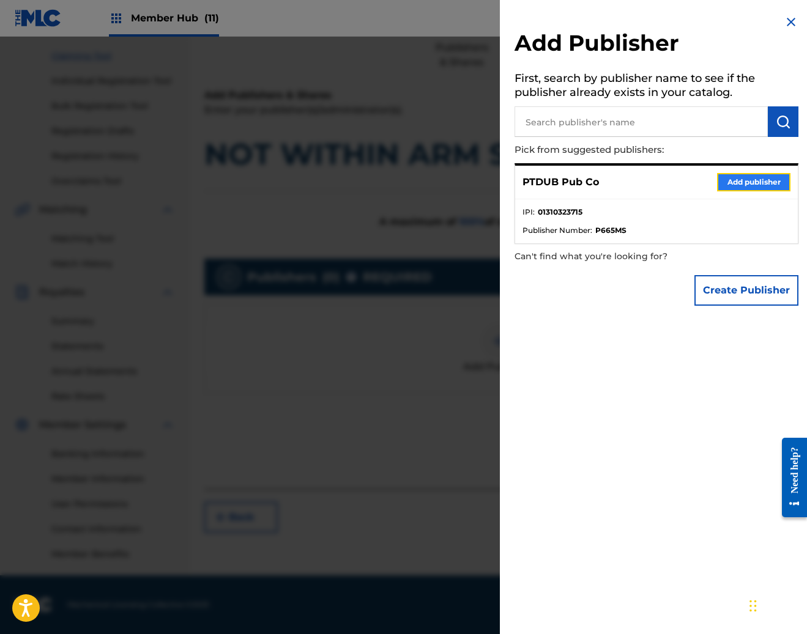
click at [732, 174] on button "Add publisher" at bounding box center [753, 182] width 73 height 18
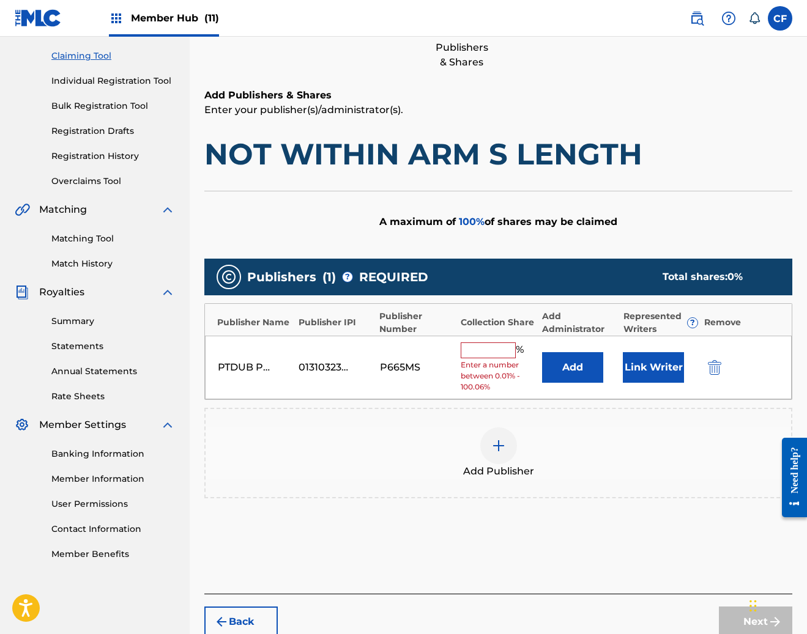
click at [646, 351] on div "PTDUB Pub Co 01310323715 P665MS % Enter a number between 0.01% - 100.06% Add Li…" at bounding box center [498, 368] width 587 height 64
click at [653, 362] on button "Link Writer" at bounding box center [653, 367] width 61 height 31
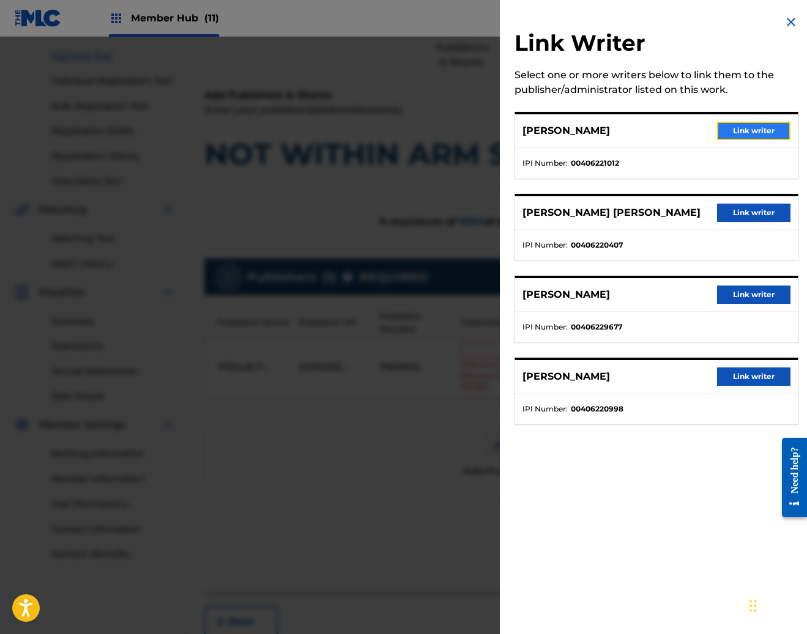
click at [754, 131] on button "Link writer" at bounding box center [753, 131] width 73 height 18
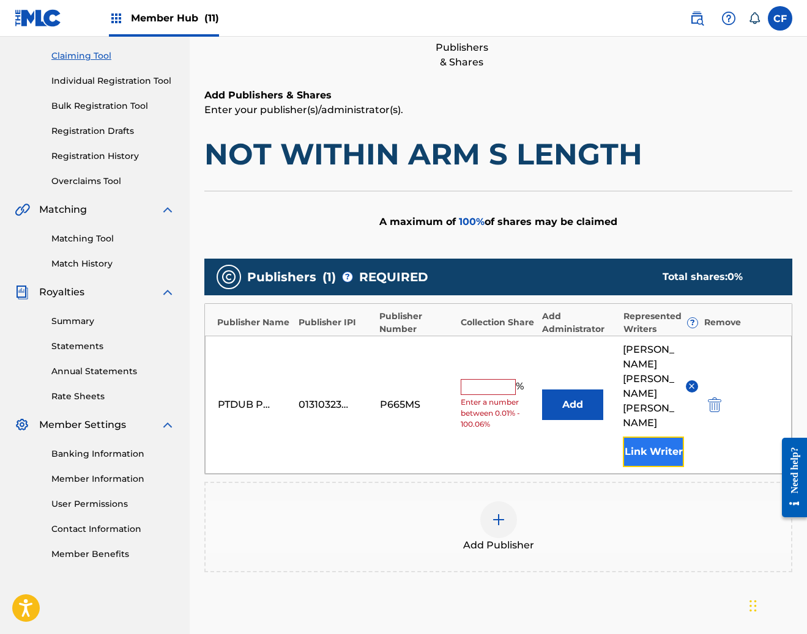
click at [646, 437] on button "Link Writer" at bounding box center [653, 452] width 61 height 31
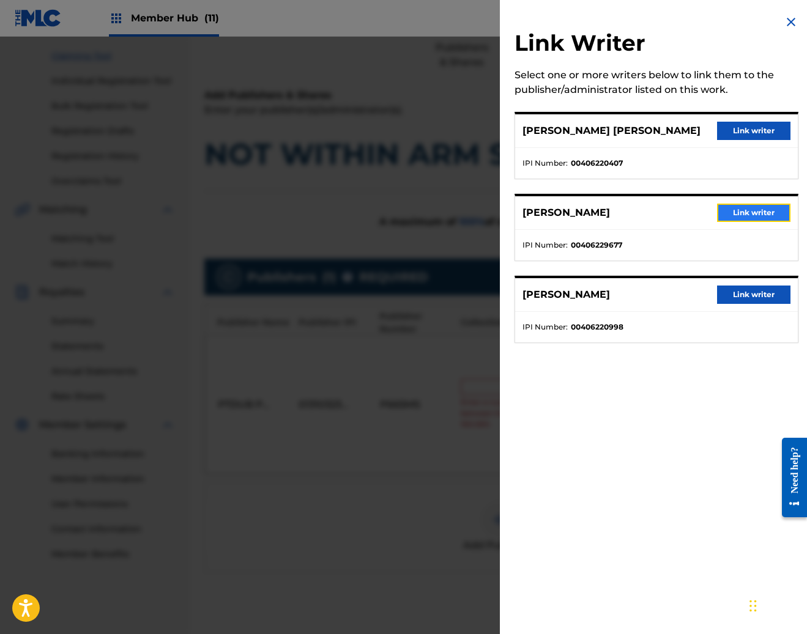
click at [746, 217] on button "Link writer" at bounding box center [753, 213] width 73 height 18
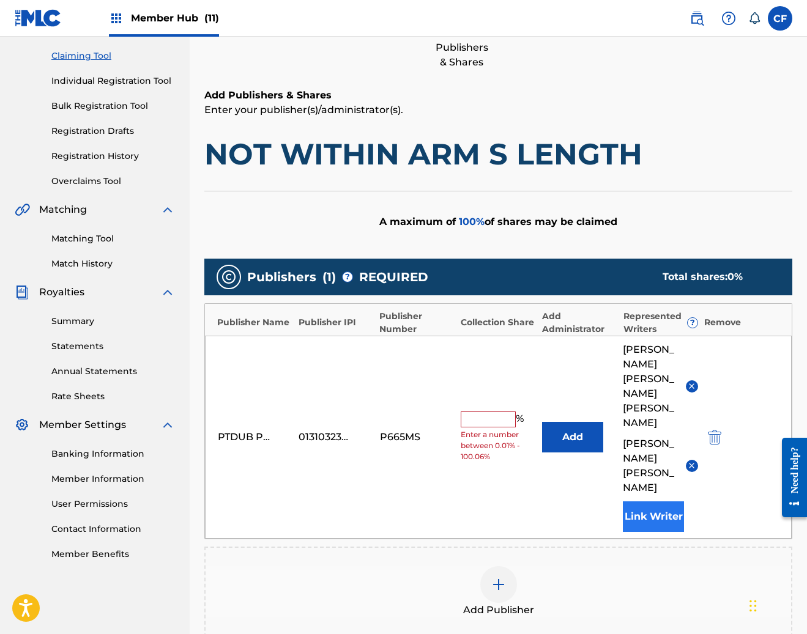
drag, startPoint x: 617, startPoint y: 469, endPoint x: 637, endPoint y: 450, distance: 27.3
click at [620, 465] on div "Publishers ( 1 ) ? REQUIRED Total shares: 0 % Publisher Name Publisher IPI Publ…" at bounding box center [498, 448] width 588 height 379
click at [637, 502] on button "Link Writer" at bounding box center [653, 517] width 61 height 31
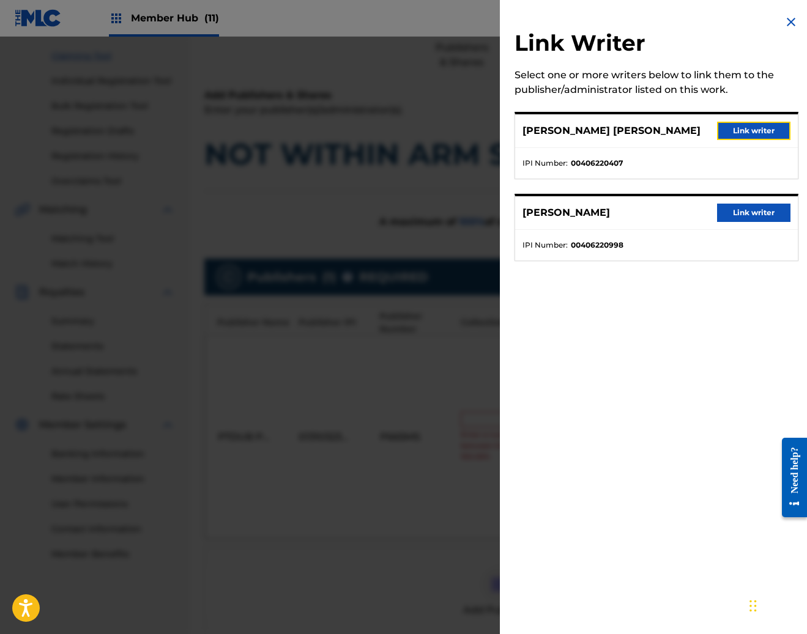
click at [737, 132] on button "Link writer" at bounding box center [753, 131] width 73 height 18
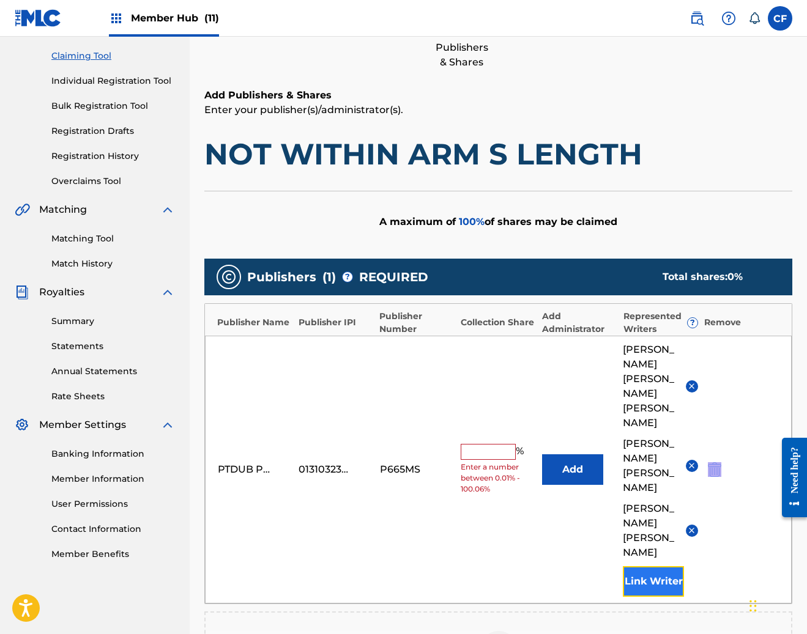
click at [630, 566] on button "Link Writer" at bounding box center [653, 581] width 61 height 31
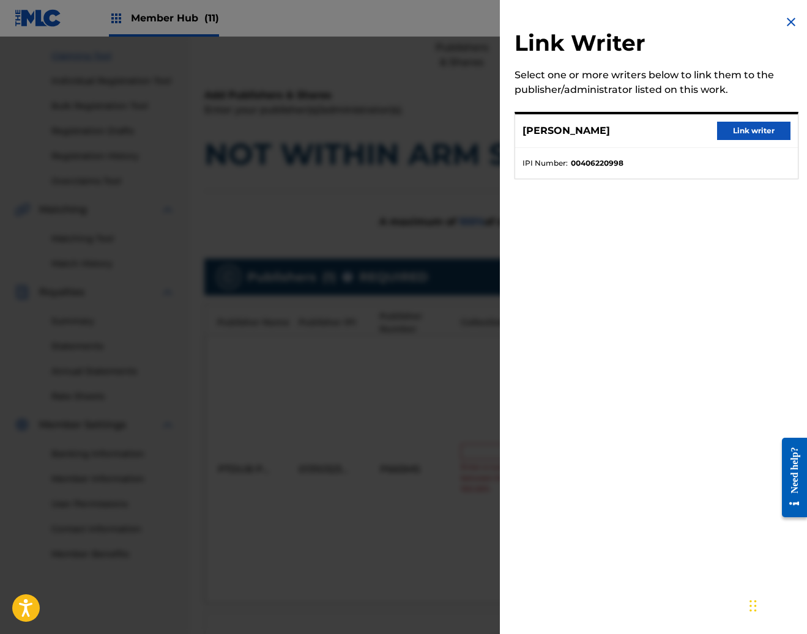
click at [733, 150] on ul "IPI Number : 00406220998" at bounding box center [656, 163] width 283 height 31
click at [757, 131] on button "Link writer" at bounding box center [753, 131] width 73 height 18
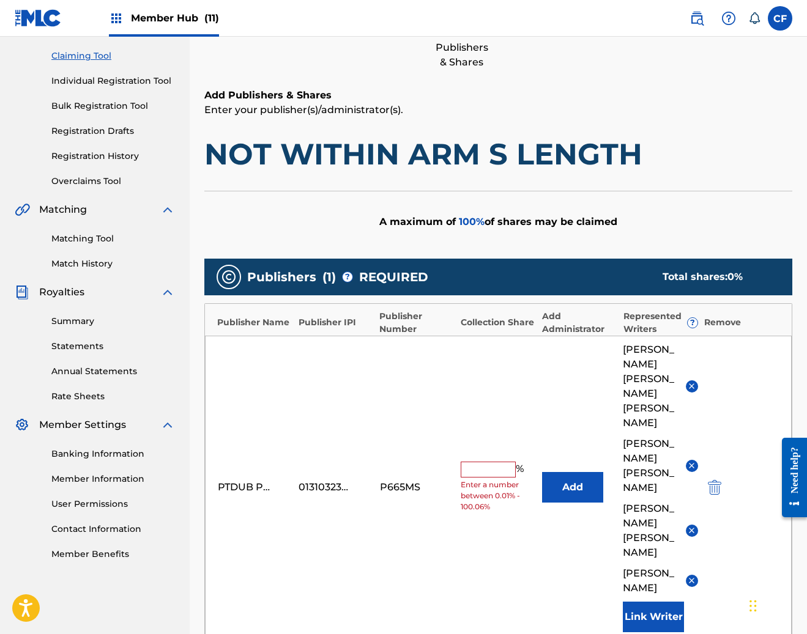
click at [509, 462] on div "% Enter a number between 0.01% - 100.06%" at bounding box center [498, 487] width 75 height 51
click at [483, 462] on input "text" at bounding box center [488, 470] width 55 height 16
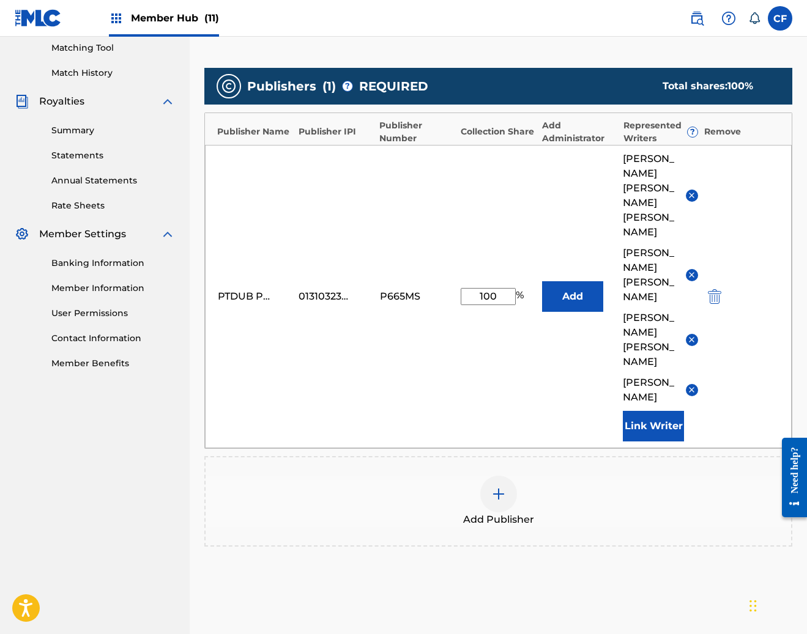
scroll to position [366, 0]
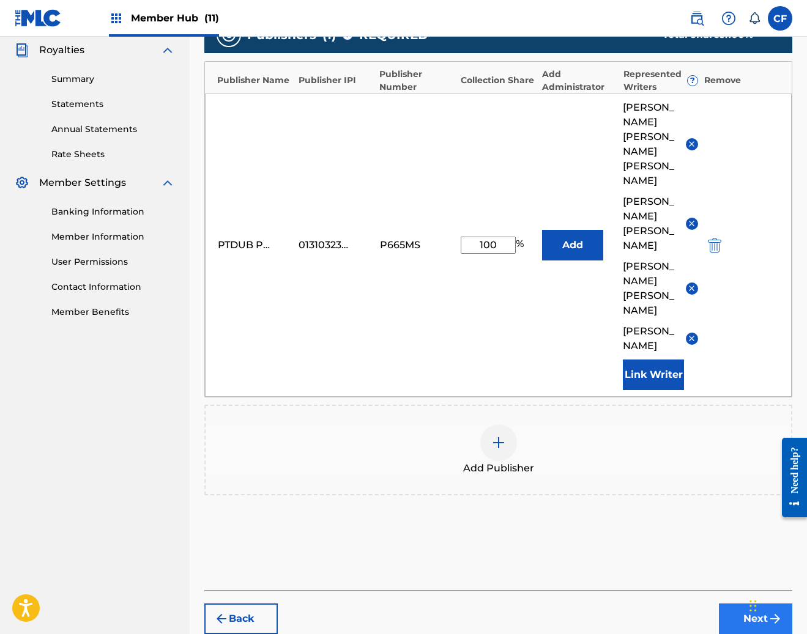
type input "100"
click at [713, 591] on div "Back Next" at bounding box center [498, 612] width 588 height 43
click at [734, 604] on button "Next" at bounding box center [755, 619] width 73 height 31
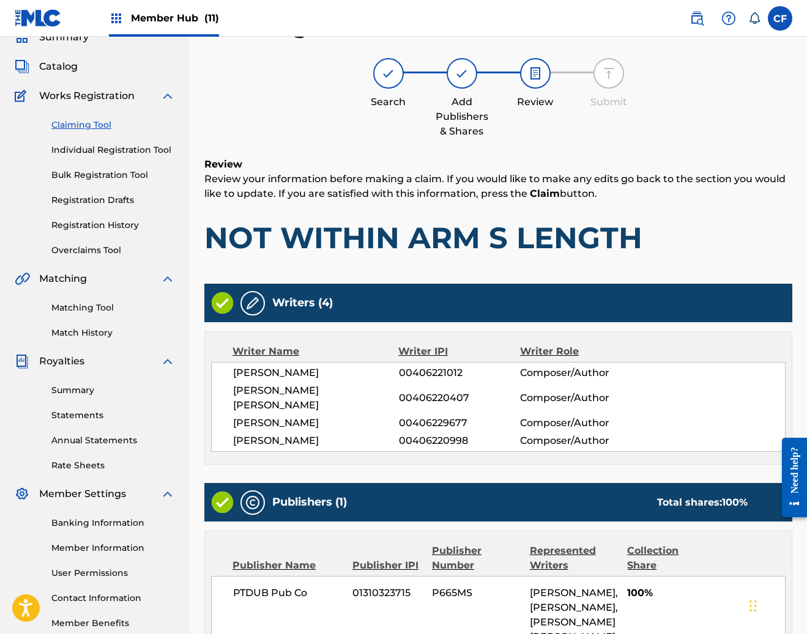
scroll to position [237, 0]
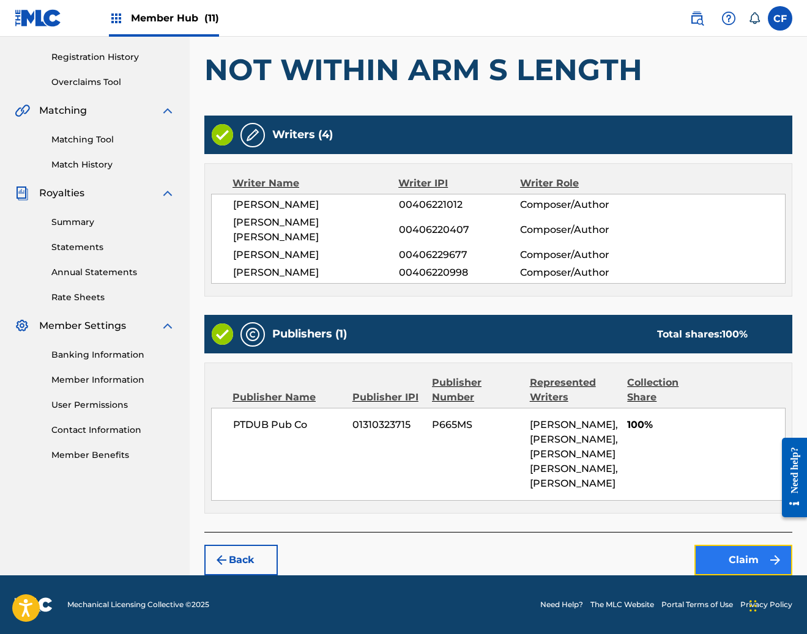
click at [741, 553] on button "Claim" at bounding box center [743, 560] width 98 height 31
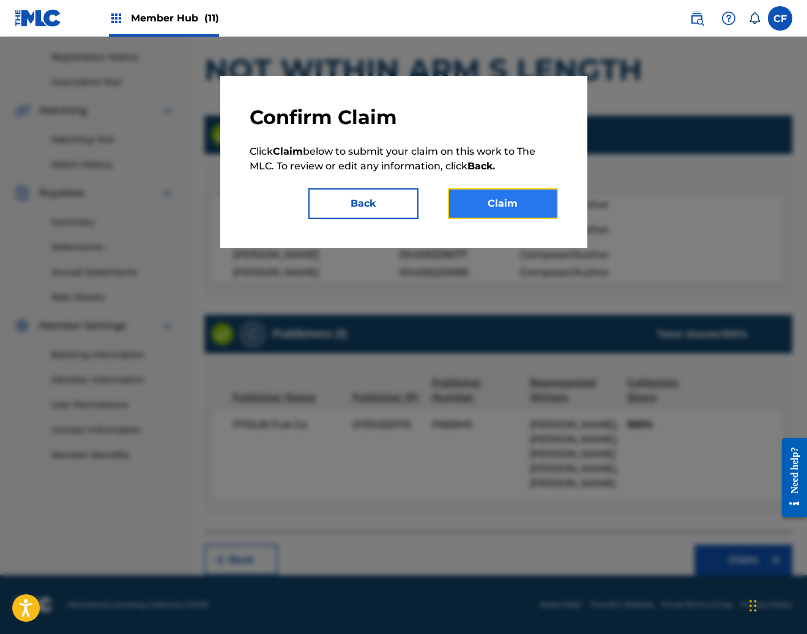
click at [520, 207] on button "Claim" at bounding box center [503, 203] width 110 height 31
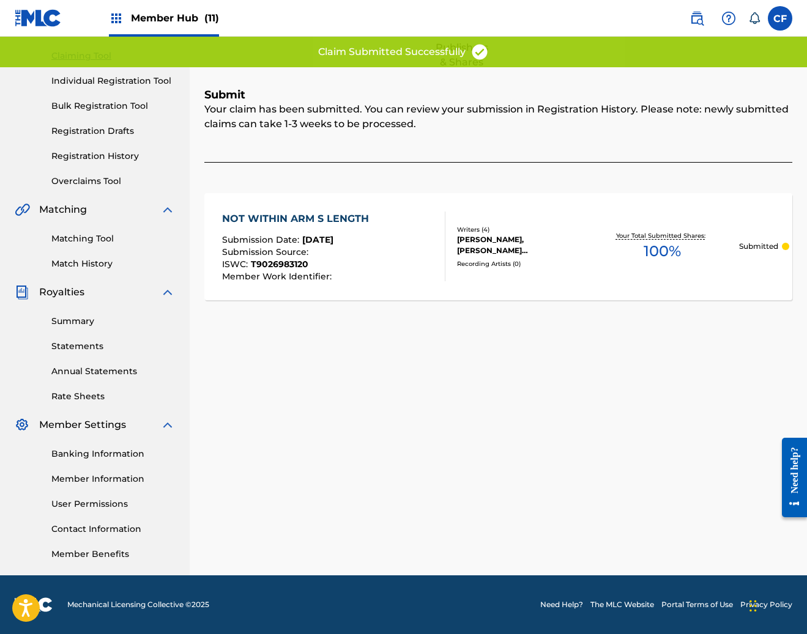
scroll to position [0, 0]
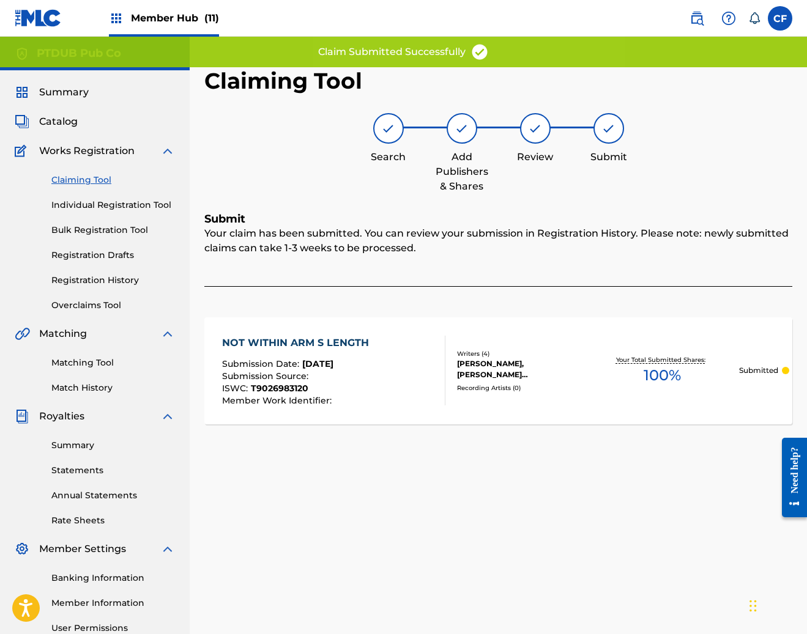
click at [84, 180] on link "Claiming Tool" at bounding box center [113, 180] width 124 height 13
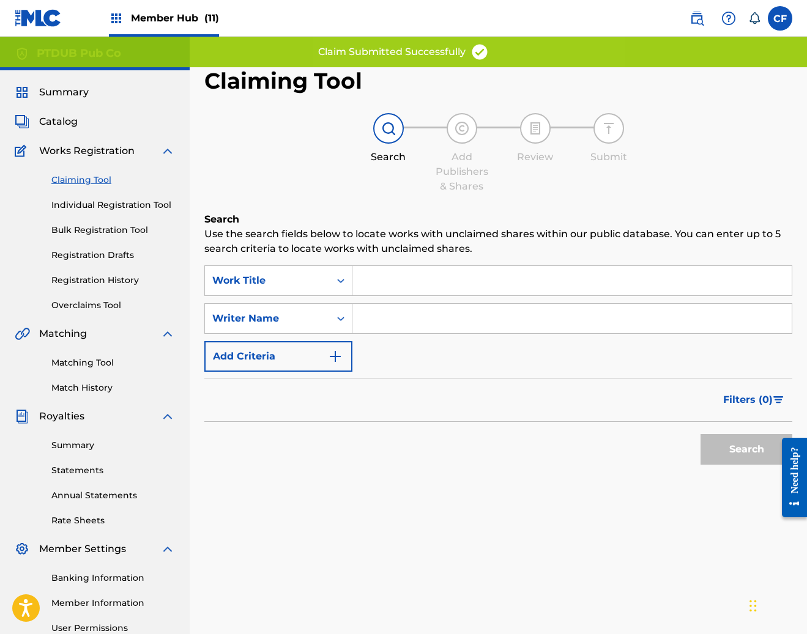
drag, startPoint x: 421, startPoint y: 337, endPoint x: 421, endPoint y: 325, distance: 11.6
click at [421, 331] on div "SearchWithCriteria73660e80-b2eb-4a3b-a691-ad3191ab8014 Work Title SearchWithCri…" at bounding box center [498, 318] width 588 height 106
click at [421, 325] on input "Search Form" at bounding box center [571, 318] width 439 height 29
paste input "JEFFREY MOREIRA"
type input "JEFFREY MOREIRA"
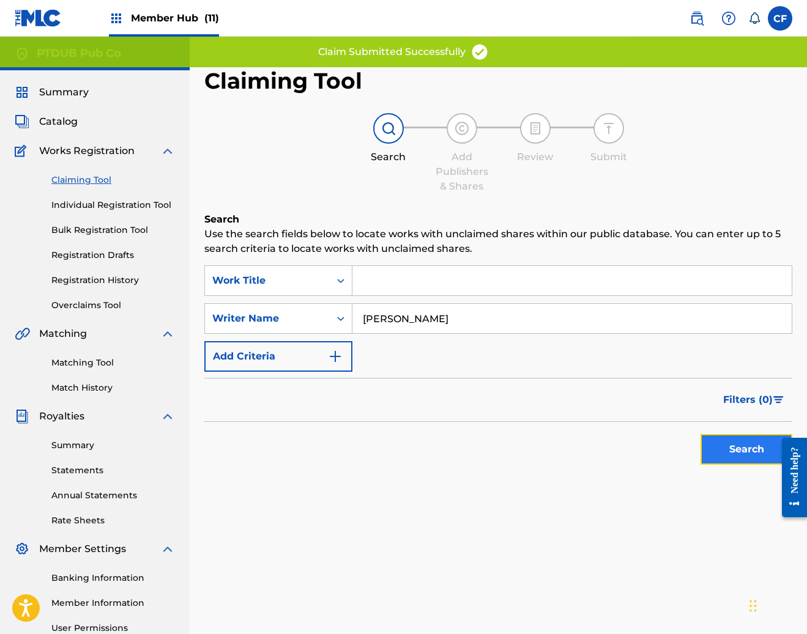
click at [743, 435] on button "Search" at bounding box center [746, 449] width 92 height 31
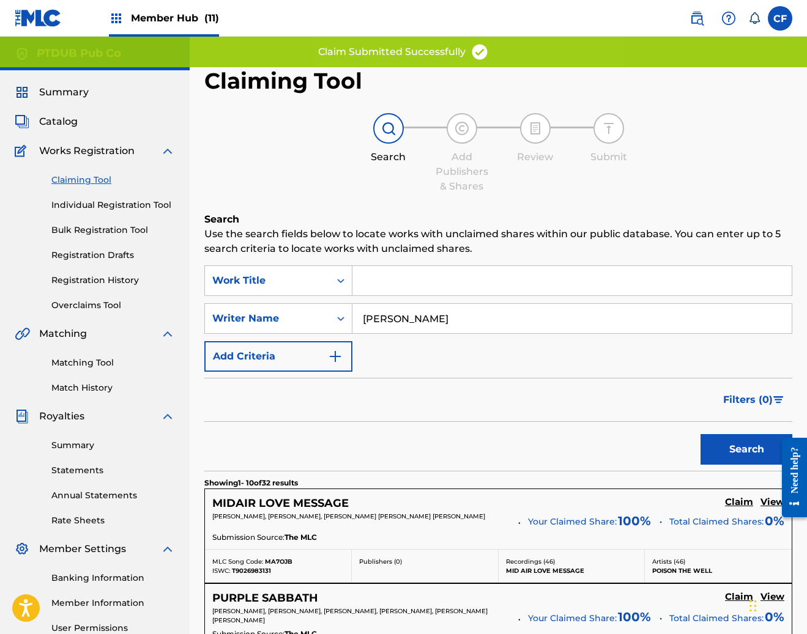
scroll to position [1001, 0]
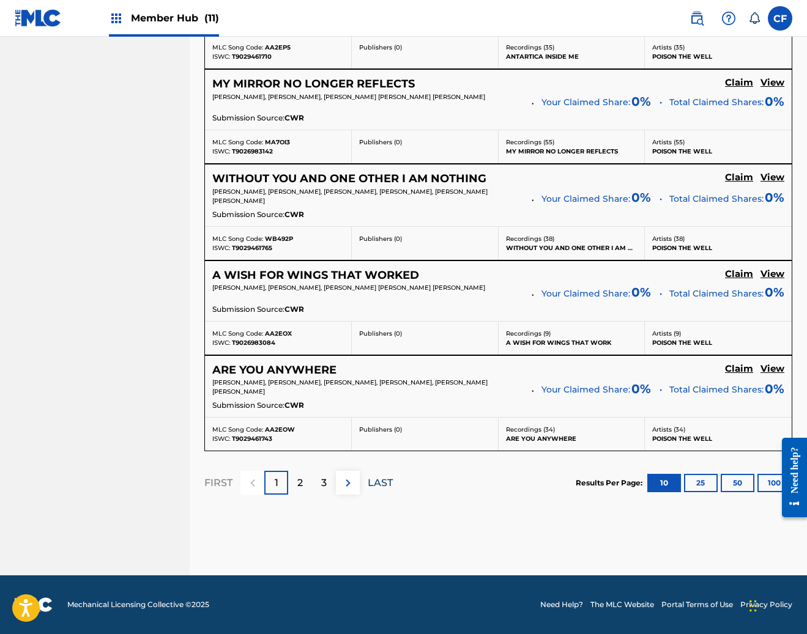
click at [384, 485] on p "LAST" at bounding box center [380, 483] width 25 height 15
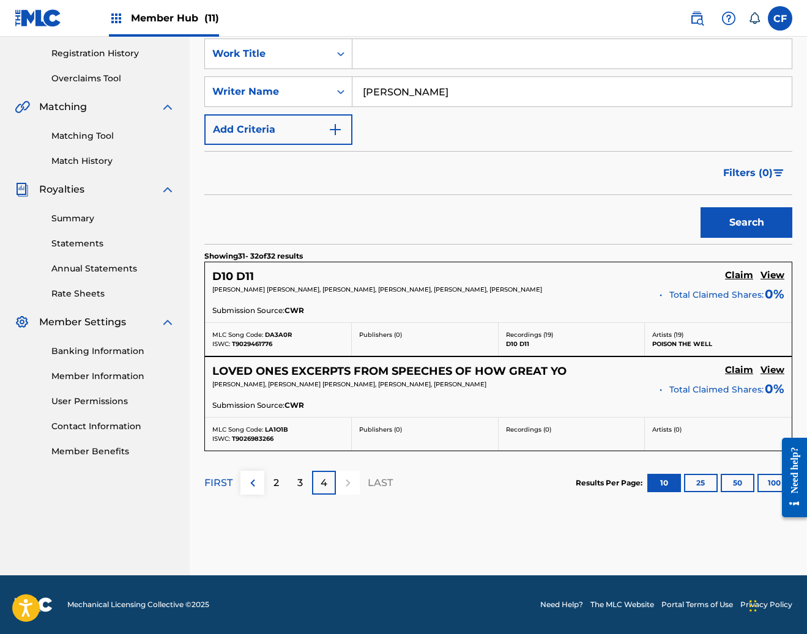
scroll to position [230, 0]
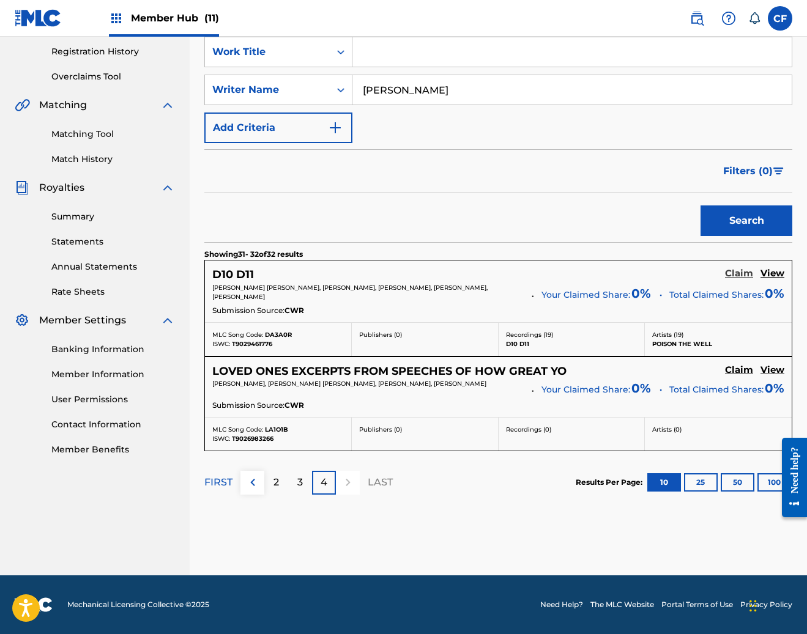
click at [735, 274] on h5 "Claim" at bounding box center [739, 274] width 28 height 12
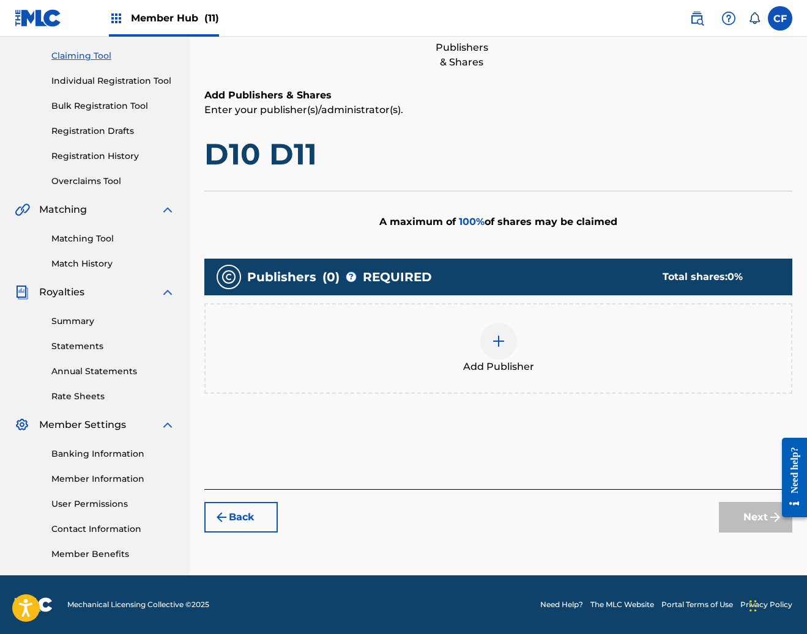
scroll to position [124, 0]
click at [568, 364] on div "Add Publisher" at bounding box center [498, 348] width 585 height 51
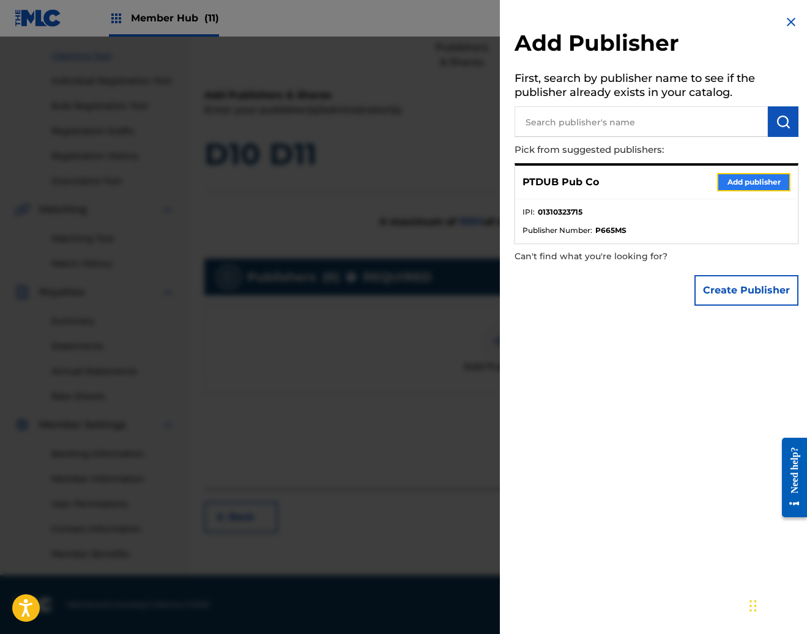
click at [753, 183] on button "Add publisher" at bounding box center [753, 182] width 73 height 18
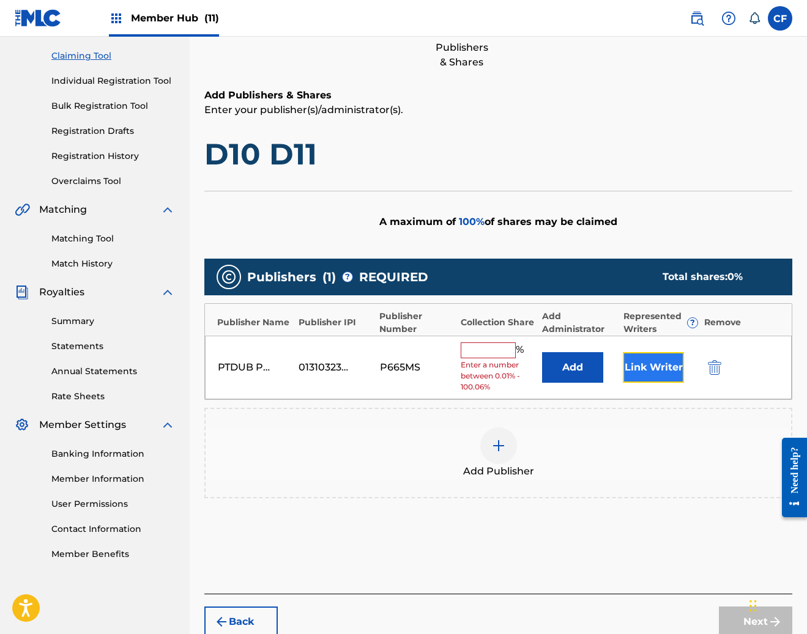
click at [659, 352] on button "Link Writer" at bounding box center [653, 367] width 61 height 31
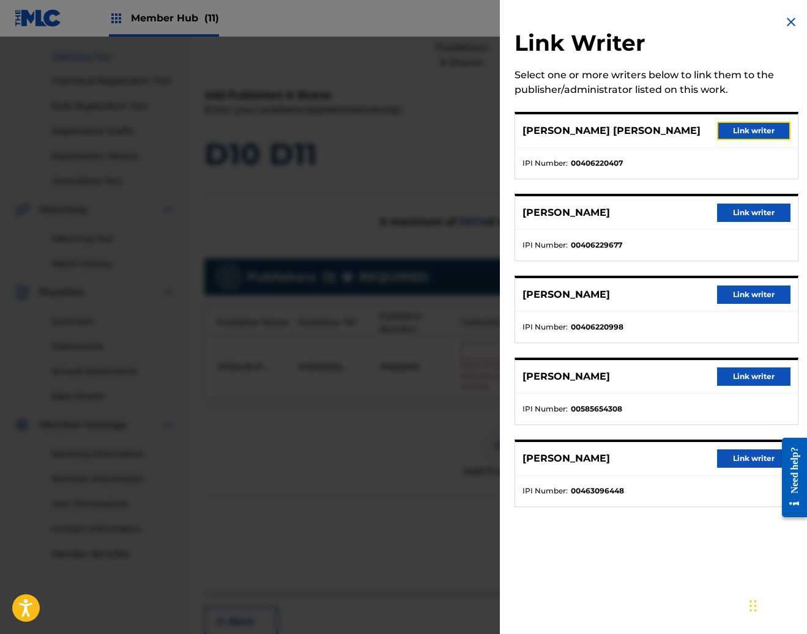
drag, startPoint x: 736, startPoint y: 130, endPoint x: 713, endPoint y: 296, distance: 168.0
click at [736, 130] on button "Link writer" at bounding box center [753, 131] width 73 height 18
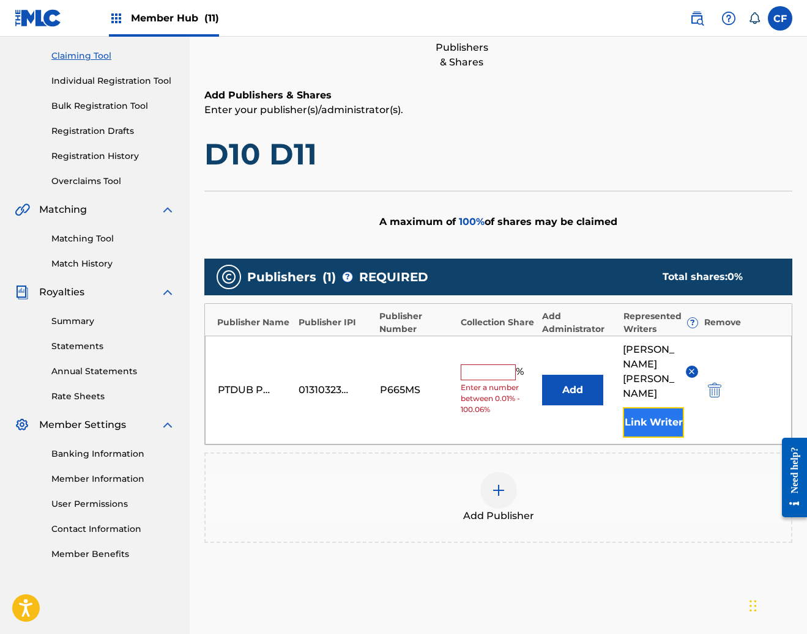
click at [668, 407] on button "Link Writer" at bounding box center [653, 422] width 61 height 31
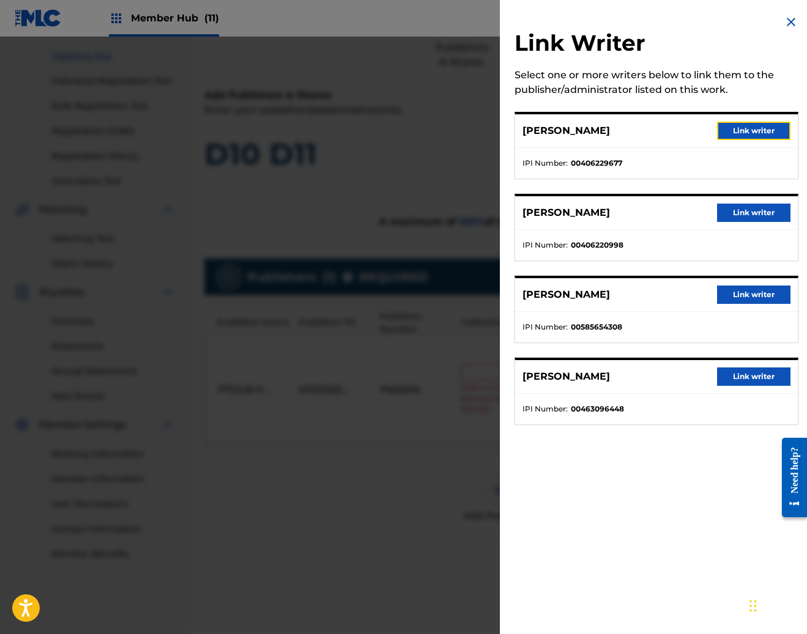
click at [735, 136] on button "Link writer" at bounding box center [753, 131] width 73 height 18
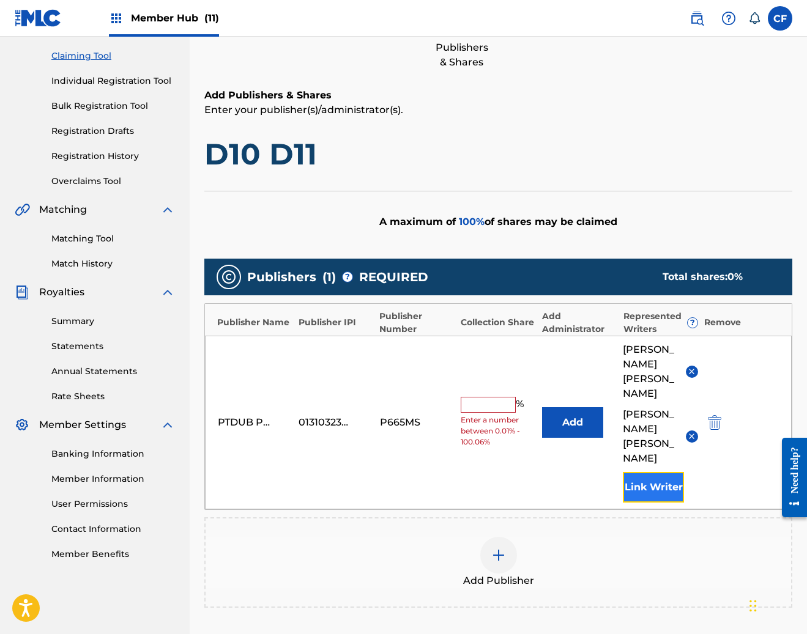
click at [631, 472] on button "Link Writer" at bounding box center [653, 487] width 61 height 31
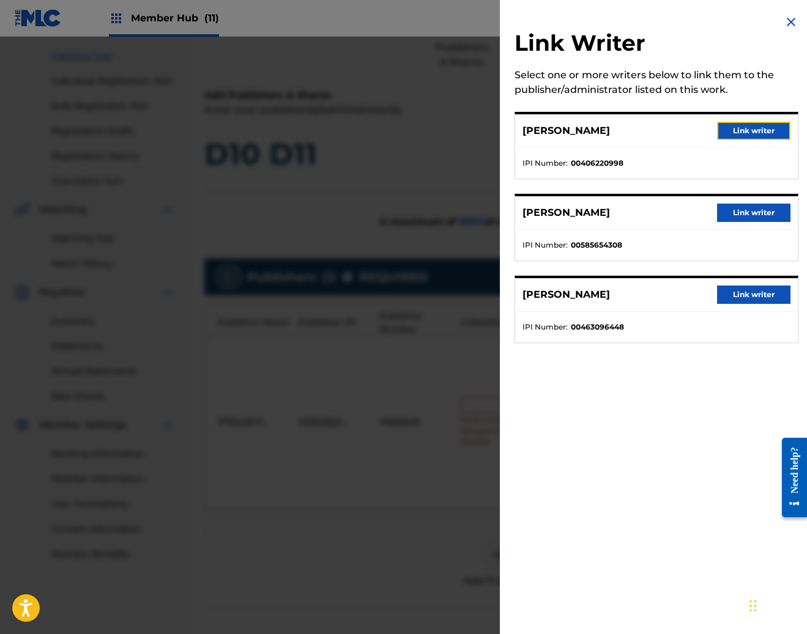
click at [752, 126] on button "Link writer" at bounding box center [753, 131] width 73 height 18
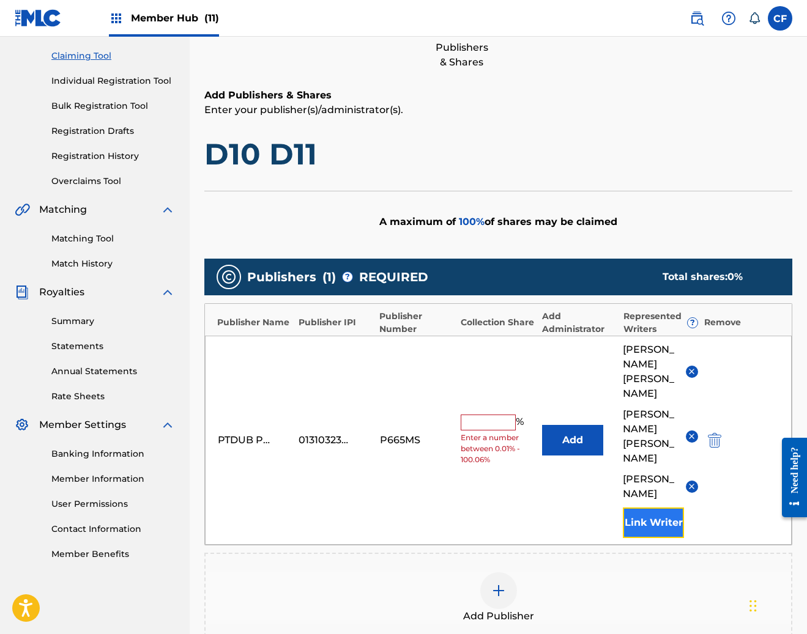
click at [656, 508] on button "Link Writer" at bounding box center [653, 523] width 61 height 31
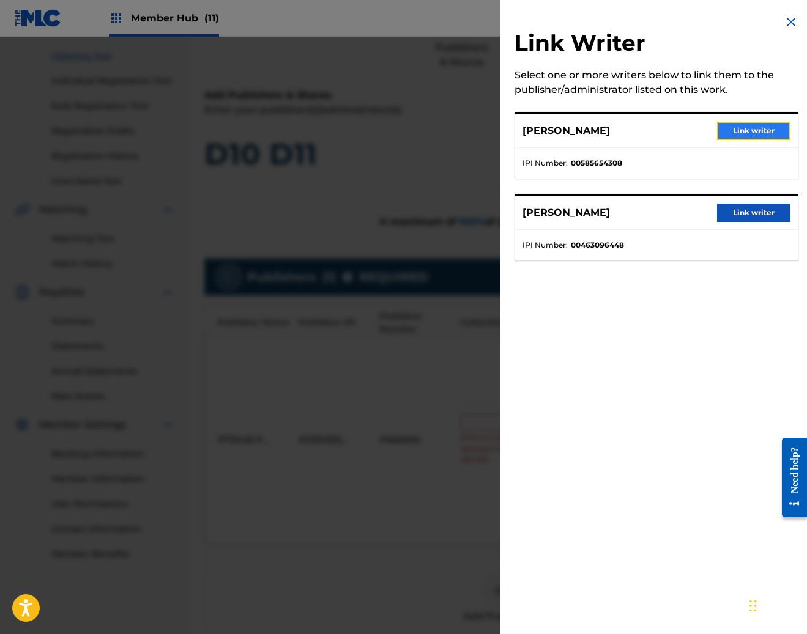
click at [739, 133] on button "Link writer" at bounding box center [753, 131] width 73 height 18
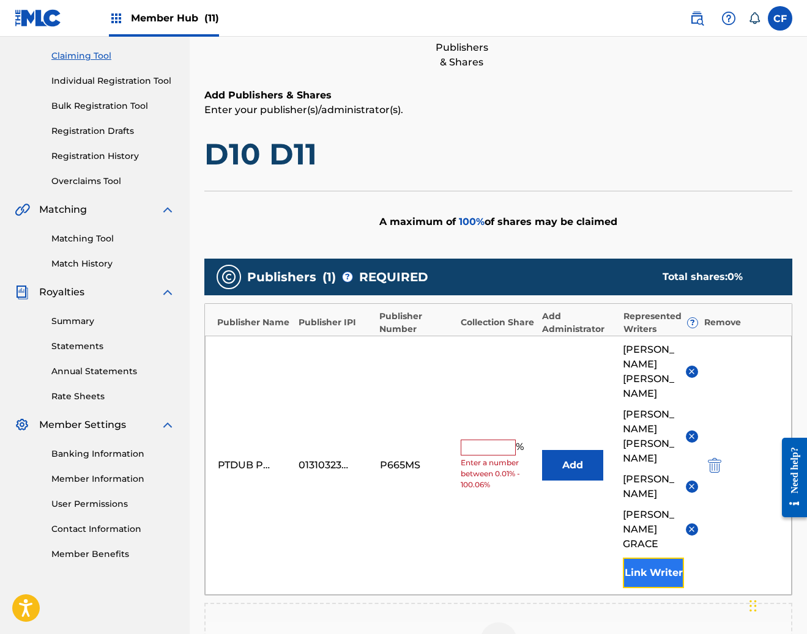
click at [638, 558] on button "Link Writer" at bounding box center [653, 573] width 61 height 31
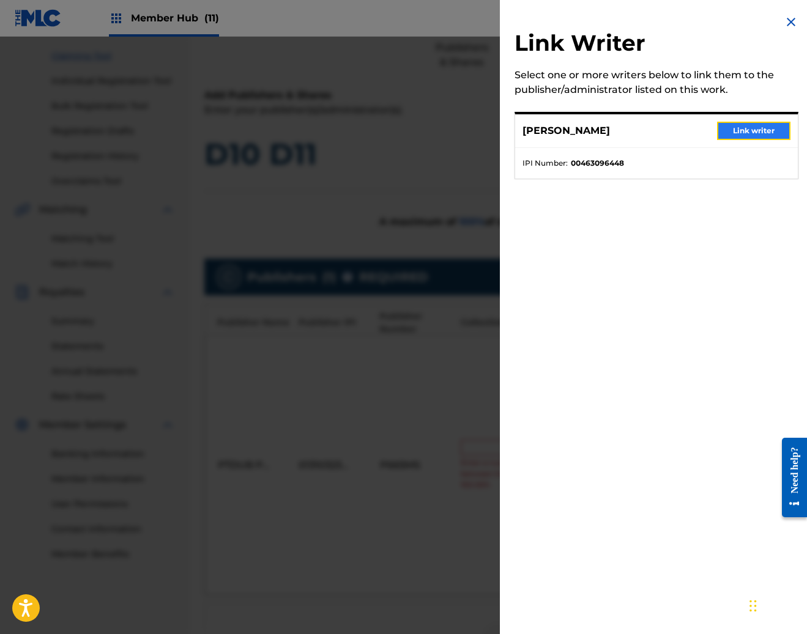
click at [738, 135] on button "Link writer" at bounding box center [753, 131] width 73 height 18
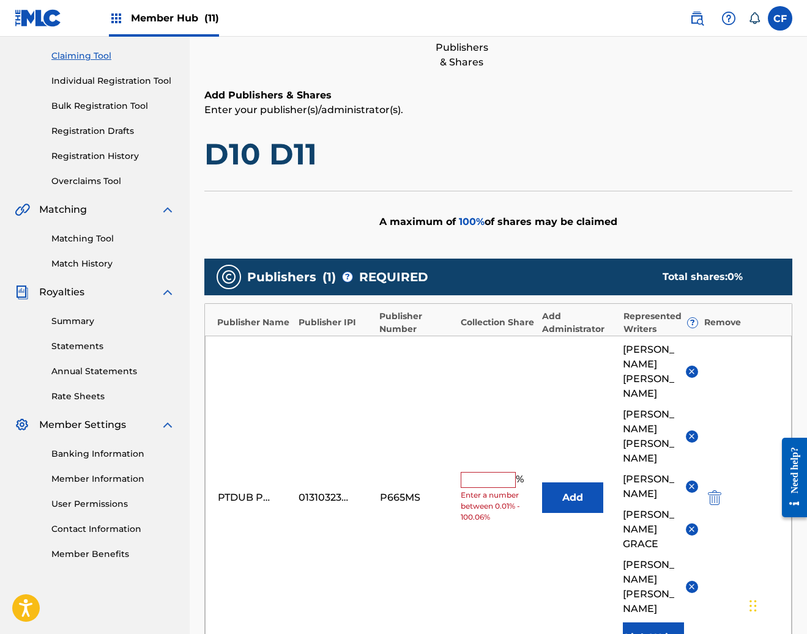
click at [498, 472] on input "text" at bounding box center [488, 480] width 55 height 16
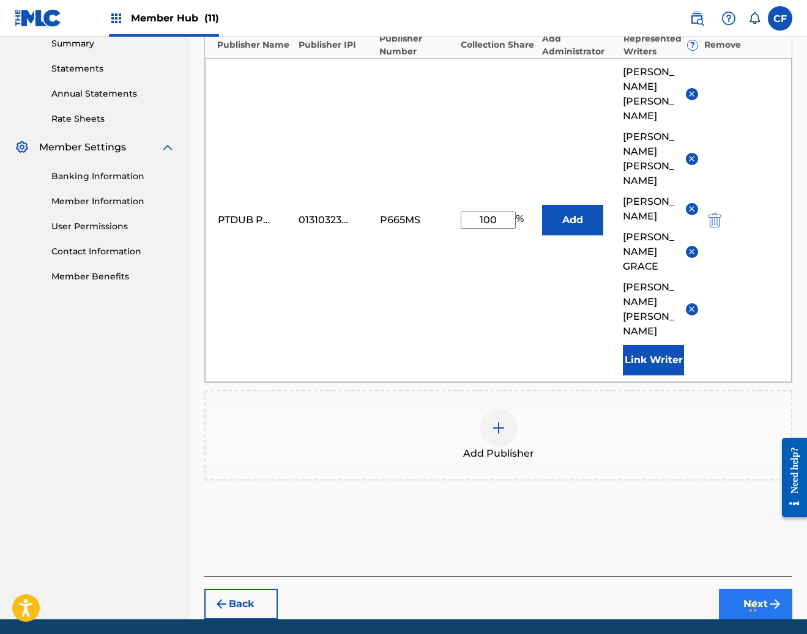
type input "100"
click at [745, 589] on button "Next" at bounding box center [755, 604] width 73 height 31
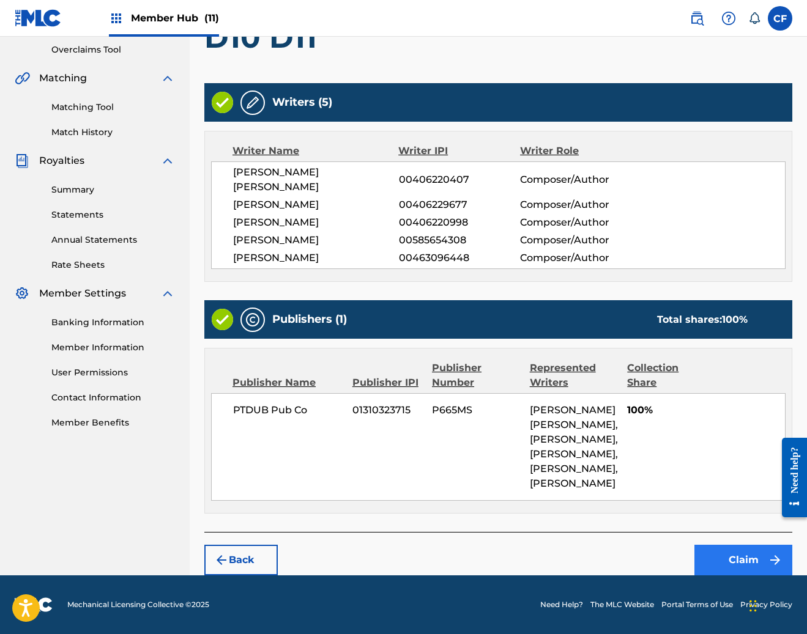
scroll to position [313, 0]
click at [721, 565] on button "Claim" at bounding box center [743, 560] width 98 height 31
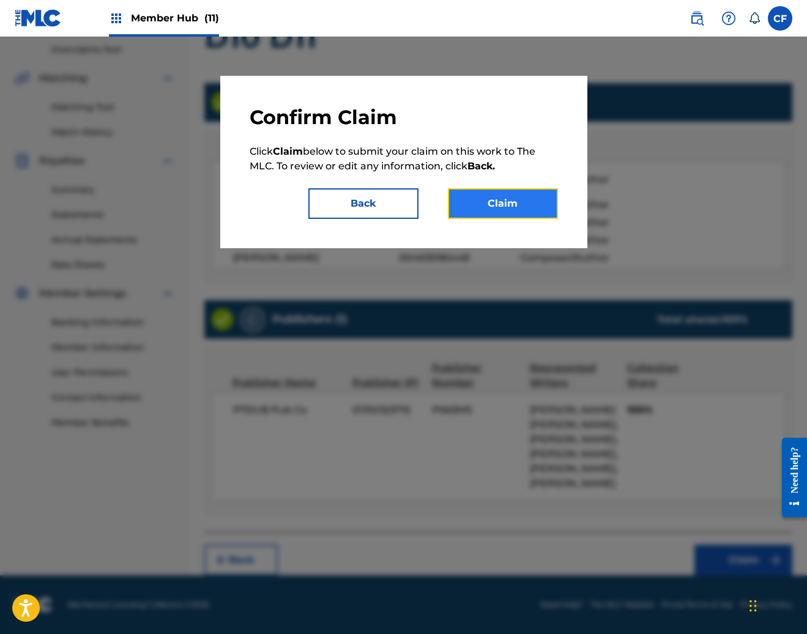
click at [506, 203] on button "Claim" at bounding box center [503, 203] width 110 height 31
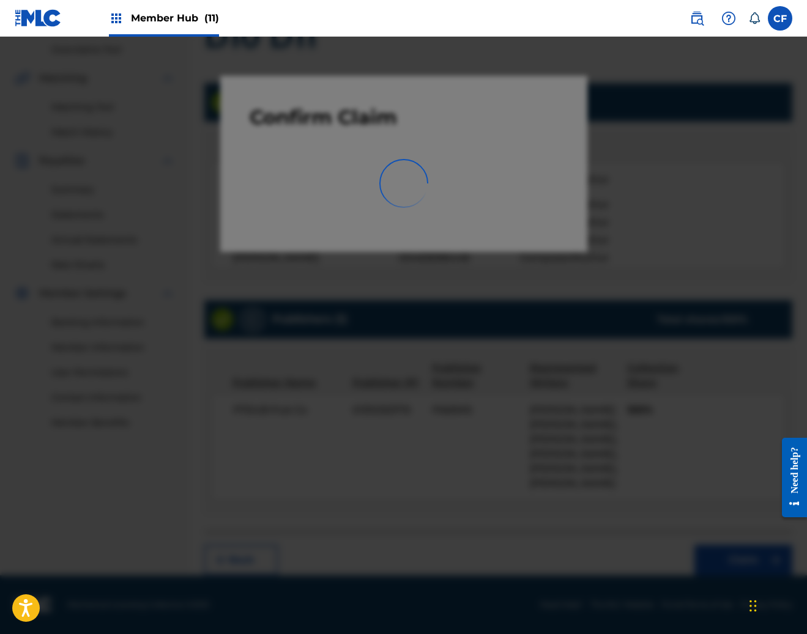
scroll to position [124, 0]
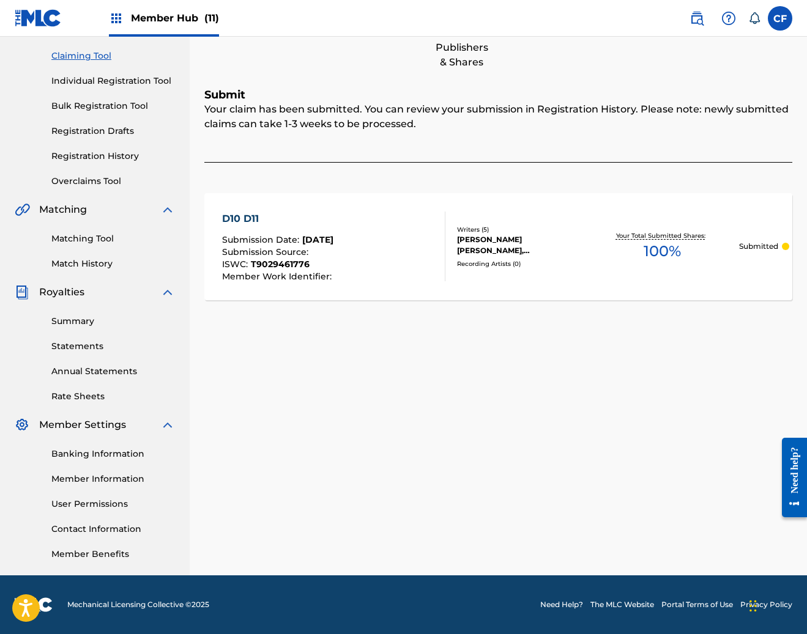
click at [86, 256] on div "Matching Tool Match History" at bounding box center [95, 243] width 160 height 53
click at [95, 153] on link "Registration History" at bounding box center [113, 156] width 124 height 13
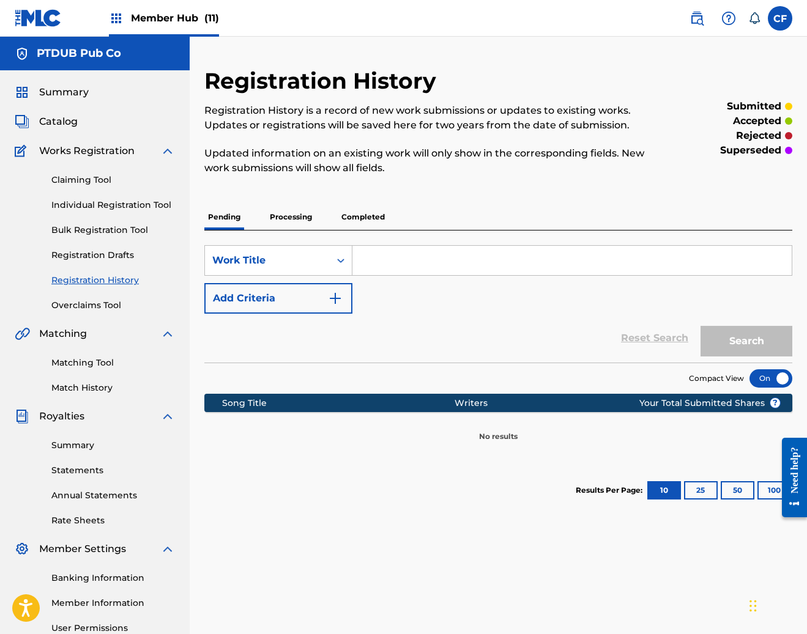
click at [278, 212] on p "Processing" at bounding box center [291, 217] width 50 height 26
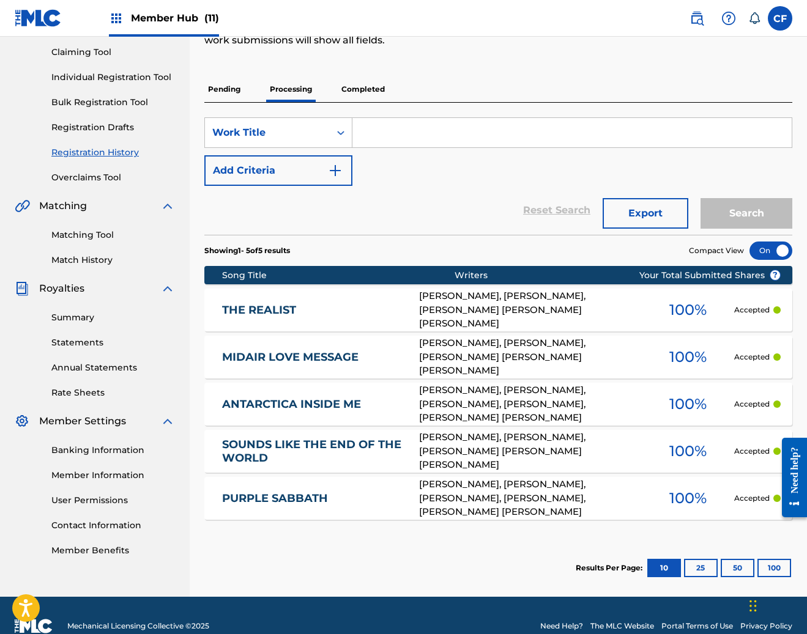
scroll to position [149, 0]
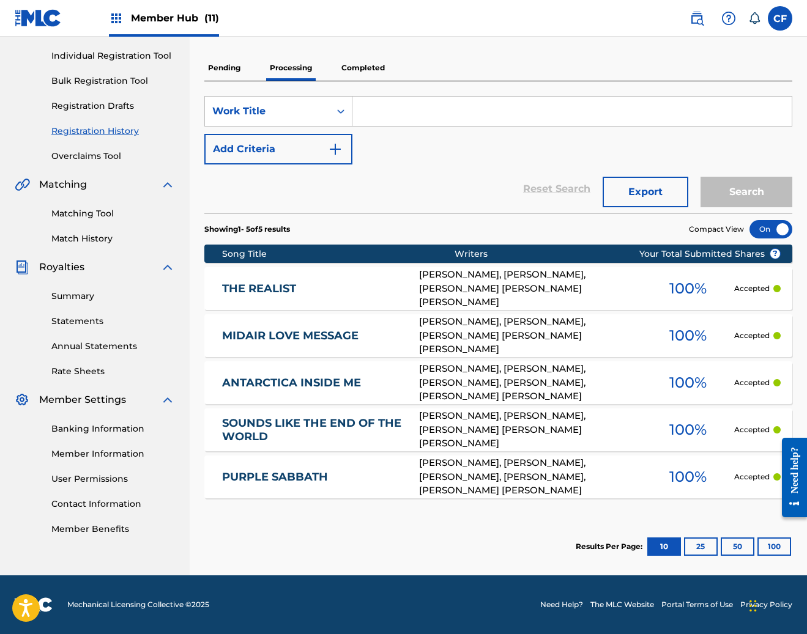
click at [235, 64] on p "Pending" at bounding box center [224, 68] width 40 height 26
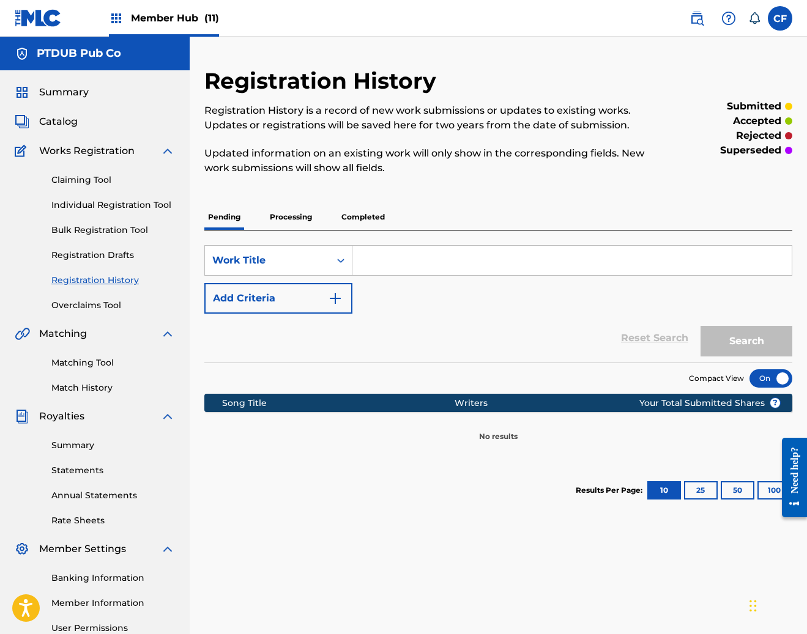
click at [355, 207] on p "Completed" at bounding box center [363, 217] width 51 height 26
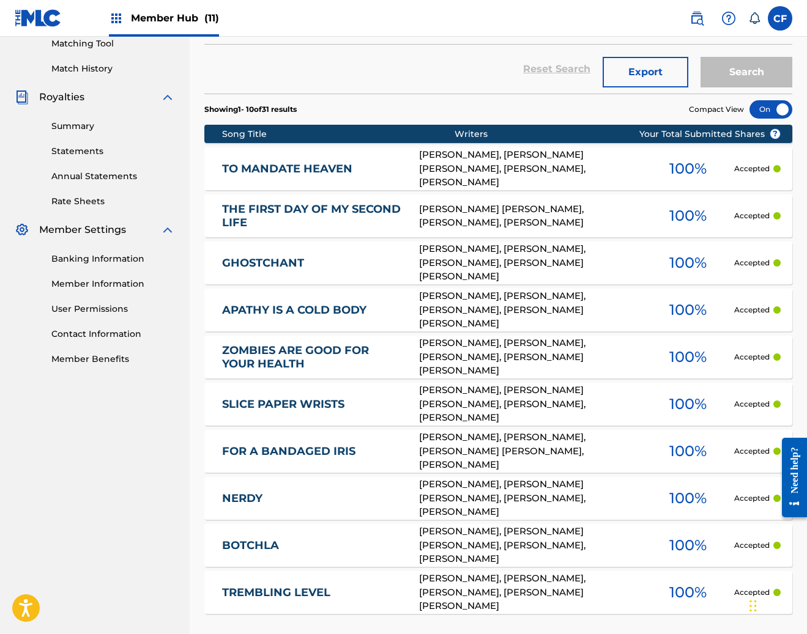
scroll to position [308, 0]
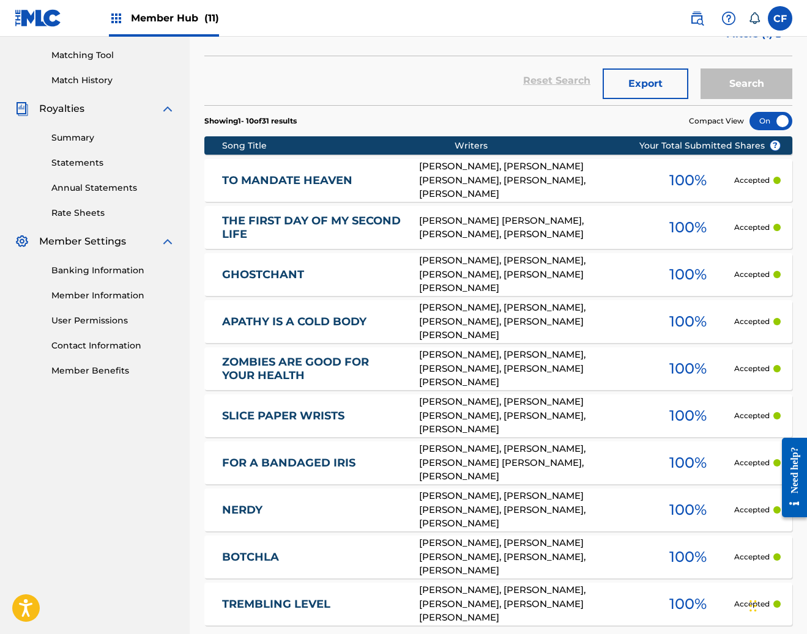
click at [357, 177] on link "TO MANDATE HEAVEN" at bounding box center [312, 181] width 180 height 14
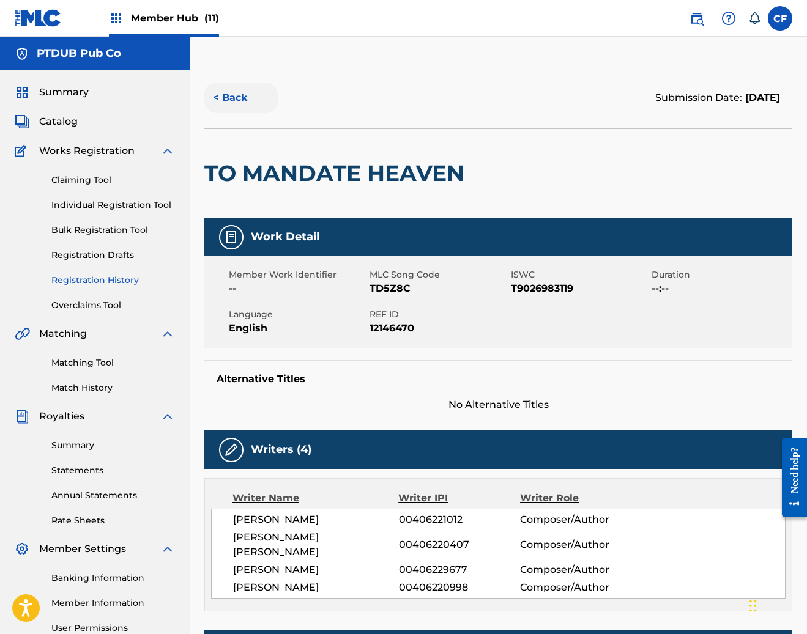
click at [243, 95] on button "< Back" at bounding box center [240, 98] width 73 height 31
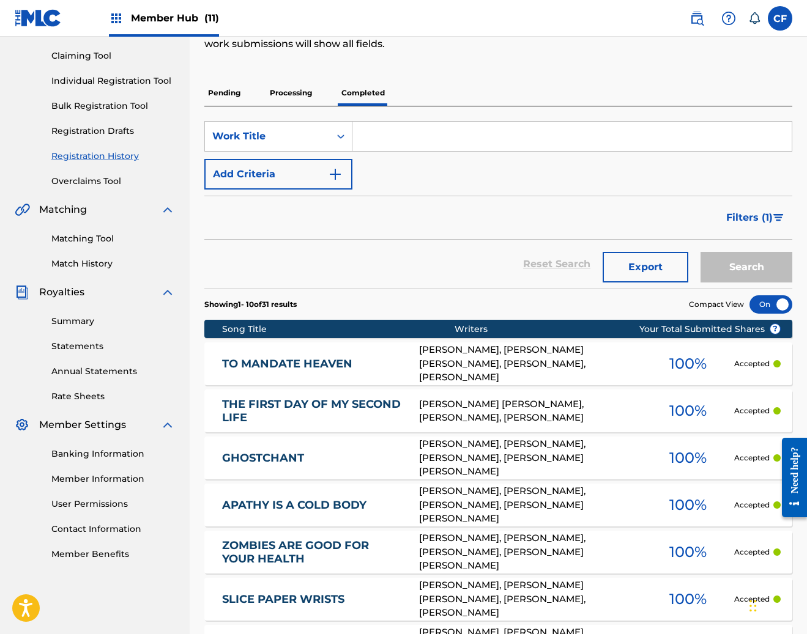
click at [57, 23] on img at bounding box center [38, 18] width 47 height 18
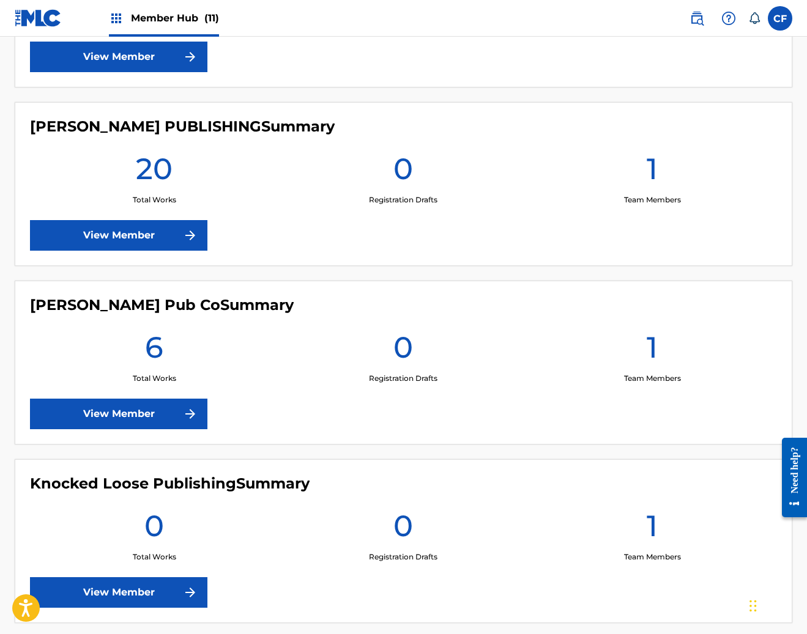
scroll to position [400, 0]
